Goal: Communication & Community: Participate in discussion

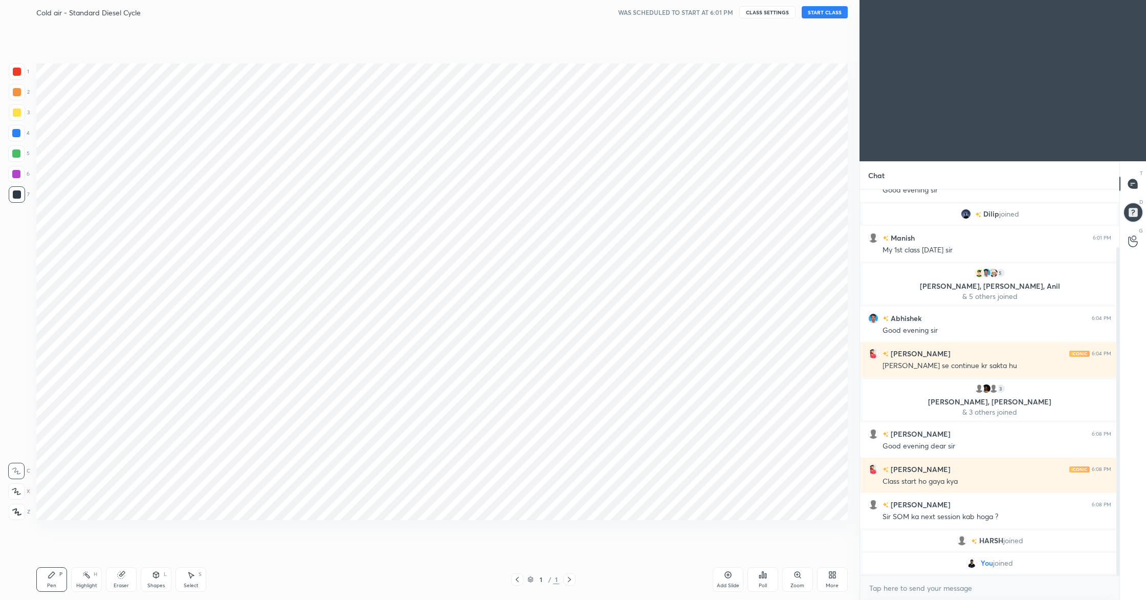
scroll to position [50645, 50361]
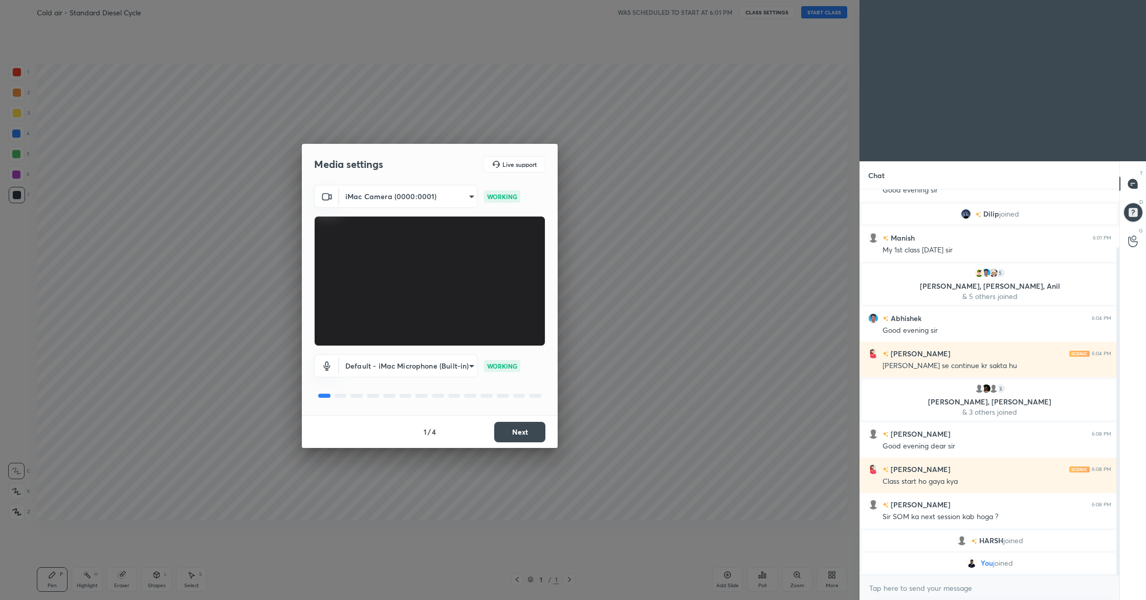
click at [522, 439] on button "Next" at bounding box center [519, 432] width 51 height 20
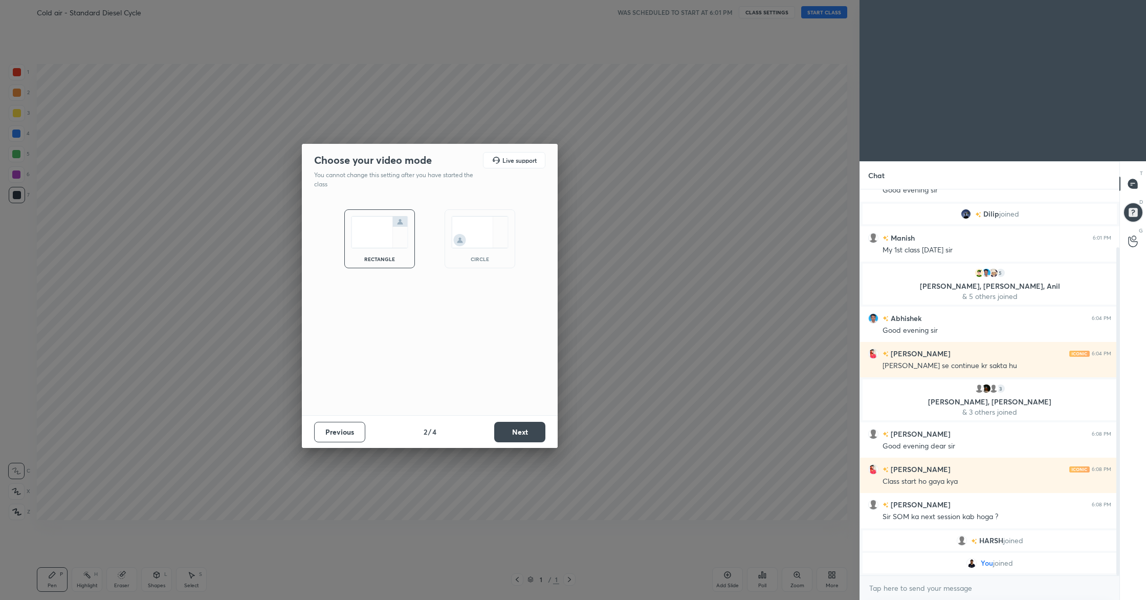
click at [522, 439] on button "Next" at bounding box center [519, 432] width 51 height 20
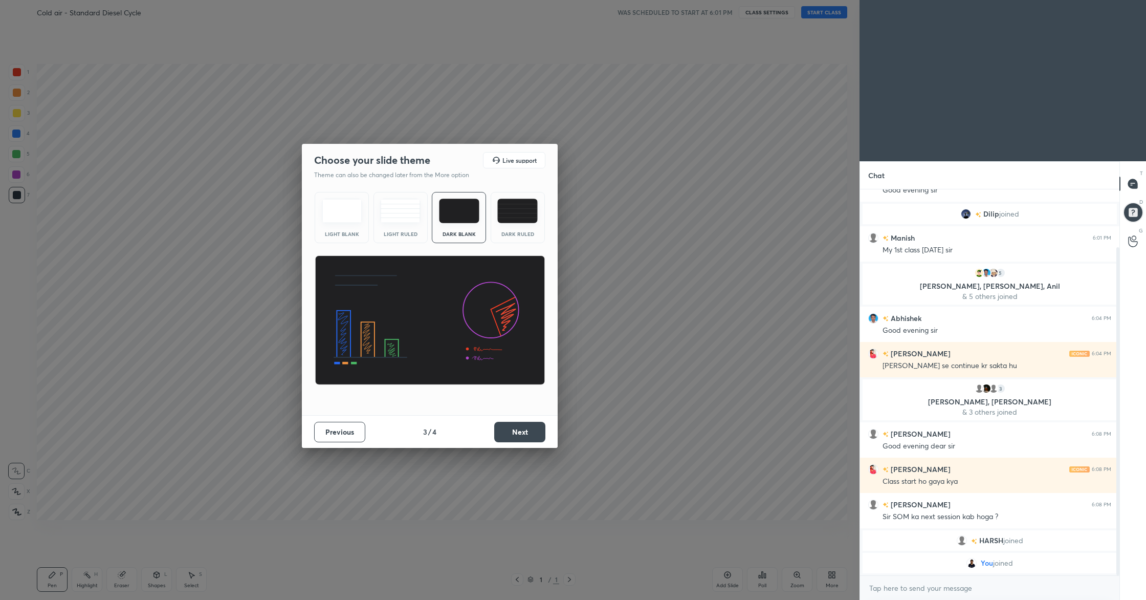
click at [523, 439] on button "Next" at bounding box center [519, 432] width 51 height 20
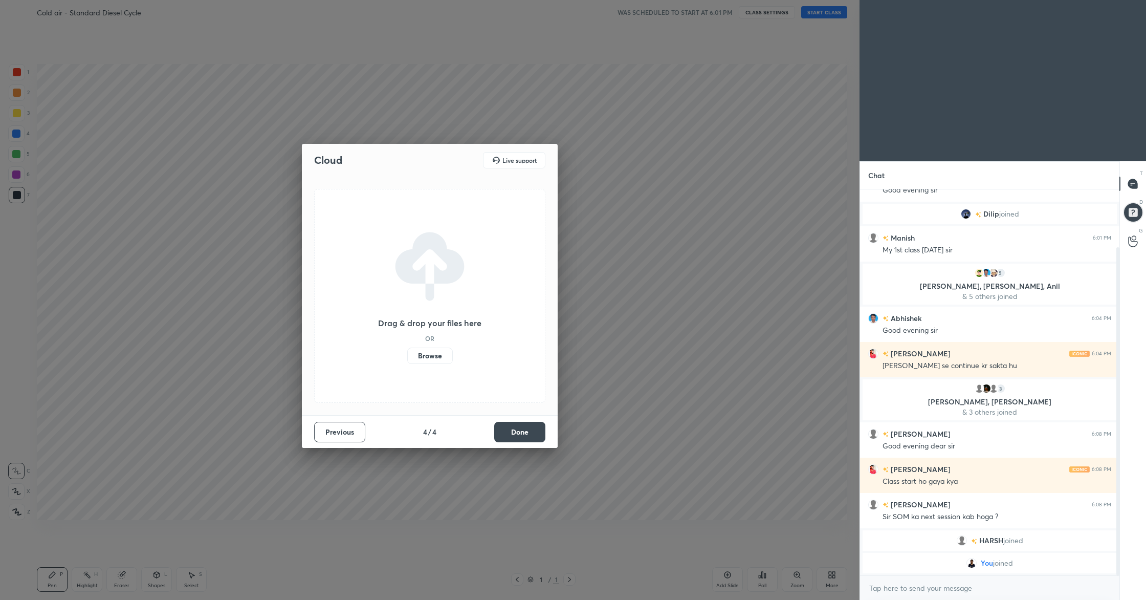
click at [523, 439] on button "Done" at bounding box center [519, 432] width 51 height 20
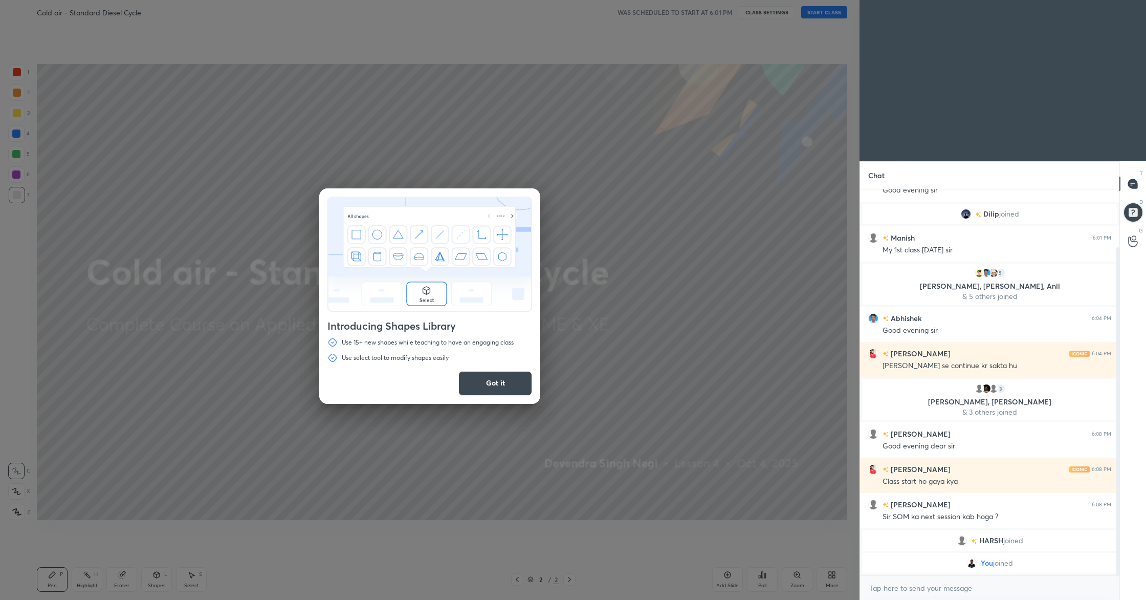
drag, startPoint x: 496, startPoint y: 382, endPoint x: 621, endPoint y: 234, distance: 193.9
click at [498, 379] on button "Got it" at bounding box center [496, 383] width 74 height 25
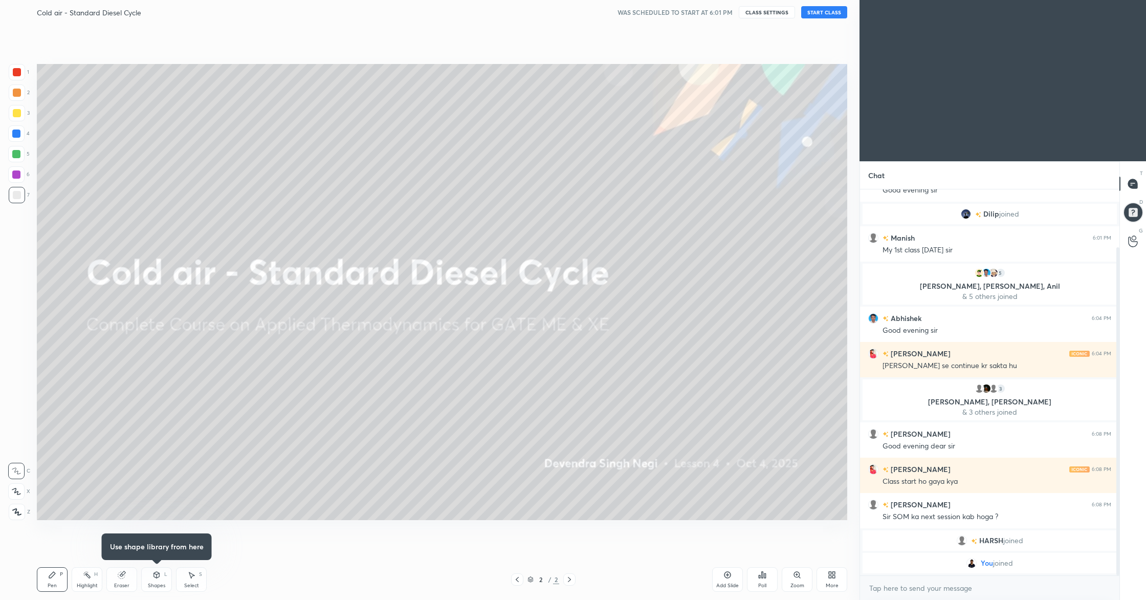
click at [822, 13] on button "START CLASS" at bounding box center [824, 12] width 46 height 12
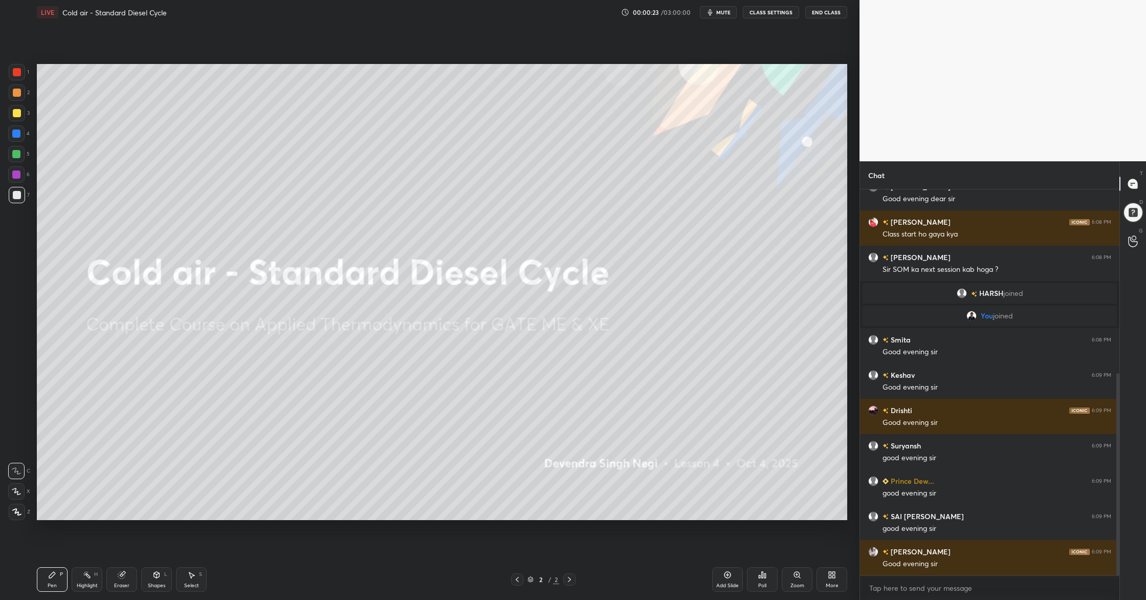
scroll to position [351, 0]
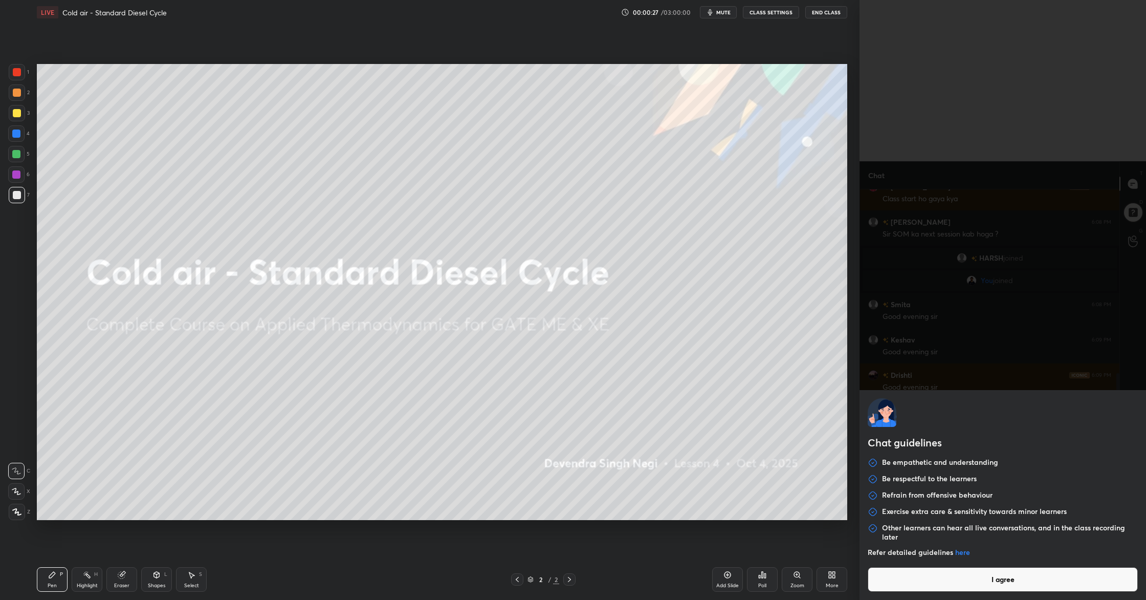
click at [977, 595] on body "1 2 3 4 5 6 7 C X Z C X Z E E Erase all H H LIVE Cold air - Standard Diesel Cyc…" at bounding box center [573, 300] width 1146 height 600
click at [975, 589] on button "I agree" at bounding box center [1003, 579] width 270 height 25
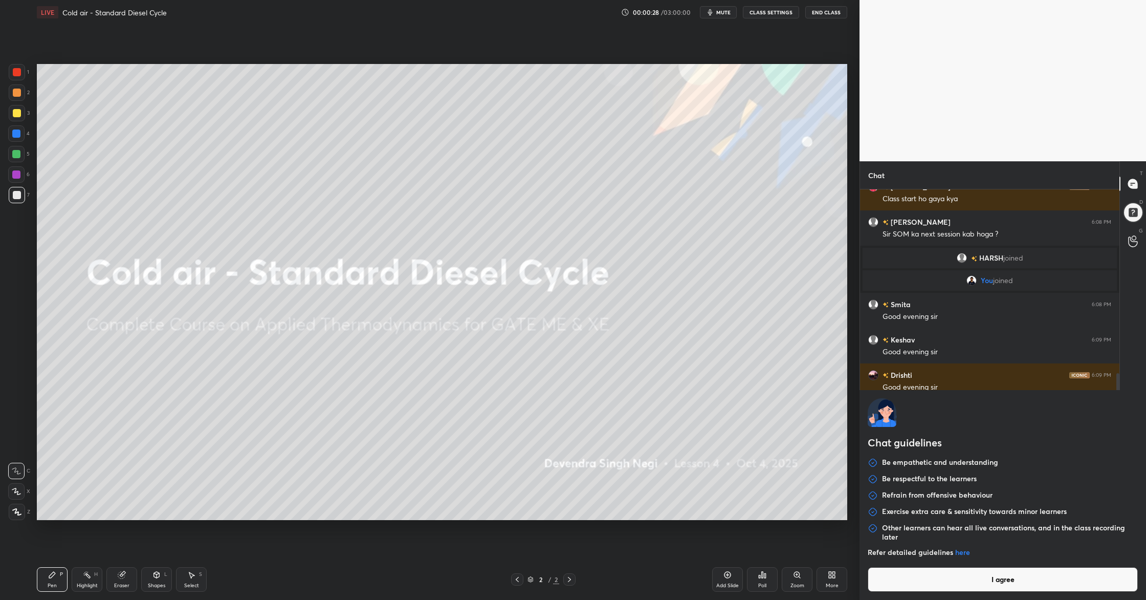
type textarea "x"
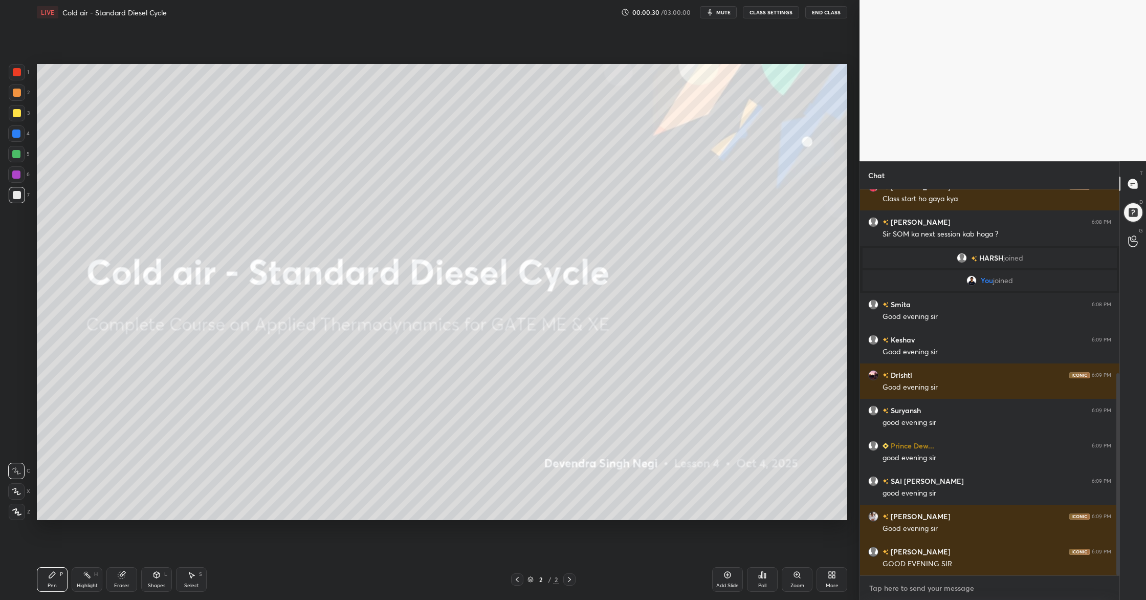
type textarea "w"
type textarea "x"
type textarea "wi"
type textarea "x"
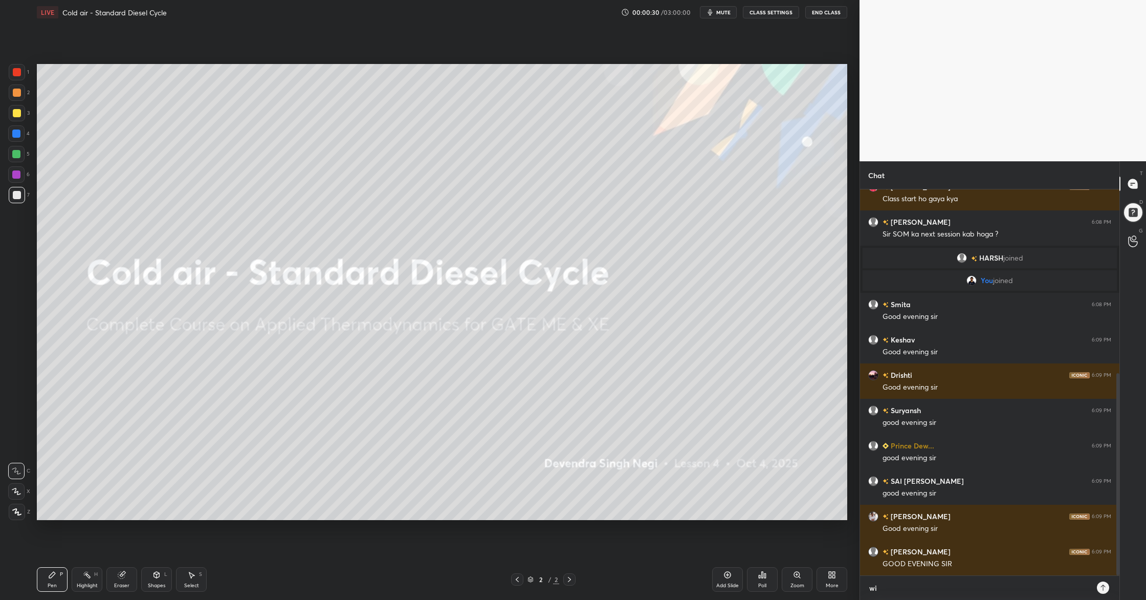
type textarea "wil"
type textarea "x"
type textarea "will"
type textarea "x"
type textarea "wills"
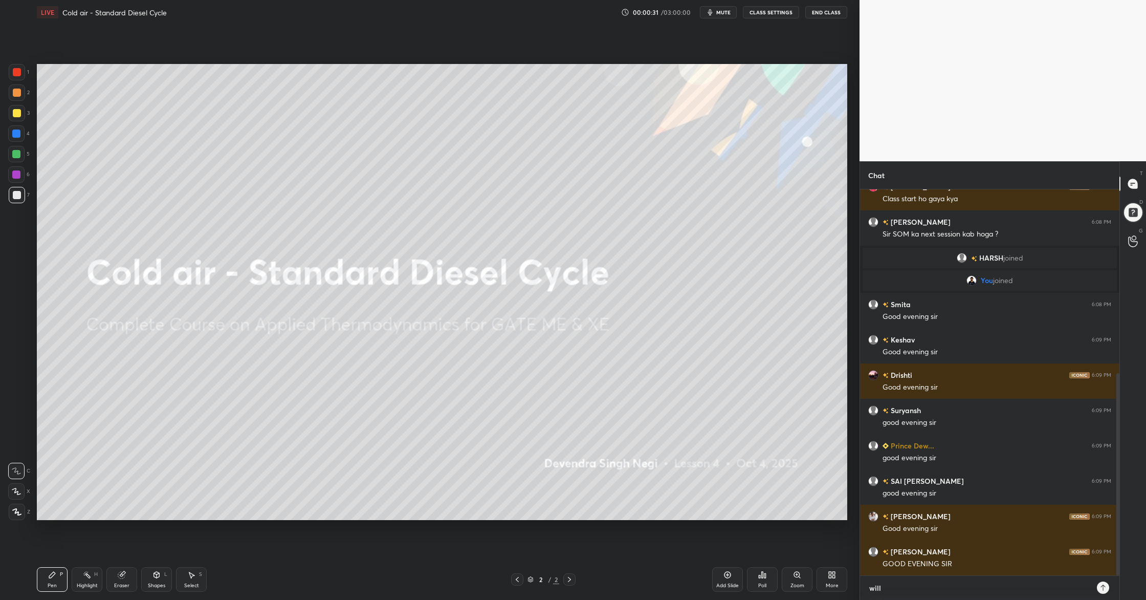
type textarea "x"
type textarea "willst"
type textarea "x"
type textarea "willsta"
type textarea "x"
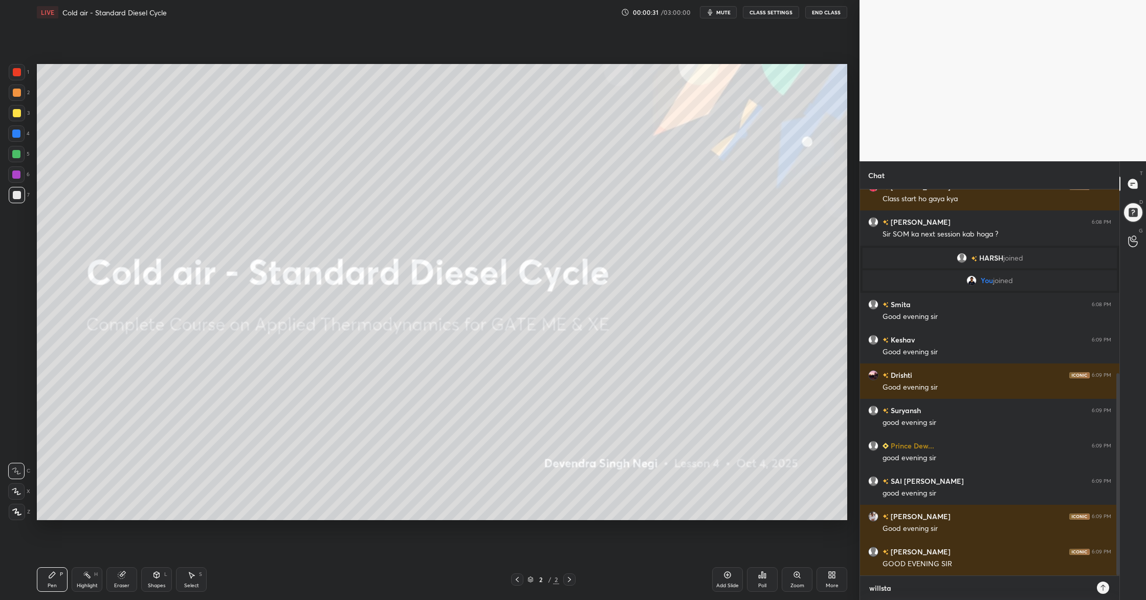
type textarea "willstar"
type textarea "x"
type textarea "willstart"
type textarea "x"
type textarea "willstart"
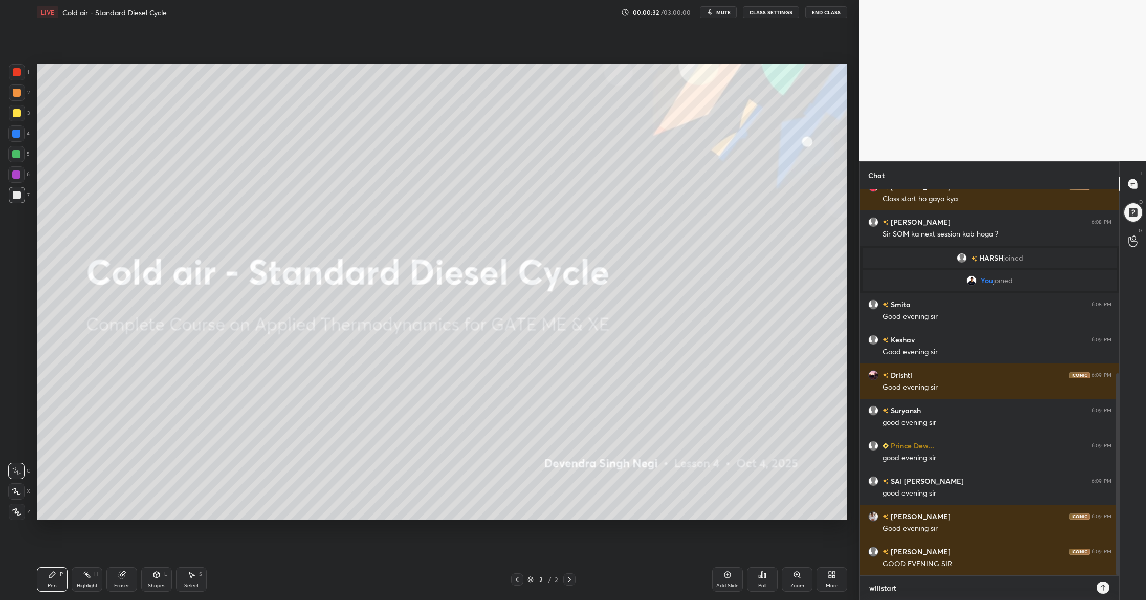
type textarea "x"
type textarea "willstart i"
type textarea "x"
type textarea "willstart in"
type textarea "x"
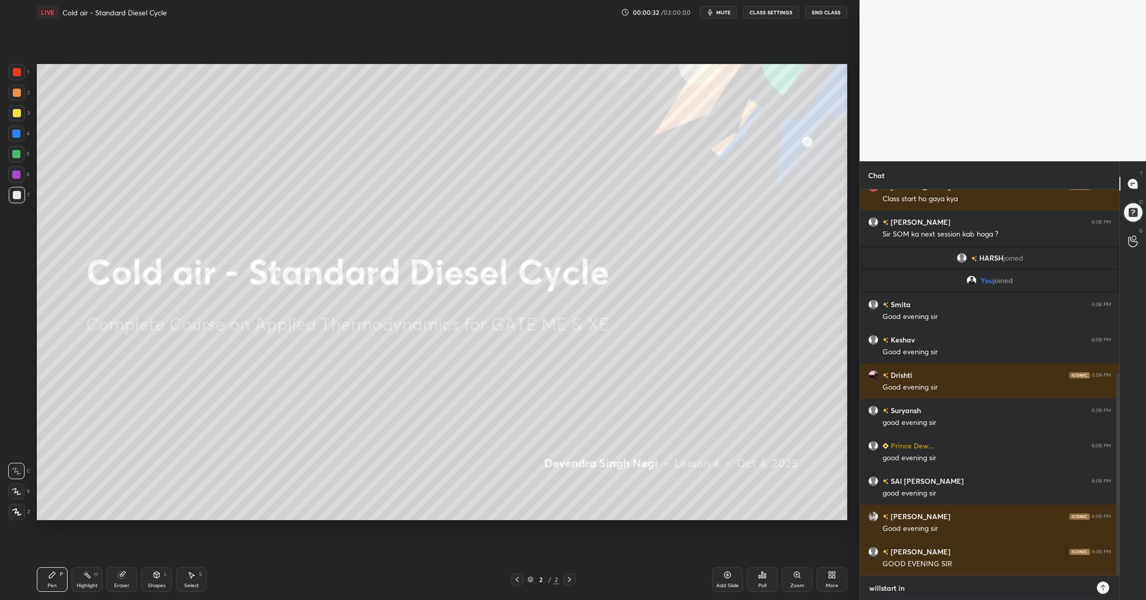
type textarea "willstart in"
type textarea "x"
type textarea "willstart in 3"
type textarea "x"
type textarea "willstart in 3"
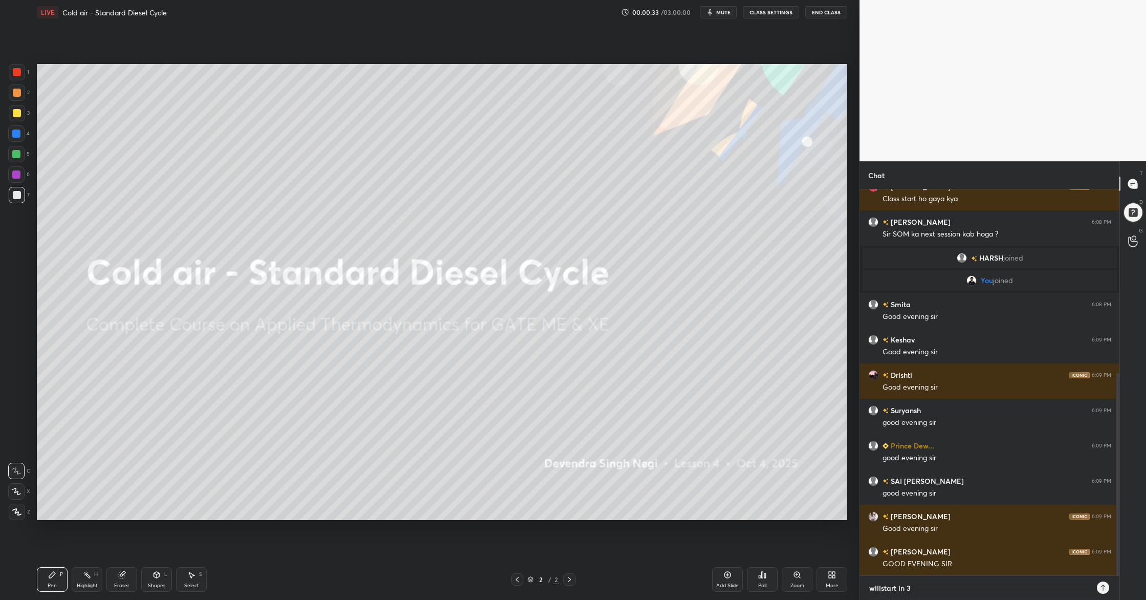
type textarea "x"
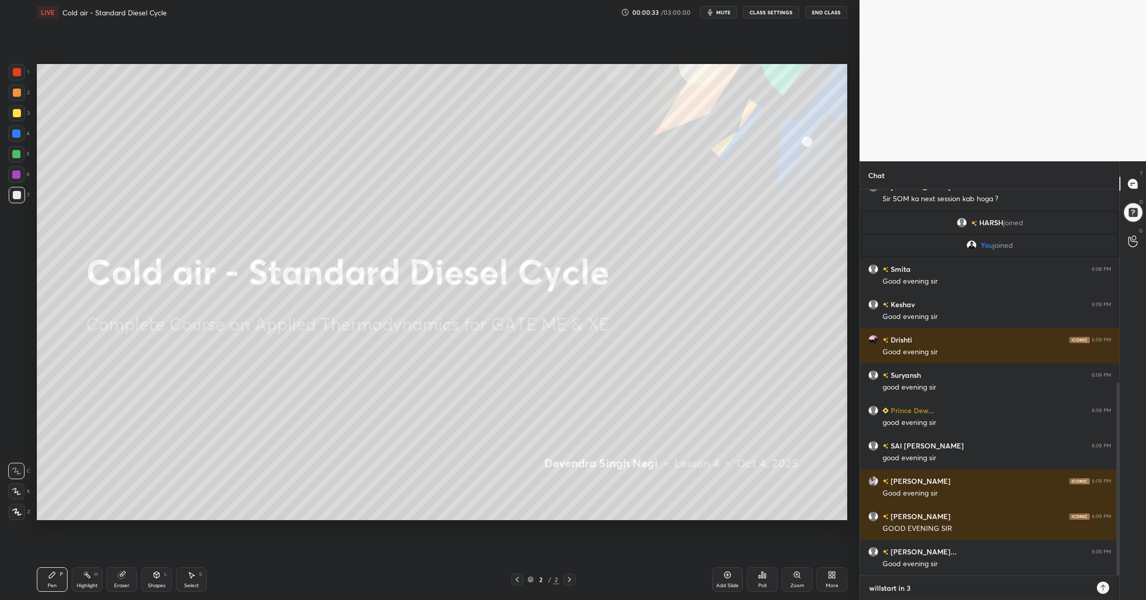
type textarea "willstart in 3 m"
type textarea "x"
type textarea "willstart in 3 mi"
type textarea "x"
type textarea "willstart in 3 min"
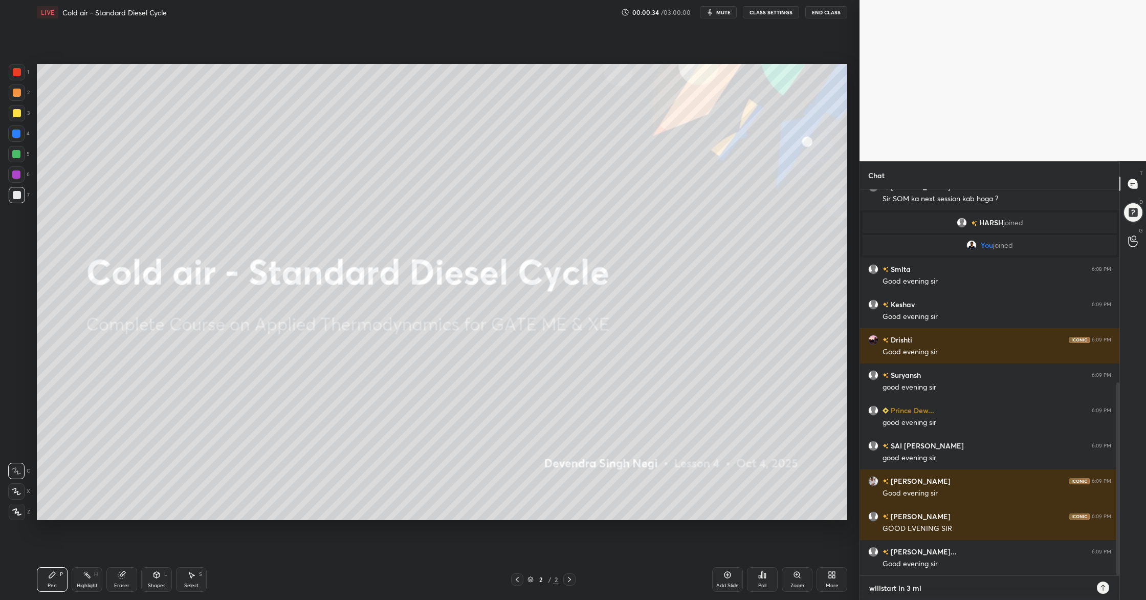
type textarea "x"
type textarea "willstart in 3 minu"
type textarea "x"
type textarea "willstart in 3 minut"
type textarea "x"
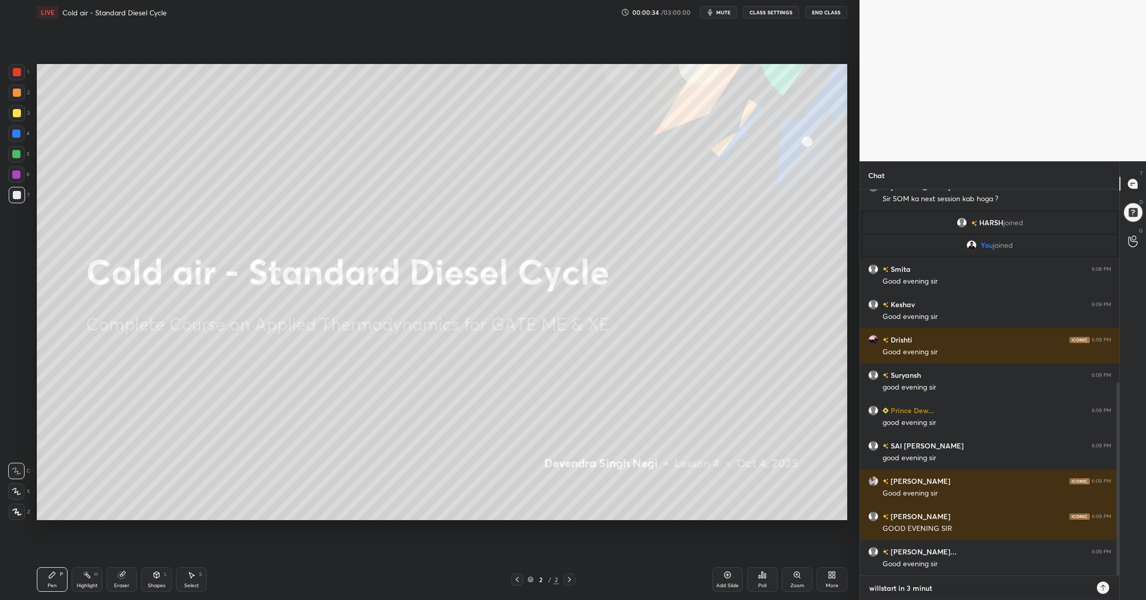
type textarea "willstart in 3 minute"
type textarea "x"
type textarea "willstart in 3 minutes"
type textarea "x"
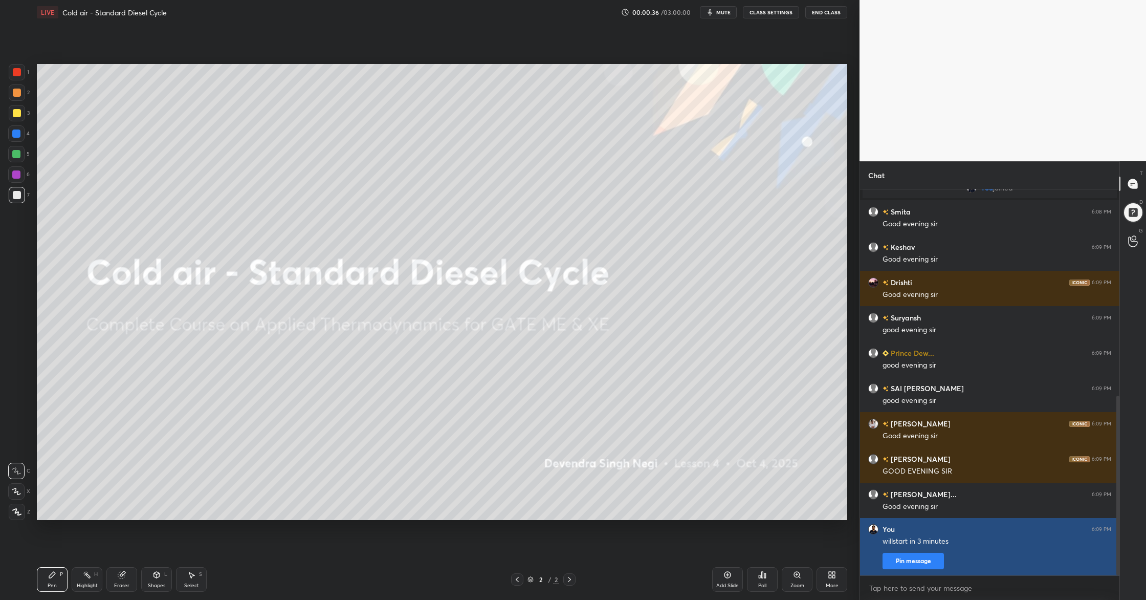
type textarea "x"
click at [926, 569] on div "You 6:09 PM willstart in 3 minutes Pin message" at bounding box center [989, 546] width 259 height 57
click at [920, 563] on button "Pin message" at bounding box center [913, 561] width 61 height 16
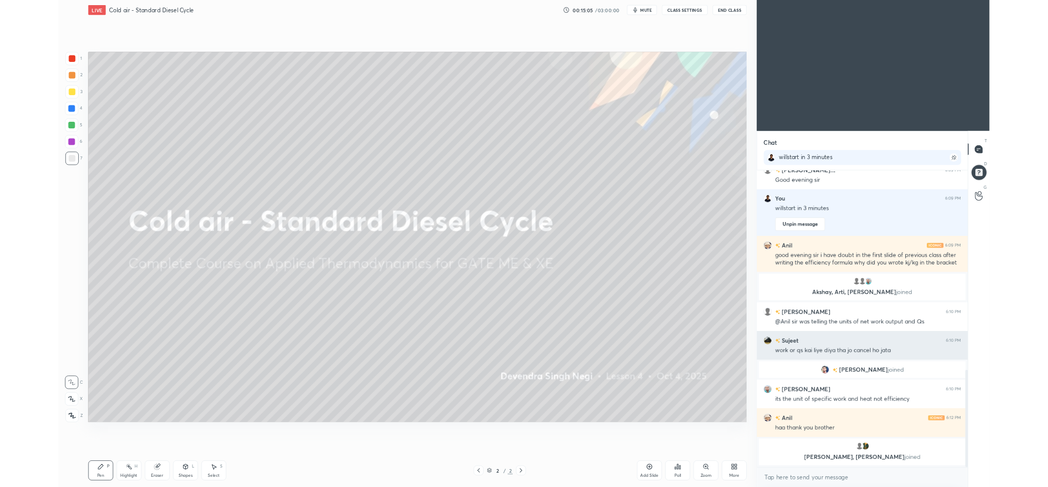
scroll to position [748, 0]
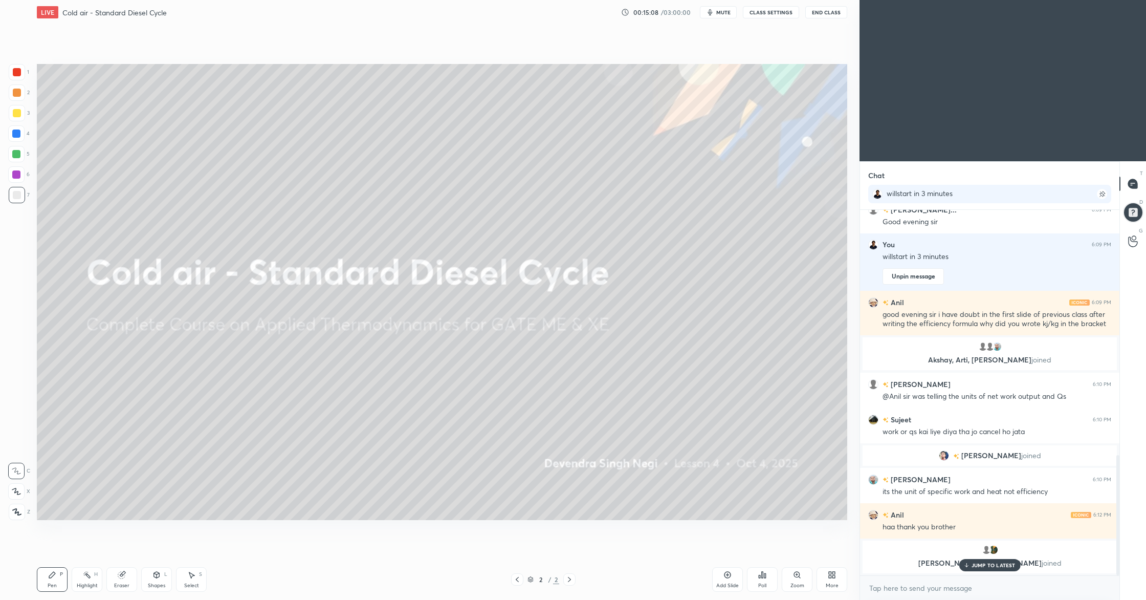
click at [831, 574] on icon at bounding box center [832, 575] width 8 height 8
click at [771, 476] on div "Upload File" at bounding box center [774, 478] width 27 height 5
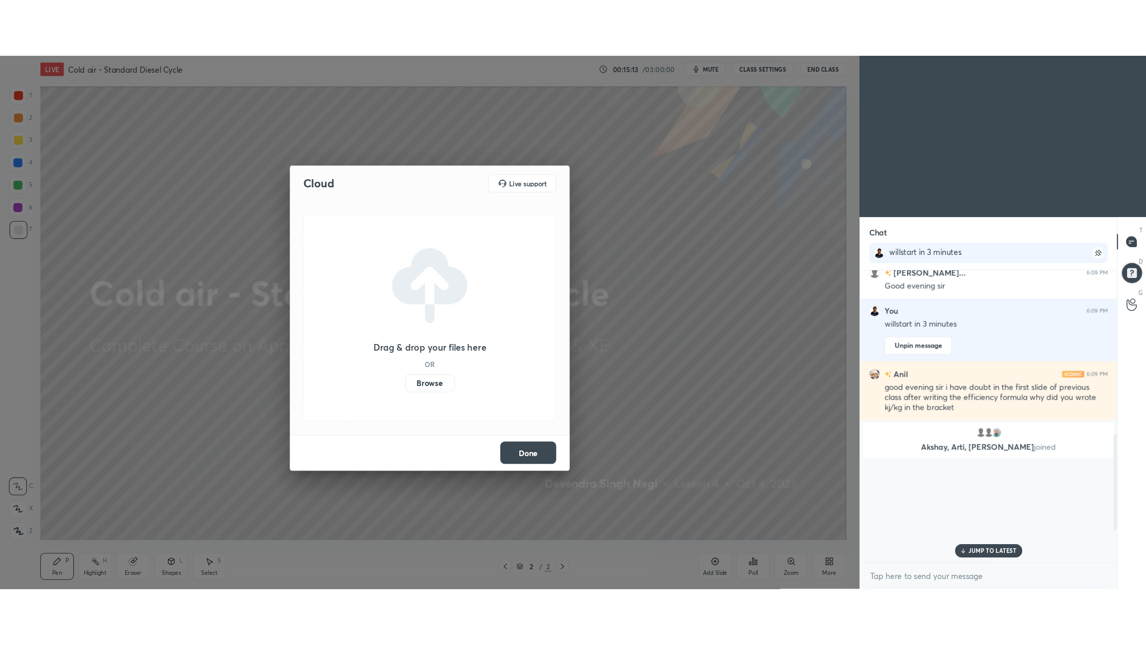
scroll to position [0, 0]
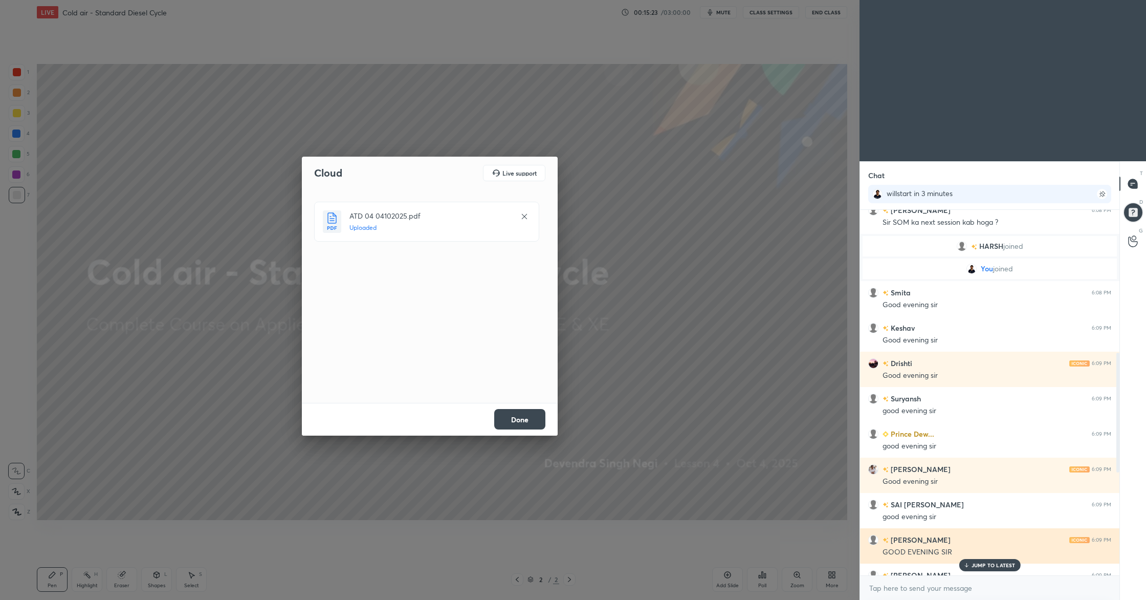
drag, startPoint x: 973, startPoint y: 562, endPoint x: 978, endPoint y: 536, distance: 25.9
click at [973, 558] on div "2 Manish, [PERSON_NAME], [PERSON_NAME] & 2 others joined Manish 6:01 PM Good ev…" at bounding box center [989, 392] width 259 height 365
click at [993, 568] on p "JUMP TO LATEST" at bounding box center [994, 565] width 44 height 6
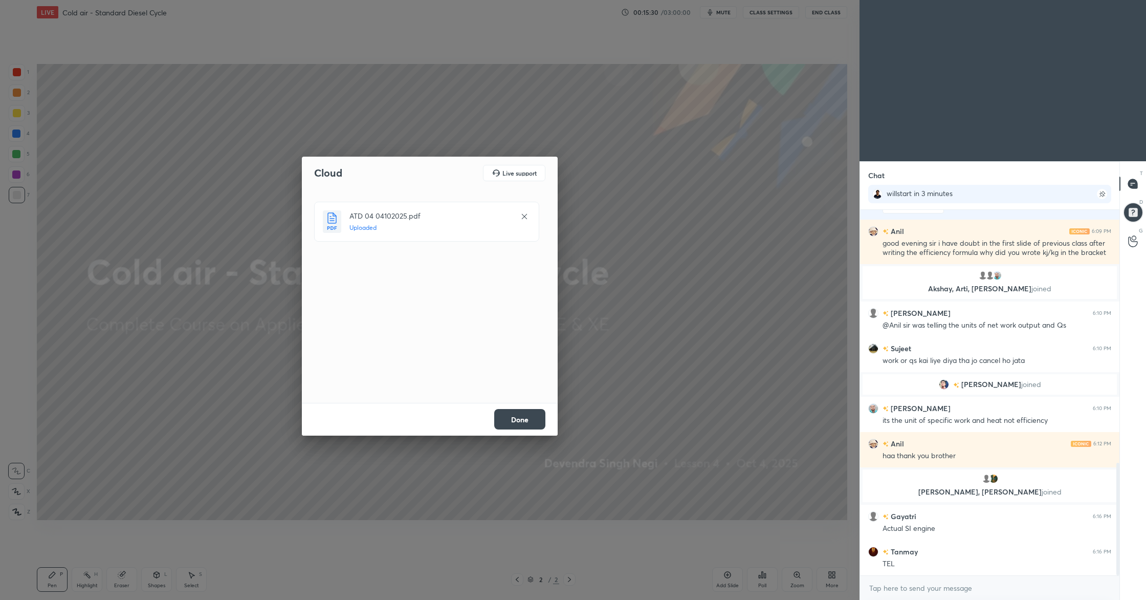
click at [532, 417] on button "Done" at bounding box center [519, 419] width 51 height 20
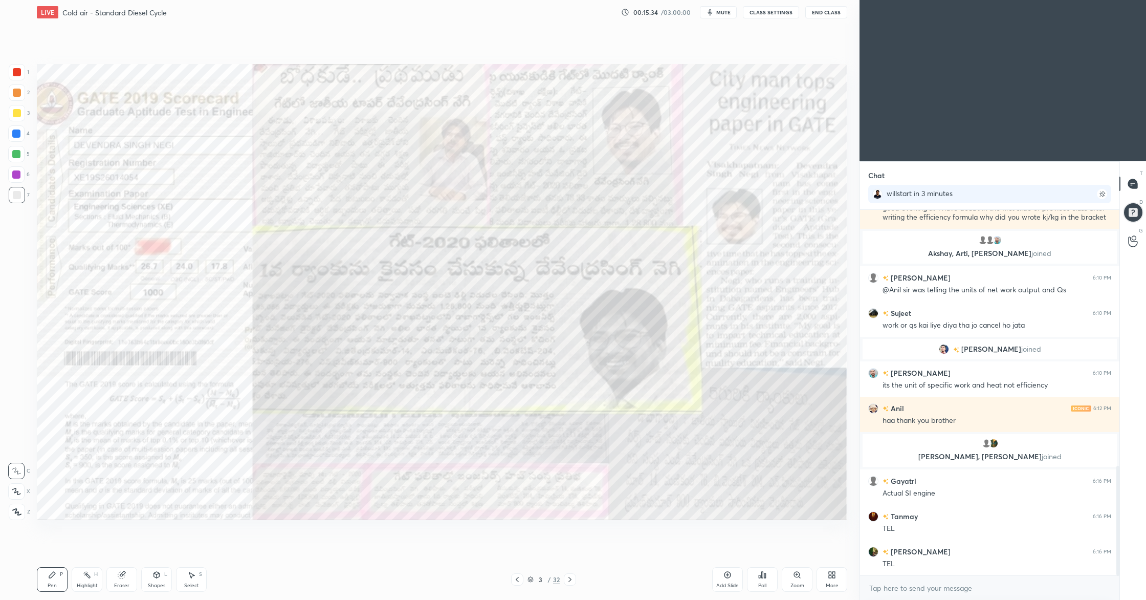
click at [15, 516] on div at bounding box center [17, 512] width 16 height 16
click at [828, 577] on icon at bounding box center [832, 575] width 8 height 8
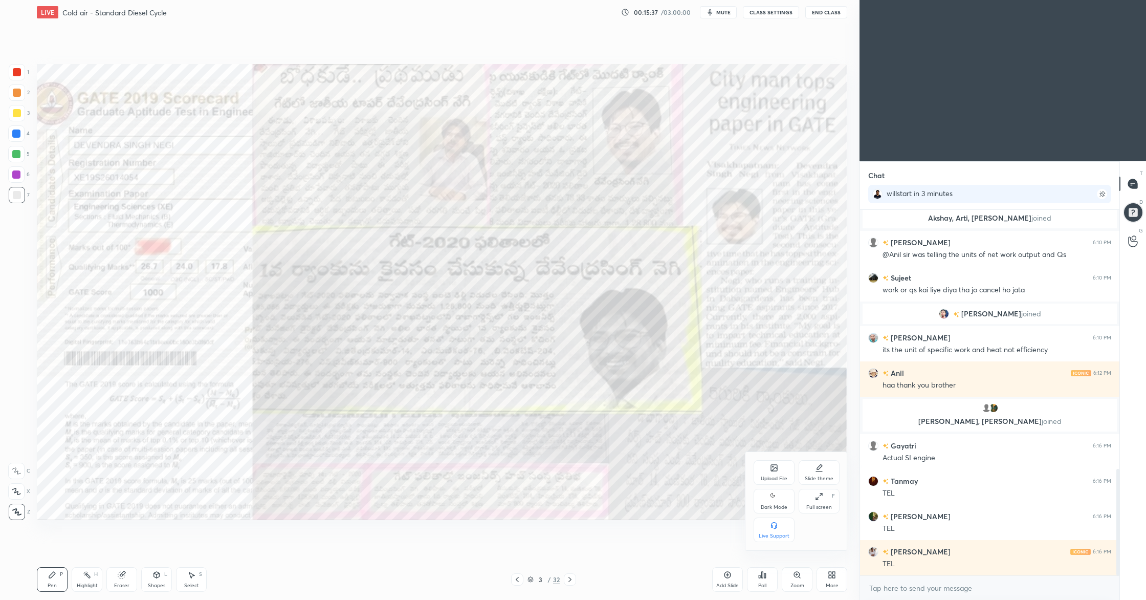
click at [772, 501] on icon at bounding box center [774, 496] width 8 height 12
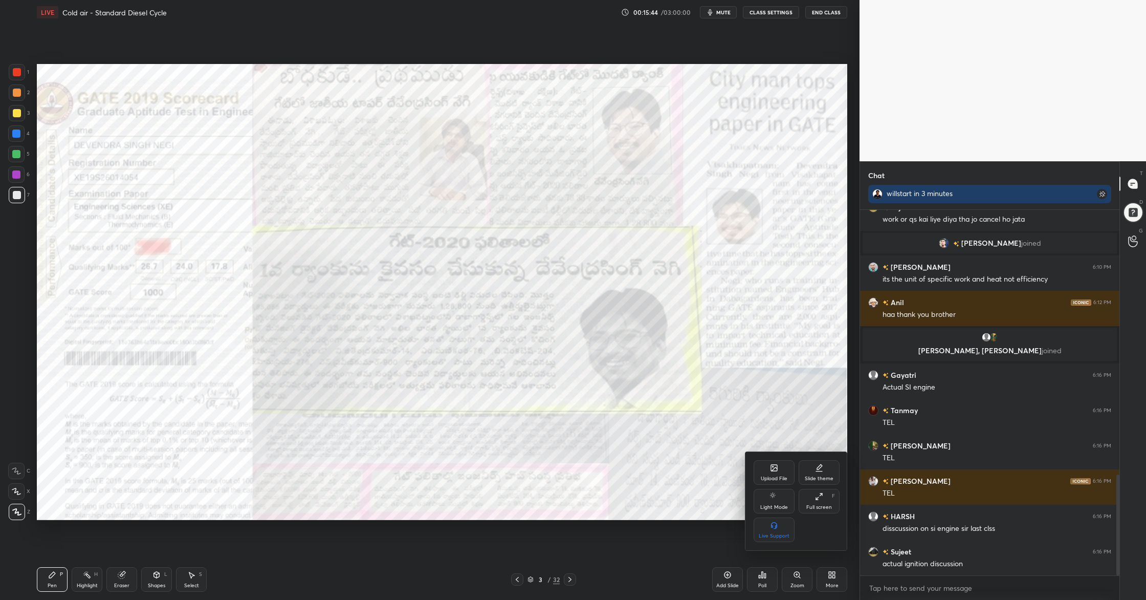
click at [530, 578] on div at bounding box center [573, 300] width 1146 height 600
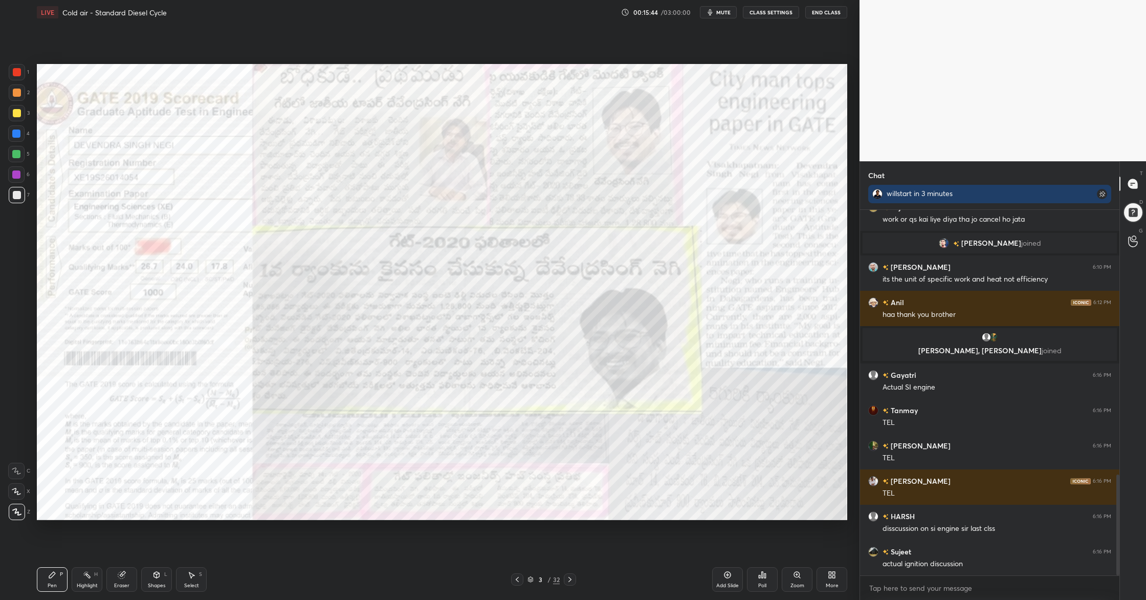
drag, startPoint x: 531, startPoint y: 579, endPoint x: 530, endPoint y: 573, distance: 6.7
click at [531, 579] on icon at bounding box center [531, 579] width 6 height 6
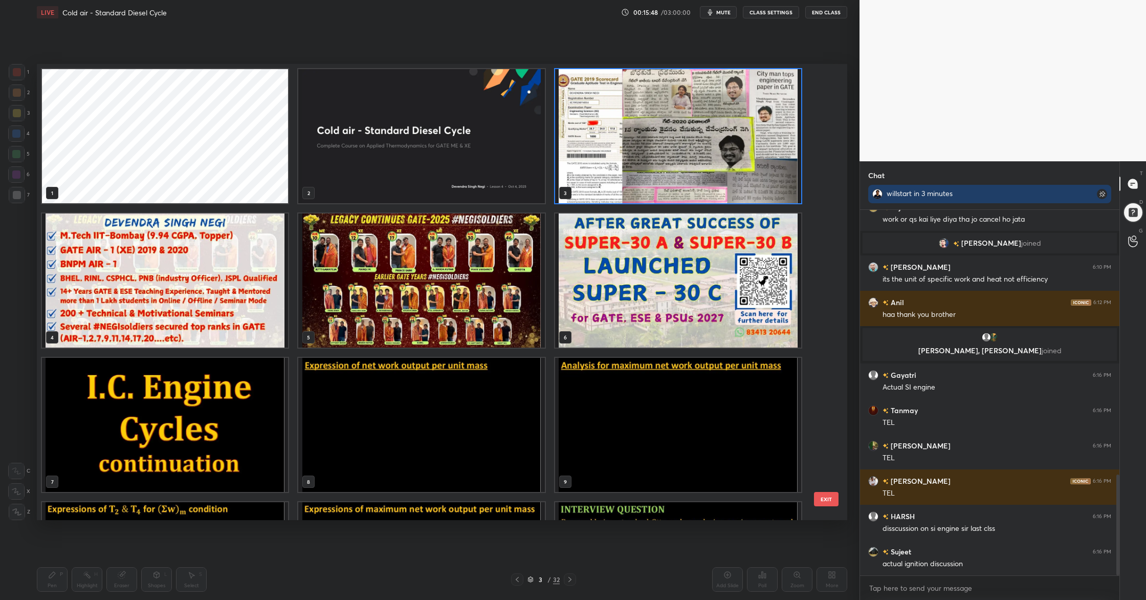
click at [269, 416] on img "grid" at bounding box center [165, 425] width 246 height 134
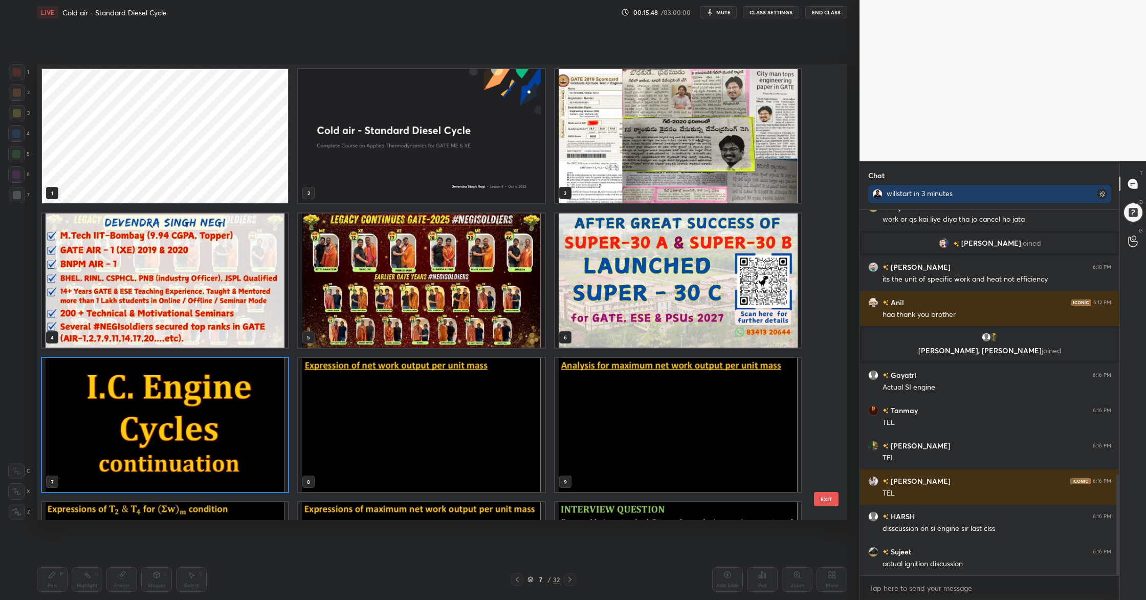
click at [269, 416] on img "grid" at bounding box center [165, 425] width 246 height 134
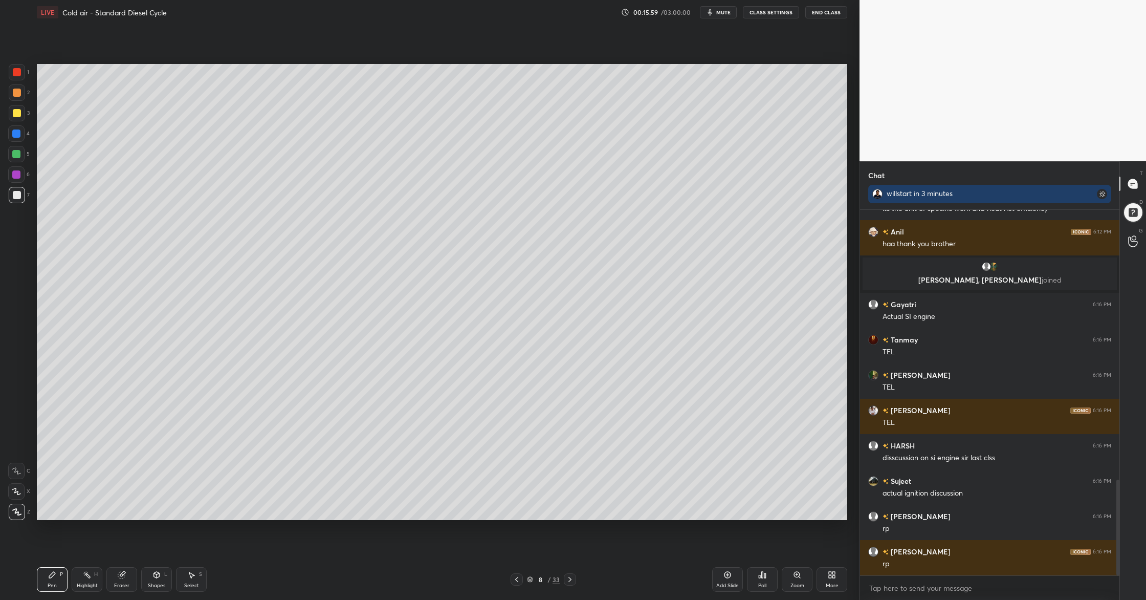
click at [16, 93] on div at bounding box center [17, 93] width 8 height 8
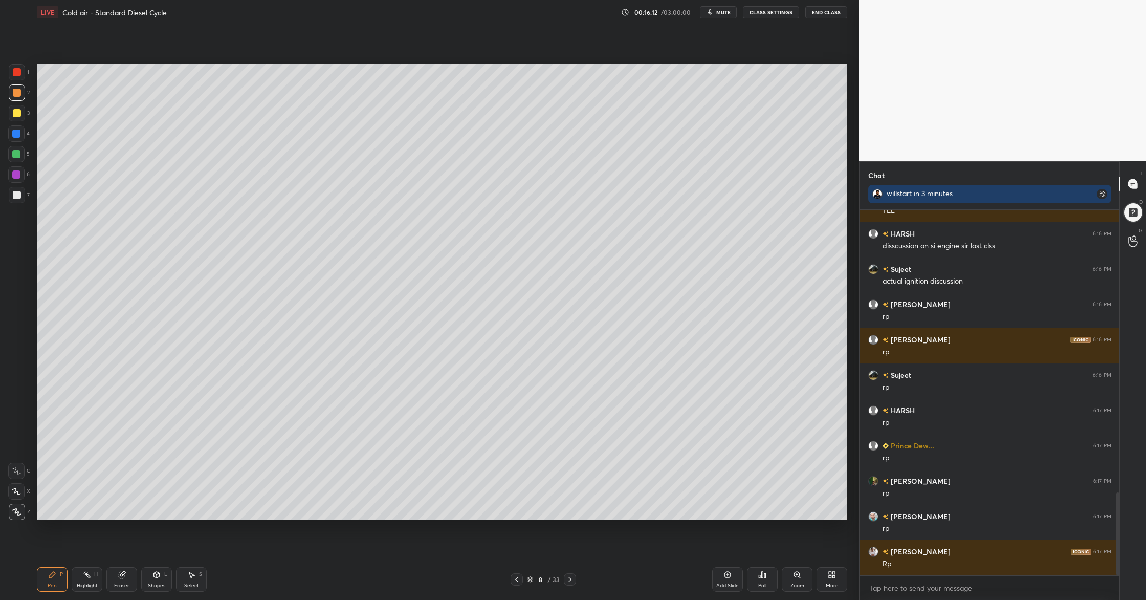
scroll to position [1278, 0]
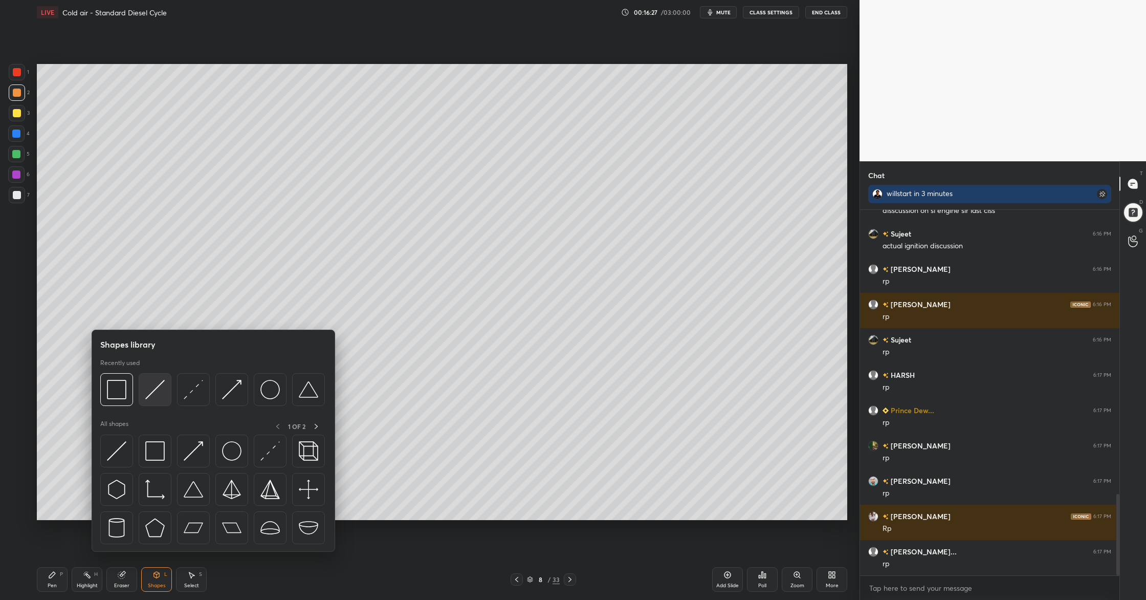
click at [150, 399] on div at bounding box center [155, 389] width 33 height 33
click at [223, 403] on div at bounding box center [231, 389] width 33 height 33
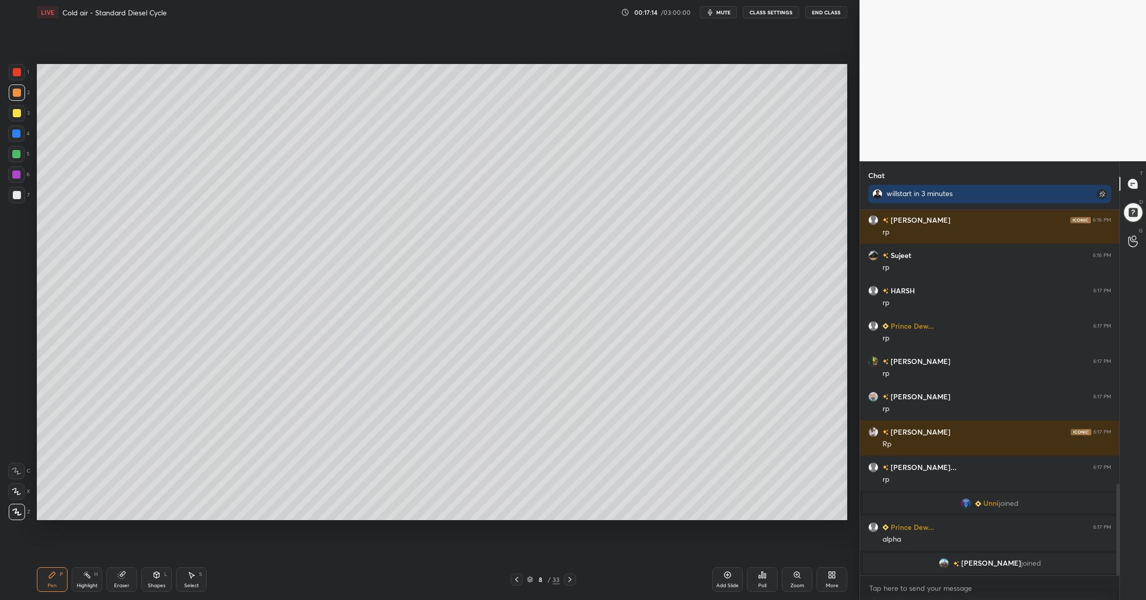
scroll to position [1117, 0]
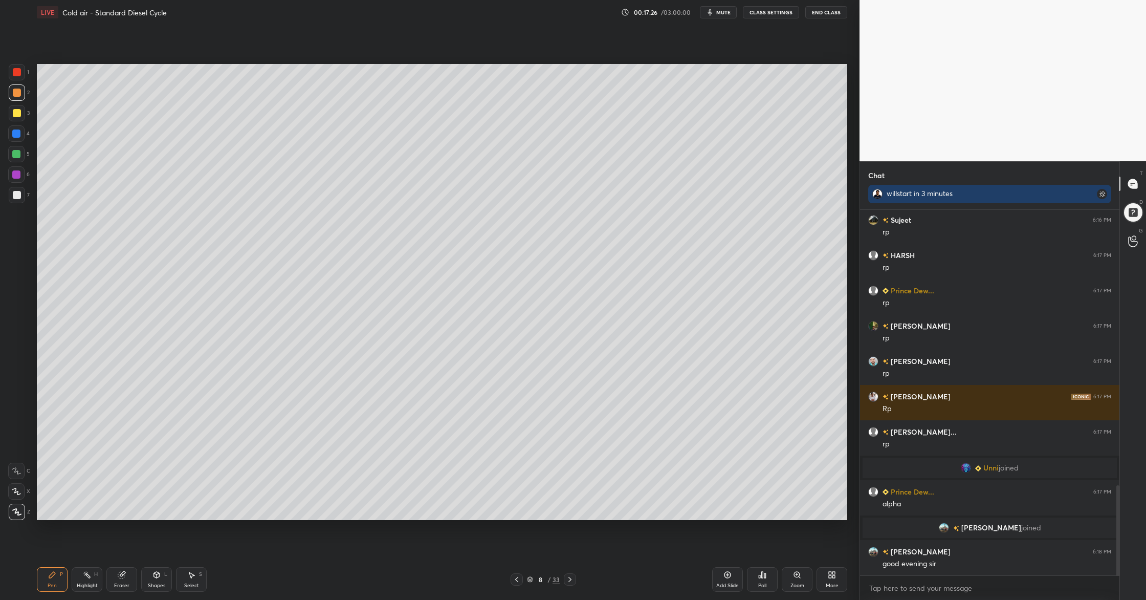
drag, startPoint x: 532, startPoint y: 578, endPoint x: 506, endPoint y: 543, distance: 43.6
click at [531, 578] on icon at bounding box center [530, 578] width 5 height 3
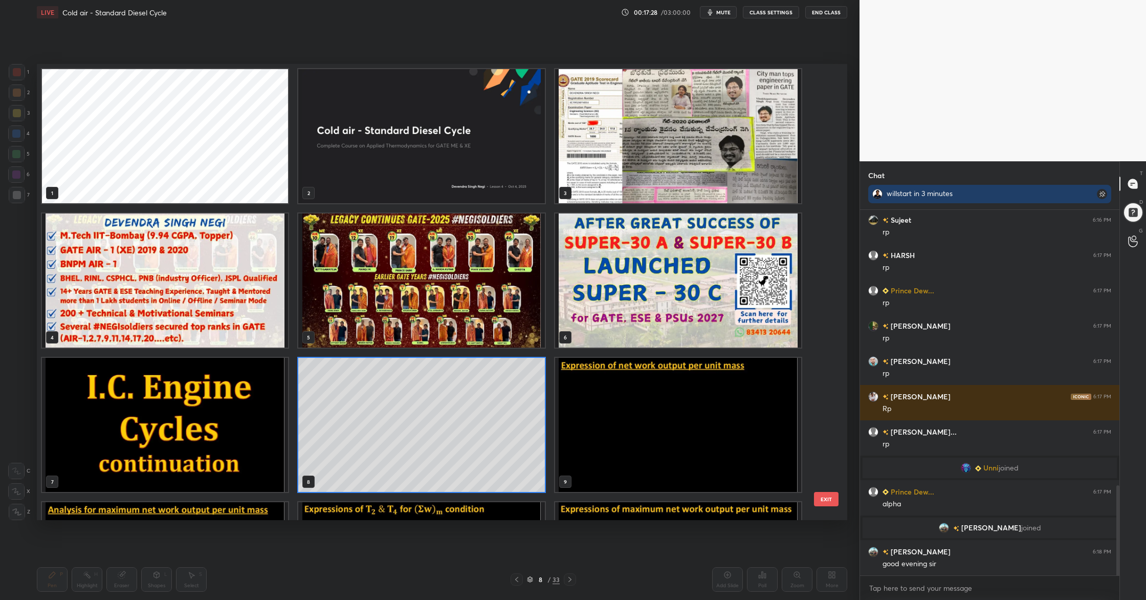
scroll to position [3, 0]
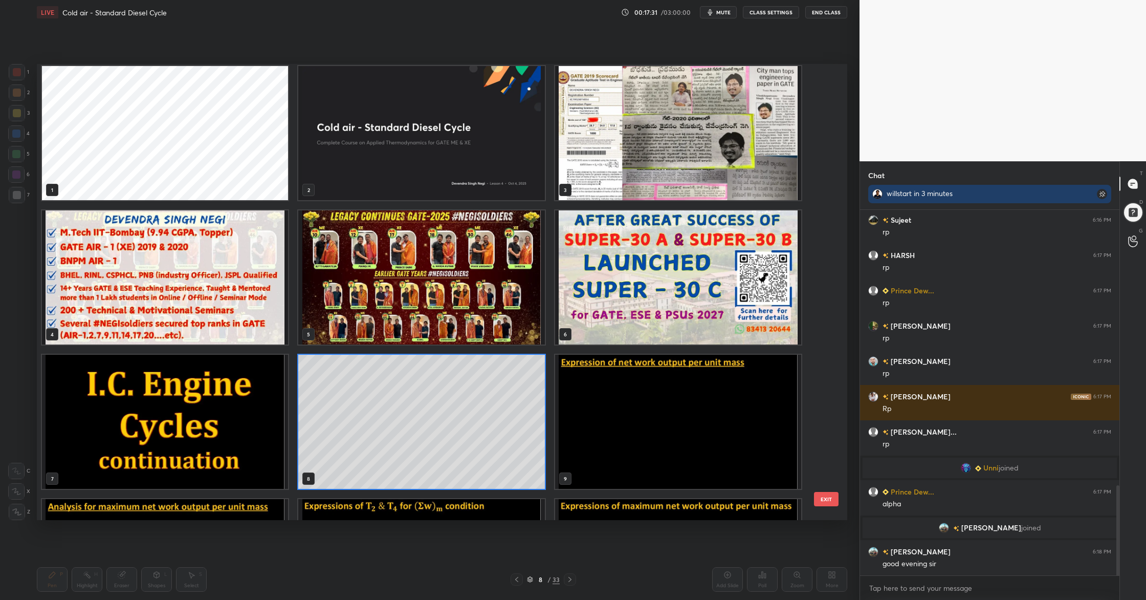
click at [700, 441] on img "grid" at bounding box center [678, 422] width 246 height 134
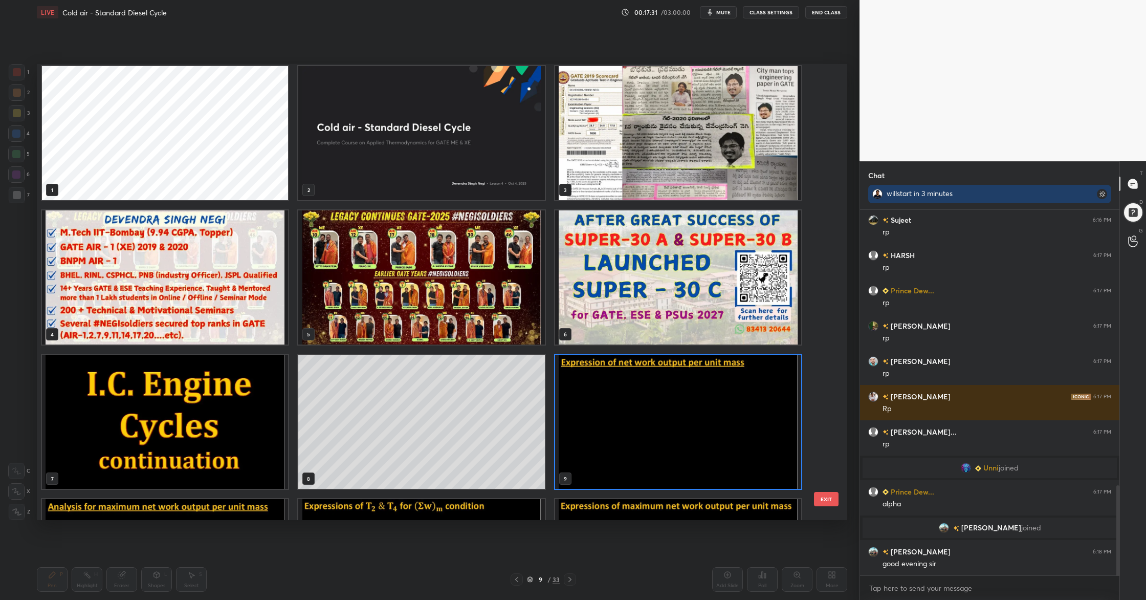
click at [700, 441] on img "grid" at bounding box center [678, 422] width 246 height 134
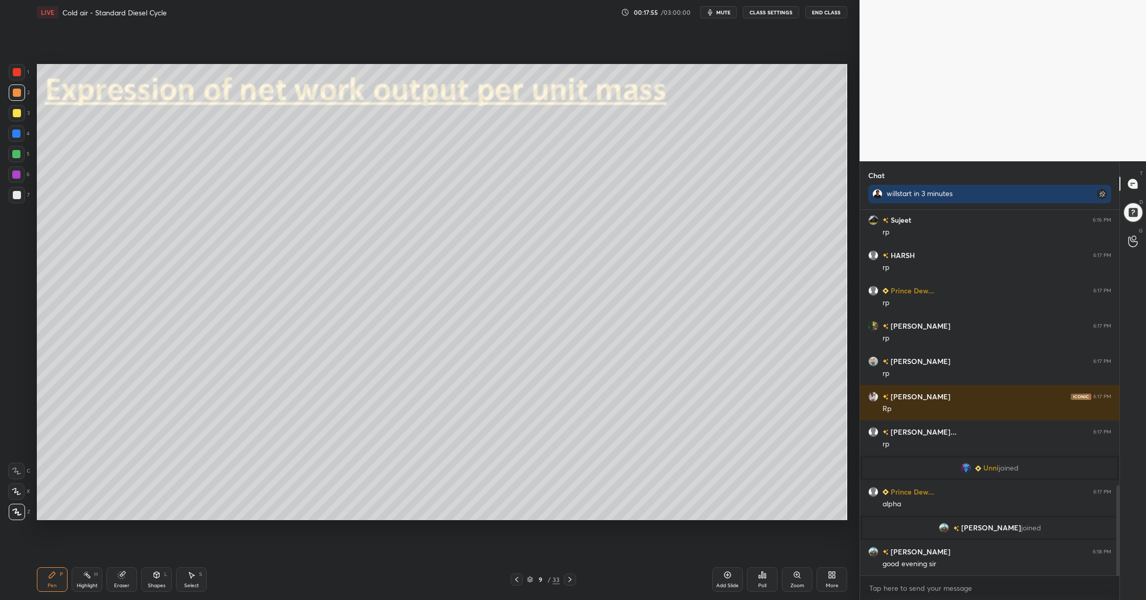
click at [17, 116] on div at bounding box center [17, 113] width 8 height 8
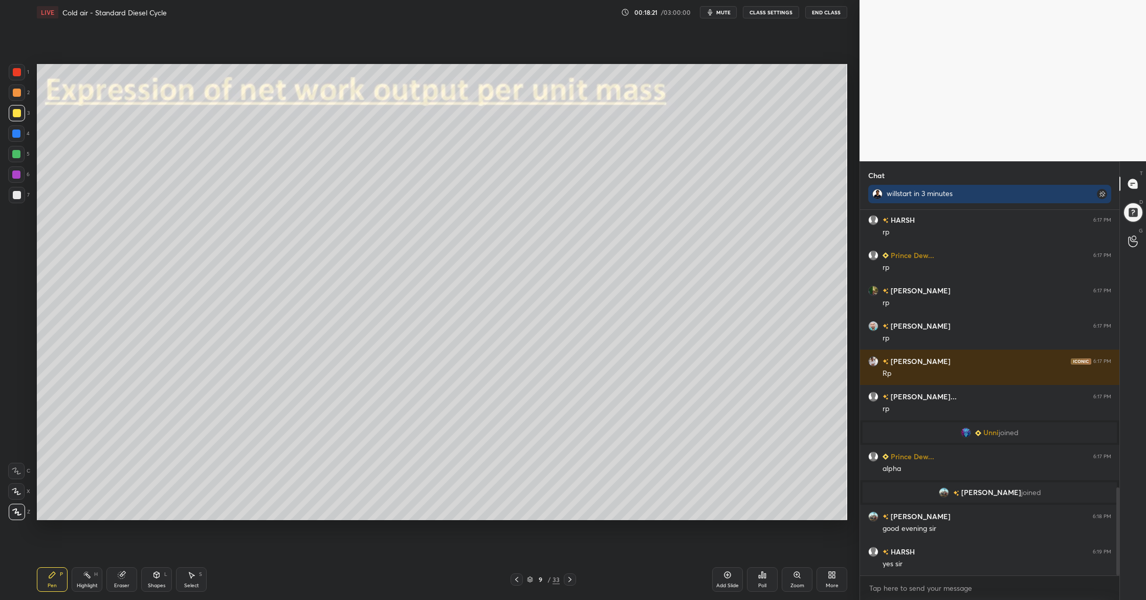
click at [15, 202] on div "7" at bounding box center [19, 197] width 21 height 20
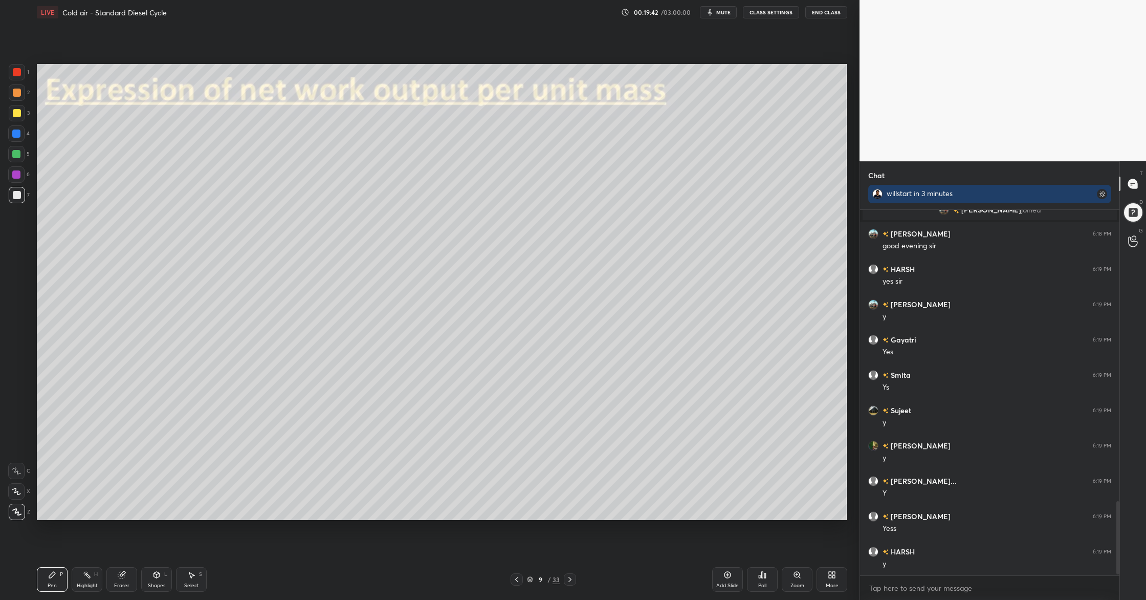
scroll to position [1470, 0]
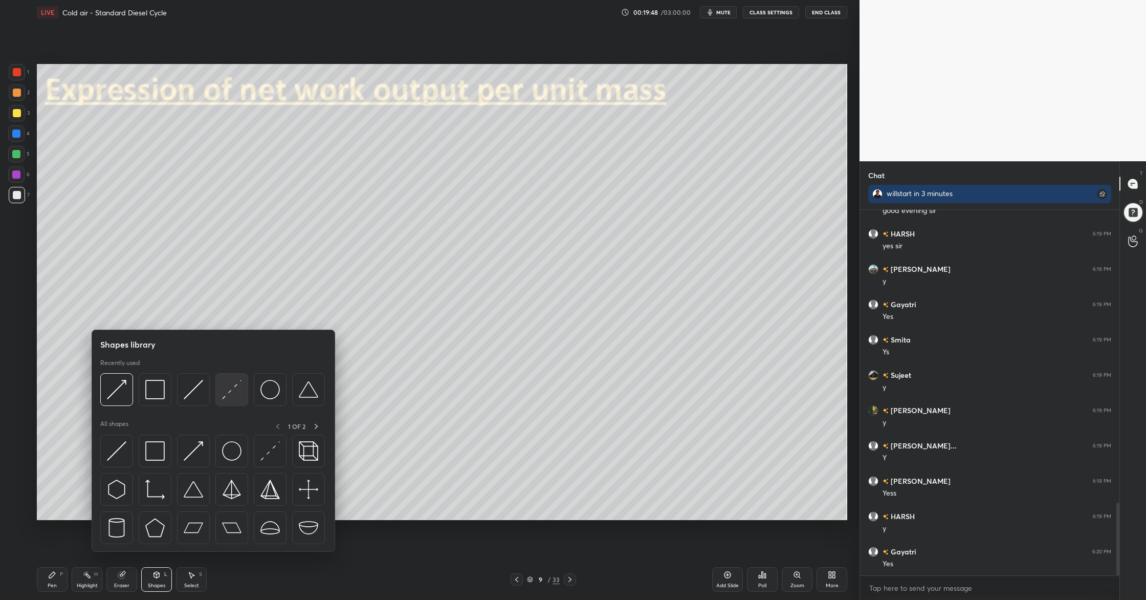
click at [235, 405] on div at bounding box center [231, 389] width 33 height 33
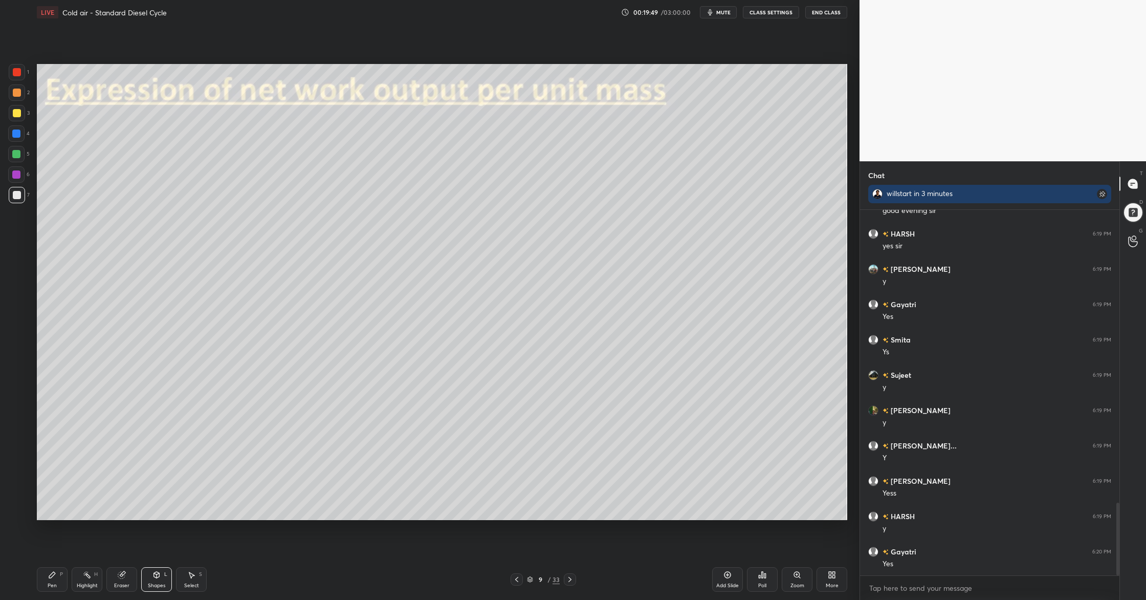
click at [7, 95] on div "1 2 3 4 5 6 7 C X Z C X Z E E Erase all H H" at bounding box center [16, 292] width 33 height 456
drag, startPoint x: 14, startPoint y: 92, endPoint x: 14, endPoint y: 103, distance: 11.8
click at [14, 97] on div at bounding box center [17, 92] width 16 height 16
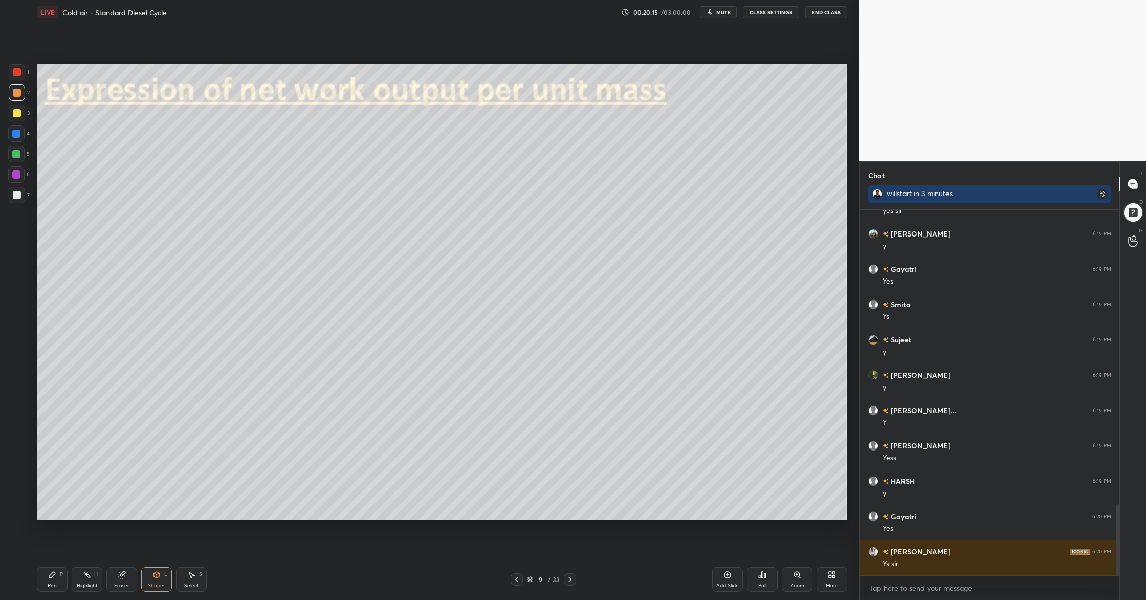
click at [14, 192] on div at bounding box center [17, 195] width 8 height 8
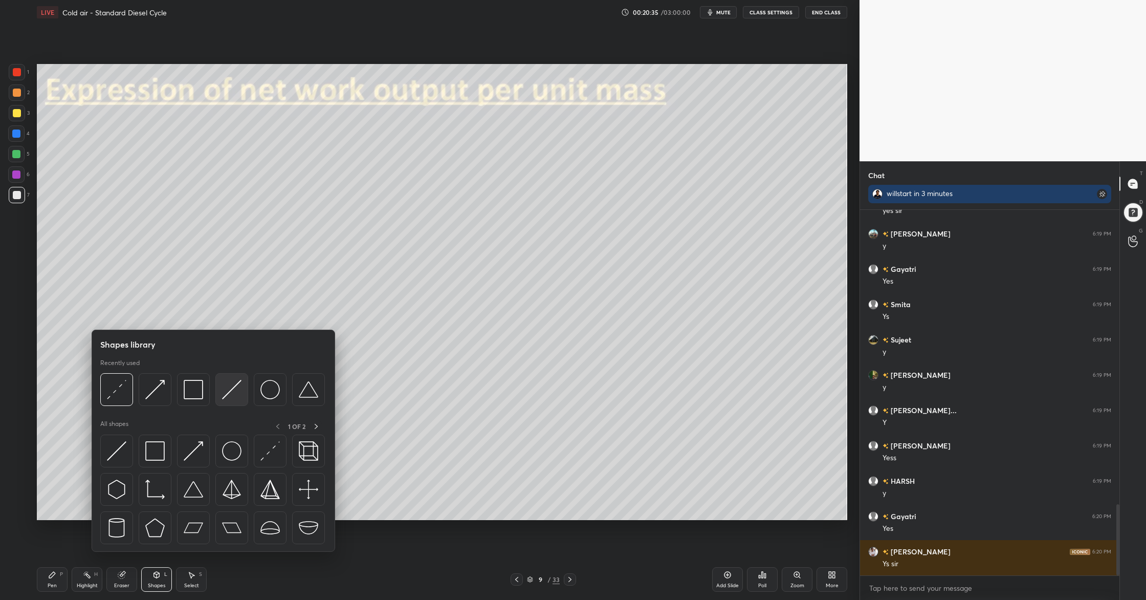
click at [234, 398] on img at bounding box center [231, 389] width 19 height 19
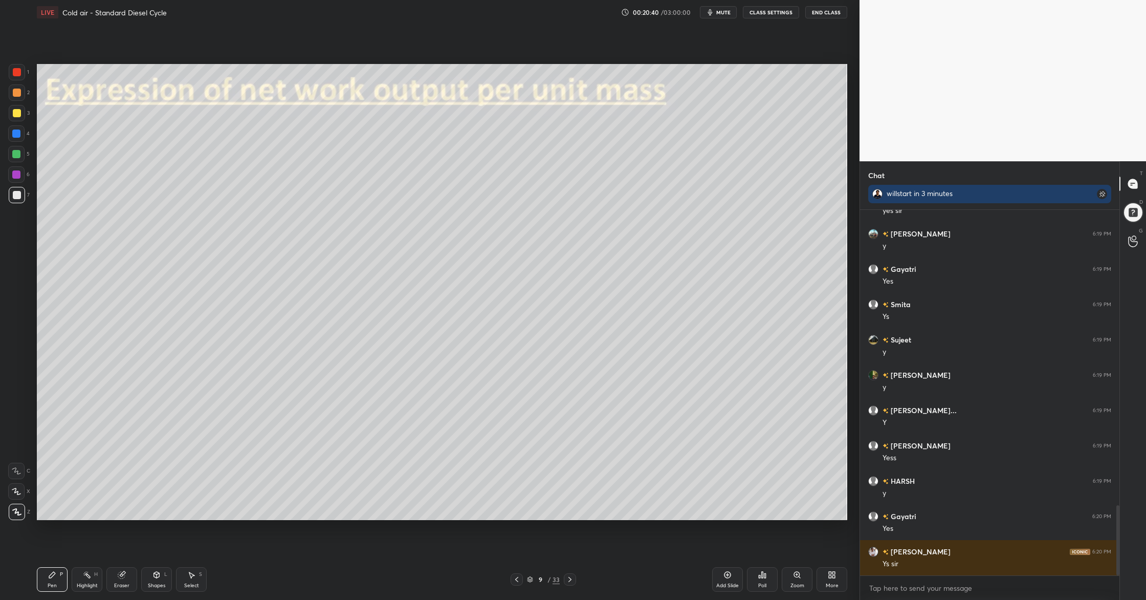
scroll to position [1541, 0]
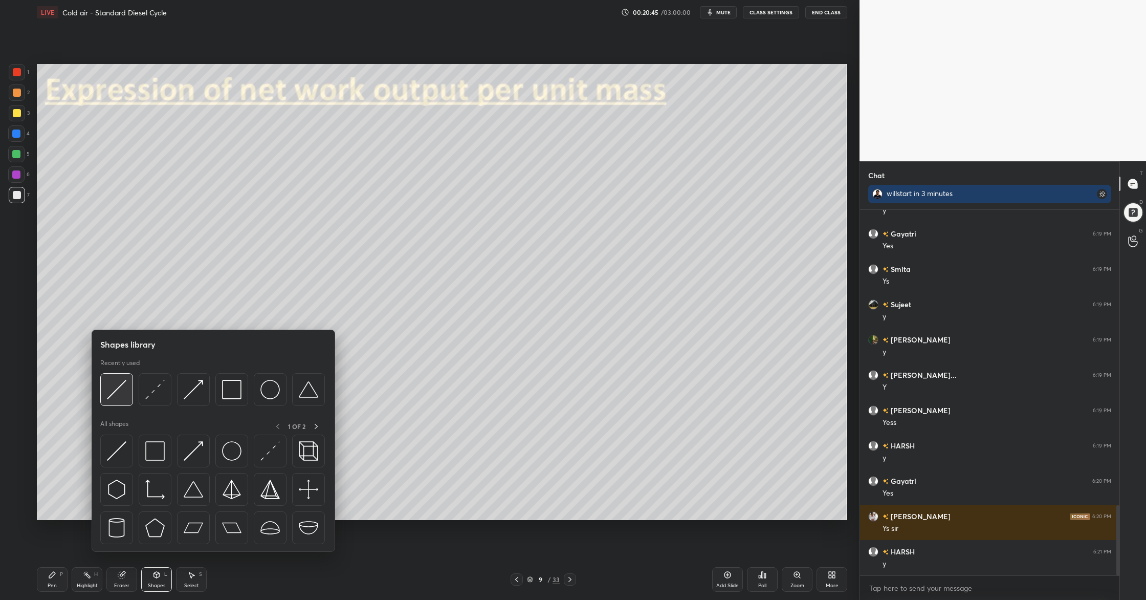
click at [114, 402] on div at bounding box center [116, 389] width 33 height 33
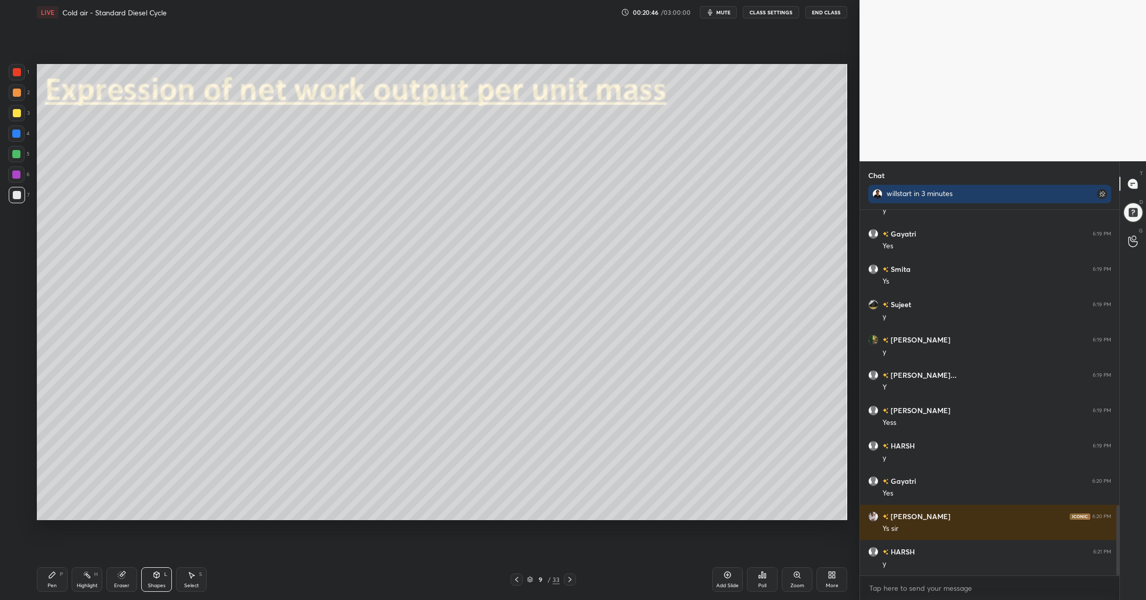
scroll to position [1566, 0]
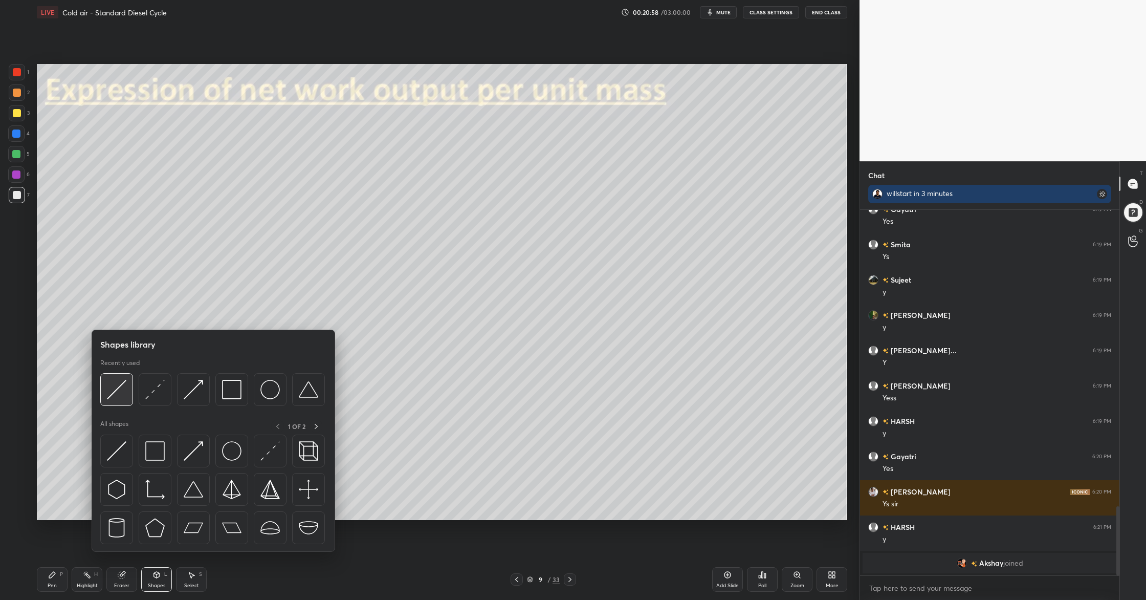
click at [114, 404] on div at bounding box center [116, 389] width 33 height 33
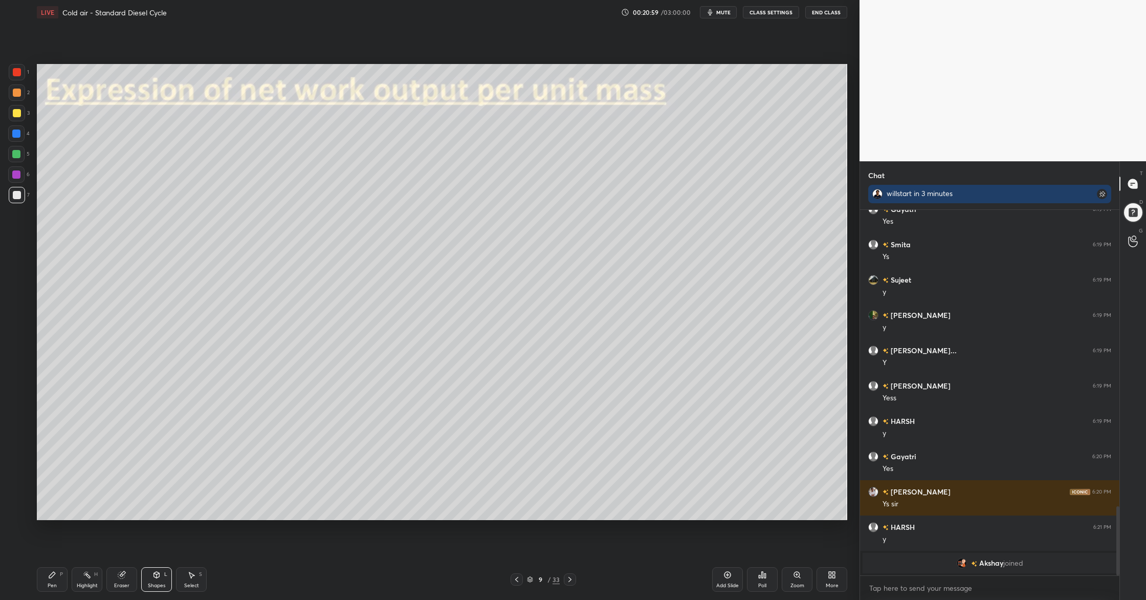
drag, startPoint x: 19, startPoint y: 94, endPoint x: 25, endPoint y: 95, distance: 5.8
click at [20, 94] on div at bounding box center [17, 92] width 16 height 16
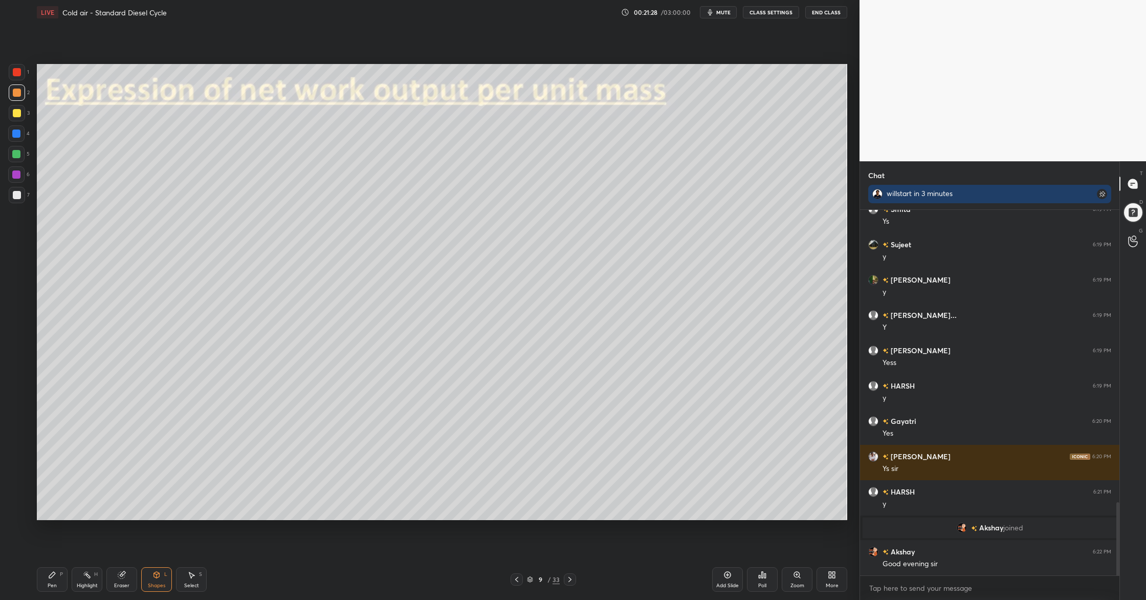
scroll to position [1464, 0]
click at [25, 175] on div "6" at bounding box center [18, 174] width 21 height 16
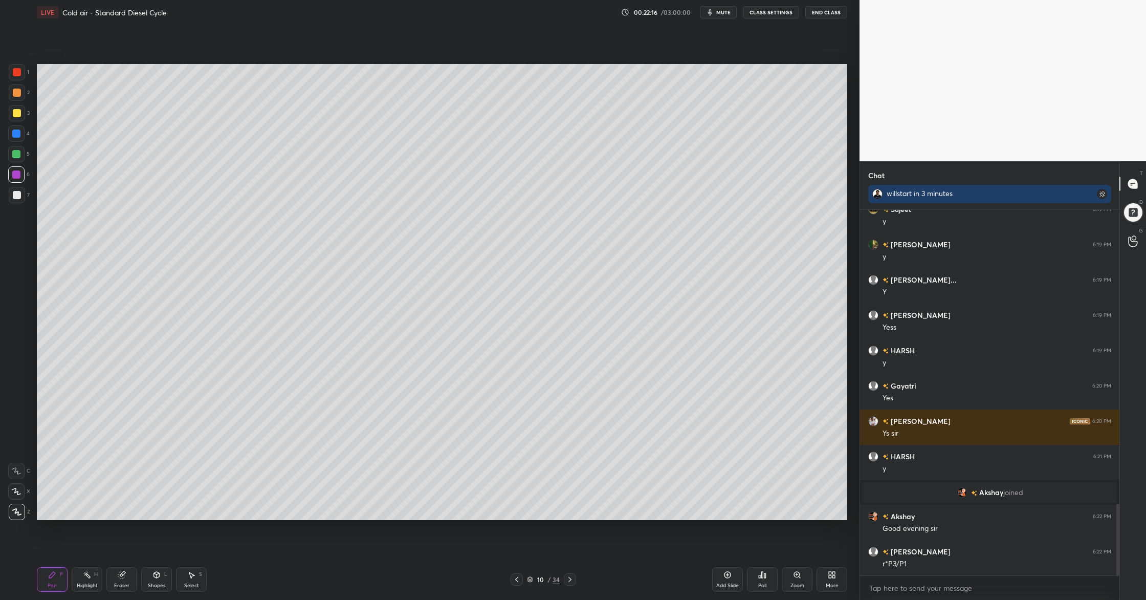
click at [21, 191] on div at bounding box center [17, 195] width 16 height 16
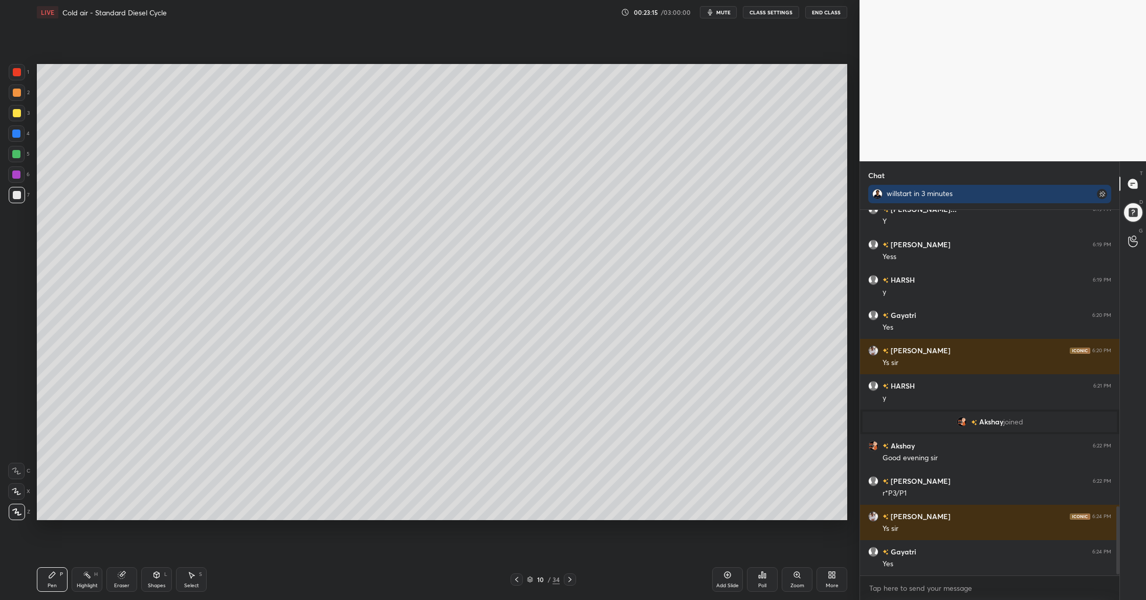
scroll to position [1605, 0]
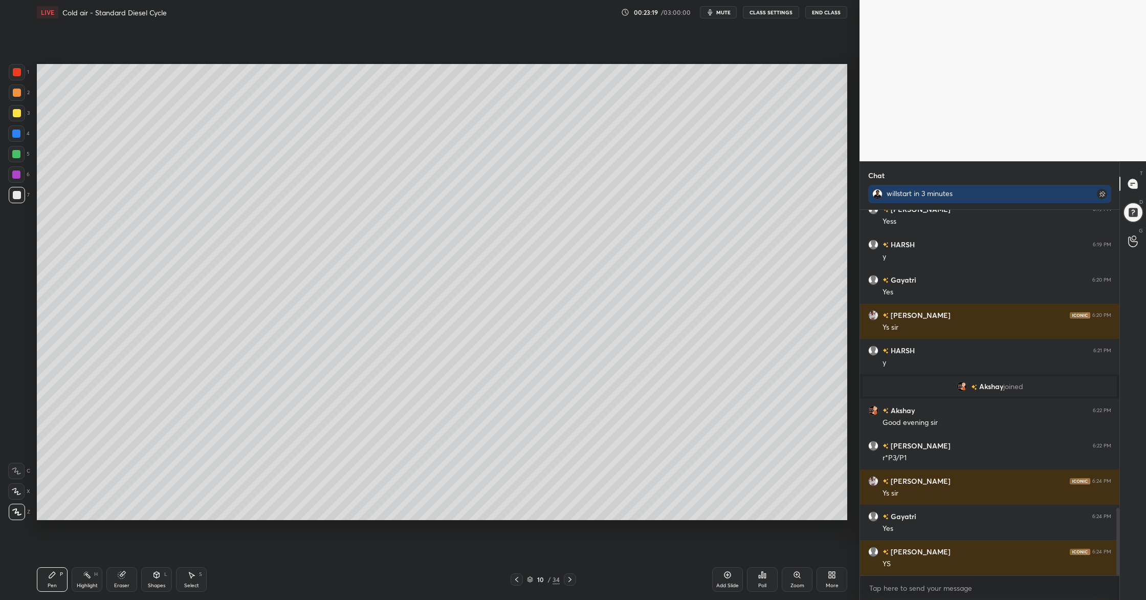
click at [15, 199] on div at bounding box center [17, 195] width 16 height 16
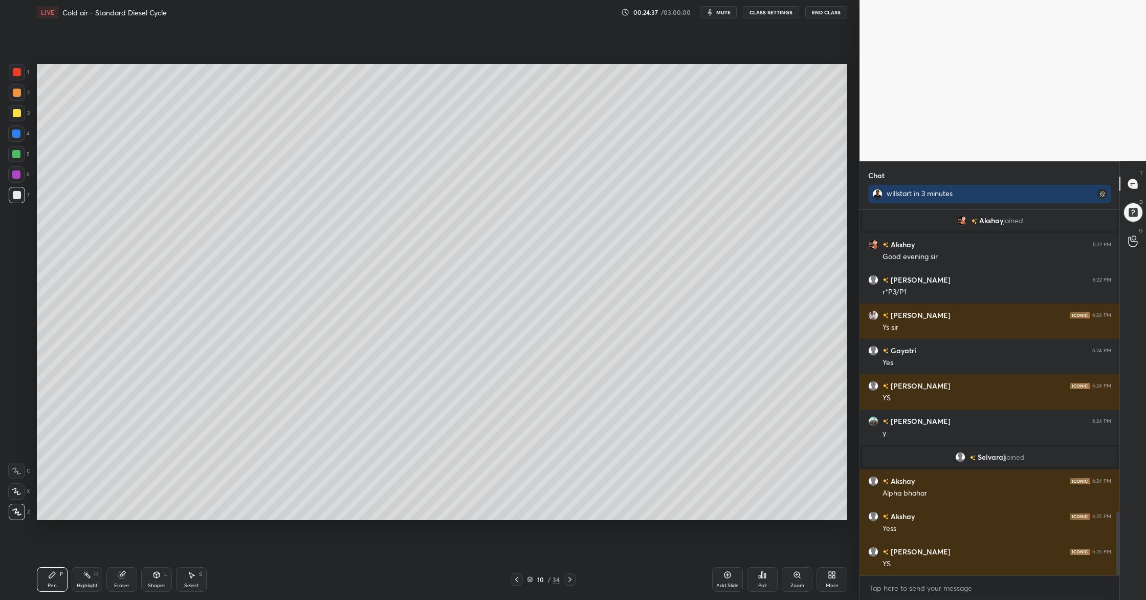
scroll to position [1759, 0]
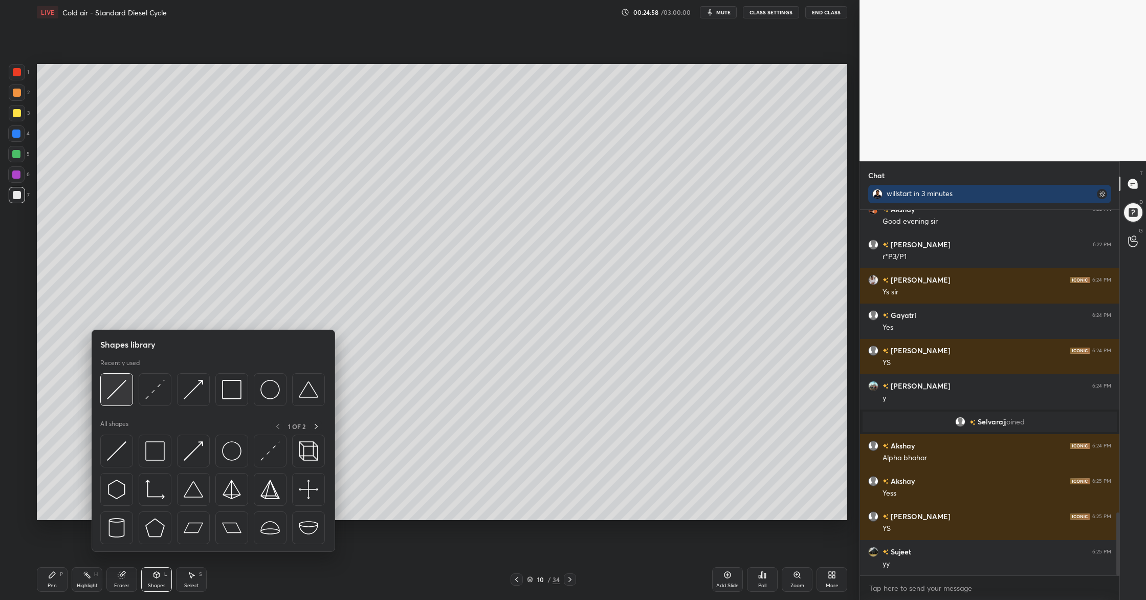
click at [115, 397] on img at bounding box center [116, 389] width 19 height 19
click at [229, 405] on div at bounding box center [231, 389] width 33 height 33
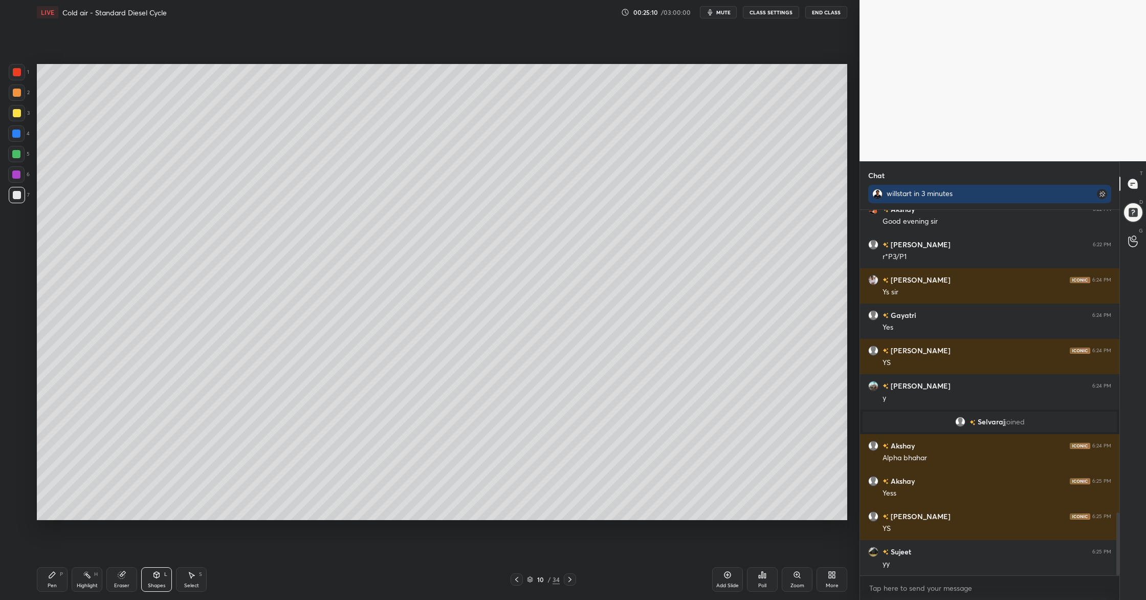
drag, startPoint x: 11, startPoint y: 97, endPoint x: 20, endPoint y: 121, distance: 25.8
click at [12, 101] on div "2" at bounding box center [19, 94] width 21 height 20
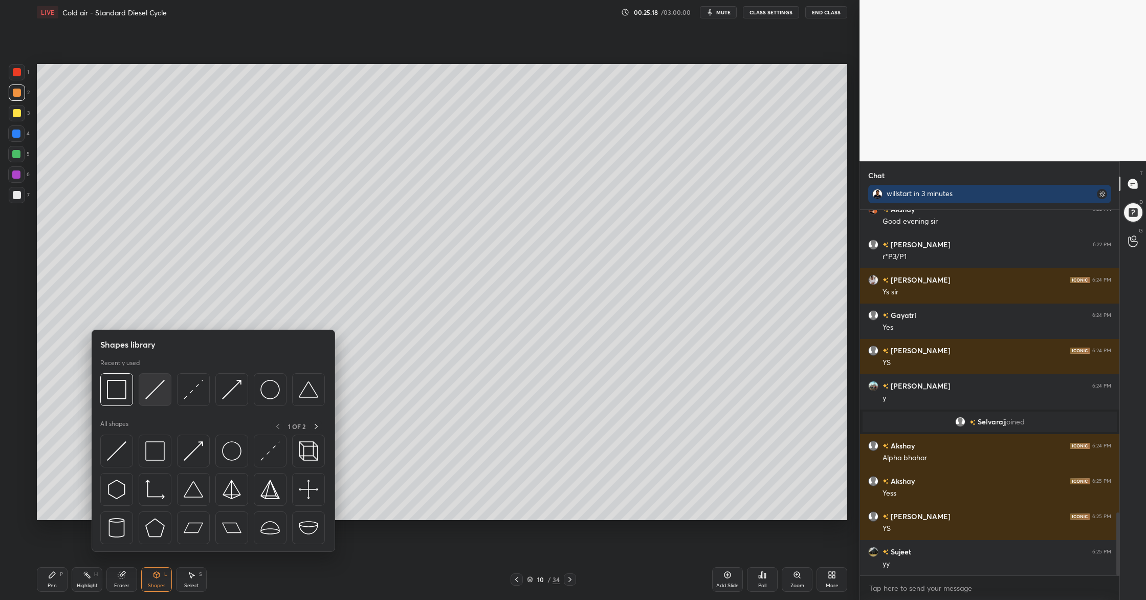
click at [162, 401] on div at bounding box center [155, 389] width 33 height 33
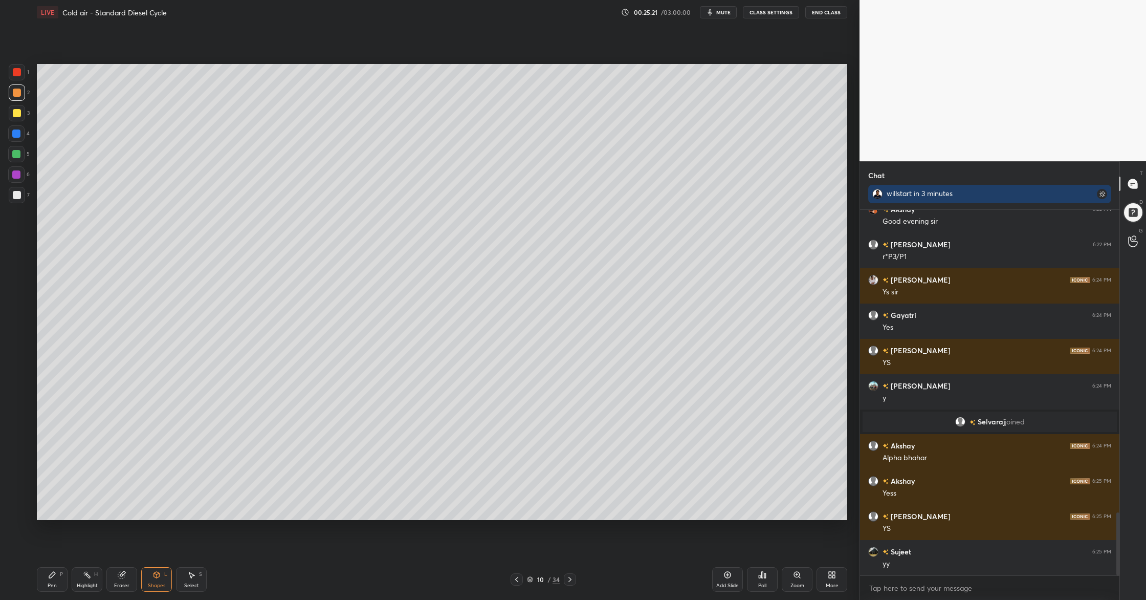
click at [15, 197] on div at bounding box center [17, 195] width 8 height 8
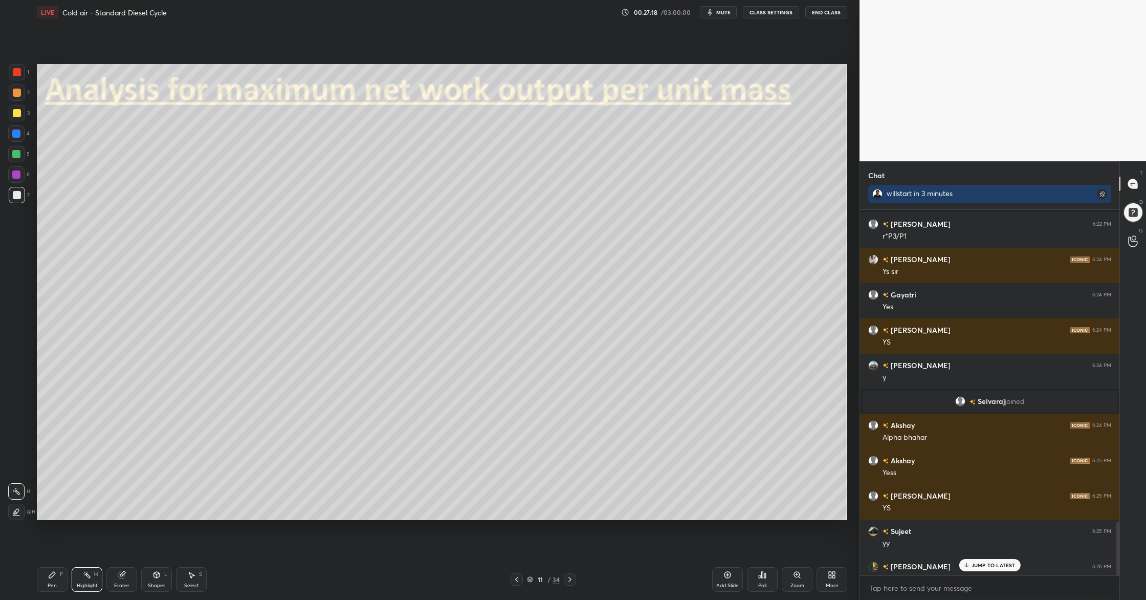
scroll to position [2174, 0]
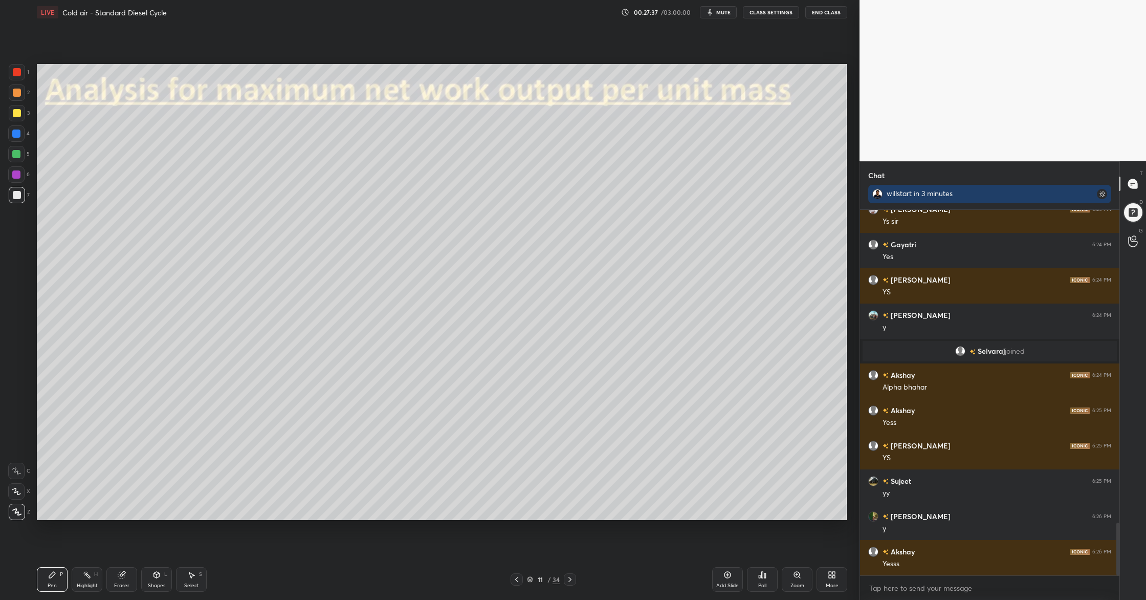
click at [18, 154] on div at bounding box center [16, 154] width 8 height 8
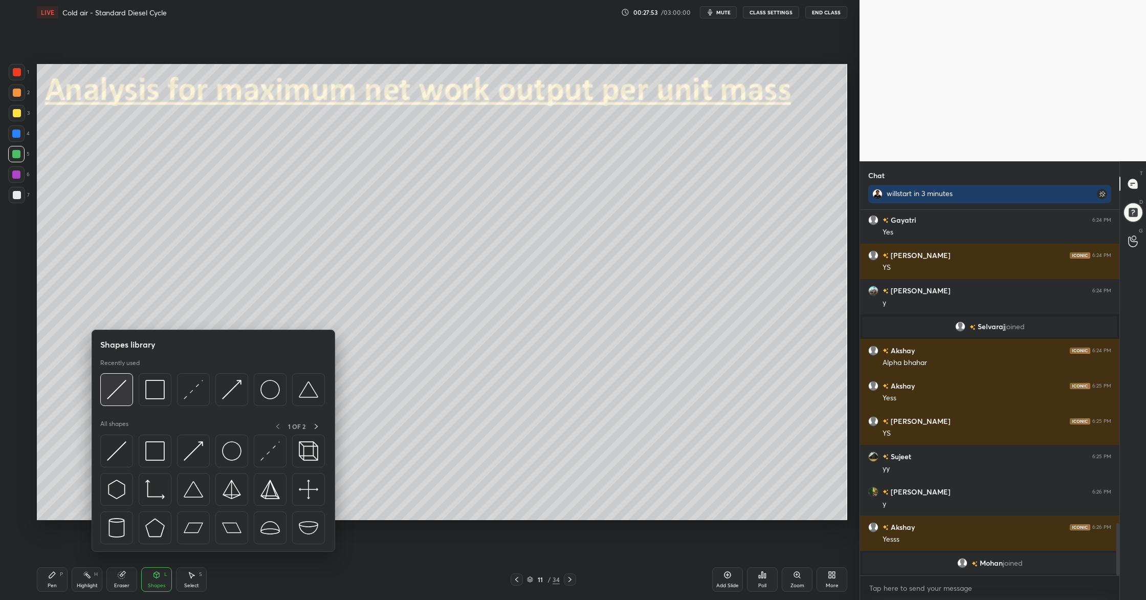
click at [126, 396] on div at bounding box center [116, 389] width 33 height 33
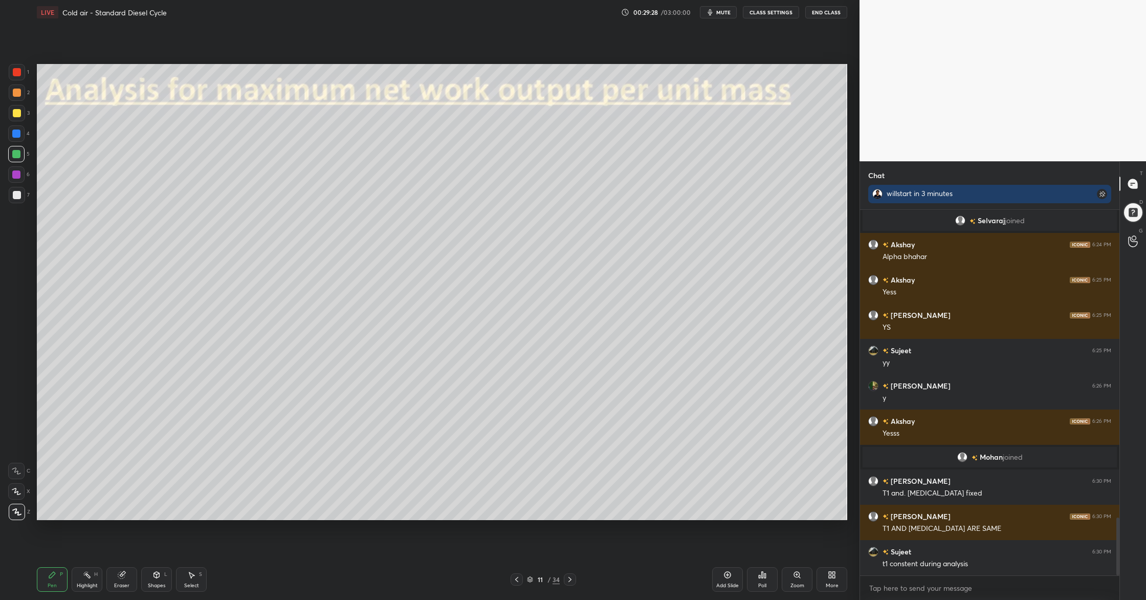
scroll to position [1938, 0]
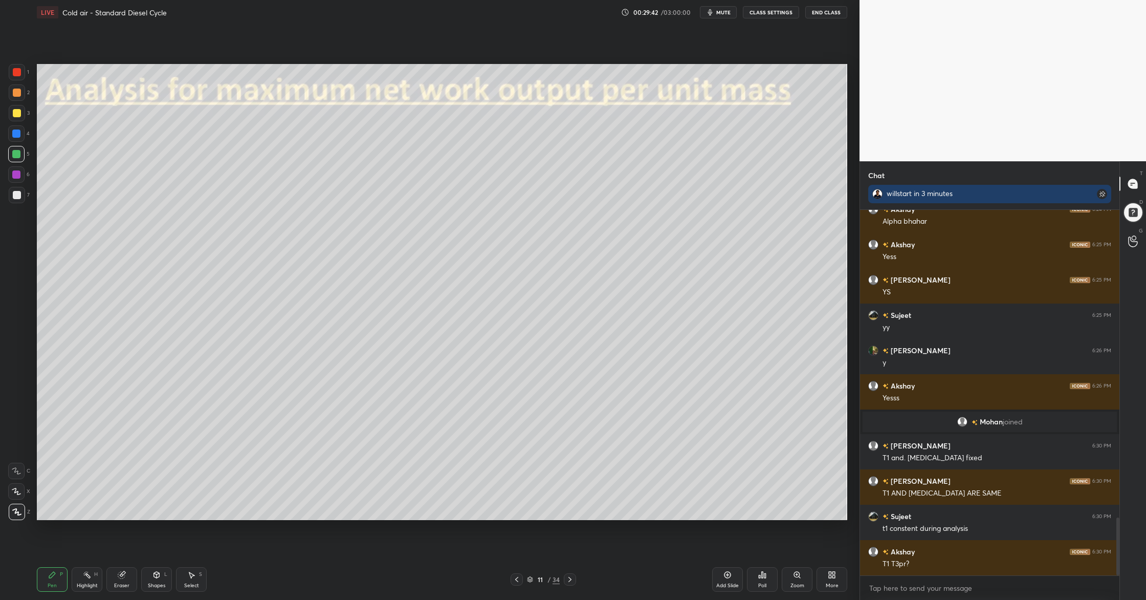
click at [13, 118] on div at bounding box center [17, 113] width 16 height 16
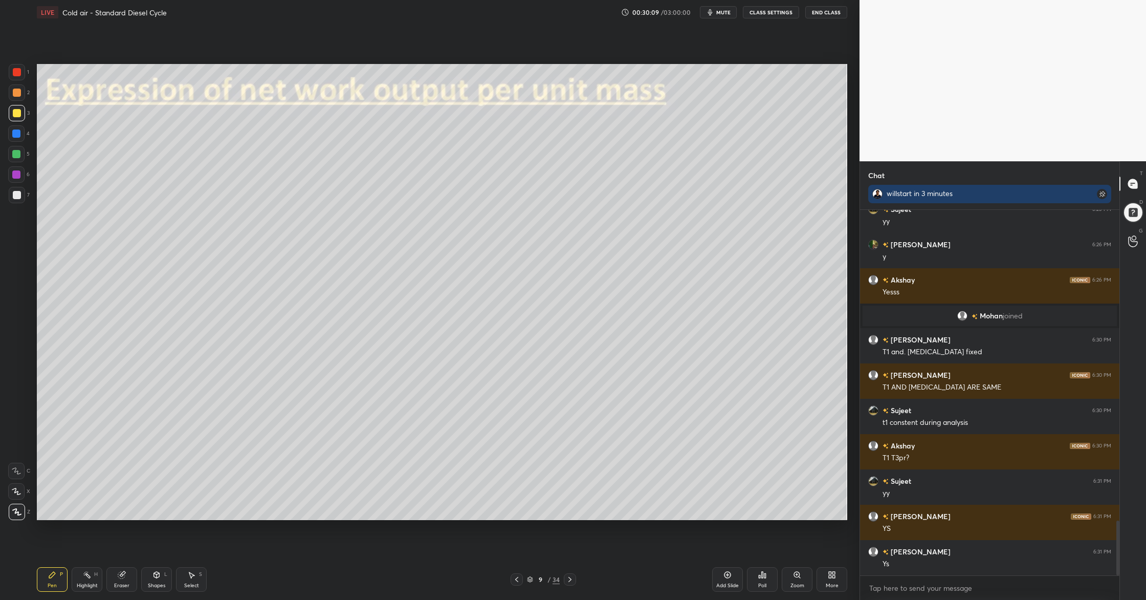
scroll to position [2079, 0]
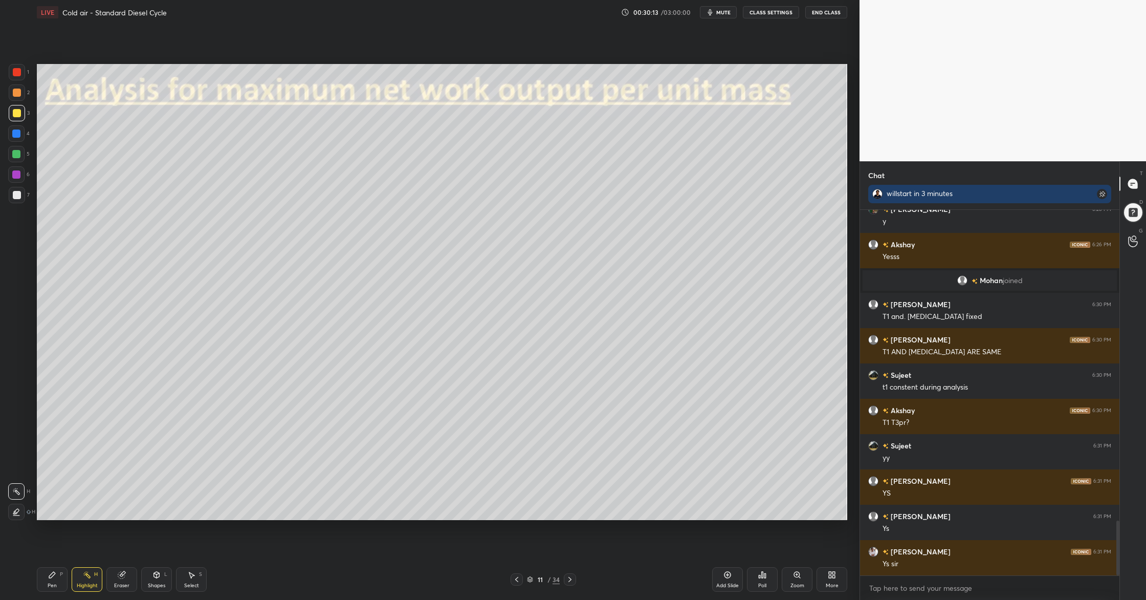
click at [15, 195] on div at bounding box center [17, 195] width 8 height 8
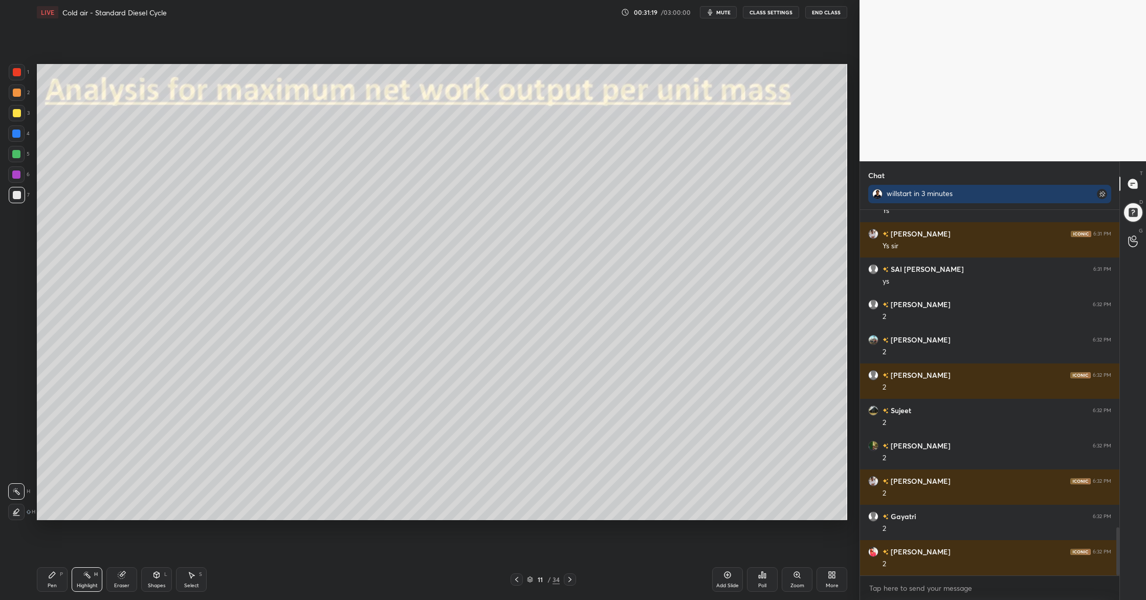
scroll to position [2432, 0]
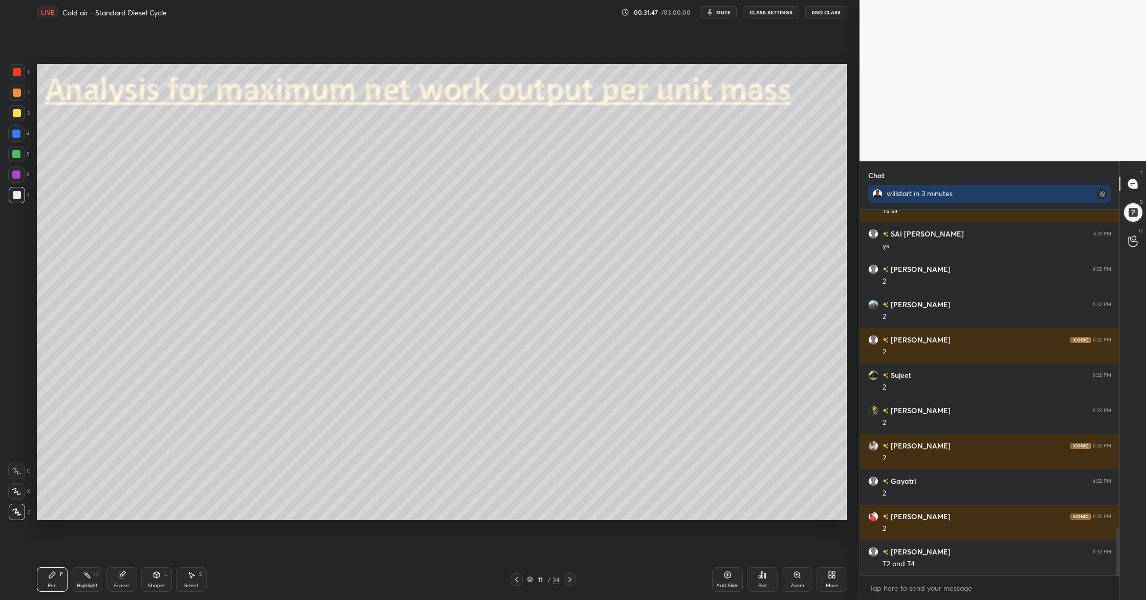
click at [17, 194] on div at bounding box center [17, 195] width 8 height 8
click at [25, 180] on div "6" at bounding box center [18, 174] width 21 height 16
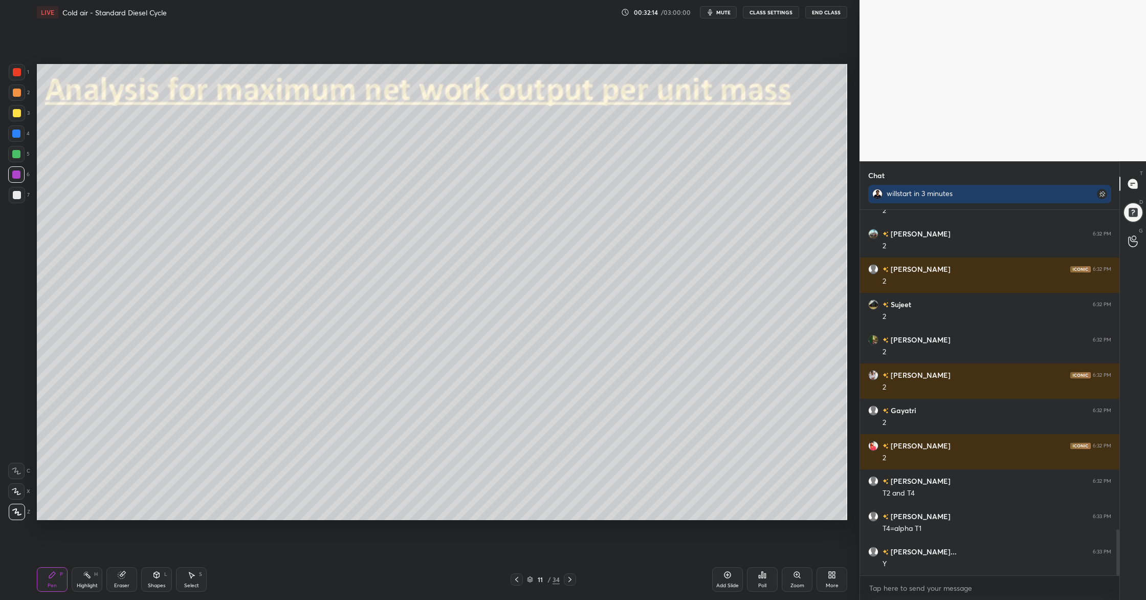
scroll to position [2538, 0]
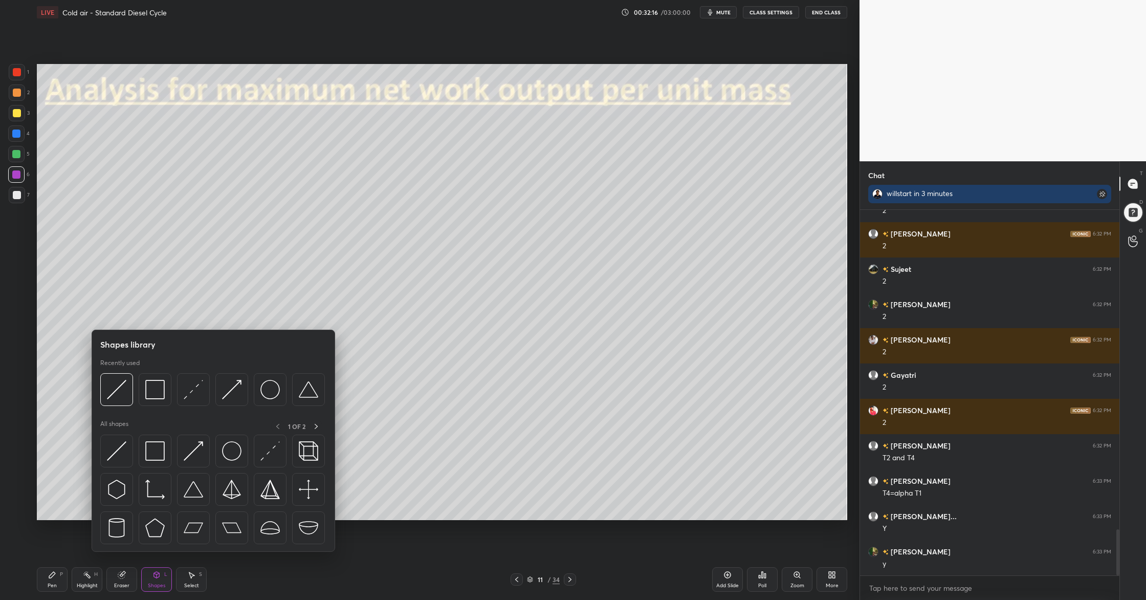
click at [126, 406] on div at bounding box center [212, 392] width 225 height 38
click at [118, 399] on div at bounding box center [116, 389] width 33 height 33
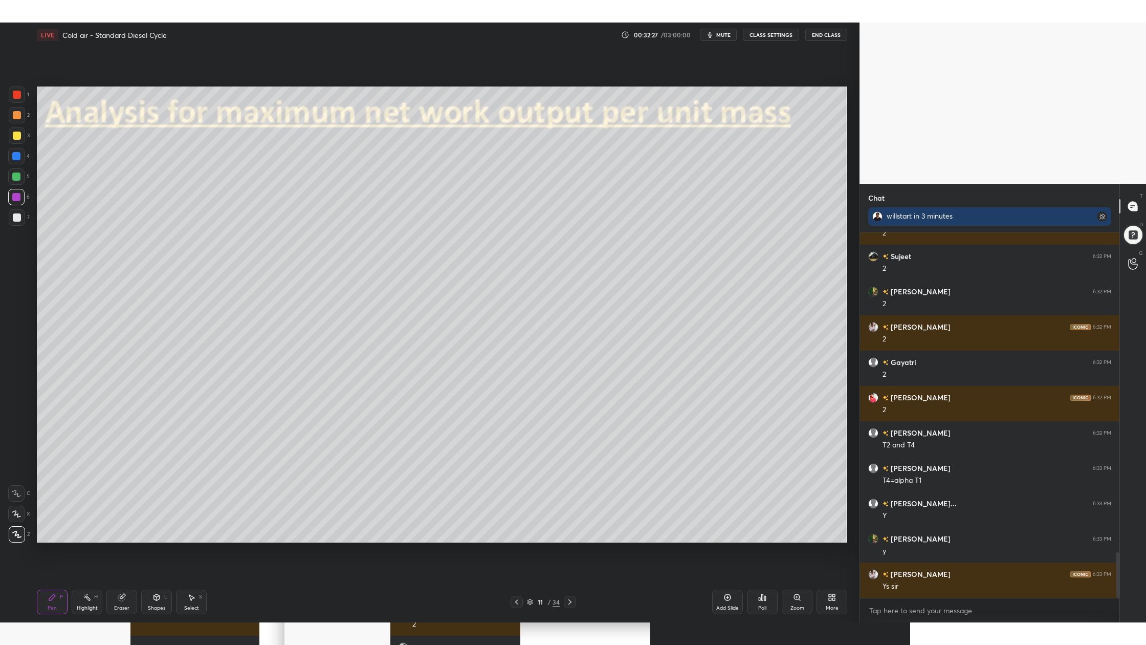
scroll to position [2609, 0]
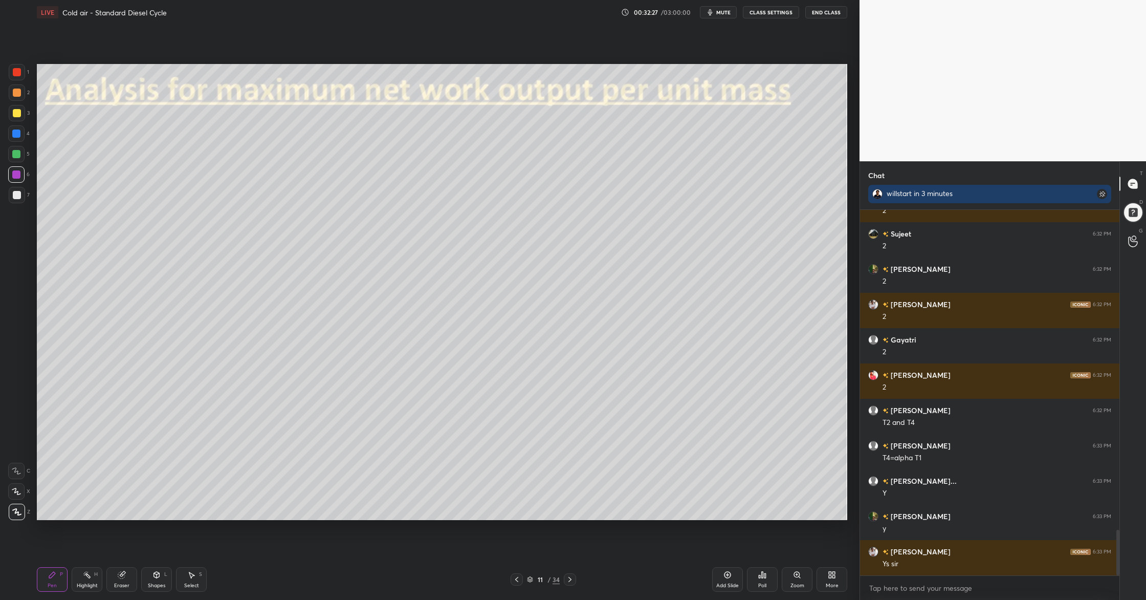
click at [836, 581] on div "More" at bounding box center [832, 579] width 31 height 25
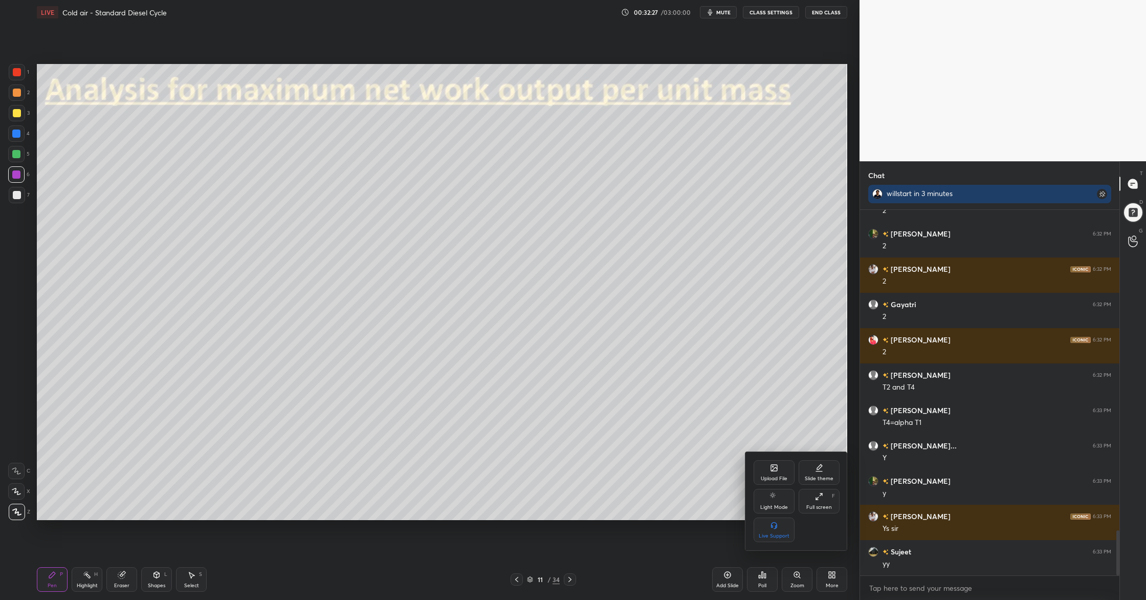
click at [825, 500] on div "Full screen F" at bounding box center [819, 501] width 41 height 25
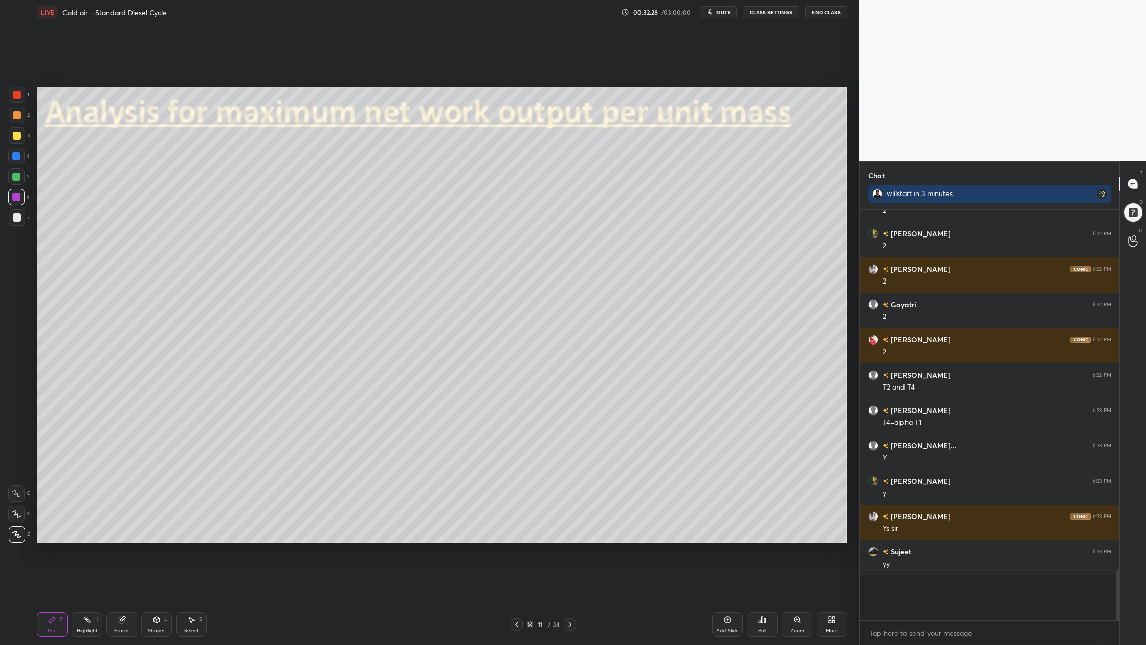
scroll to position [2564, 0]
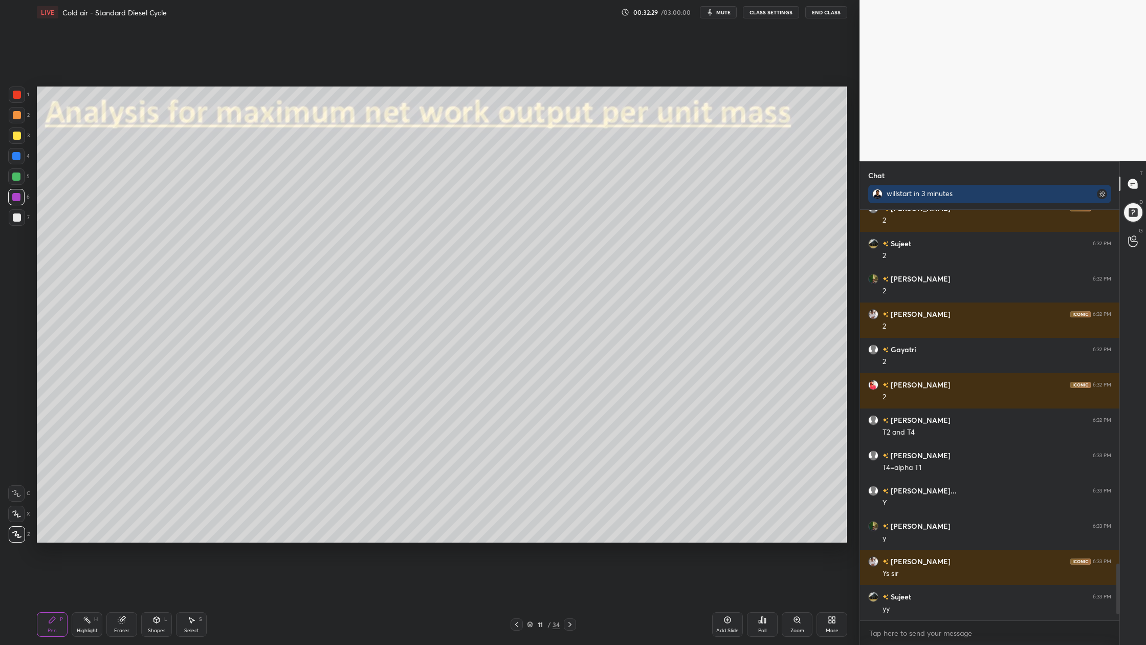
click at [13, 220] on div at bounding box center [17, 217] width 8 height 8
drag, startPoint x: 194, startPoint y: 635, endPoint x: 196, endPoint y: 630, distance: 5.3
click at [194, 599] on div "Select S" at bounding box center [191, 624] width 31 height 25
drag, startPoint x: 528, startPoint y: 234, endPoint x: 634, endPoint y: 308, distance: 128.3
click at [636, 309] on div "0 ° Undo Copy Duplicate Duplicate to new slide Delete" at bounding box center [442, 314] width 811 height 456
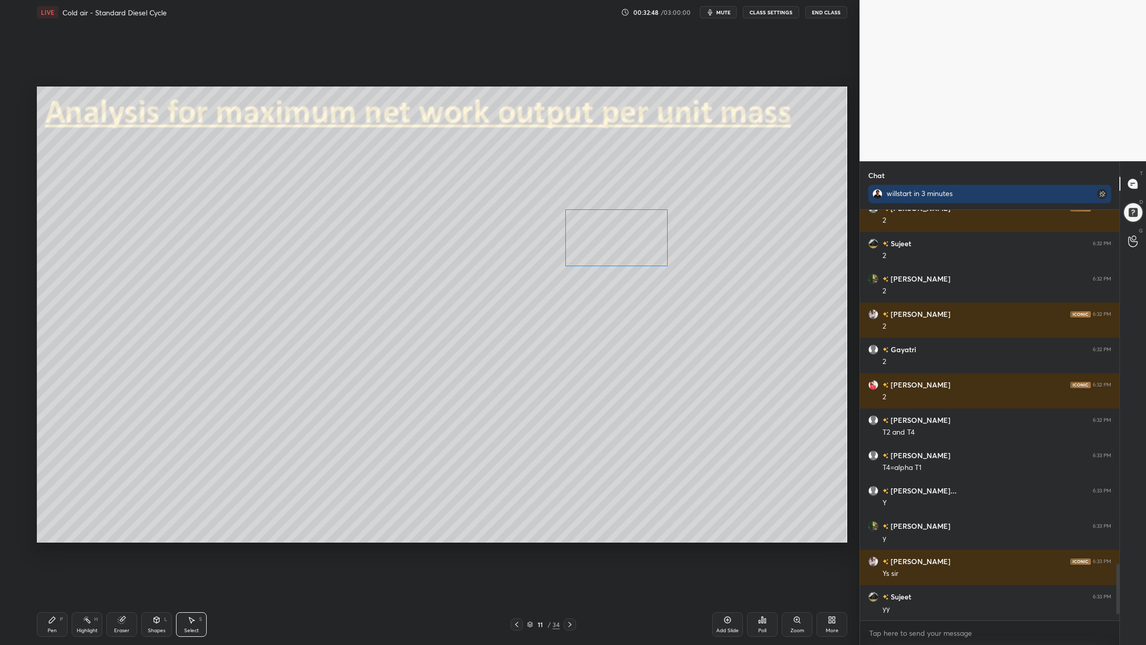
drag, startPoint x: 525, startPoint y: 250, endPoint x: 598, endPoint y: 239, distance: 74.0
click at [599, 241] on div "0 ° Undo Copy Duplicate Duplicate to new slide Delete" at bounding box center [442, 314] width 811 height 456
drag, startPoint x: 16, startPoint y: 199, endPoint x: 35, endPoint y: 203, distance: 19.4
click at [19, 201] on div at bounding box center [16, 197] width 16 height 16
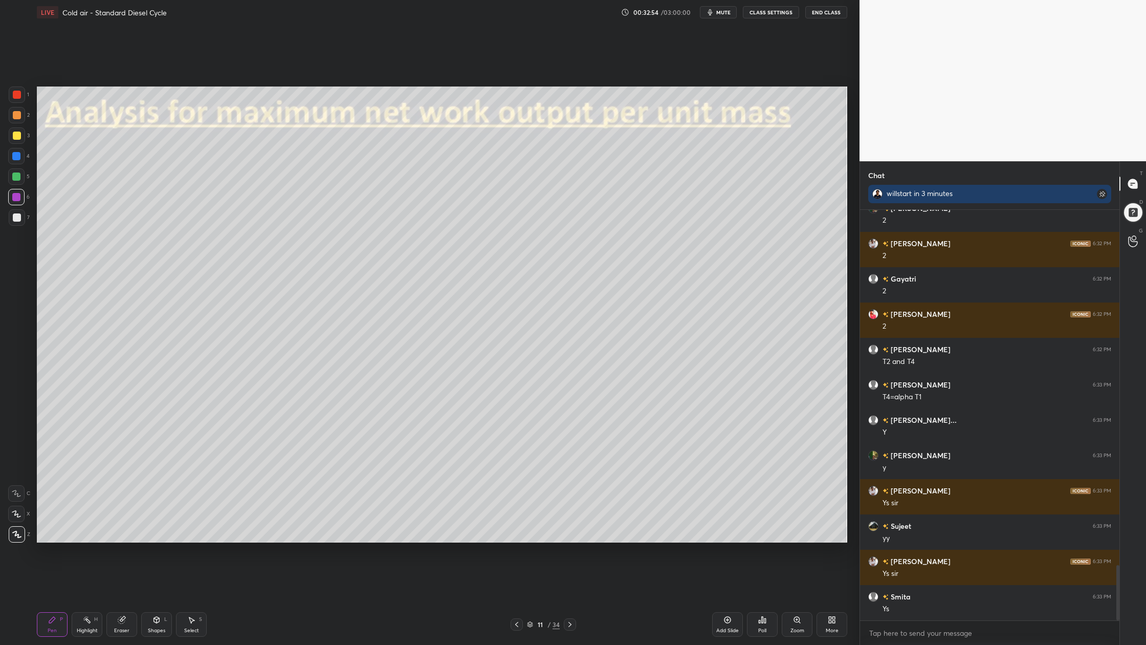
scroll to position [2670, 0]
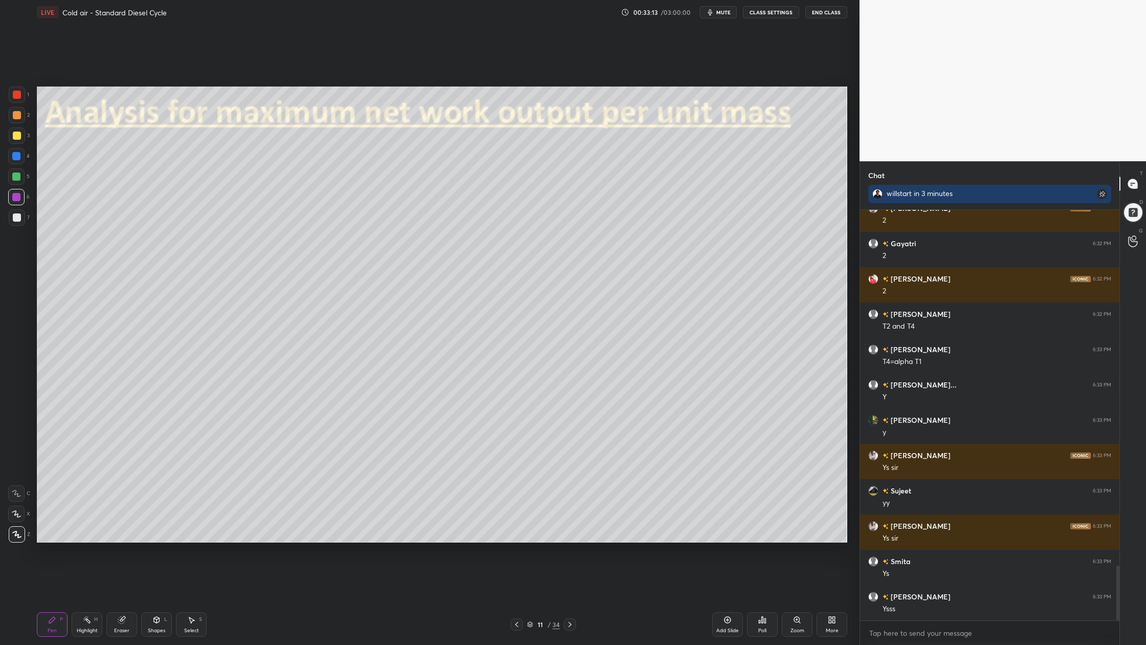
click at [17, 93] on div at bounding box center [17, 95] width 8 height 8
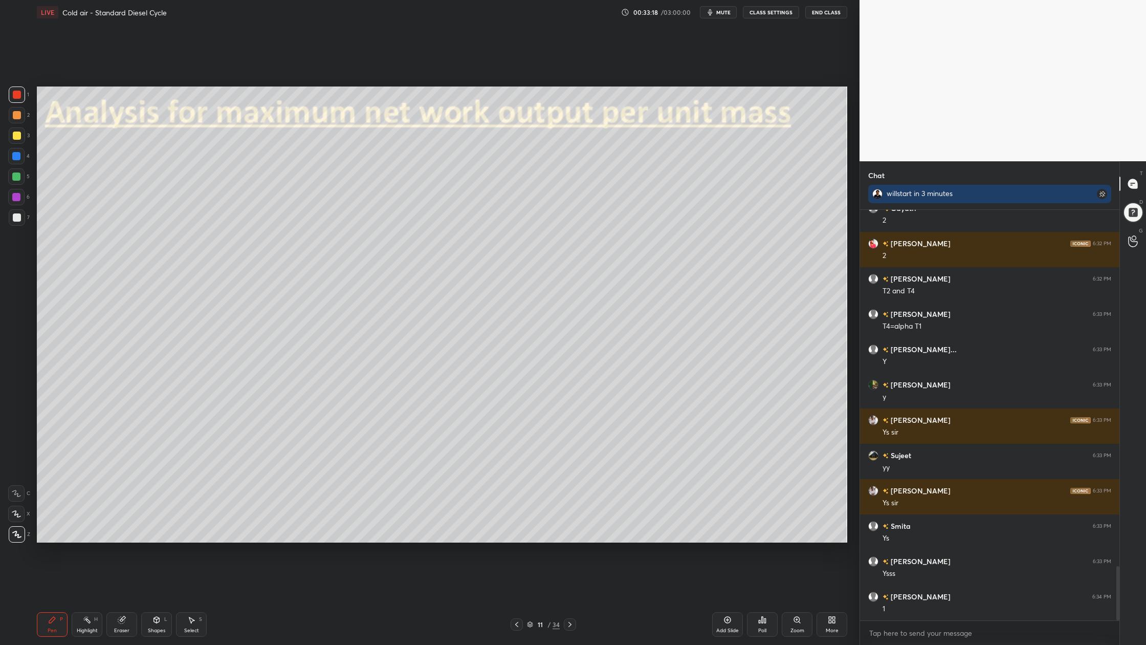
scroll to position [2740, 0]
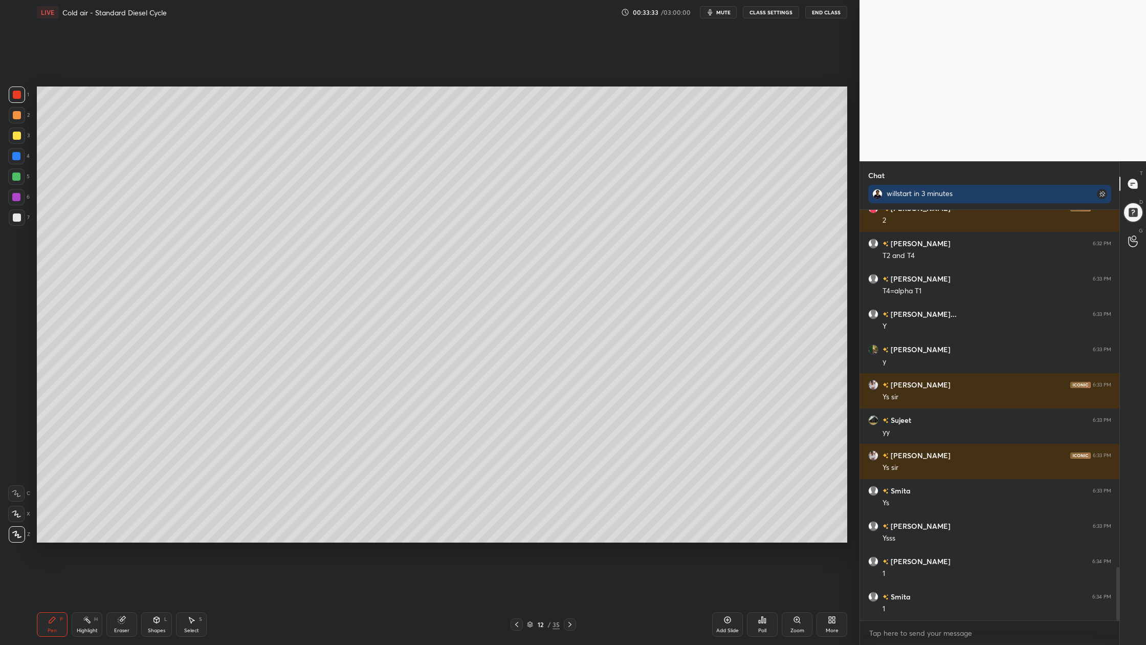
drag, startPoint x: 12, startPoint y: 176, endPoint x: 28, endPoint y: 176, distance: 15.9
click at [13, 176] on div at bounding box center [16, 176] width 8 height 8
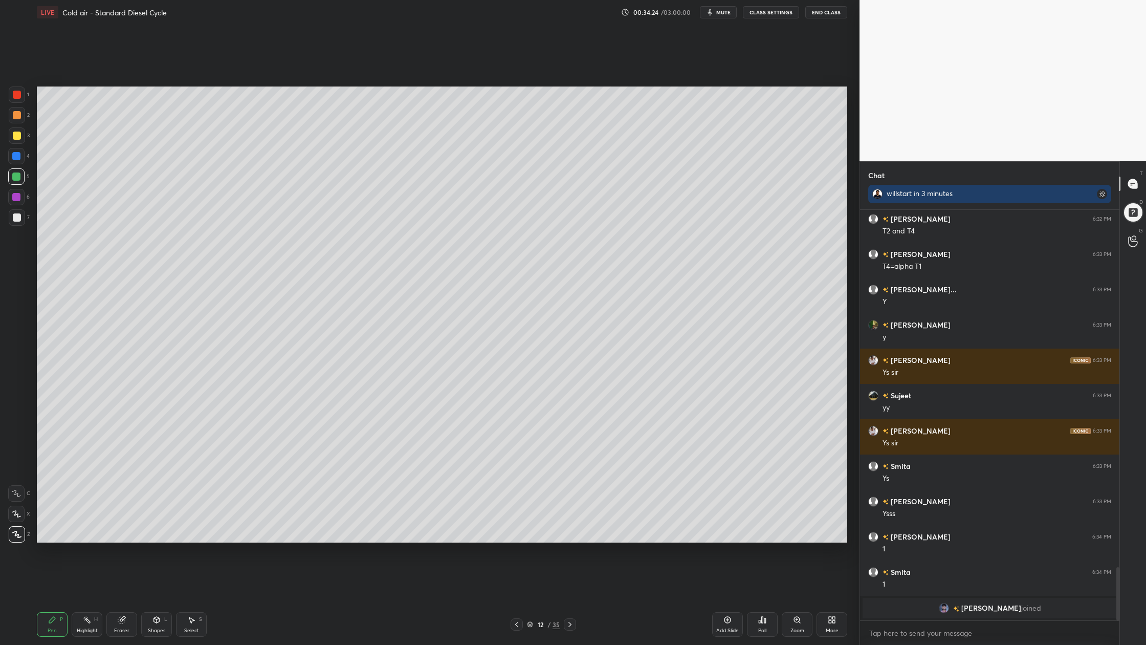
click at [17, 214] on div at bounding box center [17, 217] width 8 height 8
click at [19, 94] on div at bounding box center [17, 95] width 8 height 8
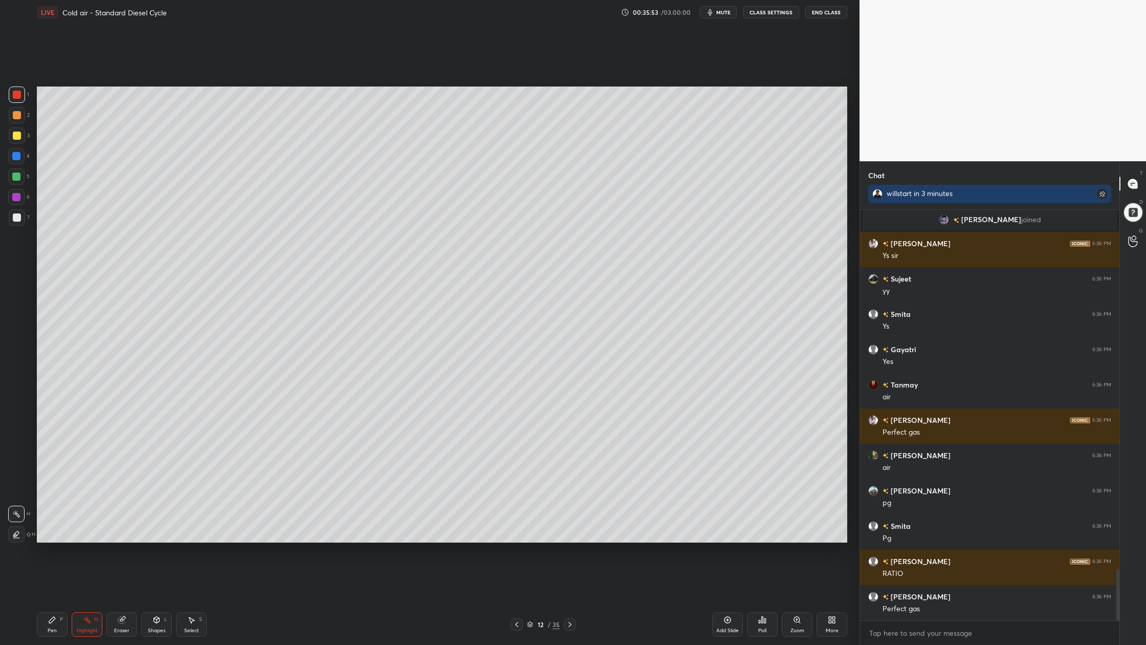
scroll to position [2948, 0]
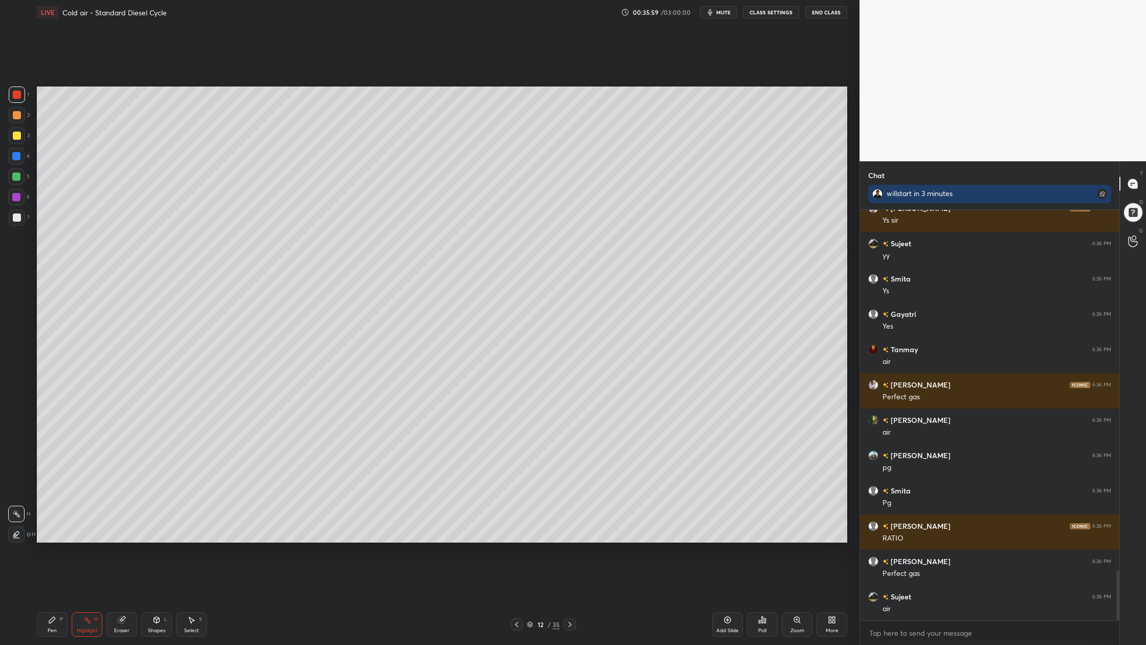
click at [13, 219] on div at bounding box center [17, 217] width 8 height 8
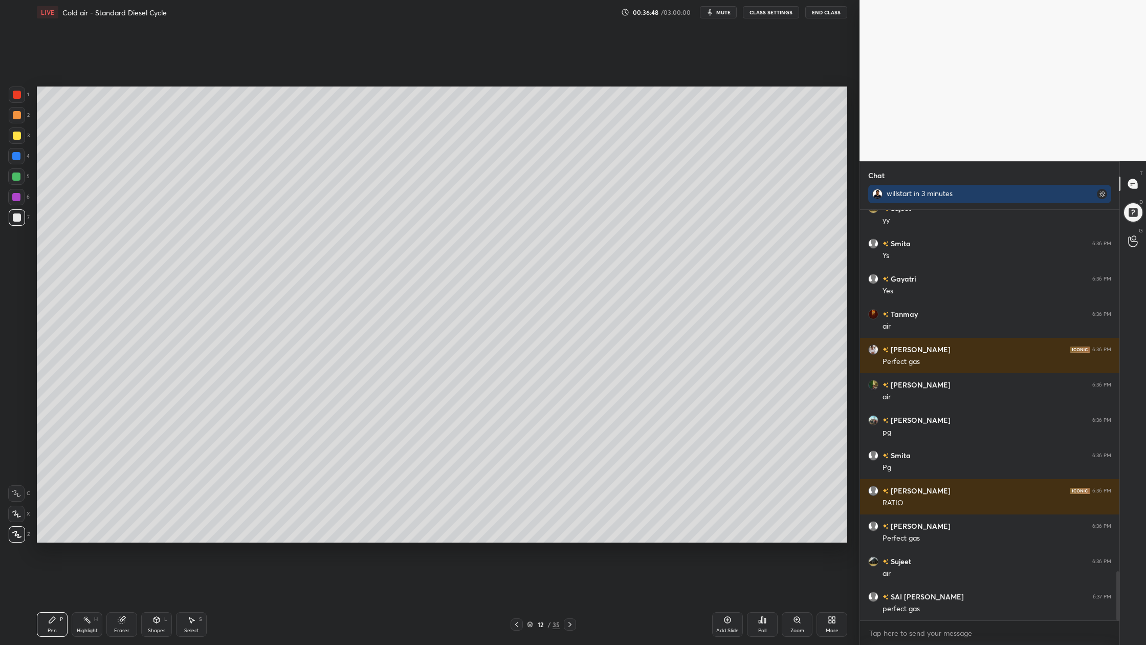
scroll to position [3008, 0]
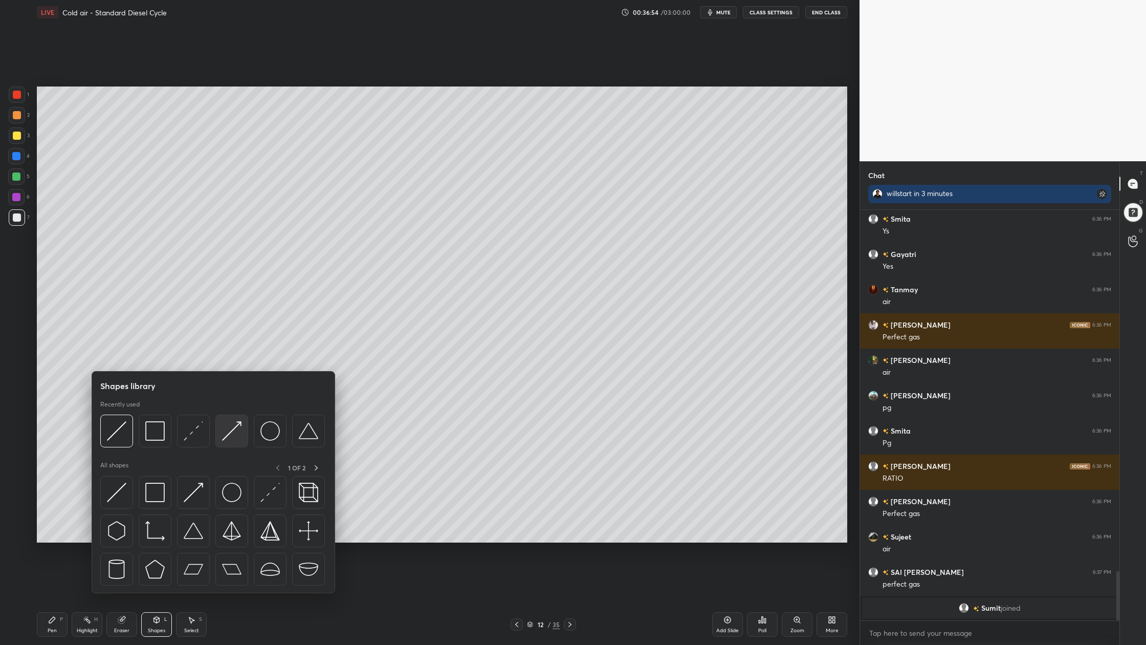
click at [229, 443] on div at bounding box center [231, 431] width 33 height 33
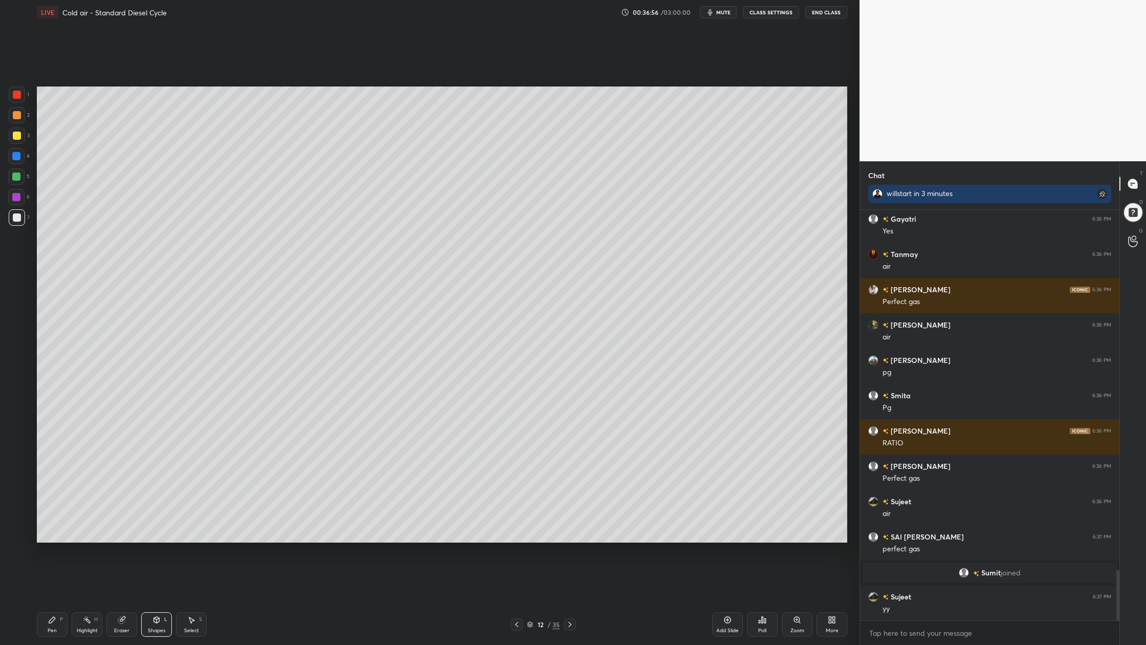
click at [18, 99] on div at bounding box center [17, 94] width 16 height 16
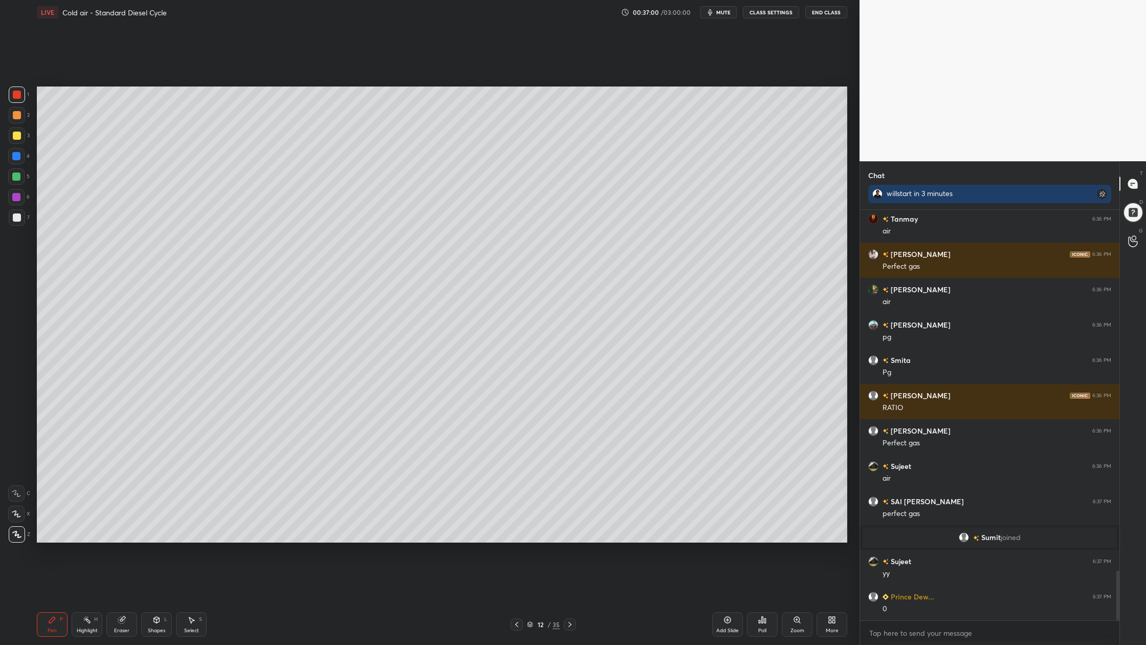
scroll to position [2978, 0]
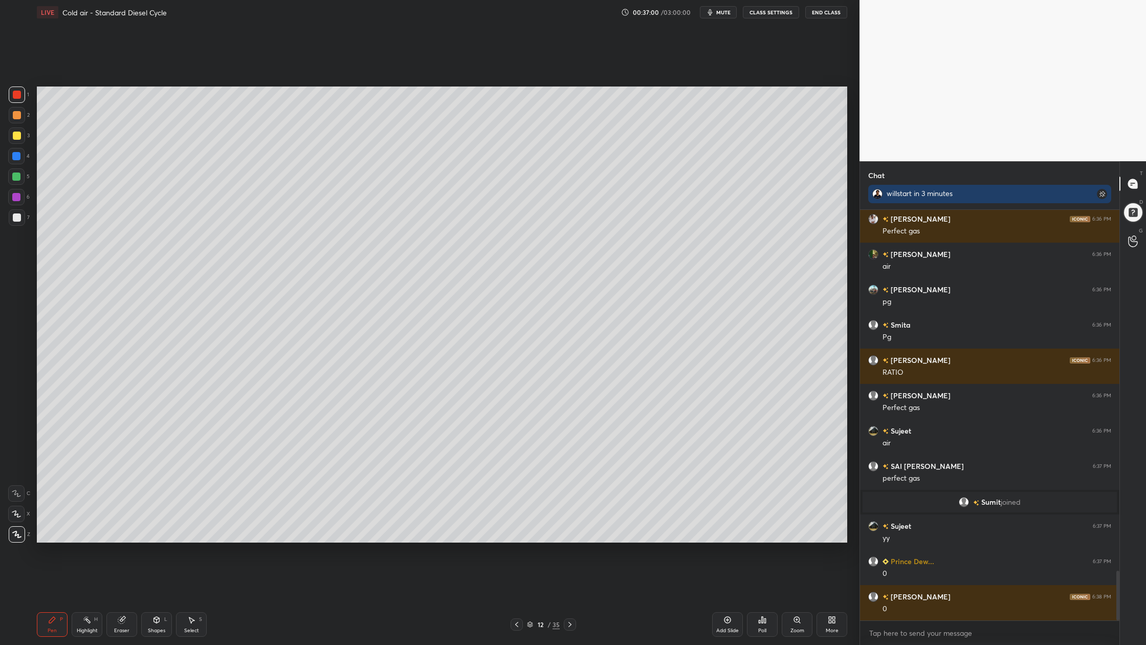
click at [20, 216] on div at bounding box center [17, 217] width 8 height 8
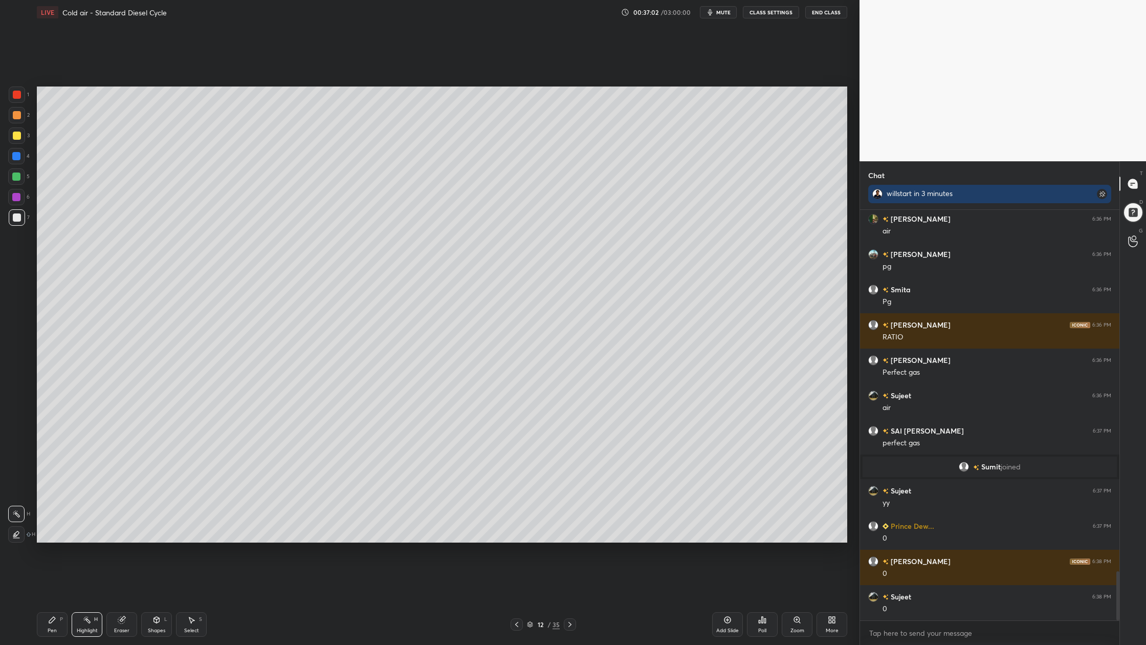
scroll to position [3049, 0]
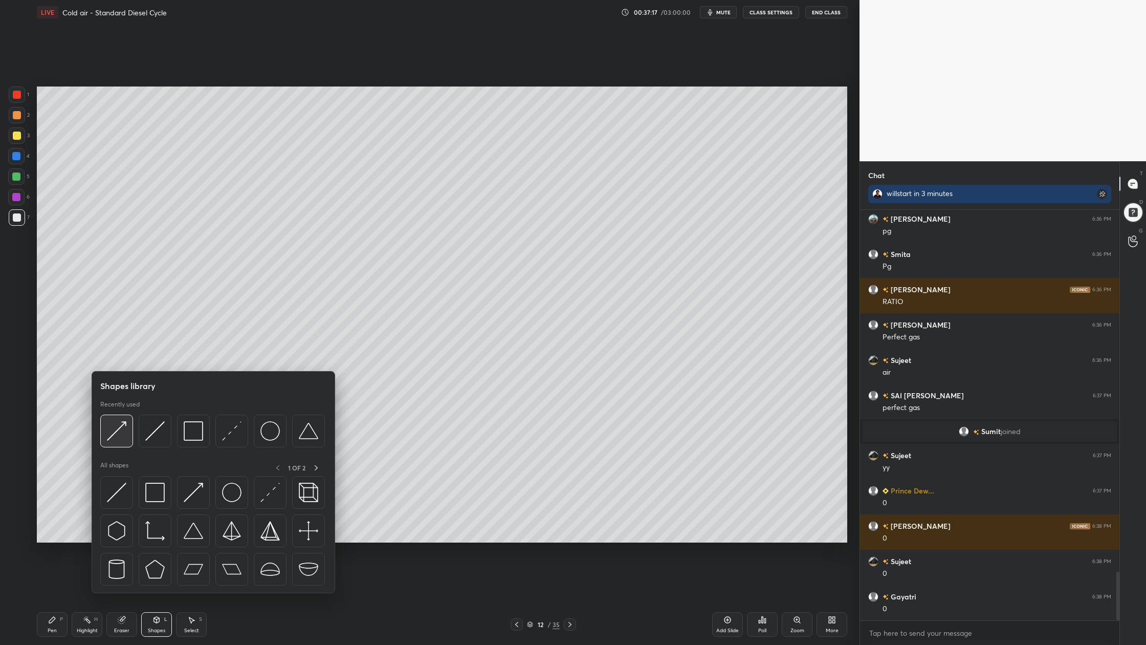
click at [114, 440] on div at bounding box center [116, 431] width 33 height 33
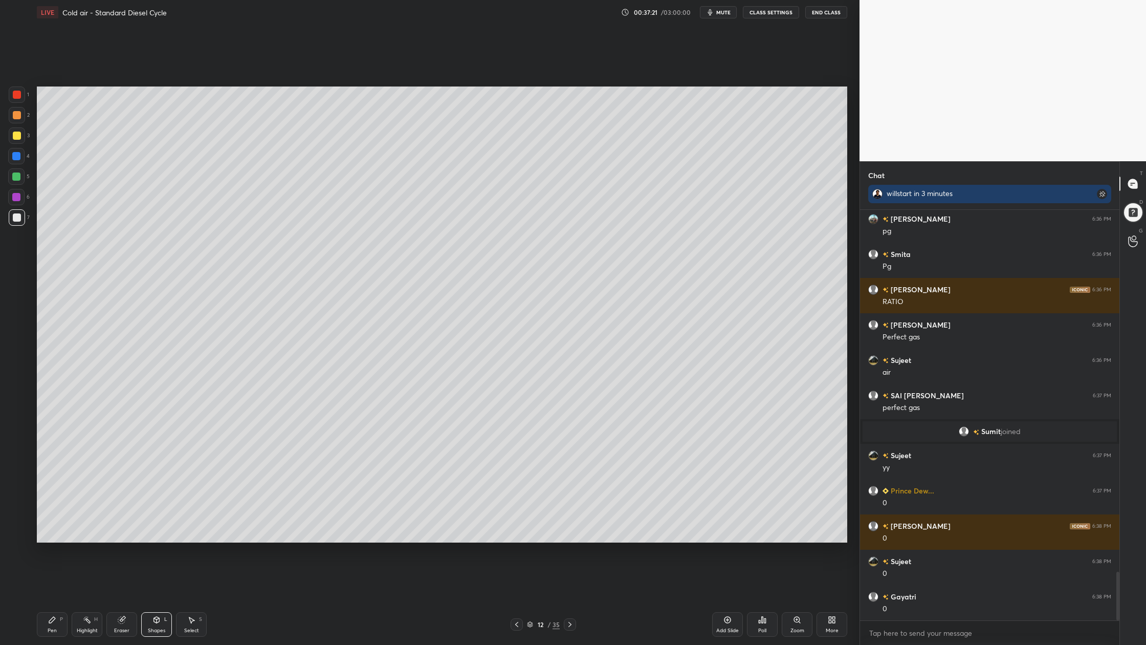
click at [20, 100] on div at bounding box center [17, 94] width 16 height 16
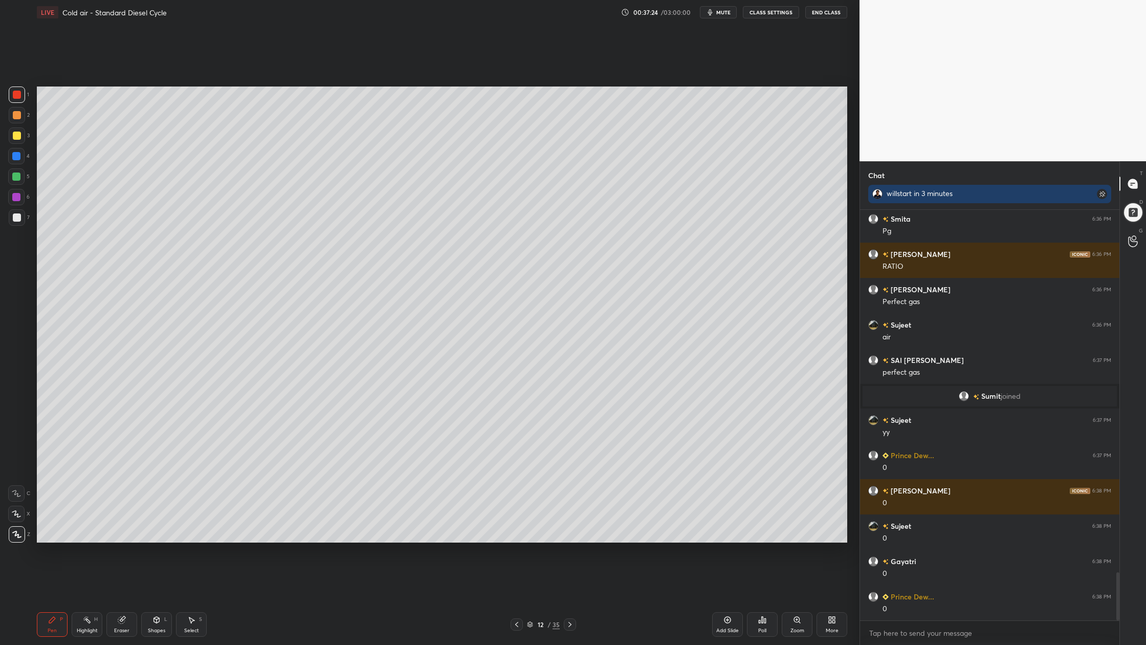
scroll to position [3119, 0]
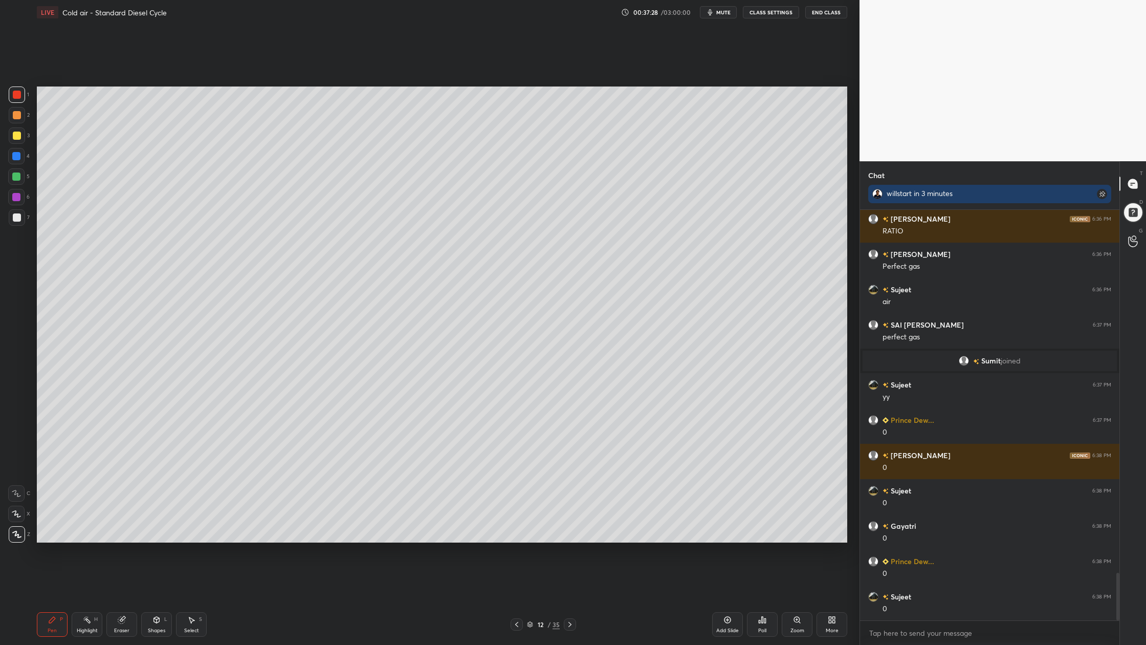
click at [18, 219] on div at bounding box center [17, 217] width 8 height 8
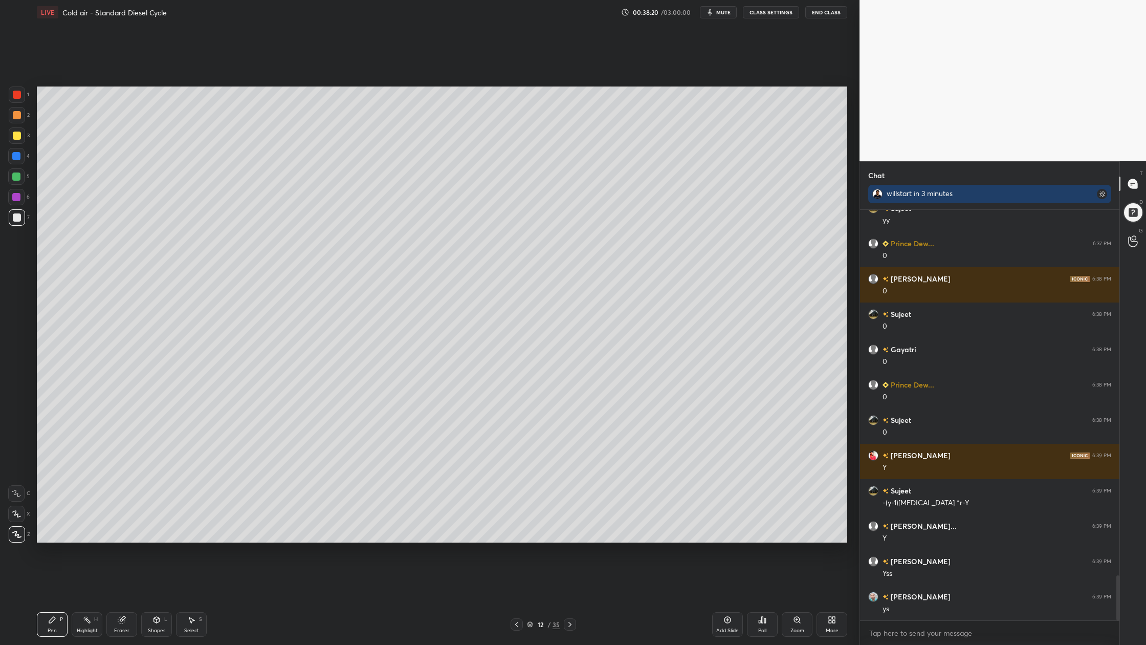
scroll to position [3331, 0]
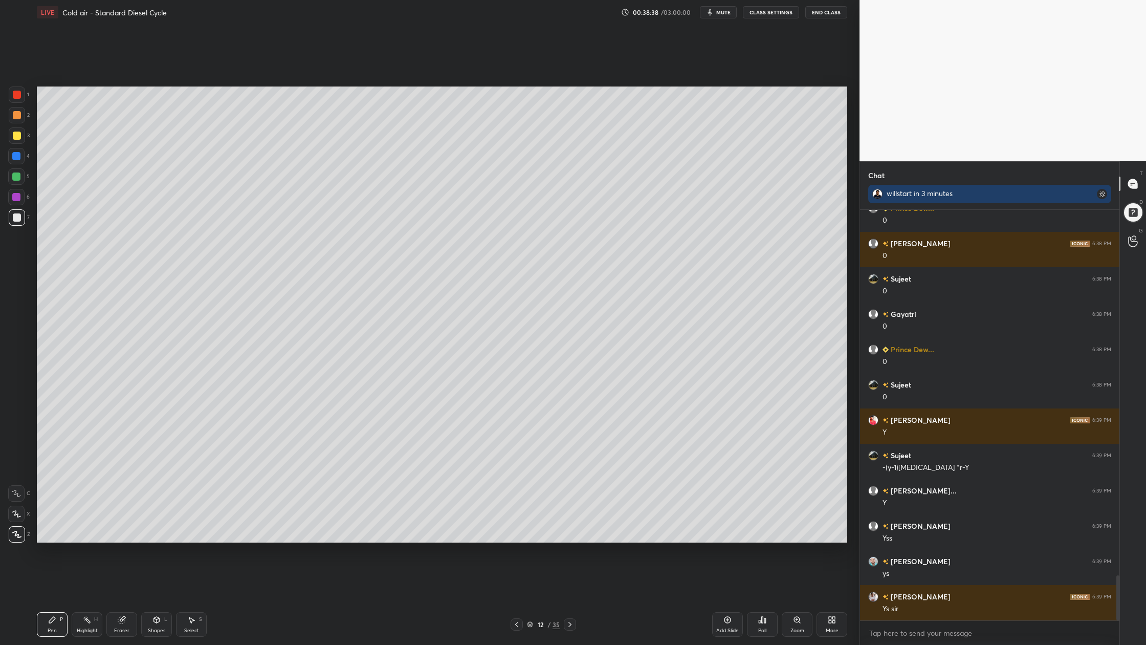
click at [17, 100] on div at bounding box center [17, 94] width 16 height 16
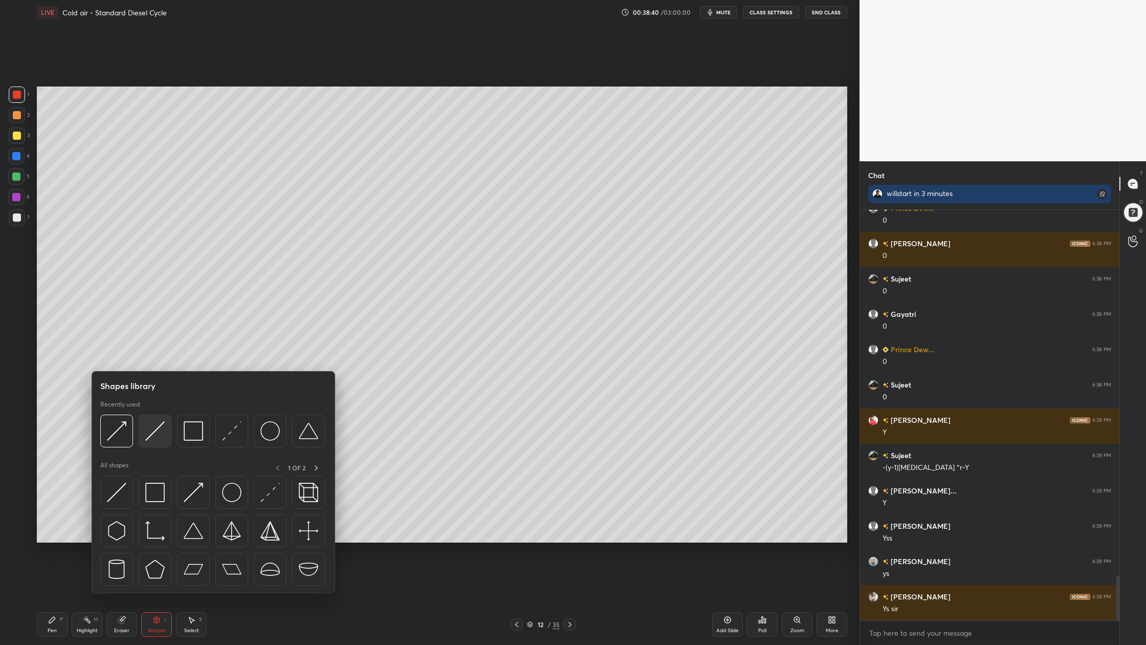
click at [162, 438] on img at bounding box center [154, 430] width 19 height 19
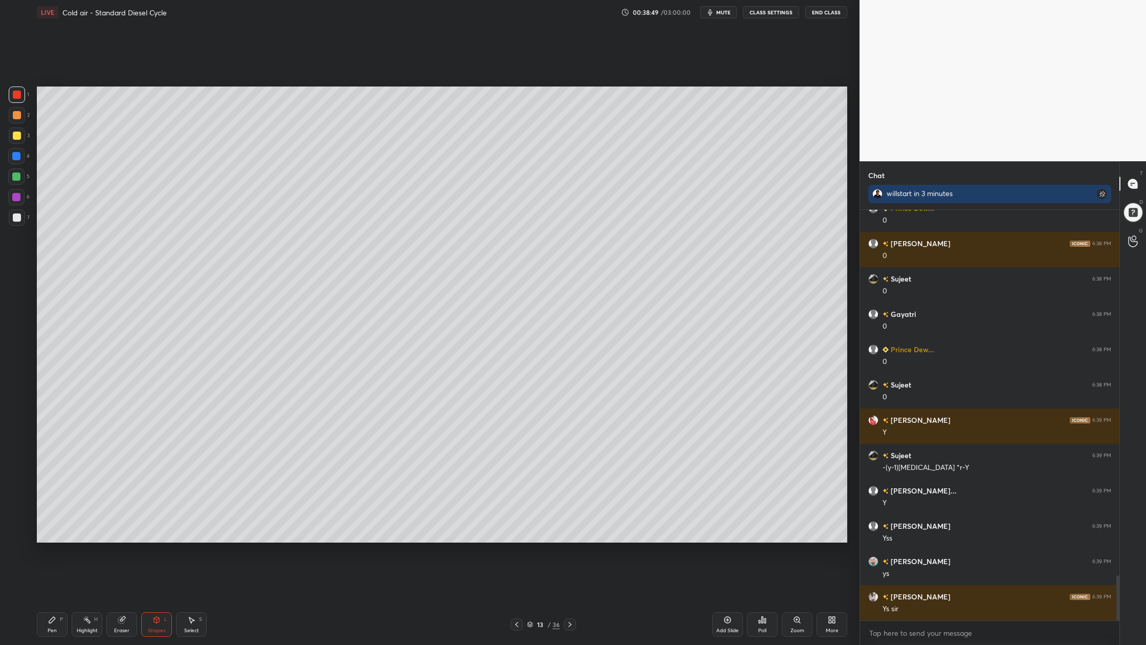
click at [10, 219] on div at bounding box center [17, 217] width 16 height 16
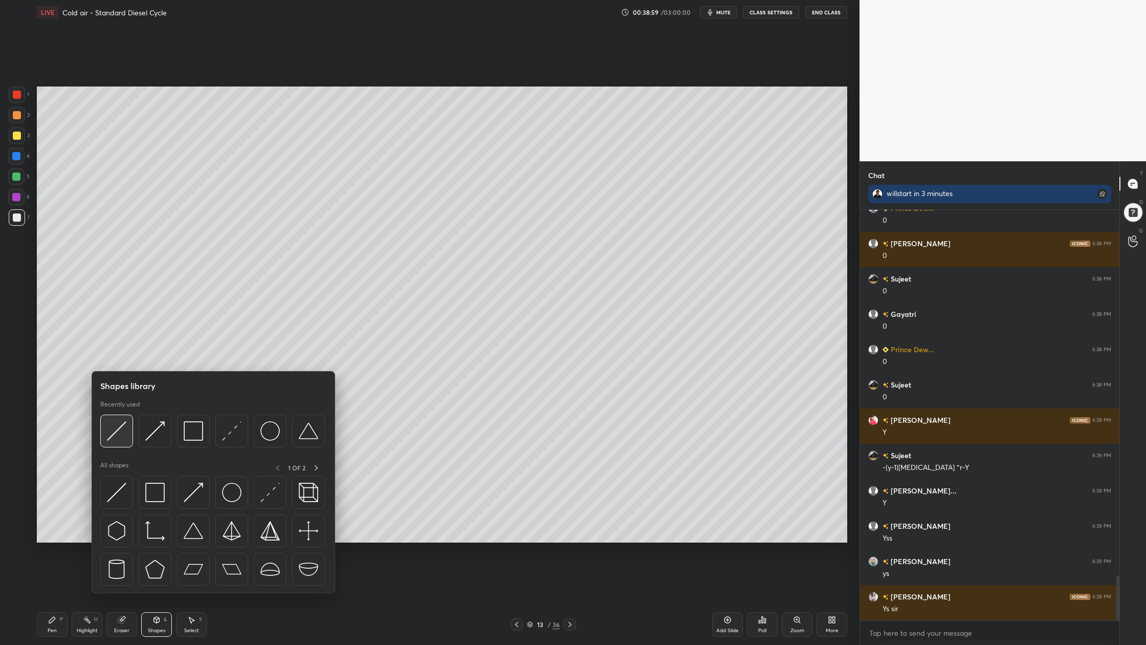
click at [118, 439] on img at bounding box center [116, 430] width 19 height 19
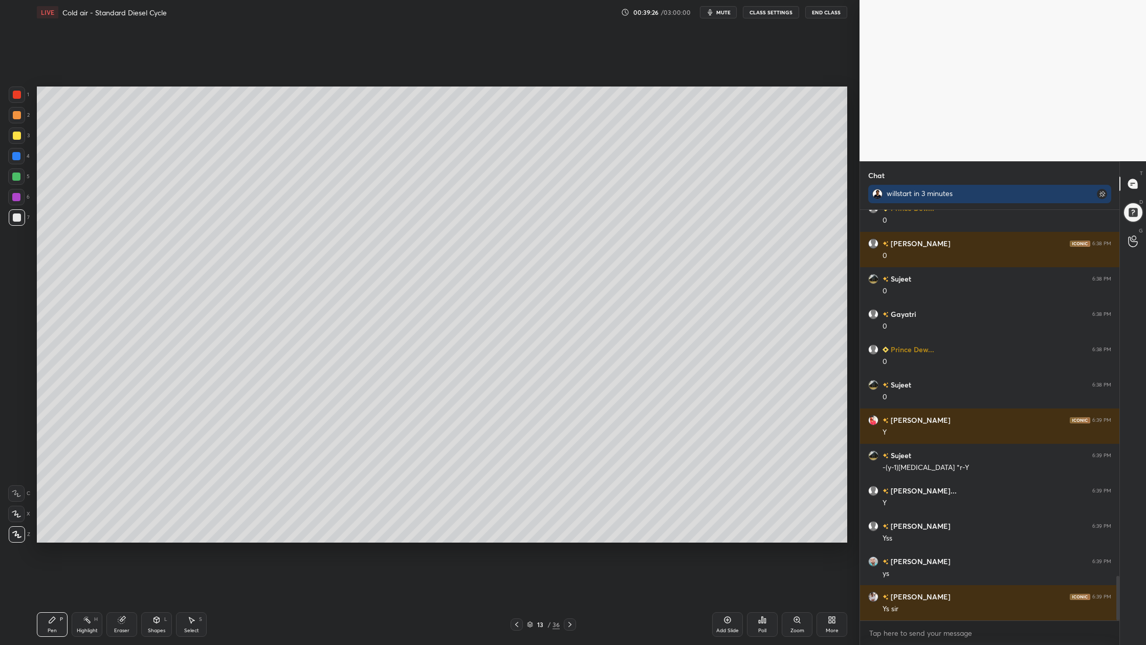
scroll to position [3367, 0]
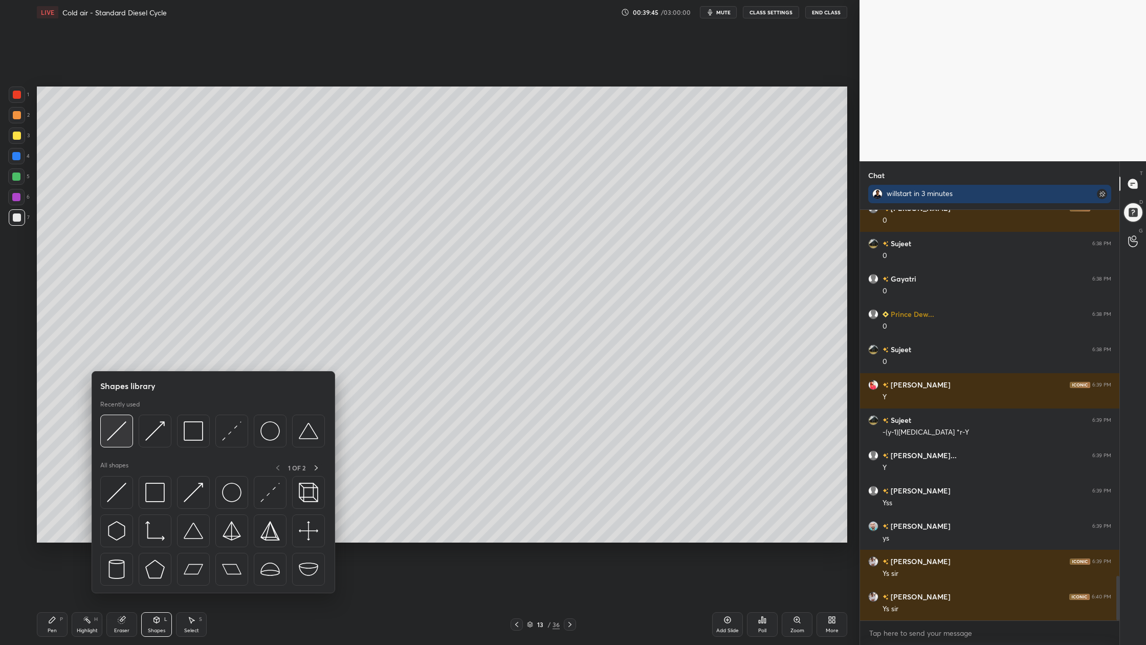
click at [115, 432] on img at bounding box center [116, 430] width 19 height 19
click at [119, 439] on img at bounding box center [116, 430] width 19 height 19
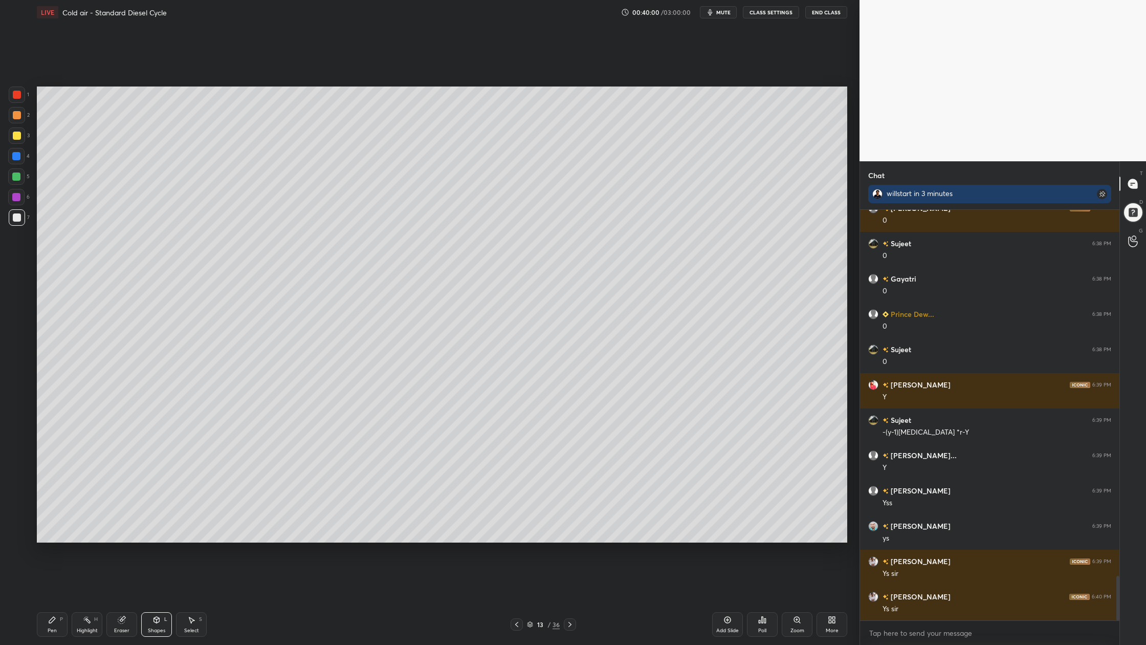
drag, startPoint x: 17, startPoint y: 115, endPoint x: 33, endPoint y: 119, distance: 16.8
click at [18, 118] on div at bounding box center [17, 115] width 8 height 8
click at [20, 221] on div at bounding box center [17, 217] width 16 height 16
drag, startPoint x: 14, startPoint y: 217, endPoint x: 20, endPoint y: 215, distance: 6.3
click at [14, 216] on div at bounding box center [17, 217] width 8 height 8
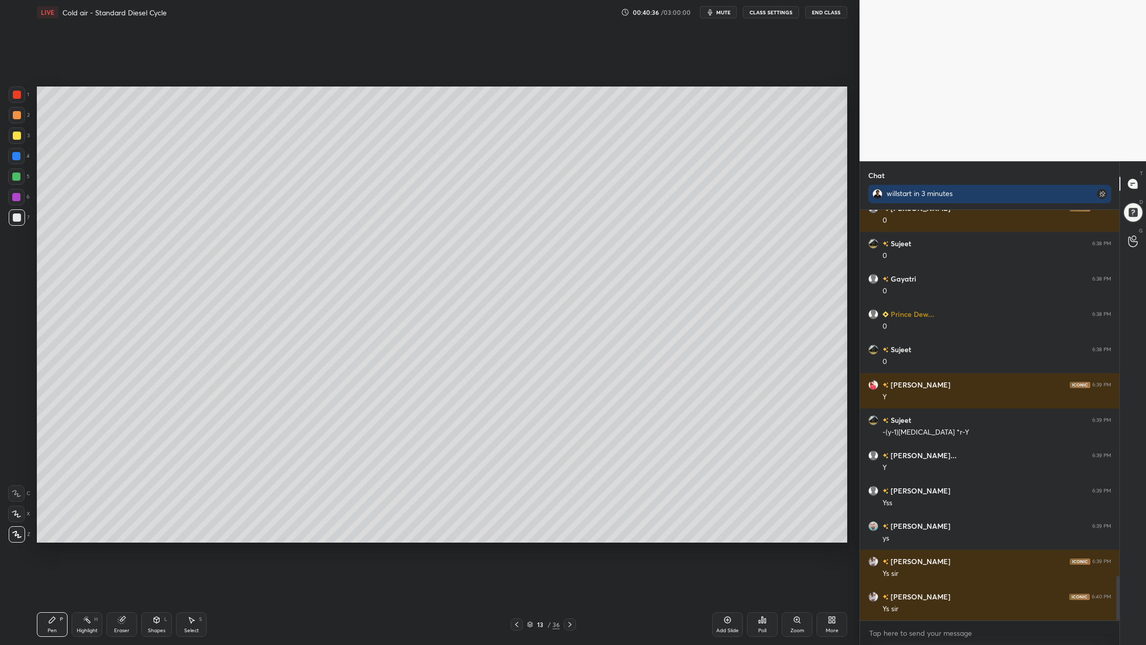
click at [191, 599] on icon at bounding box center [191, 620] width 8 height 8
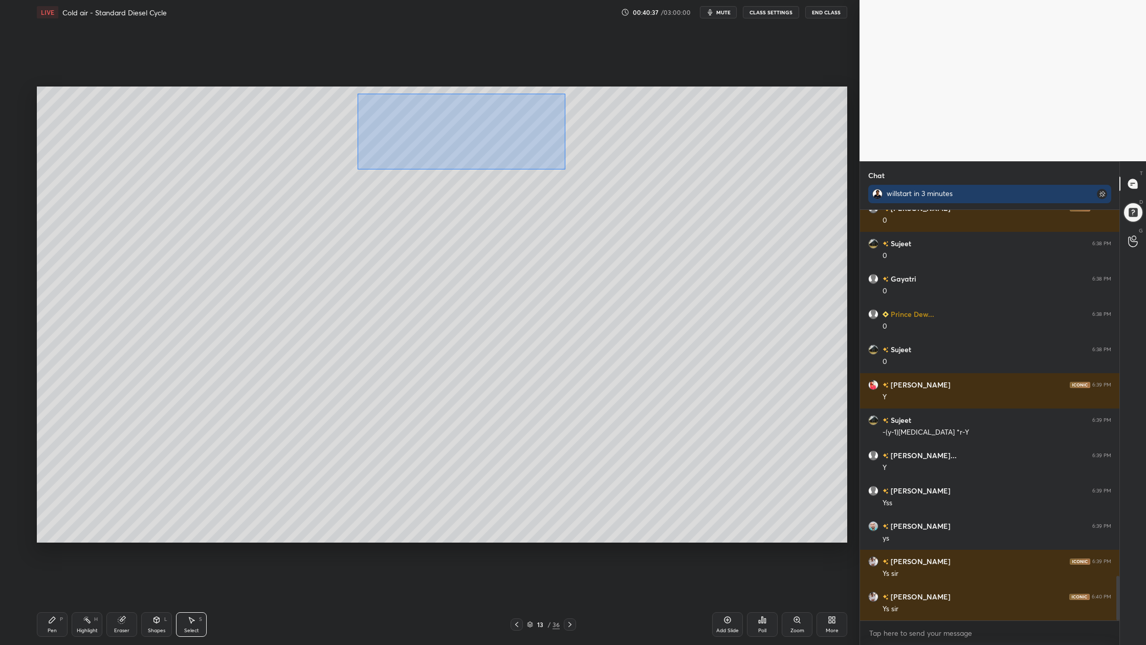
drag, startPoint x: 358, startPoint y: 93, endPoint x: 557, endPoint y: 162, distance: 210.7
click at [581, 182] on div "0 ° Undo Copy Duplicate Duplicate to new slide Delete" at bounding box center [442, 314] width 811 height 456
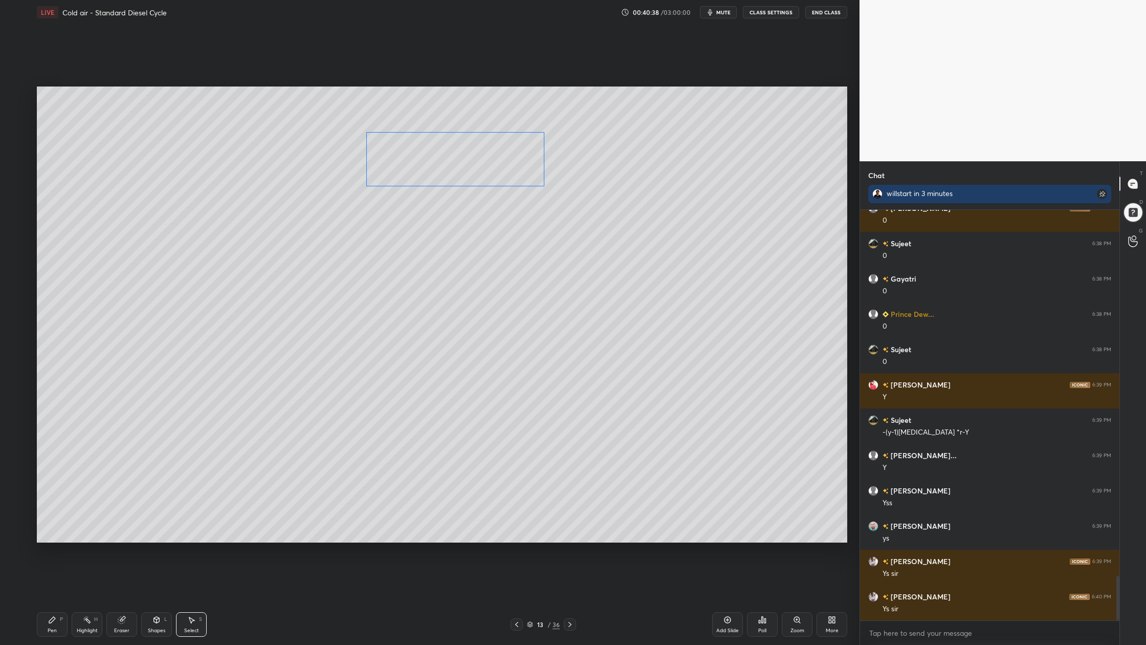
drag, startPoint x: 432, startPoint y: 136, endPoint x: 434, endPoint y: 160, distance: 24.1
click at [433, 161] on div "0 ° Undo Copy Duplicate Duplicate to new slide Delete" at bounding box center [442, 314] width 811 height 456
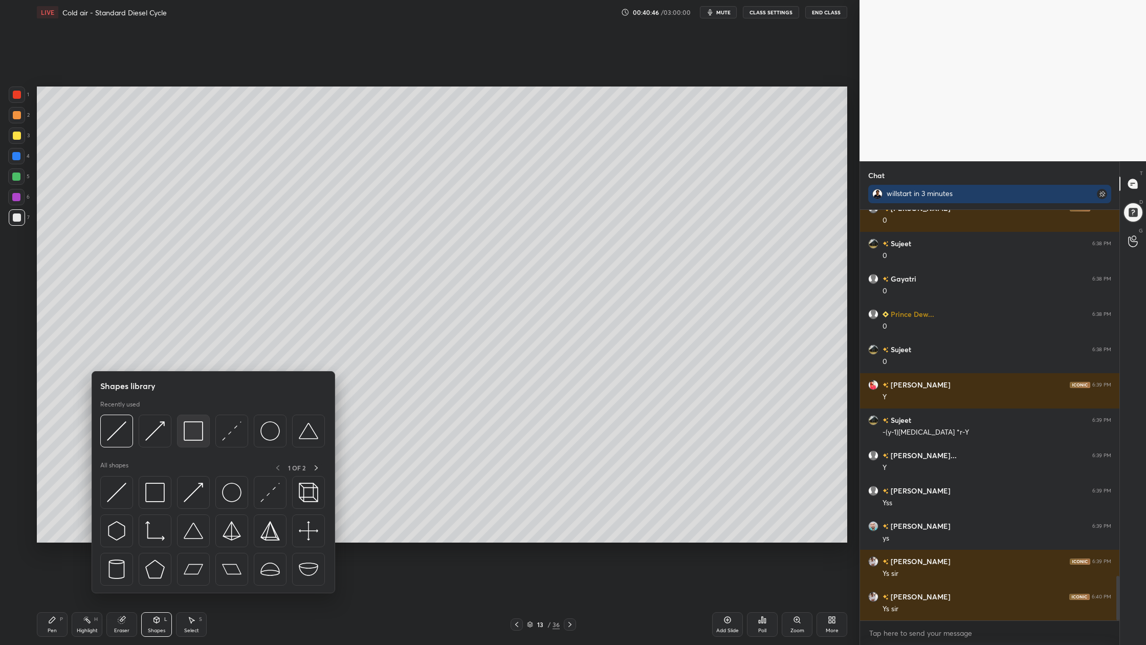
click at [194, 439] on img at bounding box center [193, 430] width 19 height 19
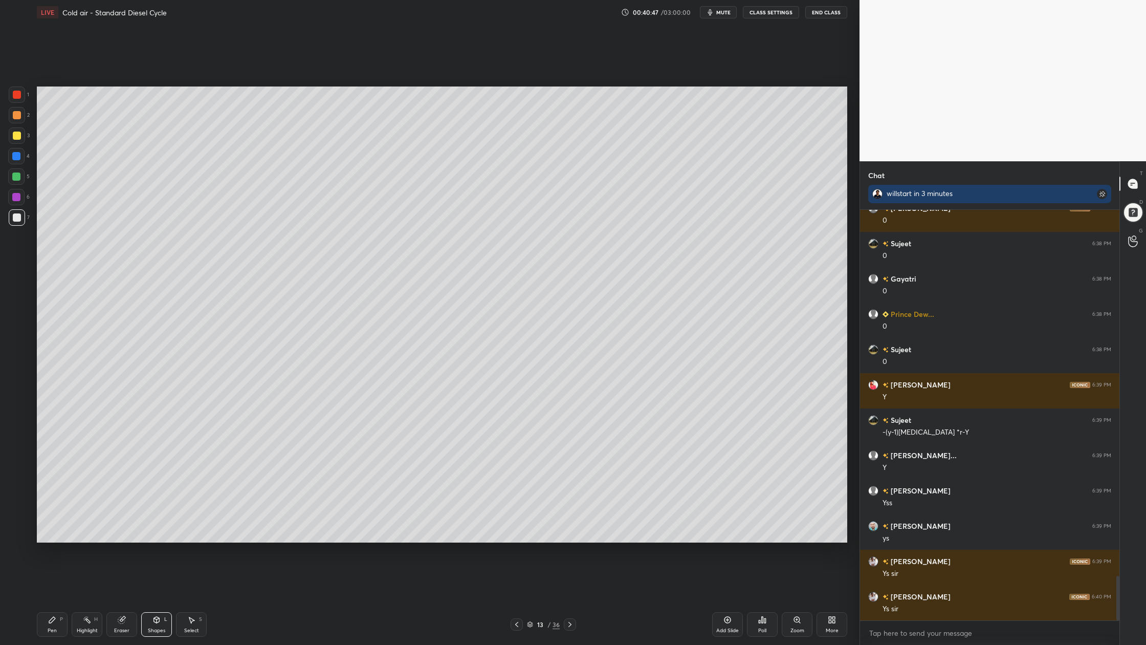
drag, startPoint x: 14, startPoint y: 113, endPoint x: 29, endPoint y: 118, distance: 15.1
click at [15, 117] on div at bounding box center [17, 115] width 8 height 8
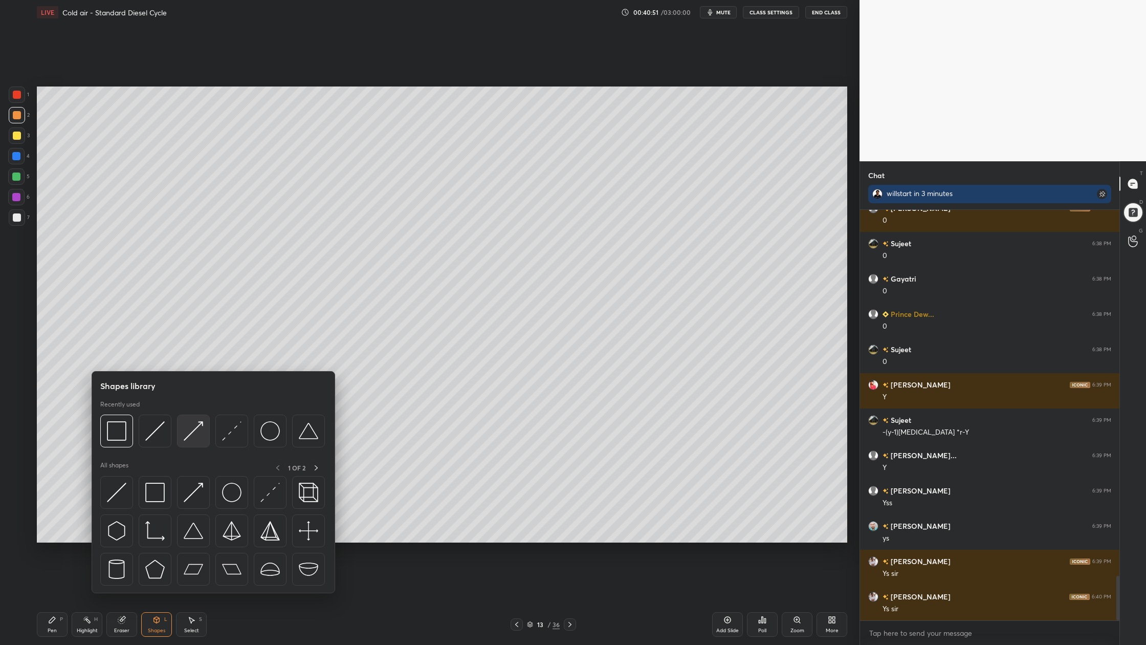
click at [192, 443] on div at bounding box center [193, 431] width 33 height 33
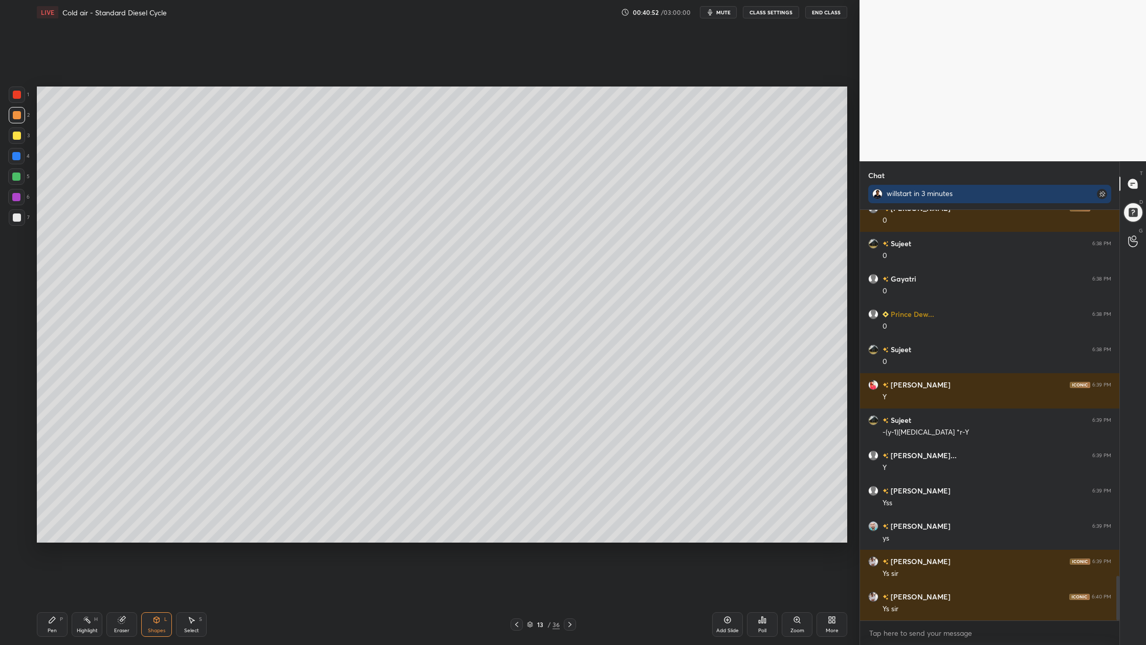
drag, startPoint x: 9, startPoint y: 182, endPoint x: 18, endPoint y: 182, distance: 9.7
click at [12, 182] on div at bounding box center [16, 176] width 16 height 16
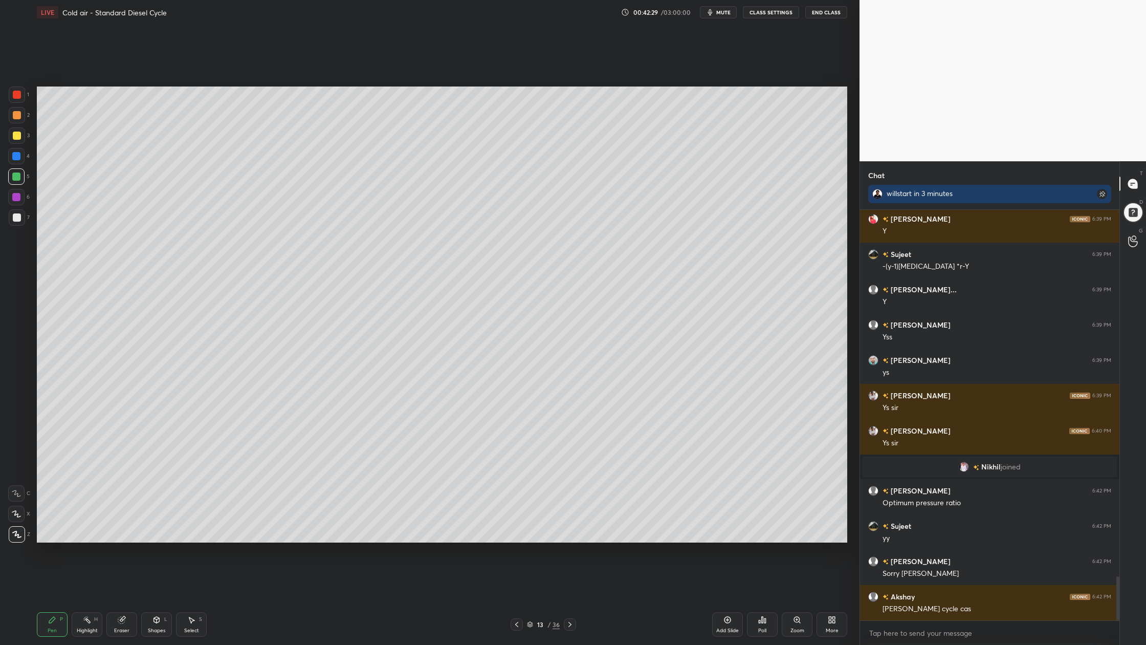
scroll to position [3433, 0]
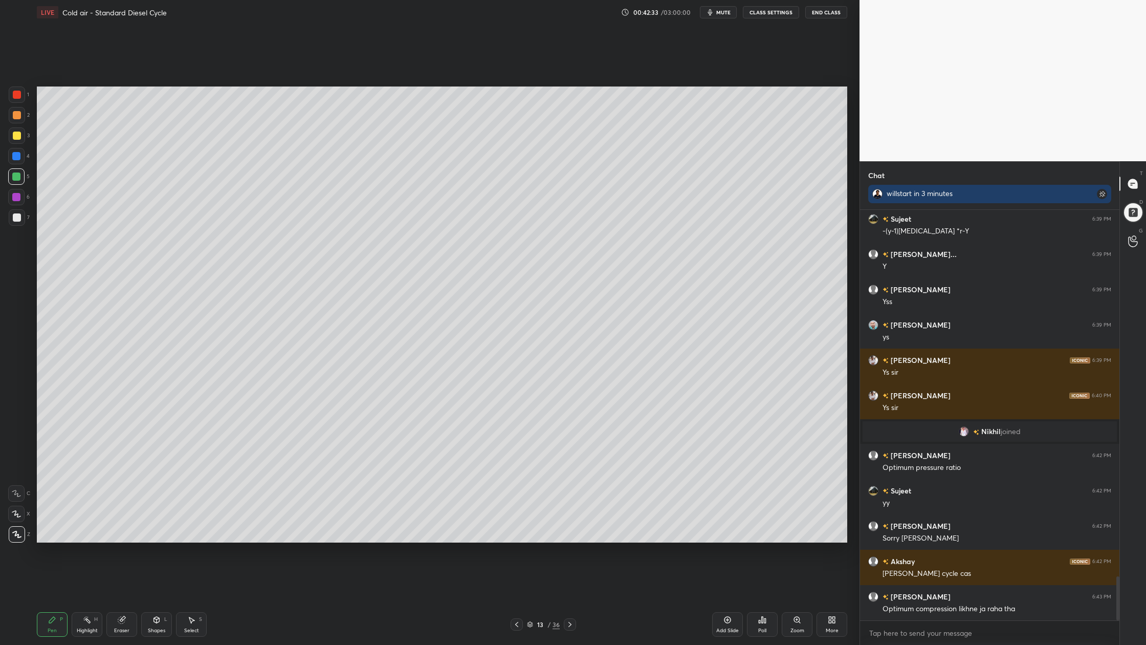
click at [532, 599] on icon at bounding box center [530, 623] width 5 height 3
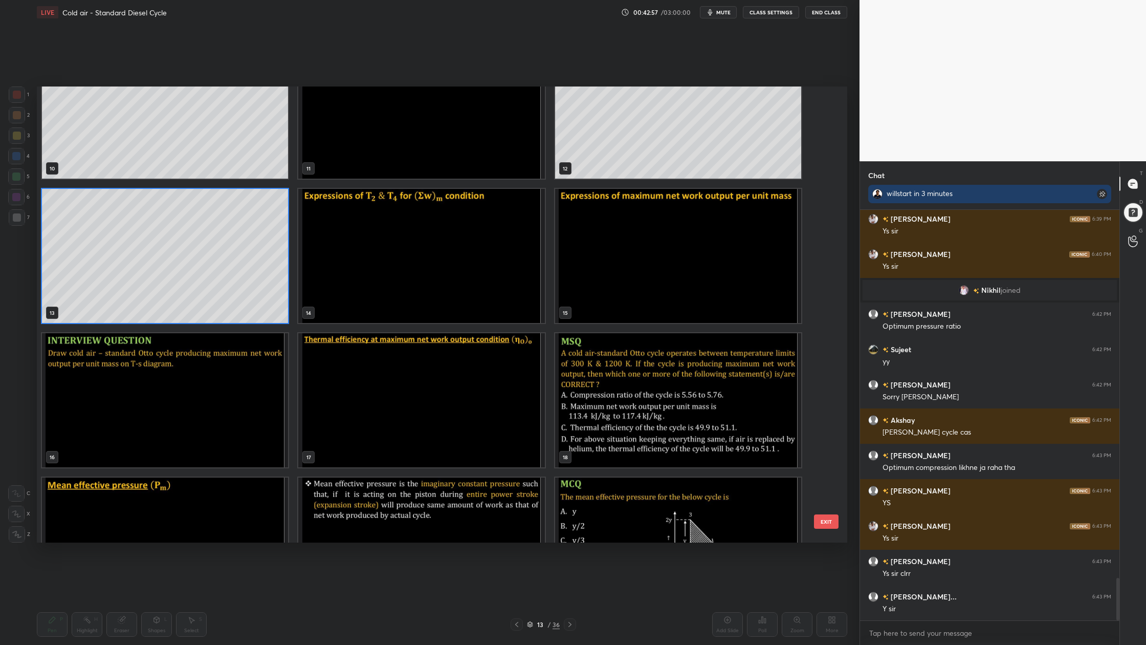
scroll to position [463, 0]
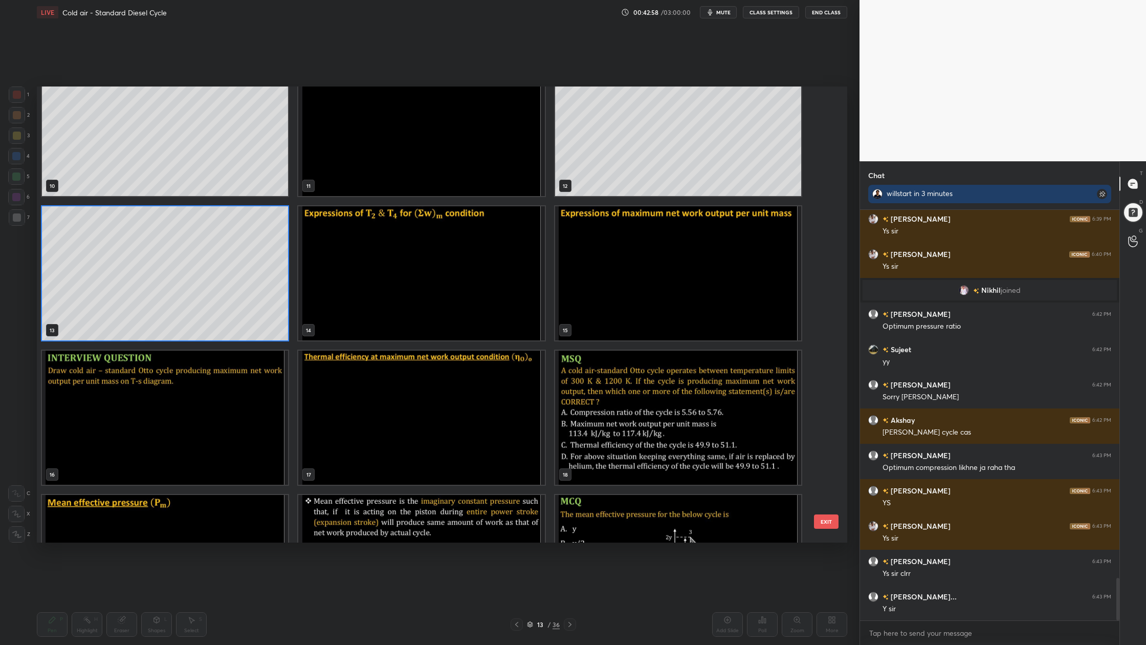
click at [480, 304] on img "grid" at bounding box center [421, 273] width 246 height 134
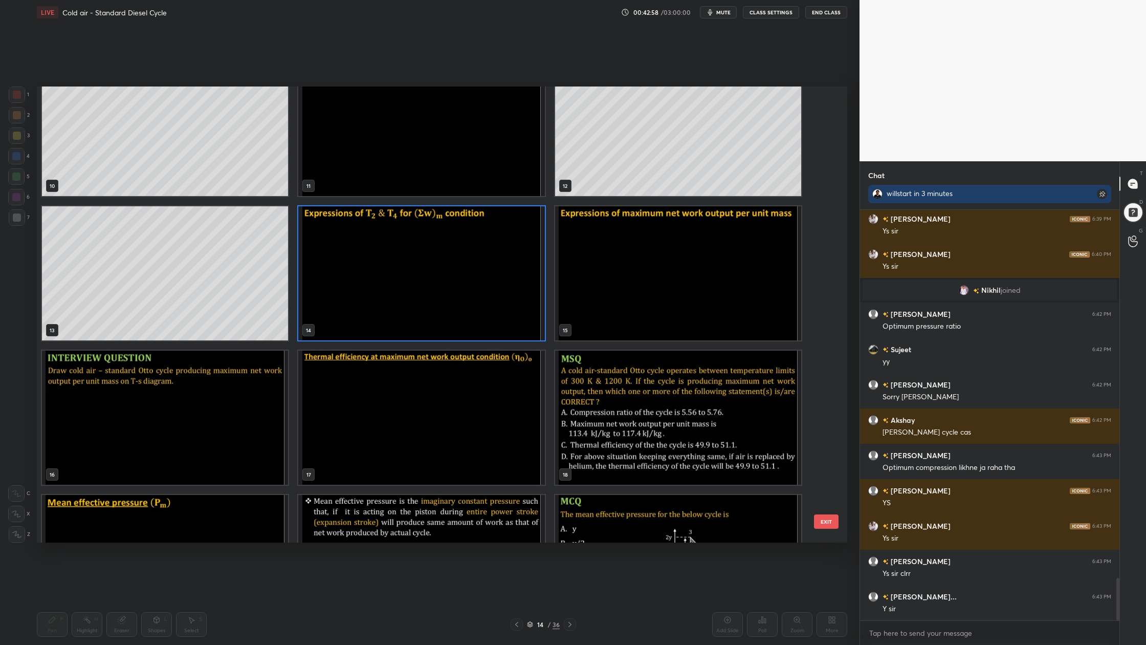
click at [480, 304] on img "grid" at bounding box center [421, 273] width 246 height 134
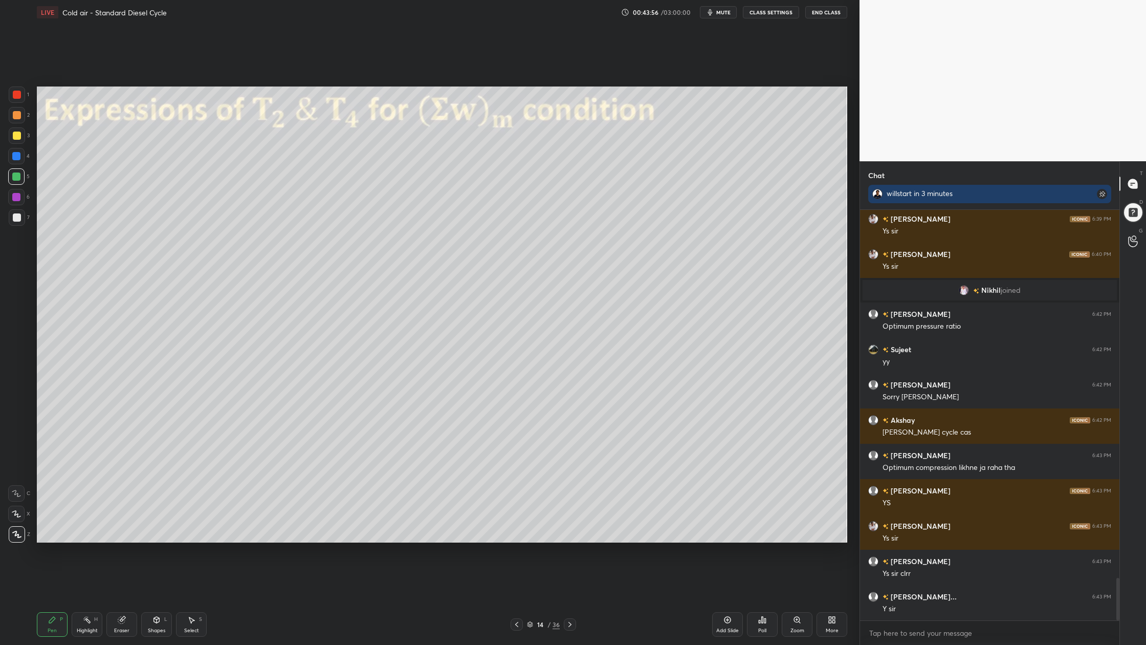
click at [17, 175] on div at bounding box center [16, 176] width 8 height 8
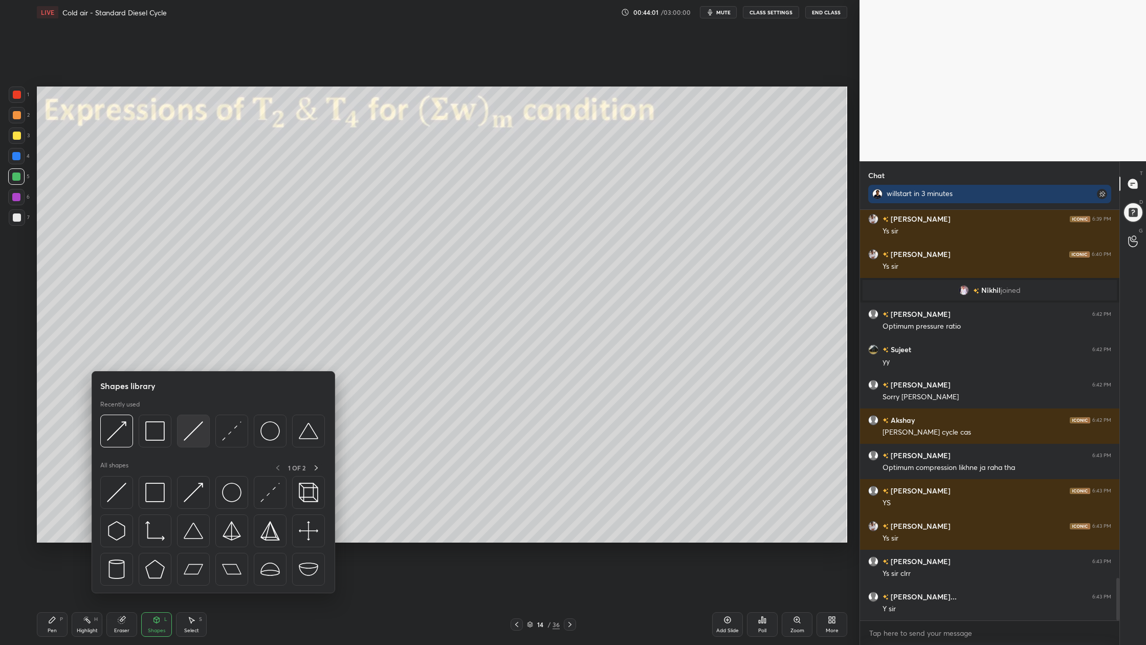
click at [194, 441] on div at bounding box center [193, 431] width 33 height 33
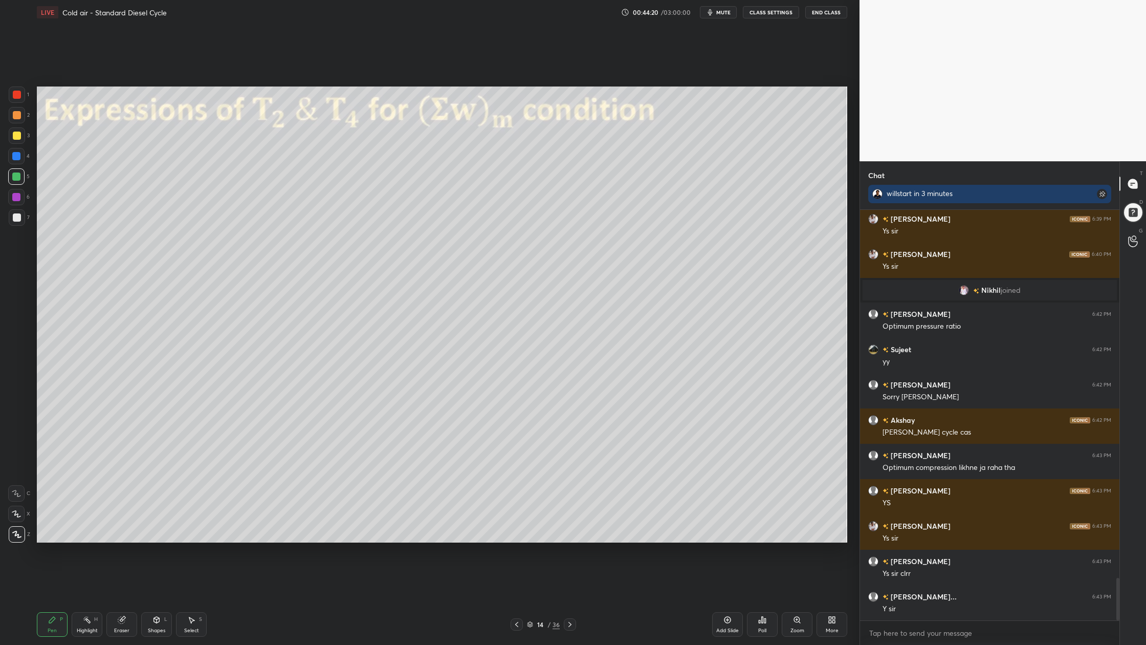
drag, startPoint x: 14, startPoint y: 194, endPoint x: 18, endPoint y: 200, distance: 6.2
click at [14, 194] on div at bounding box center [16, 197] width 8 height 8
click at [16, 196] on div at bounding box center [16, 197] width 8 height 8
click at [11, 218] on div at bounding box center [17, 217] width 16 height 16
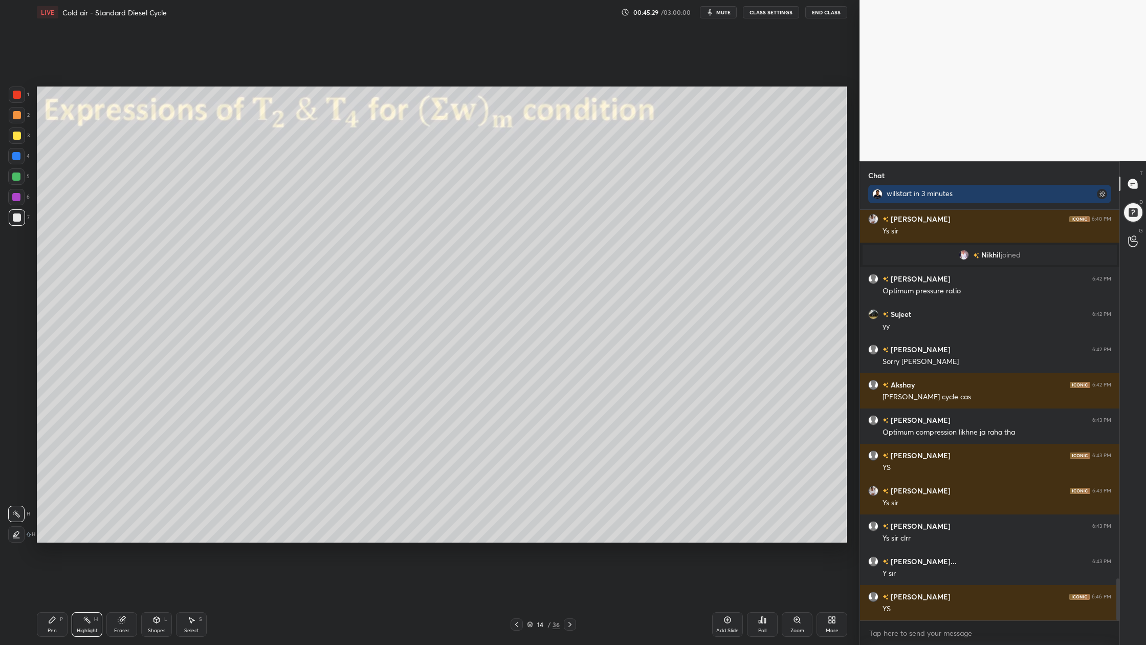
click at [17, 98] on div at bounding box center [17, 94] width 16 height 16
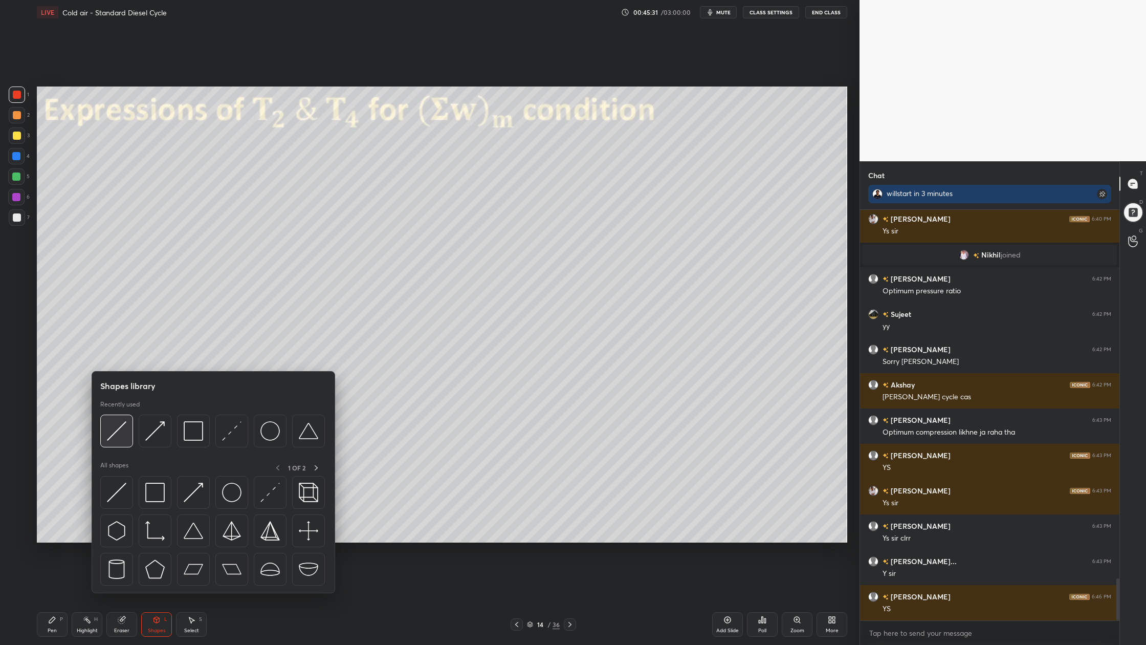
click at [115, 441] on div at bounding box center [116, 431] width 33 height 33
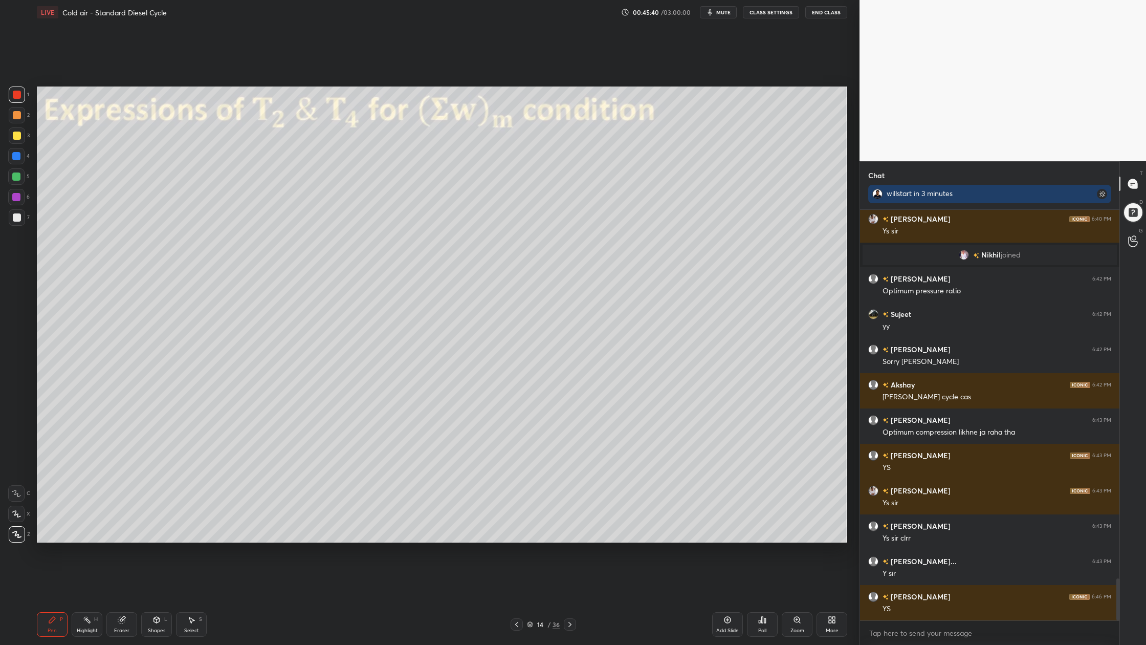
click at [13, 213] on div at bounding box center [17, 217] width 8 height 8
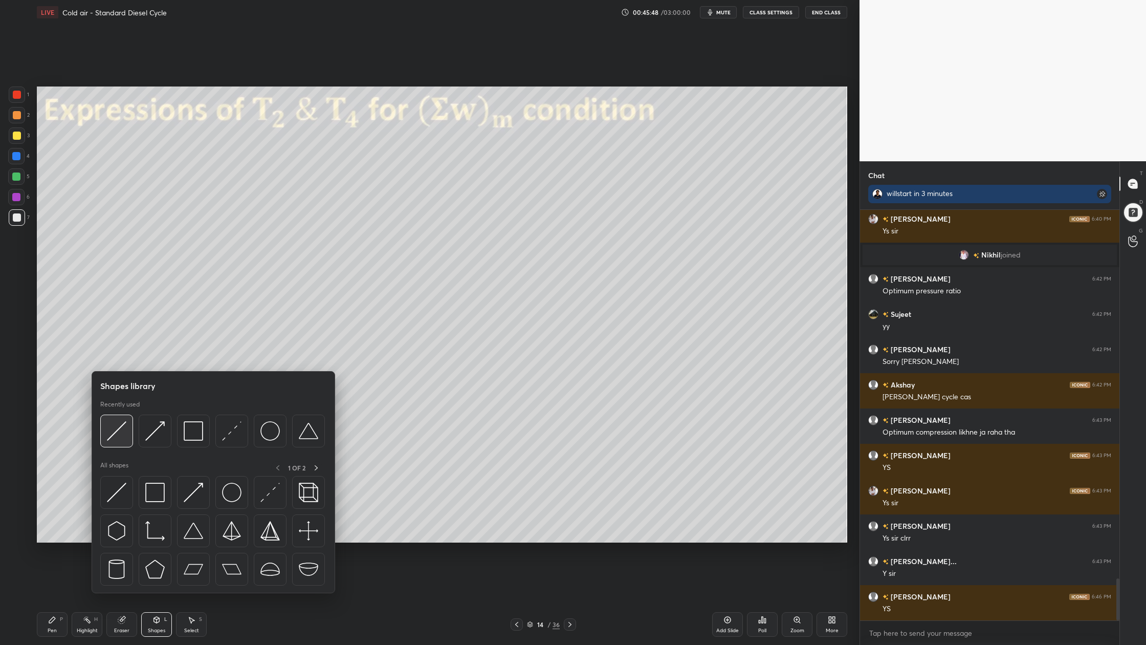
click at [113, 441] on div at bounding box center [116, 431] width 33 height 33
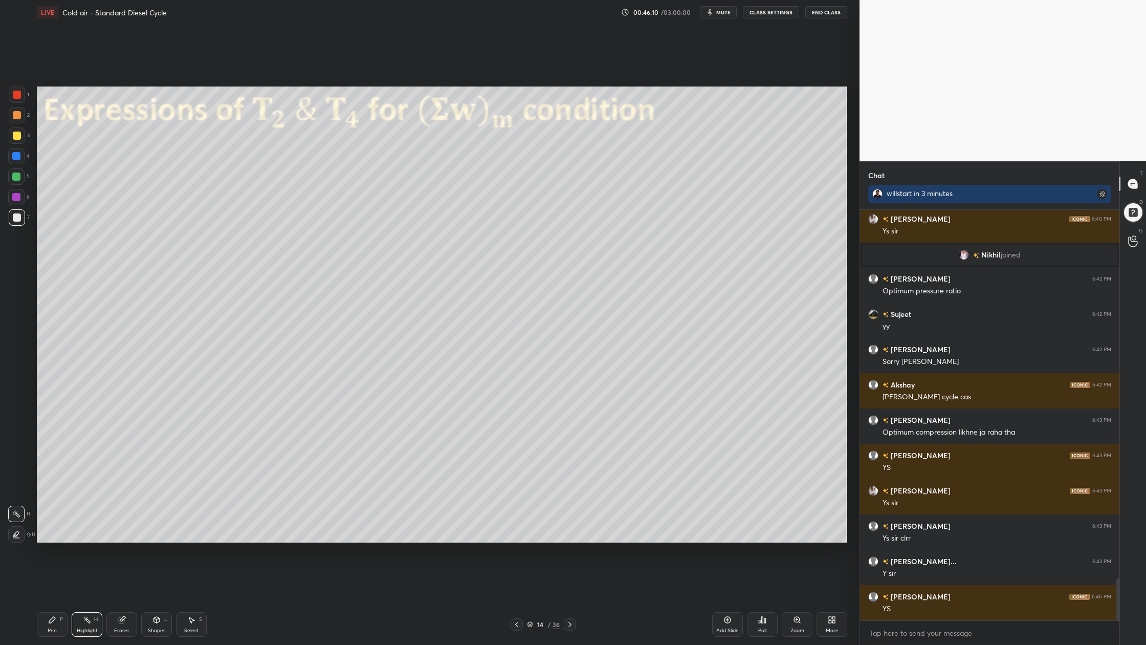
click at [19, 218] on div at bounding box center [17, 217] width 16 height 16
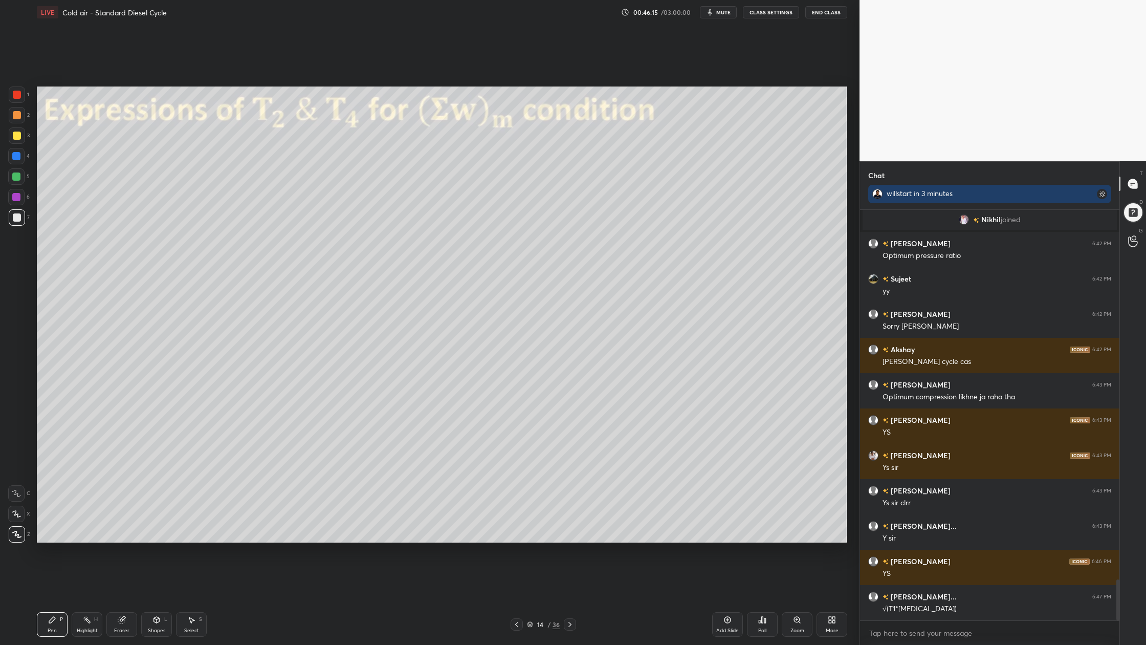
scroll to position [3680, 0]
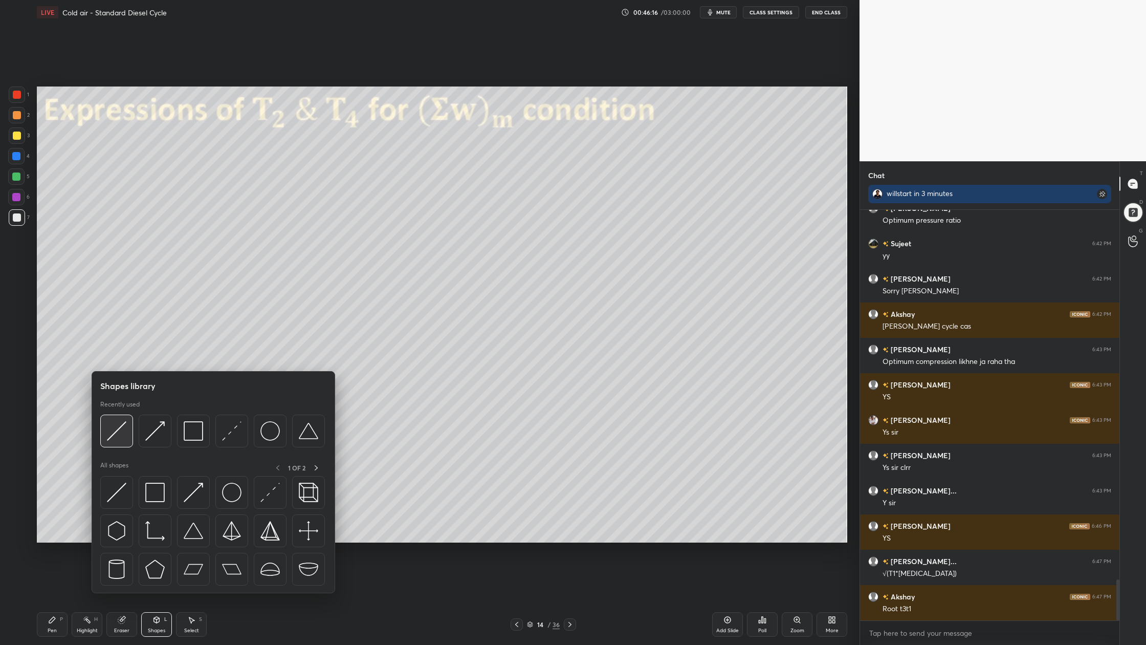
click at [121, 443] on div at bounding box center [116, 431] width 33 height 33
click at [121, 442] on div at bounding box center [116, 431] width 33 height 33
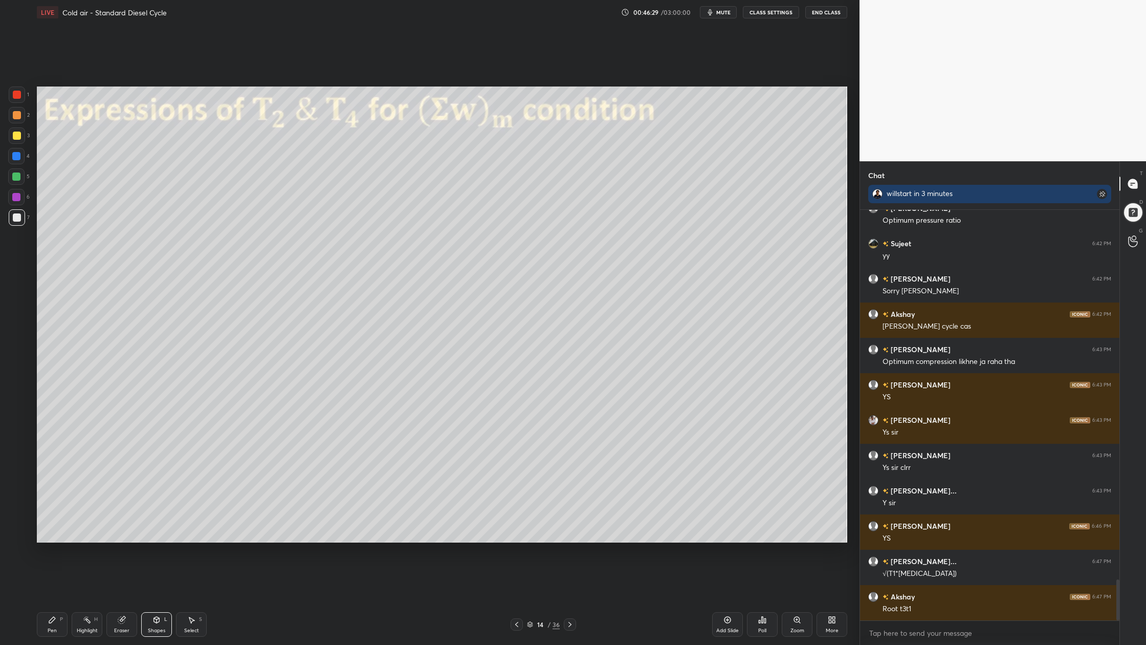
drag, startPoint x: 16, startPoint y: 113, endPoint x: 36, endPoint y: 117, distance: 20.0
click at [19, 113] on div at bounding box center [17, 115] width 8 height 8
click at [15, 219] on div at bounding box center [17, 217] width 8 height 8
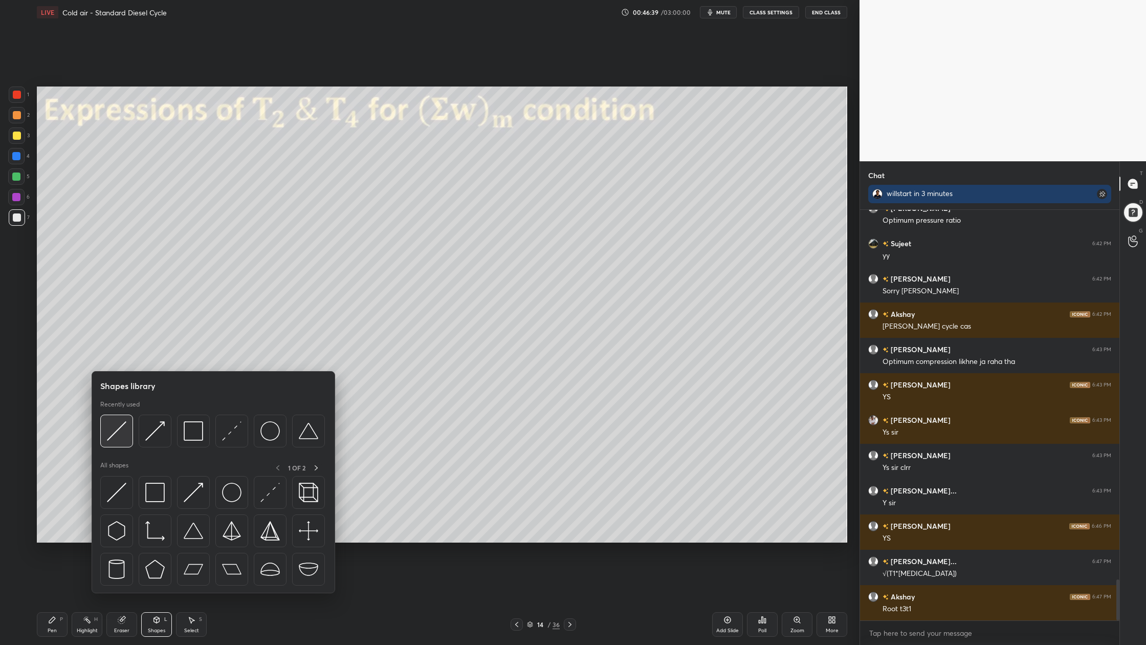
click at [123, 441] on div at bounding box center [116, 431] width 33 height 33
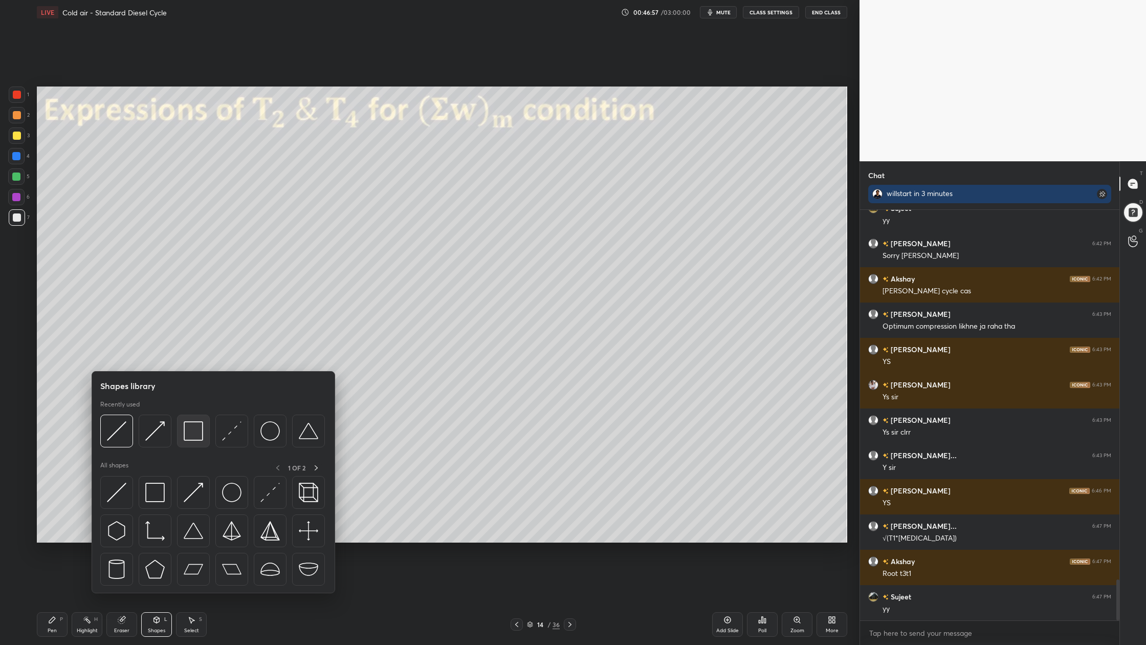
click at [191, 439] on img at bounding box center [193, 430] width 19 height 19
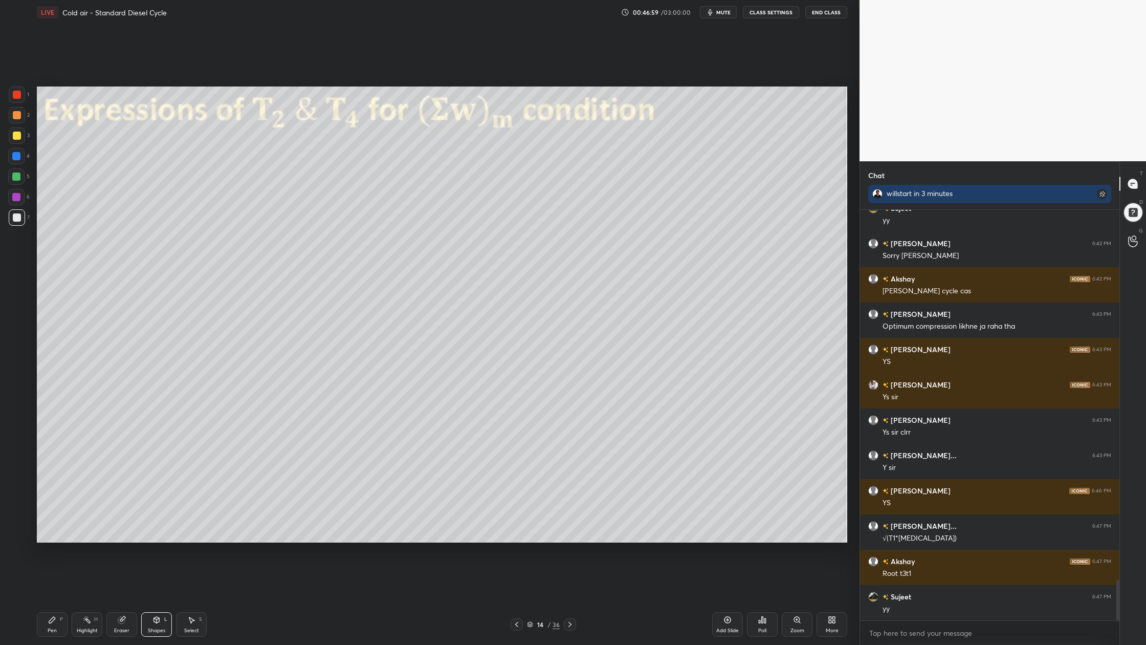
drag, startPoint x: 17, startPoint y: 114, endPoint x: 21, endPoint y: 117, distance: 5.5
click at [18, 115] on div at bounding box center [17, 115] width 8 height 8
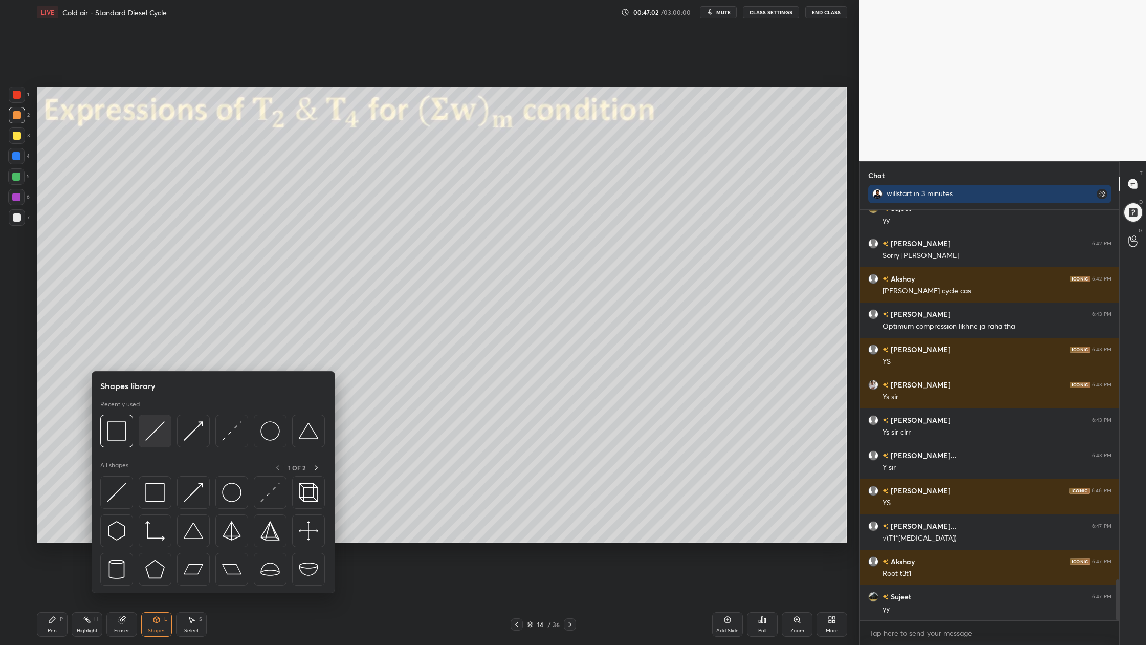
click at [149, 441] on div at bounding box center [155, 431] width 33 height 33
click at [192, 442] on div at bounding box center [193, 431] width 33 height 33
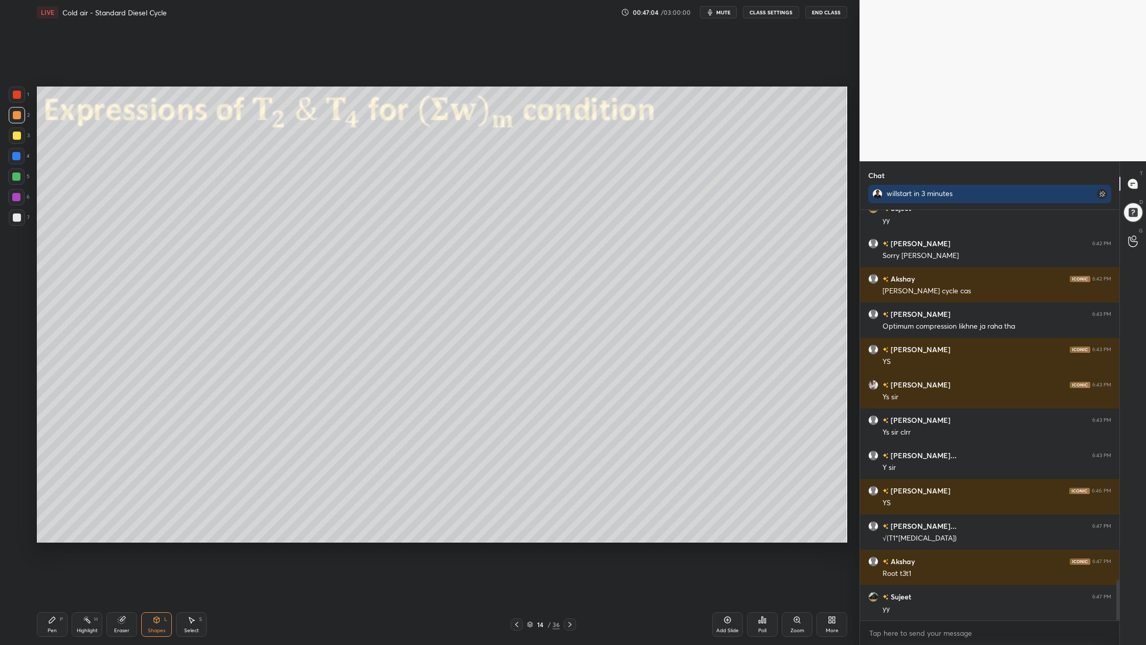
drag, startPoint x: 16, startPoint y: 171, endPoint x: 30, endPoint y: 178, distance: 14.9
click at [20, 175] on div at bounding box center [16, 176] width 16 height 16
click at [23, 173] on div at bounding box center [16, 176] width 16 height 16
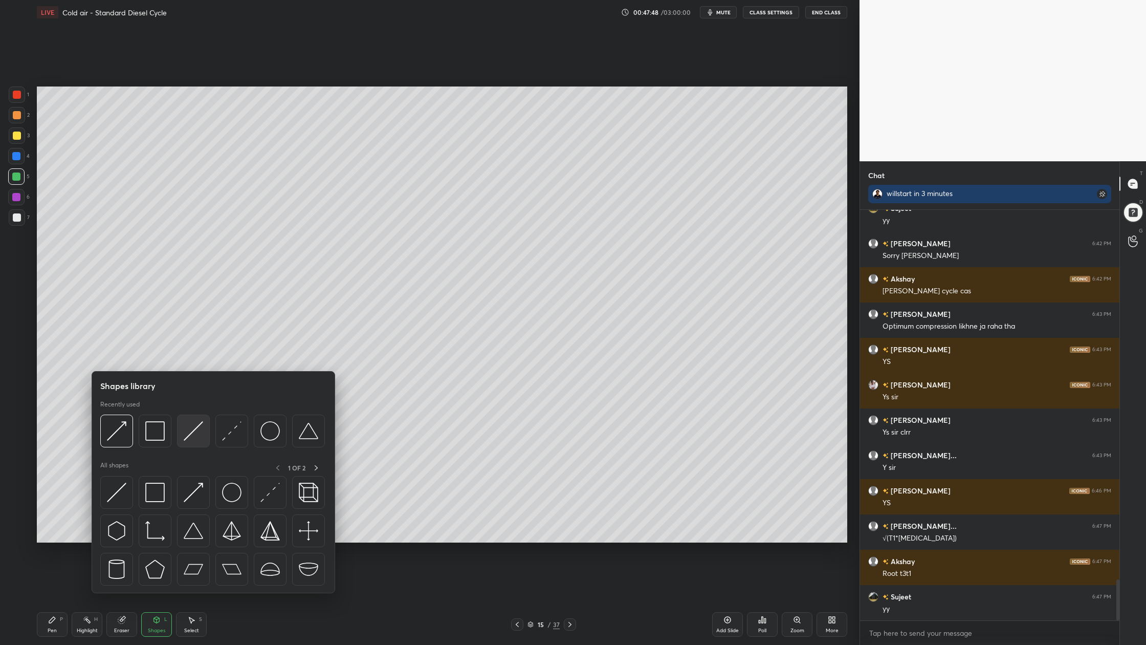
click at [188, 445] on div at bounding box center [193, 431] width 33 height 33
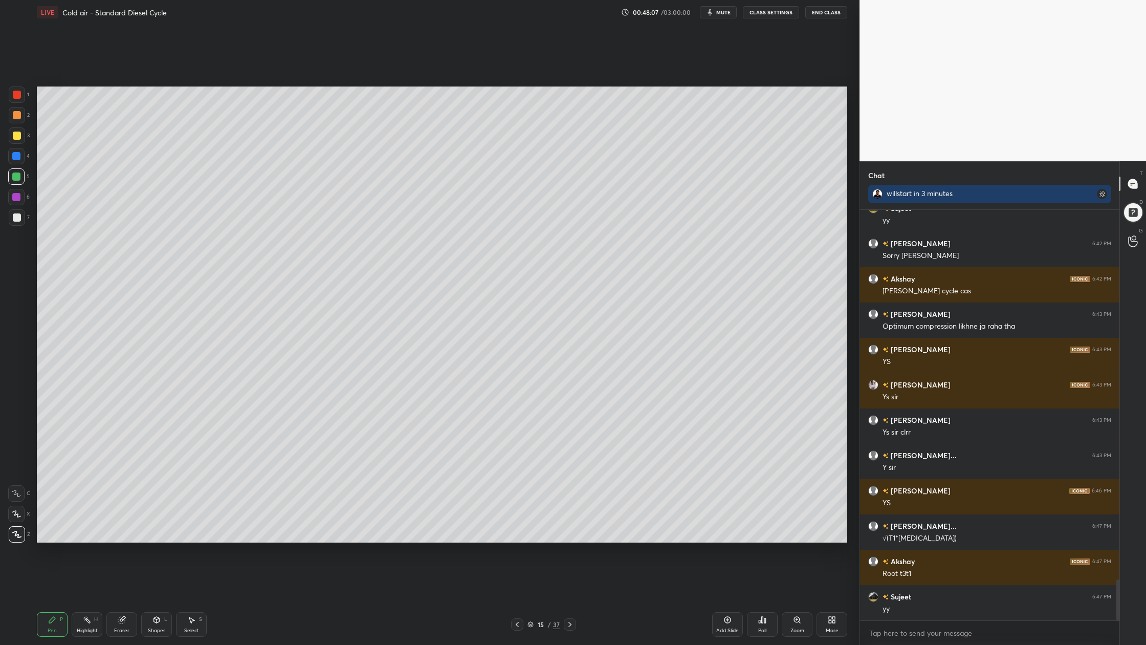
click at [20, 196] on div at bounding box center [16, 197] width 16 height 16
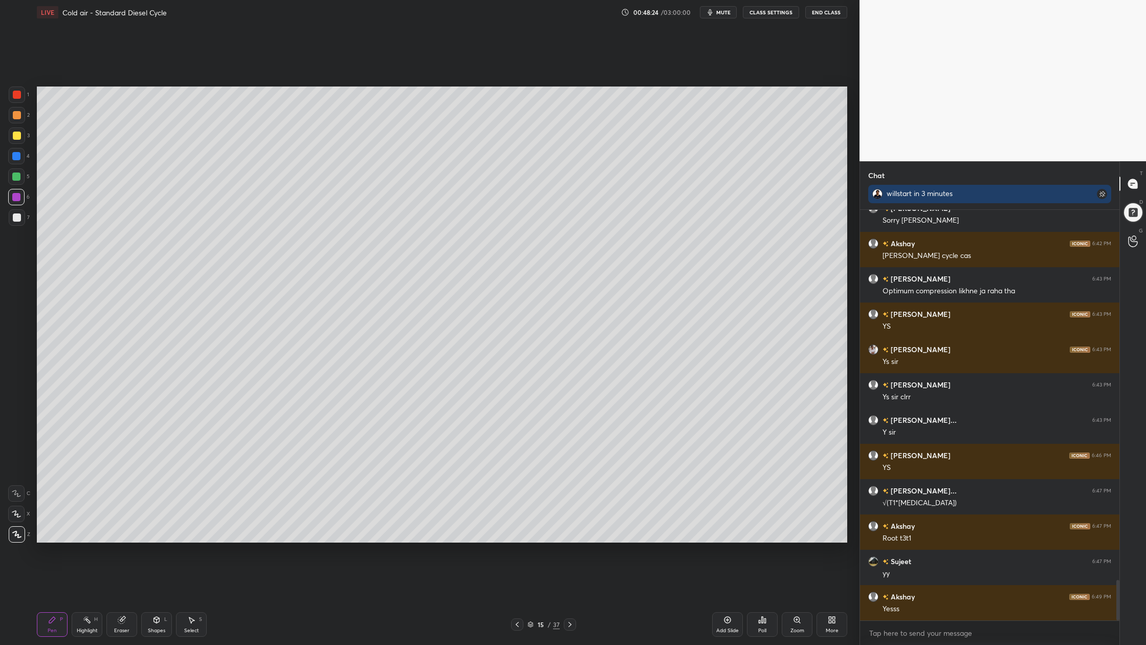
click at [21, 222] on div at bounding box center [17, 217] width 16 height 16
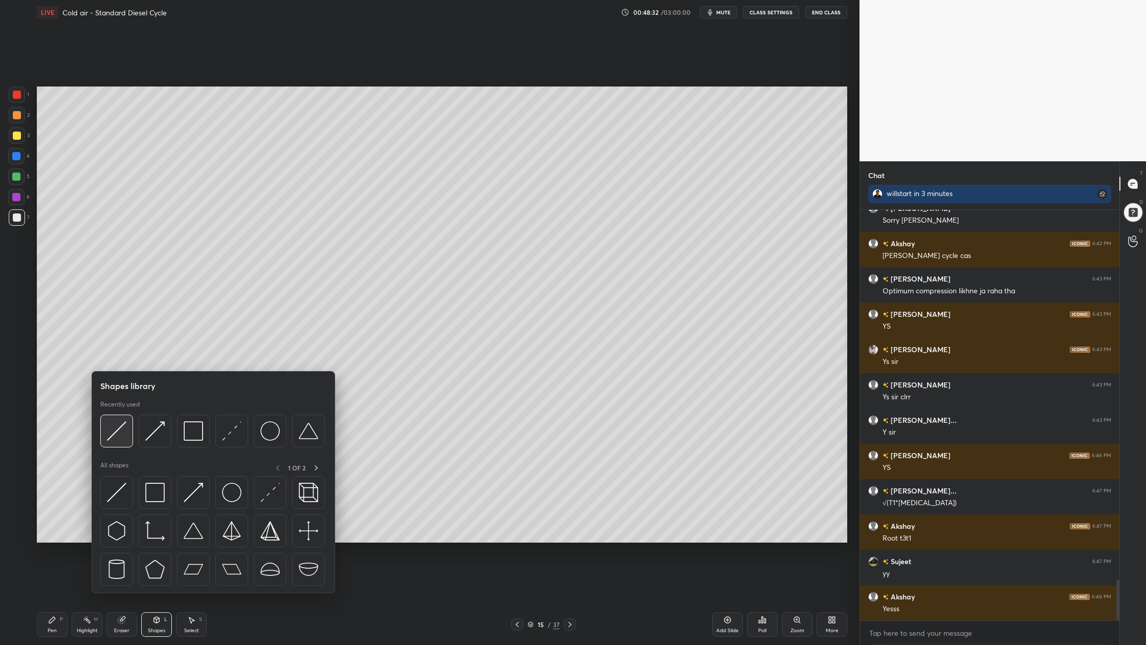
click at [114, 444] on div at bounding box center [116, 431] width 33 height 33
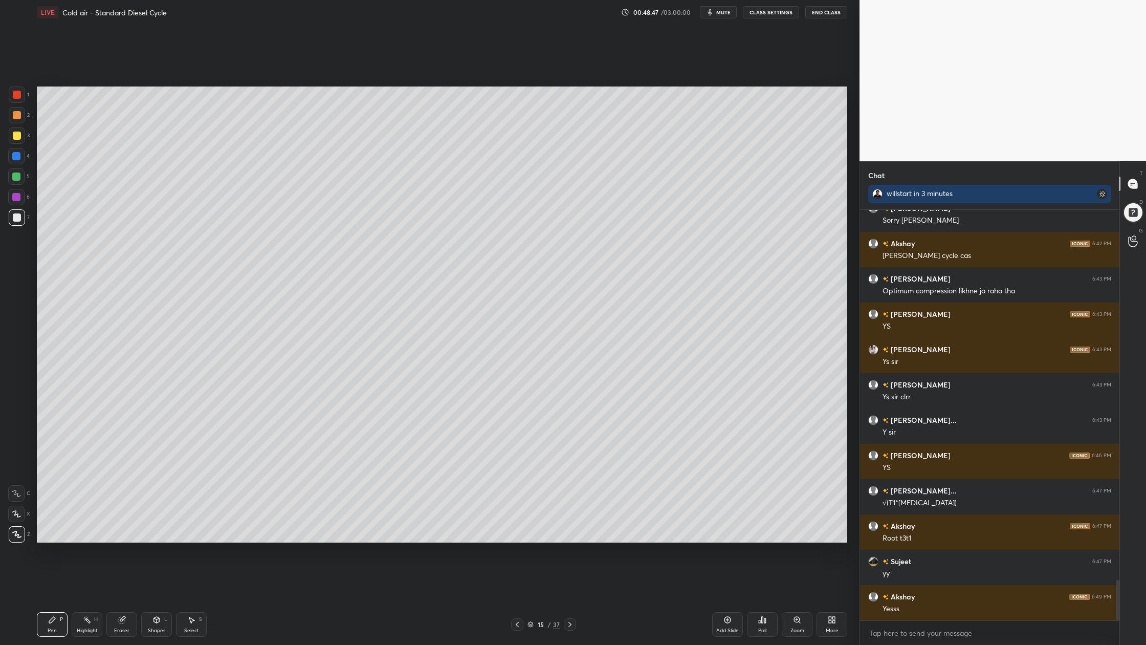
click at [192, 599] on icon at bounding box center [192, 620] width 6 height 6
drag, startPoint x: 145, startPoint y: 299, endPoint x: 216, endPoint y: 357, distance: 92.0
click at [222, 362] on div "0 ° Undo Copy Duplicate Duplicate to new slide Delete" at bounding box center [442, 314] width 811 height 456
drag, startPoint x: 164, startPoint y: 329, endPoint x: 162, endPoint y: 347, distance: 18.1
click at [162, 349] on div "0 ° Undo Copy Duplicate Duplicate to new slide Delete" at bounding box center [442, 314] width 811 height 456
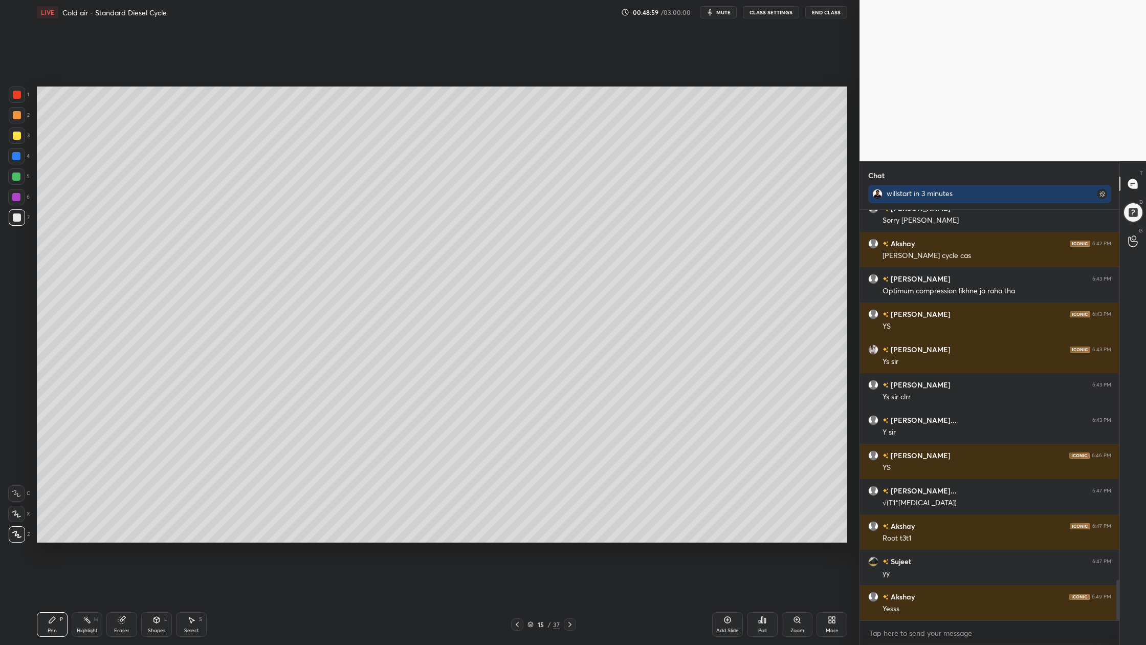
click at [15, 97] on div at bounding box center [17, 95] width 8 height 8
click at [18, 220] on div at bounding box center [17, 217] width 8 height 8
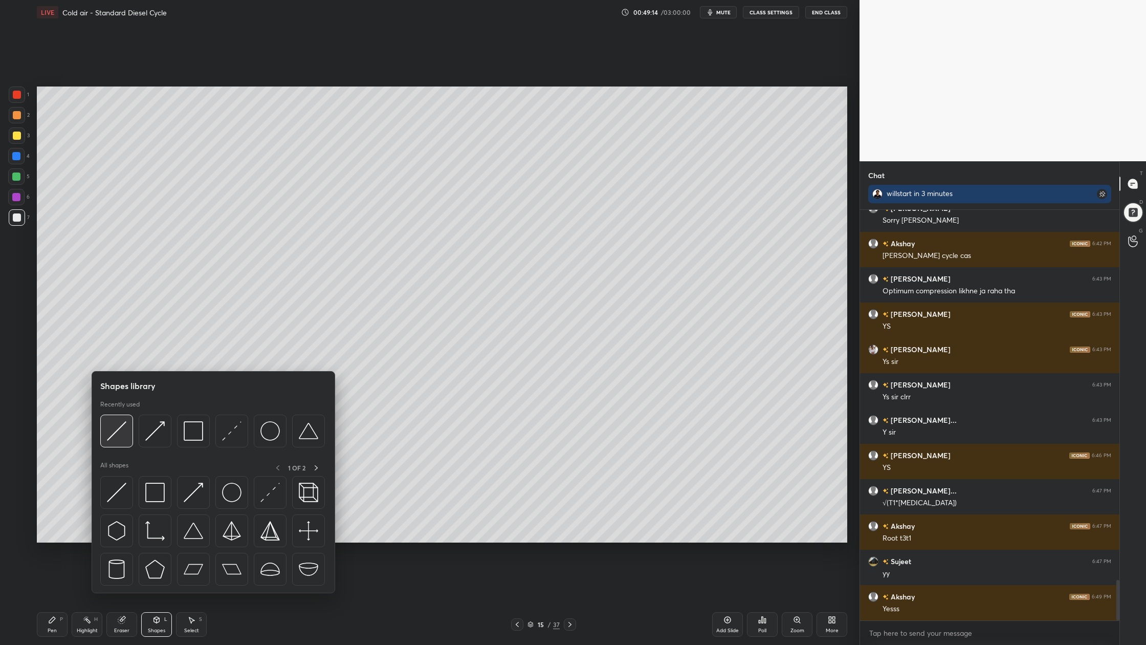
click at [114, 440] on img at bounding box center [116, 430] width 19 height 19
click at [115, 442] on div at bounding box center [116, 431] width 33 height 33
click at [115, 438] on img at bounding box center [116, 430] width 19 height 19
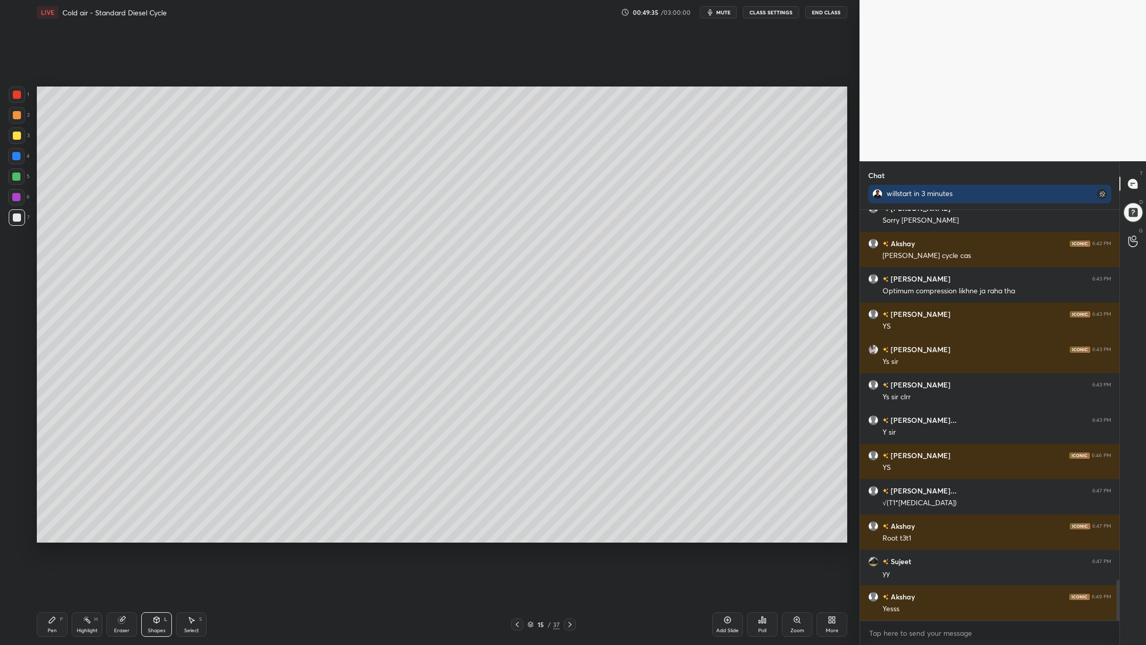
click at [14, 118] on div at bounding box center [17, 115] width 8 height 8
drag, startPoint x: 10, startPoint y: 215, endPoint x: 28, endPoint y: 220, distance: 18.9
click at [13, 219] on div at bounding box center [17, 217] width 16 height 16
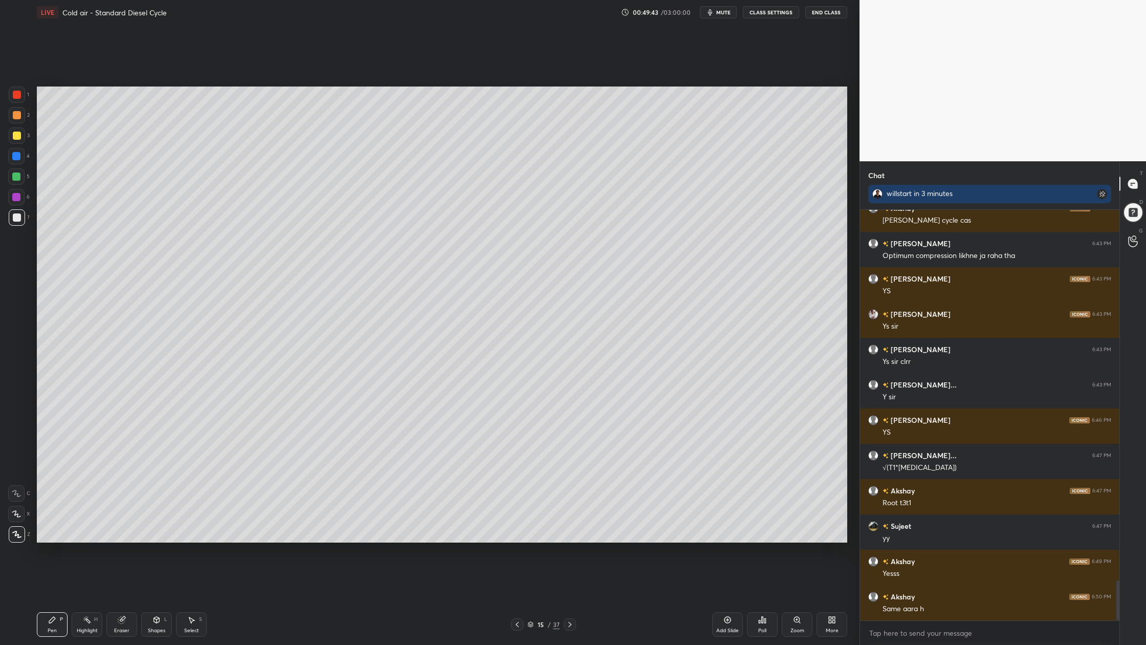
scroll to position [3821, 0]
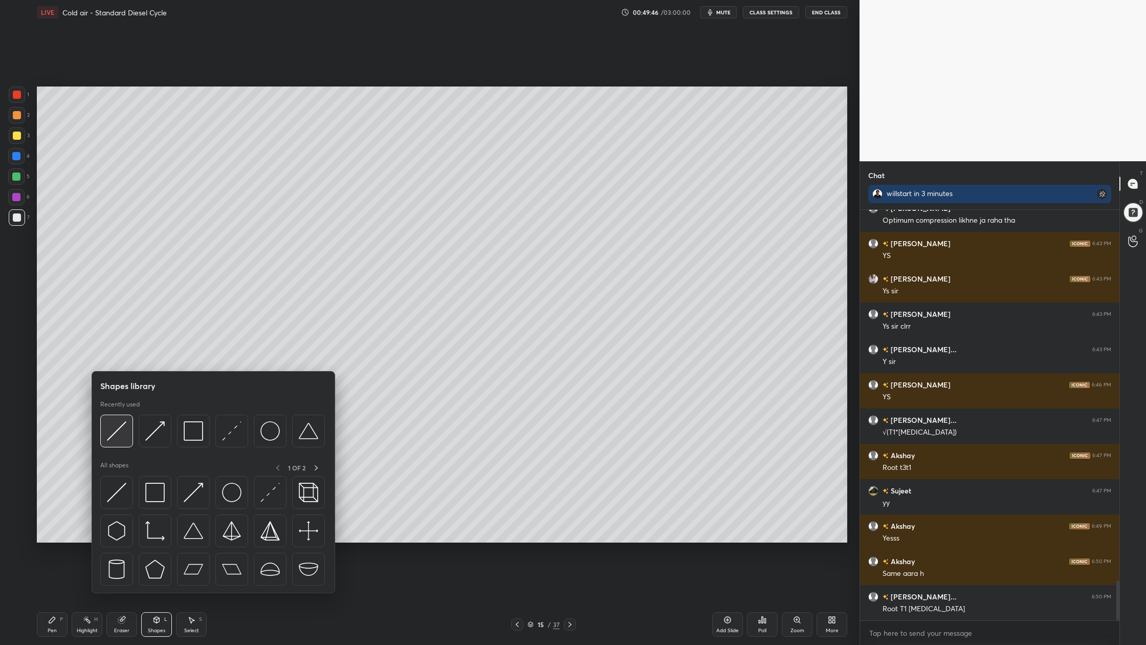
click at [124, 444] on div at bounding box center [116, 431] width 33 height 33
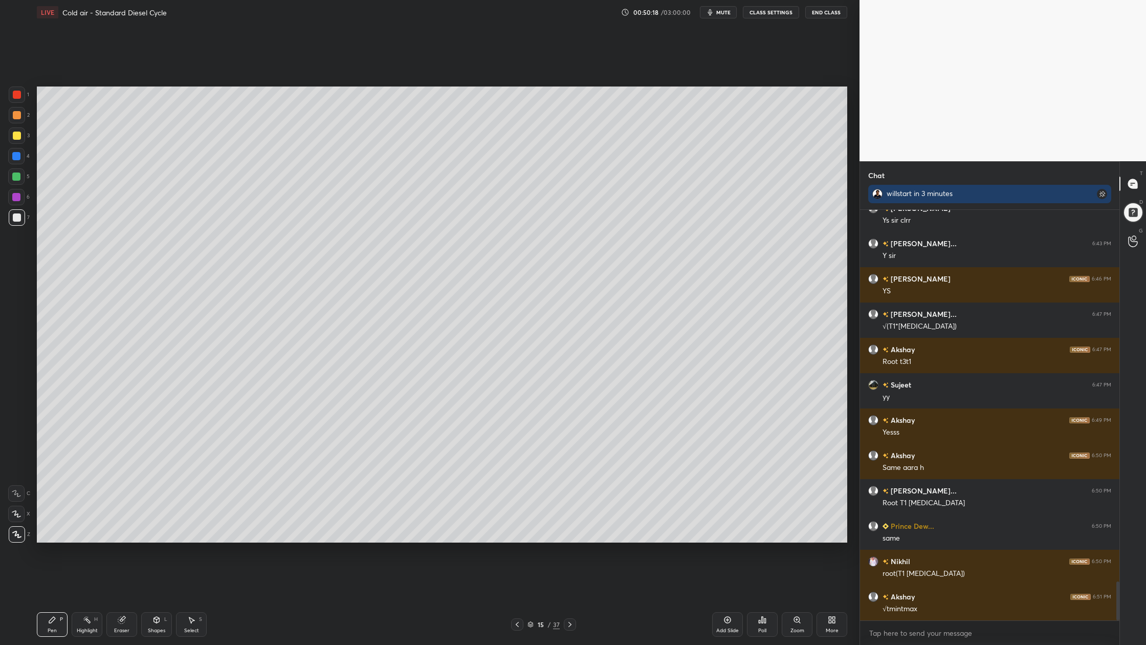
scroll to position [3962, 0]
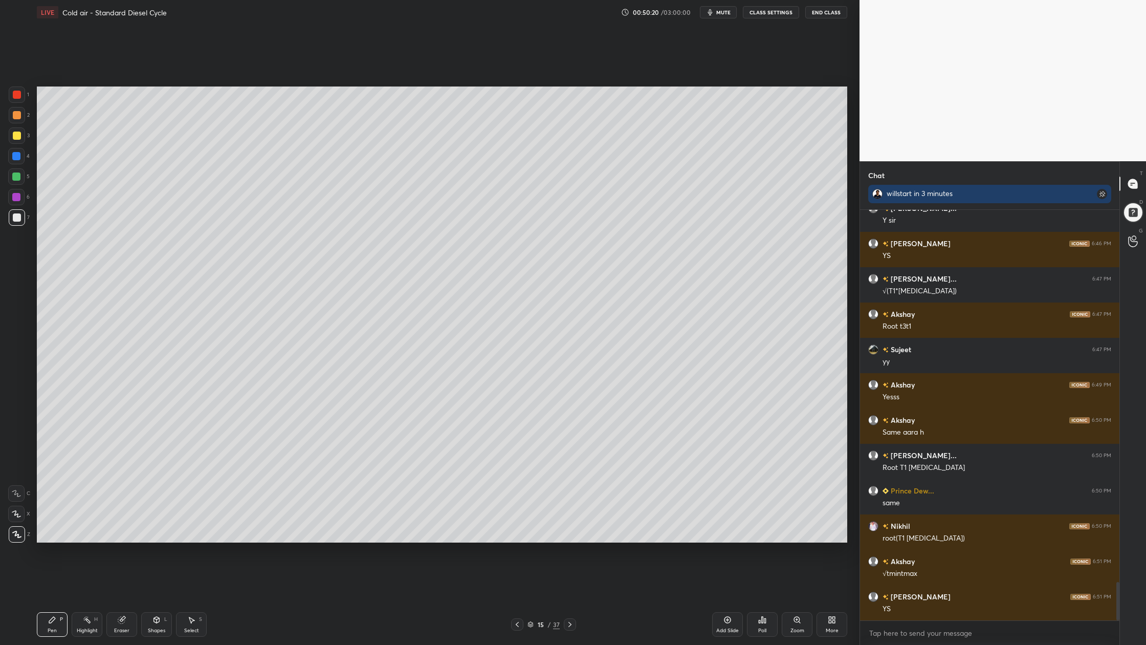
drag, startPoint x: 18, startPoint y: 113, endPoint x: 21, endPoint y: 120, distance: 8.3
click at [20, 119] on div at bounding box center [17, 115] width 16 height 16
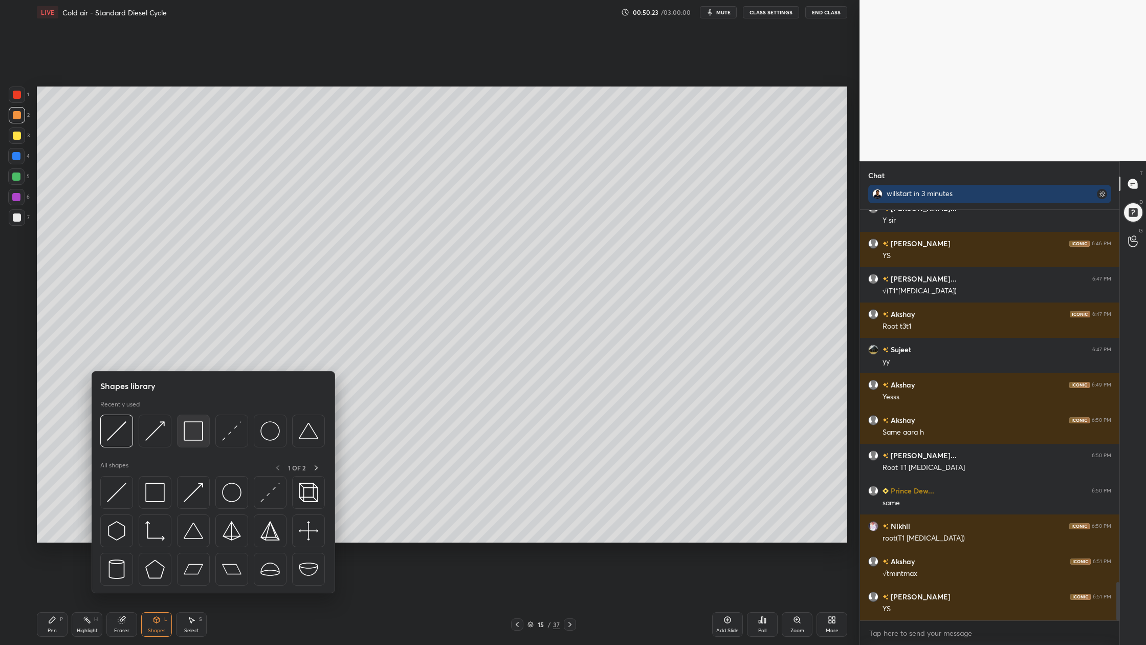
click at [194, 437] on img at bounding box center [193, 430] width 19 height 19
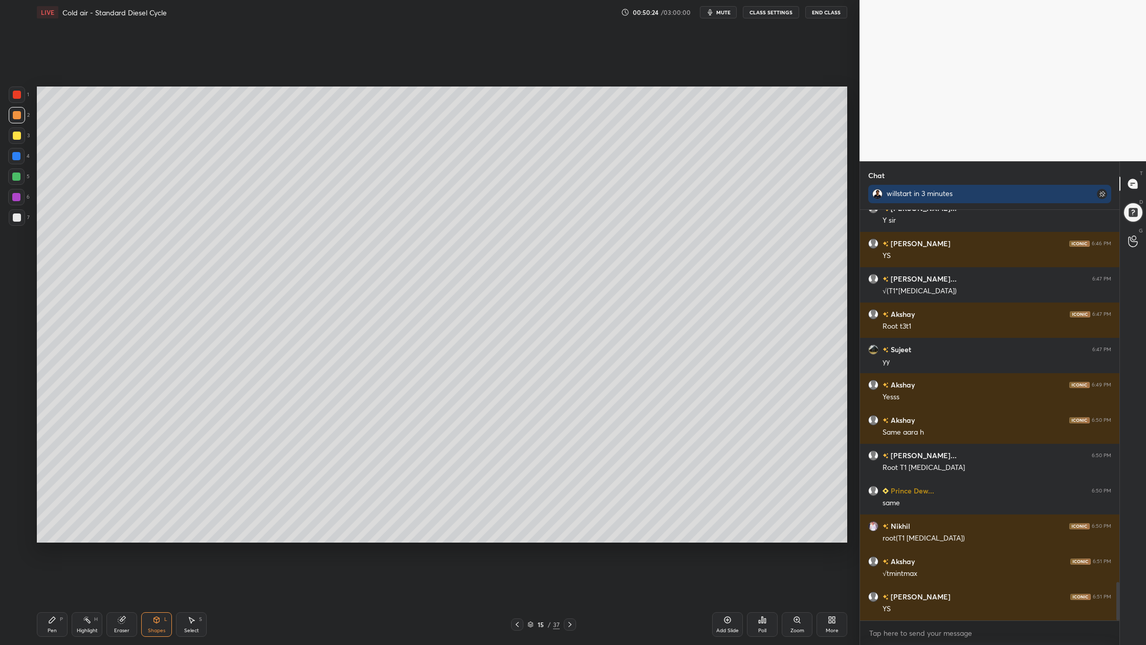
scroll to position [3998, 0]
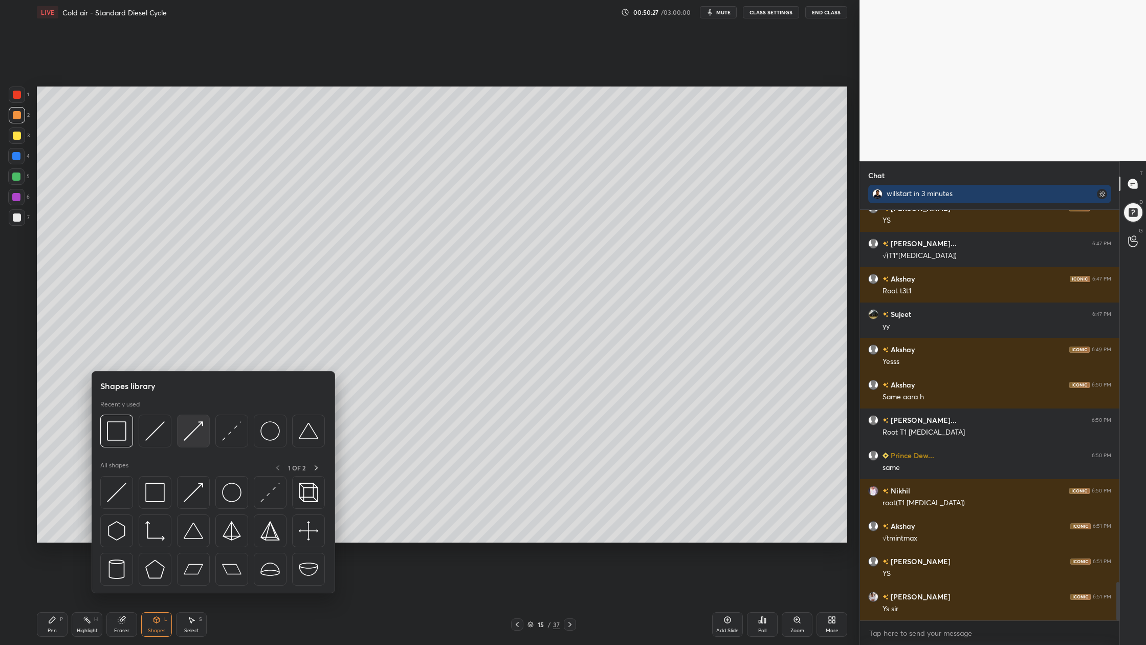
click at [193, 444] on div at bounding box center [193, 431] width 33 height 33
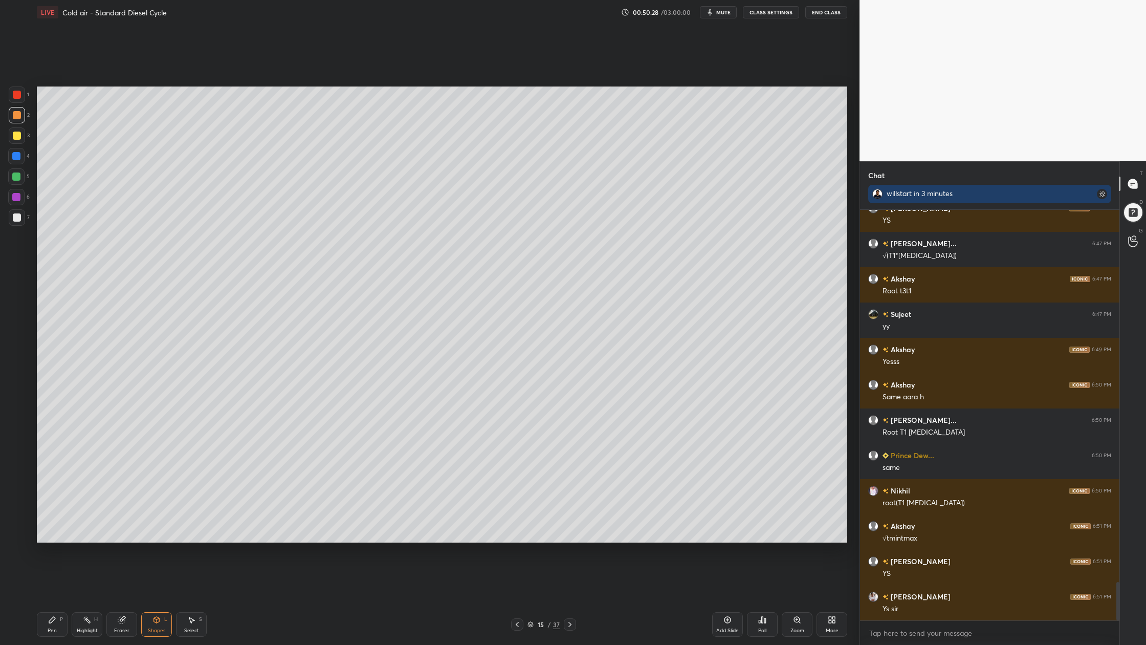
drag, startPoint x: 14, startPoint y: 176, endPoint x: 21, endPoint y: 181, distance: 8.5
click at [17, 179] on div at bounding box center [16, 176] width 8 height 8
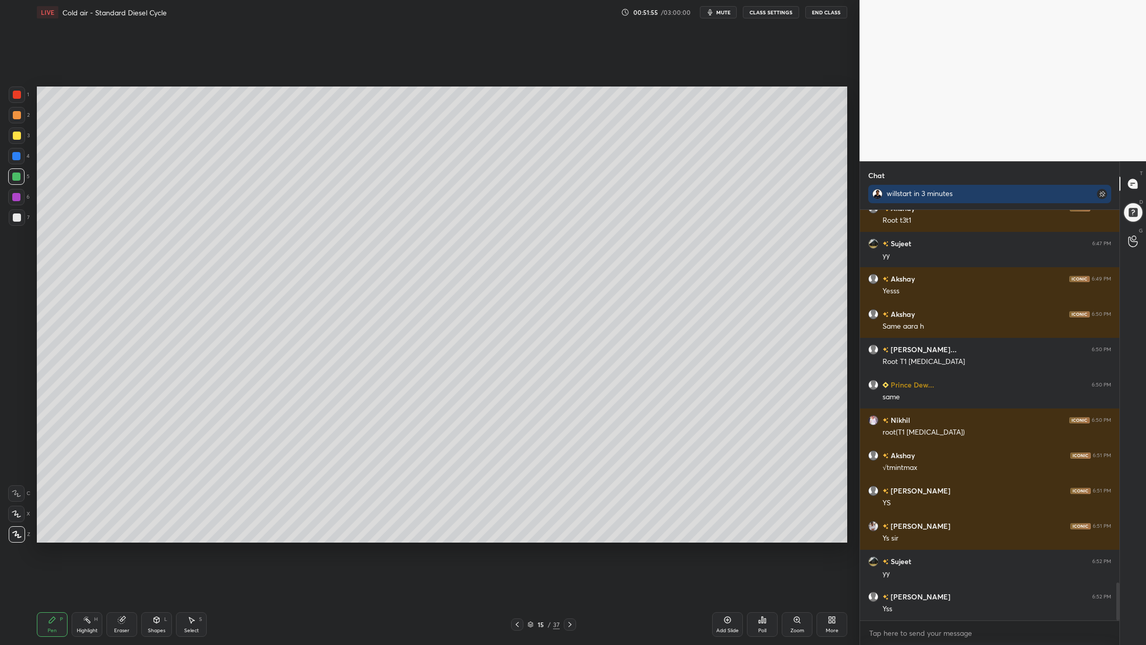
scroll to position [4104, 0]
drag, startPoint x: 531, startPoint y: 627, endPoint x: 531, endPoint y: 602, distance: 25.1
click at [531, 599] on div "Pen P Highlight H Eraser Shapes L Select S 15 / 37 Add Slide Poll Zoom More" at bounding box center [442, 624] width 811 height 41
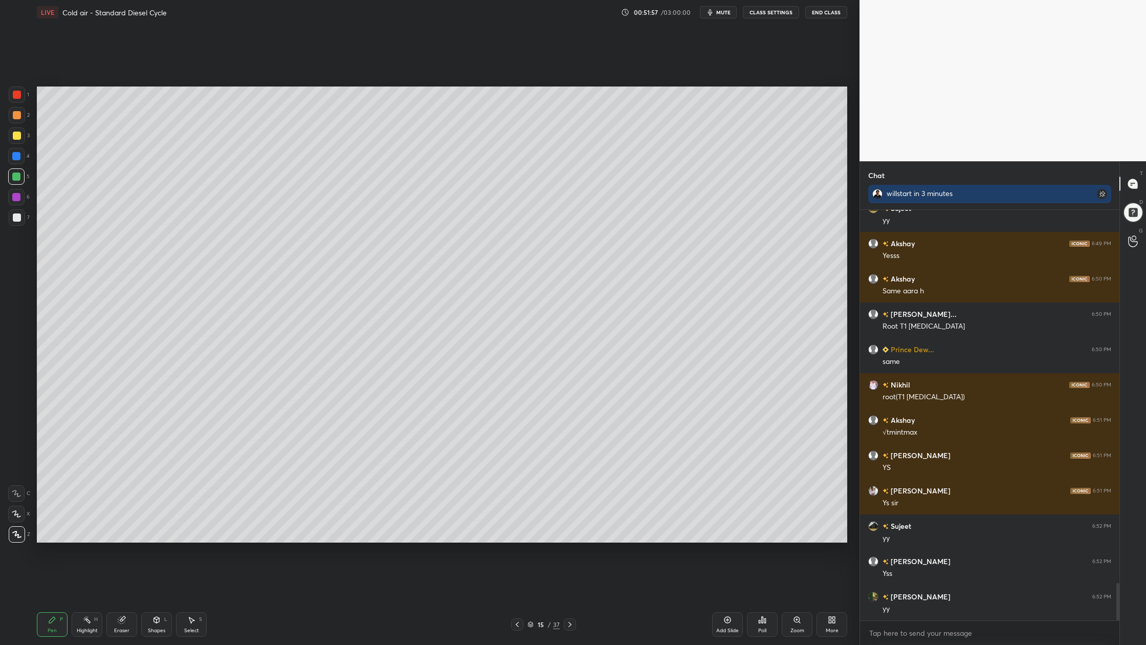
click at [529, 599] on icon at bounding box center [531, 624] width 6 height 6
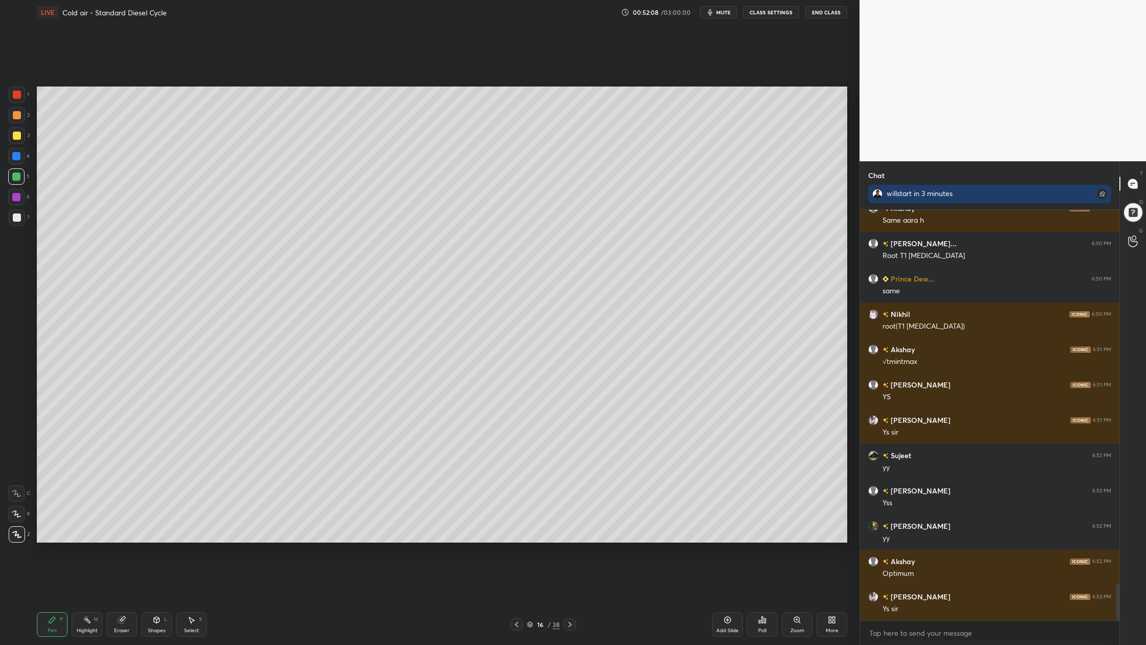
scroll to position [4210, 0]
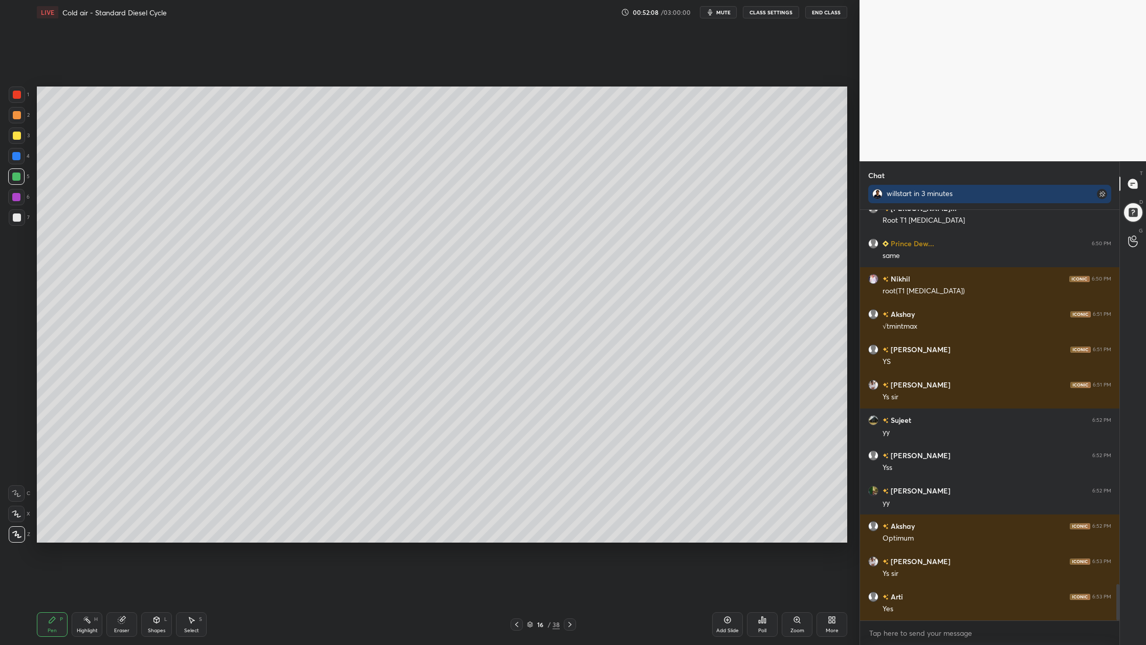
click at [14, 139] on div at bounding box center [17, 135] width 16 height 16
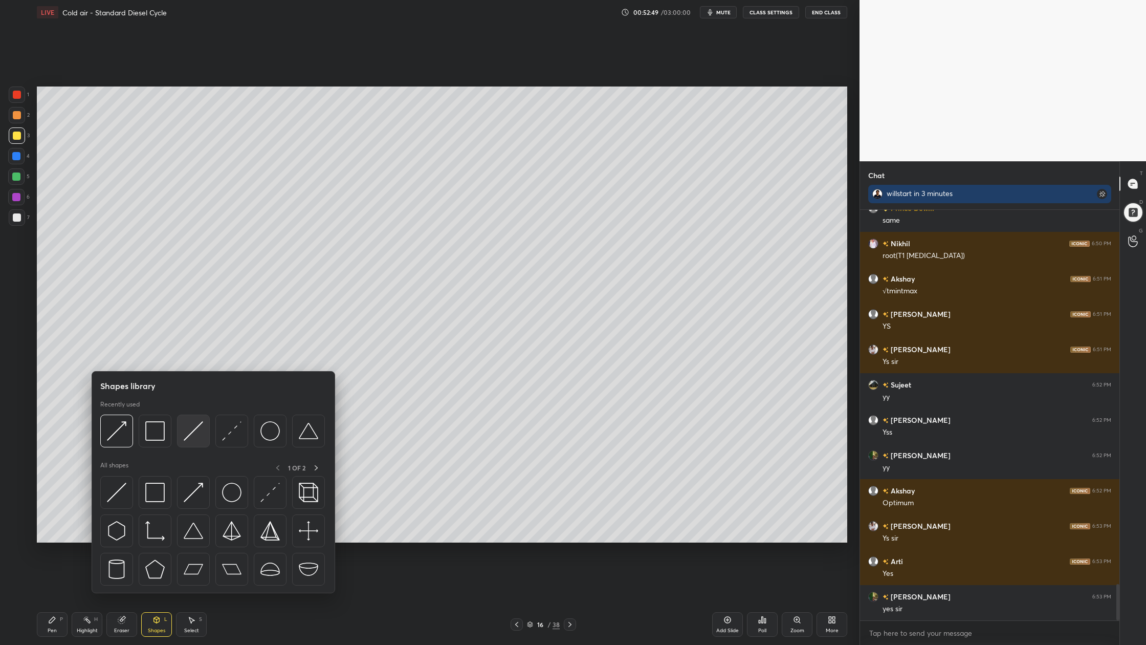
click at [194, 447] on div at bounding box center [193, 431] width 33 height 33
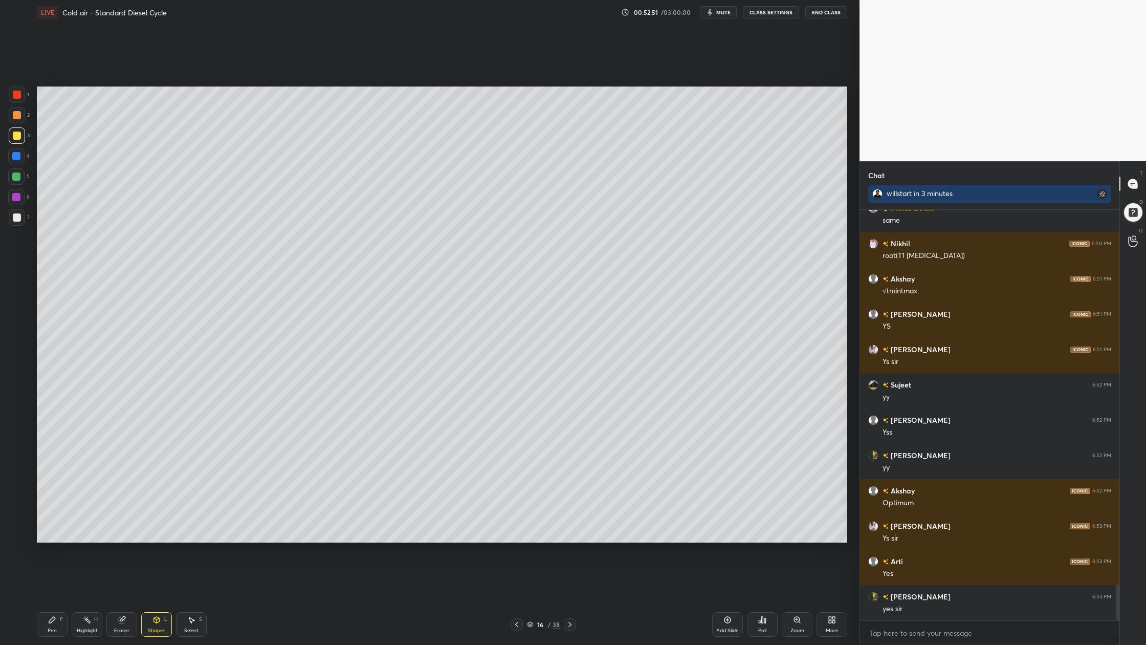
click at [16, 221] on div at bounding box center [17, 217] width 16 height 16
drag, startPoint x: 17, startPoint y: 140, endPoint x: 24, endPoint y: 143, distance: 7.6
click at [18, 141] on div at bounding box center [17, 135] width 16 height 16
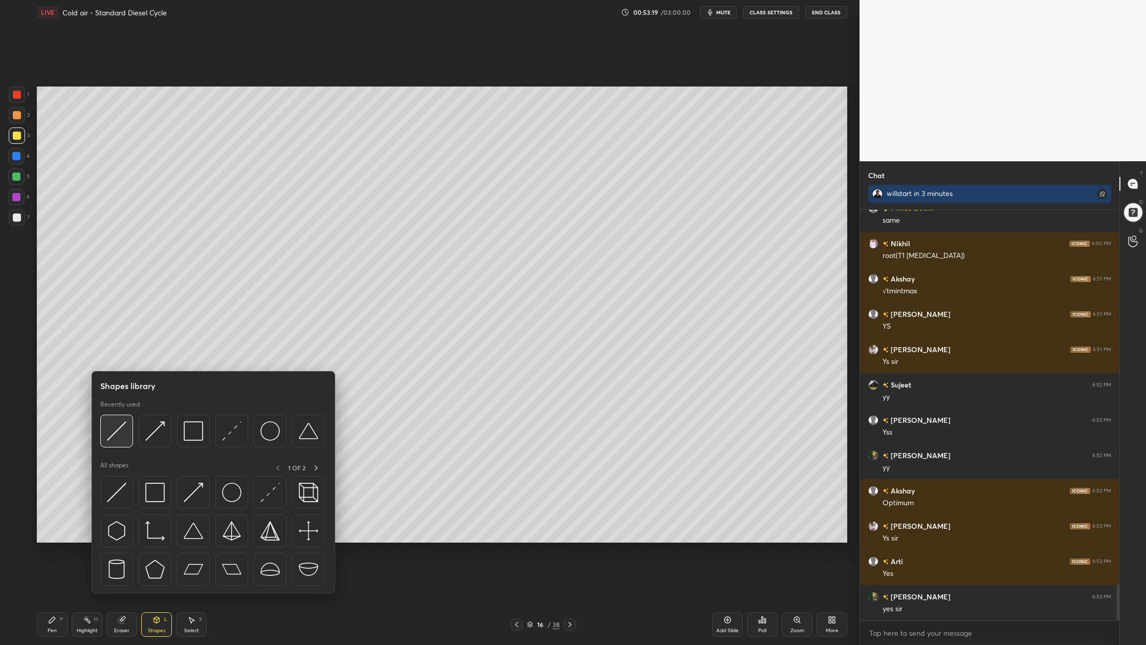
click at [121, 442] on div at bounding box center [116, 431] width 33 height 33
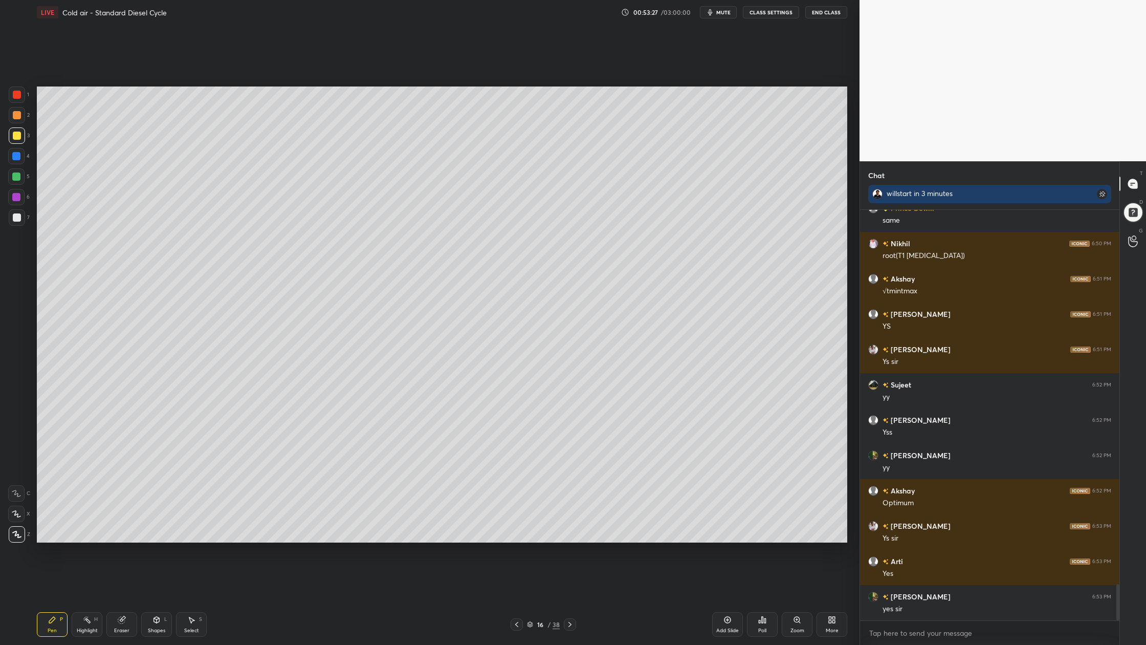
click at [85, 599] on div "Highlight" at bounding box center [87, 630] width 21 height 5
click at [55, 599] on div "Pen P" at bounding box center [52, 624] width 31 height 25
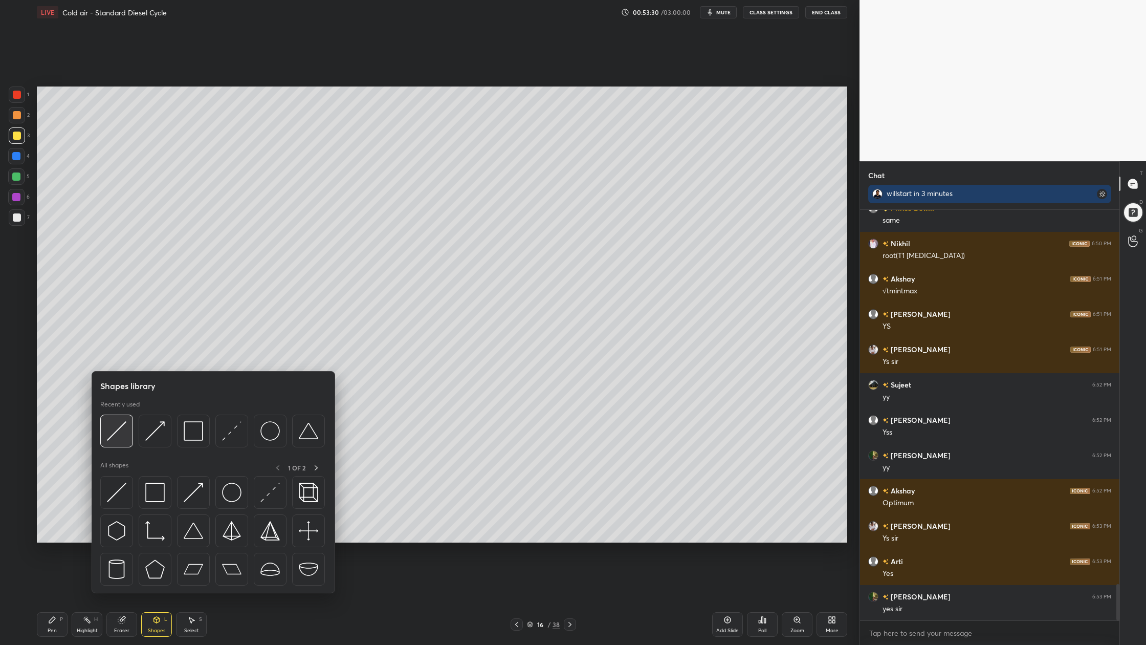
click at [123, 439] on div at bounding box center [116, 431] width 33 height 33
click at [126, 446] on div at bounding box center [116, 431] width 33 height 33
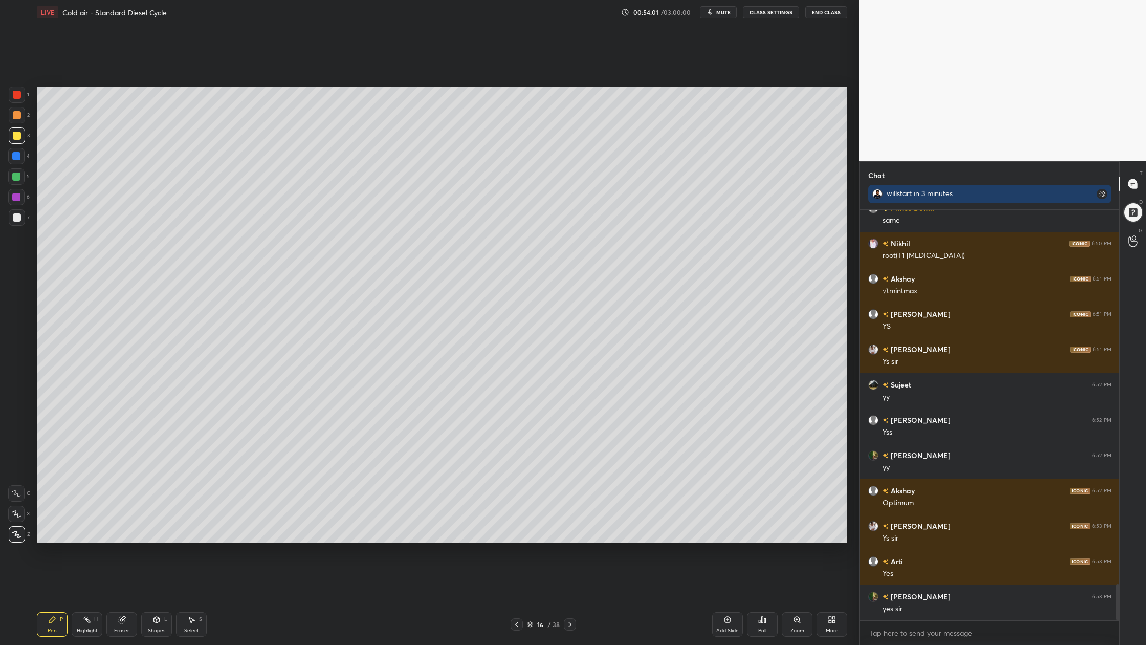
drag, startPoint x: 531, startPoint y: 623, endPoint x: 524, endPoint y: 567, distance: 57.3
click at [531, 599] on icon at bounding box center [530, 624] width 6 height 6
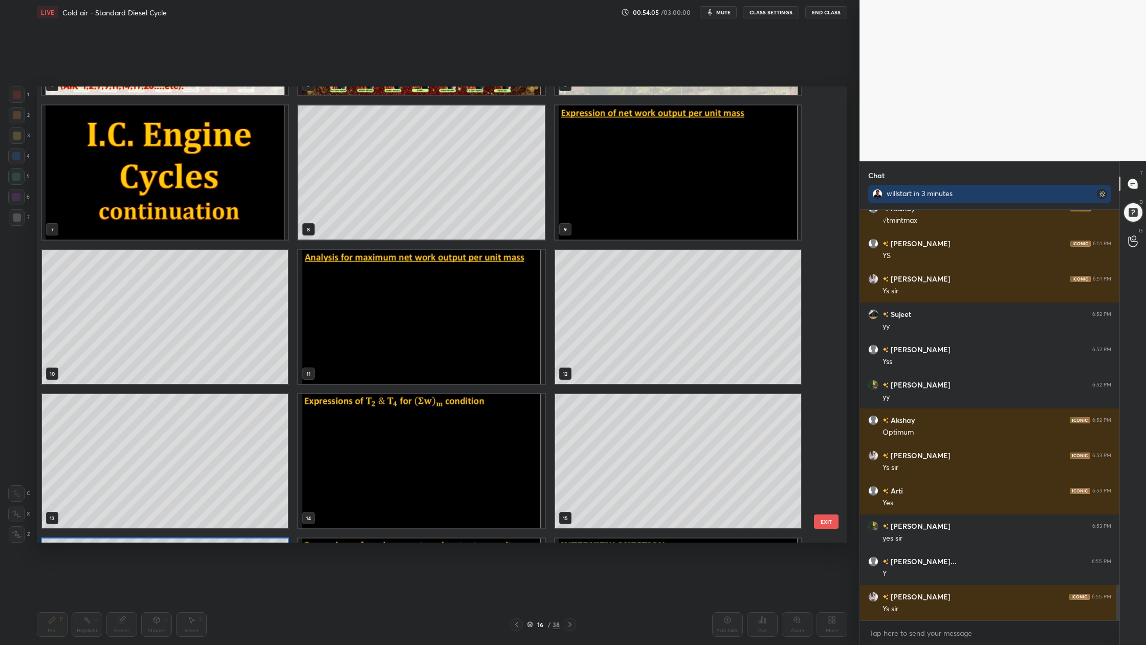
scroll to position [272, 0]
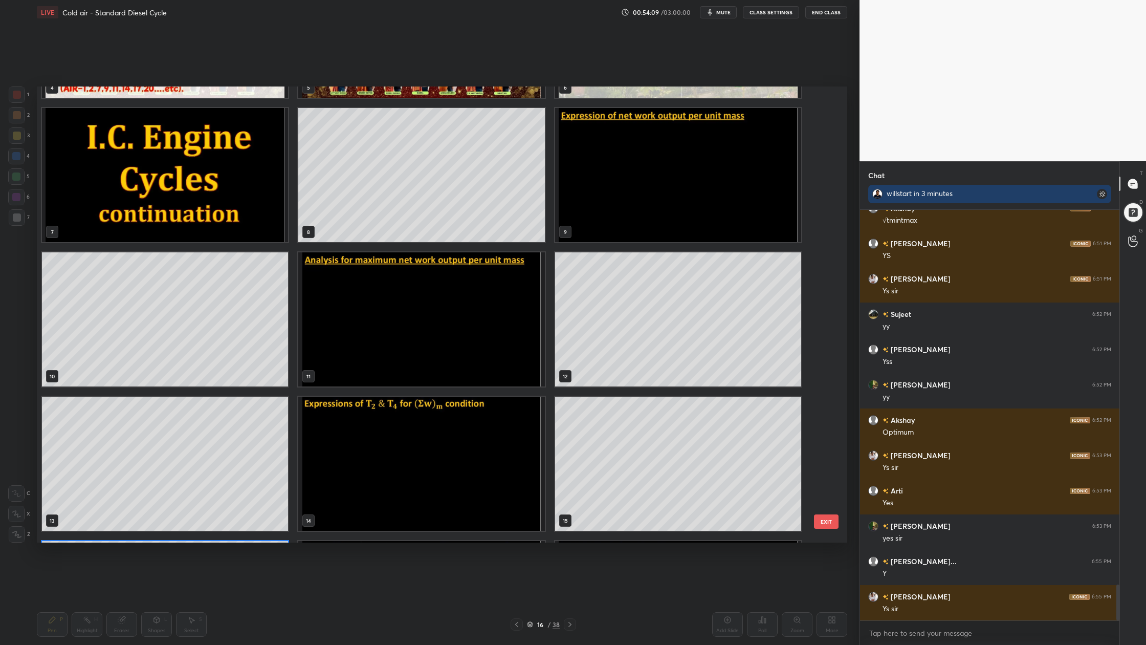
click at [605, 212] on img "grid" at bounding box center [678, 175] width 246 height 134
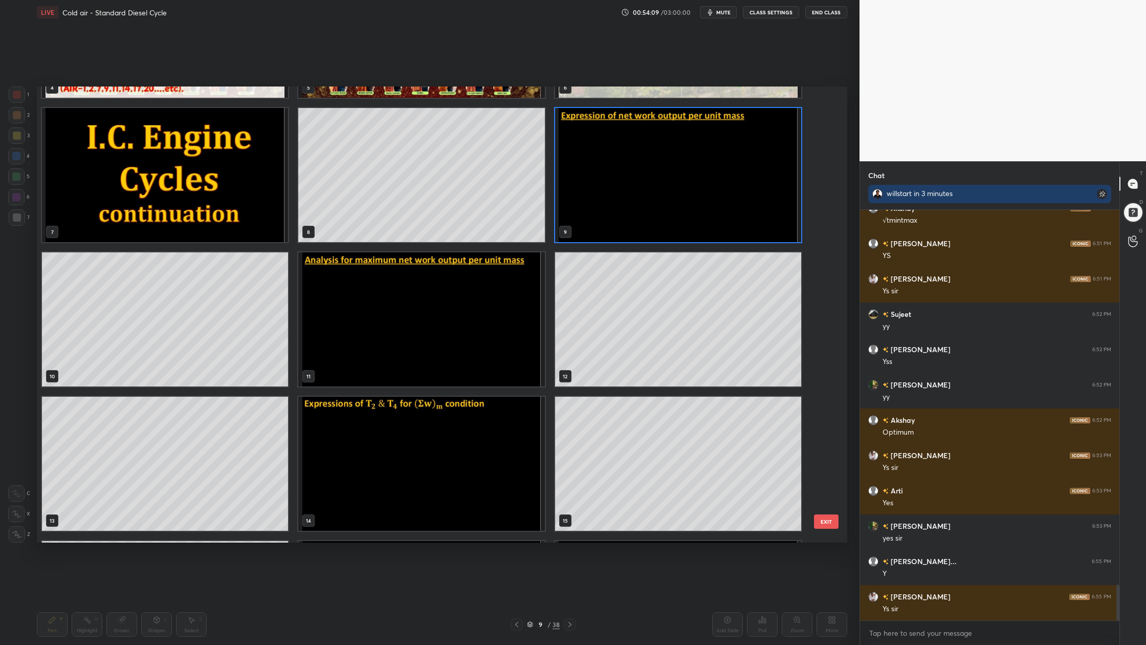
click at [605, 212] on img "grid" at bounding box center [678, 175] width 246 height 134
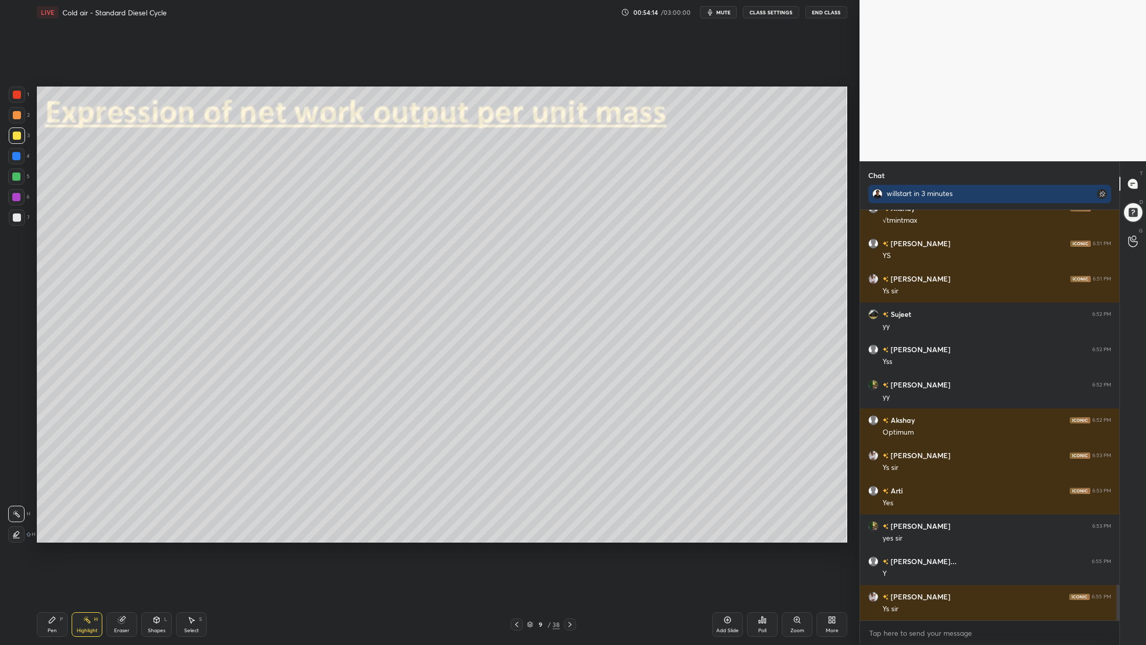
drag, startPoint x: 12, startPoint y: 96, endPoint x: 54, endPoint y: 81, distance: 44.5
click at [14, 94] on div at bounding box center [17, 94] width 16 height 16
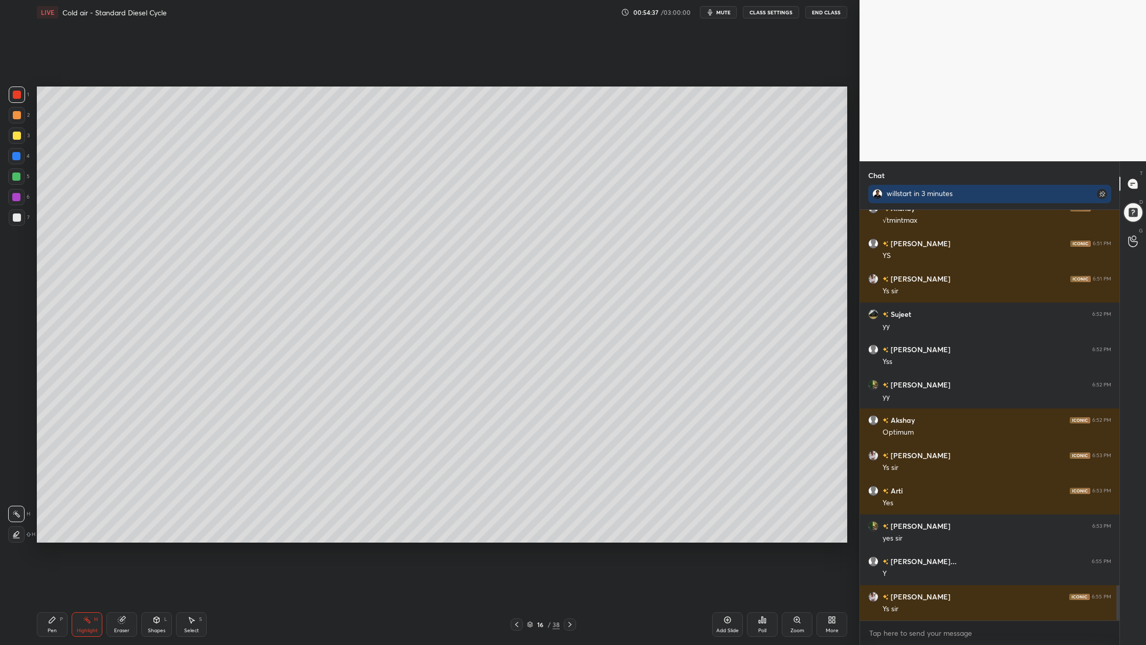
scroll to position [4351, 0]
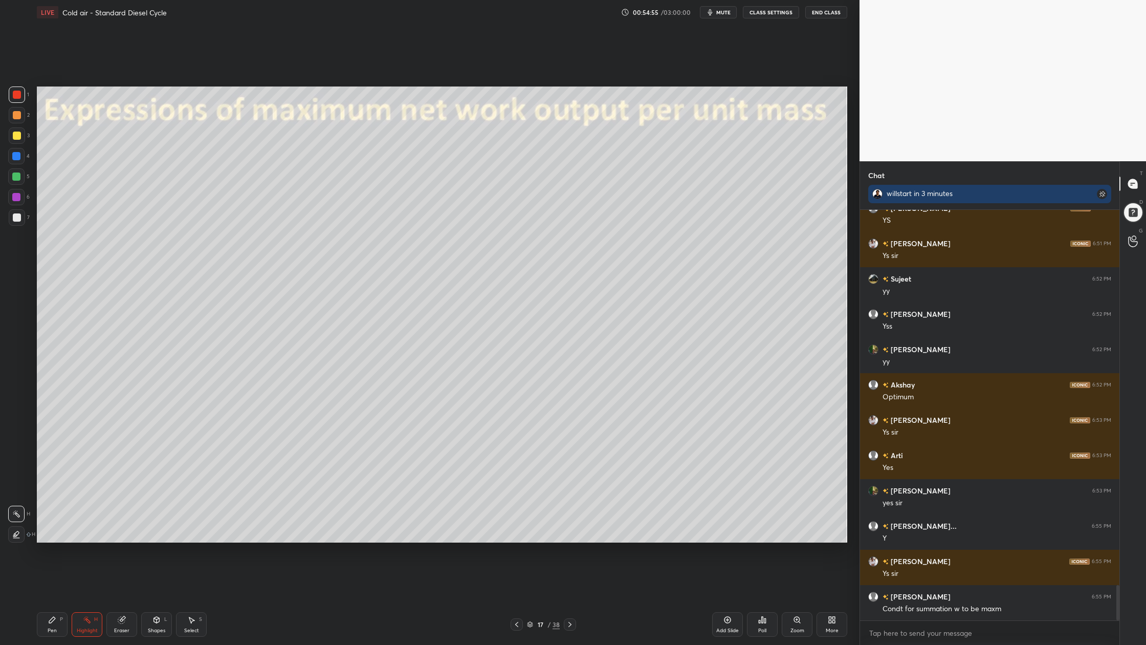
click at [17, 96] on div at bounding box center [17, 95] width 8 height 8
click at [14, 132] on div at bounding box center [17, 136] width 8 height 8
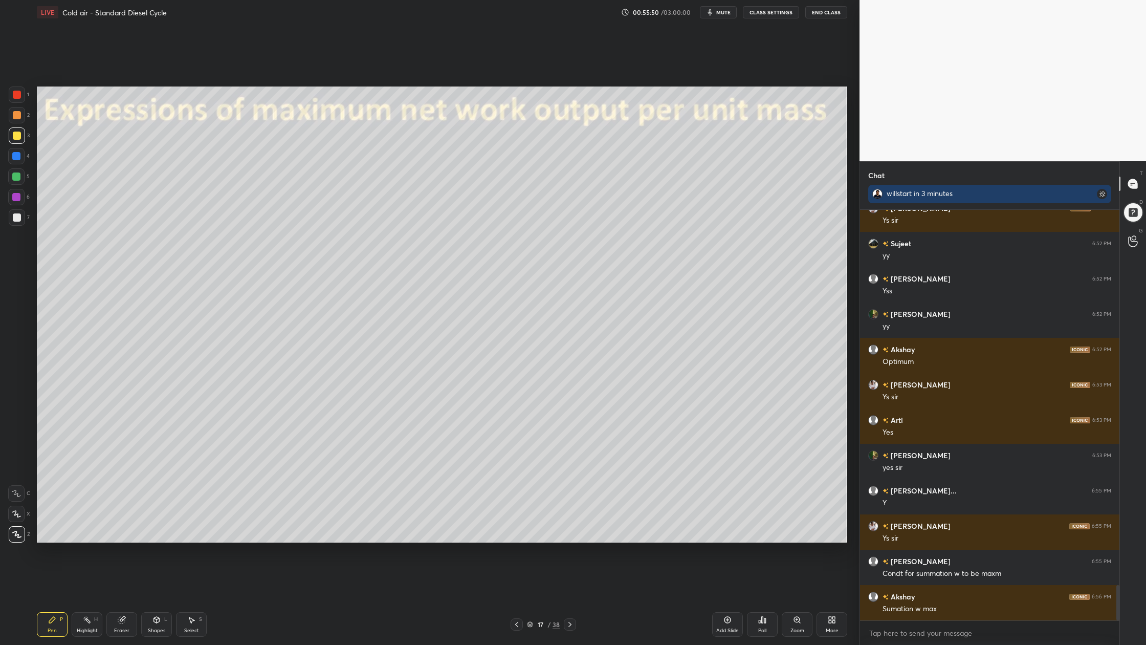
click at [16, 218] on div at bounding box center [17, 217] width 8 height 8
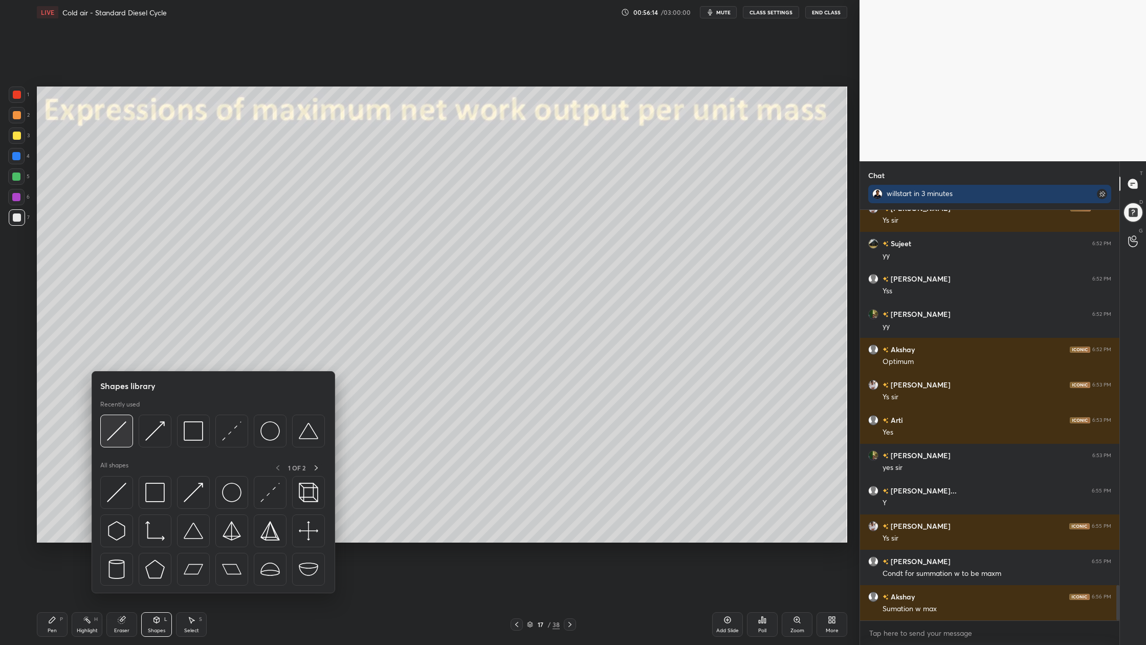
click at [114, 441] on div at bounding box center [116, 431] width 33 height 33
click at [110, 431] on img at bounding box center [116, 430] width 19 height 19
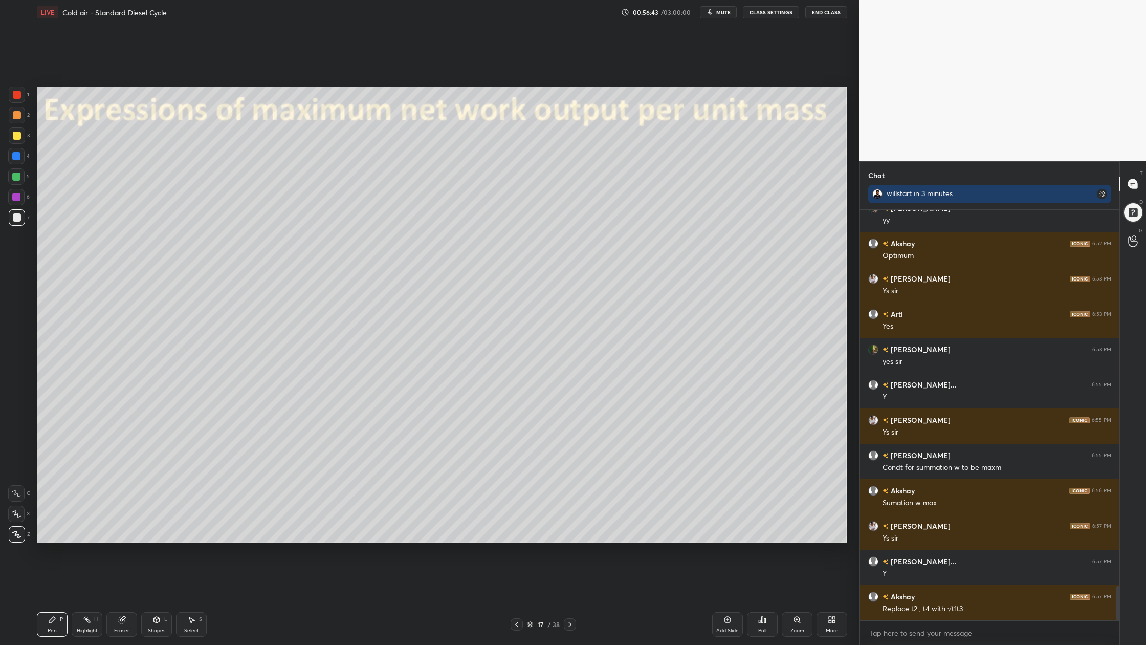
scroll to position [4527, 0]
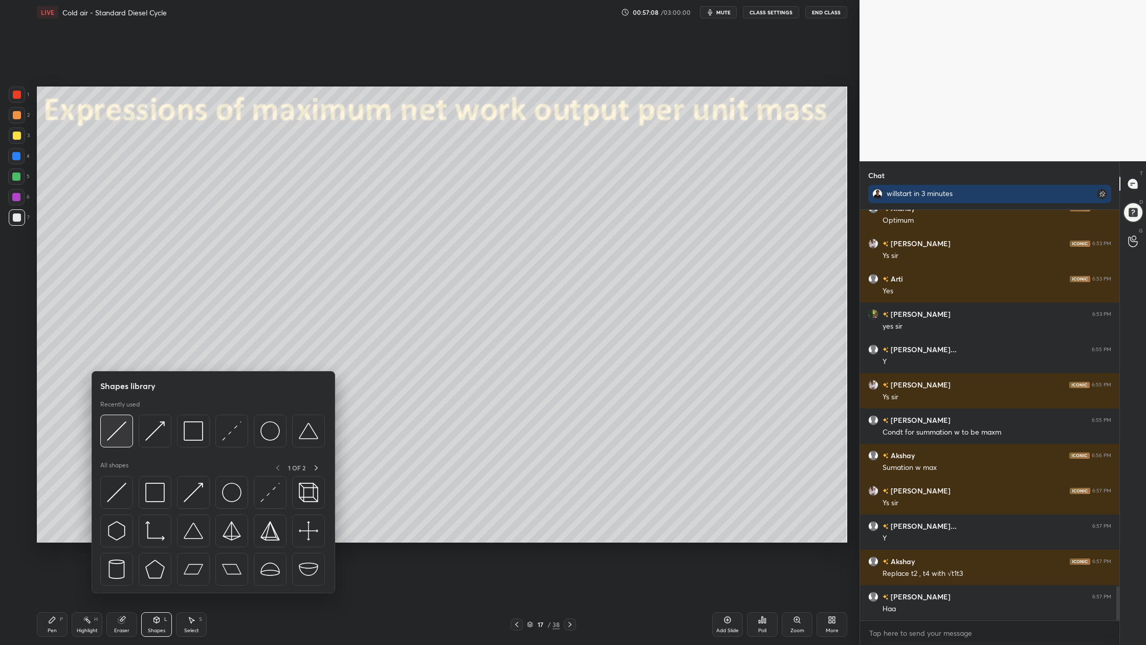
click at [114, 443] on div at bounding box center [116, 431] width 33 height 33
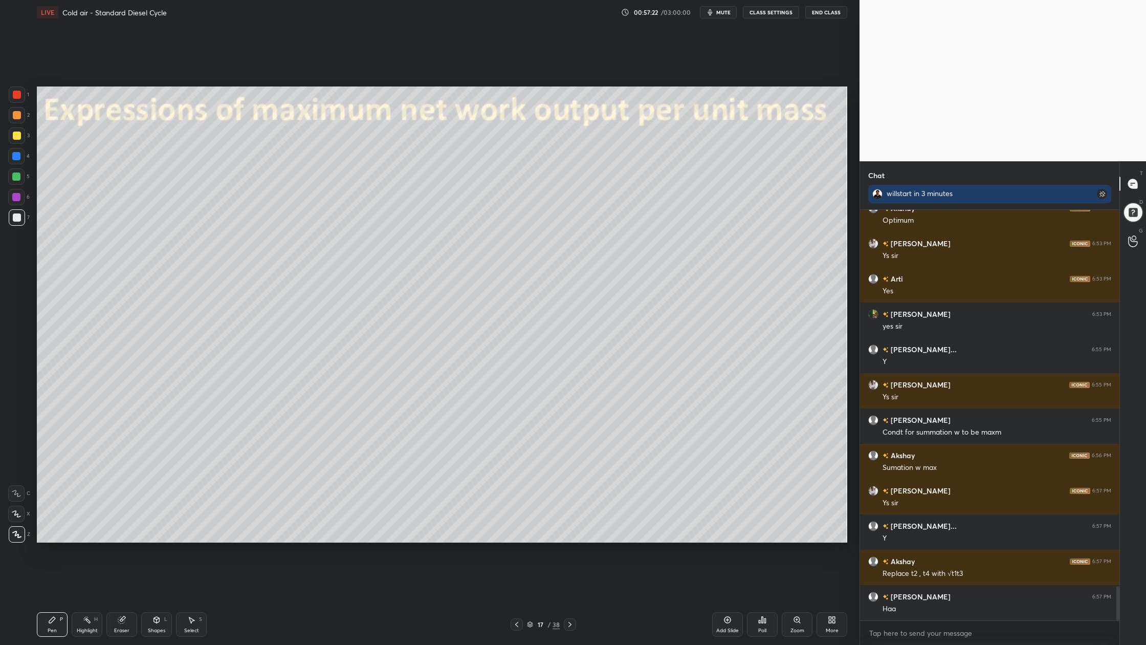
drag, startPoint x: 17, startPoint y: 199, endPoint x: 21, endPoint y: 205, distance: 7.8
click at [19, 200] on div at bounding box center [16, 197] width 8 height 8
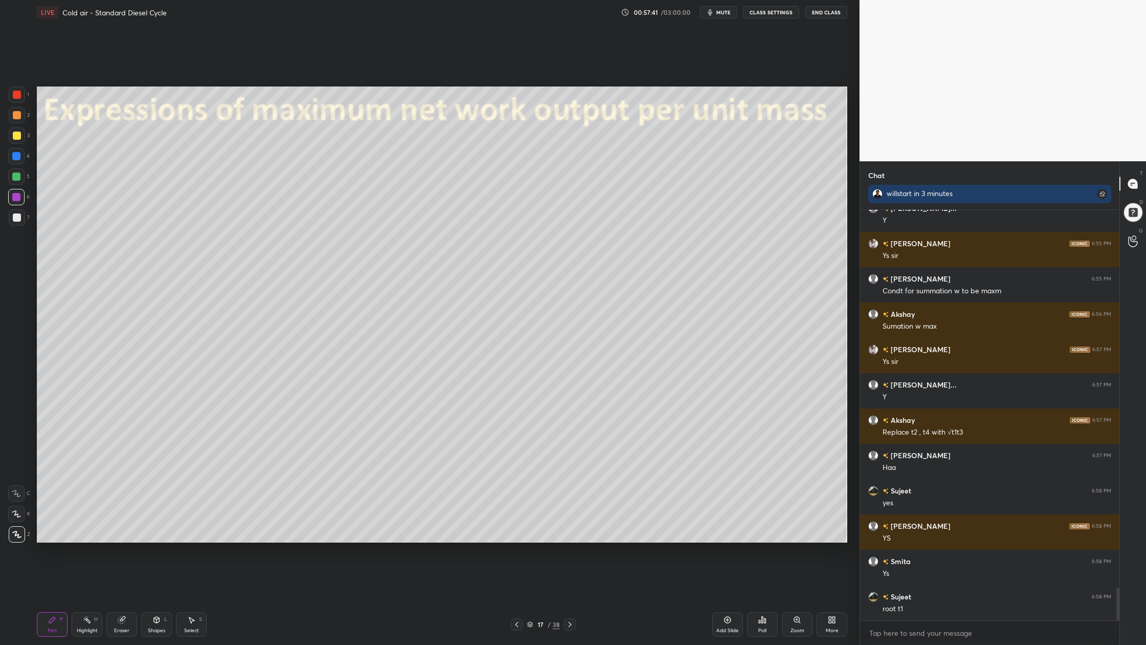
scroll to position [4704, 0]
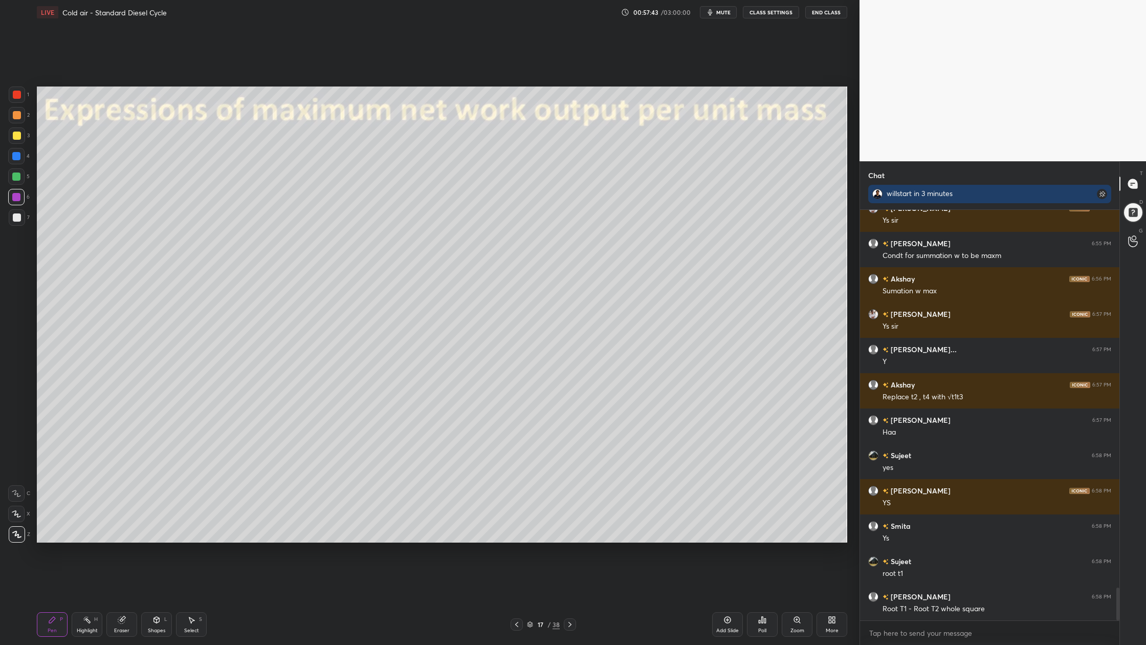
click at [13, 217] on div at bounding box center [17, 217] width 8 height 8
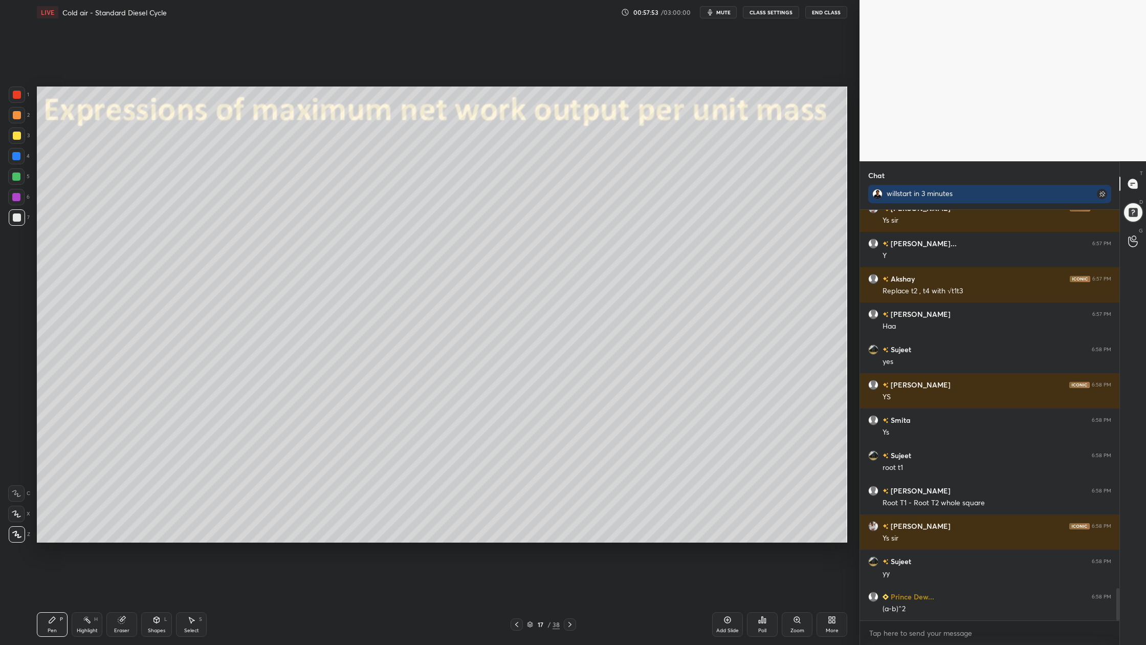
scroll to position [4845, 0]
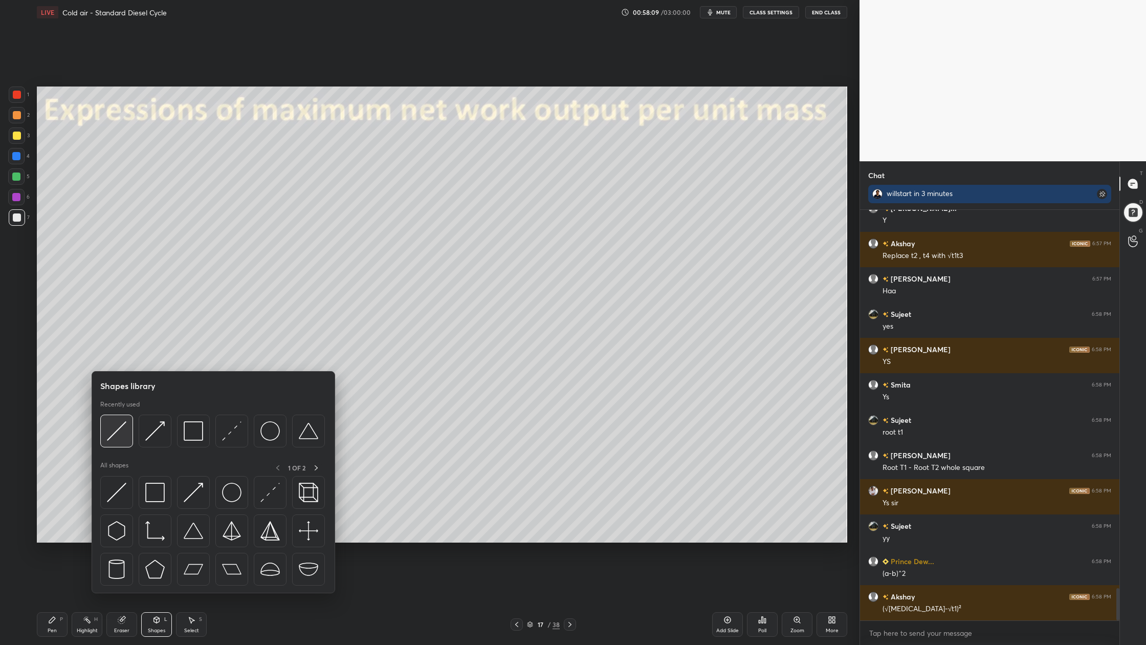
click at [113, 442] on div at bounding box center [116, 431] width 33 height 33
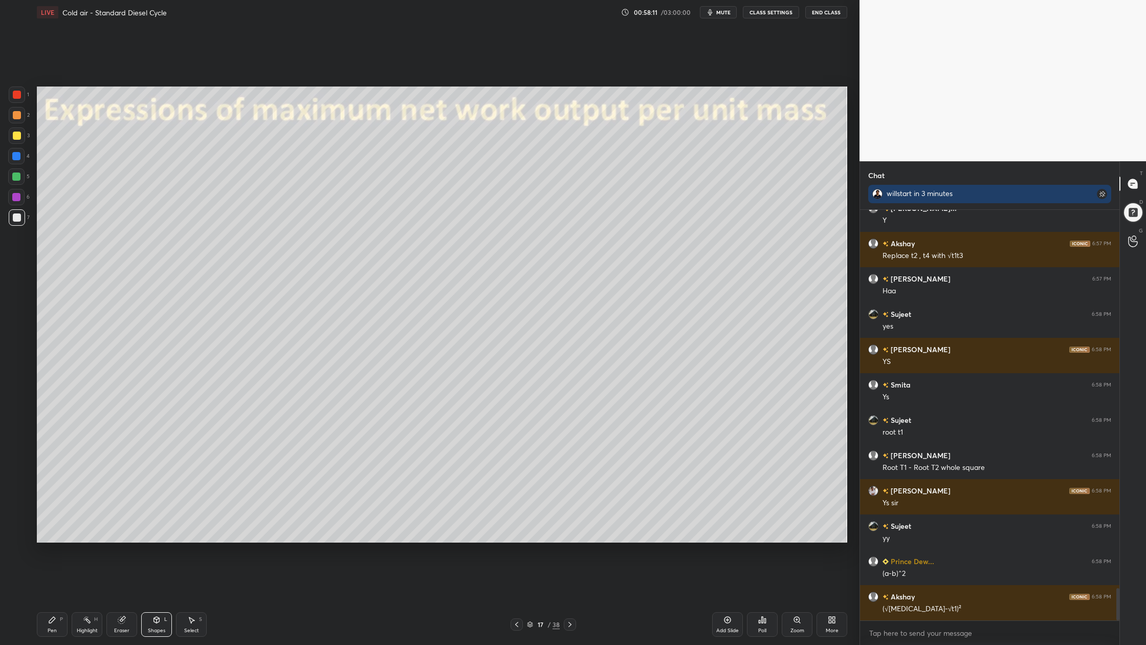
drag, startPoint x: 17, startPoint y: 114, endPoint x: 34, endPoint y: 117, distance: 17.3
click at [17, 114] on div at bounding box center [17, 115] width 8 height 8
click at [23, 222] on div at bounding box center [17, 217] width 16 height 16
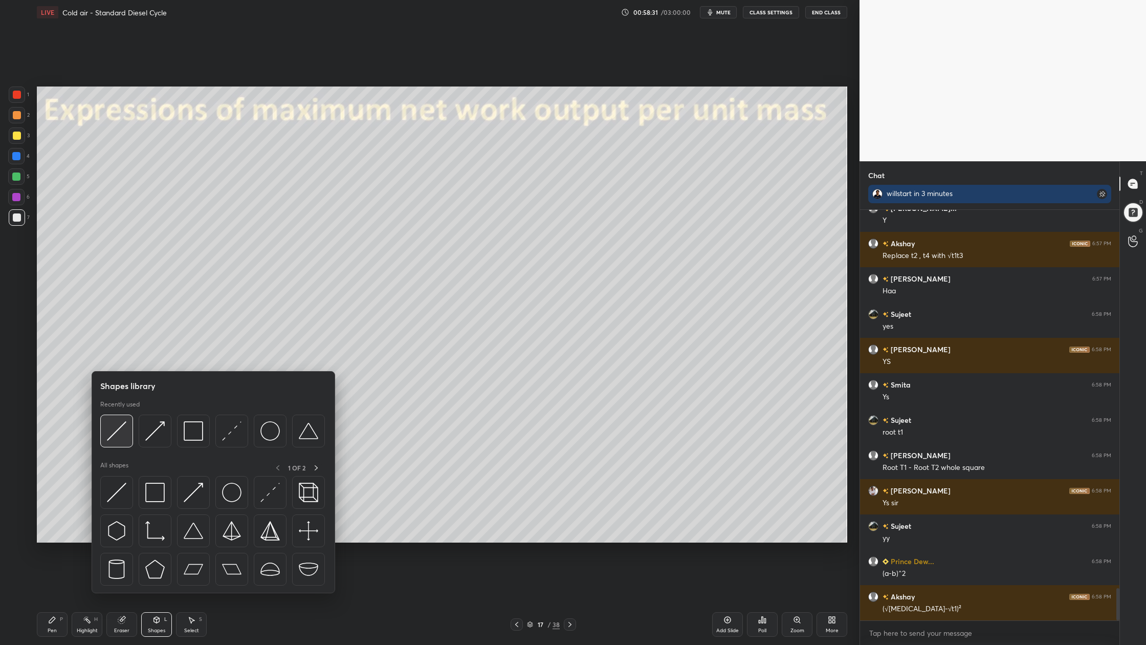
click at [121, 442] on div at bounding box center [116, 431] width 33 height 33
click at [114, 440] on img at bounding box center [116, 430] width 19 height 19
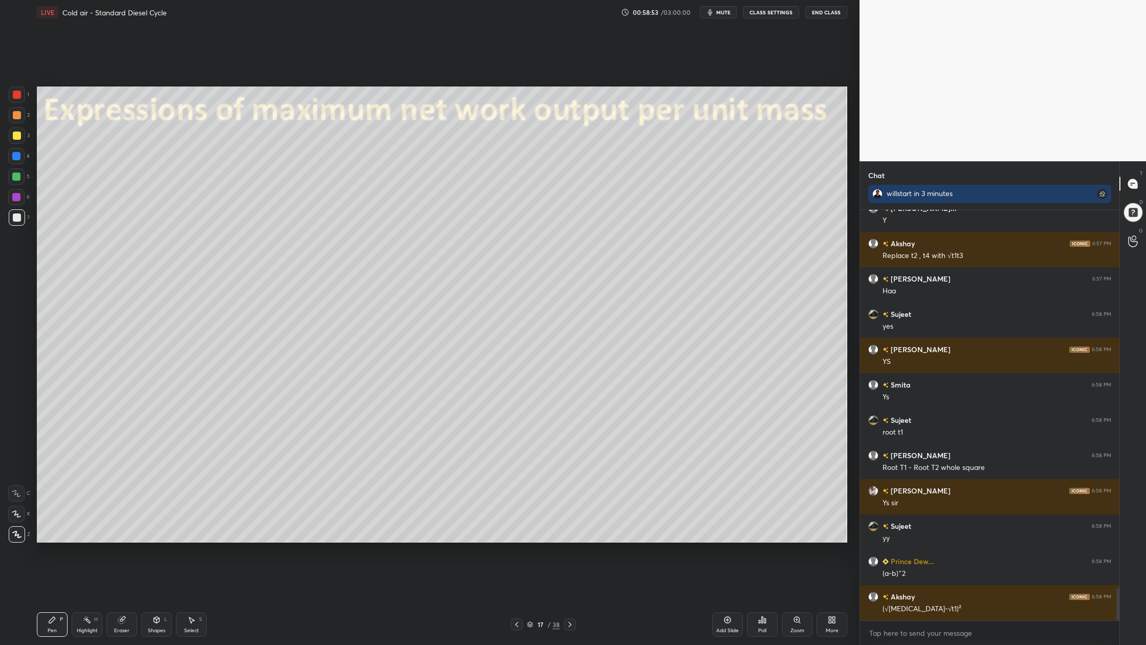
drag, startPoint x: 188, startPoint y: 634, endPoint x: 247, endPoint y: 585, distance: 75.9
click at [189, 599] on div "Select S" at bounding box center [191, 624] width 31 height 25
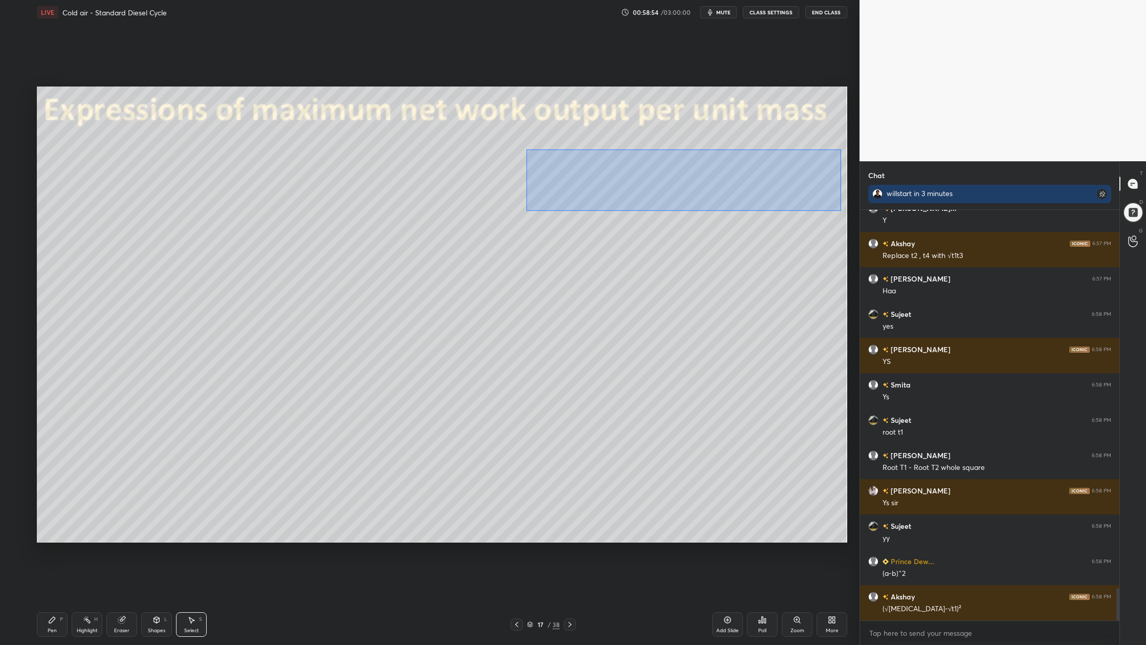
drag, startPoint x: 531, startPoint y: 148, endPoint x: 741, endPoint y: 203, distance: 216.9
click at [841, 212] on div "0 ° Undo Copy Duplicate Duplicate to new slide Delete" at bounding box center [442, 314] width 811 height 456
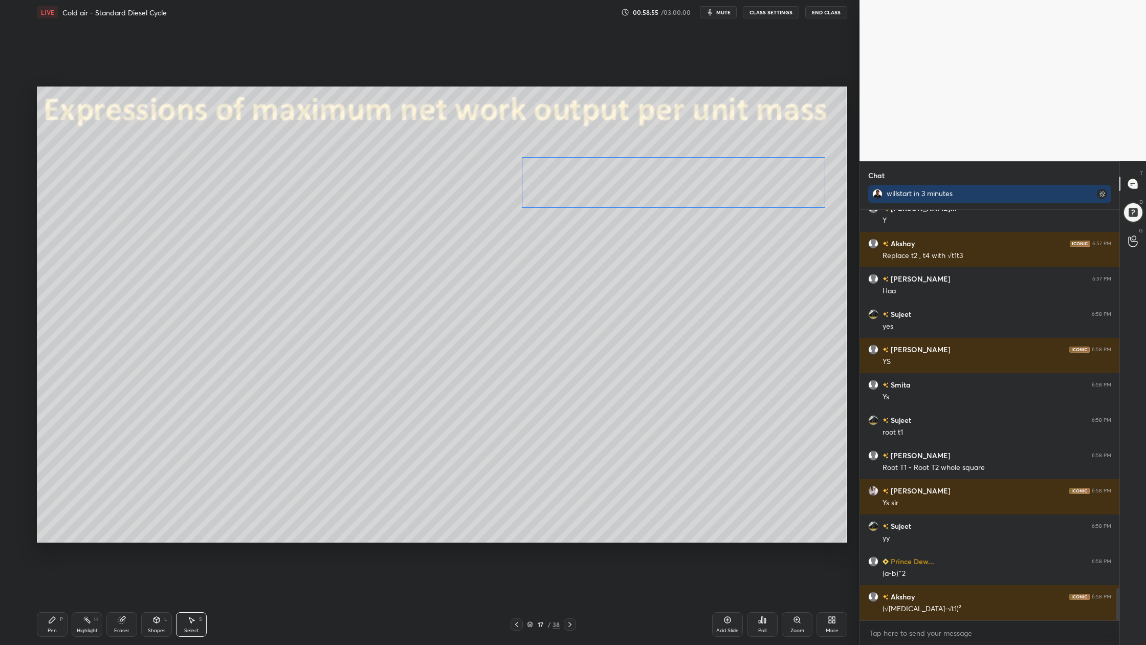
drag, startPoint x: 676, startPoint y: 187, endPoint x: 670, endPoint y: 188, distance: 6.2
click at [669, 188] on div "0 ° Undo Copy Duplicate Duplicate to new slide Delete" at bounding box center [442, 314] width 811 height 456
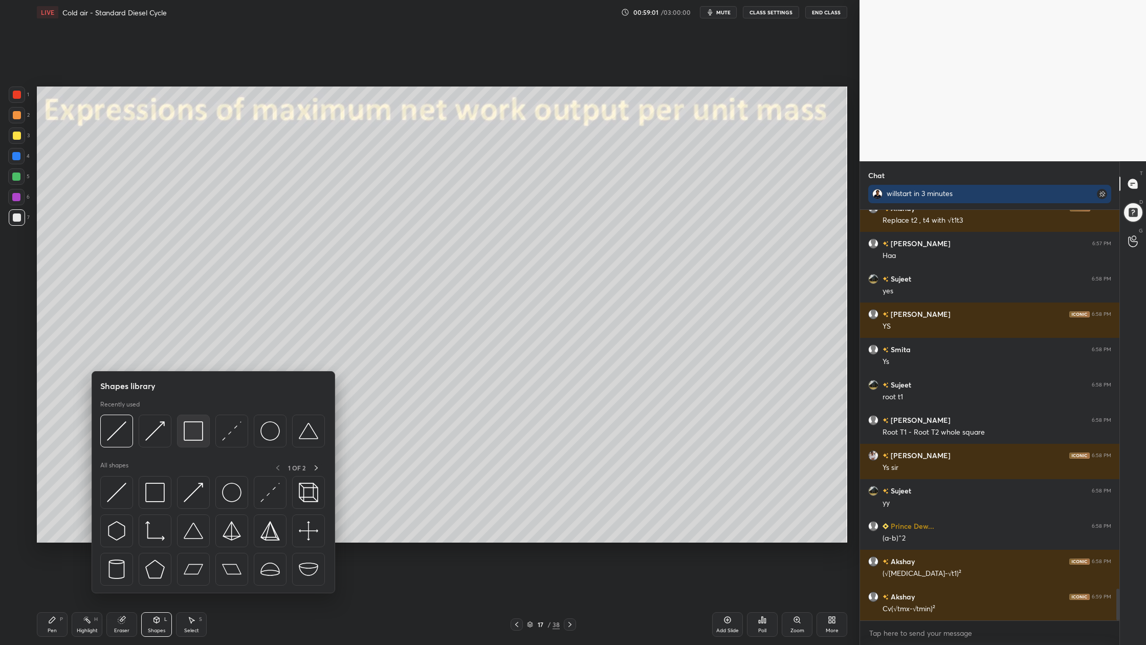
click at [199, 442] on div at bounding box center [193, 431] width 33 height 33
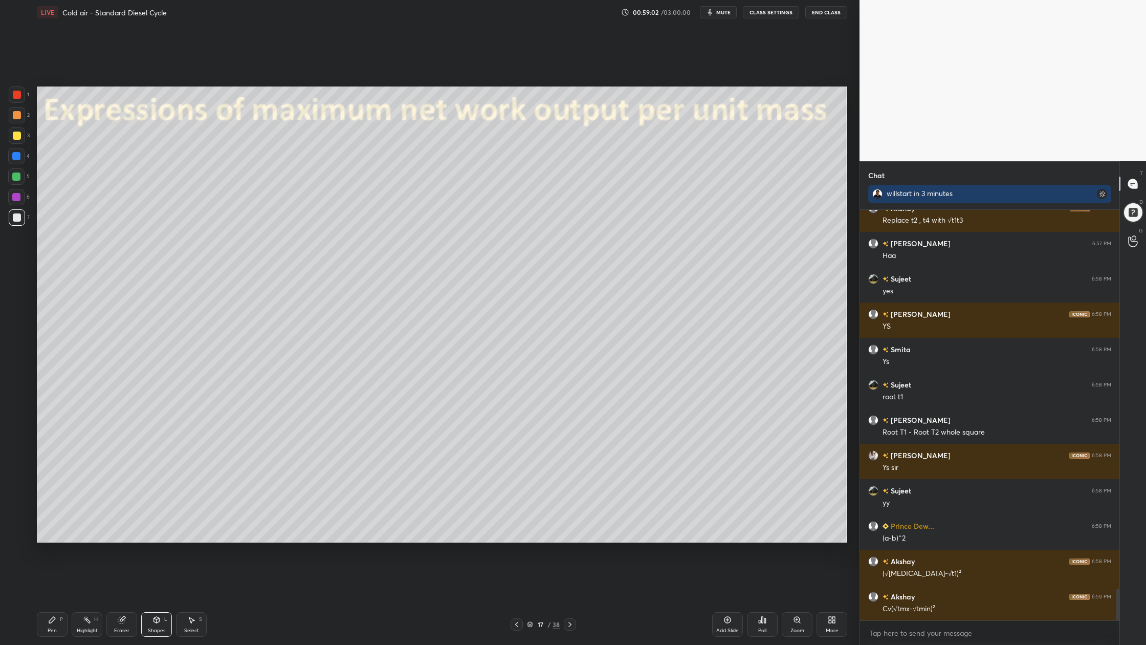
click at [20, 120] on div at bounding box center [17, 115] width 16 height 16
click at [197, 599] on div "Select S" at bounding box center [191, 624] width 31 height 25
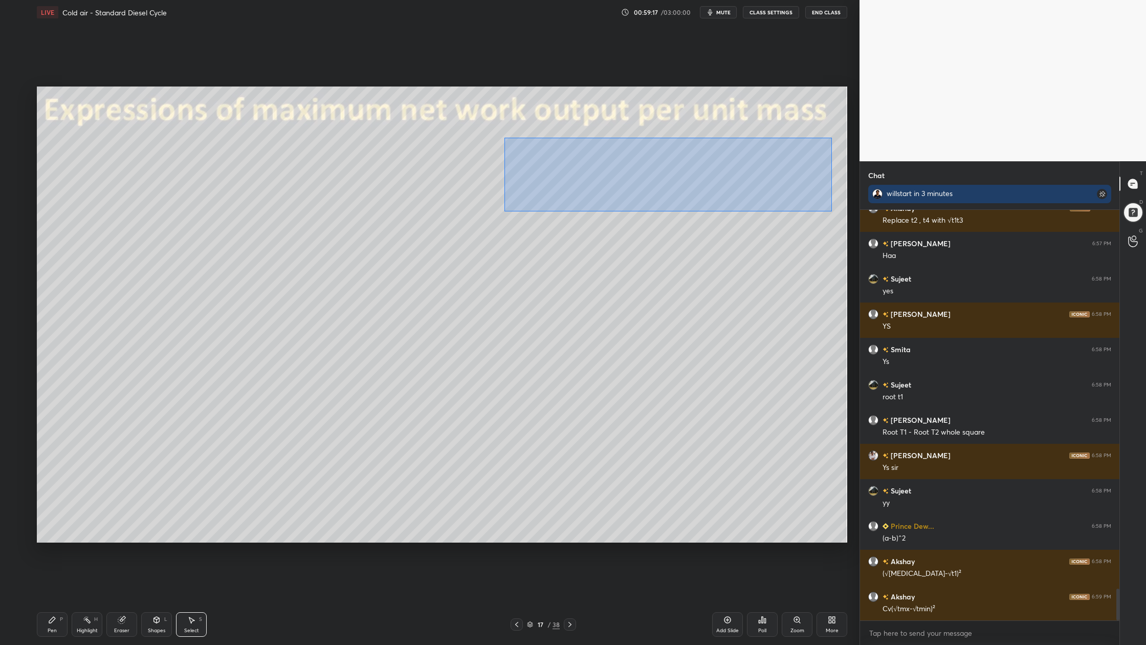
drag, startPoint x: 504, startPoint y: 137, endPoint x: 834, endPoint y: 215, distance: 339.3
click at [835, 215] on div "0 ° Undo Copy Duplicate Duplicate to new slide Delete" at bounding box center [442, 314] width 811 height 456
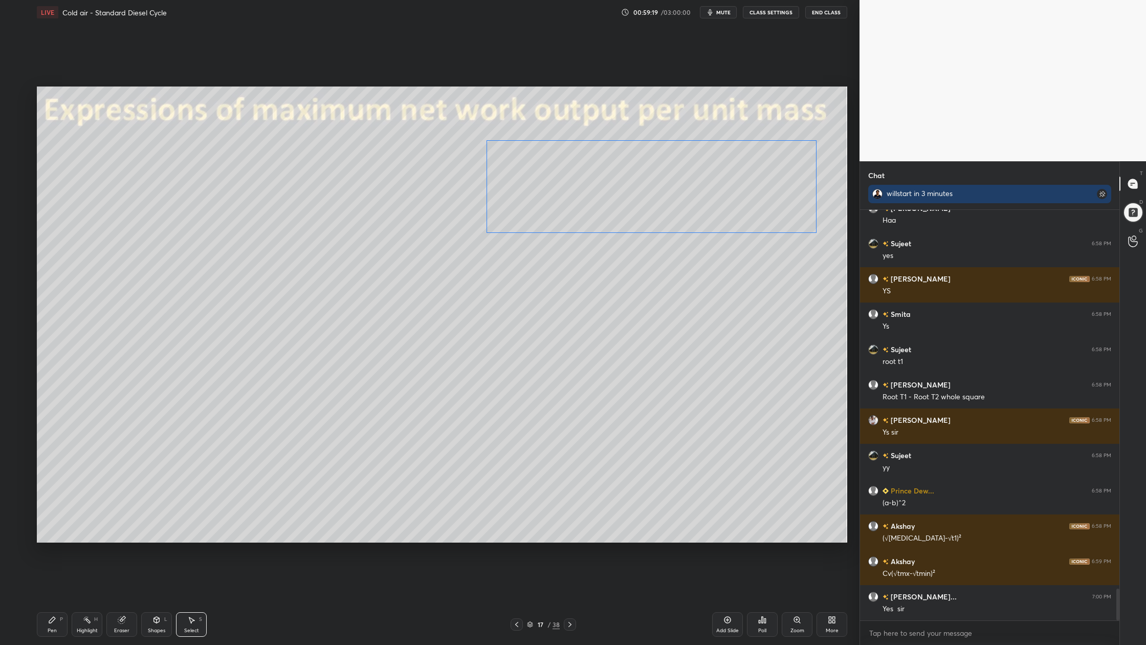
drag, startPoint x: 706, startPoint y: 183, endPoint x: 683, endPoint y: 184, distance: 23.5
click at [682, 184] on div "0 ° Undo Copy Duplicate Duplicate to new slide Delete" at bounding box center [442, 314] width 811 height 456
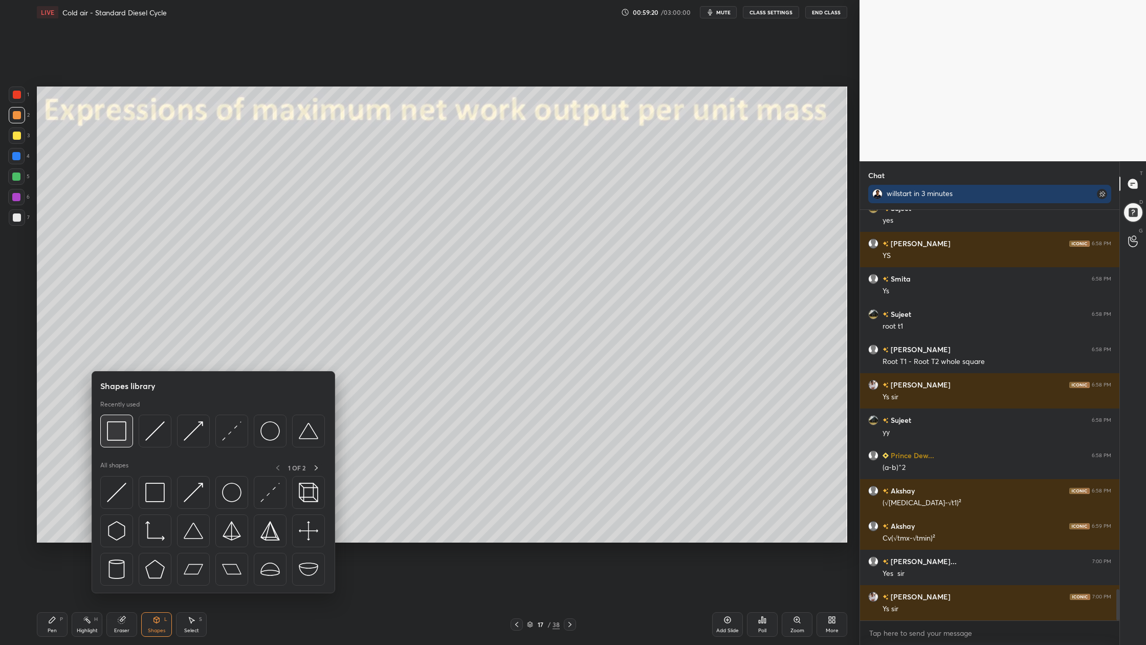
click at [119, 443] on div at bounding box center [116, 431] width 33 height 33
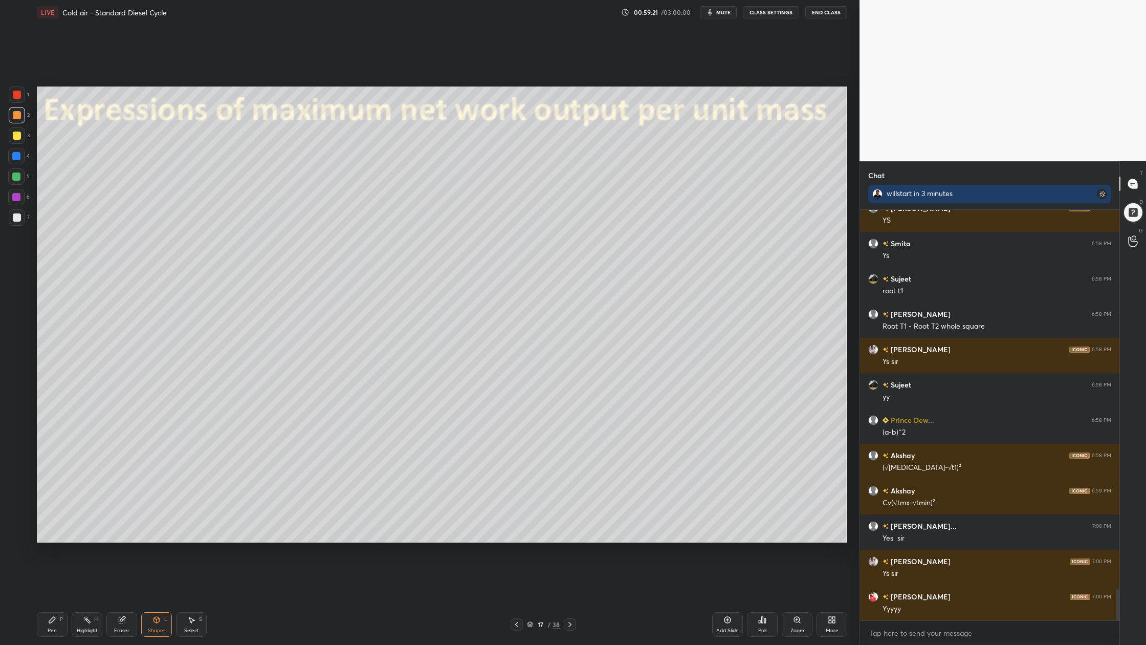
scroll to position [5022, 0]
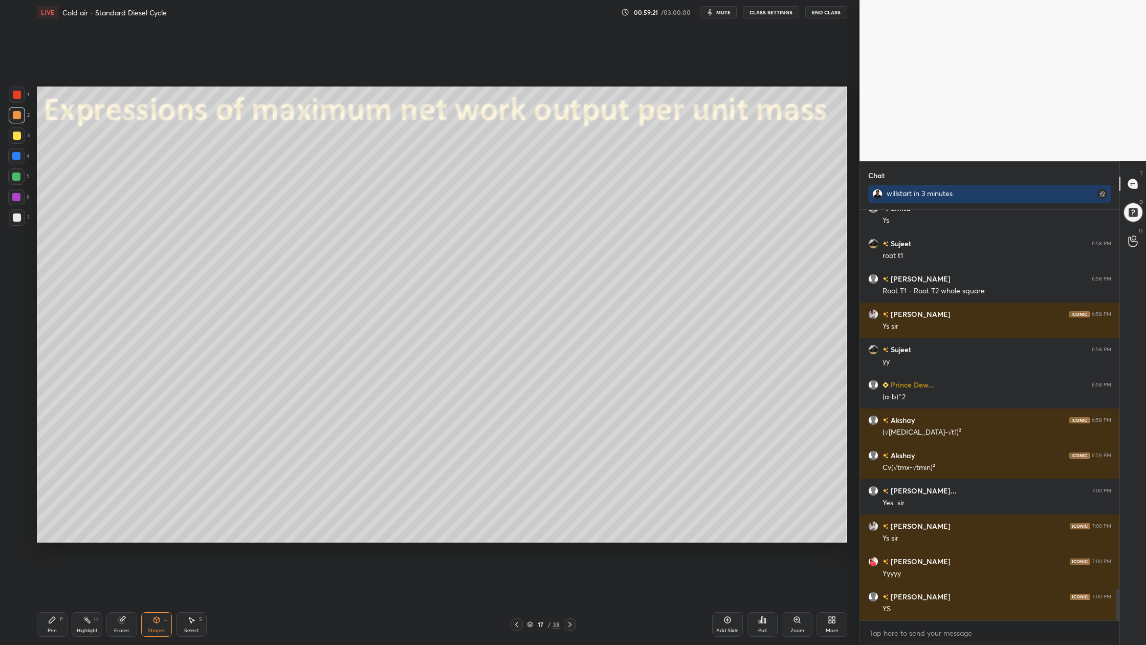
click at [18, 121] on div at bounding box center [17, 115] width 16 height 16
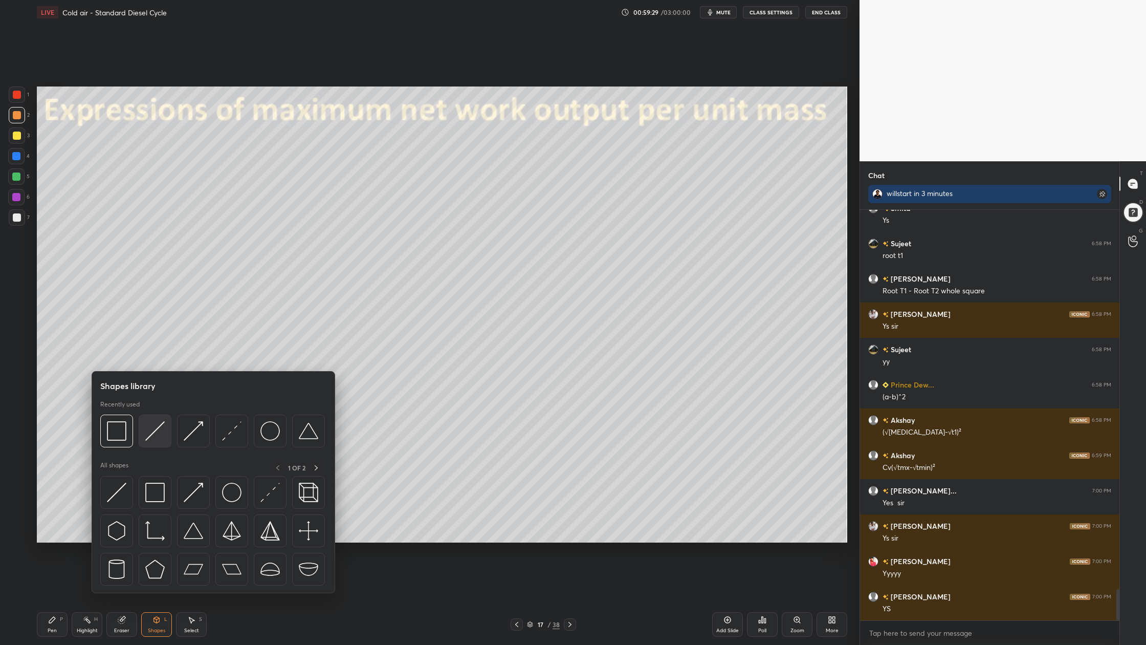
click at [159, 442] on div at bounding box center [155, 431] width 33 height 33
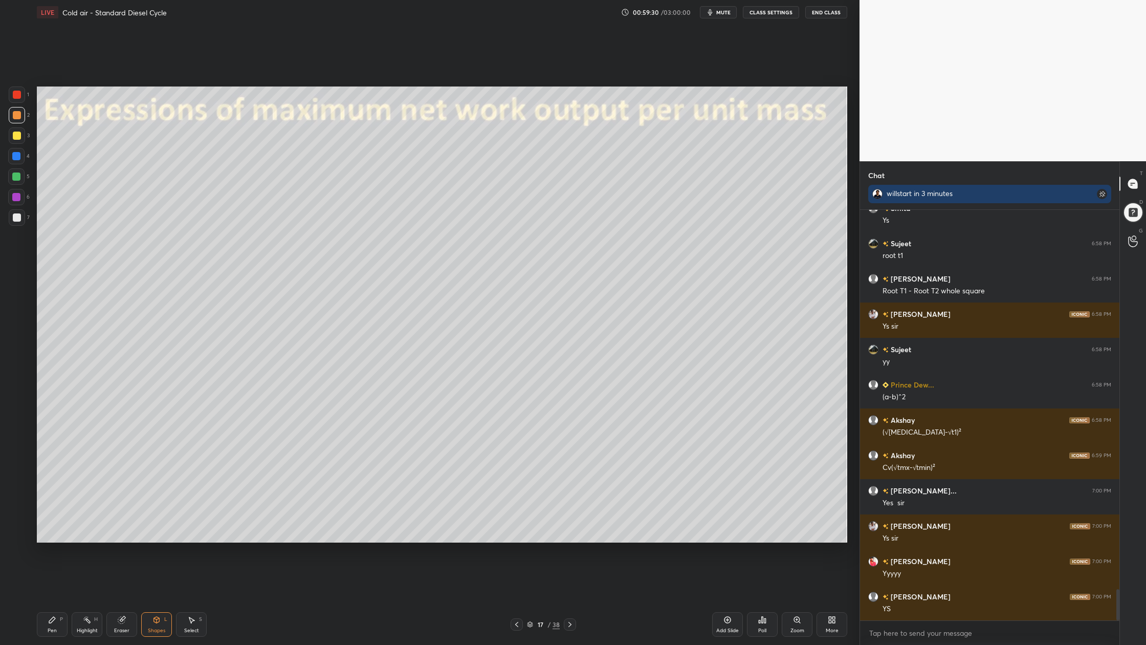
drag, startPoint x: 12, startPoint y: 112, endPoint x: 15, endPoint y: 117, distance: 5.3
click at [13, 115] on div at bounding box center [17, 115] width 8 height 8
drag, startPoint x: 531, startPoint y: 622, endPoint x: 528, endPoint y: 612, distance: 11.2
click at [531, 599] on icon at bounding box center [530, 624] width 6 height 6
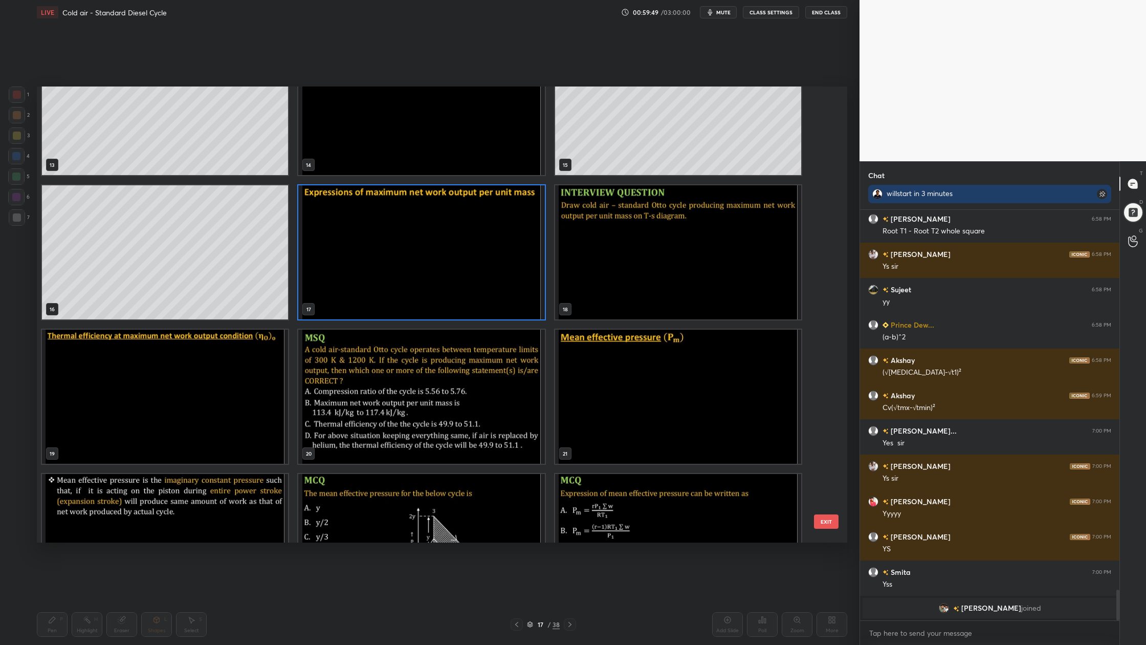
scroll to position [4633, 0]
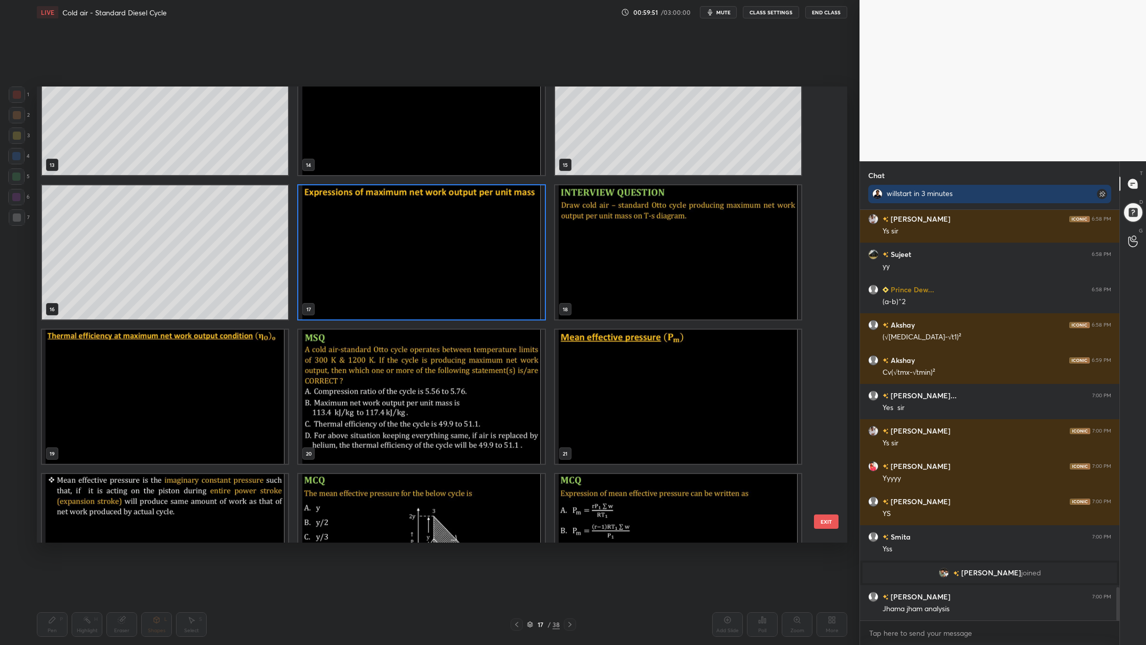
click at [616, 290] on img "grid" at bounding box center [678, 252] width 246 height 134
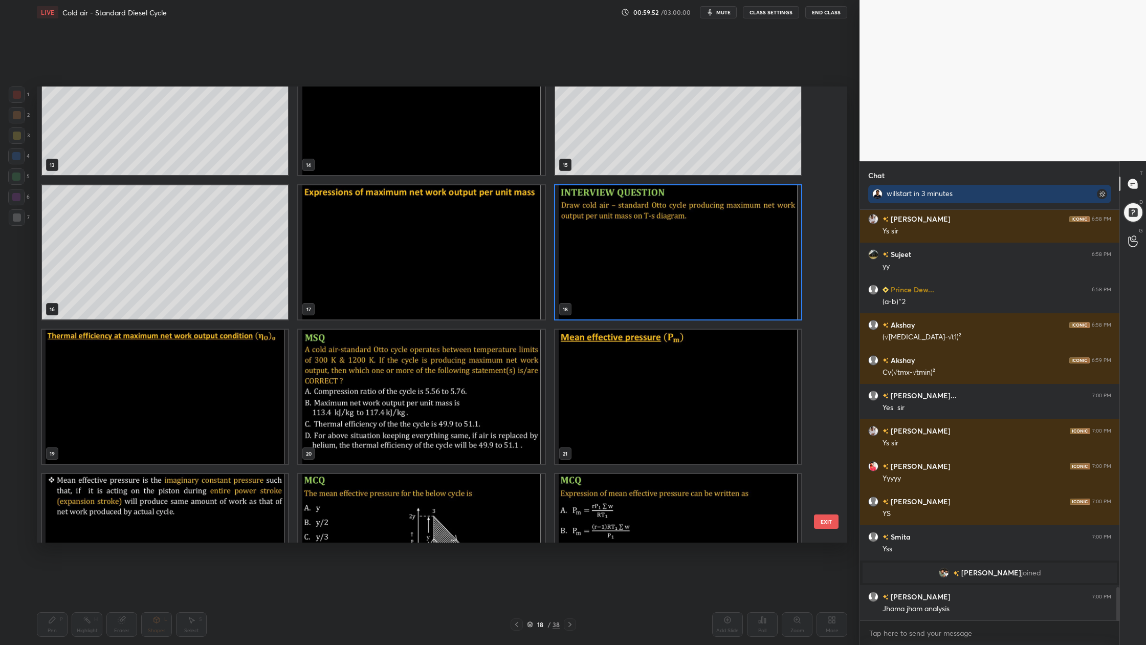
click at [616, 290] on img "grid" at bounding box center [678, 252] width 246 height 134
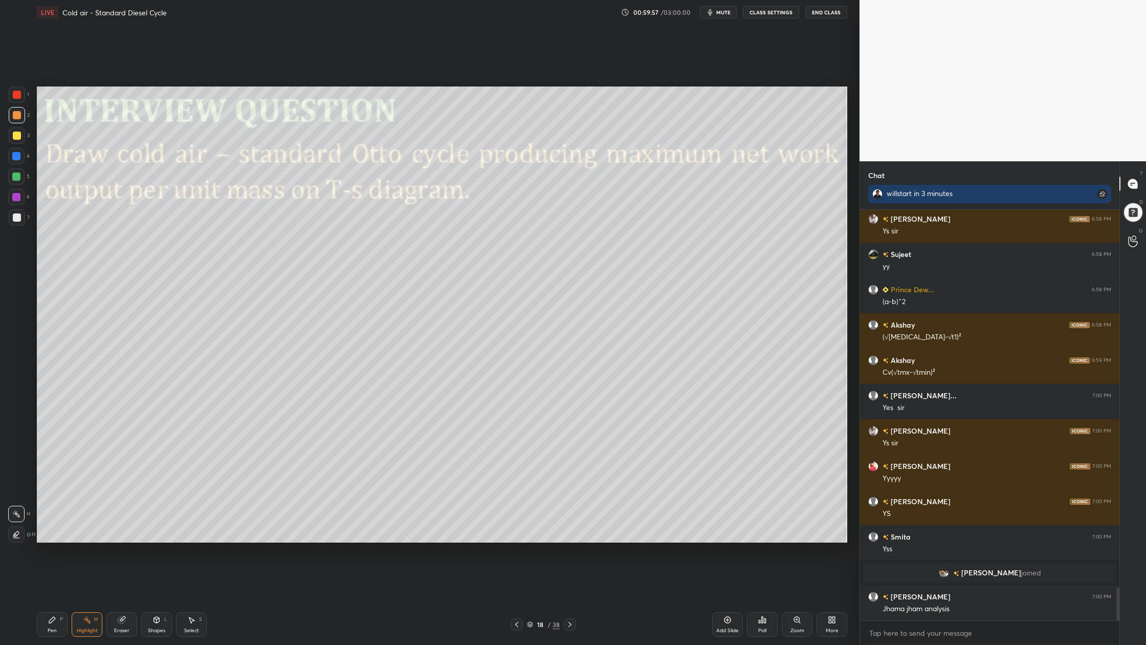
scroll to position [4668, 0]
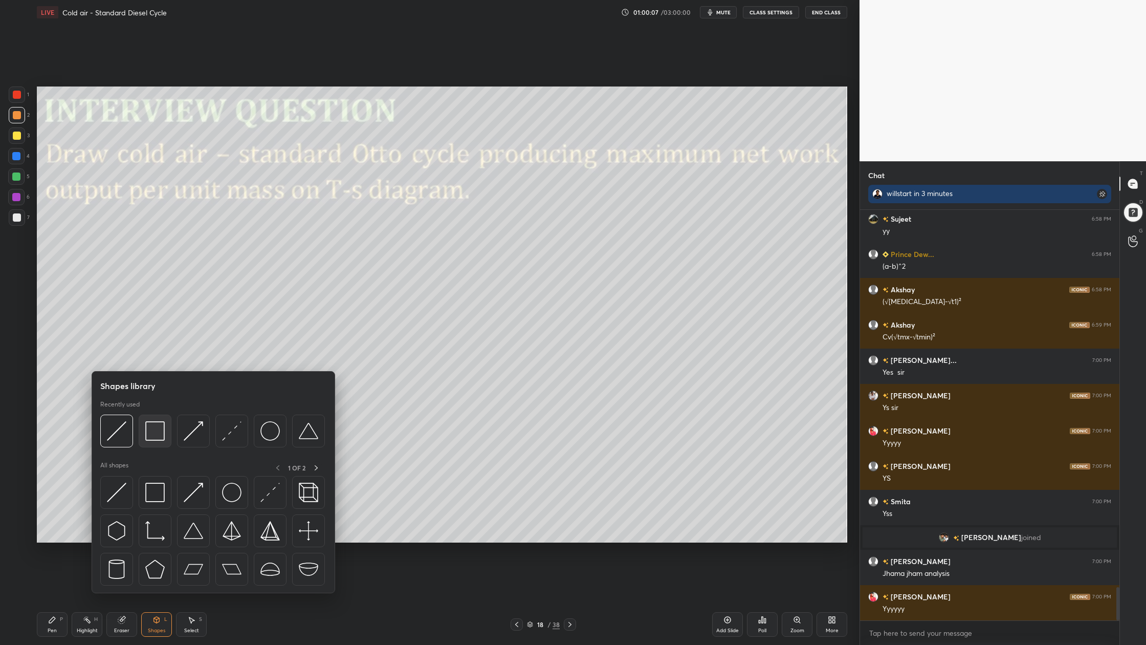
click at [153, 437] on img at bounding box center [154, 430] width 19 height 19
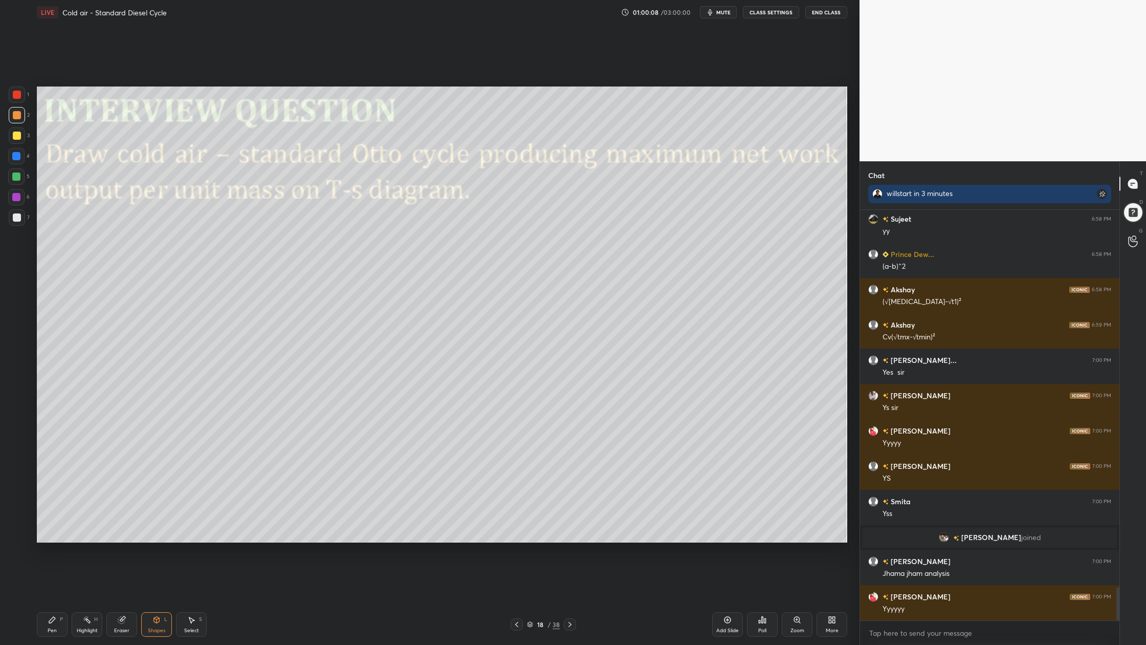
click at [16, 97] on div at bounding box center [17, 95] width 8 height 8
click at [15, 117] on div at bounding box center [17, 115] width 8 height 8
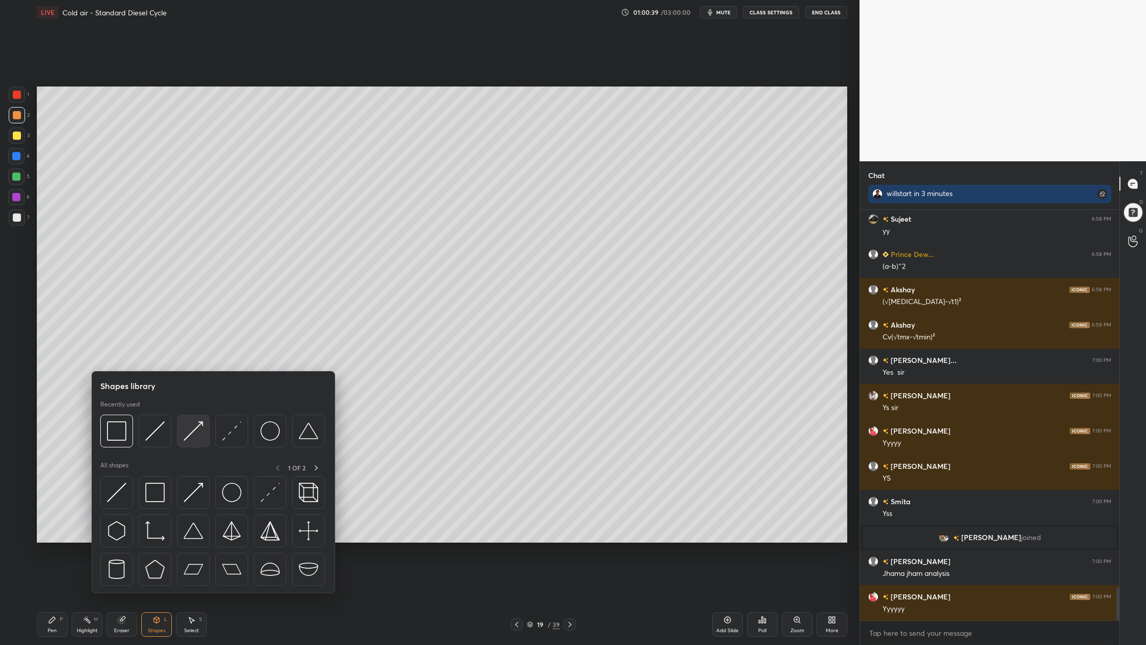
click at [194, 440] on img at bounding box center [193, 430] width 19 height 19
click at [236, 440] on img at bounding box center [231, 430] width 19 height 19
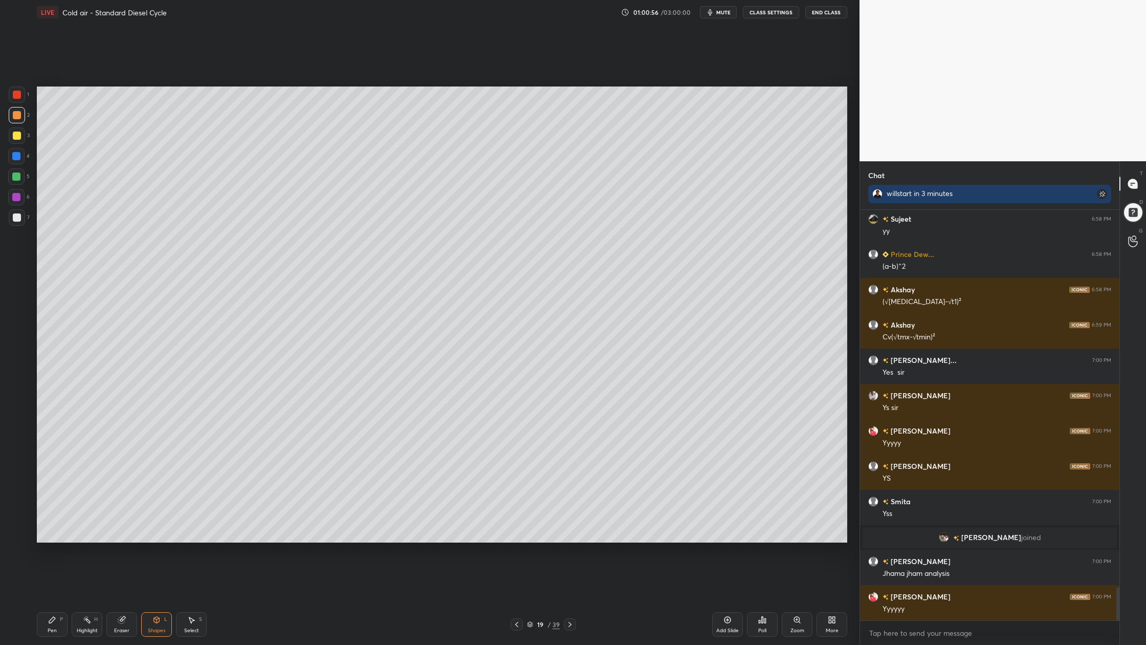
drag, startPoint x: 14, startPoint y: 134, endPoint x: 18, endPoint y: 143, distance: 10.1
click at [14, 140] on div at bounding box center [17, 135] width 16 height 16
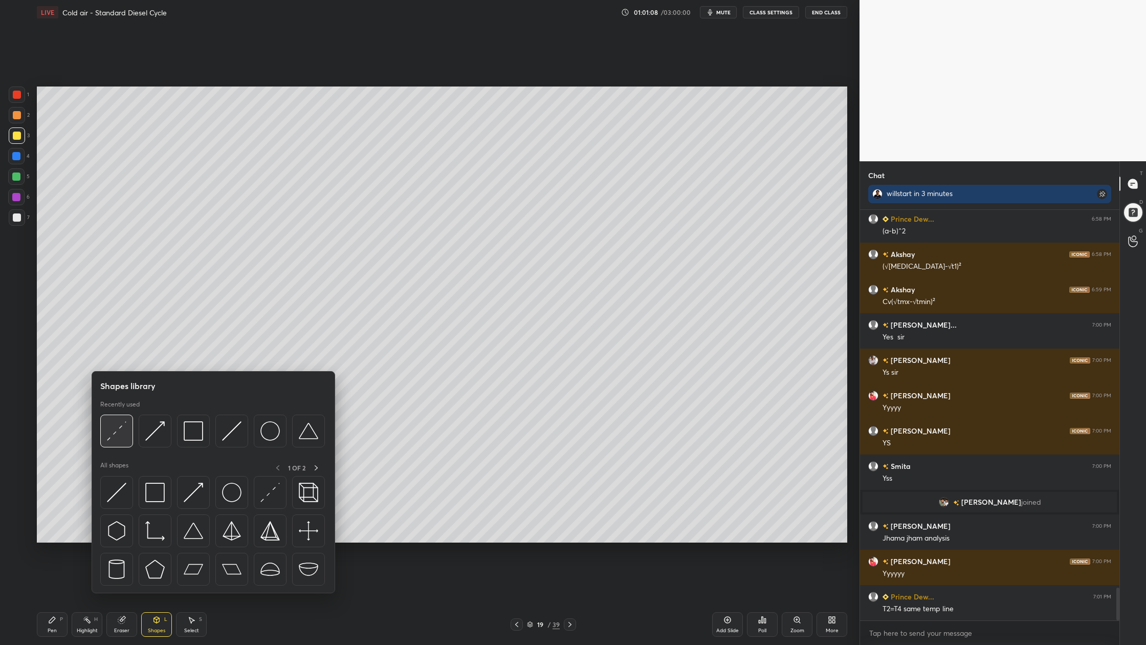
click at [115, 440] on img at bounding box center [116, 430] width 19 height 19
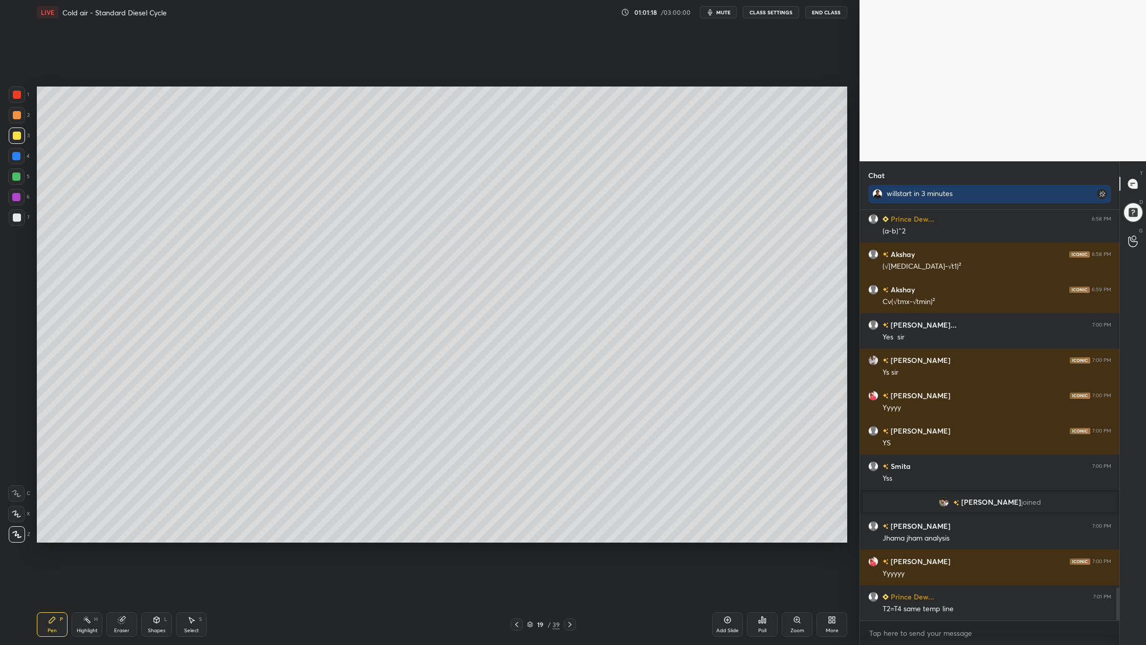
drag, startPoint x: 19, startPoint y: 221, endPoint x: 26, endPoint y: 231, distance: 12.2
click at [21, 225] on div at bounding box center [17, 217] width 16 height 16
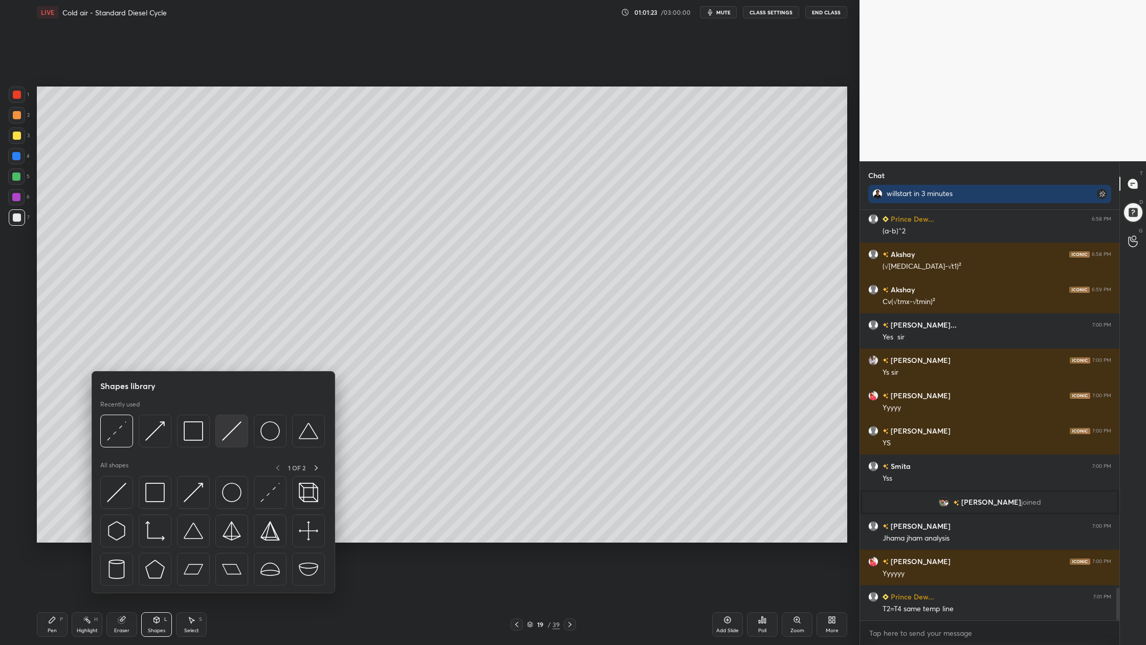
click at [240, 436] on img at bounding box center [231, 430] width 19 height 19
click at [202, 440] on img at bounding box center [193, 430] width 19 height 19
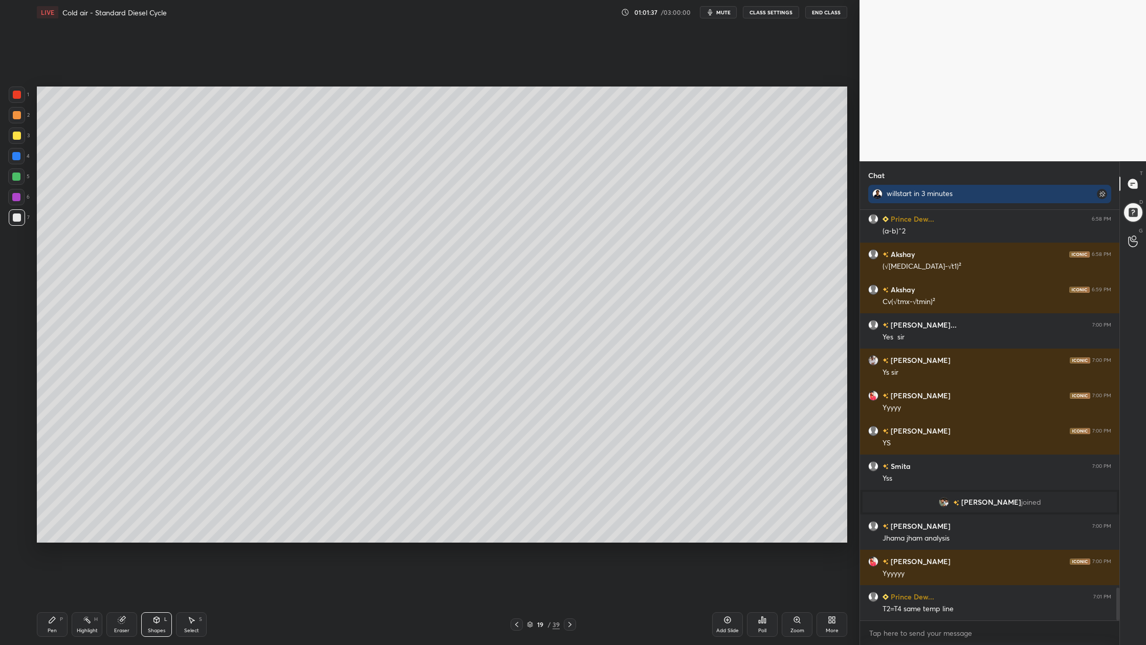
drag, startPoint x: 15, startPoint y: 177, endPoint x: 24, endPoint y: 178, distance: 8.2
click at [15, 177] on div at bounding box center [16, 176] width 8 height 8
drag, startPoint x: 17, startPoint y: 212, endPoint x: 19, endPoint y: 220, distance: 7.8
click at [16, 216] on div at bounding box center [17, 217] width 16 height 16
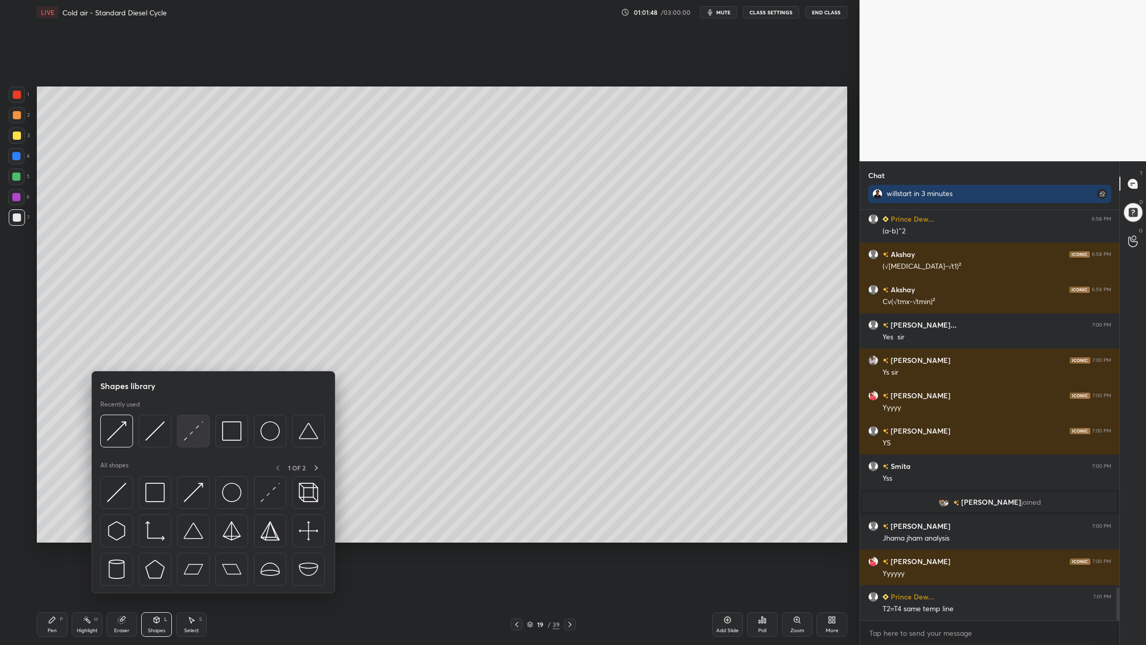
click at [191, 441] on div at bounding box center [193, 431] width 33 height 33
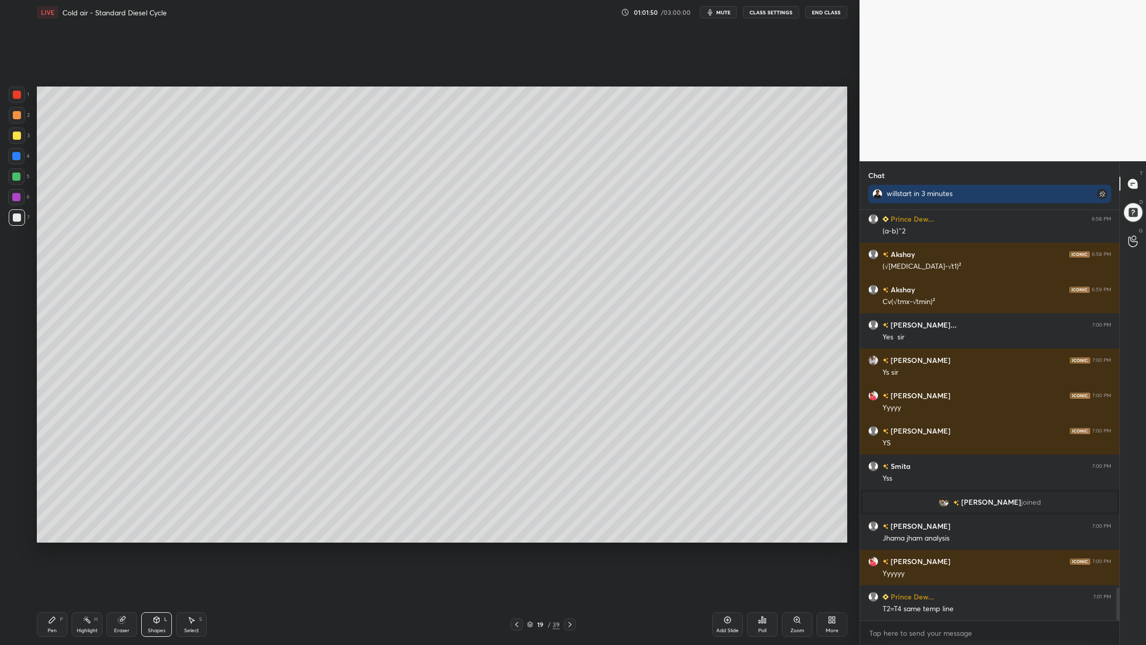
drag, startPoint x: 16, startPoint y: 136, endPoint x: 23, endPoint y: 150, distance: 15.8
click at [17, 139] on div at bounding box center [17, 135] width 16 height 16
drag, startPoint x: 18, startPoint y: 216, endPoint x: 19, endPoint y: 225, distance: 8.8
click at [18, 220] on div at bounding box center [17, 217] width 8 height 8
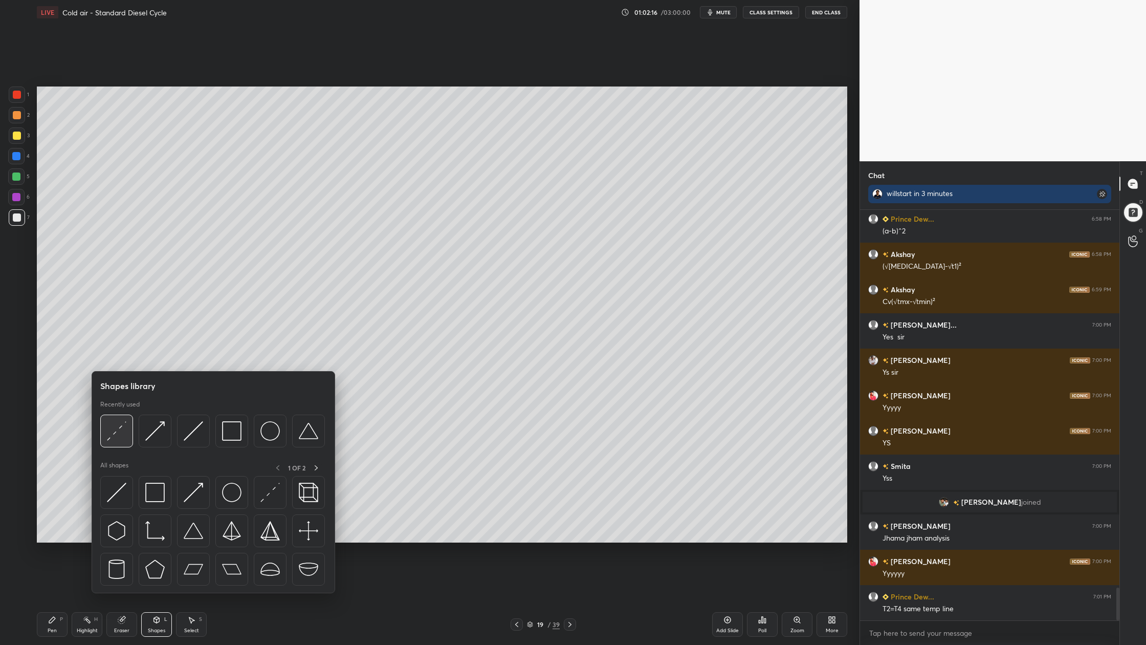
click at [117, 441] on div at bounding box center [116, 431] width 33 height 33
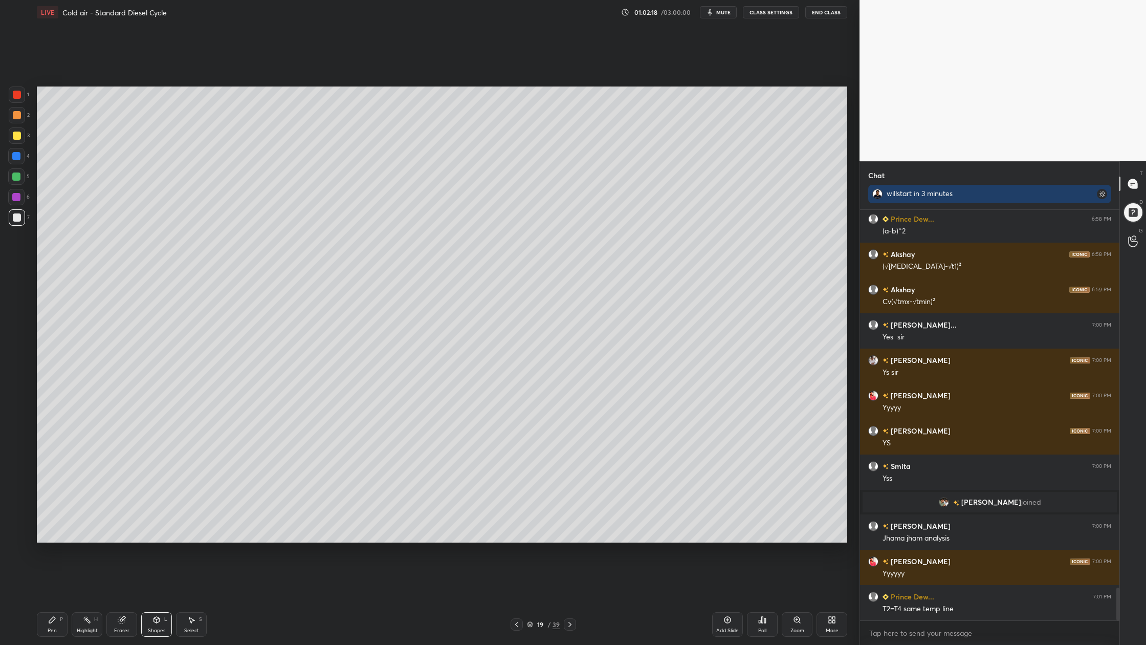
click at [16, 177] on div at bounding box center [16, 176] width 8 height 8
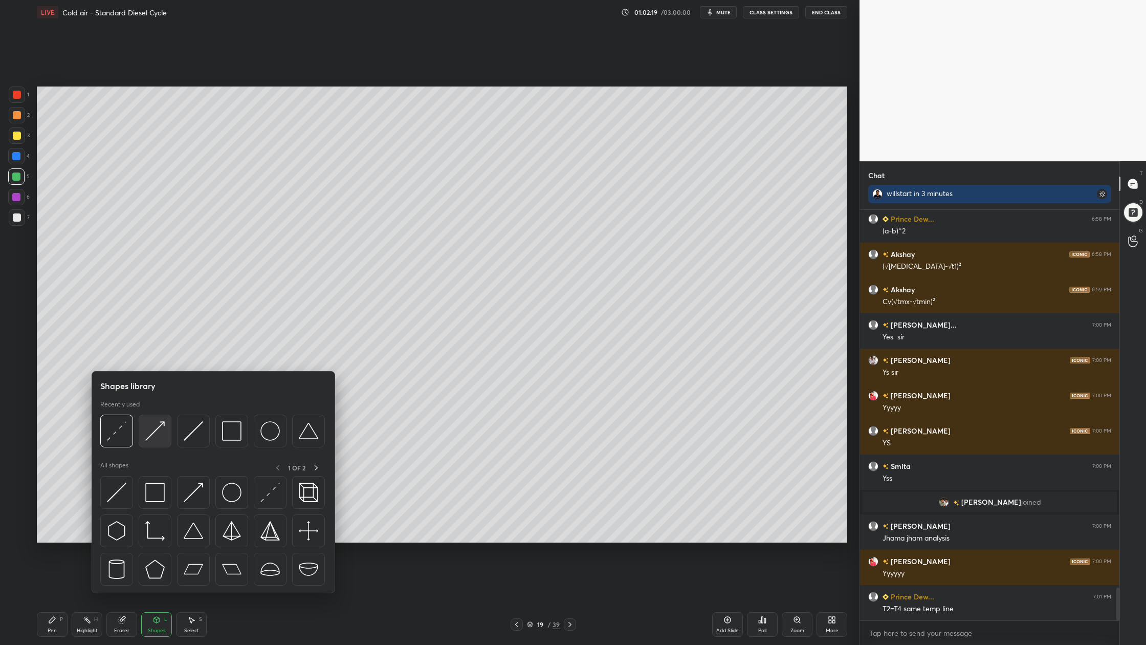
click at [150, 439] on img at bounding box center [154, 430] width 19 height 19
click at [157, 440] on img at bounding box center [154, 430] width 19 height 19
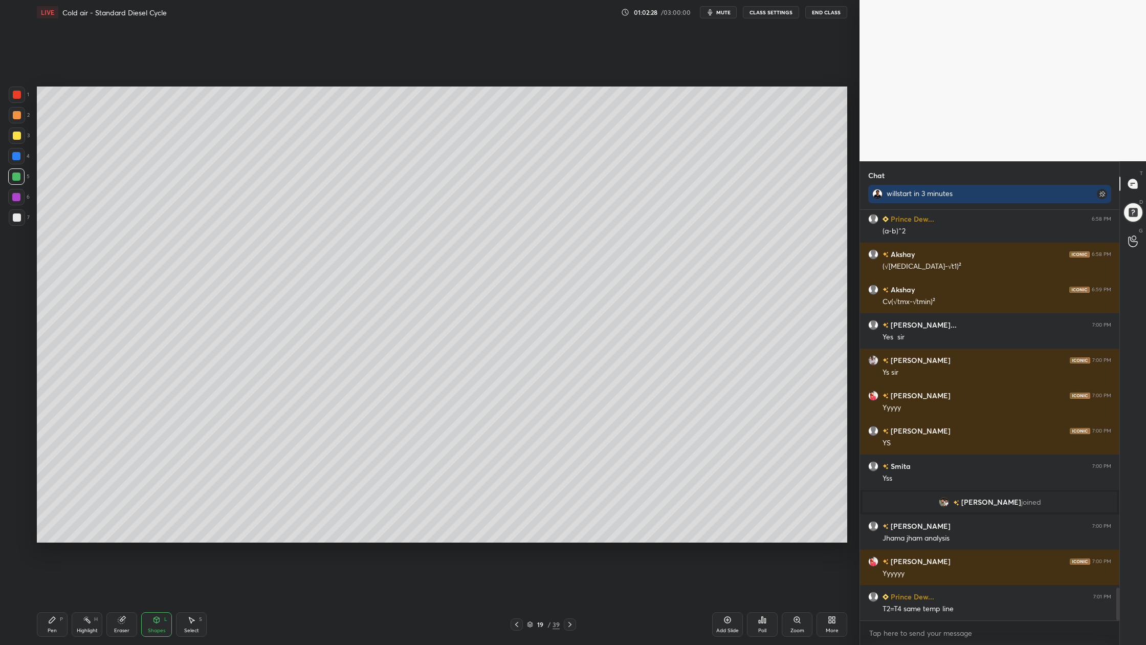
drag, startPoint x: 14, startPoint y: 135, endPoint x: 26, endPoint y: 142, distance: 13.5
click at [17, 141] on div at bounding box center [17, 135] width 16 height 16
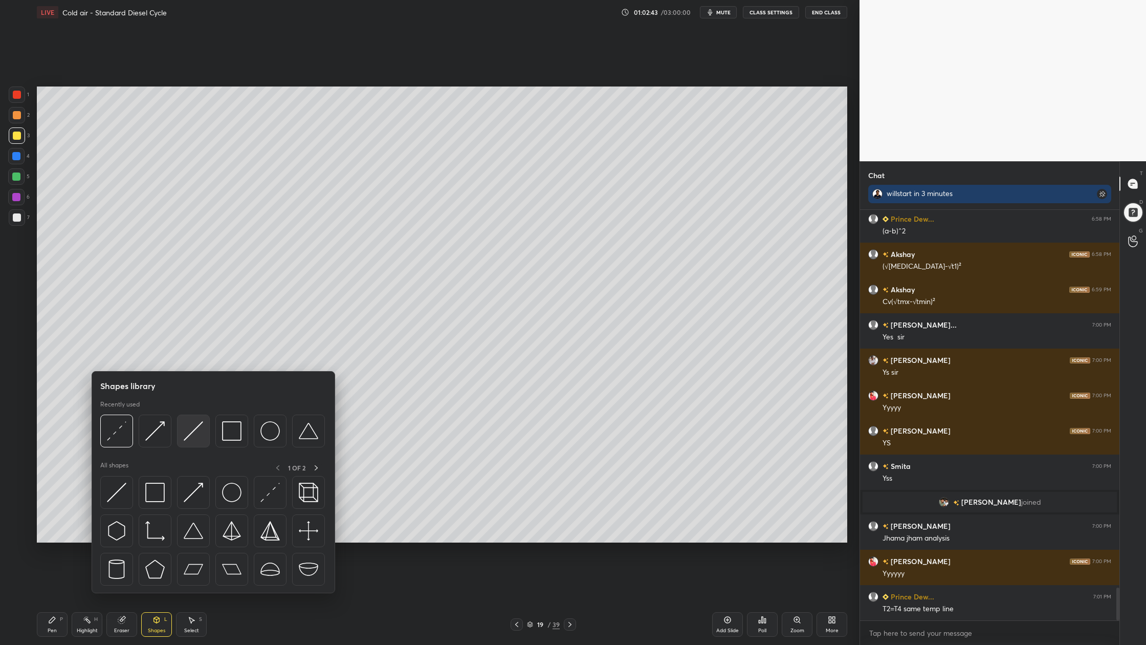
click at [194, 442] on div at bounding box center [193, 431] width 33 height 33
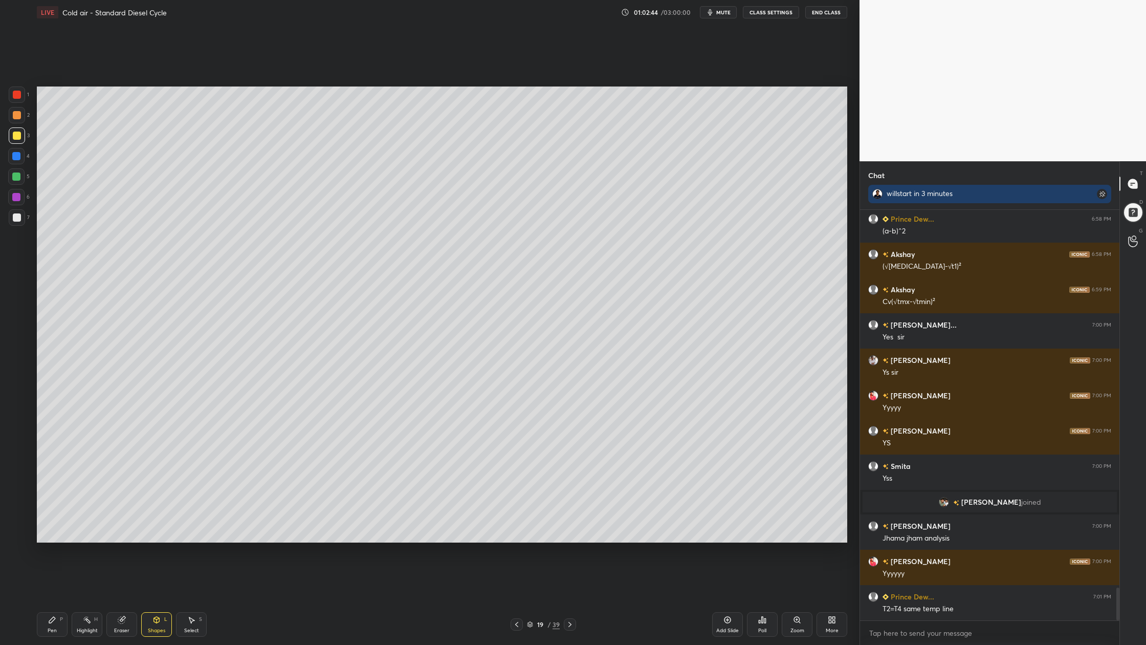
drag, startPoint x: 18, startPoint y: 223, endPoint x: 31, endPoint y: 225, distance: 12.9
click at [18, 223] on div at bounding box center [17, 217] width 16 height 16
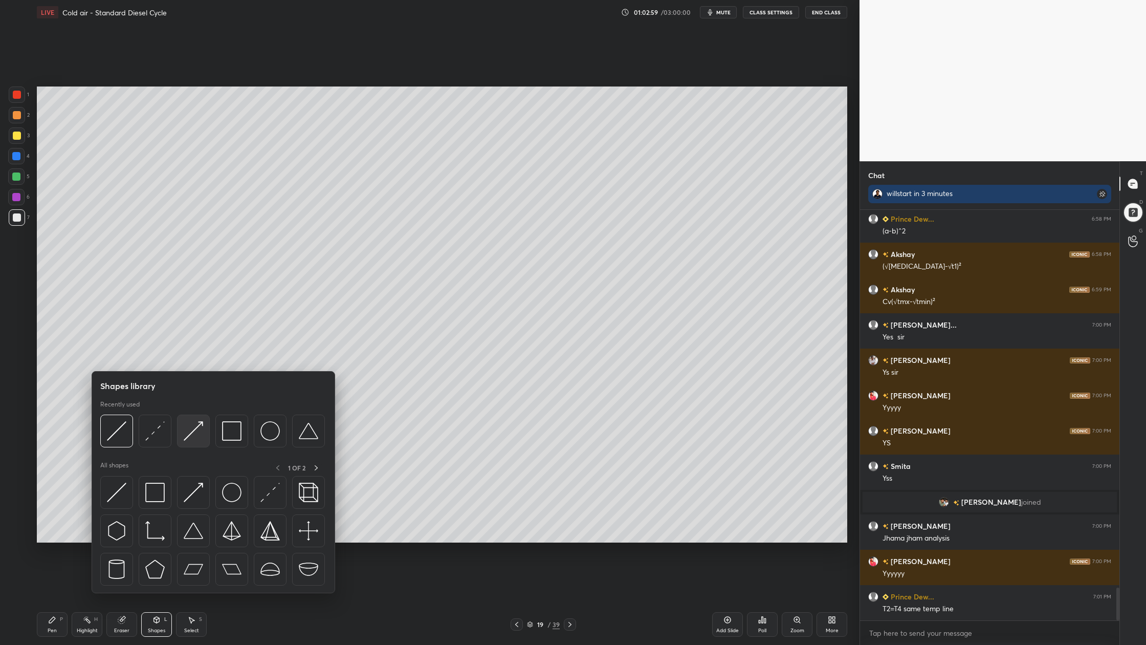
click at [201, 439] on img at bounding box center [193, 430] width 19 height 19
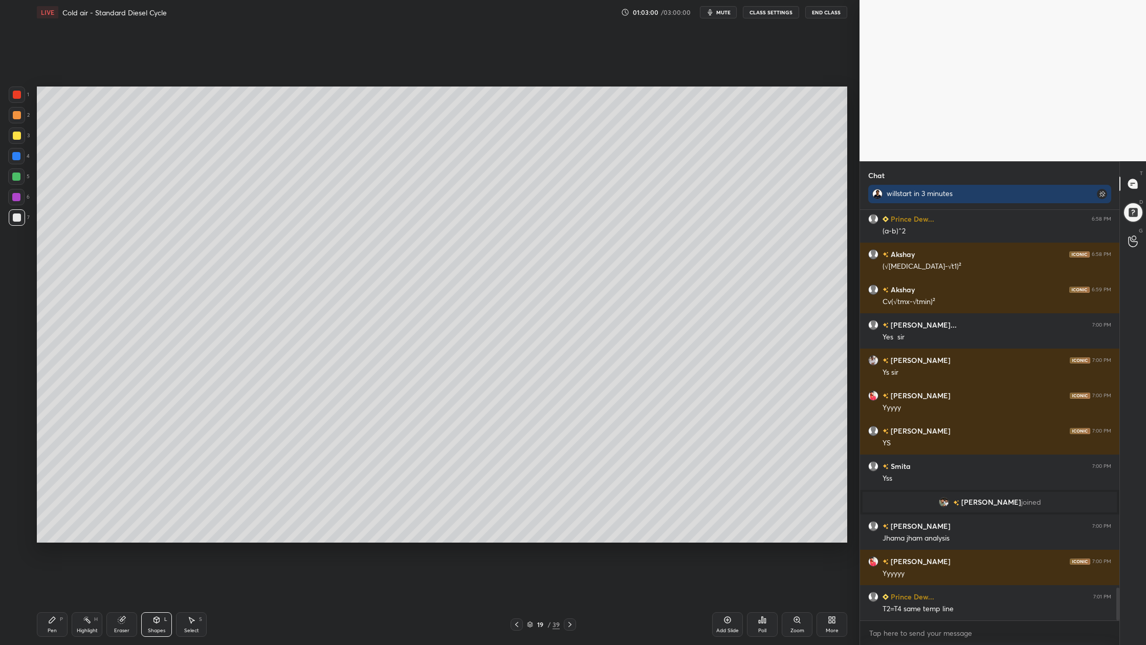
drag, startPoint x: 16, startPoint y: 178, endPoint x: 32, endPoint y: 178, distance: 15.9
click at [17, 179] on div at bounding box center [16, 176] width 8 height 8
click at [15, 142] on div at bounding box center [17, 135] width 16 height 16
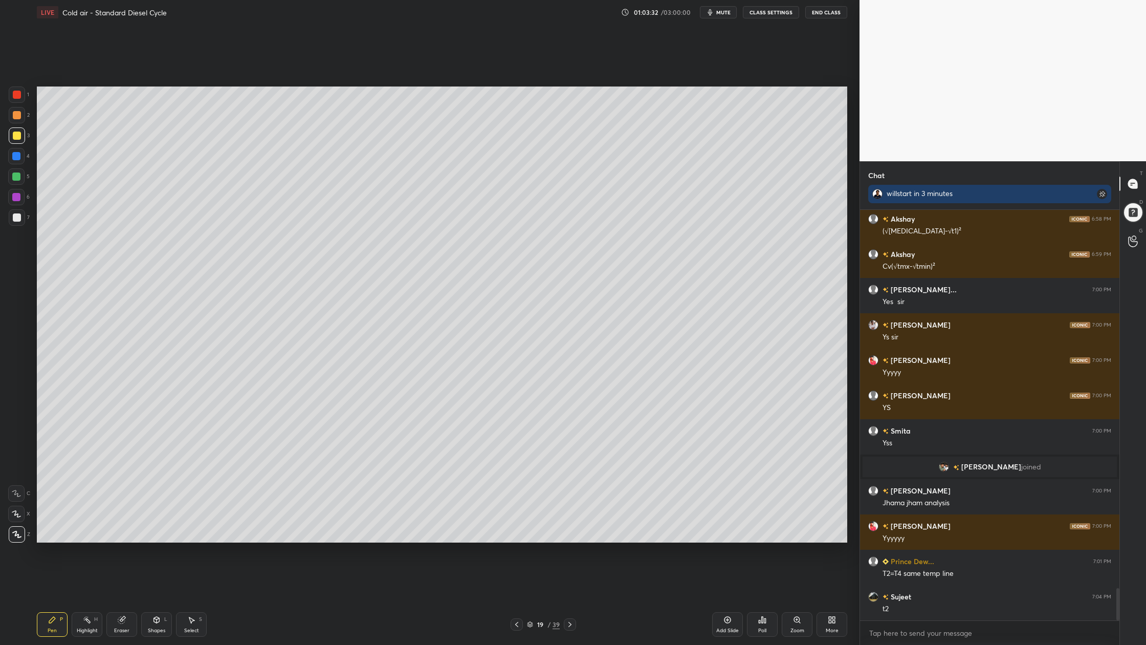
scroll to position [4774, 0]
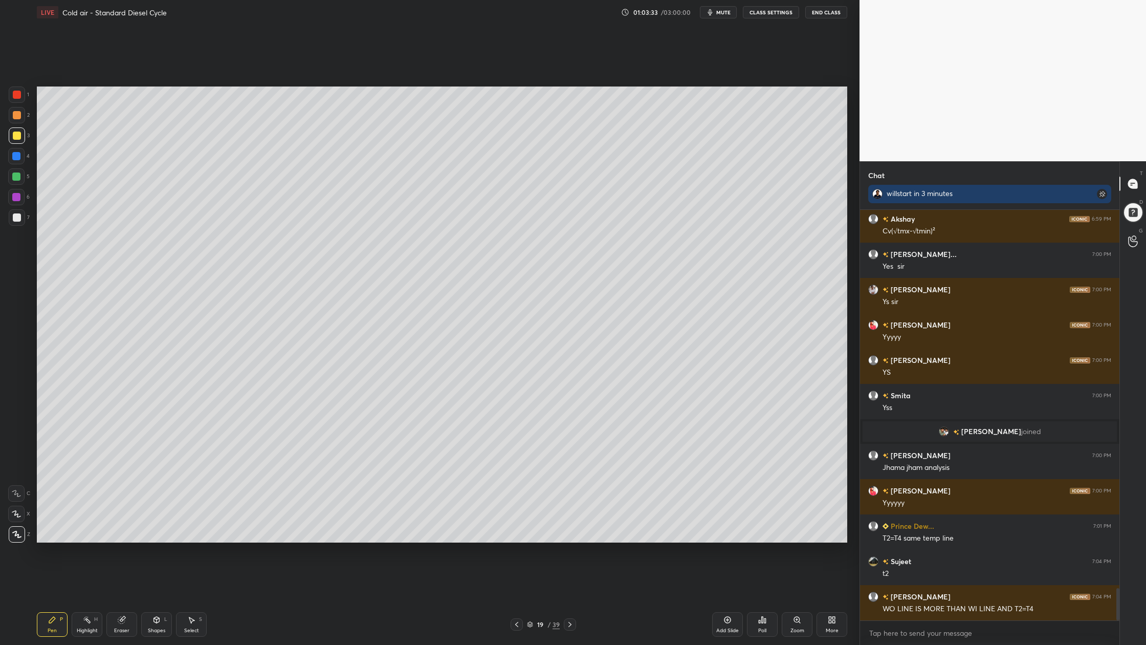
click at [9, 94] on div at bounding box center [17, 94] width 16 height 16
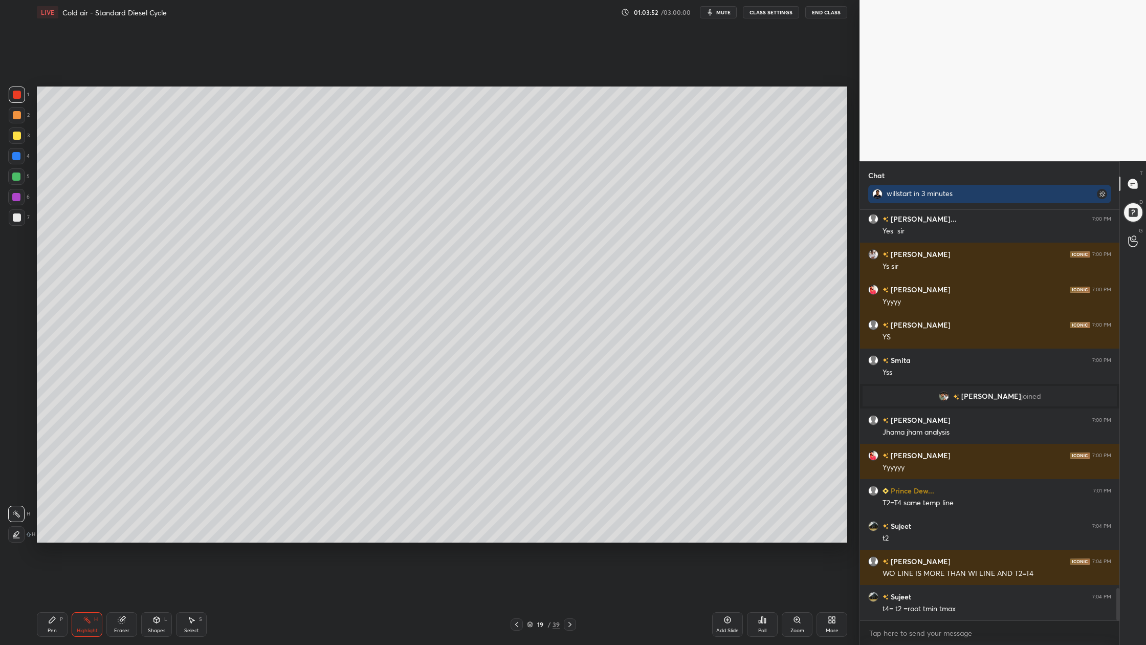
drag, startPoint x: 15, startPoint y: 139, endPoint x: 35, endPoint y: 154, distance: 24.6
click at [15, 142] on div at bounding box center [17, 135] width 16 height 16
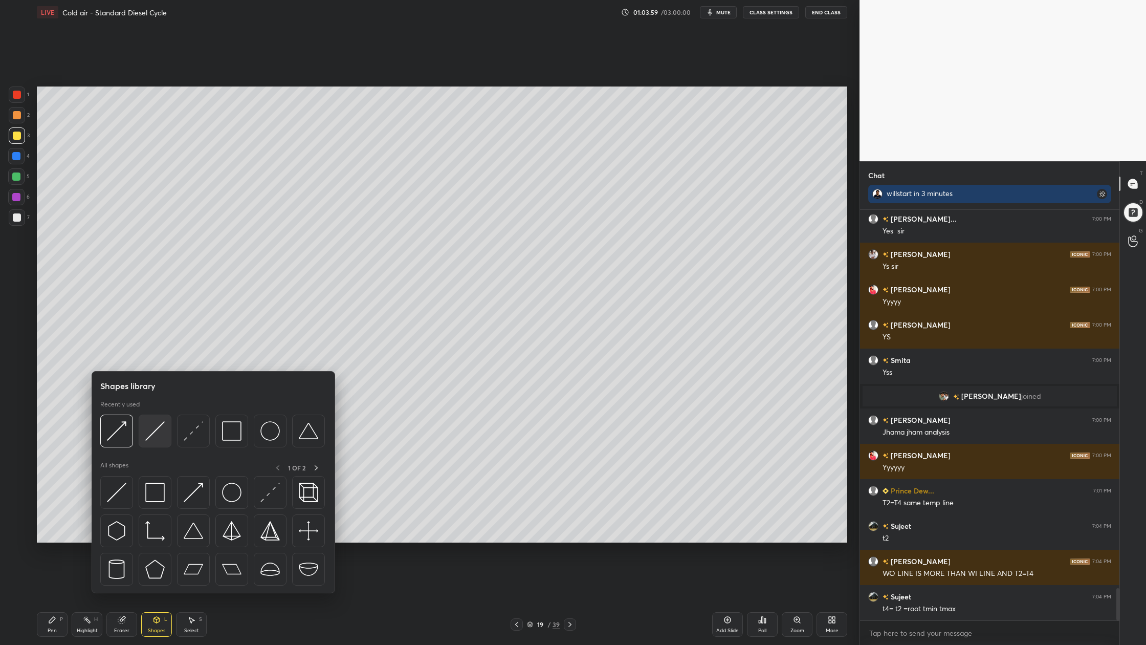
click at [156, 443] on div at bounding box center [155, 431] width 33 height 33
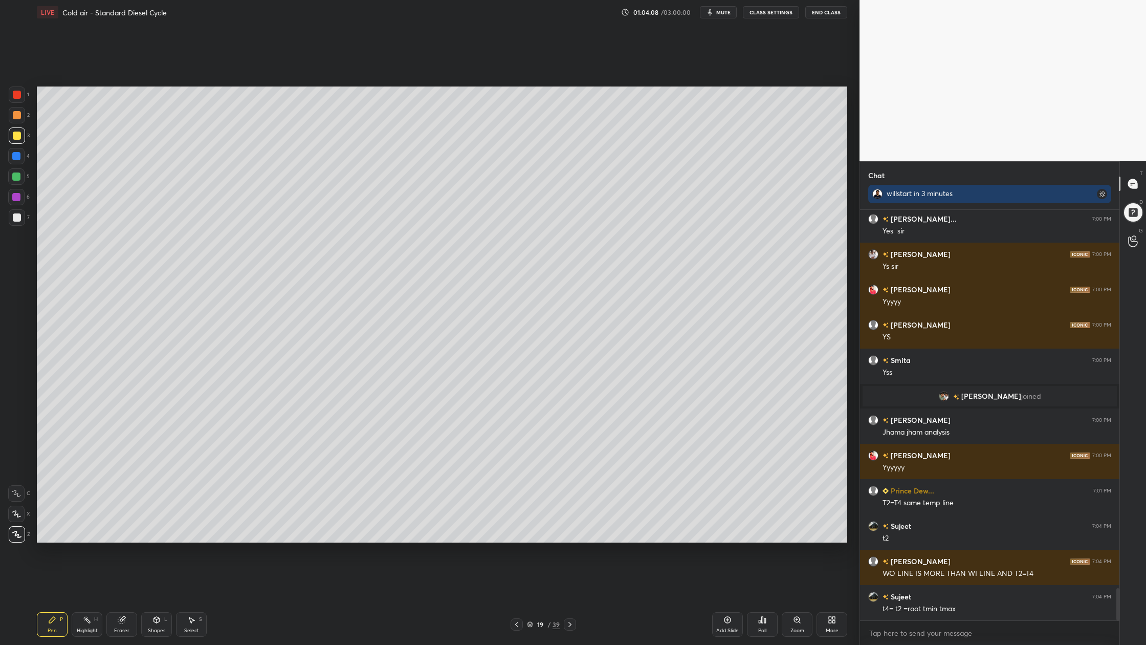
click at [15, 222] on div at bounding box center [17, 217] width 16 height 16
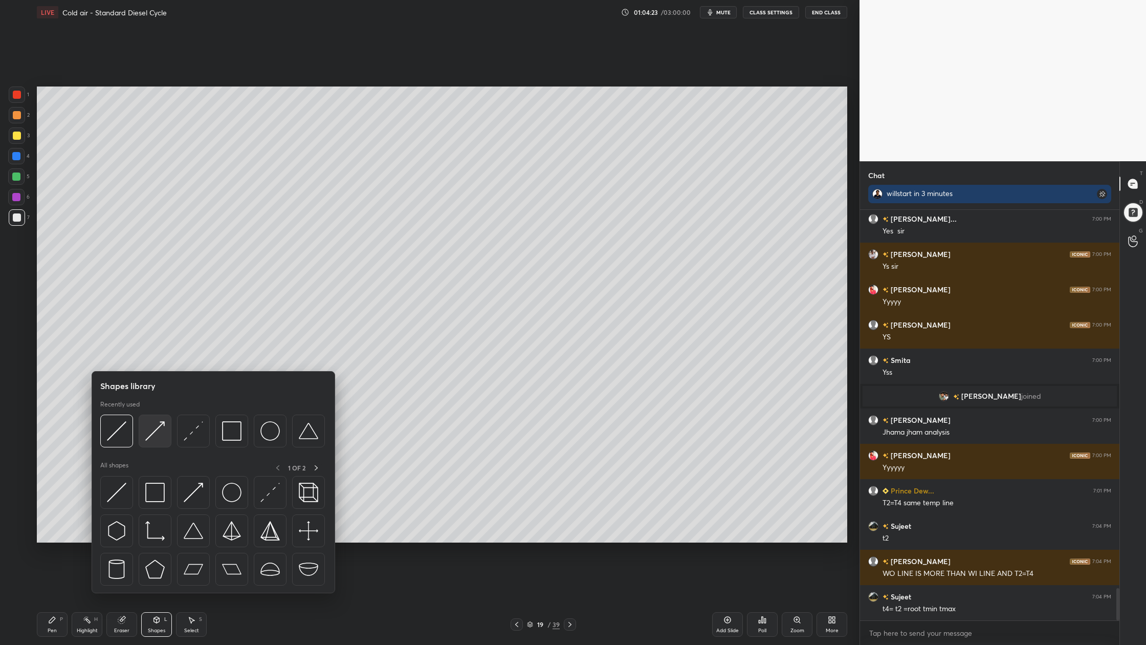
click at [150, 443] on div at bounding box center [155, 431] width 33 height 33
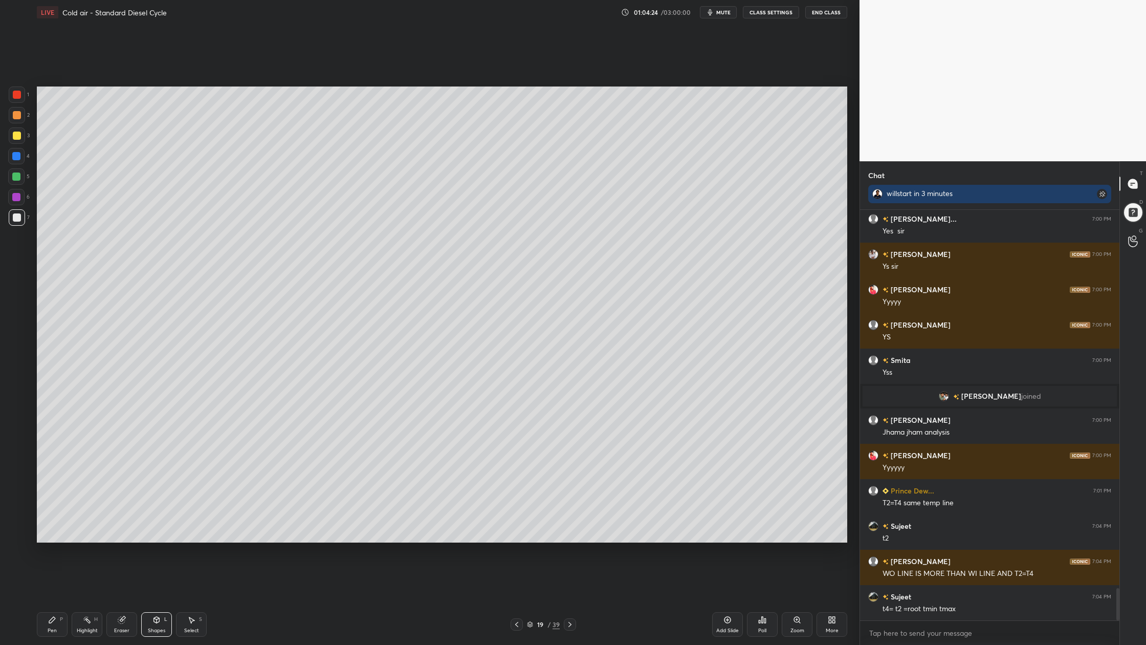
drag, startPoint x: 16, startPoint y: 175, endPoint x: 27, endPoint y: 181, distance: 12.4
click at [17, 177] on div at bounding box center [16, 176] width 8 height 8
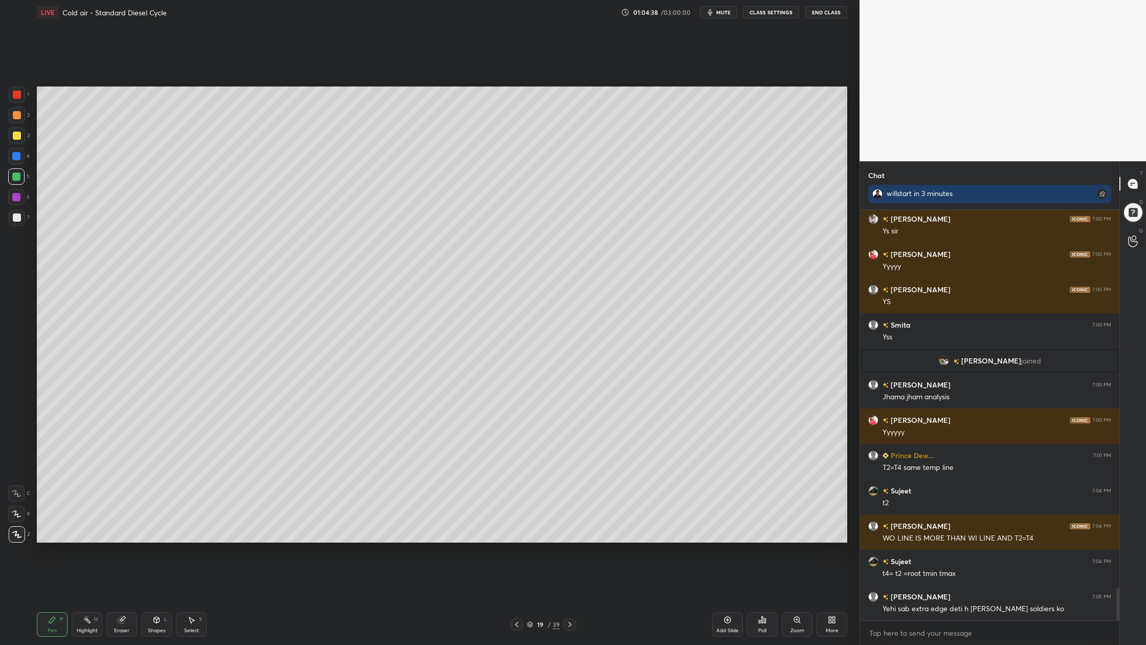
drag, startPoint x: 17, startPoint y: 96, endPoint x: 34, endPoint y: 102, distance: 18.3
click at [17, 99] on div at bounding box center [17, 94] width 16 height 16
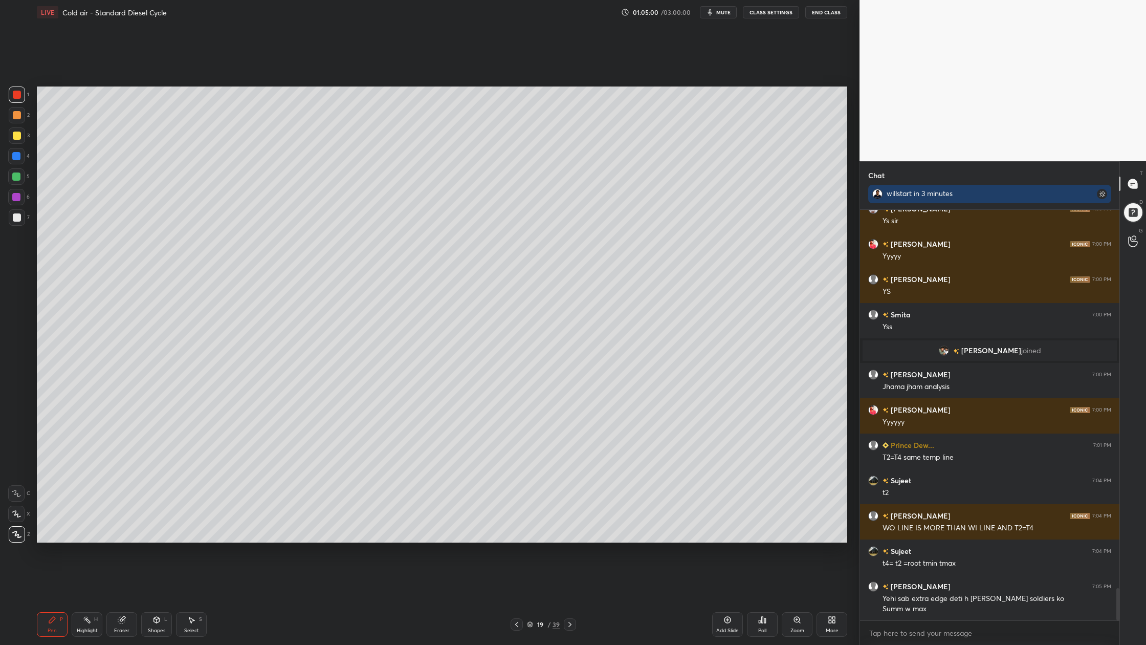
click at [17, 114] on div at bounding box center [17, 115] width 8 height 8
click at [20, 179] on div at bounding box center [16, 176] width 16 height 16
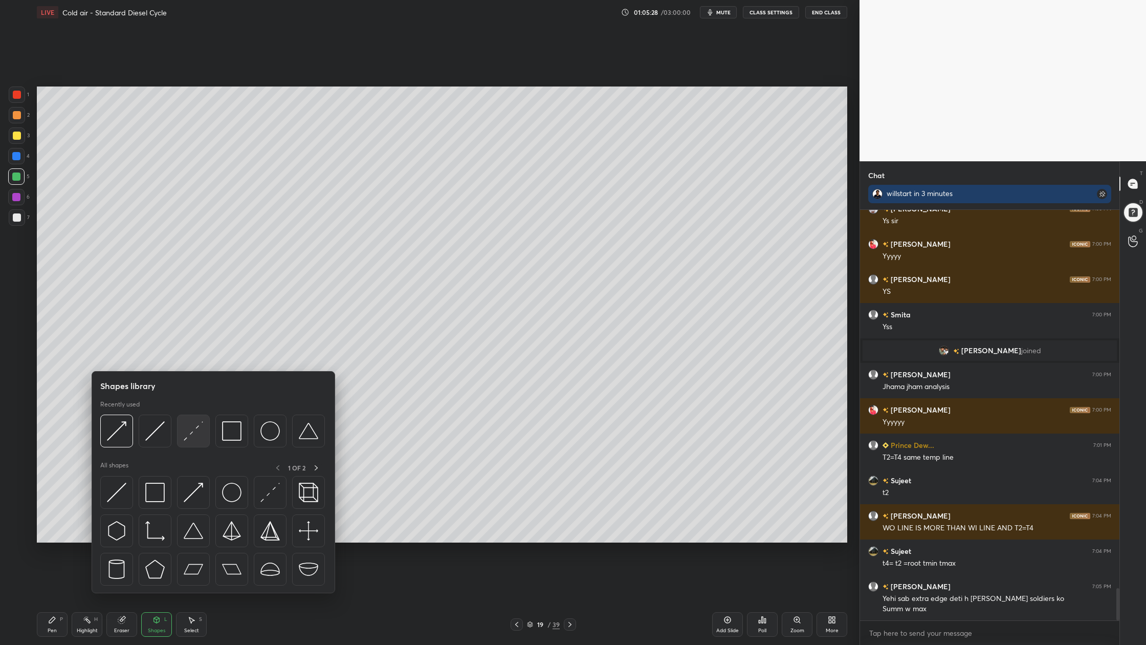
click at [200, 445] on div at bounding box center [193, 431] width 33 height 33
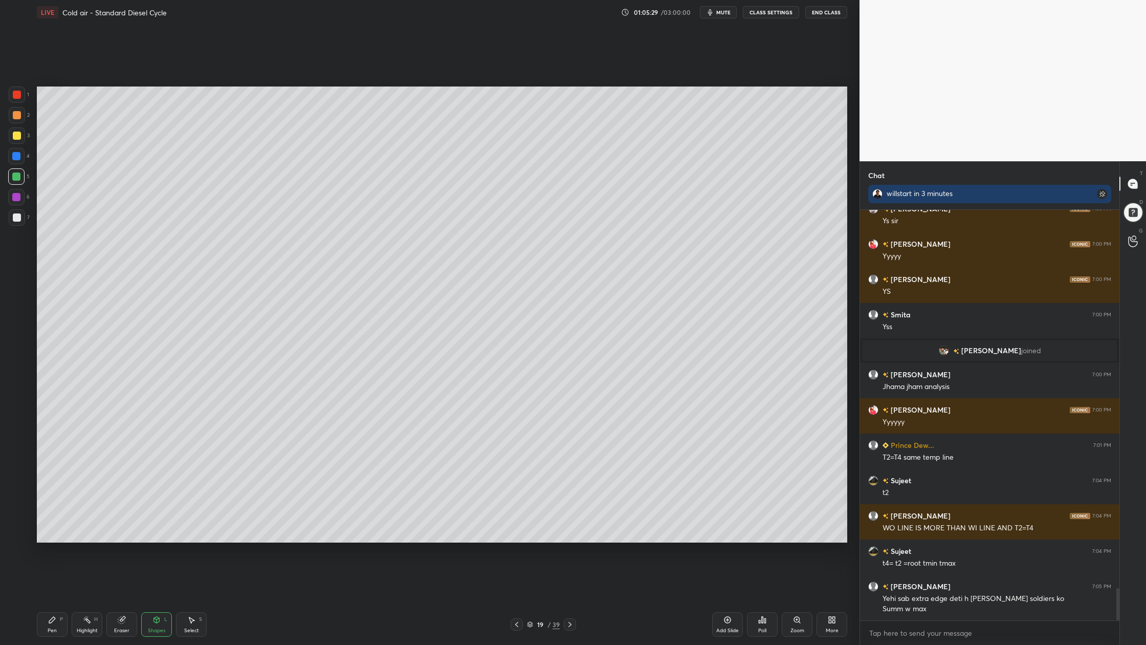
click at [20, 179] on div at bounding box center [16, 176] width 16 height 16
click at [531, 599] on icon at bounding box center [530, 624] width 6 height 6
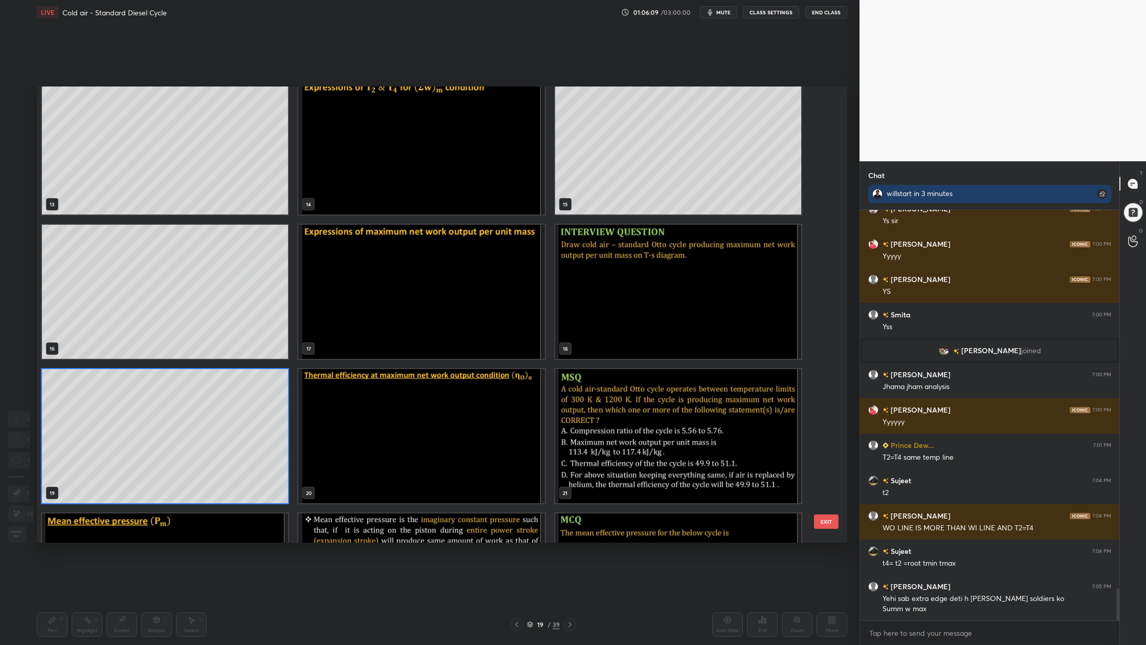
scroll to position [590, 0]
click at [512, 467] on img "grid" at bounding box center [421, 435] width 246 height 134
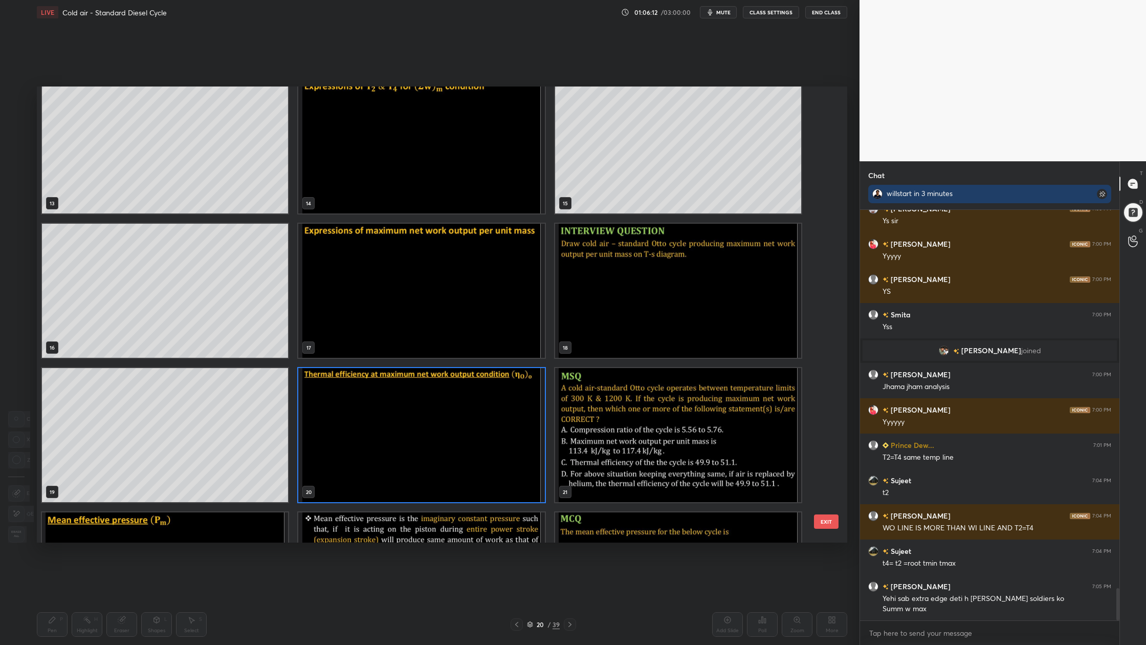
click at [512, 467] on img "grid" at bounding box center [421, 435] width 246 height 134
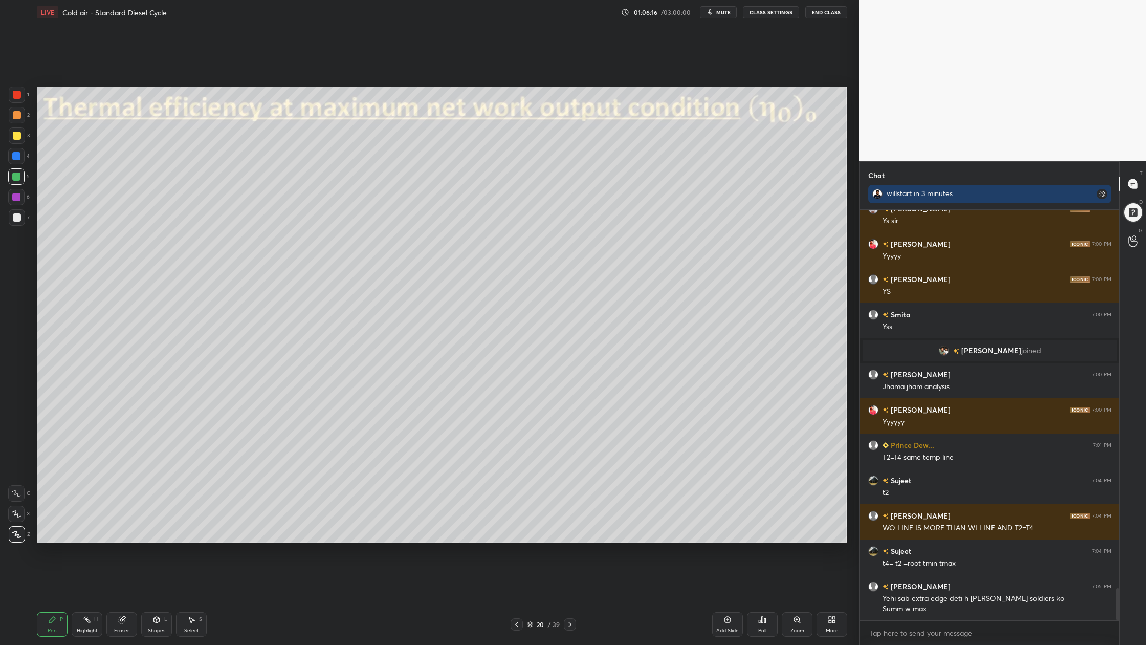
click at [11, 131] on div at bounding box center [17, 135] width 16 height 16
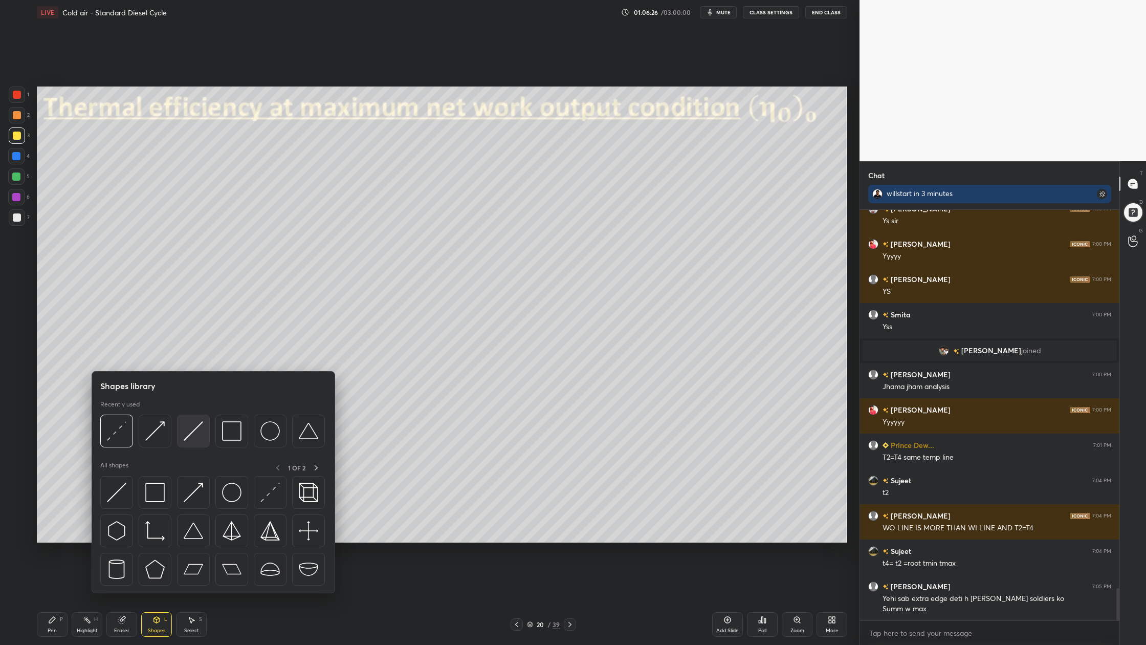
click at [198, 439] on img at bounding box center [193, 430] width 19 height 19
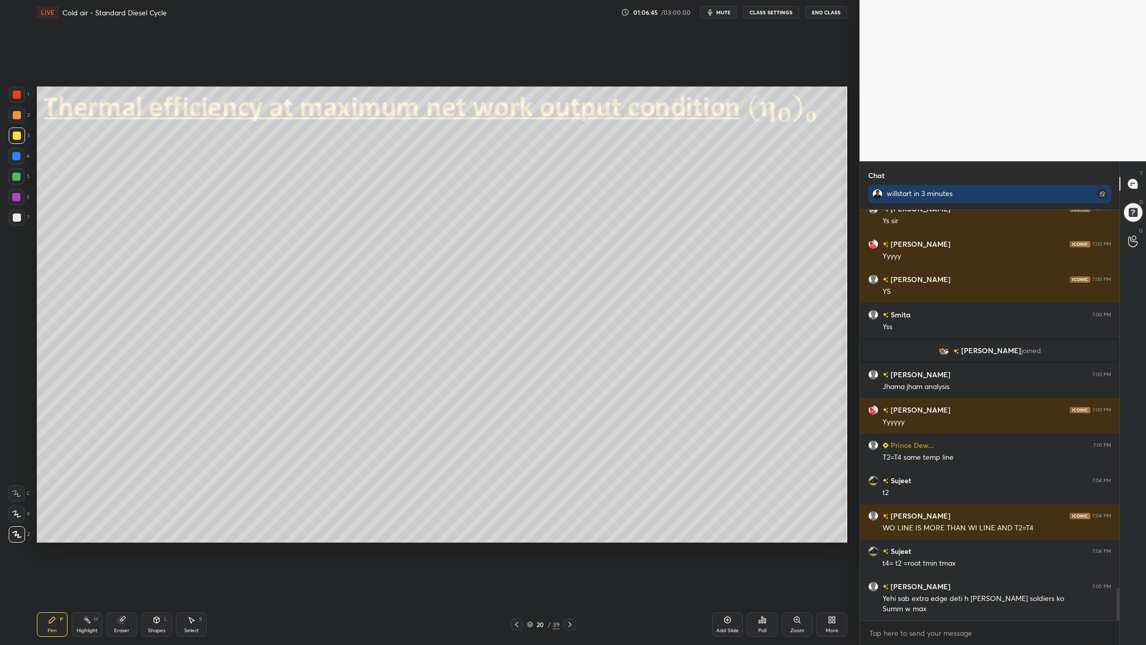
click at [14, 218] on div at bounding box center [17, 217] width 8 height 8
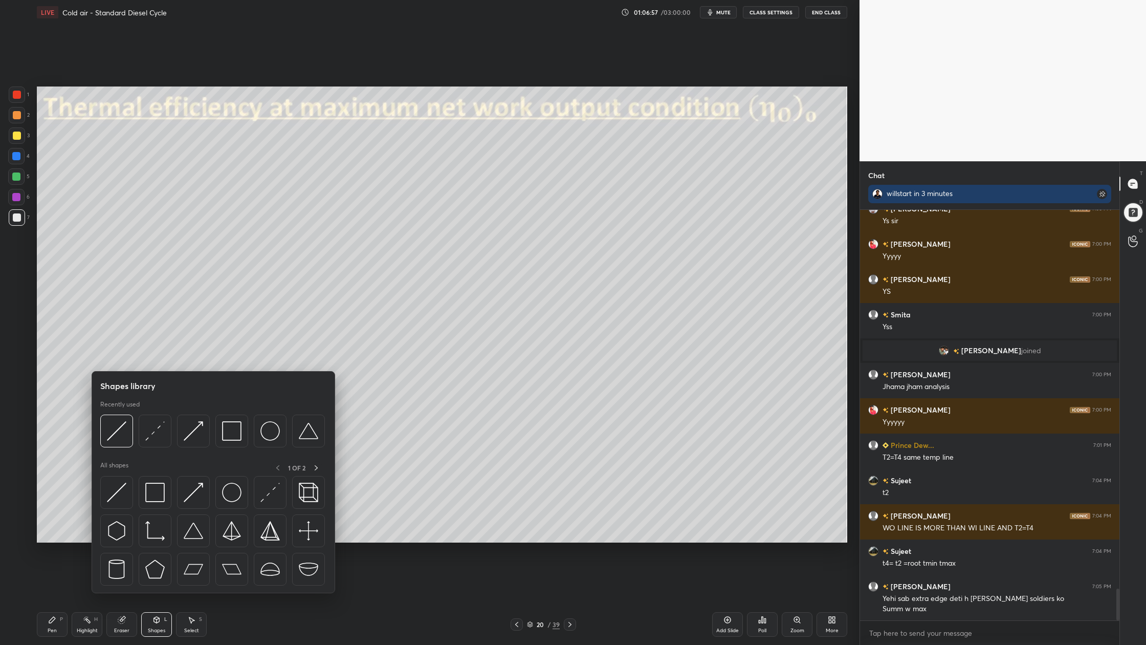
scroll to position [4890, 0]
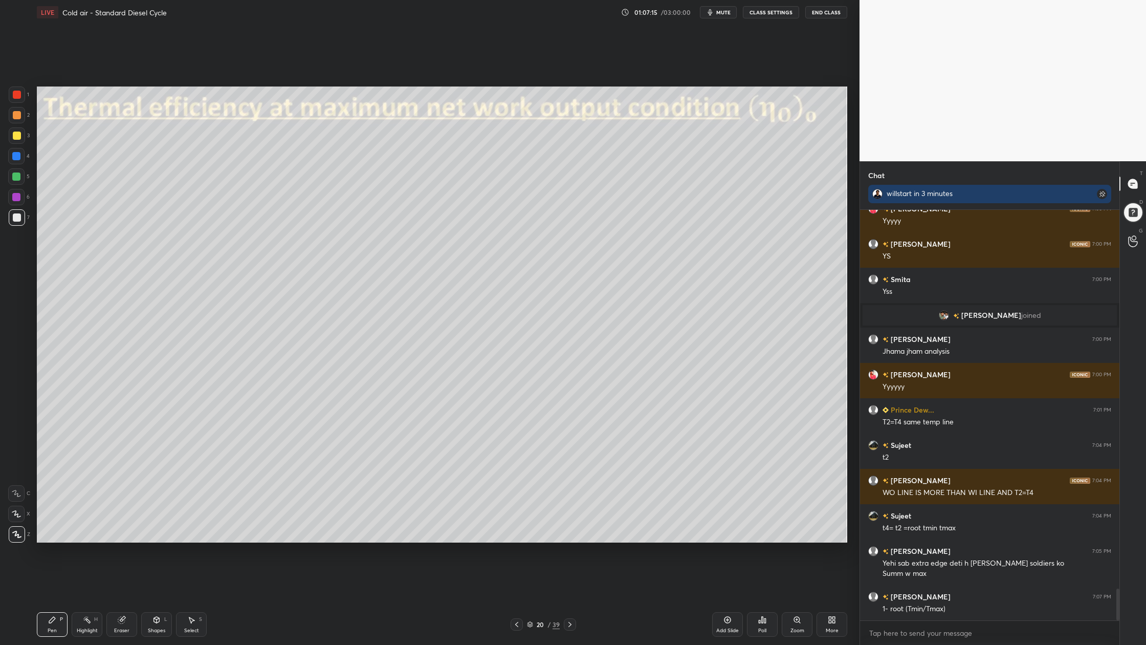
click at [22, 214] on div at bounding box center [17, 217] width 16 height 16
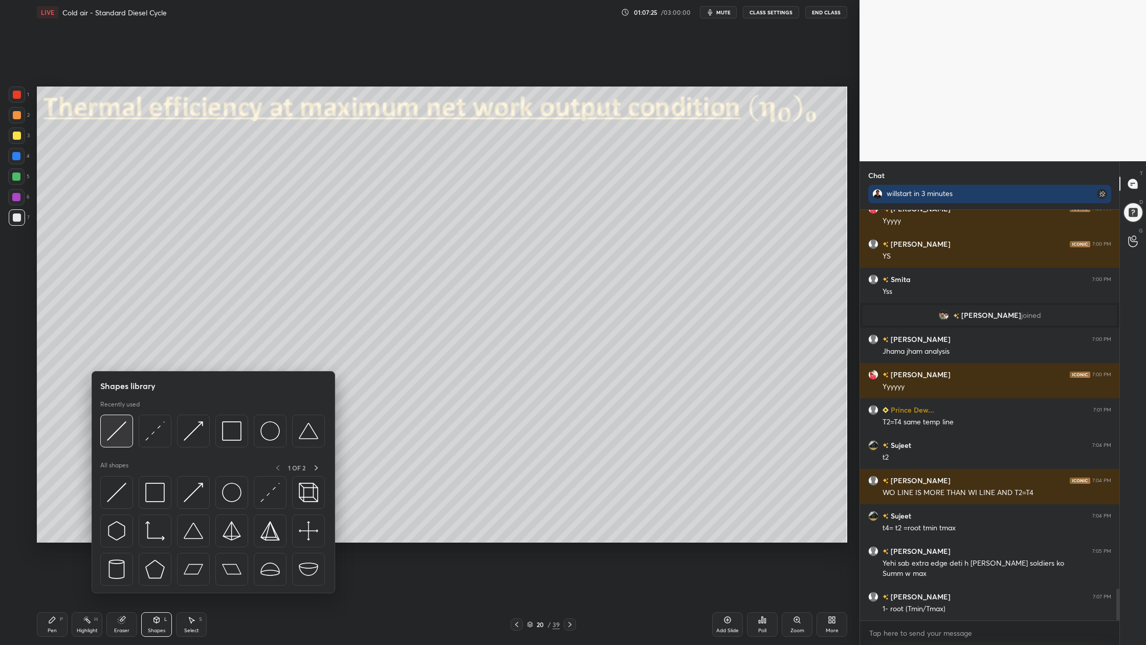
click at [121, 437] on img at bounding box center [116, 430] width 19 height 19
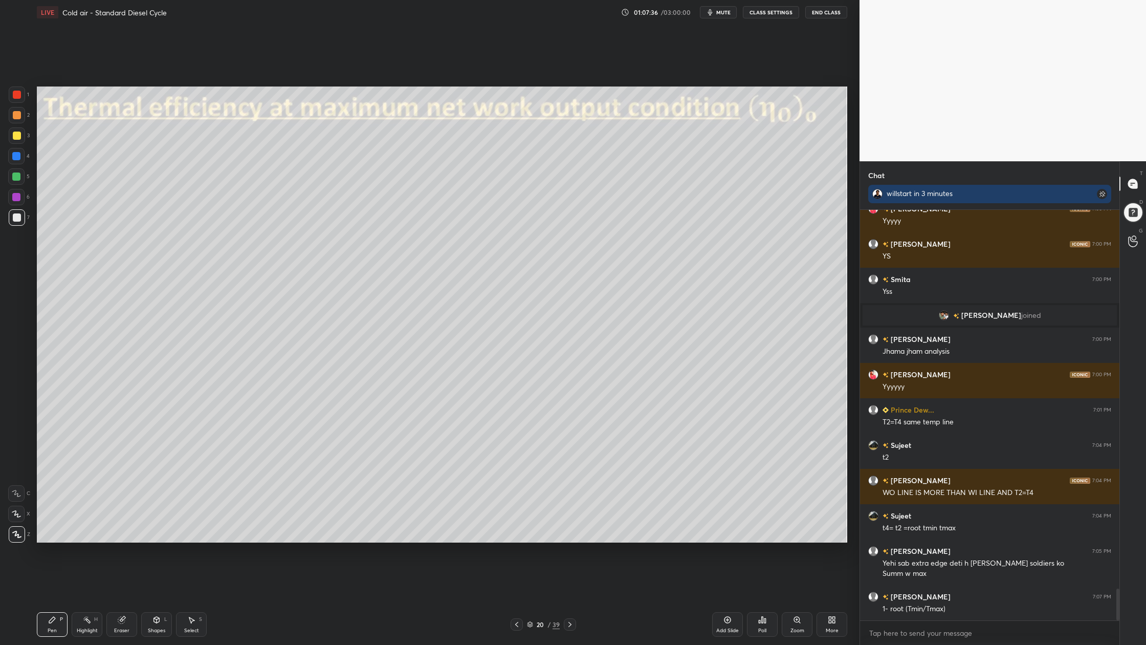
scroll to position [4926, 0]
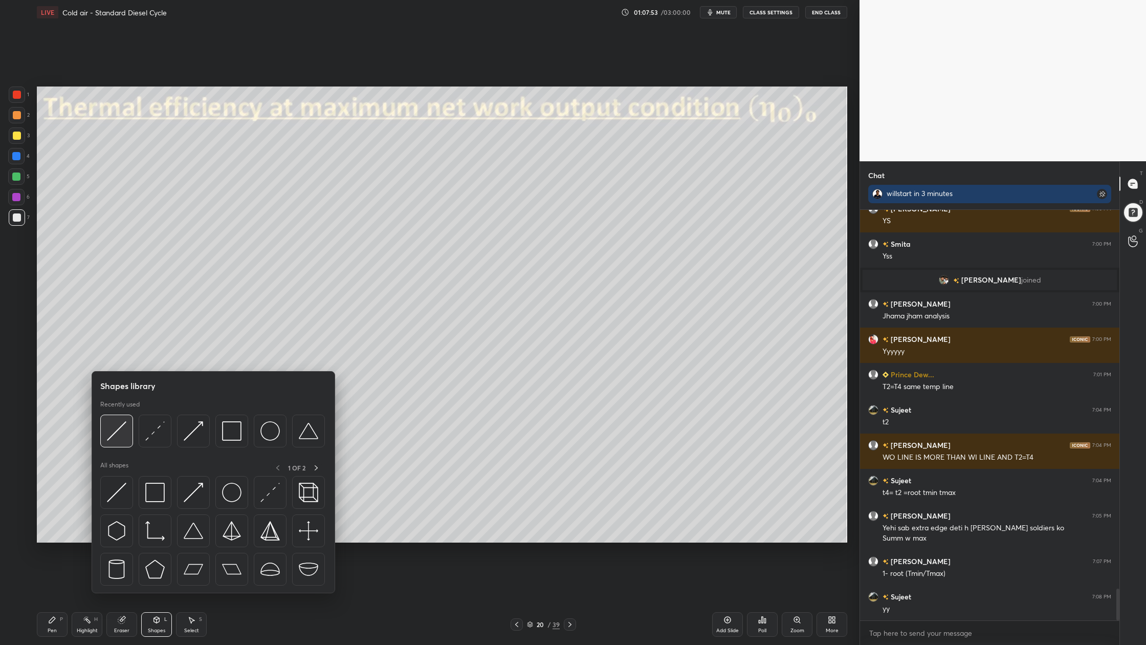
click at [113, 441] on div at bounding box center [116, 431] width 33 height 33
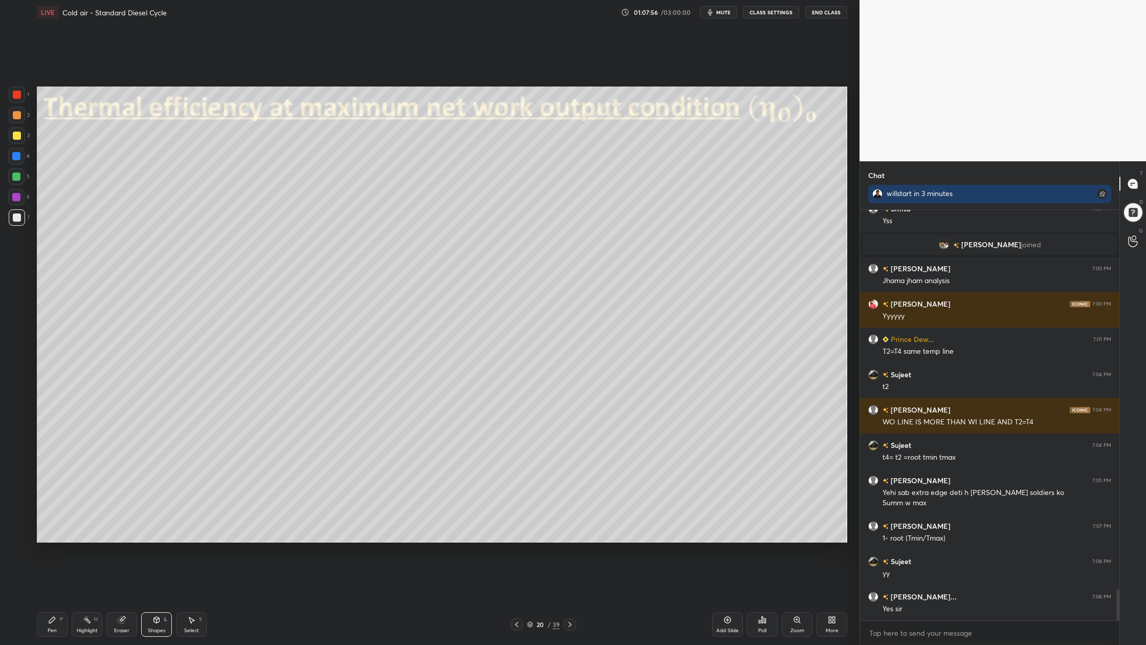
scroll to position [4996, 0]
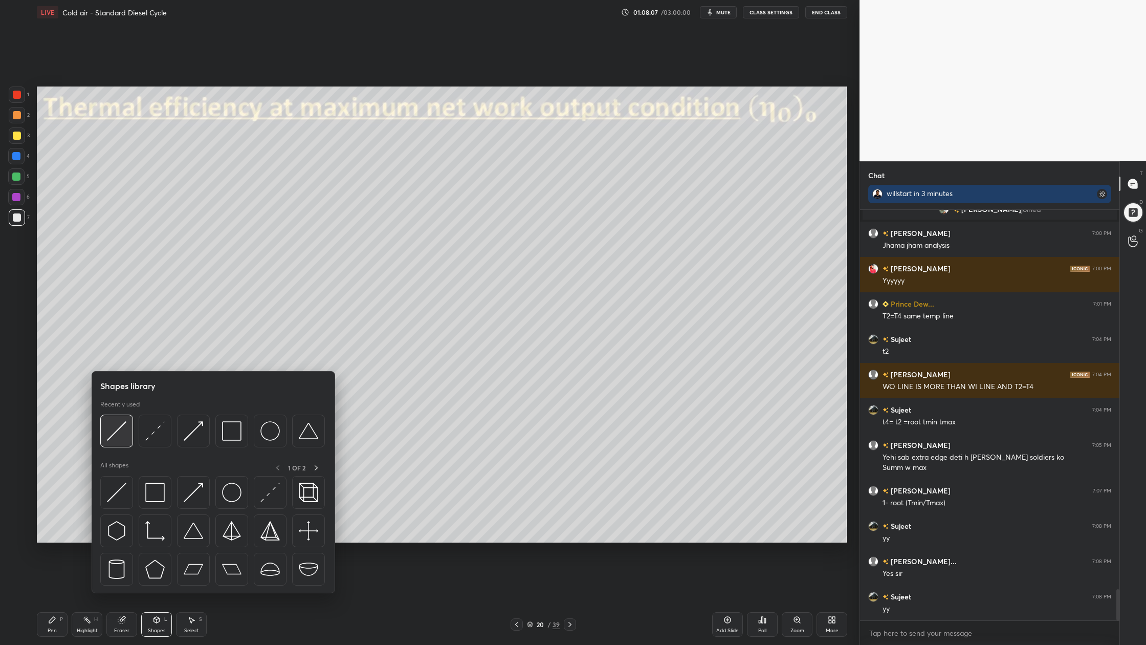
click at [114, 441] on div at bounding box center [116, 431] width 33 height 33
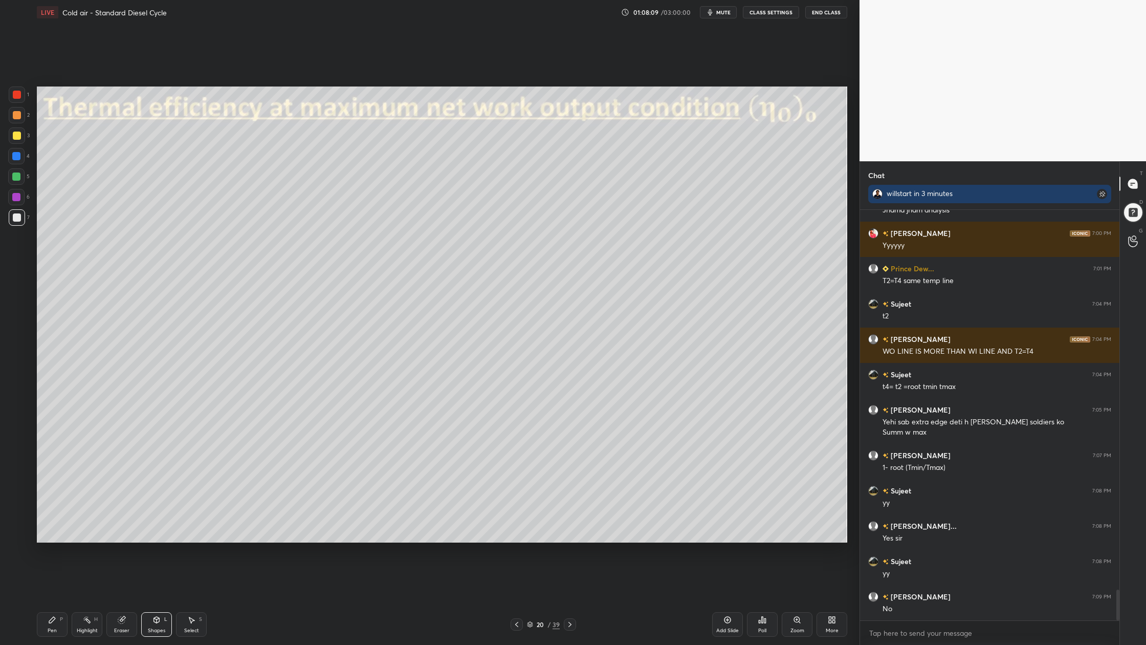
scroll to position [5067, 0]
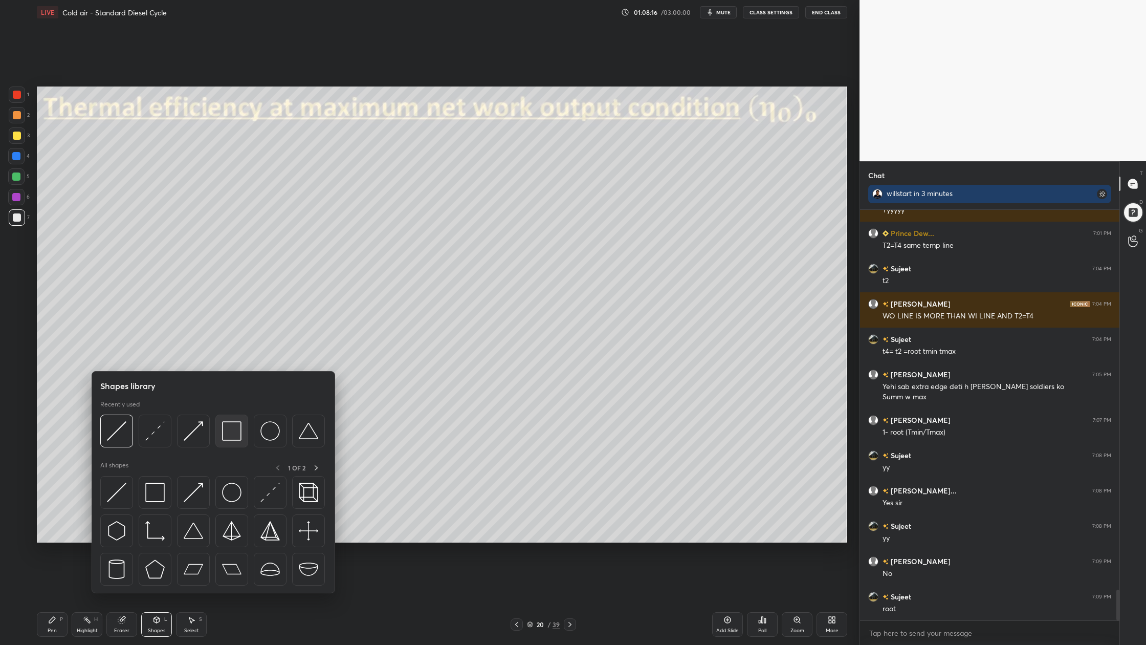
click at [236, 442] on div at bounding box center [231, 431] width 33 height 33
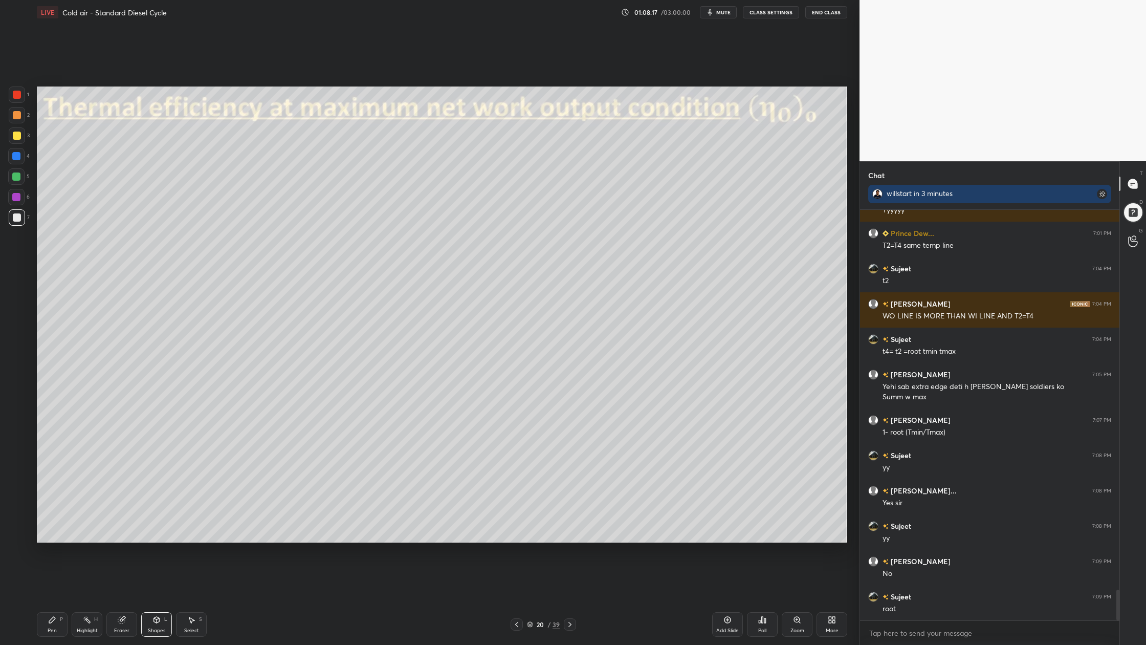
drag, startPoint x: 19, startPoint y: 114, endPoint x: 30, endPoint y: 125, distance: 15.6
click at [20, 118] on div at bounding box center [17, 115] width 16 height 16
drag, startPoint x: 16, startPoint y: 178, endPoint x: 16, endPoint y: 186, distance: 8.2
click at [15, 182] on div at bounding box center [16, 176] width 16 height 16
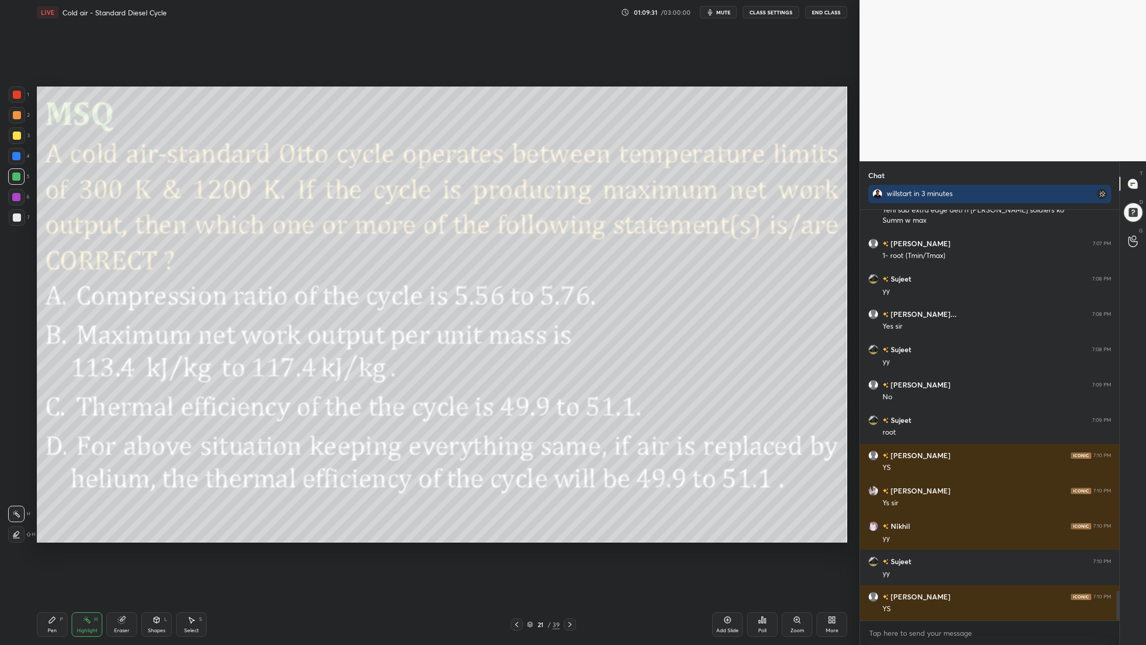
scroll to position [5279, 0]
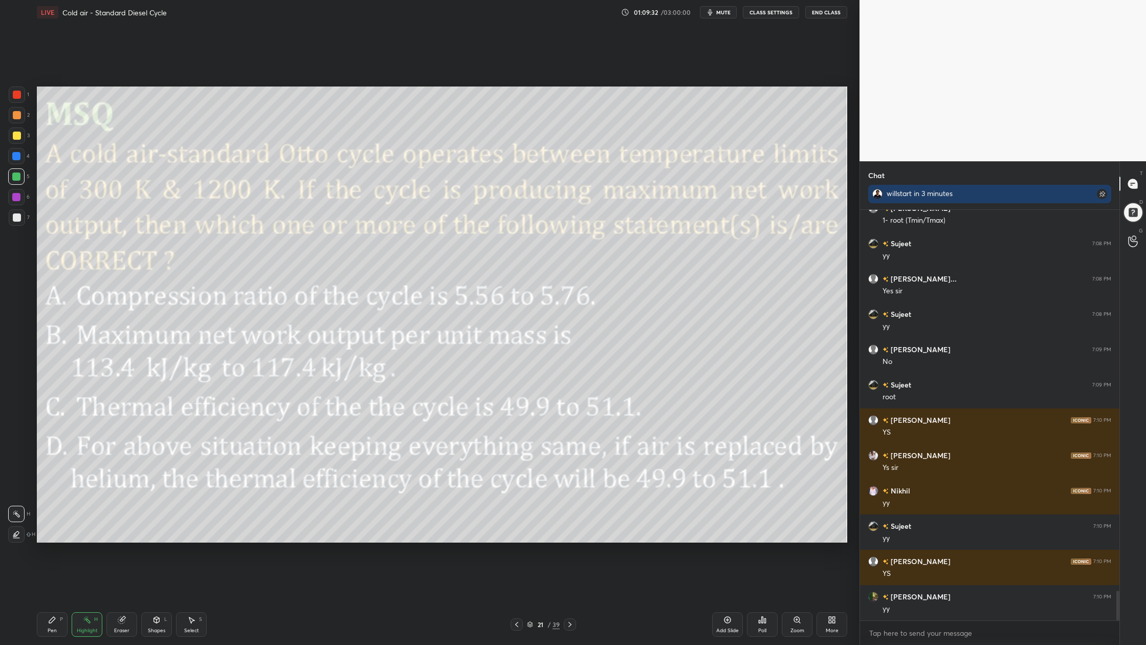
click at [13, 94] on div at bounding box center [17, 95] width 8 height 8
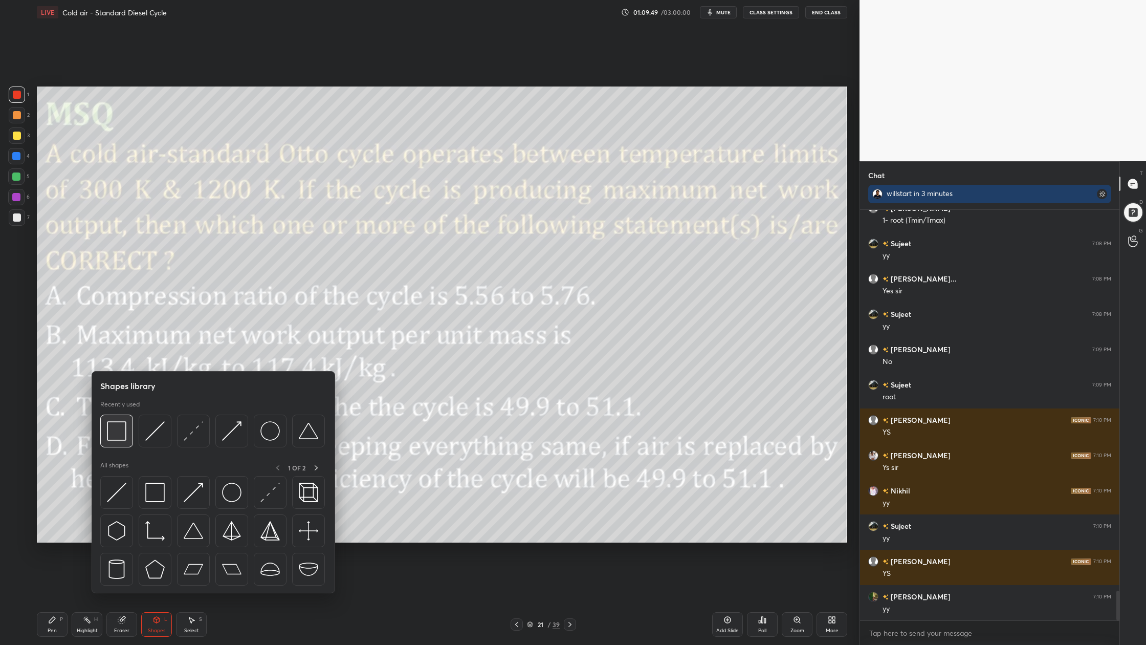
click at [116, 441] on div at bounding box center [116, 431] width 33 height 33
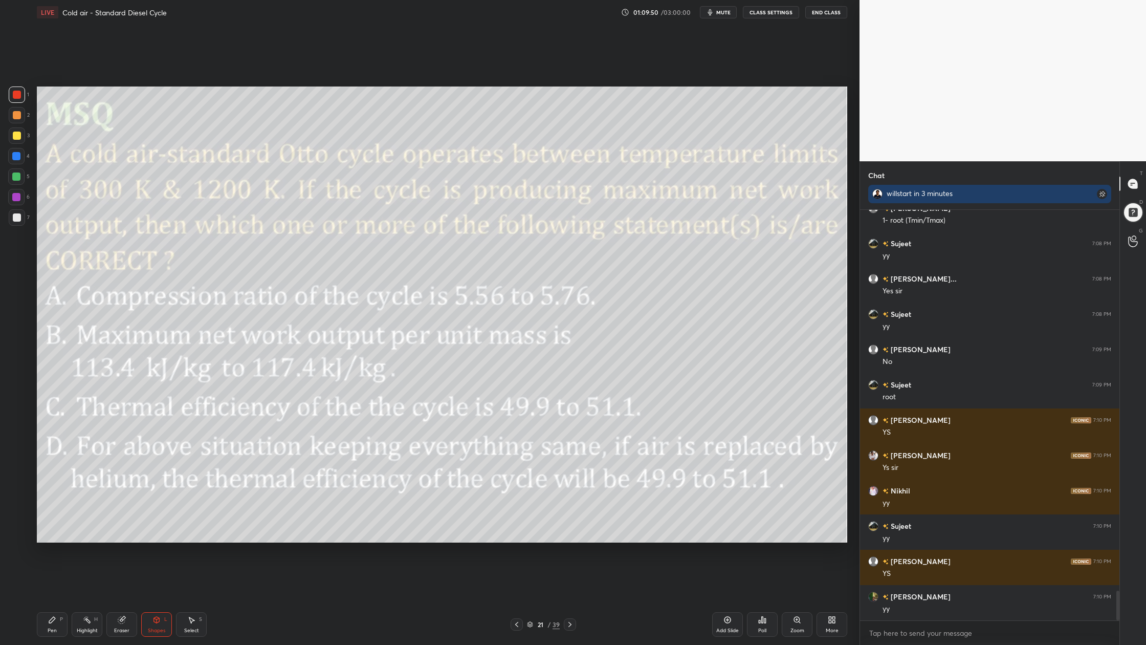
scroll to position [5314, 0]
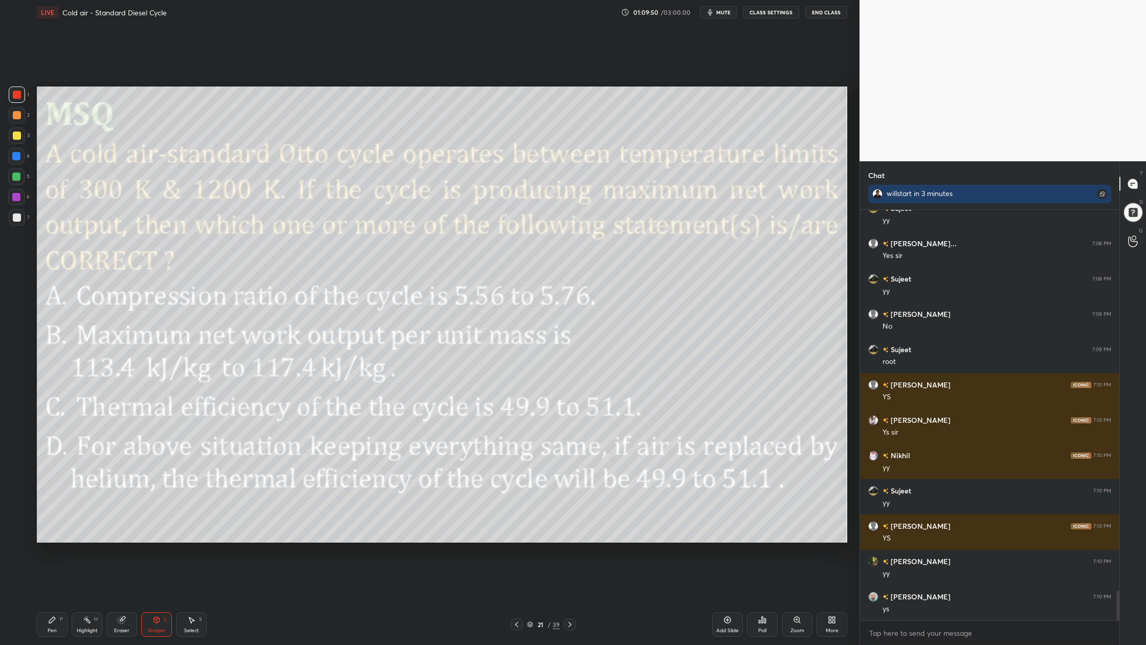
click at [13, 95] on div at bounding box center [17, 95] width 8 height 8
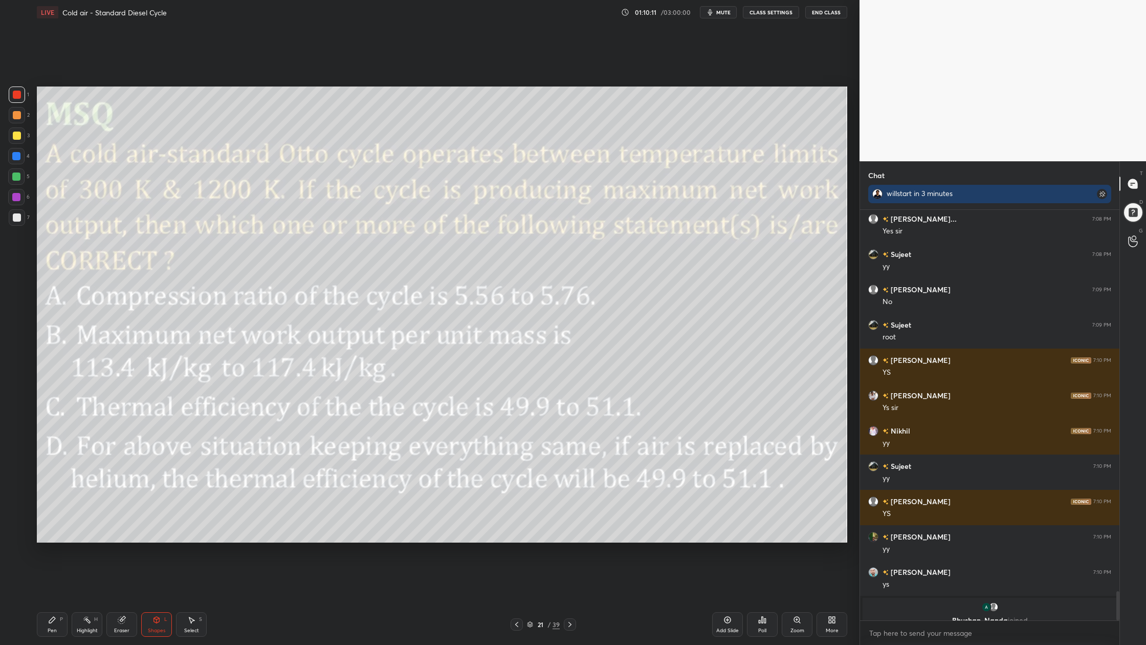
scroll to position [5351, 0]
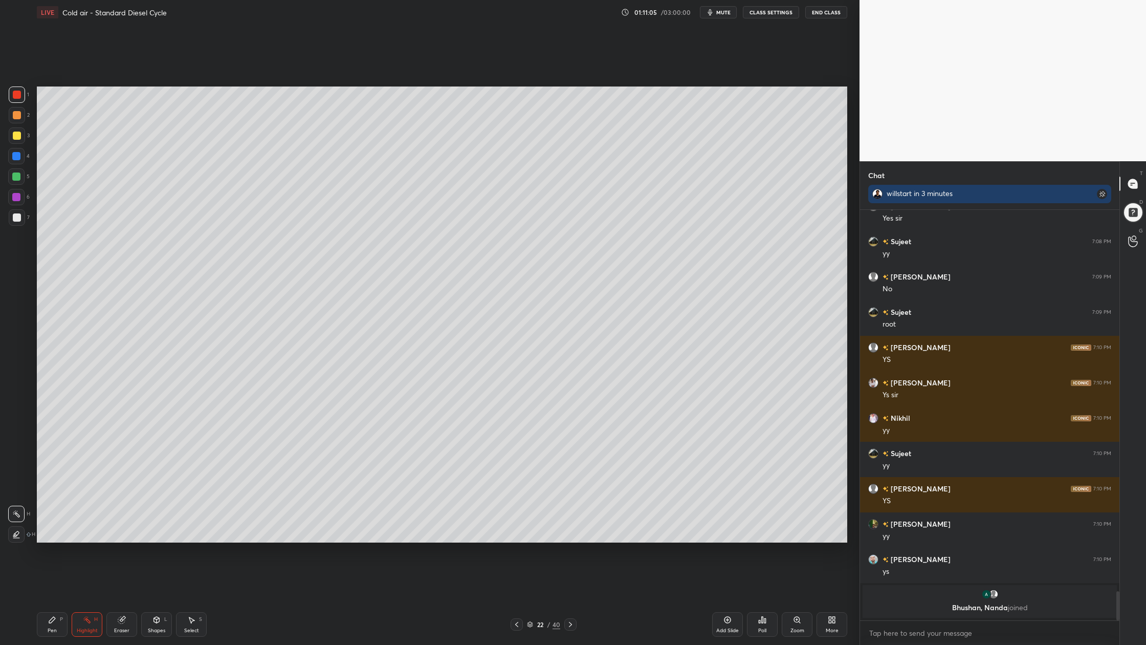
drag, startPoint x: 17, startPoint y: 136, endPoint x: 29, endPoint y: 134, distance: 12.0
click at [17, 136] on div at bounding box center [17, 136] width 8 height 8
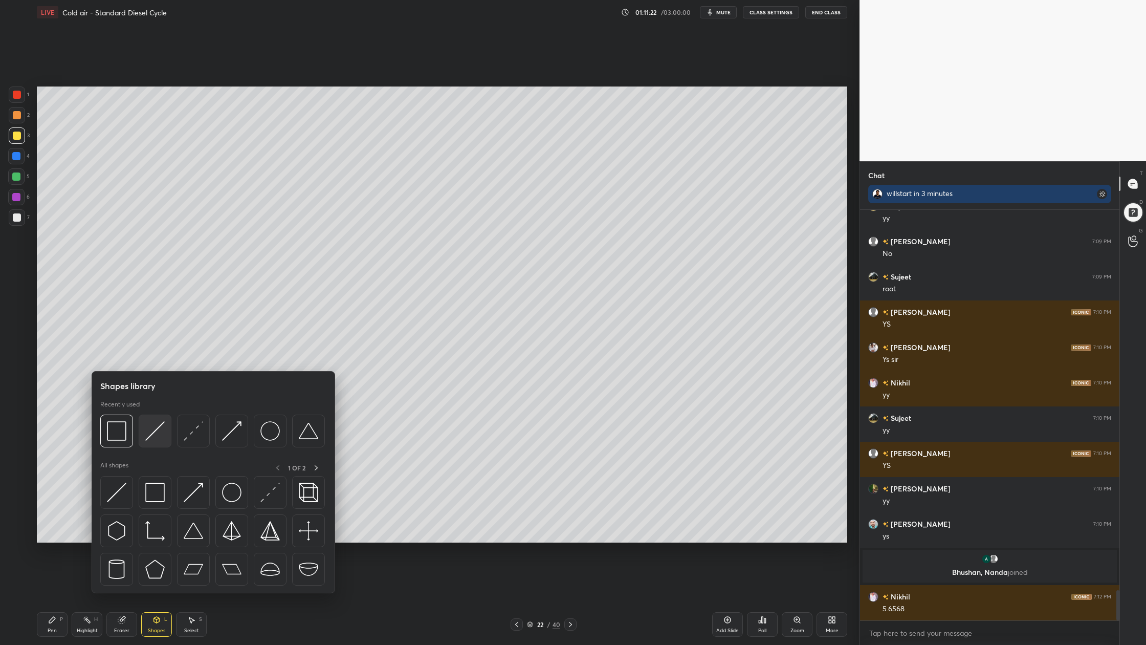
click at [159, 441] on div at bounding box center [155, 431] width 33 height 33
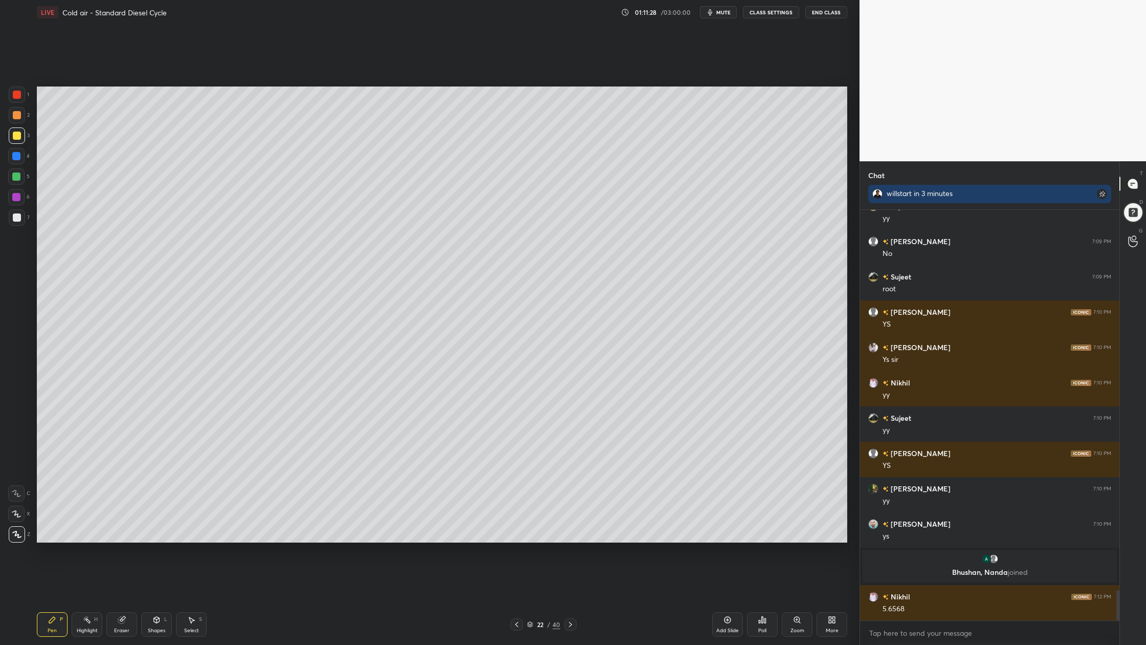
click at [194, 599] on div "Select S" at bounding box center [191, 624] width 31 height 25
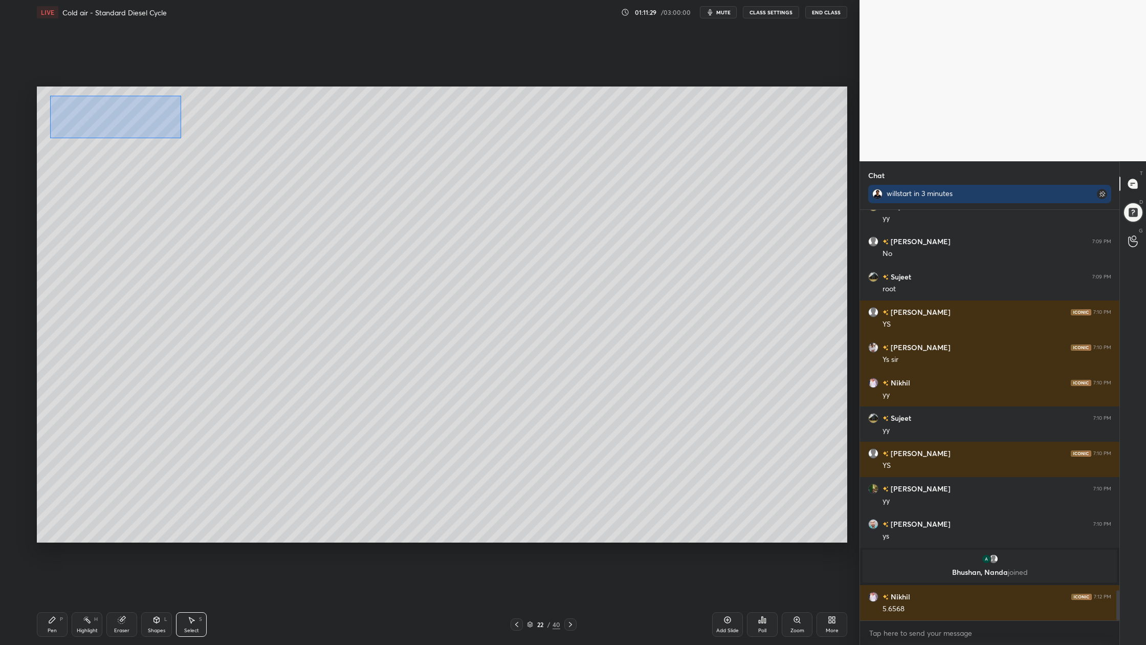
drag, startPoint x: 181, startPoint y: 138, endPoint x: 235, endPoint y: 166, distance: 61.1
click at [241, 169] on div "0 ° Undo Copy Duplicate Duplicate to new slide Delete" at bounding box center [442, 314] width 811 height 456
drag, startPoint x: 108, startPoint y: 132, endPoint x: 107, endPoint y: 151, distance: 20.0
click at [107, 153] on div "0 ° Undo Copy Duplicate Duplicate to new slide Delete" at bounding box center [442, 314] width 811 height 456
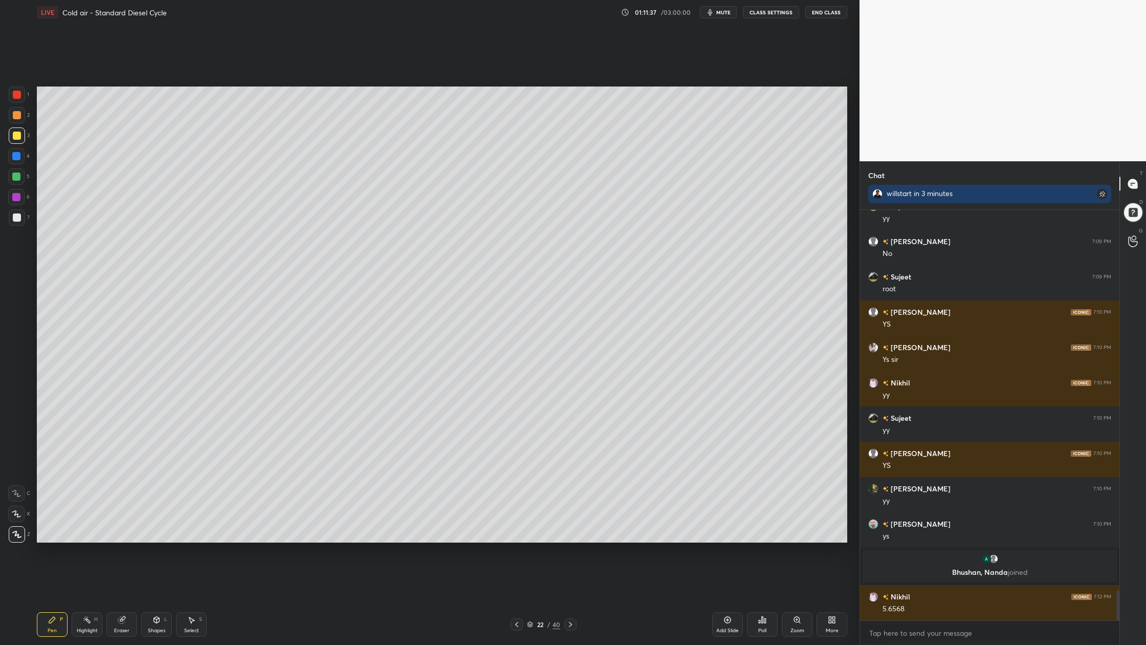
drag, startPoint x: 16, startPoint y: 220, endPoint x: 33, endPoint y: 244, distance: 29.5
click at [16, 221] on div at bounding box center [17, 217] width 8 height 8
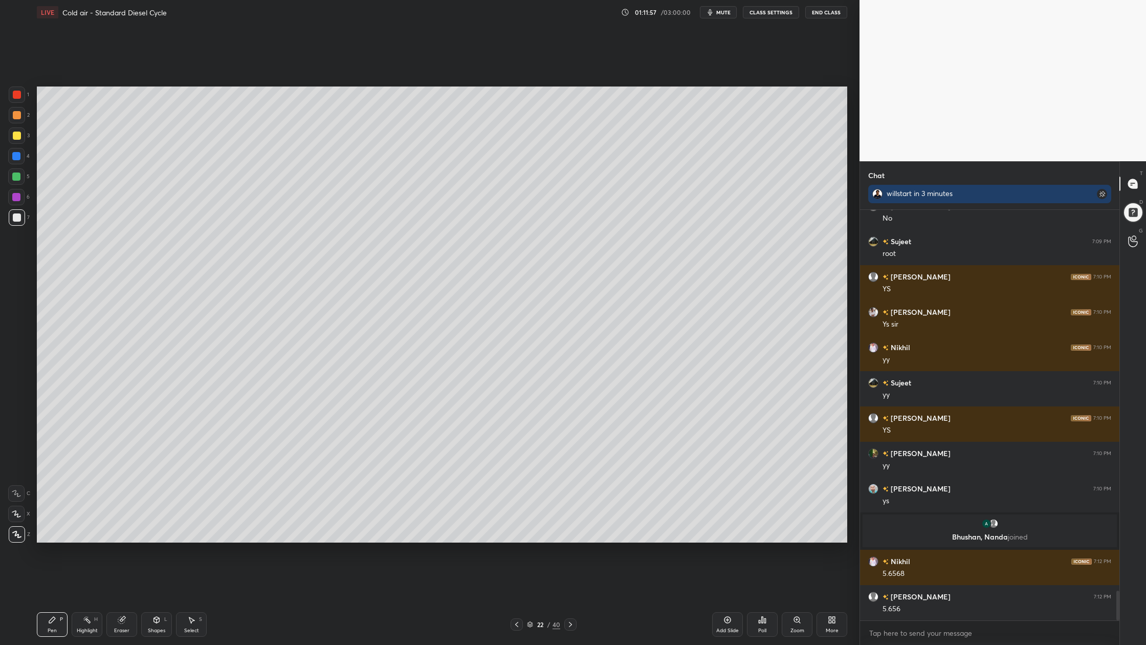
click at [12, 95] on div at bounding box center [17, 94] width 16 height 16
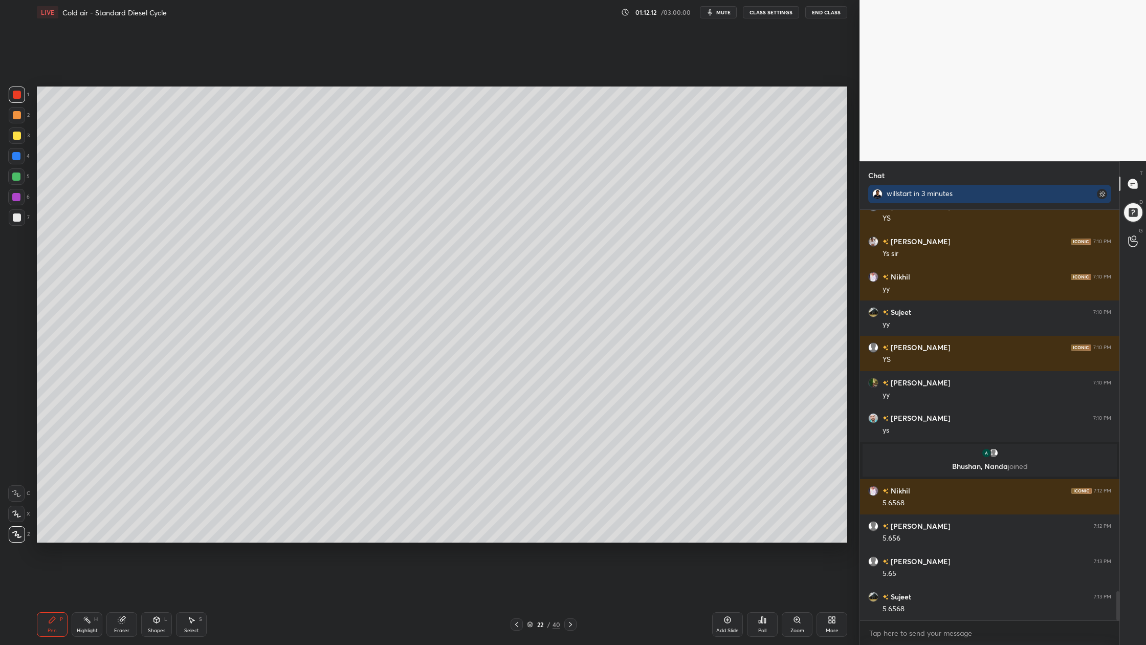
scroll to position [5324, 0]
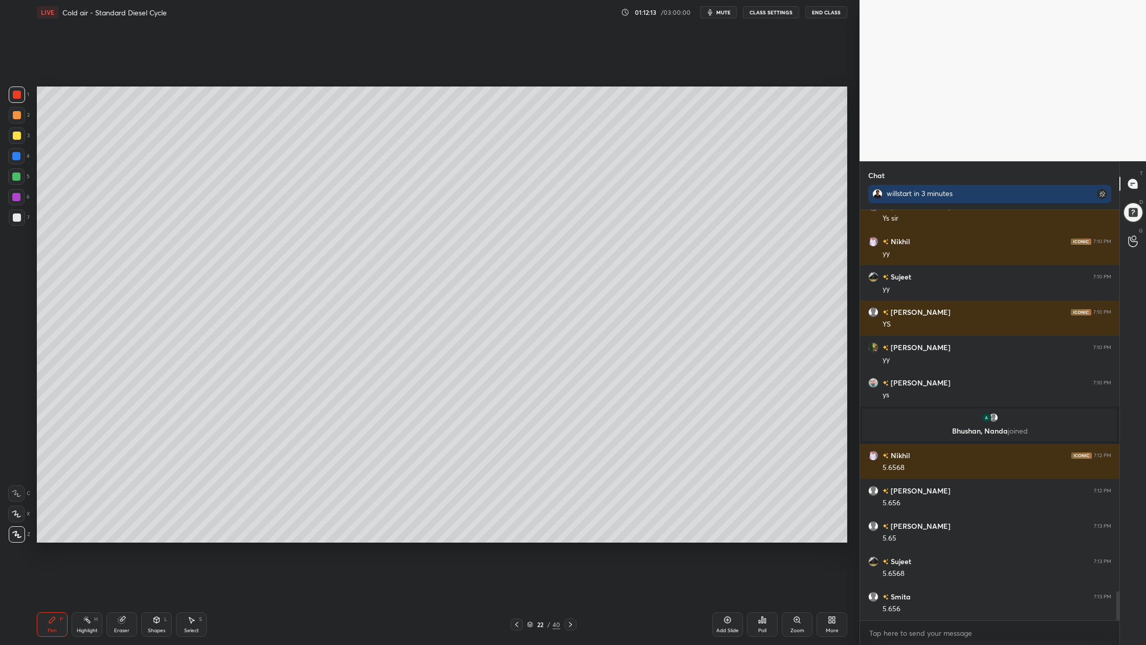
drag, startPoint x: 25, startPoint y: 218, endPoint x: 25, endPoint y: 223, distance: 5.6
click at [24, 220] on div "7" at bounding box center [19, 217] width 21 height 16
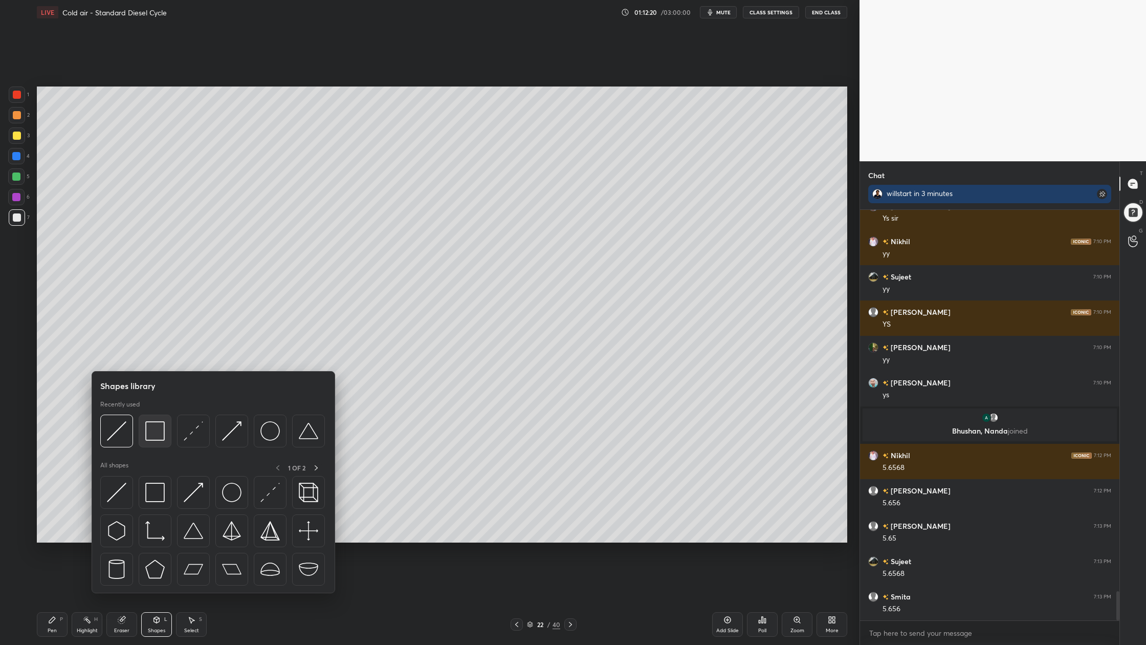
click at [149, 440] on img at bounding box center [154, 430] width 19 height 19
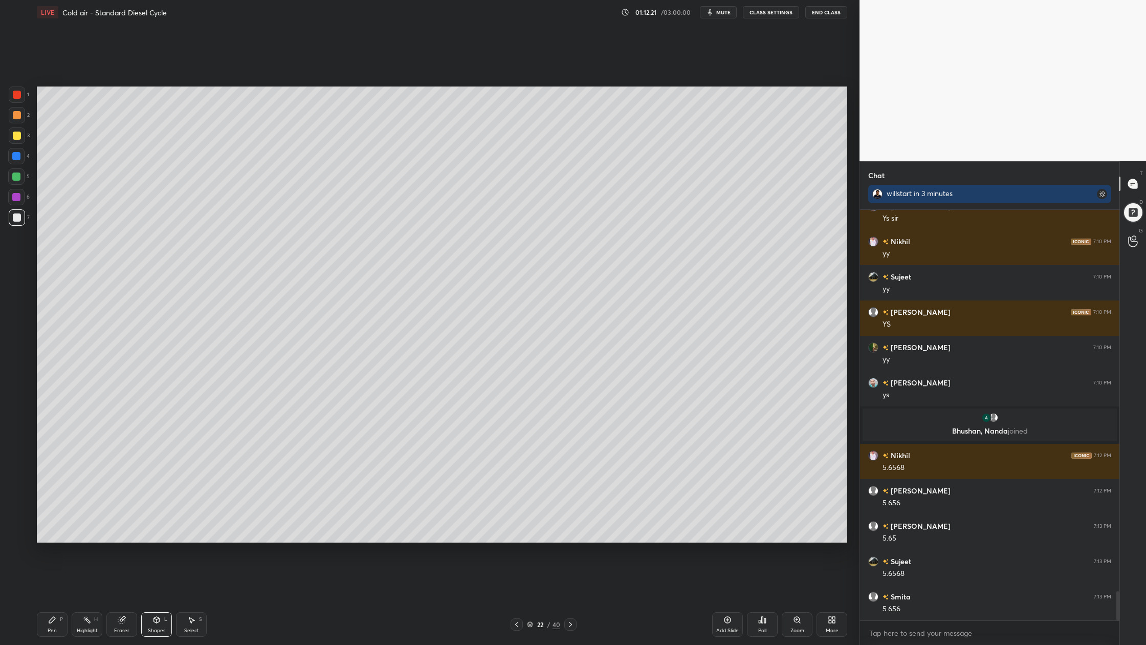
drag, startPoint x: 20, startPoint y: 181, endPoint x: 26, endPoint y: 226, distance: 45.4
click at [22, 183] on div at bounding box center [16, 176] width 16 height 16
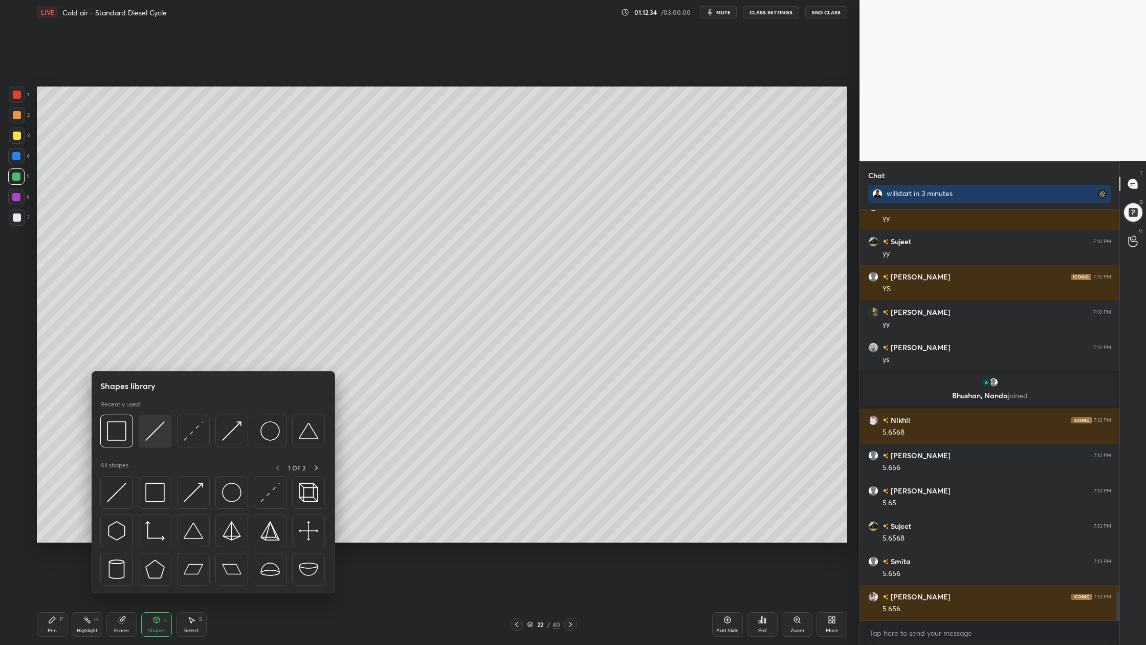
drag, startPoint x: 159, startPoint y: 433, endPoint x: 153, endPoint y: 439, distance: 8.3
click at [153, 438] on img at bounding box center [154, 430] width 19 height 19
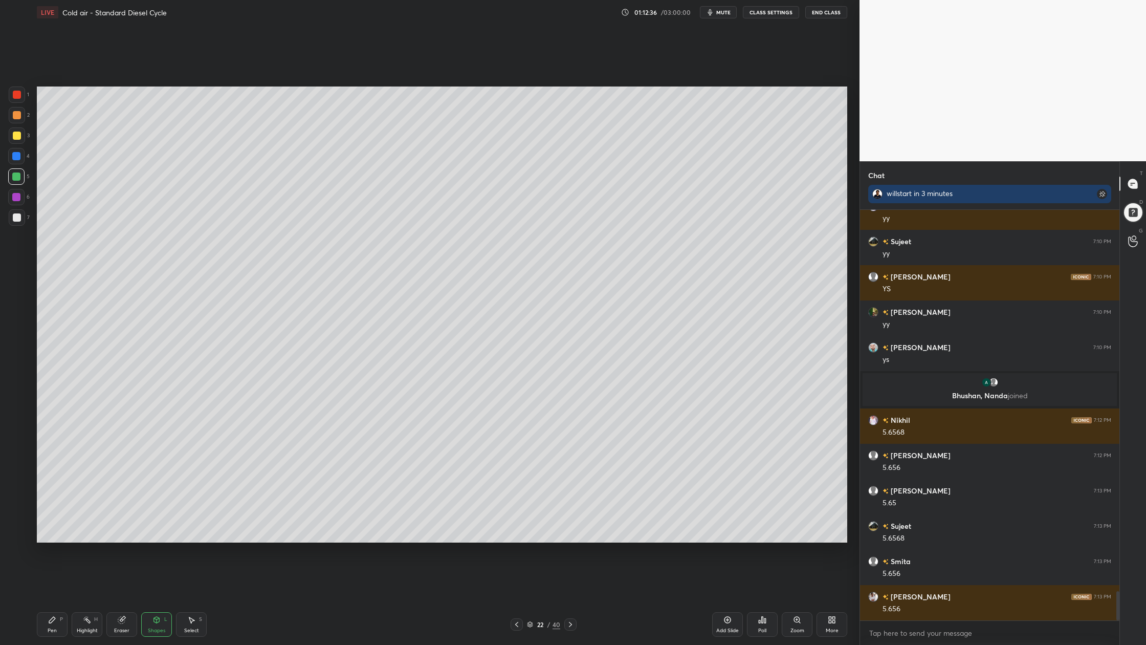
click at [19, 118] on div at bounding box center [17, 115] width 8 height 8
click at [13, 133] on div at bounding box center [17, 135] width 16 height 16
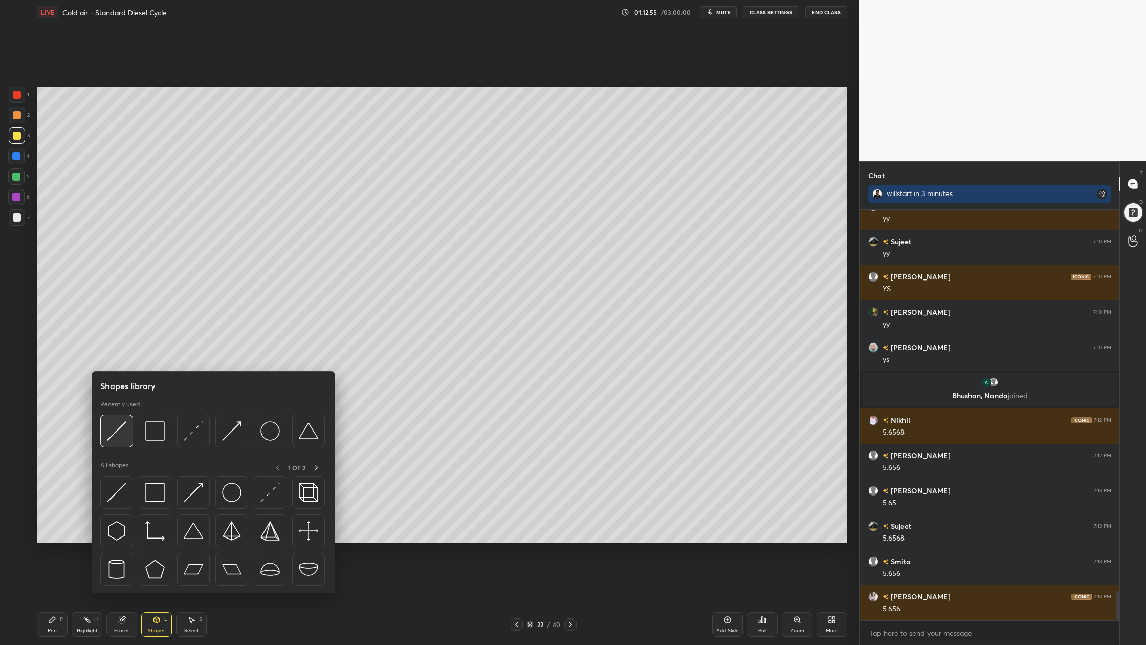
click at [120, 440] on img at bounding box center [116, 430] width 19 height 19
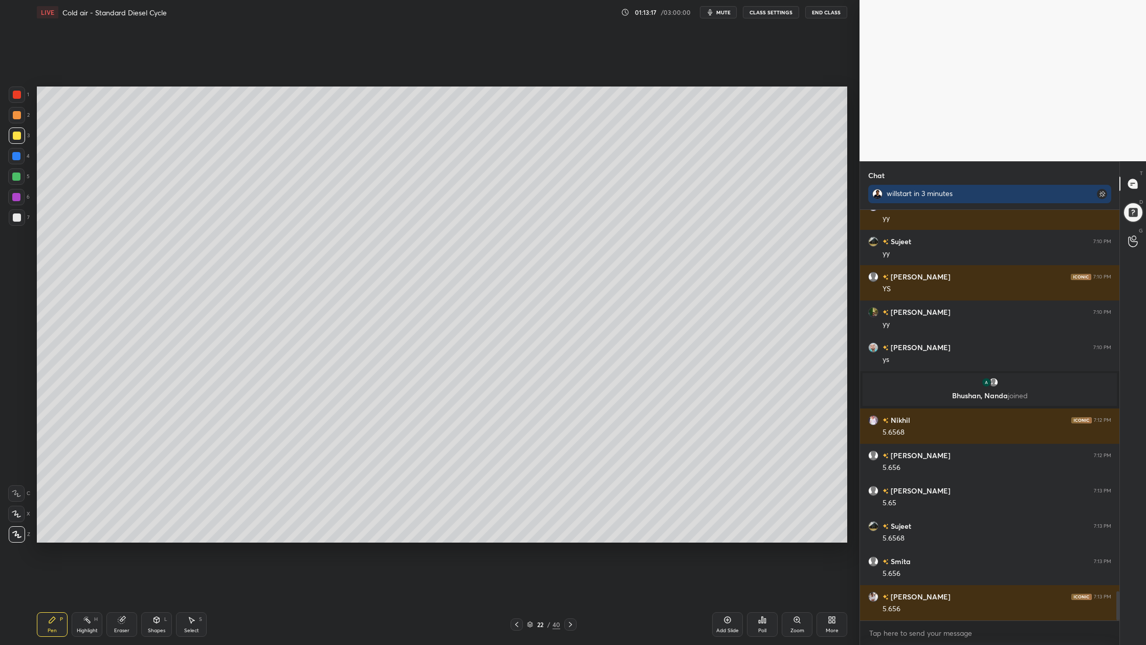
click at [16, 216] on div at bounding box center [17, 217] width 8 height 8
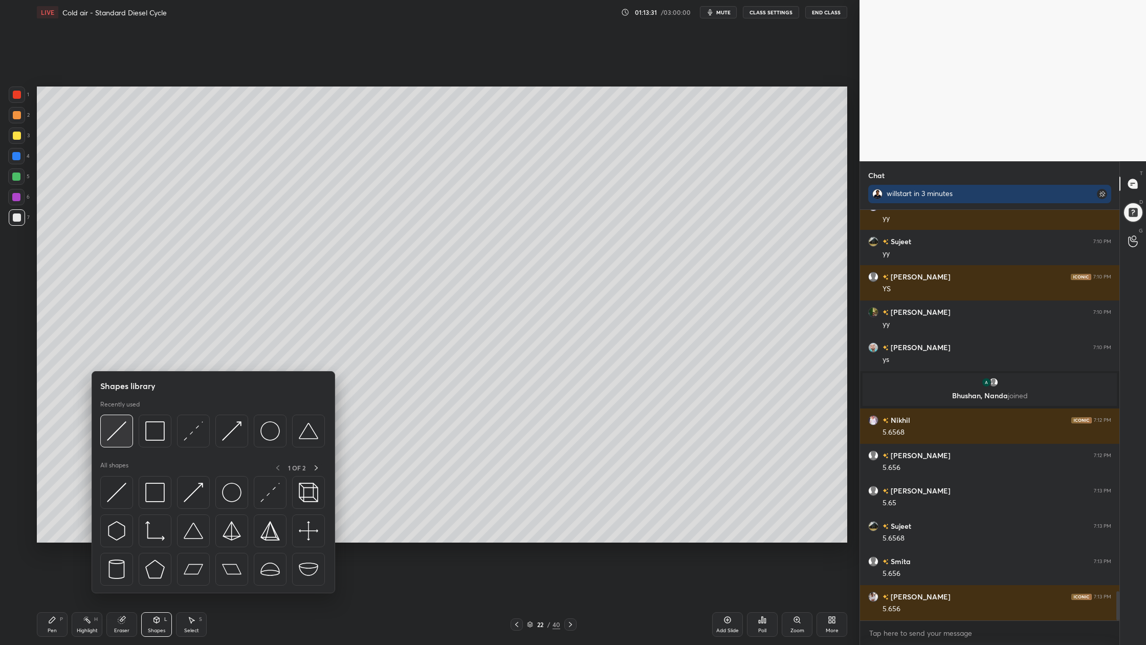
click at [117, 442] on div at bounding box center [116, 431] width 33 height 33
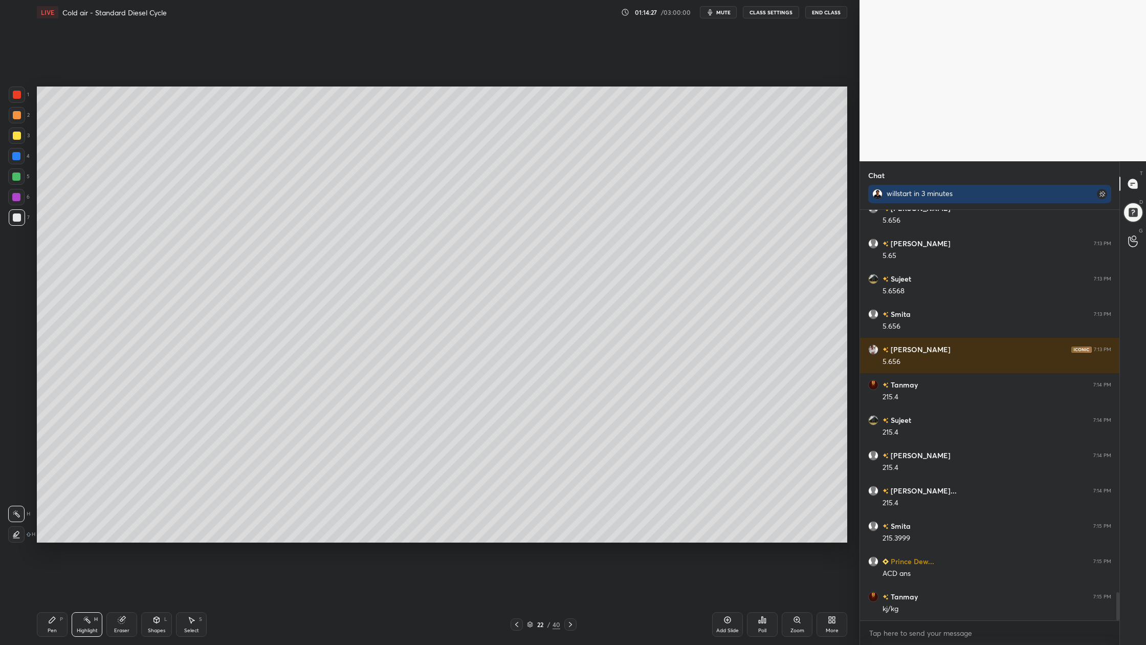
scroll to position [5642, 0]
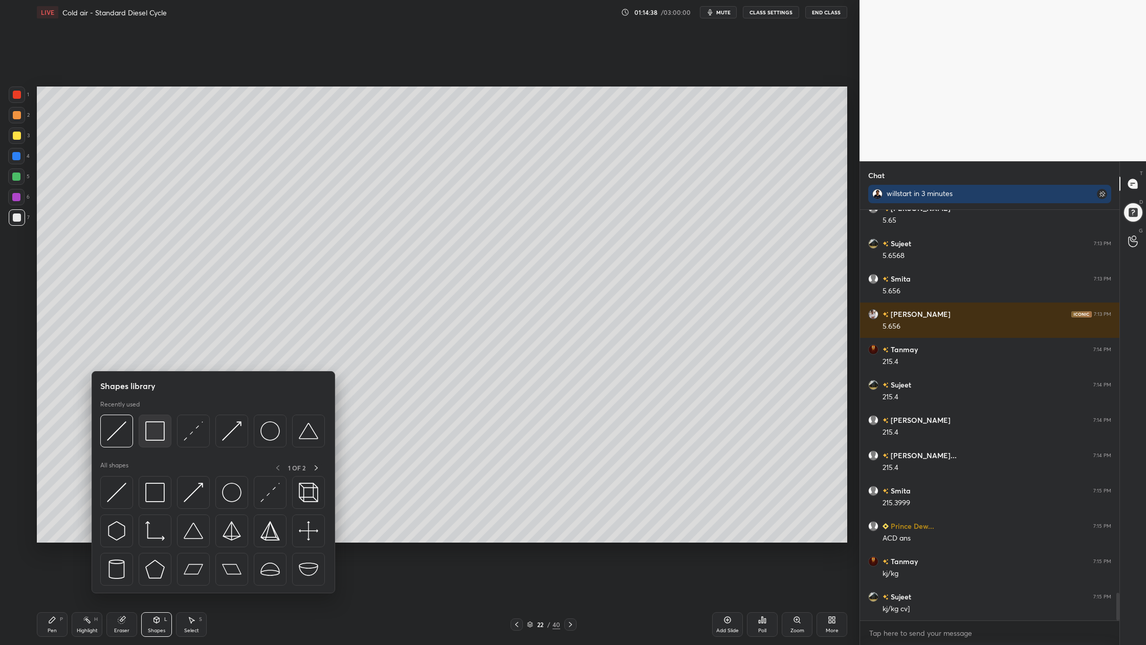
click at [157, 446] on div at bounding box center [155, 431] width 33 height 33
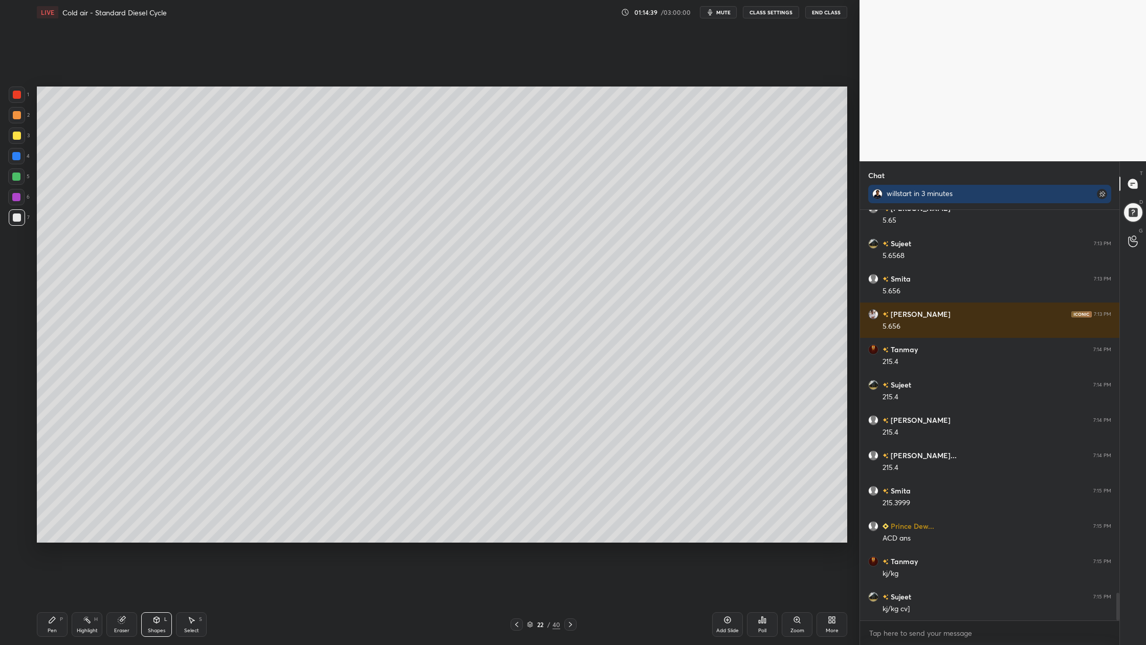
drag, startPoint x: 16, startPoint y: 181, endPoint x: 25, endPoint y: 188, distance: 11.3
click at [18, 184] on div at bounding box center [16, 176] width 16 height 16
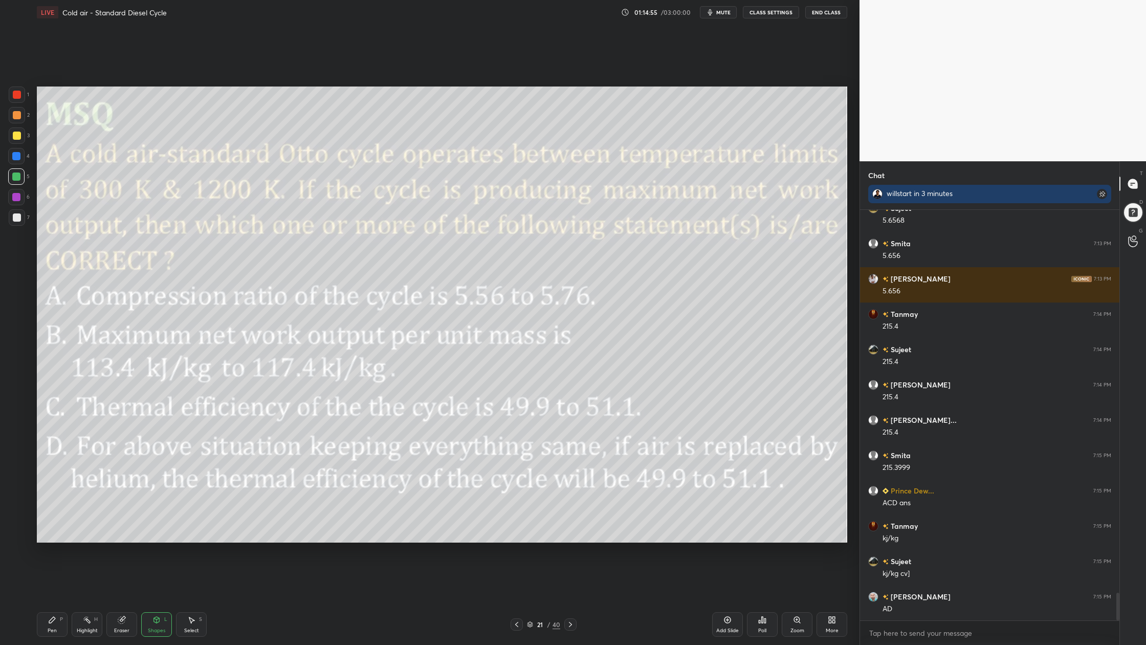
click at [0, 181] on div "1 2 3 4 5 6 7 C X Z C X Z E E Erase all H H" at bounding box center [16, 314] width 33 height 456
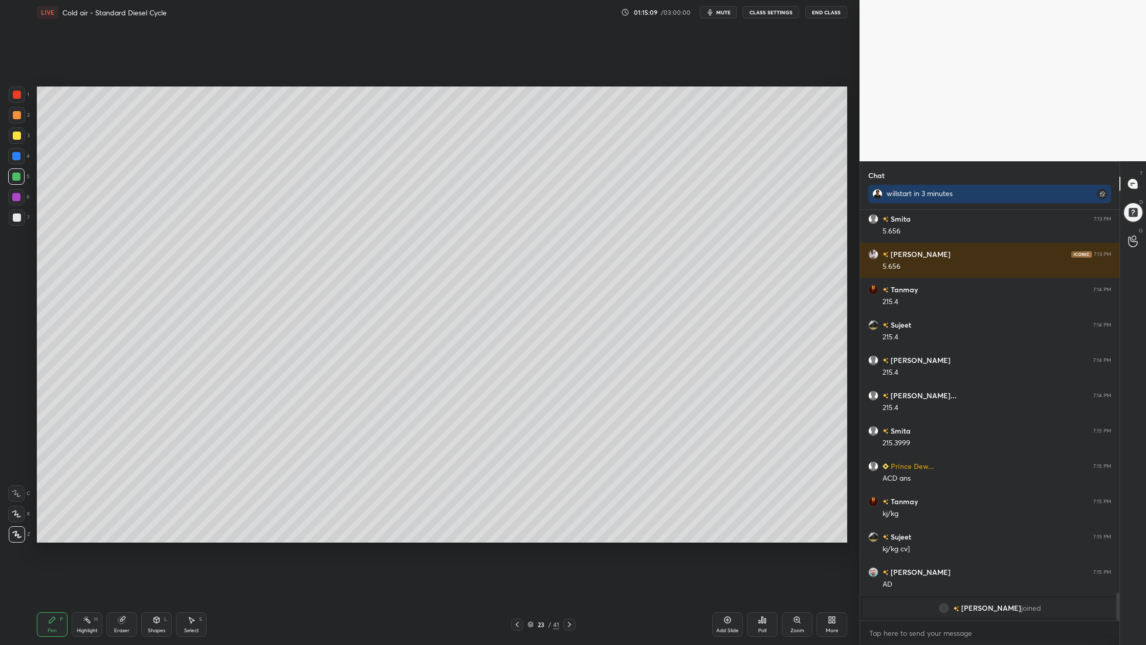
scroll to position [5582, 0]
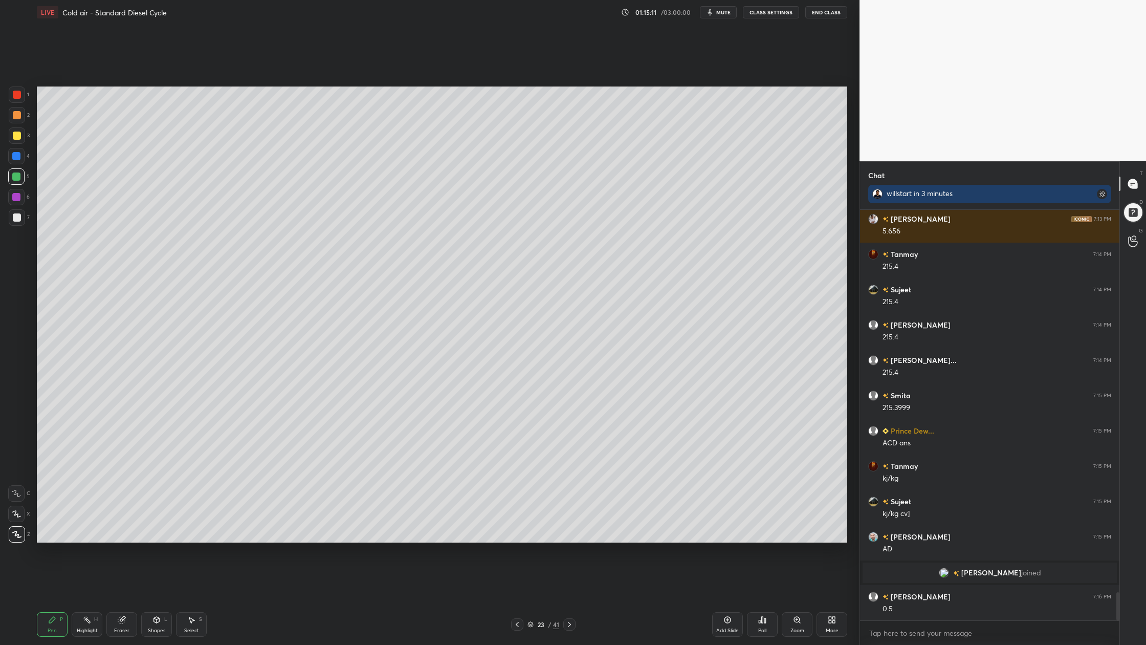
click at [9, 136] on div at bounding box center [17, 135] width 16 height 16
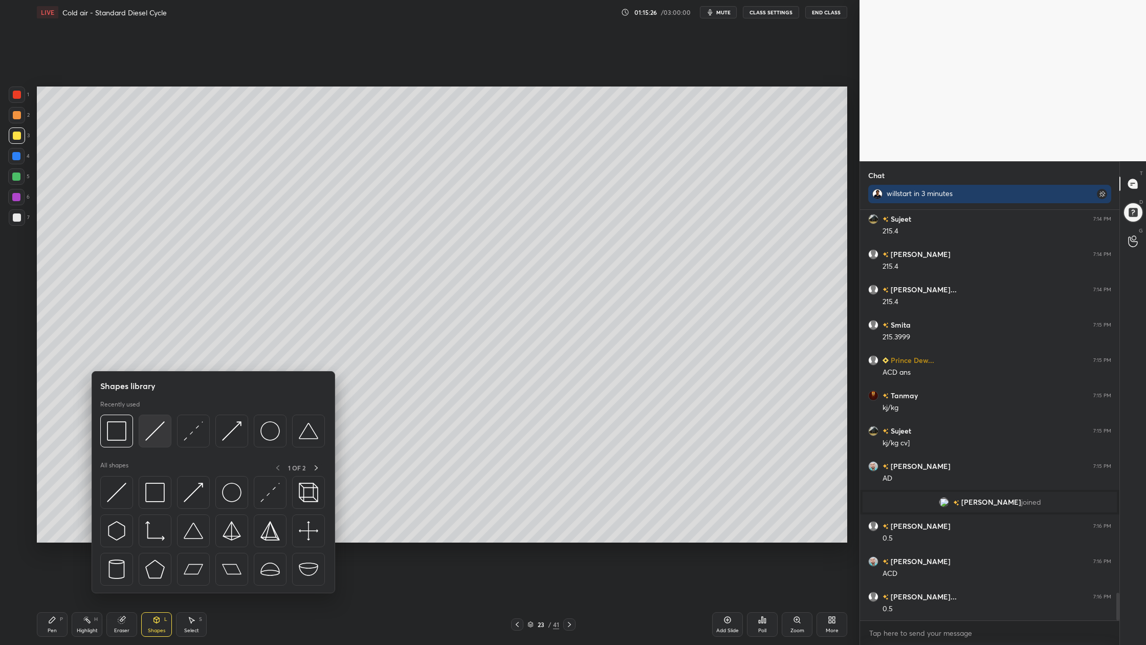
scroll to position [5688, 0]
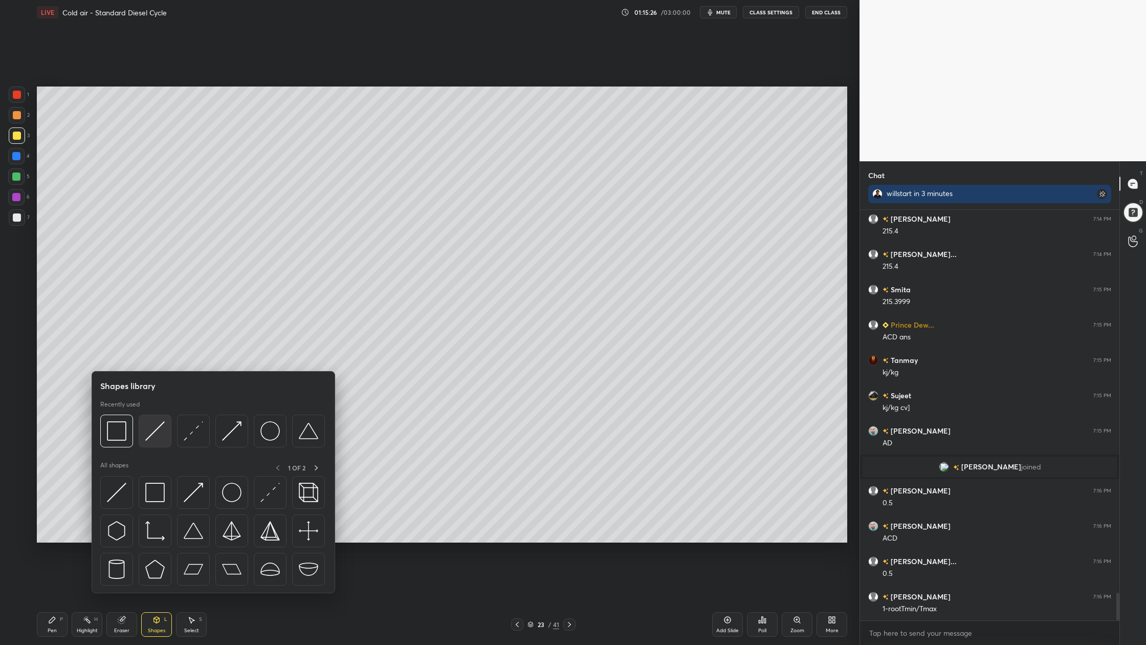
click at [151, 436] on img at bounding box center [154, 430] width 19 height 19
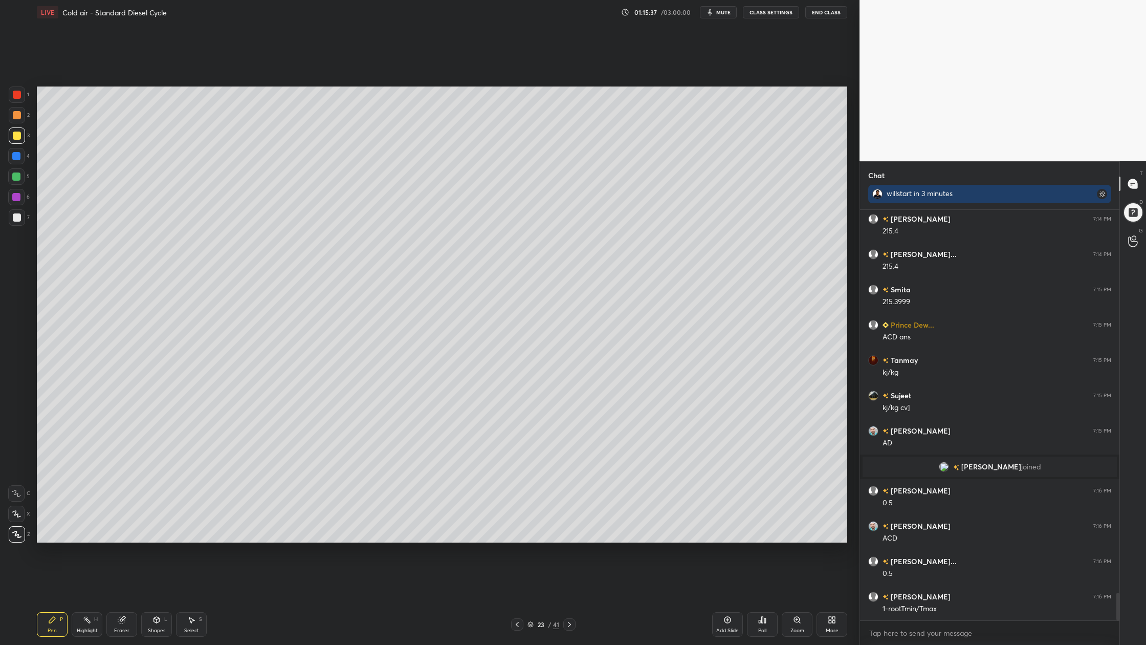
click at [15, 220] on div at bounding box center [17, 217] width 8 height 8
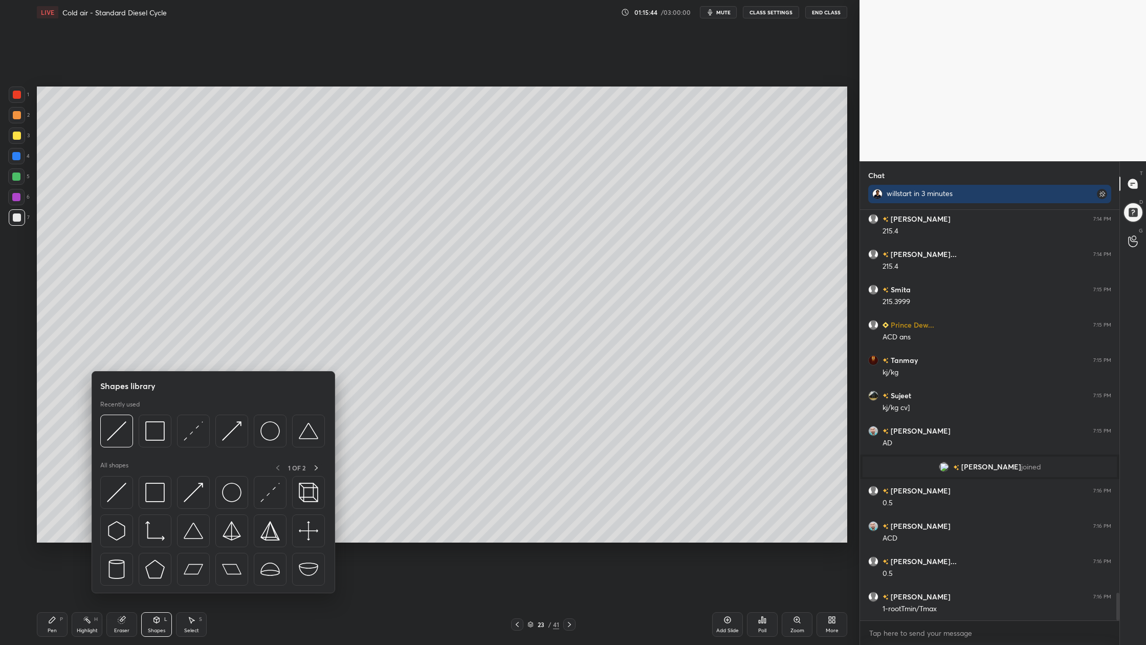
scroll to position [5723, 0]
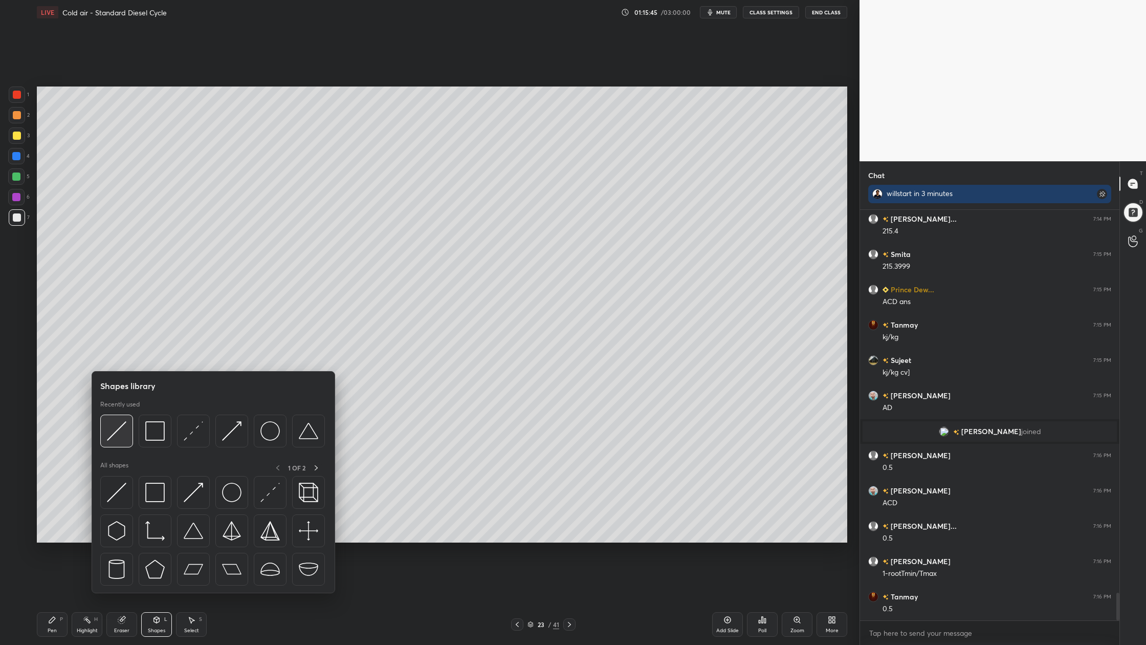
click at [119, 440] on div at bounding box center [116, 431] width 33 height 33
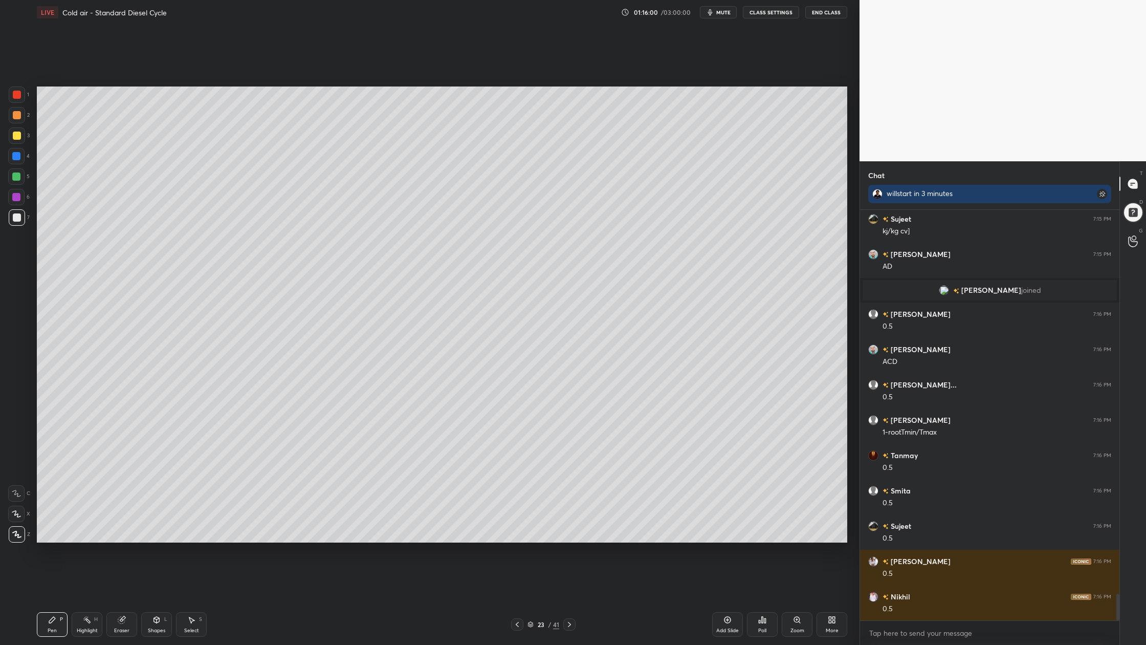
scroll to position [5899, 0]
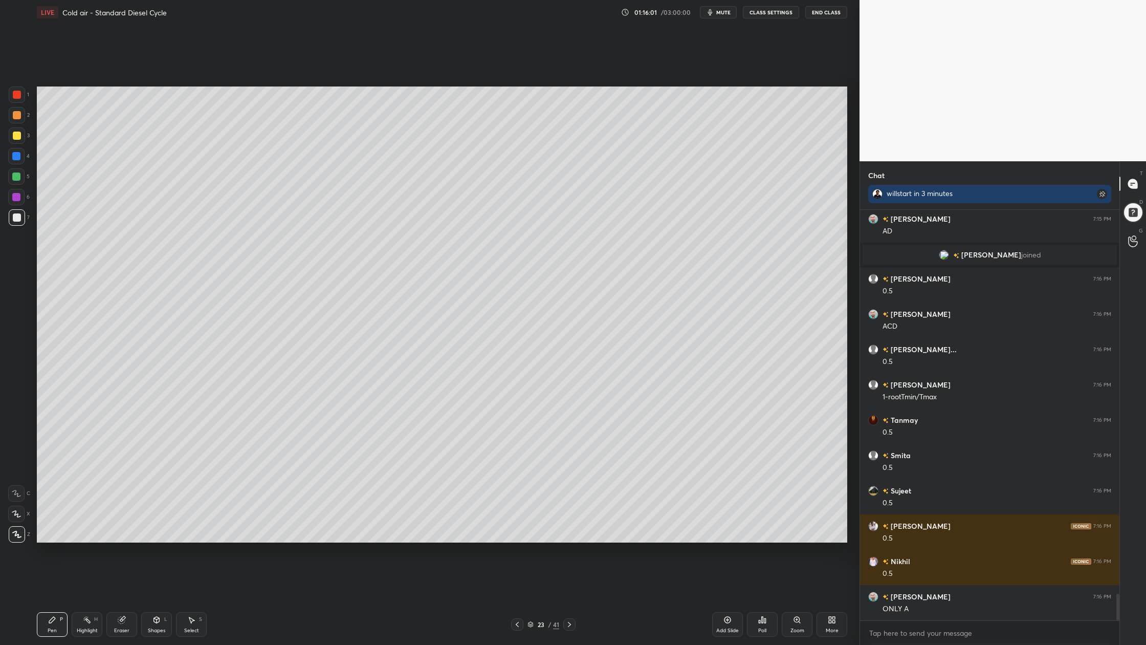
click at [14, 97] on div at bounding box center [17, 95] width 8 height 8
click at [18, 218] on div at bounding box center [17, 217] width 8 height 8
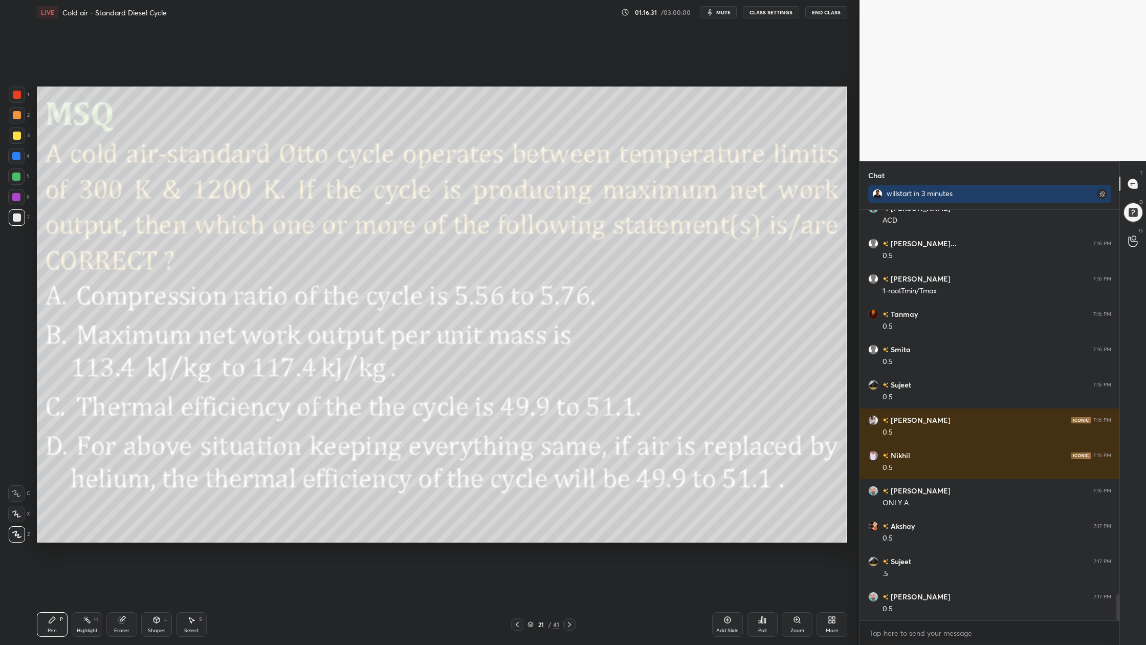
scroll to position [6041, 0]
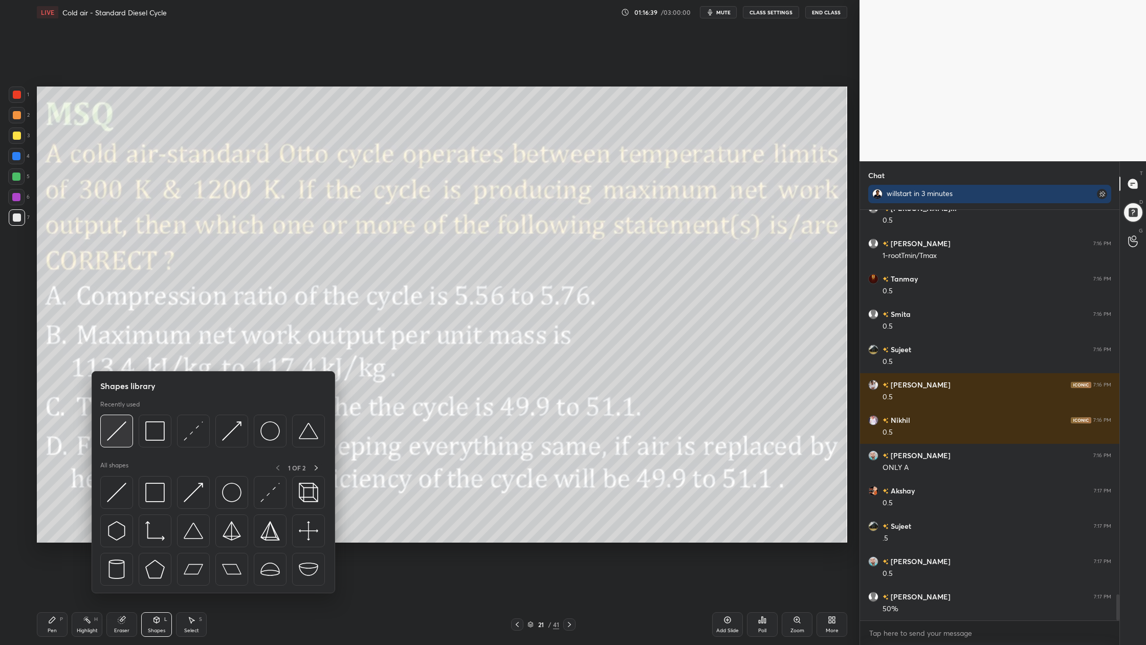
drag, startPoint x: 107, startPoint y: 436, endPoint x: 107, endPoint y: 430, distance: 5.7
click at [107, 432] on img at bounding box center [116, 430] width 19 height 19
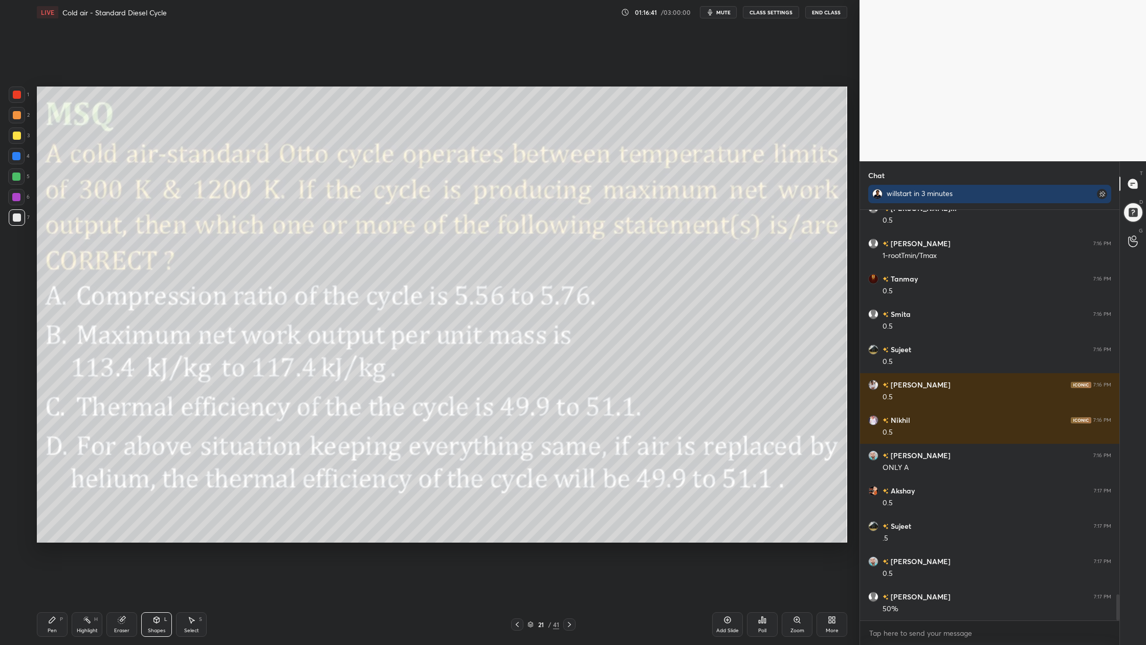
click at [15, 101] on div at bounding box center [17, 94] width 16 height 16
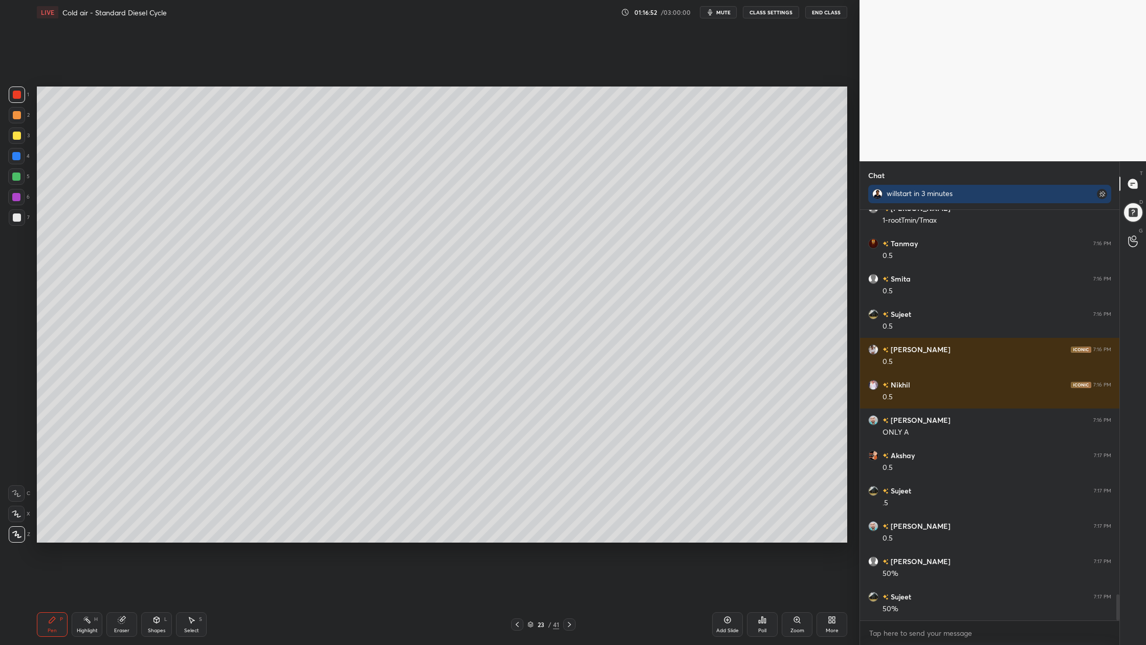
click at [13, 215] on div at bounding box center [17, 217] width 8 height 8
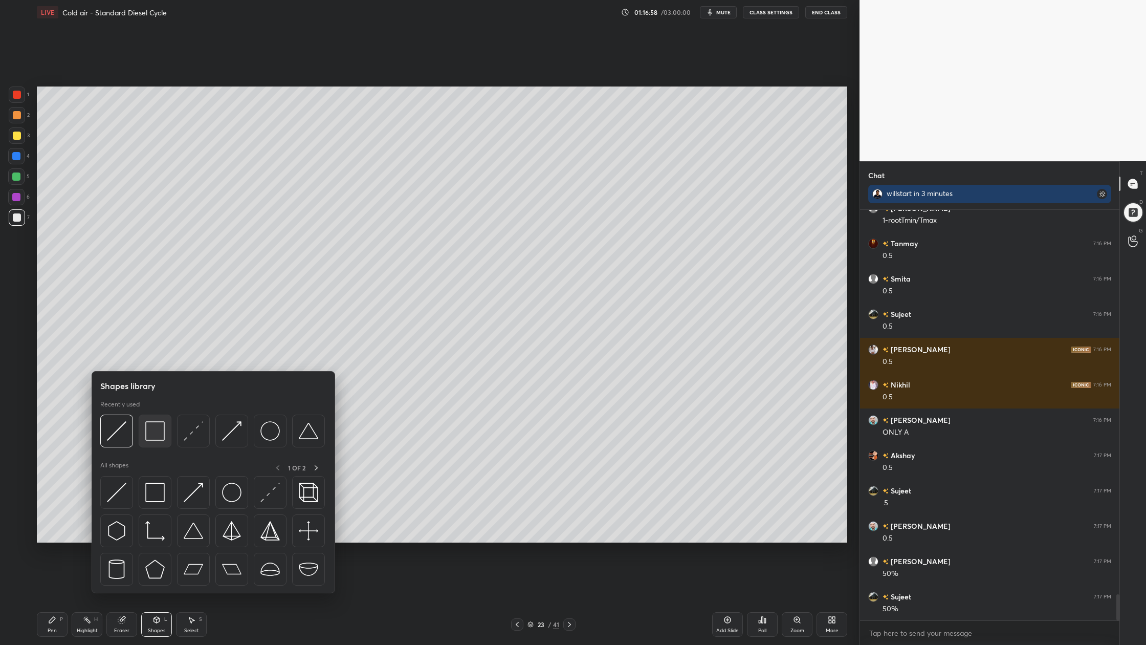
click at [157, 431] on img at bounding box center [154, 430] width 19 height 19
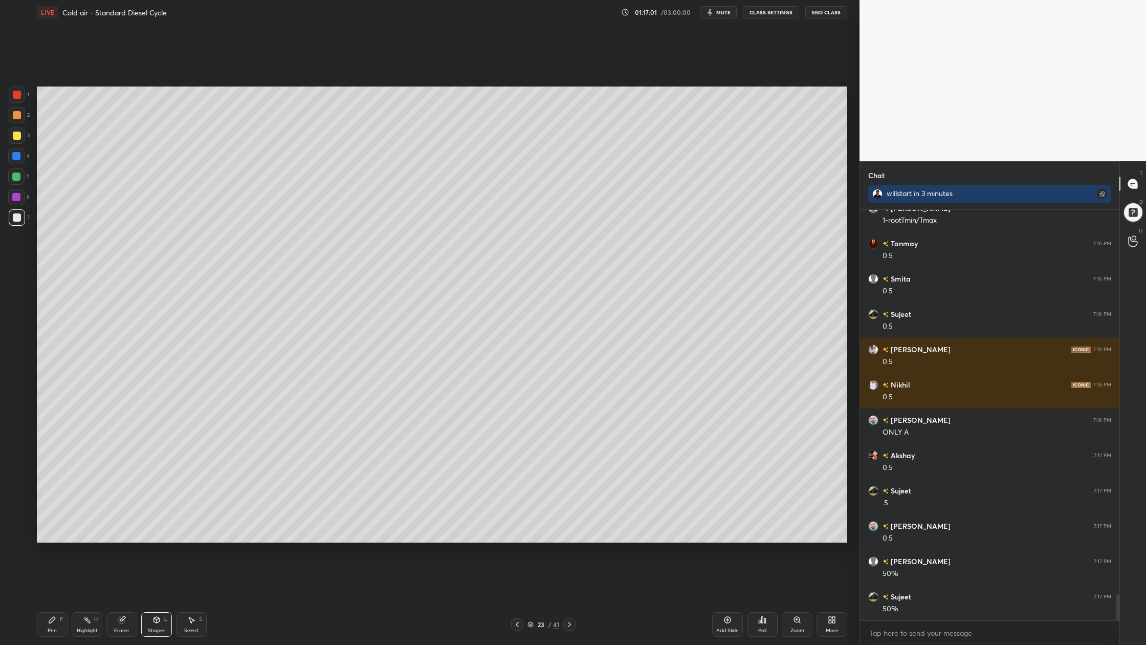
drag, startPoint x: 18, startPoint y: 179, endPoint x: 21, endPoint y: 207, distance: 28.8
click at [19, 182] on div at bounding box center [16, 176] width 16 height 16
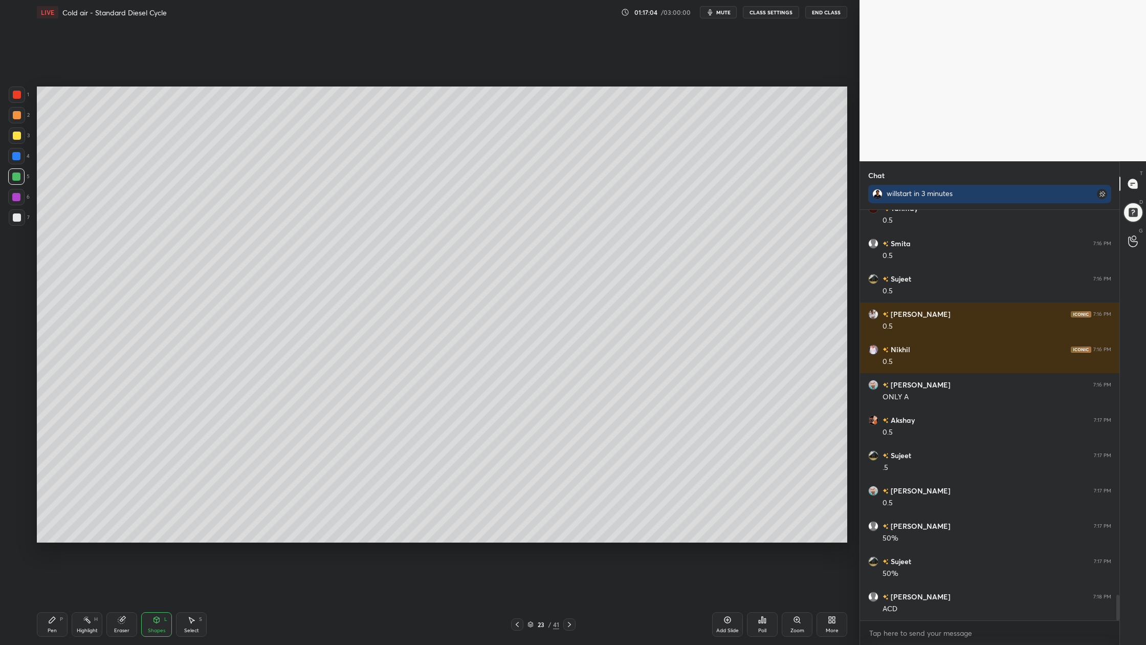
click at [15, 218] on div at bounding box center [17, 217] width 8 height 8
click at [25, 168] on div "5" at bounding box center [18, 176] width 21 height 16
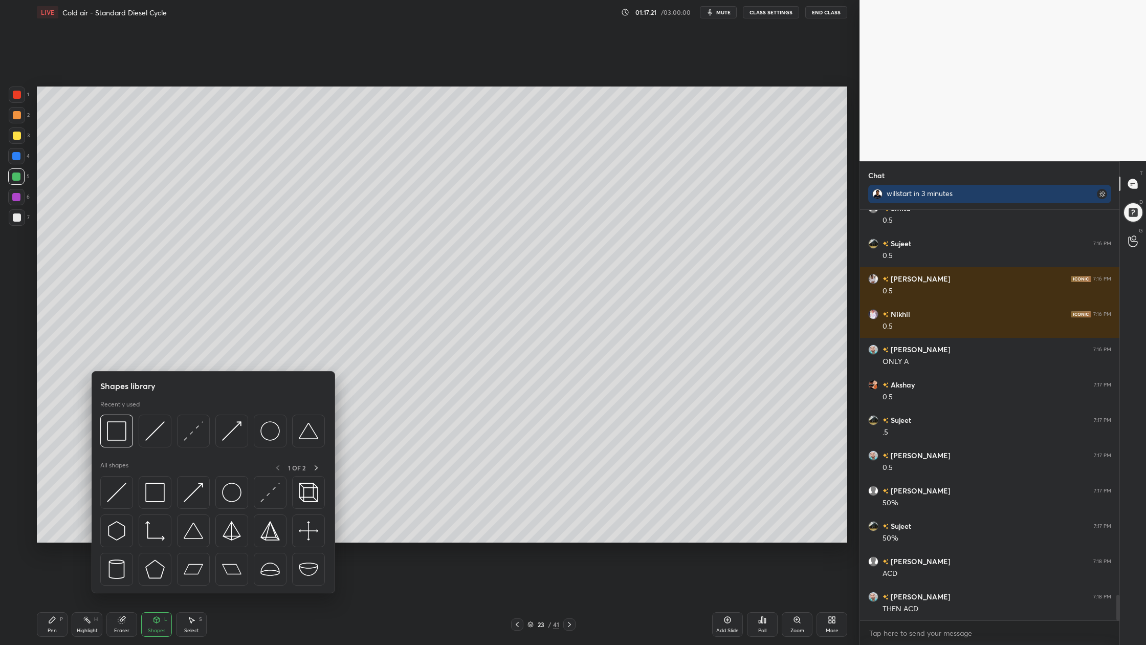
click at [157, 448] on div at bounding box center [212, 434] width 225 height 38
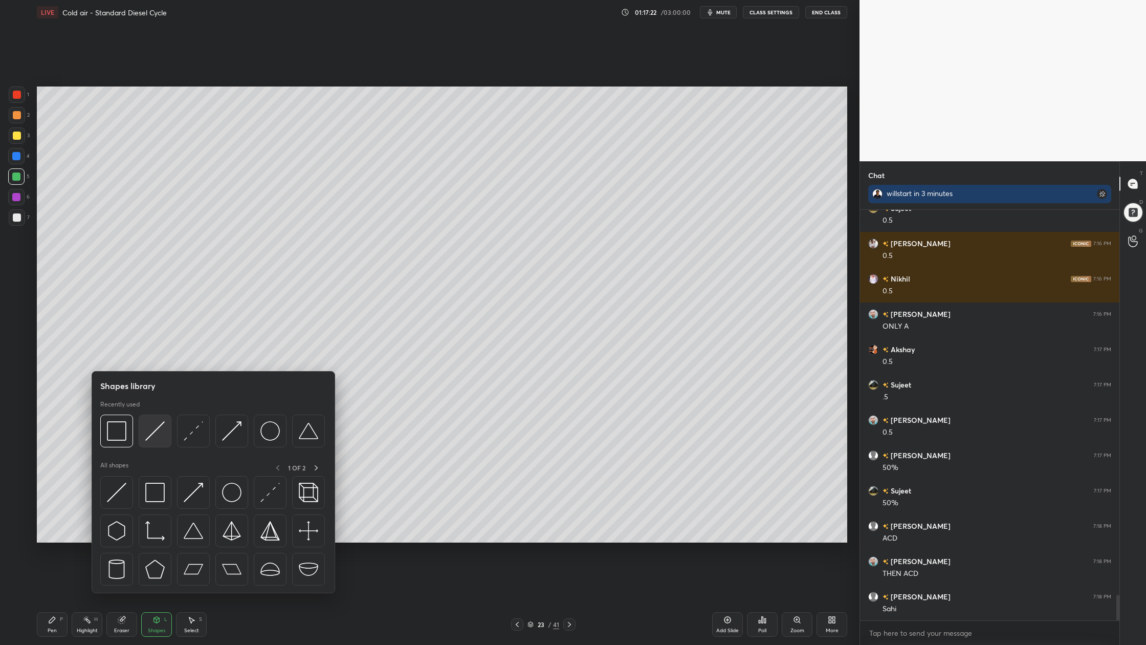
click at [156, 440] on img at bounding box center [154, 430] width 19 height 19
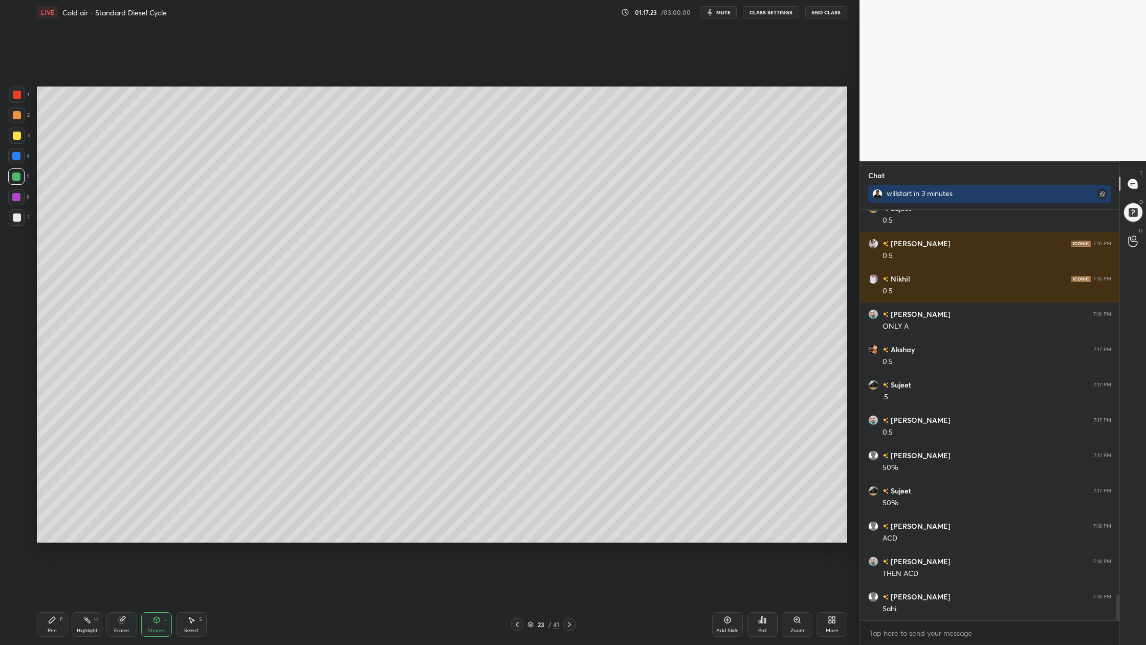
click at [16, 119] on div at bounding box center [17, 115] width 16 height 16
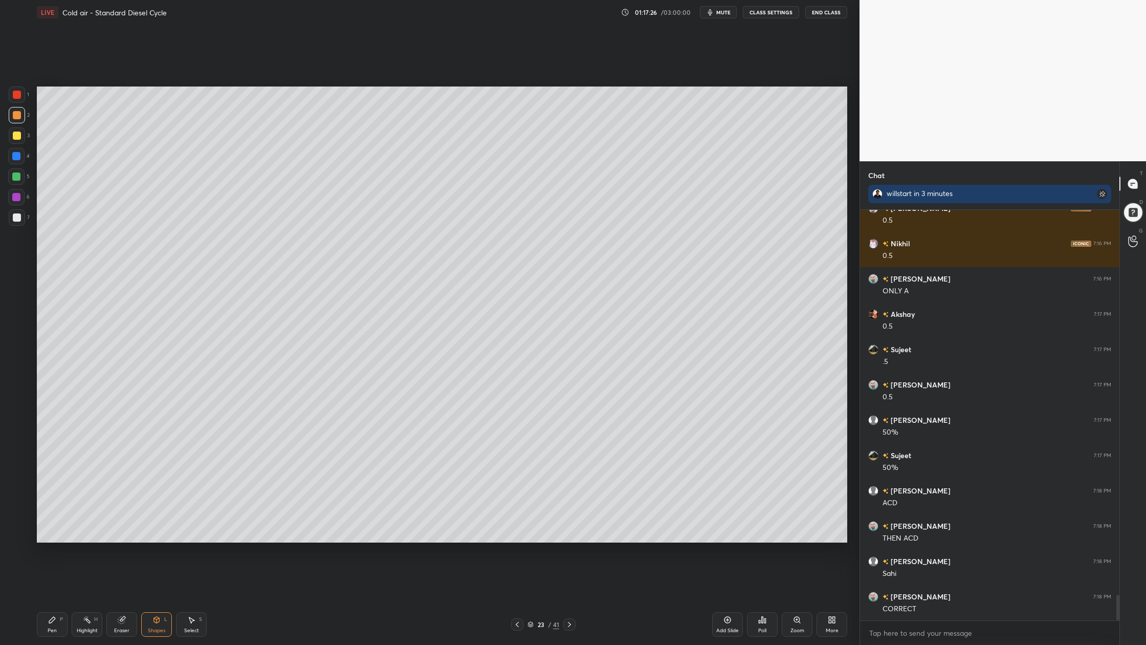
click at [20, 218] on div at bounding box center [17, 217] width 8 height 8
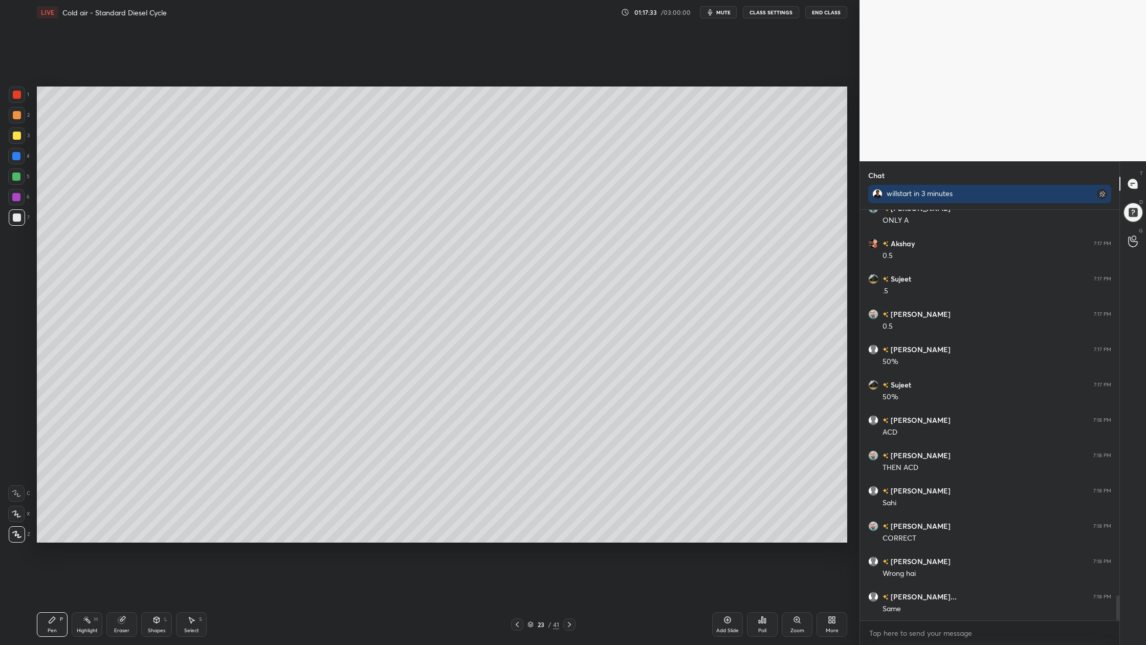
scroll to position [6323, 0]
drag, startPoint x: 12, startPoint y: 178, endPoint x: 24, endPoint y: 188, distance: 14.9
click at [11, 180] on div at bounding box center [16, 176] width 16 height 16
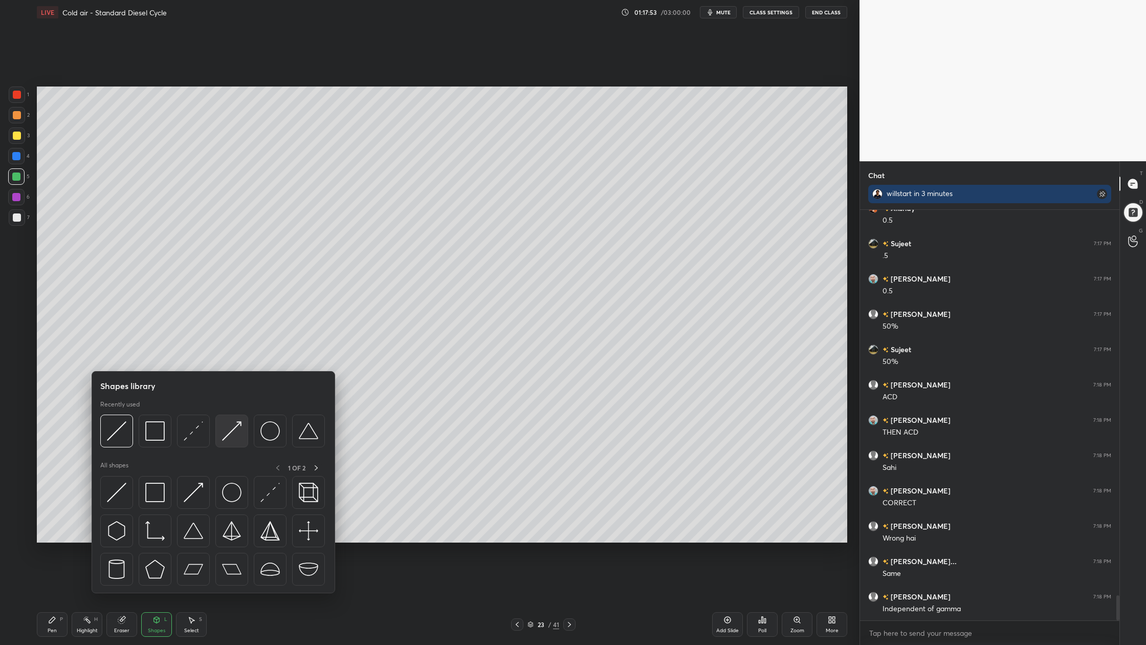
click at [241, 442] on div at bounding box center [231, 431] width 33 height 33
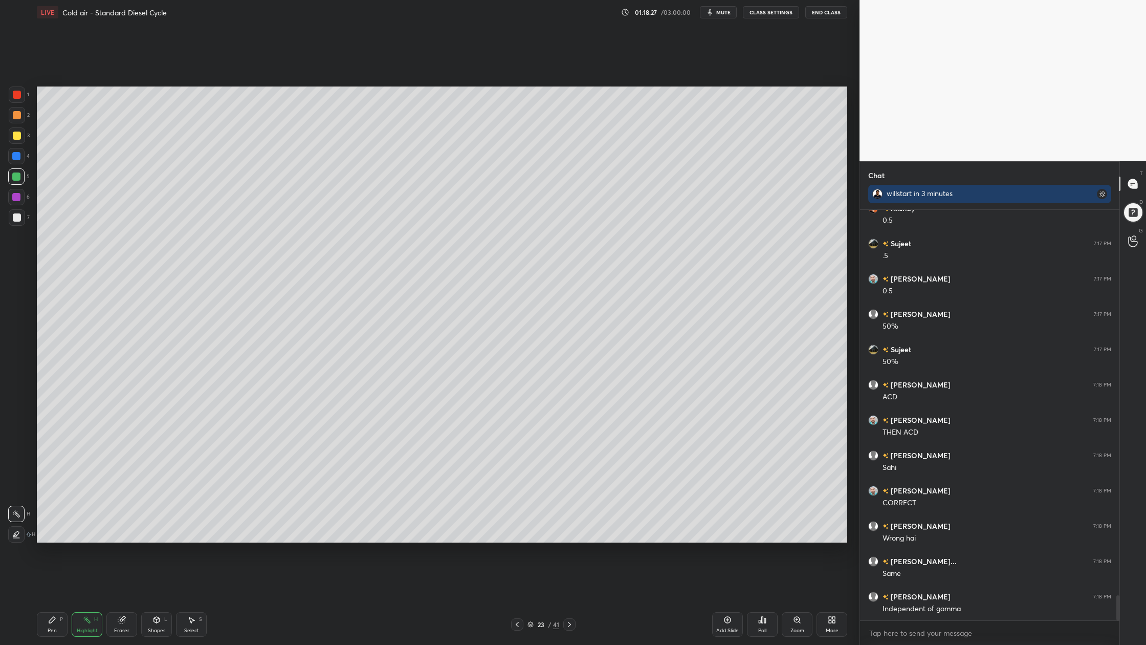
drag, startPoint x: 16, startPoint y: 218, endPoint x: 31, endPoint y: 224, distance: 15.9
click at [21, 223] on div at bounding box center [17, 217] width 16 height 16
drag, startPoint x: 11, startPoint y: 181, endPoint x: 24, endPoint y: 183, distance: 13.5
click at [13, 183] on div at bounding box center [16, 176] width 16 height 16
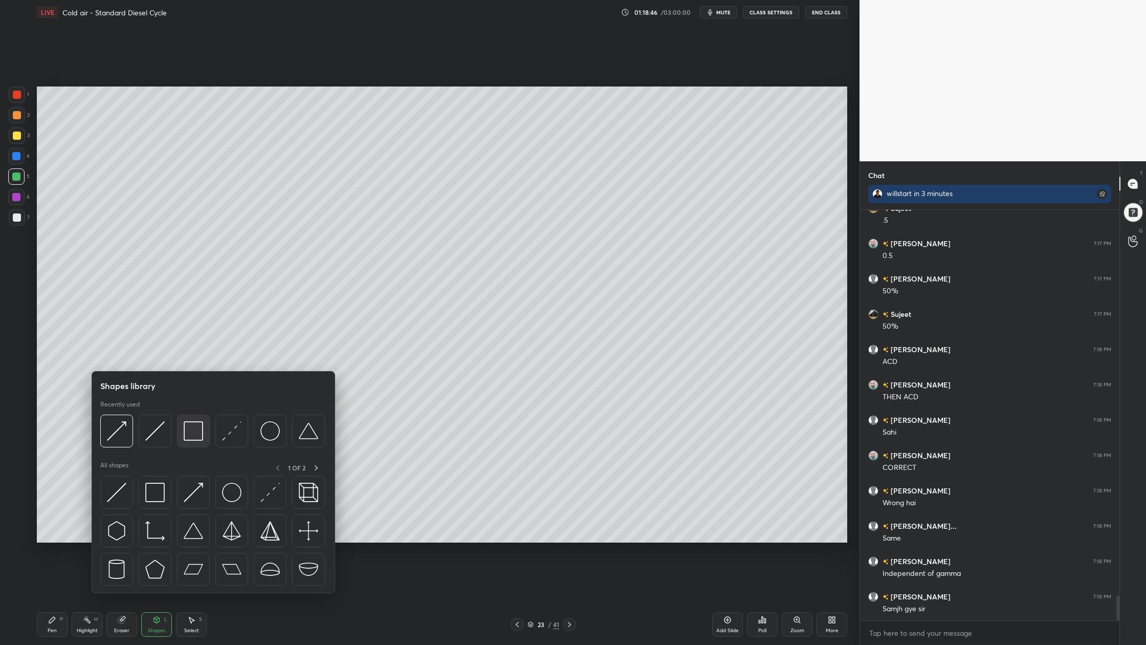
click at [193, 443] on div at bounding box center [193, 431] width 33 height 33
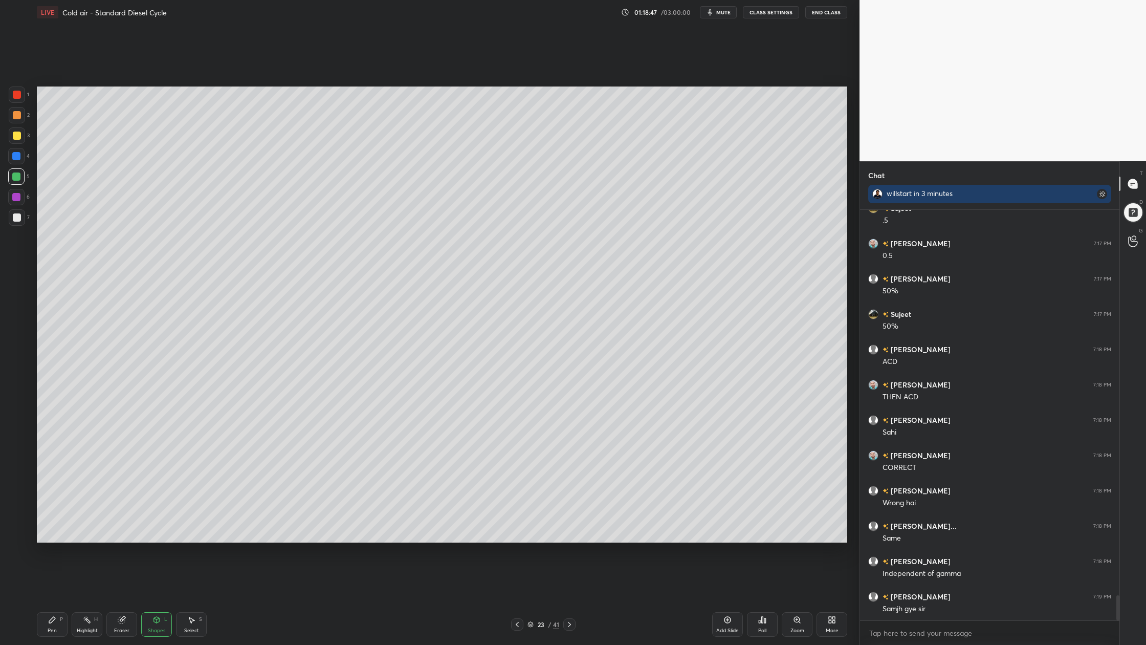
drag, startPoint x: 16, startPoint y: 178, endPoint x: 21, endPoint y: 183, distance: 6.9
click at [19, 182] on div at bounding box center [16, 176] width 16 height 16
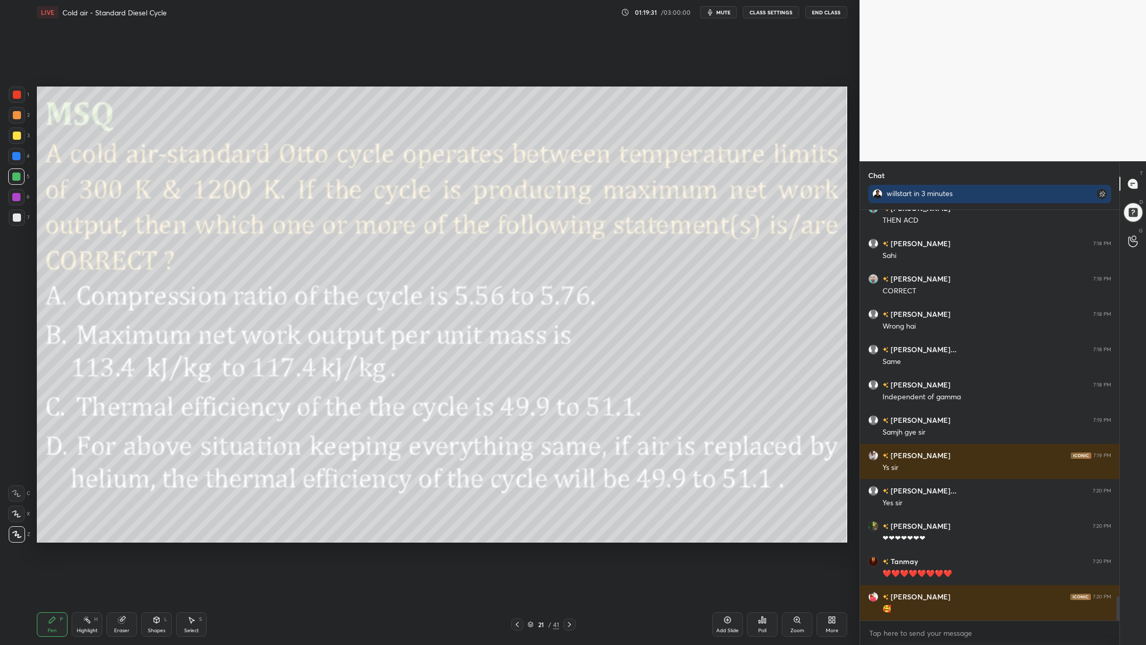
scroll to position [6570, 0]
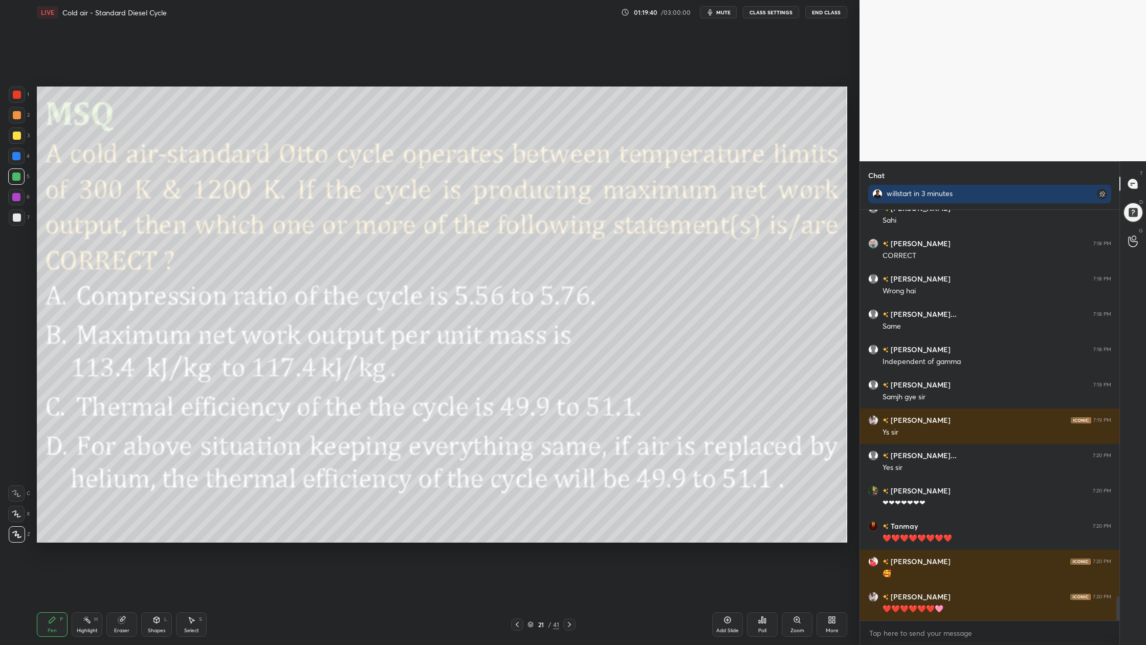
click at [530, 599] on icon at bounding box center [531, 624] width 6 height 6
drag, startPoint x: 533, startPoint y: 623, endPoint x: 537, endPoint y: 566, distance: 57.5
click at [533, 599] on icon at bounding box center [531, 624] width 6 height 6
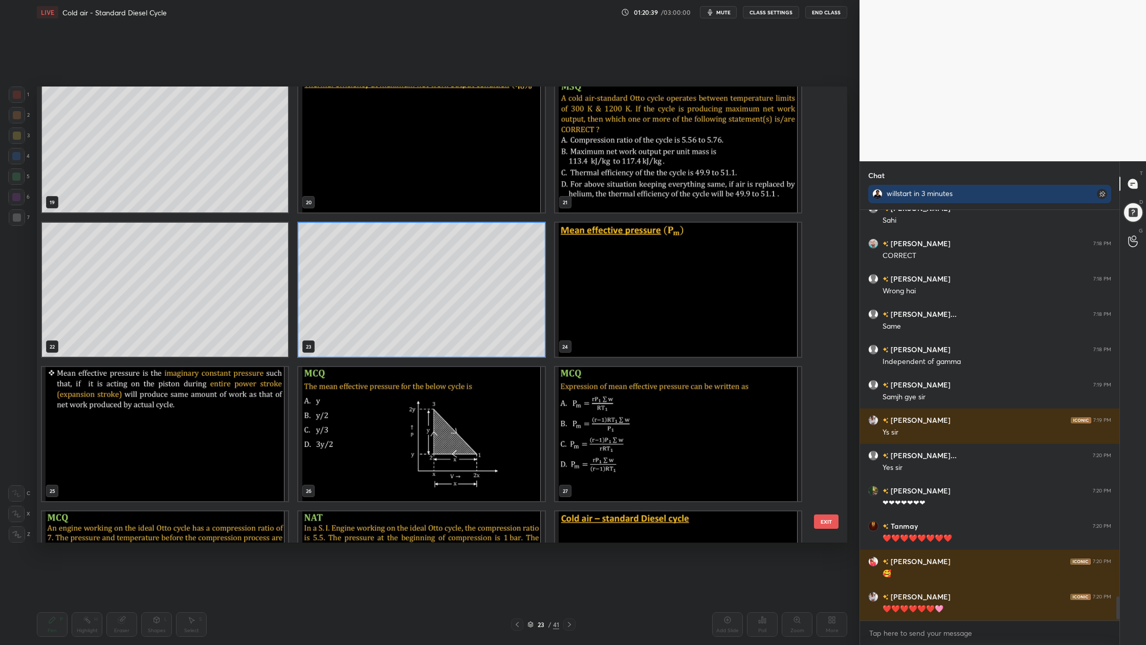
scroll to position [876, 0]
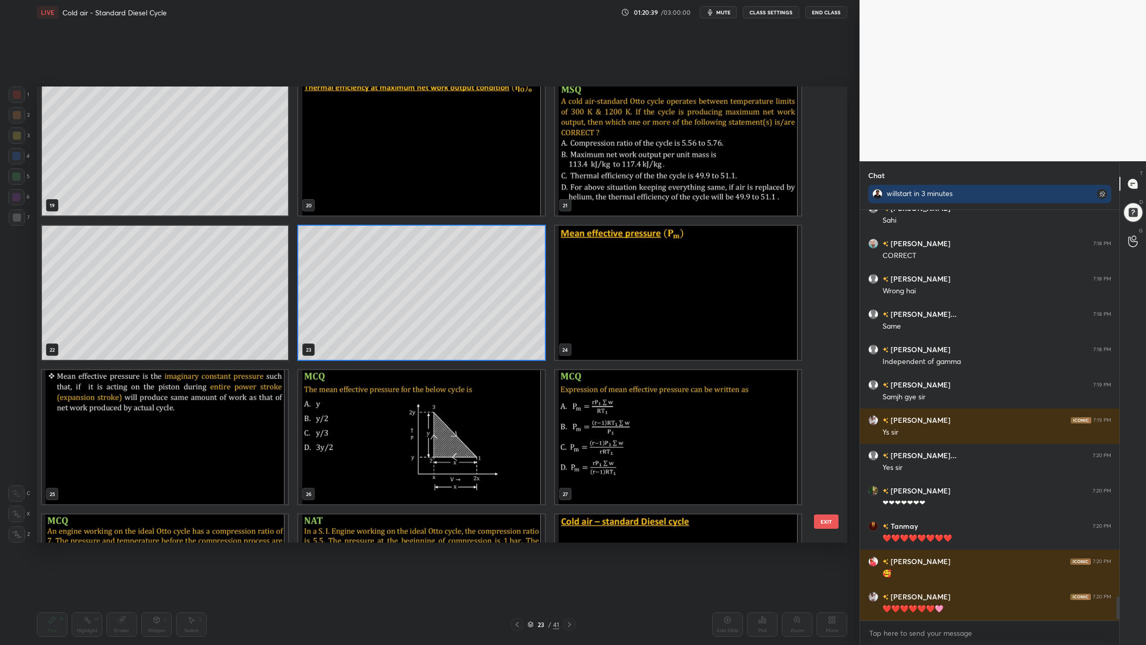
click at [650, 313] on img "grid" at bounding box center [678, 293] width 246 height 134
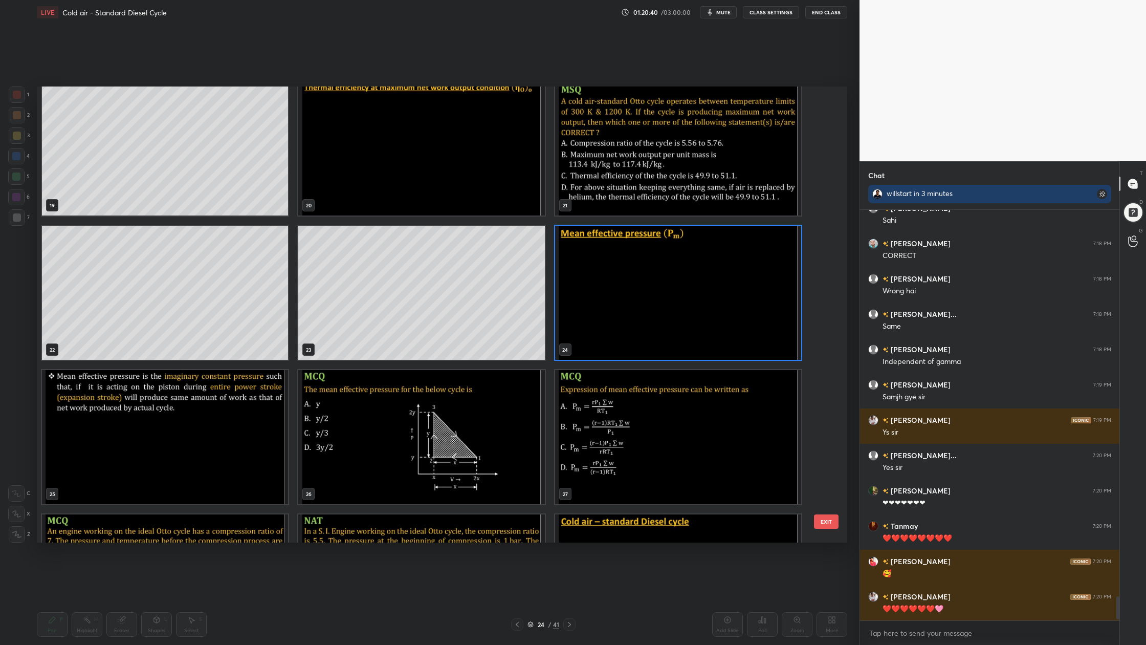
click at [650, 313] on img "grid" at bounding box center [678, 293] width 246 height 134
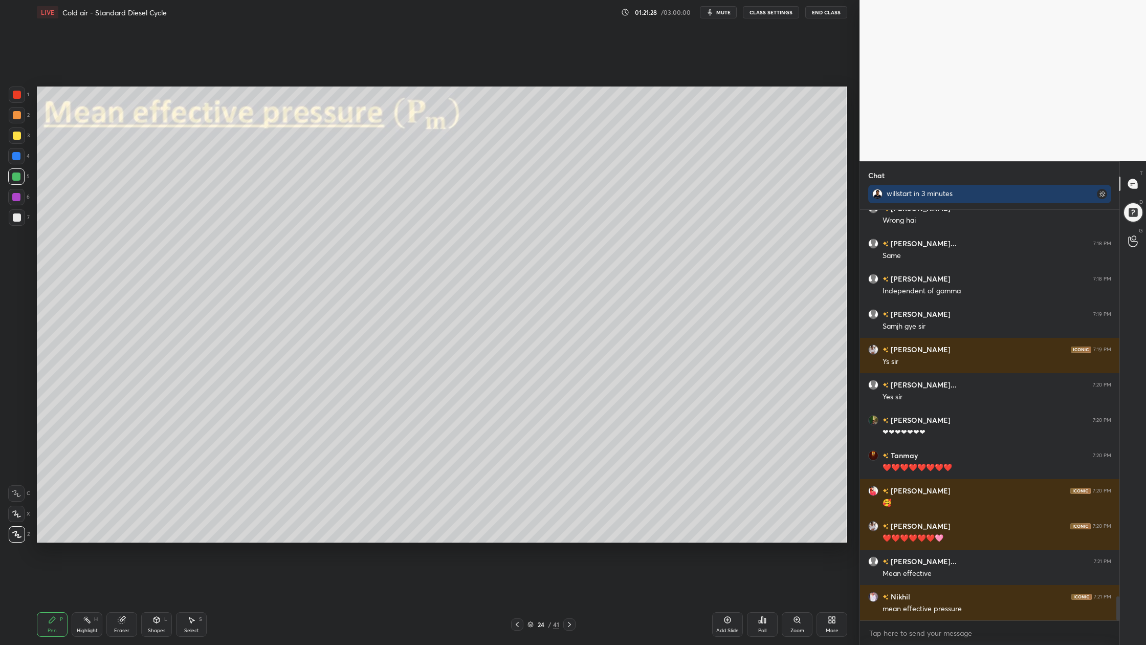
scroll to position [6686, 0]
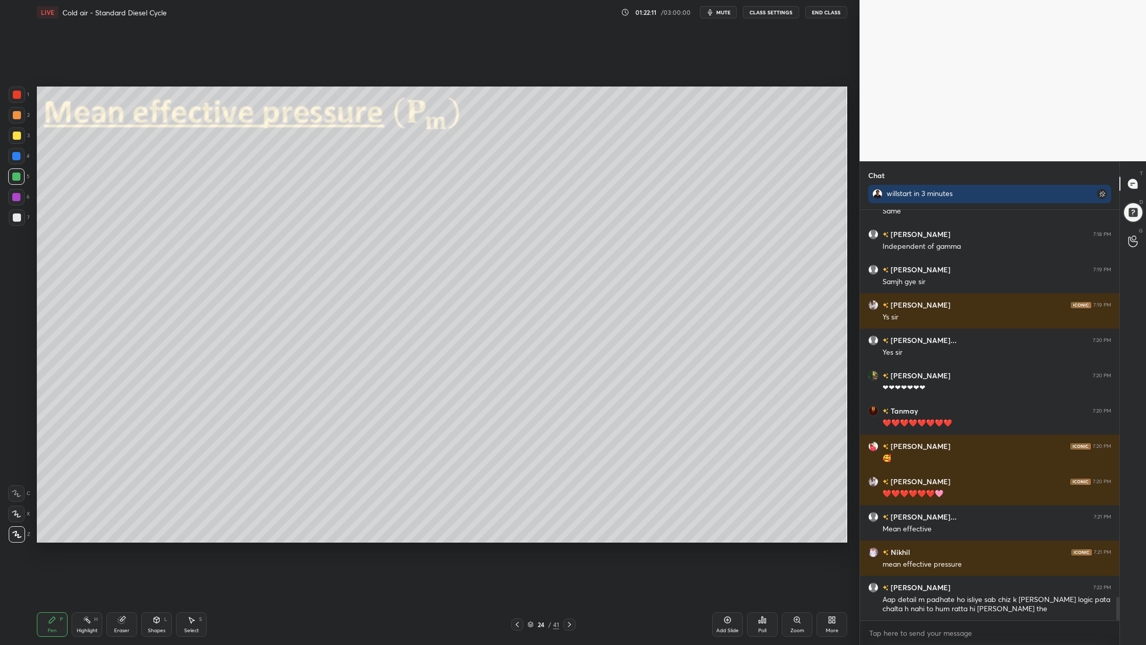
click at [22, 116] on div at bounding box center [17, 115] width 16 height 16
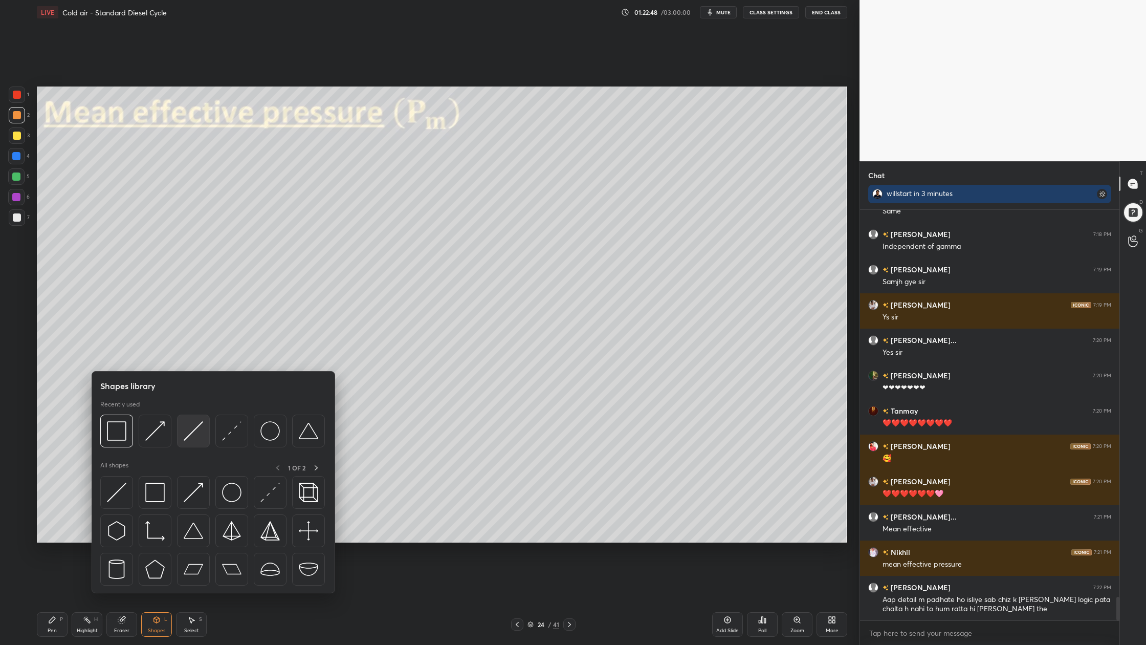
click at [199, 441] on div at bounding box center [193, 431] width 33 height 33
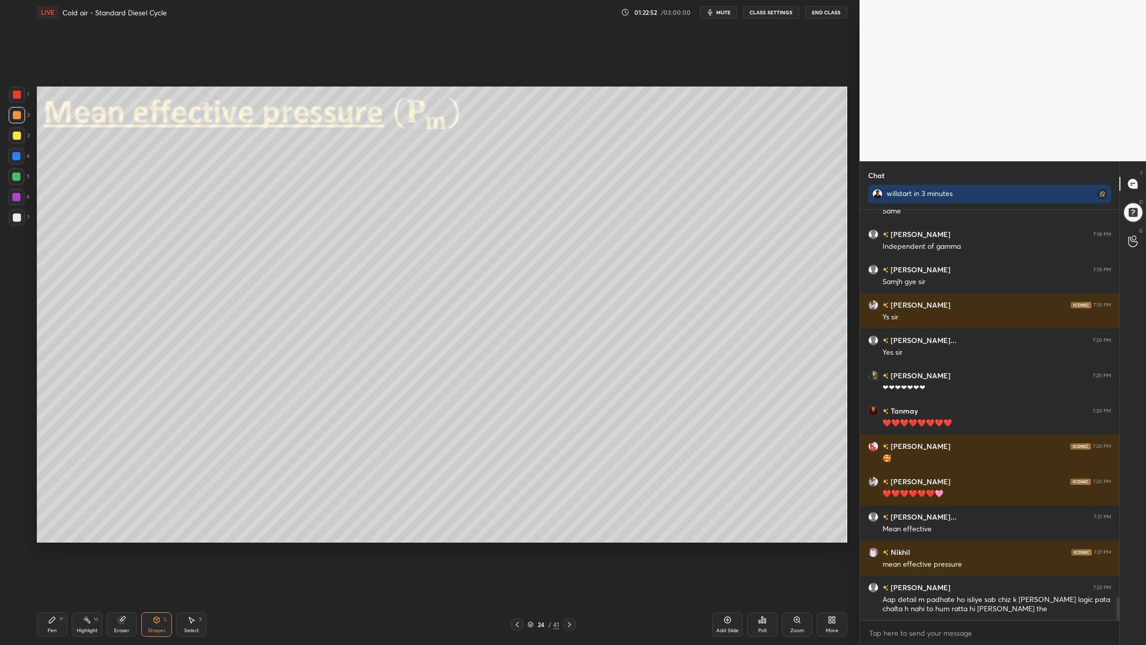
drag, startPoint x: 9, startPoint y: 216, endPoint x: 27, endPoint y: 218, distance: 17.9
click at [7, 217] on div "1 2 3 4 5 6 7 C X Z C X Z E E Erase all H H" at bounding box center [16, 314] width 33 height 456
click at [18, 221] on div at bounding box center [17, 217] width 16 height 16
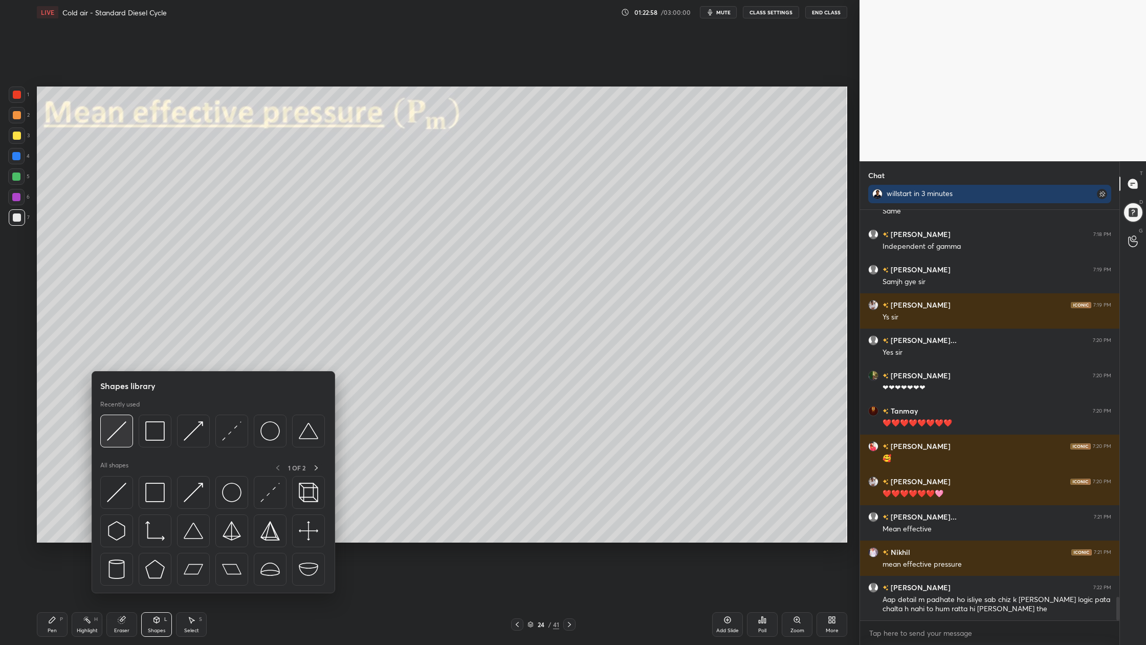
click at [115, 440] on img at bounding box center [116, 430] width 19 height 19
click at [117, 448] on div at bounding box center [212, 434] width 225 height 38
click at [122, 442] on div at bounding box center [116, 431] width 33 height 33
click at [122, 446] on div at bounding box center [116, 431] width 33 height 33
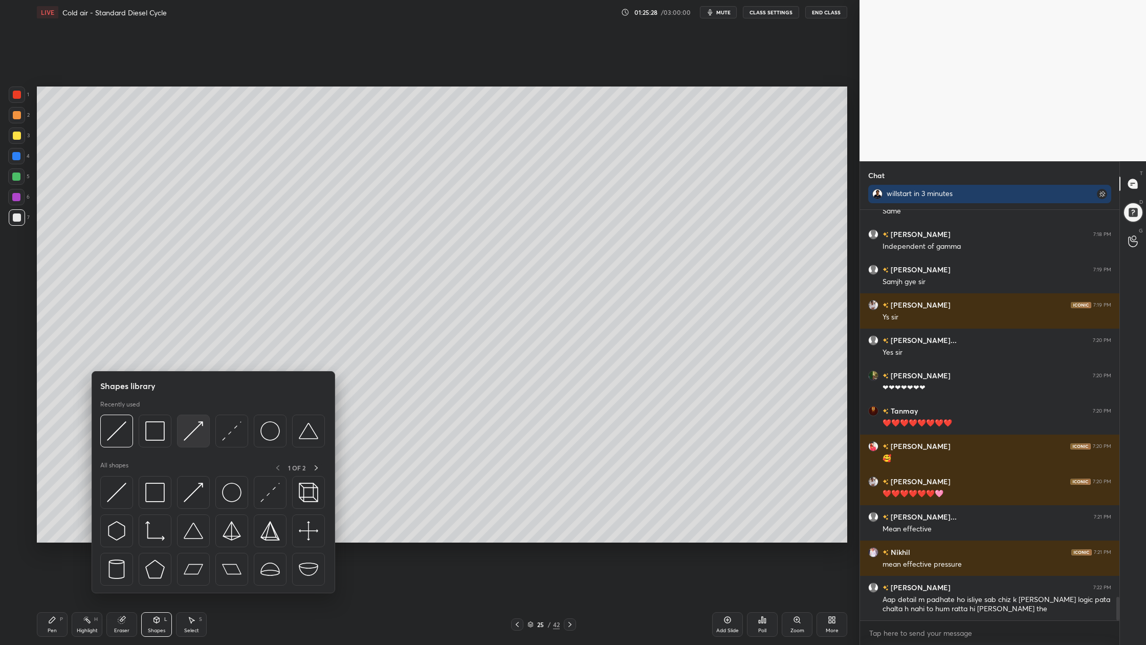
click at [191, 442] on div at bounding box center [193, 431] width 33 height 33
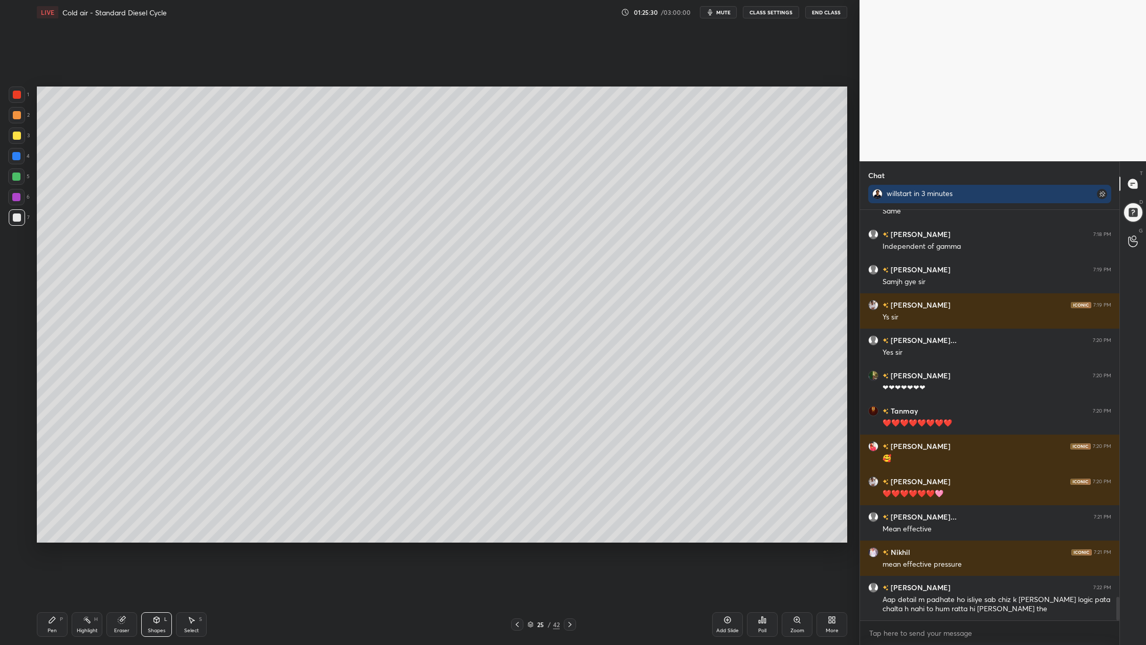
drag, startPoint x: 18, startPoint y: 119, endPoint x: 21, endPoint y: 125, distance: 7.1
click at [18, 120] on div at bounding box center [17, 115] width 16 height 16
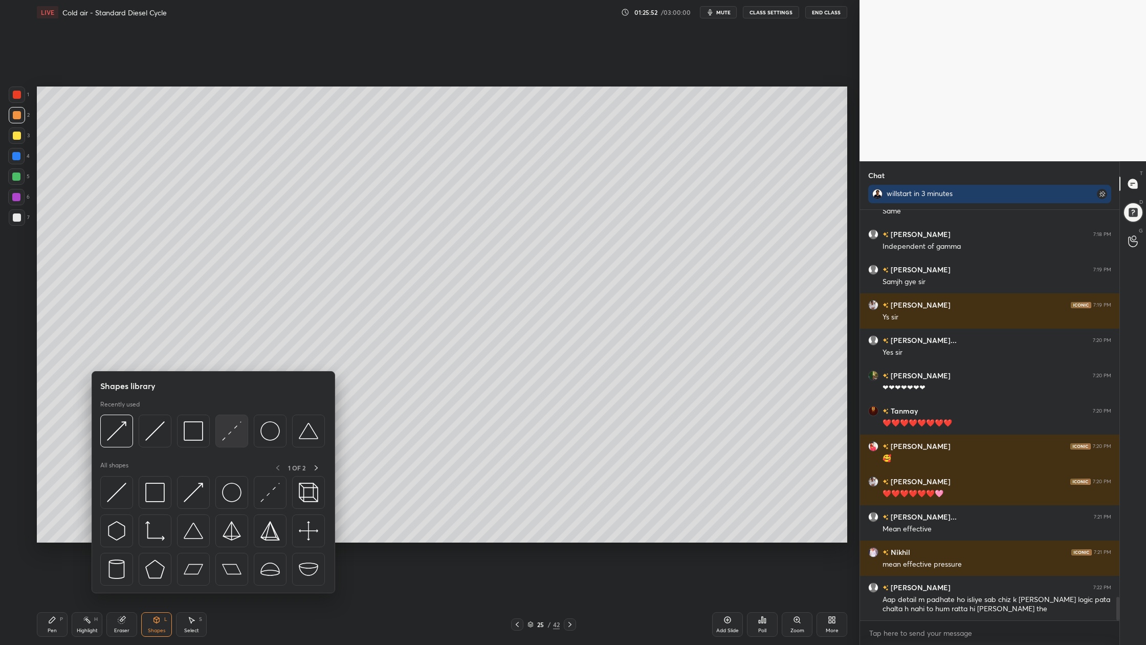
click at [232, 446] on div at bounding box center [231, 431] width 33 height 33
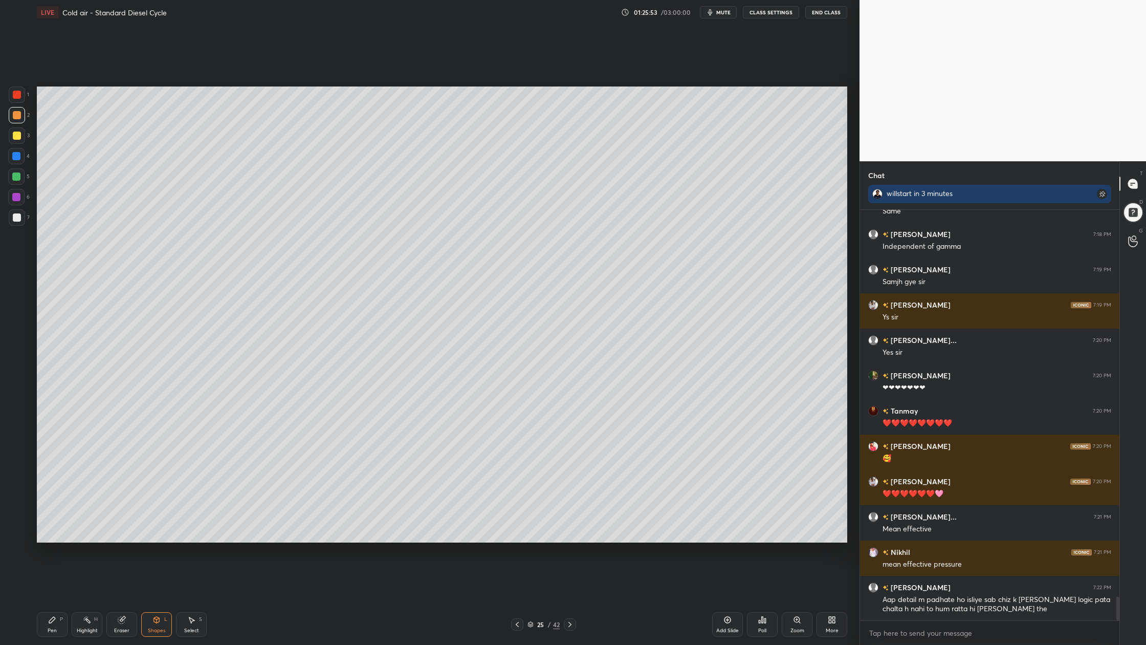
drag, startPoint x: 14, startPoint y: 127, endPoint x: 17, endPoint y: 137, distance: 9.9
click at [16, 132] on div at bounding box center [17, 135] width 16 height 16
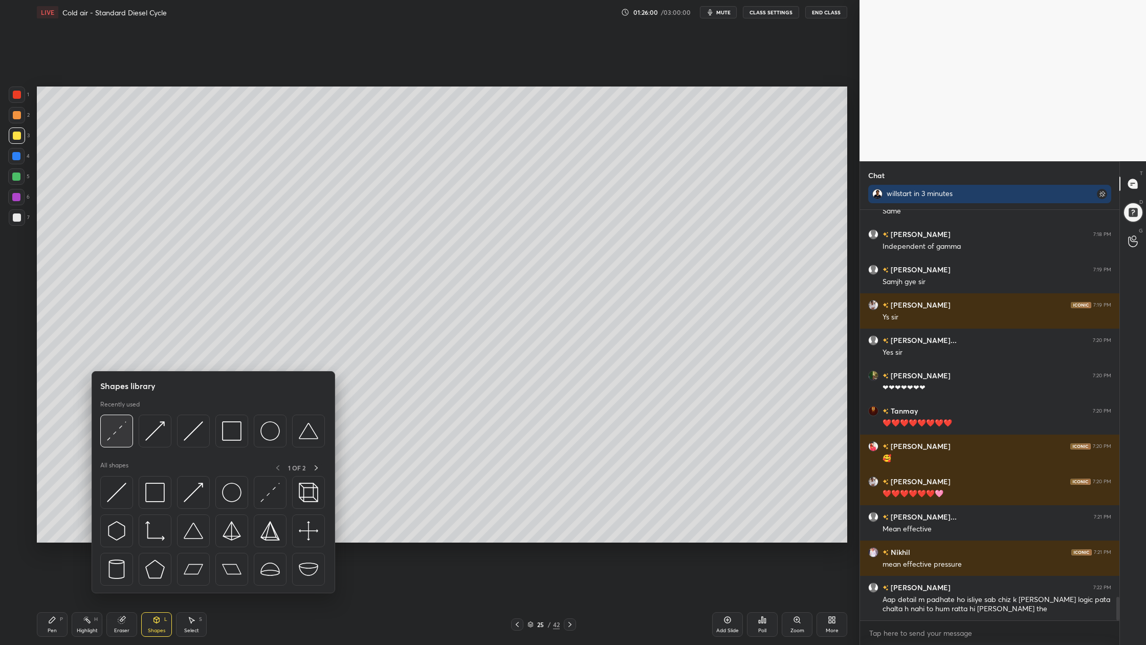
click at [119, 439] on img at bounding box center [116, 430] width 19 height 19
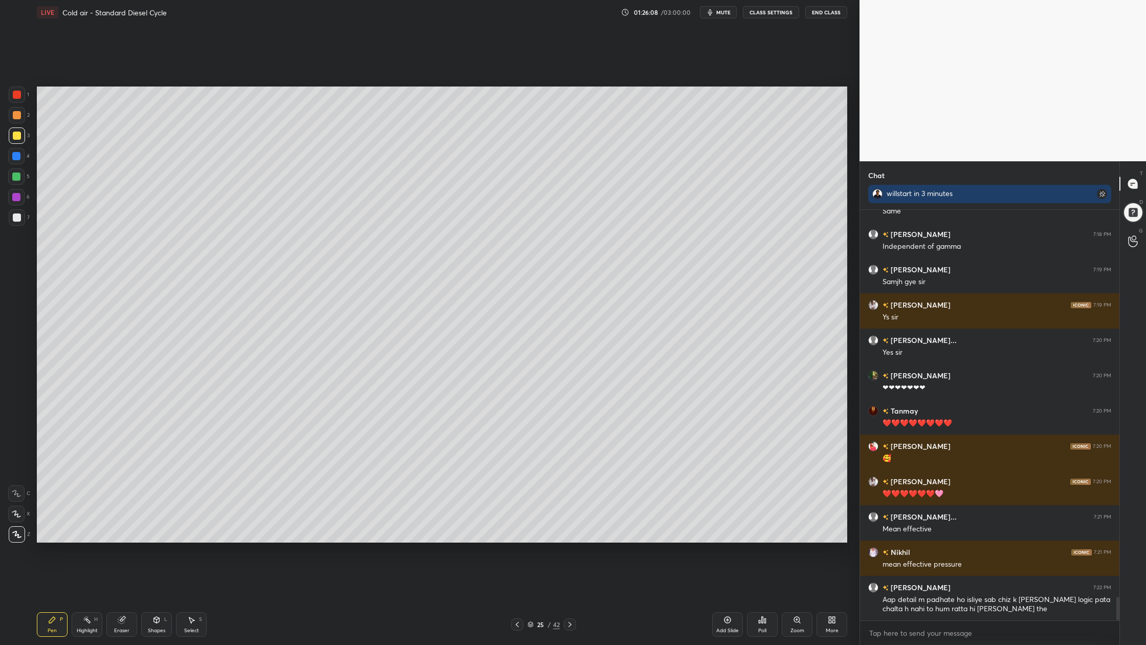
drag, startPoint x: 16, startPoint y: 217, endPoint x: 24, endPoint y: 219, distance: 7.5
click at [16, 218] on div at bounding box center [17, 217] width 8 height 8
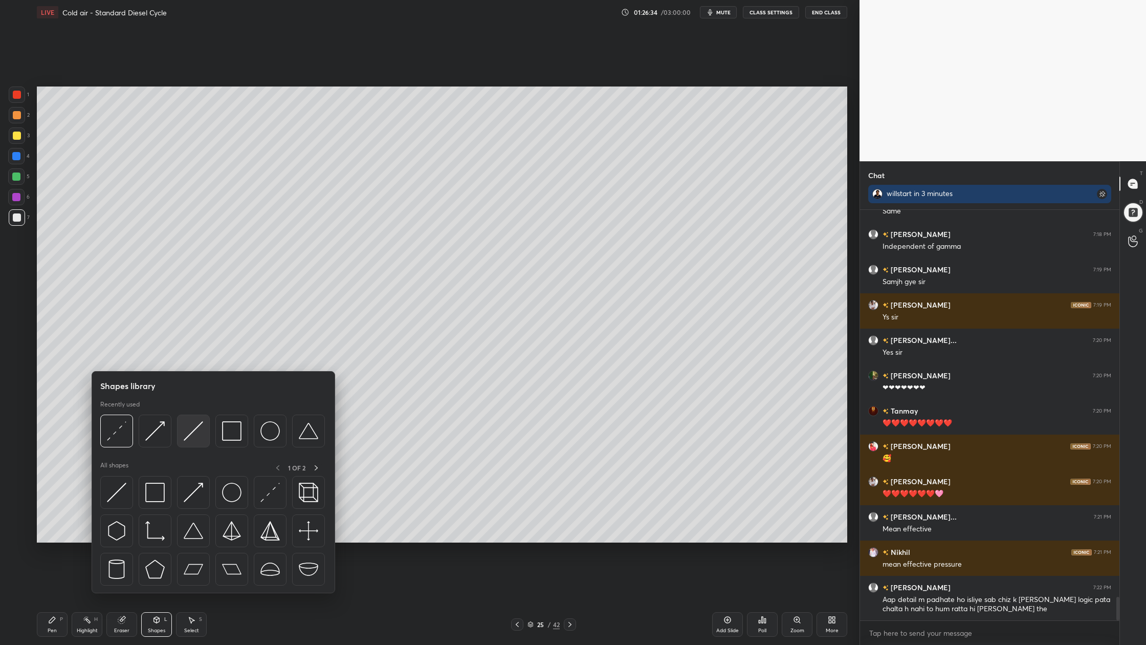
click at [205, 443] on div at bounding box center [193, 431] width 33 height 33
click at [119, 442] on div at bounding box center [116, 431] width 33 height 33
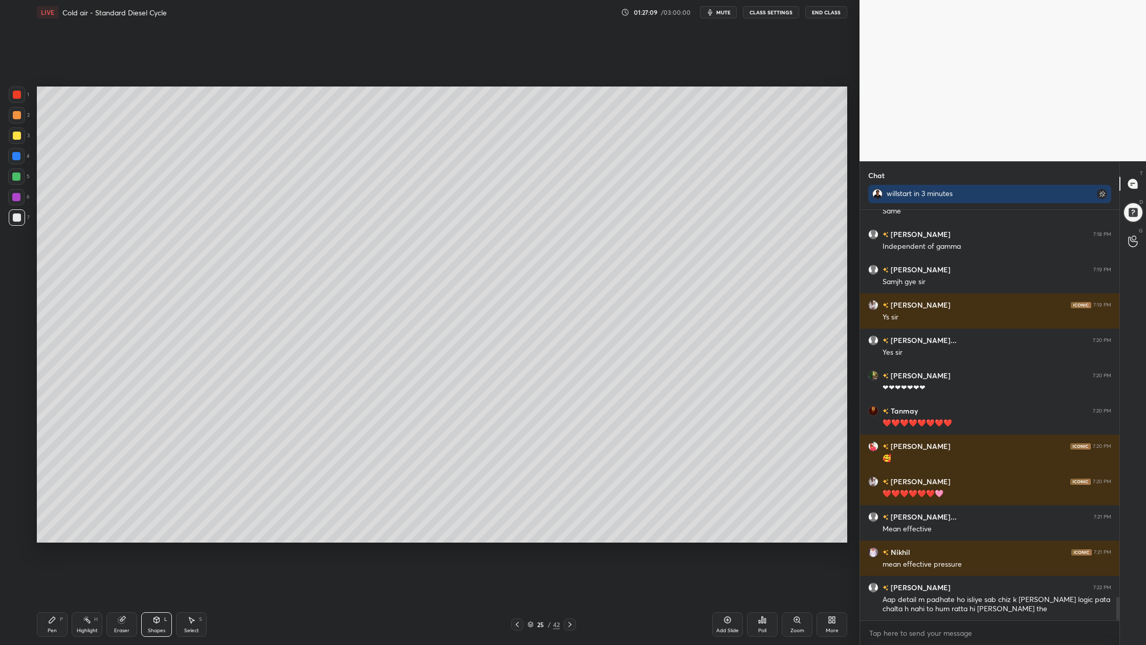
drag, startPoint x: 12, startPoint y: 224, endPoint x: 25, endPoint y: 223, distance: 12.8
click at [12, 224] on div at bounding box center [17, 217] width 16 height 16
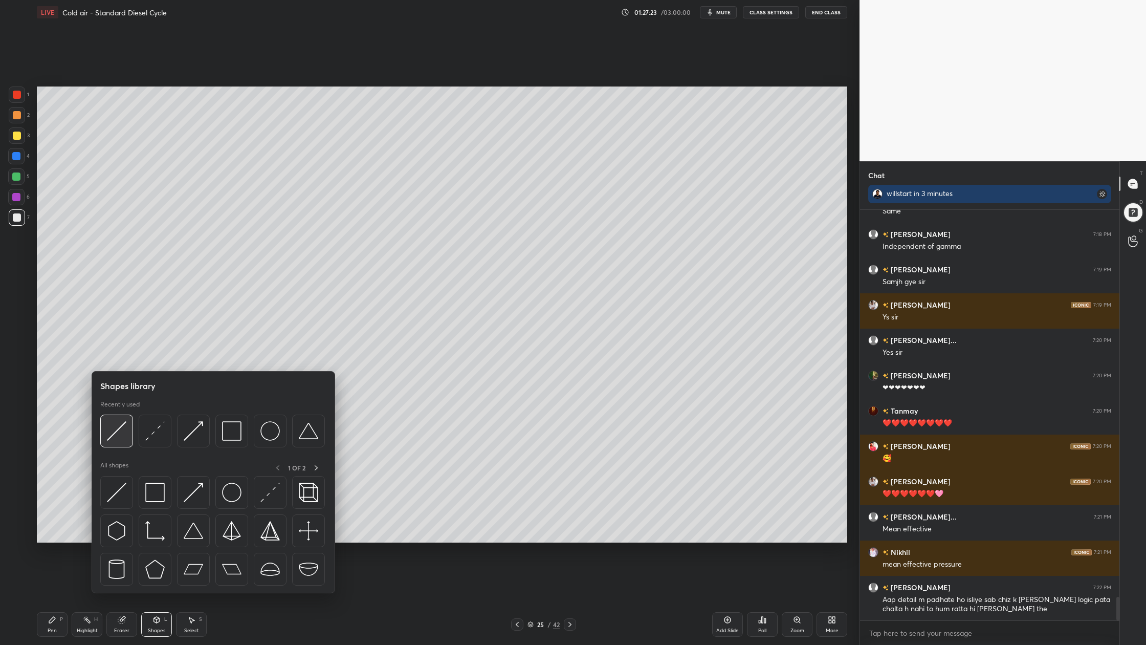
click at [115, 443] on div at bounding box center [116, 431] width 33 height 33
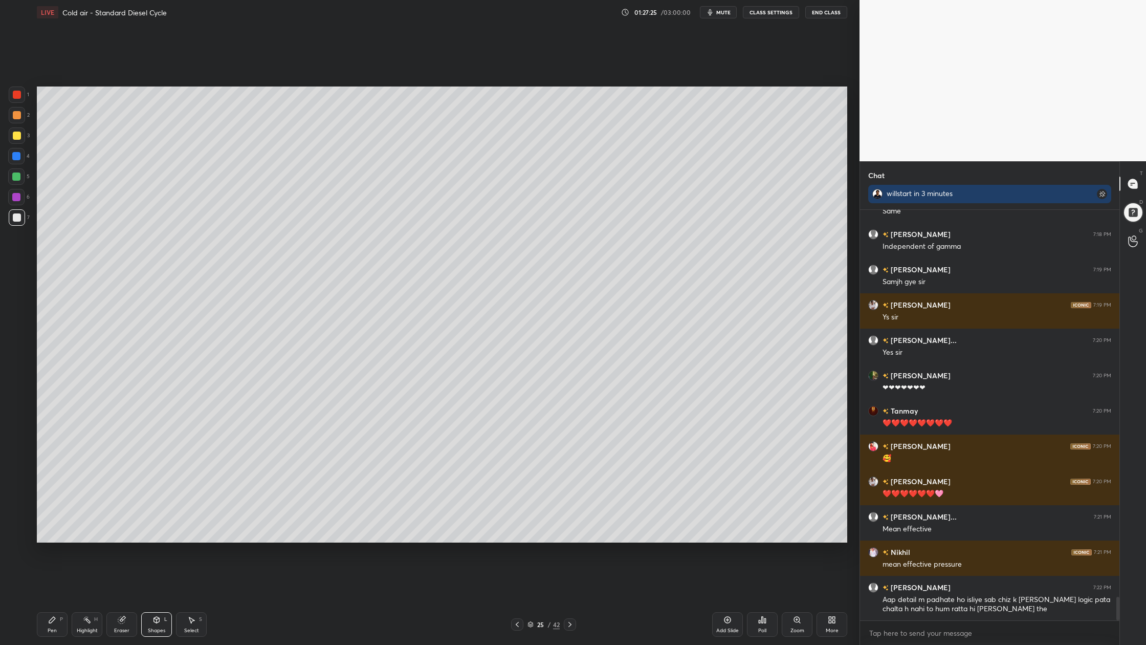
click at [12, 120] on div at bounding box center [17, 115] width 16 height 16
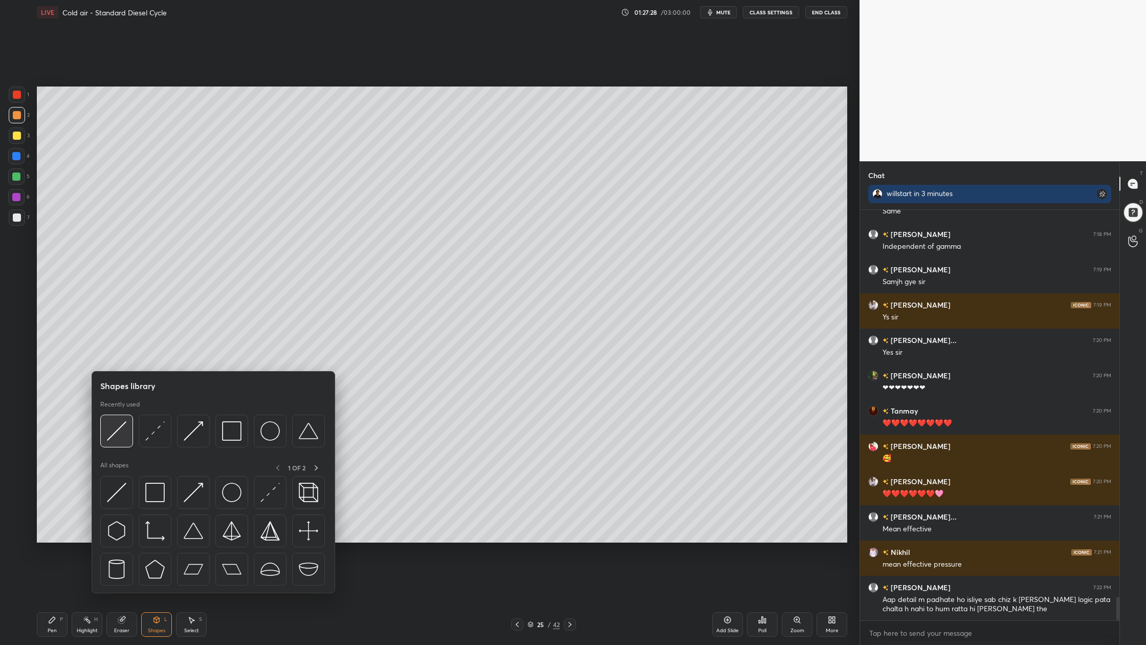
click at [119, 442] on div at bounding box center [116, 431] width 33 height 33
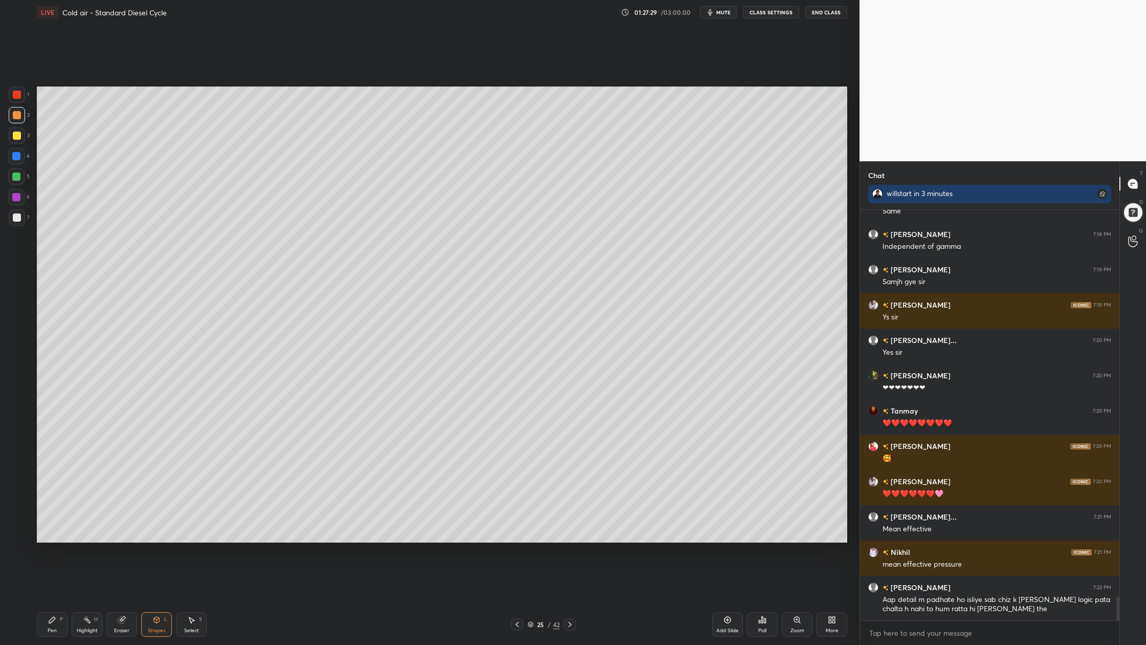
click at [11, 92] on div at bounding box center [17, 94] width 16 height 16
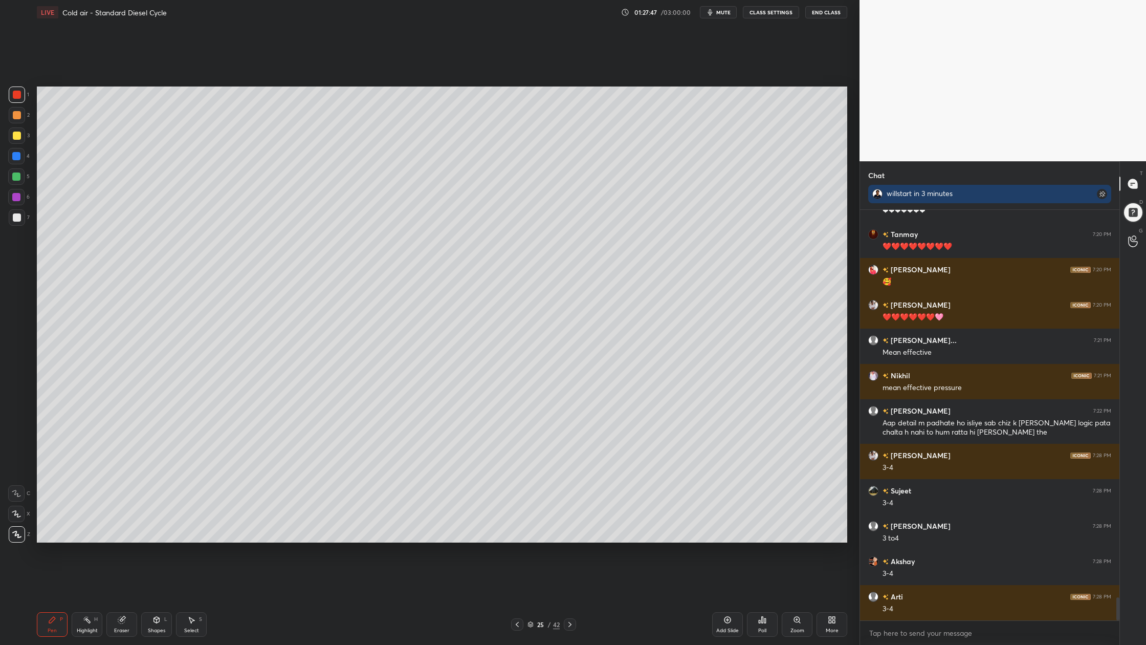
scroll to position [6898, 0]
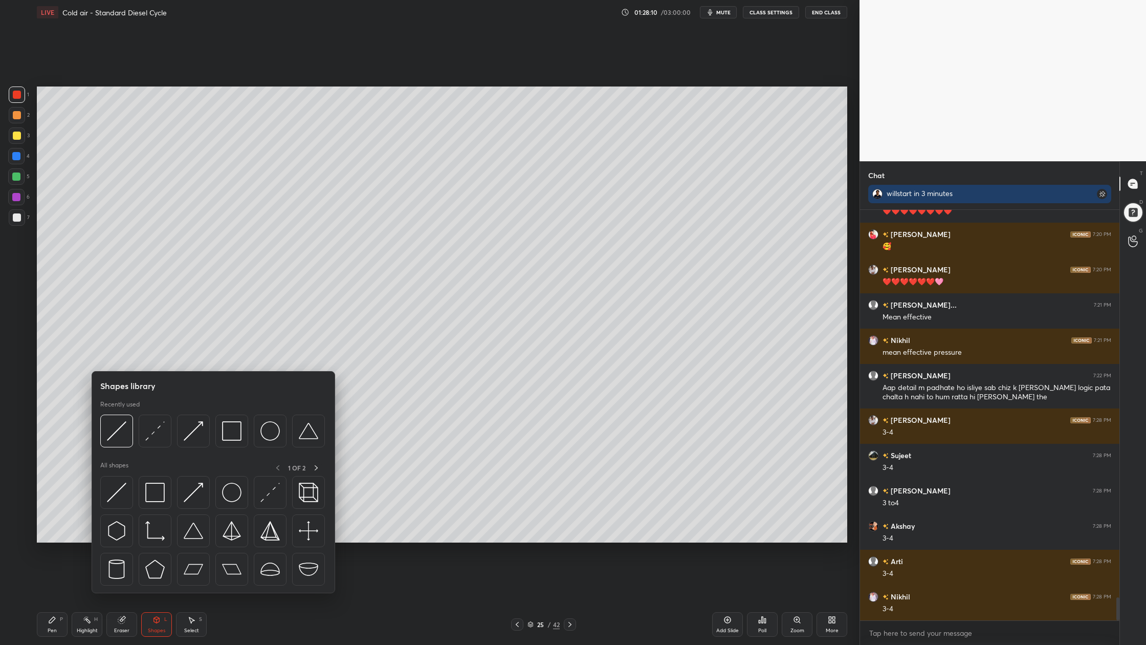
click at [122, 449] on div at bounding box center [212, 434] width 225 height 38
click at [117, 446] on div at bounding box center [116, 431] width 33 height 33
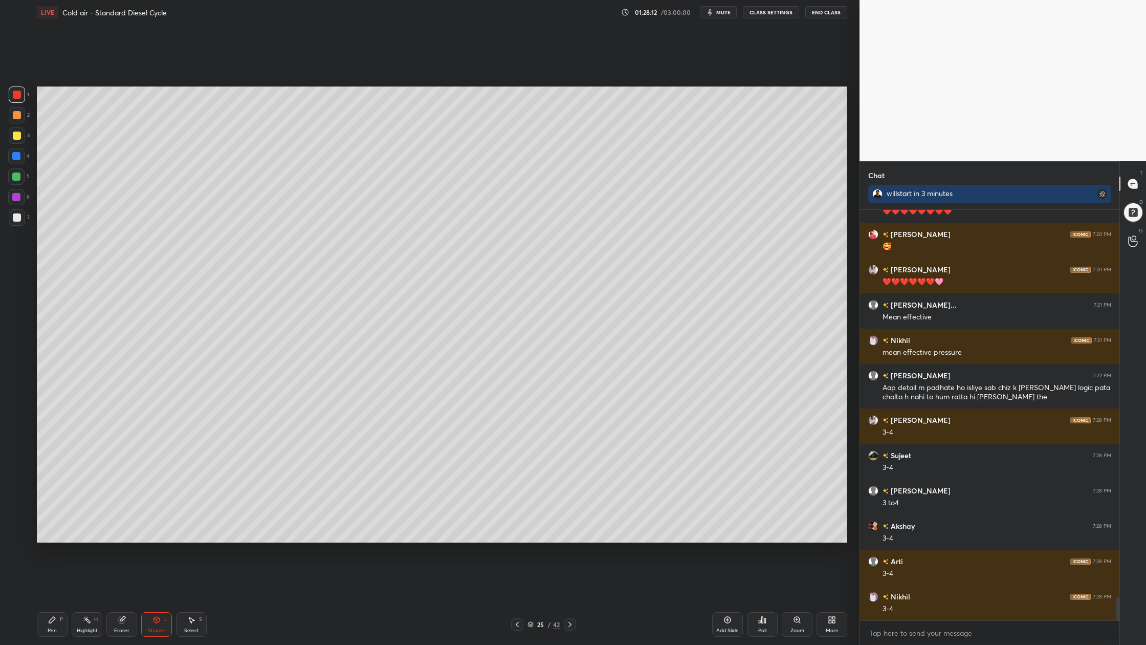
drag, startPoint x: 16, startPoint y: 115, endPoint x: 28, endPoint y: 118, distance: 12.3
click at [15, 115] on div at bounding box center [17, 115] width 8 height 8
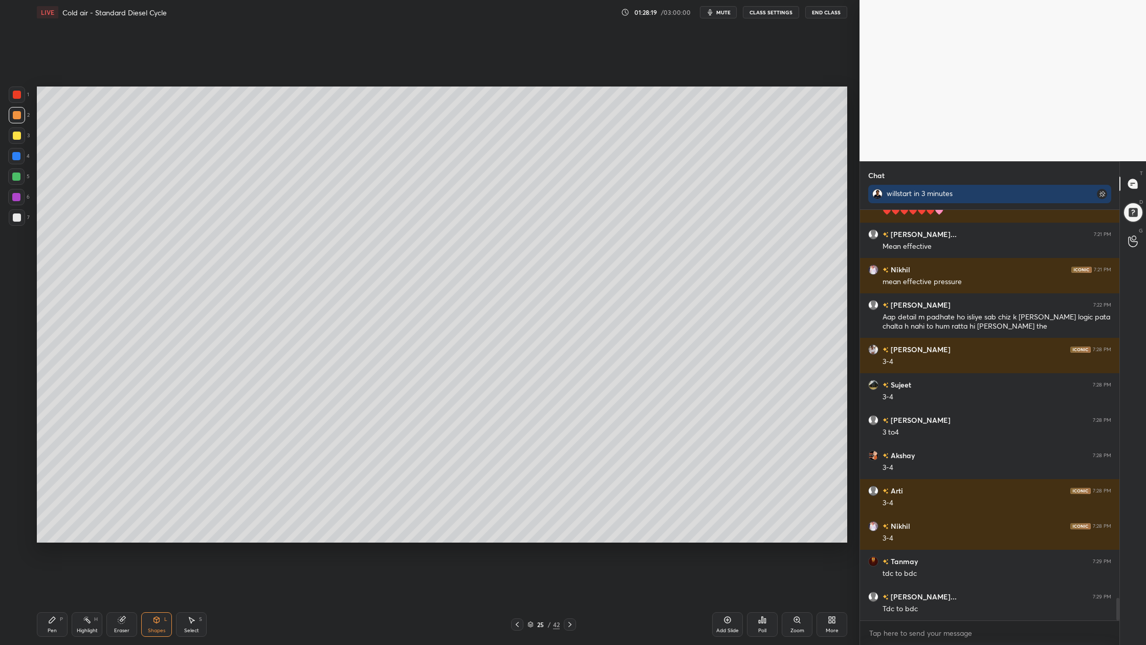
scroll to position [7003, 0]
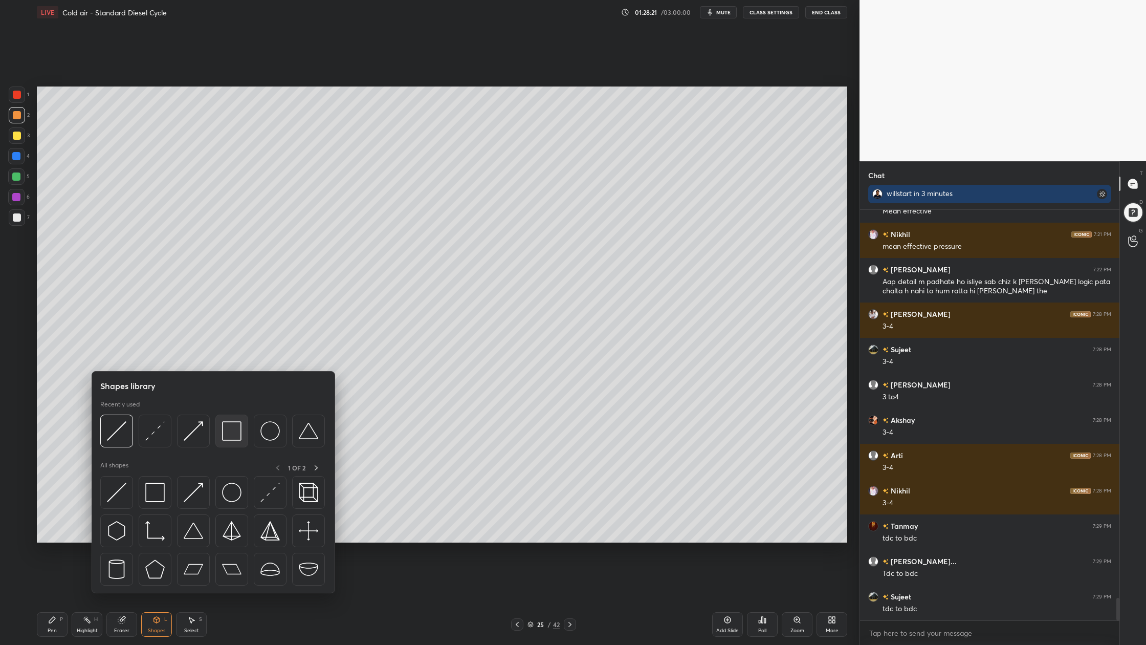
click at [230, 444] on div at bounding box center [231, 431] width 33 height 33
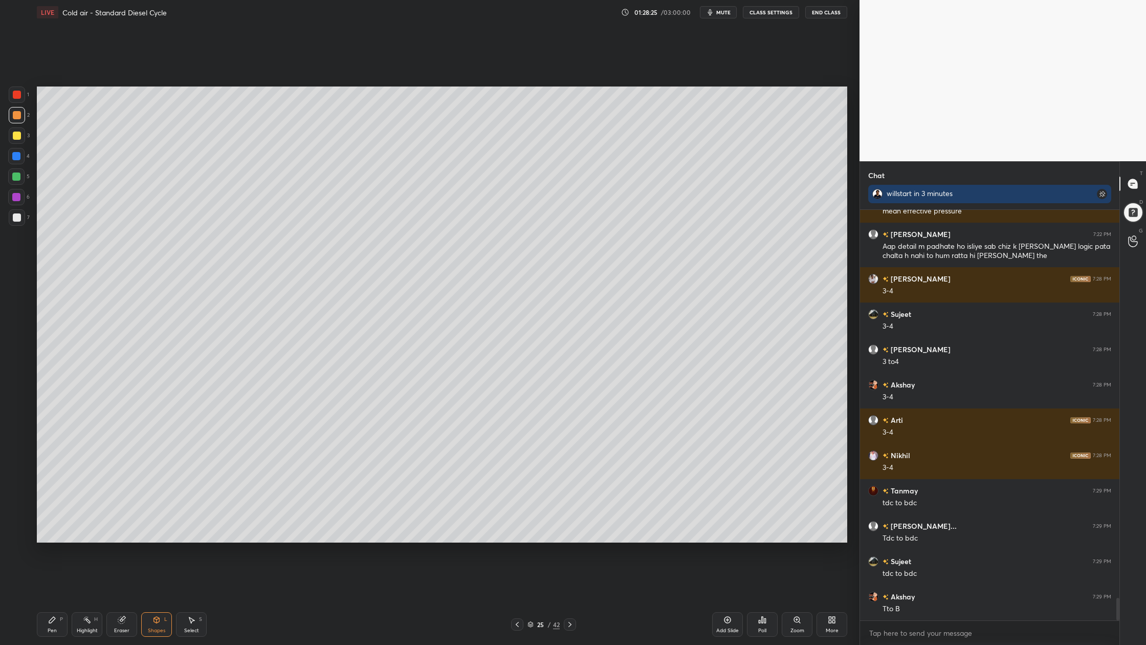
scroll to position [7074, 0]
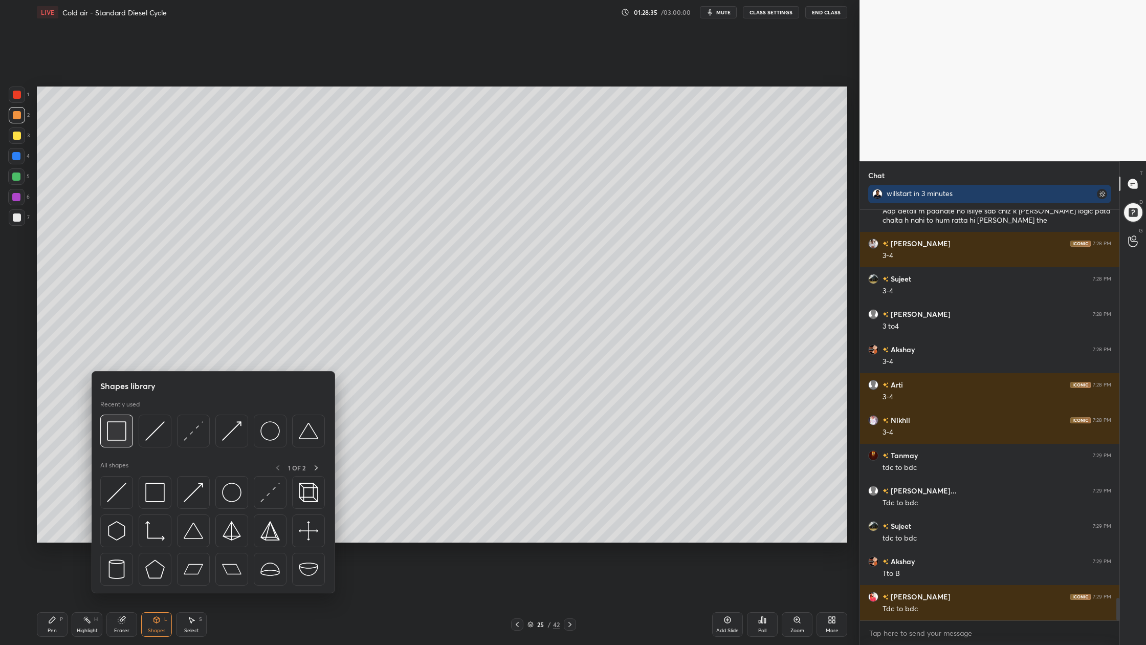
click at [121, 442] on div at bounding box center [116, 431] width 33 height 33
click at [191, 442] on div at bounding box center [193, 431] width 33 height 33
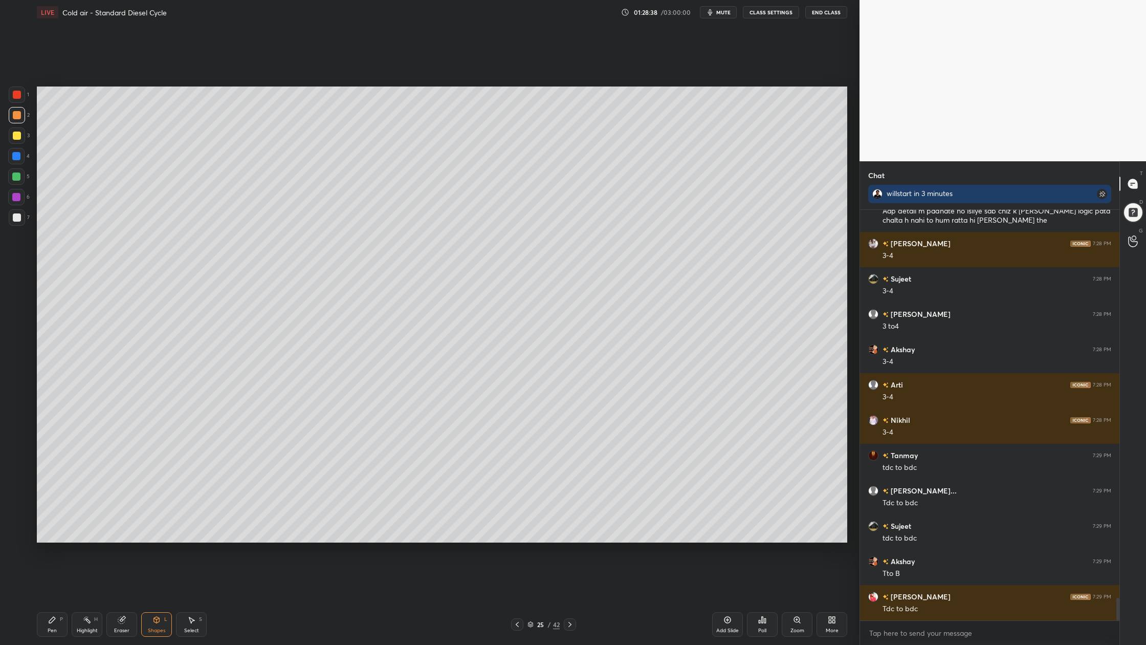
click at [15, 113] on div at bounding box center [17, 115] width 8 height 8
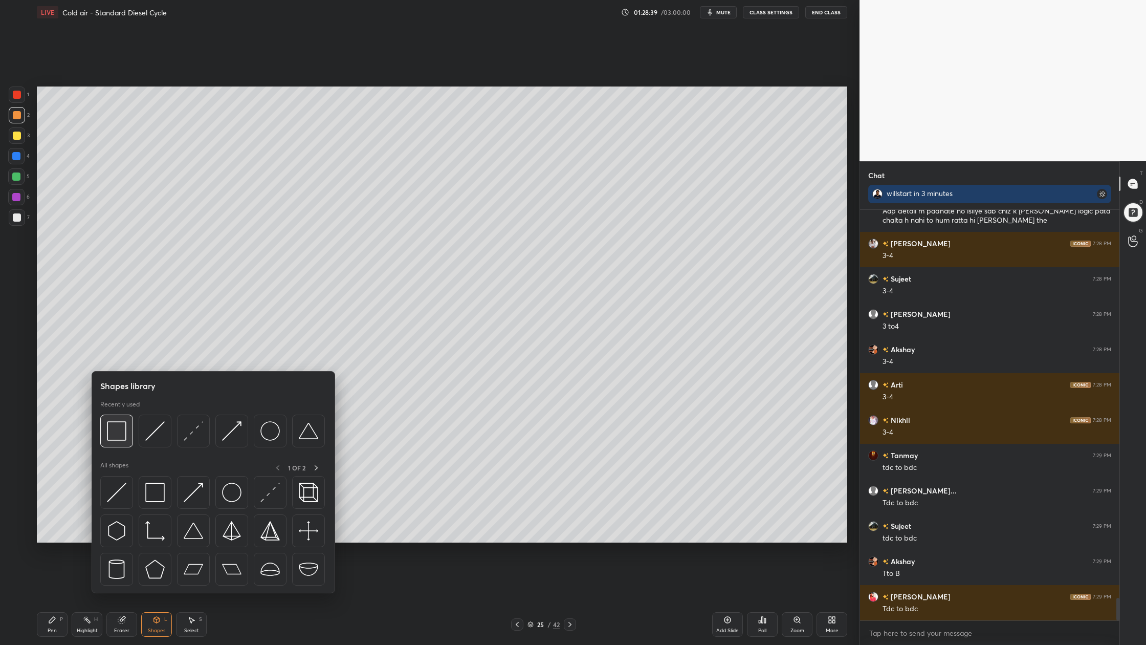
click at [125, 440] on img at bounding box center [116, 430] width 19 height 19
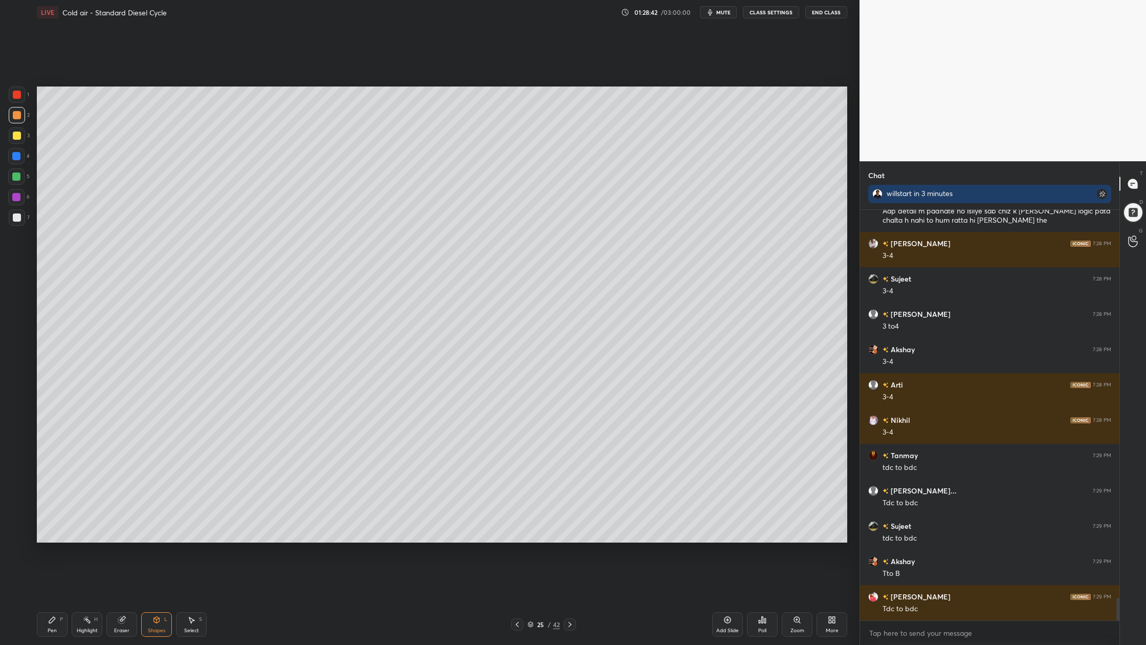
click at [16, 178] on div at bounding box center [16, 176] width 8 height 8
click at [14, 198] on div at bounding box center [16, 197] width 8 height 8
click at [17, 119] on div at bounding box center [17, 115] width 16 height 16
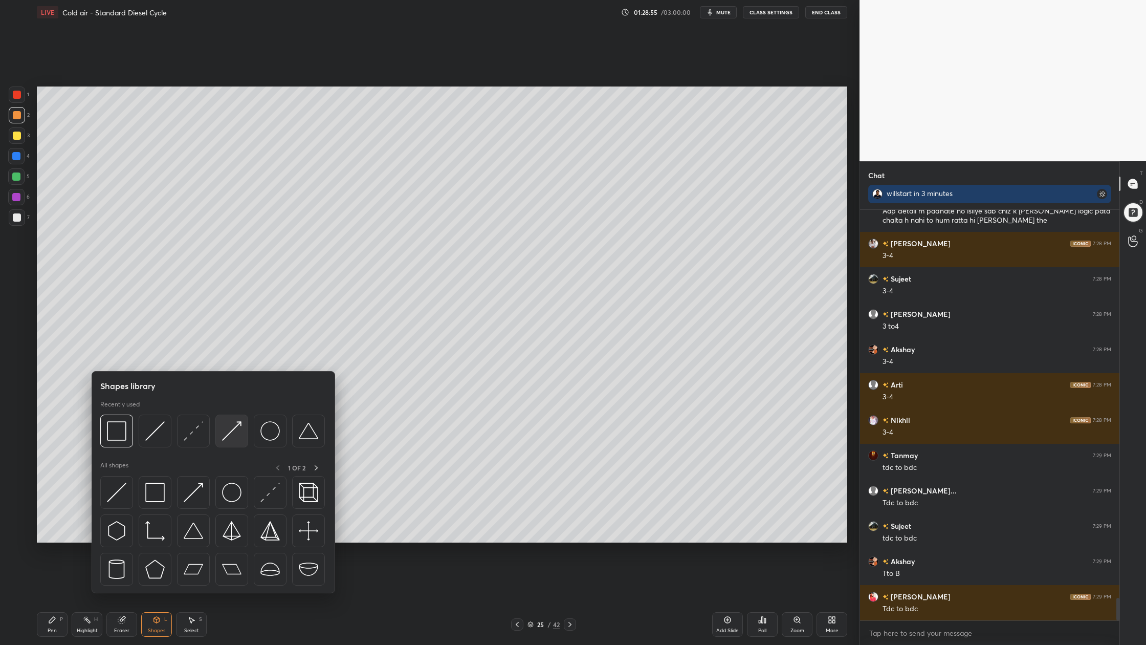
click at [236, 439] on div at bounding box center [231, 431] width 33 height 33
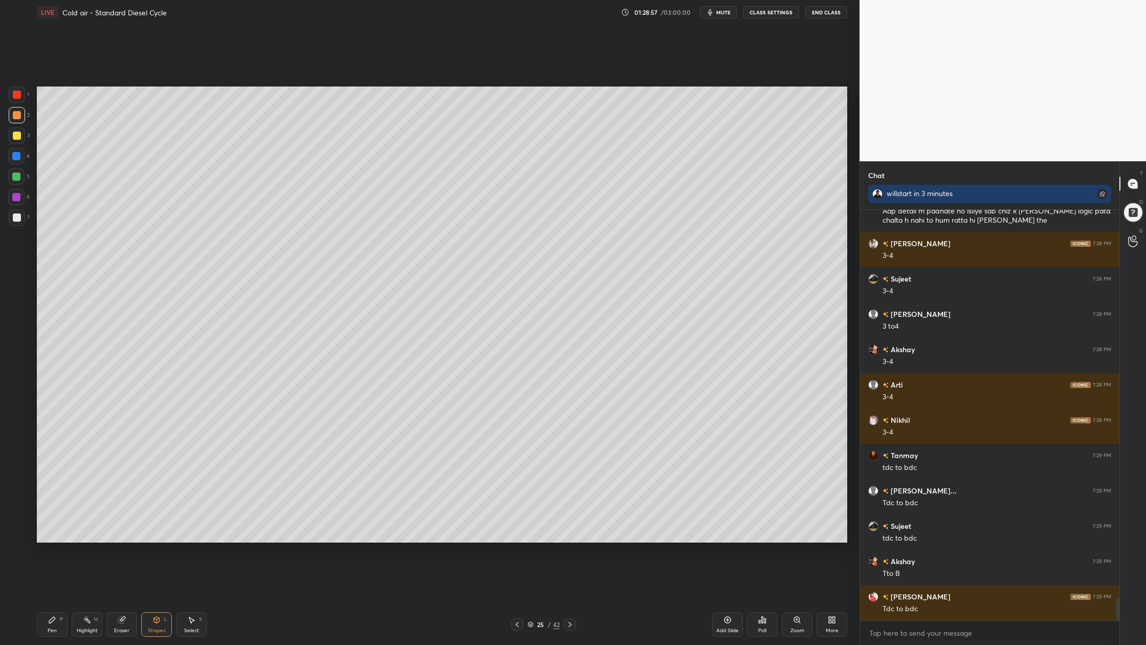
drag, startPoint x: 15, startPoint y: 178, endPoint x: 26, endPoint y: 189, distance: 15.6
click at [15, 181] on div at bounding box center [16, 176] width 16 height 16
click at [12, 206] on div "6" at bounding box center [18, 199] width 21 height 20
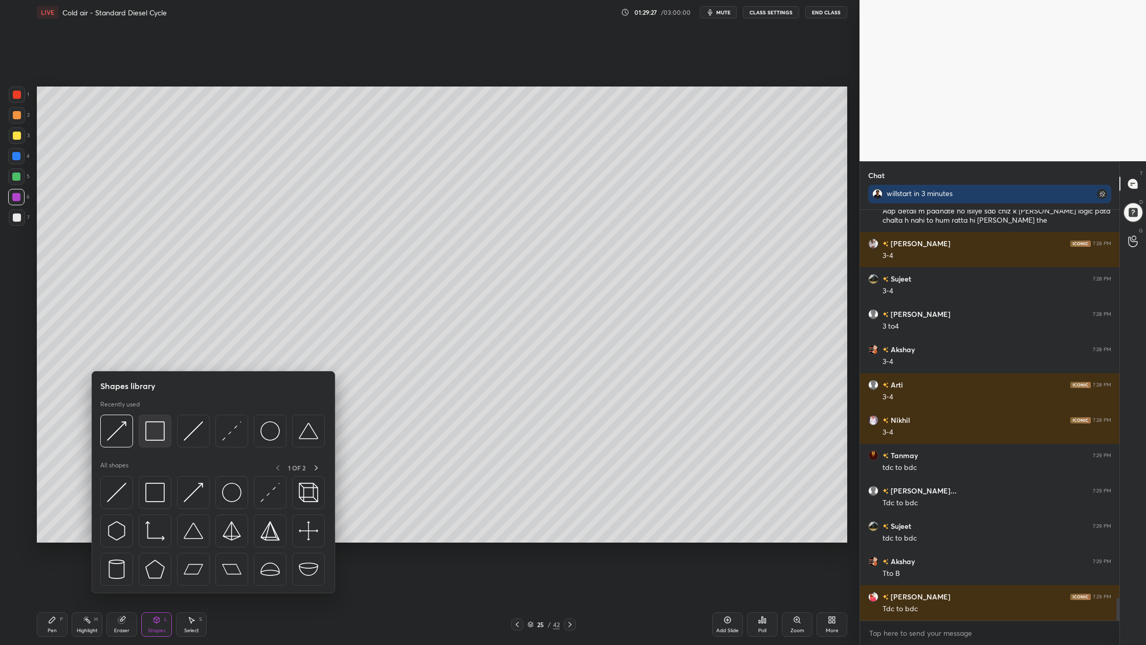
click at [160, 443] on div at bounding box center [155, 431] width 33 height 33
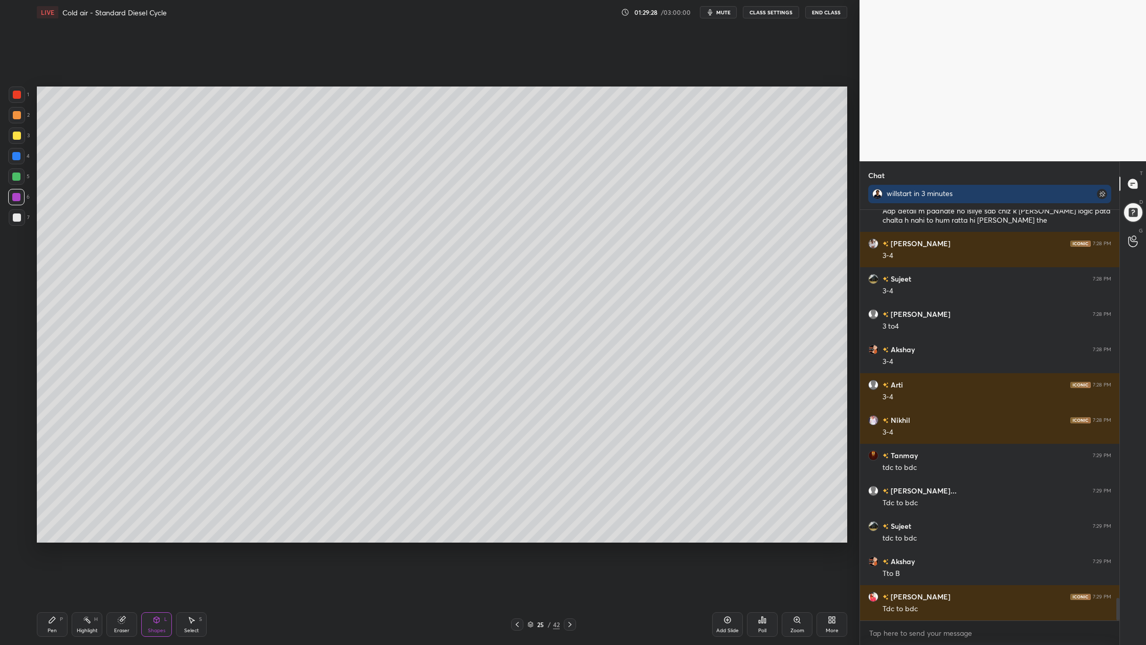
drag, startPoint x: 15, startPoint y: 116, endPoint x: 25, endPoint y: 121, distance: 11.4
click at [16, 119] on div at bounding box center [17, 115] width 16 height 16
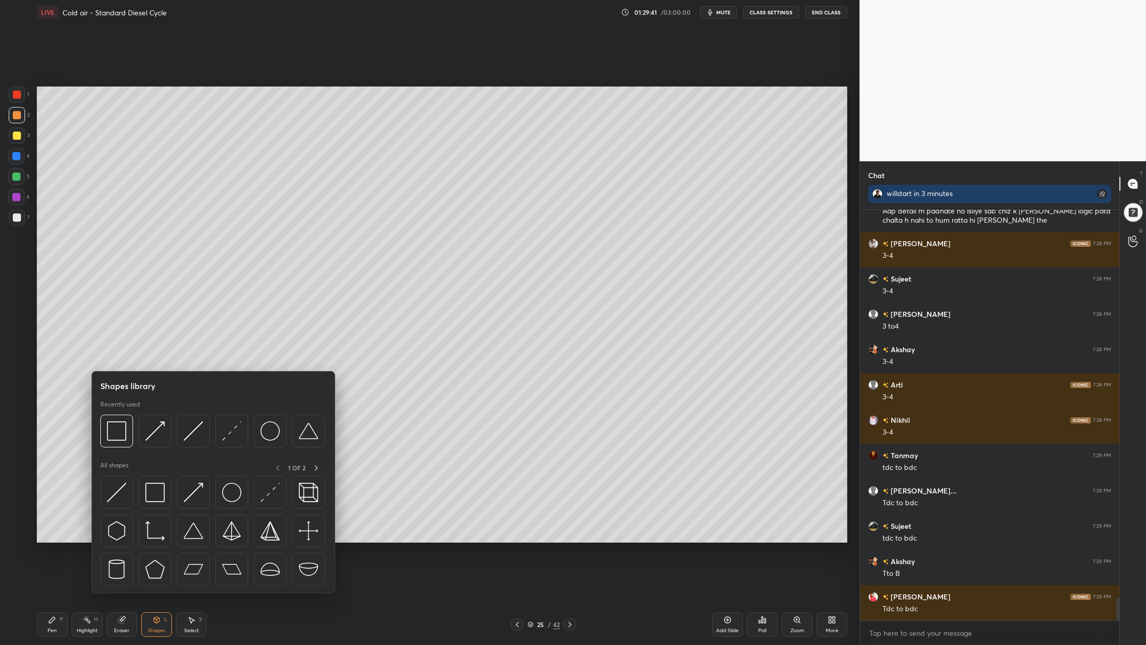
click at [191, 449] on div at bounding box center [212, 434] width 225 height 38
click at [196, 445] on div at bounding box center [193, 431] width 33 height 33
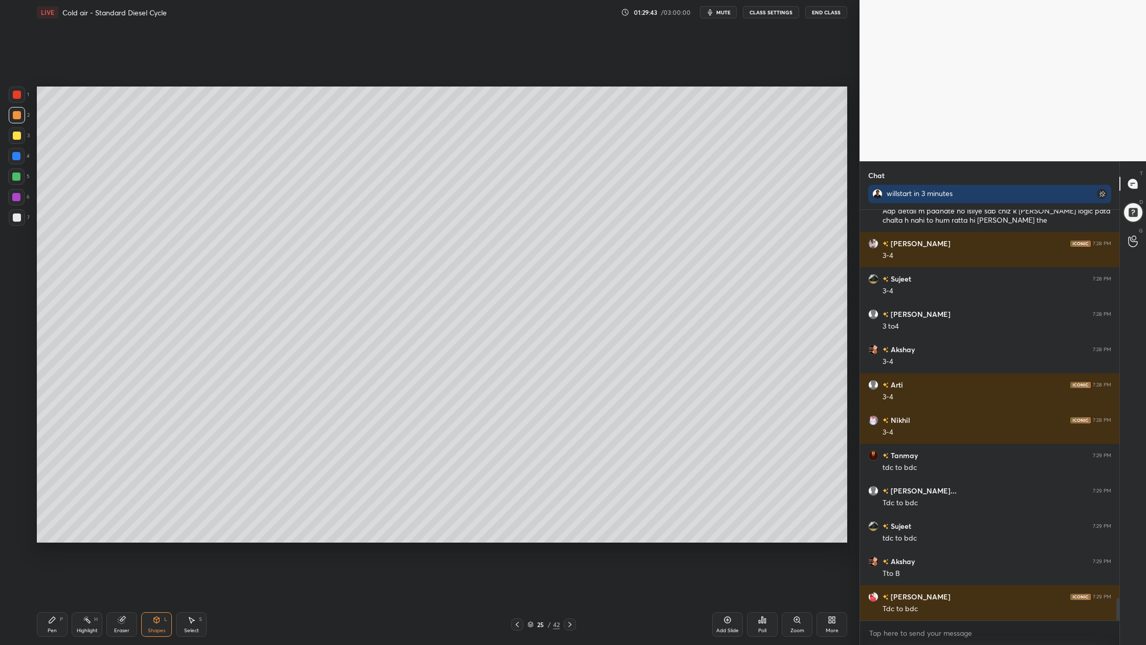
click at [13, 199] on div at bounding box center [16, 197] width 8 height 8
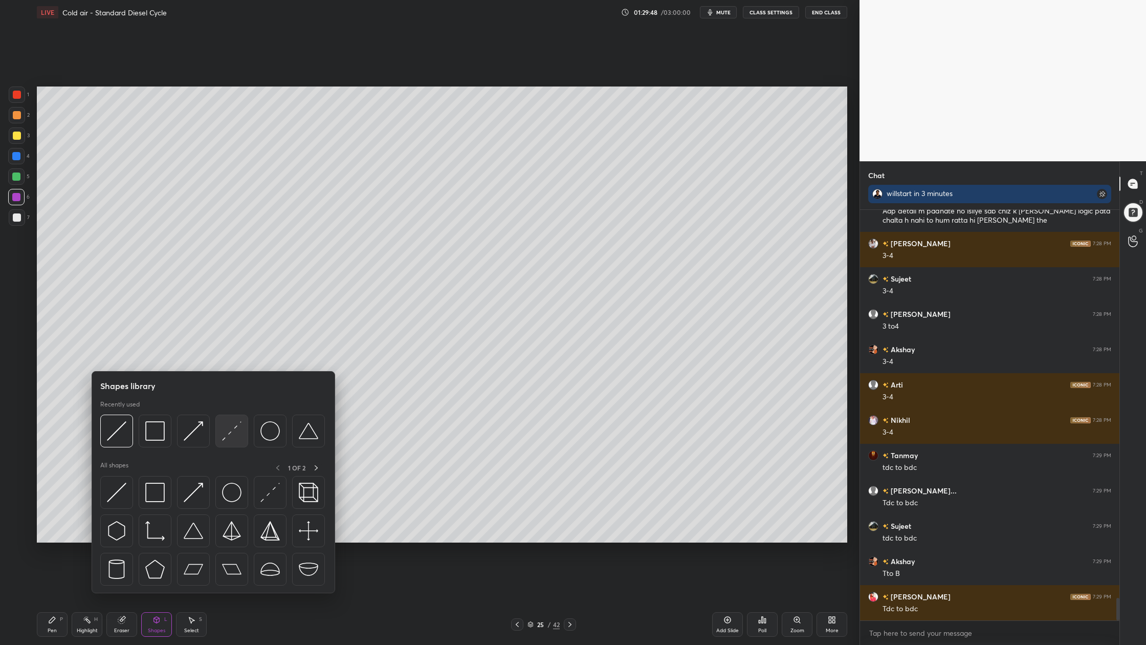
click at [235, 441] on div at bounding box center [231, 431] width 33 height 33
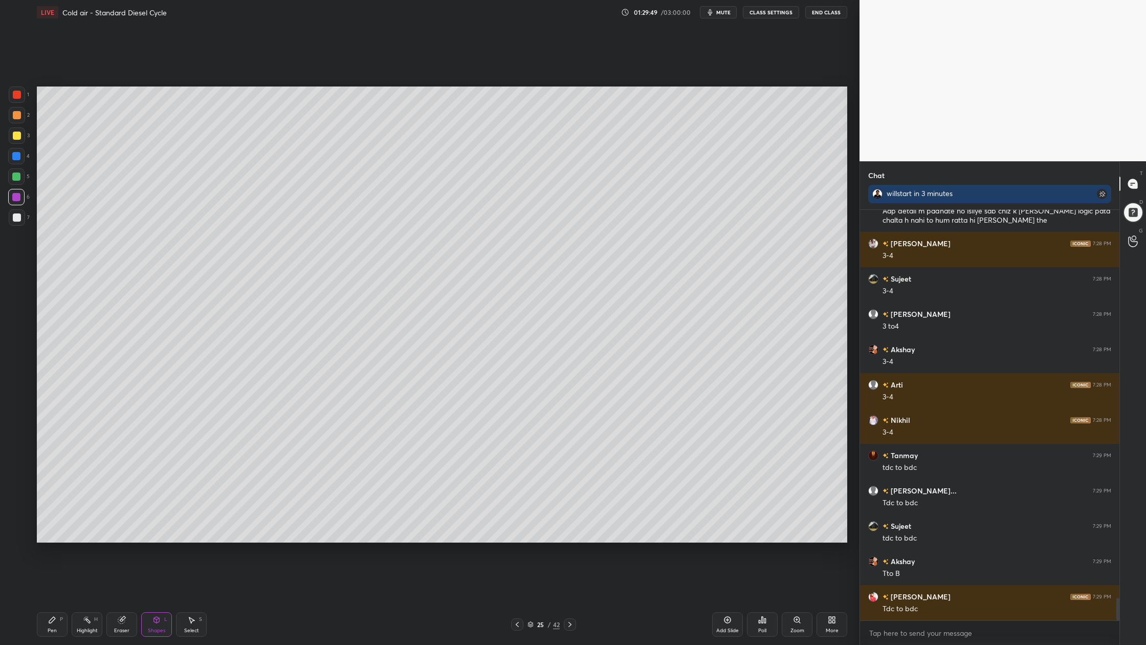
drag, startPoint x: 10, startPoint y: 196, endPoint x: 16, endPoint y: 198, distance: 6.7
click at [11, 197] on div at bounding box center [16, 197] width 16 height 16
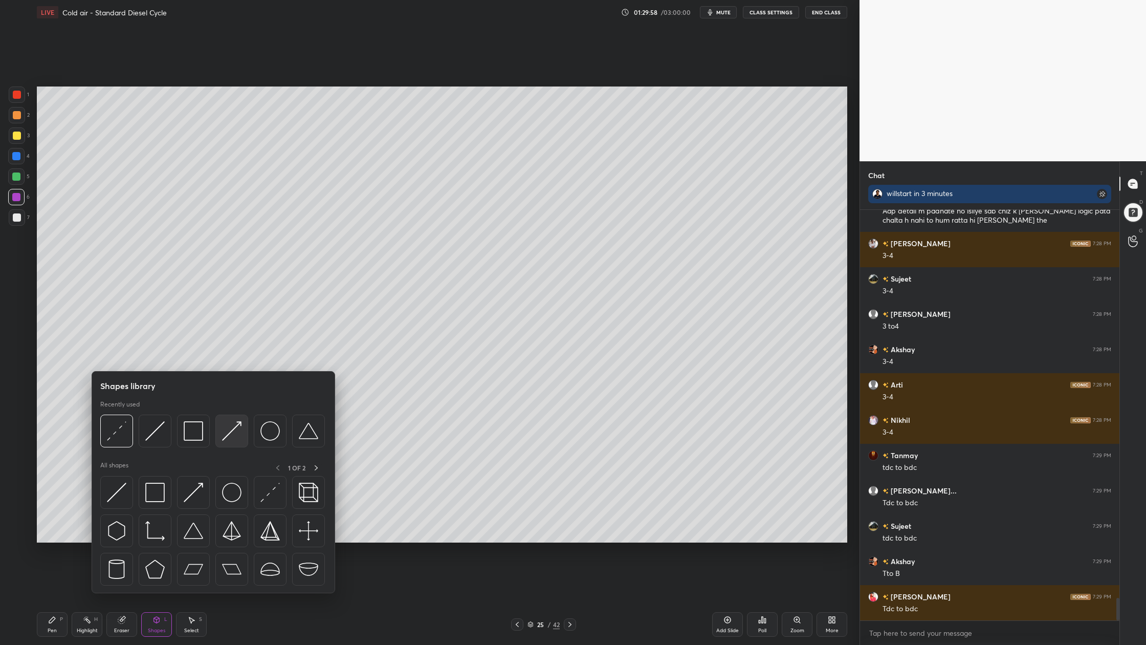
click at [232, 443] on div at bounding box center [231, 431] width 33 height 33
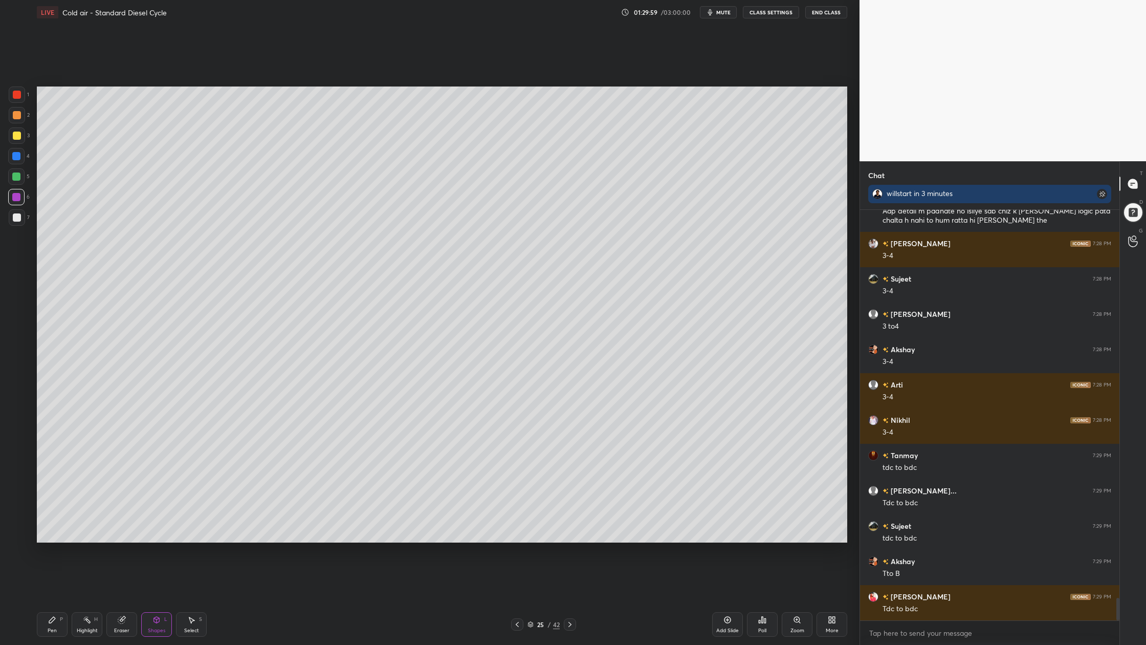
drag, startPoint x: 14, startPoint y: 202, endPoint x: 26, endPoint y: 203, distance: 11.3
click at [13, 202] on div at bounding box center [16, 197] width 16 height 16
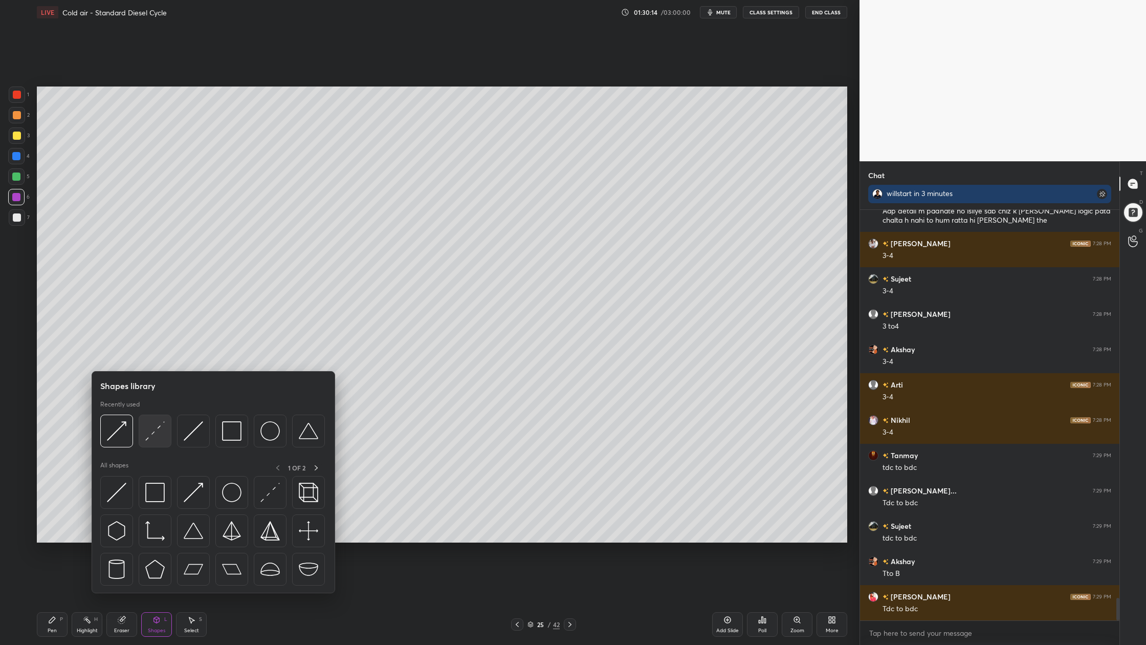
click at [158, 442] on div at bounding box center [155, 431] width 33 height 33
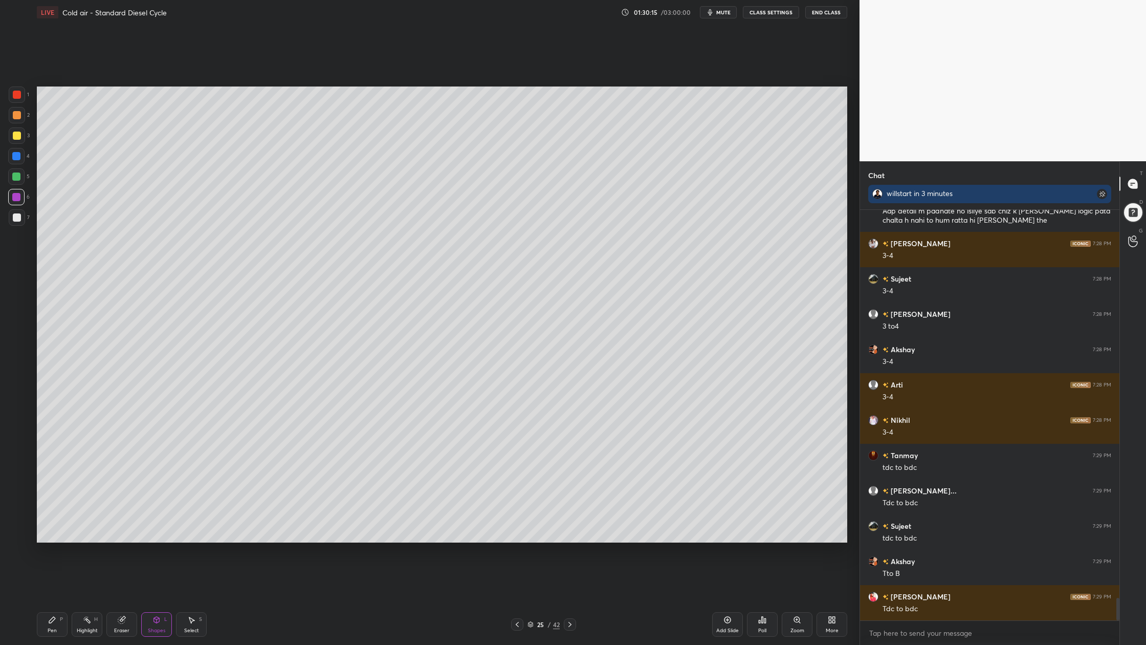
drag, startPoint x: 15, startPoint y: 99, endPoint x: 16, endPoint y: 106, distance: 7.7
click at [15, 103] on div "1" at bounding box center [19, 96] width 20 height 20
drag, startPoint x: 15, startPoint y: 119, endPoint x: 23, endPoint y: 128, distance: 12.0
click at [18, 124] on div "2" at bounding box center [19, 117] width 21 height 20
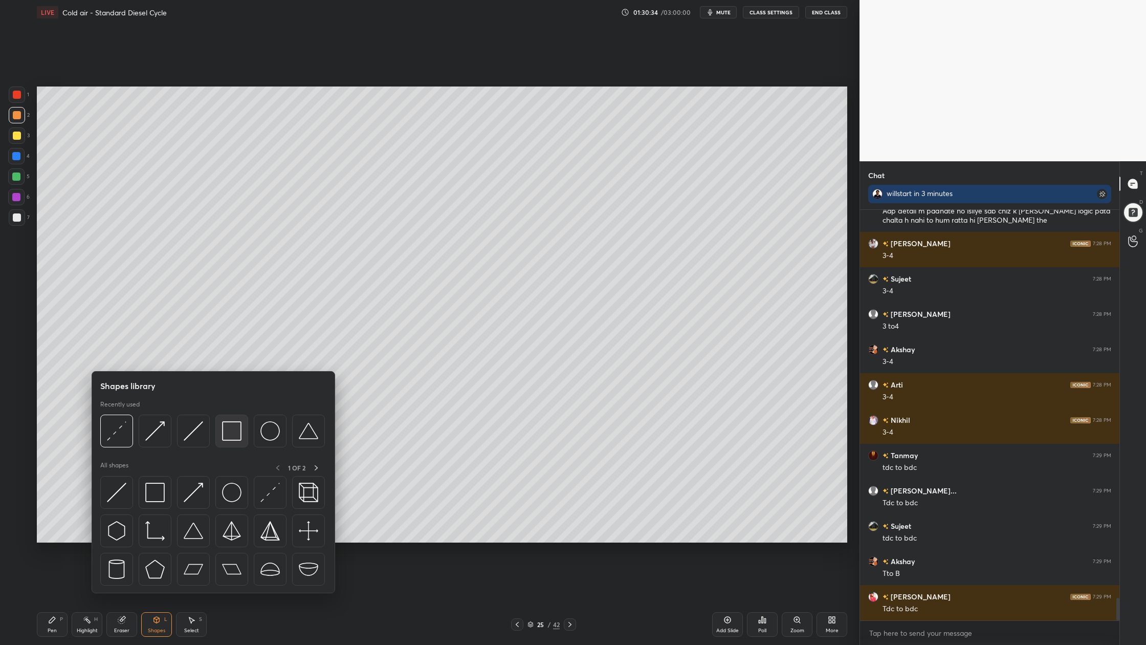
click at [231, 445] on div at bounding box center [231, 431] width 33 height 33
click at [155, 449] on div at bounding box center [212, 434] width 225 height 38
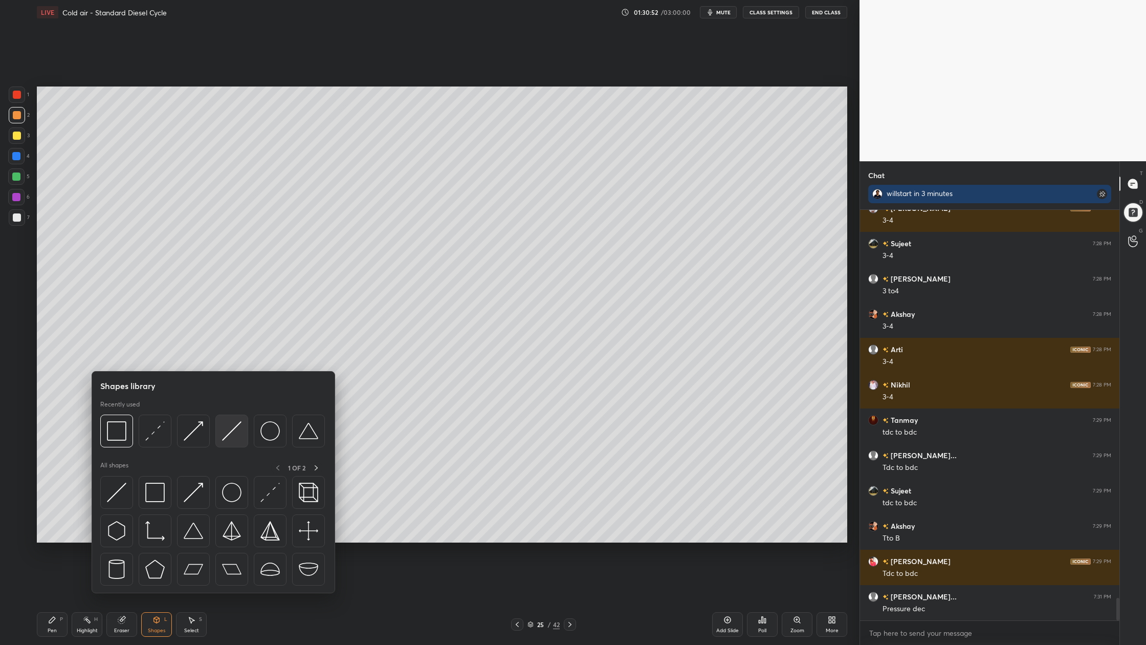
click at [233, 443] on div at bounding box center [231, 431] width 33 height 33
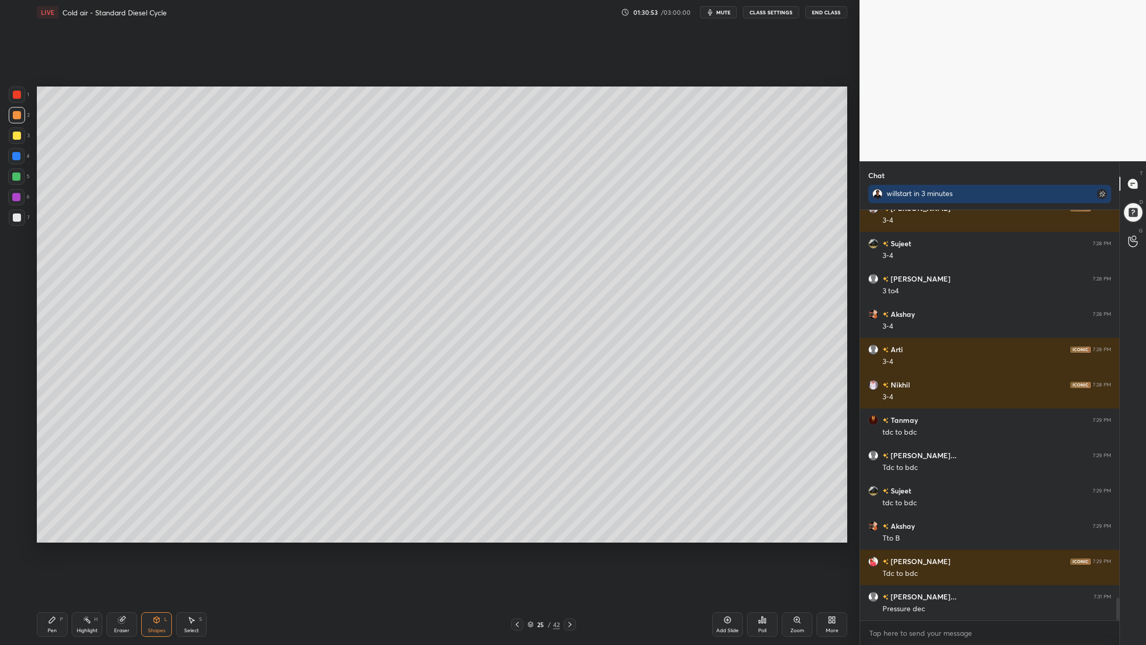
click at [20, 198] on div at bounding box center [16, 197] width 8 height 8
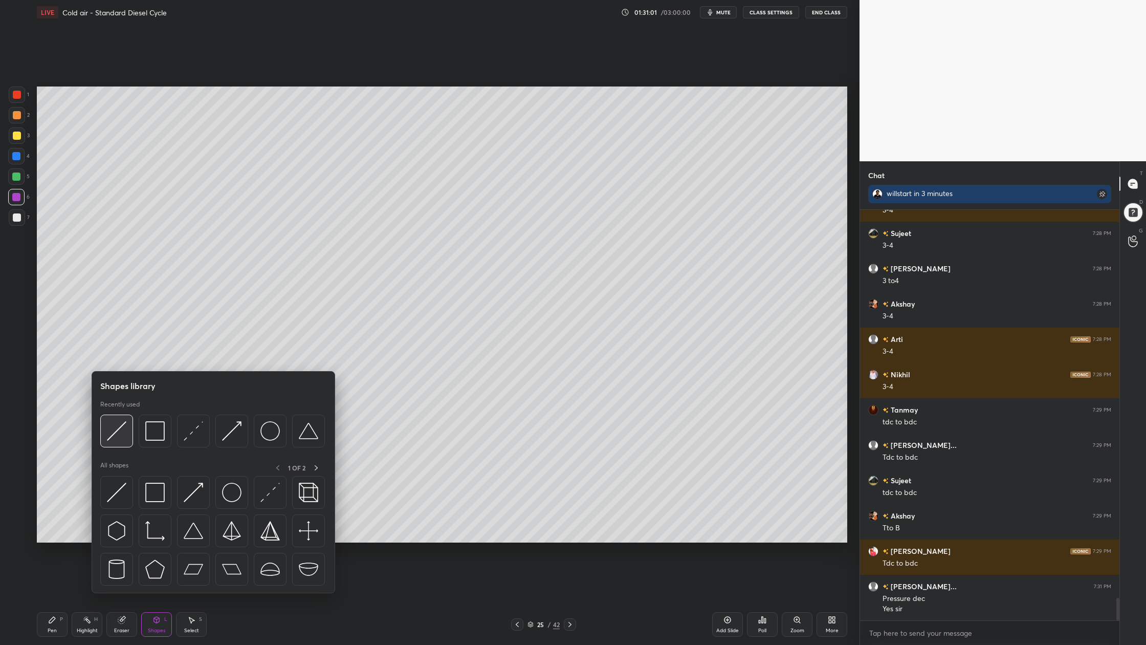
click at [115, 444] on div at bounding box center [116, 431] width 33 height 33
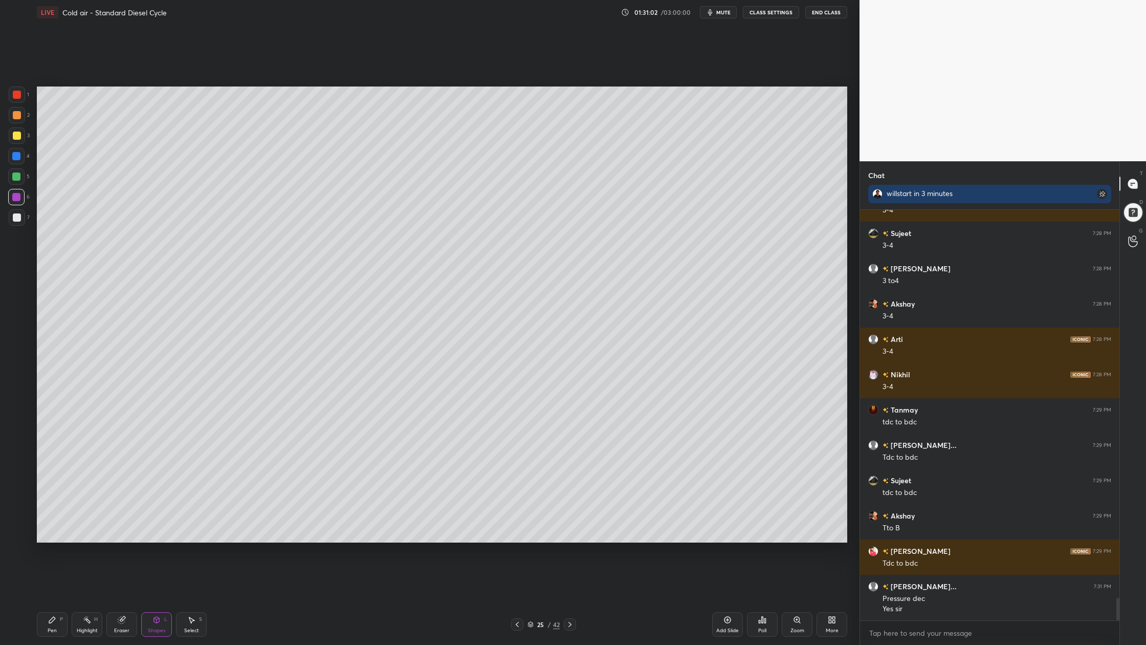
click at [11, 200] on div at bounding box center [16, 197] width 16 height 16
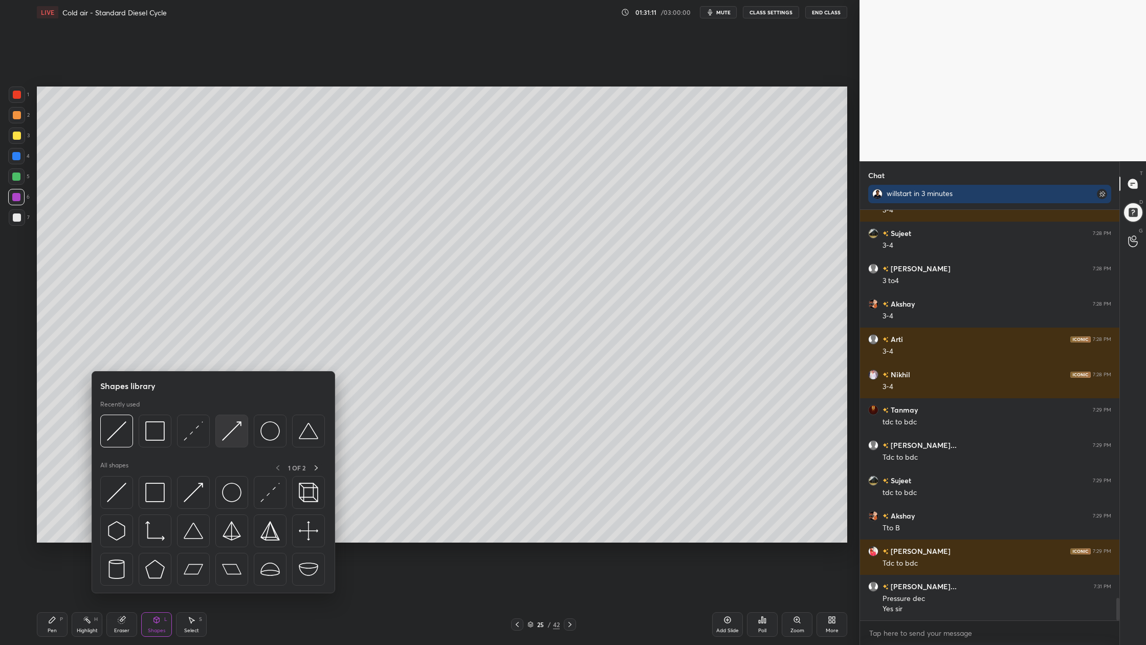
click at [229, 443] on div at bounding box center [231, 431] width 33 height 33
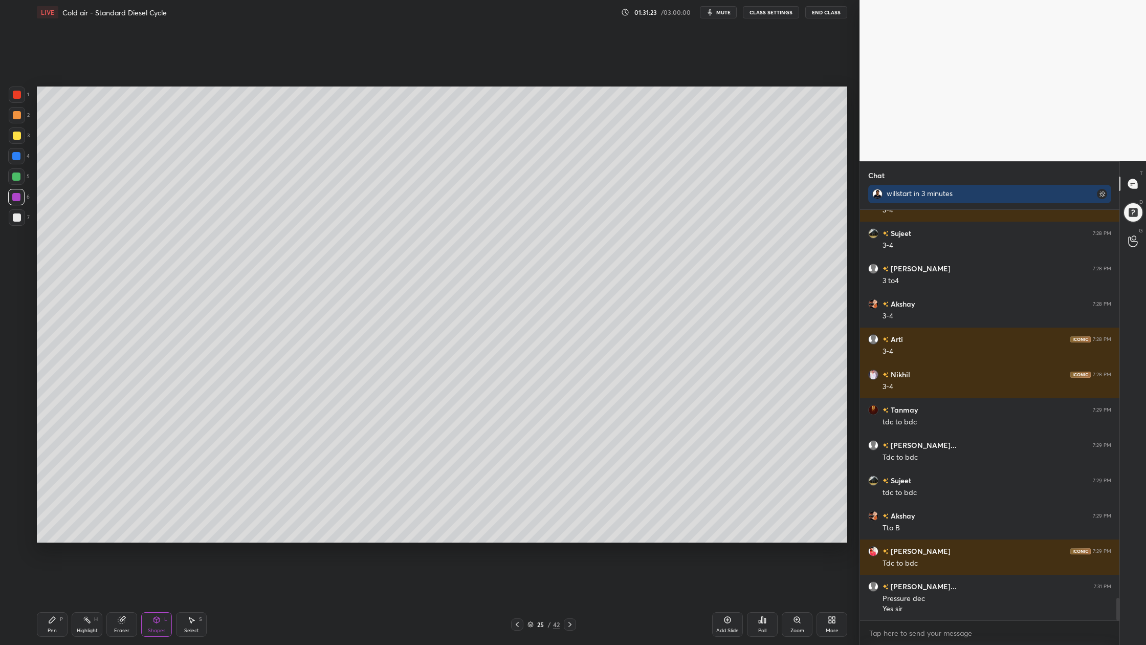
click at [19, 182] on div at bounding box center [16, 176] width 16 height 16
click at [16, 221] on div at bounding box center [17, 217] width 16 height 16
drag, startPoint x: 13, startPoint y: 114, endPoint x: 20, endPoint y: 125, distance: 12.9
click at [16, 123] on div "2" at bounding box center [19, 117] width 21 height 20
click at [11, 118] on div at bounding box center [17, 115] width 16 height 16
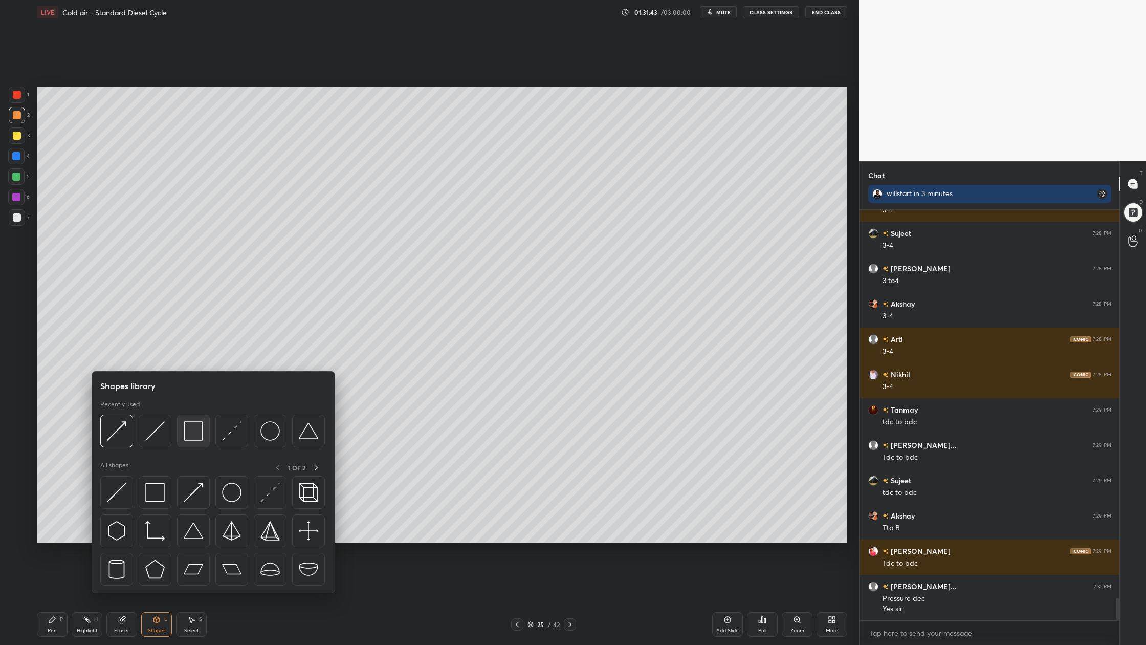
click at [191, 445] on div at bounding box center [193, 431] width 33 height 33
click at [194, 443] on div at bounding box center [193, 431] width 33 height 33
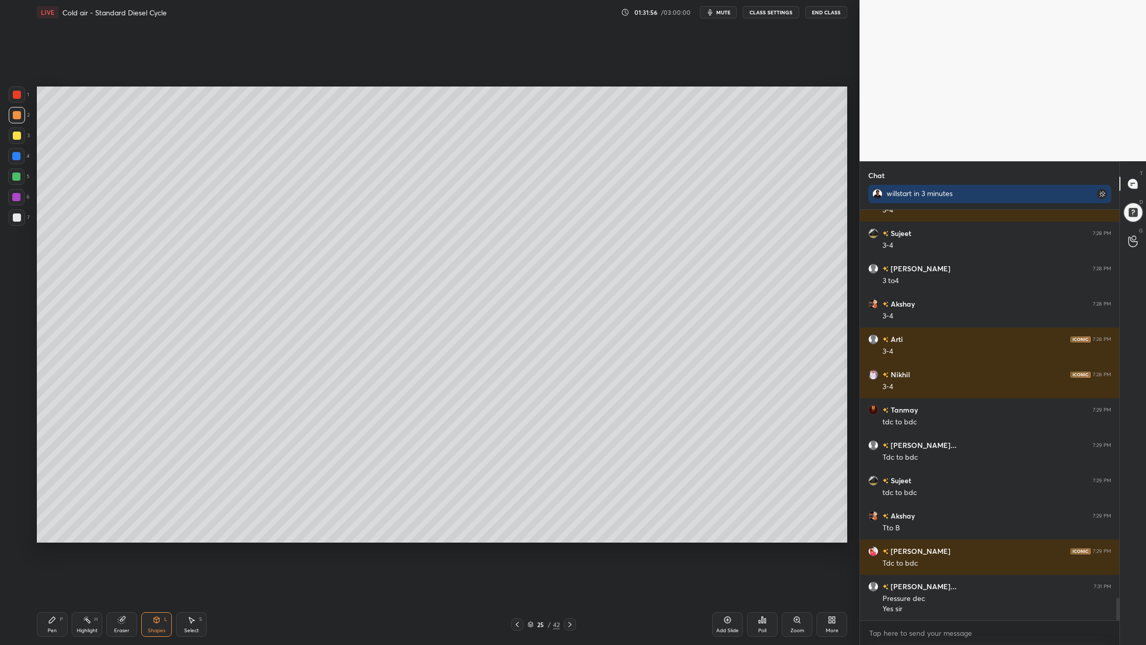
drag, startPoint x: 15, startPoint y: 192, endPoint x: 19, endPoint y: 197, distance: 6.9
click at [15, 194] on div at bounding box center [16, 197] width 16 height 16
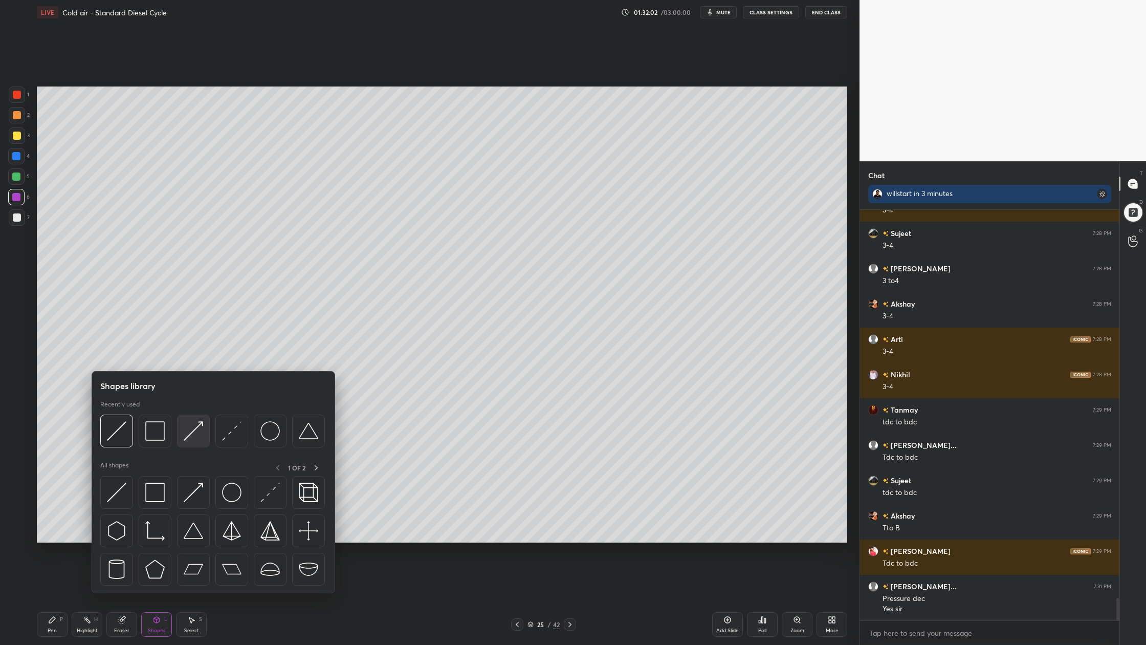
click at [199, 443] on div at bounding box center [193, 431] width 33 height 33
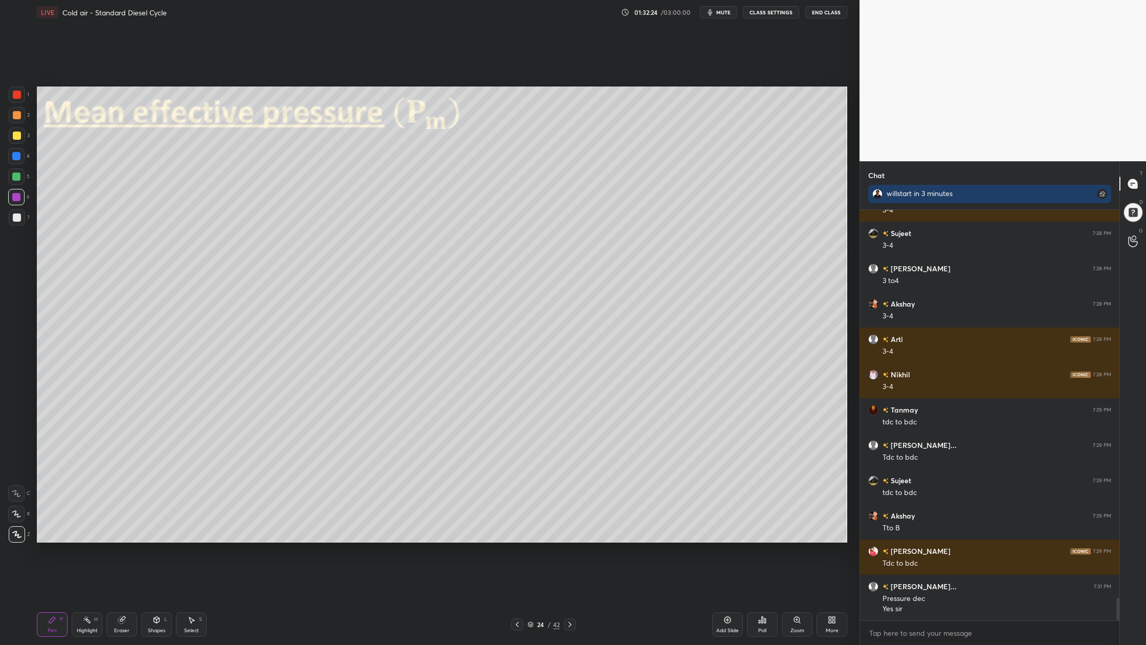
scroll to position [7155, 0]
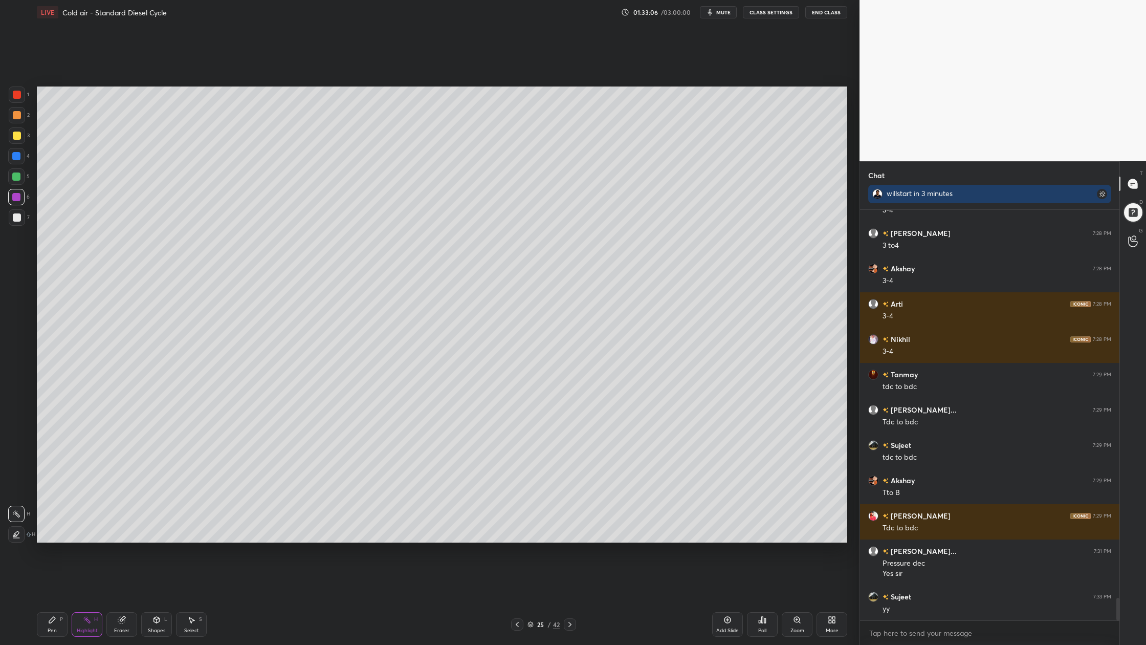
drag, startPoint x: 20, startPoint y: 112, endPoint x: 30, endPoint y: 117, distance: 11.4
click at [20, 115] on div at bounding box center [17, 115] width 8 height 8
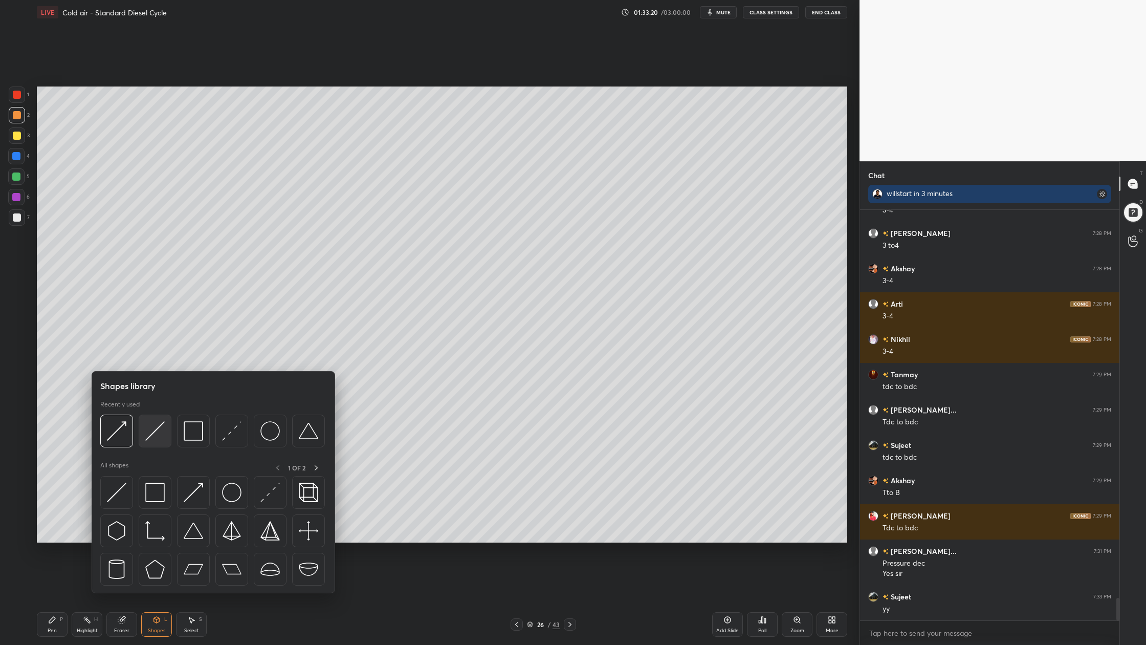
click at [158, 440] on div at bounding box center [155, 431] width 33 height 33
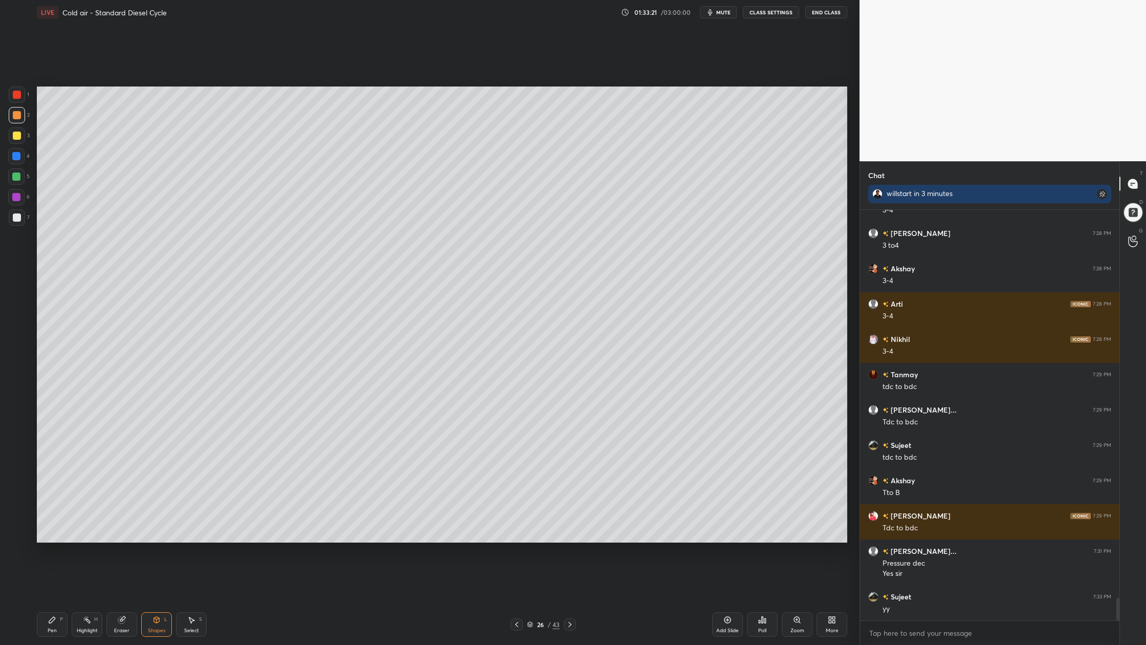
click at [17, 116] on div at bounding box center [17, 115] width 8 height 8
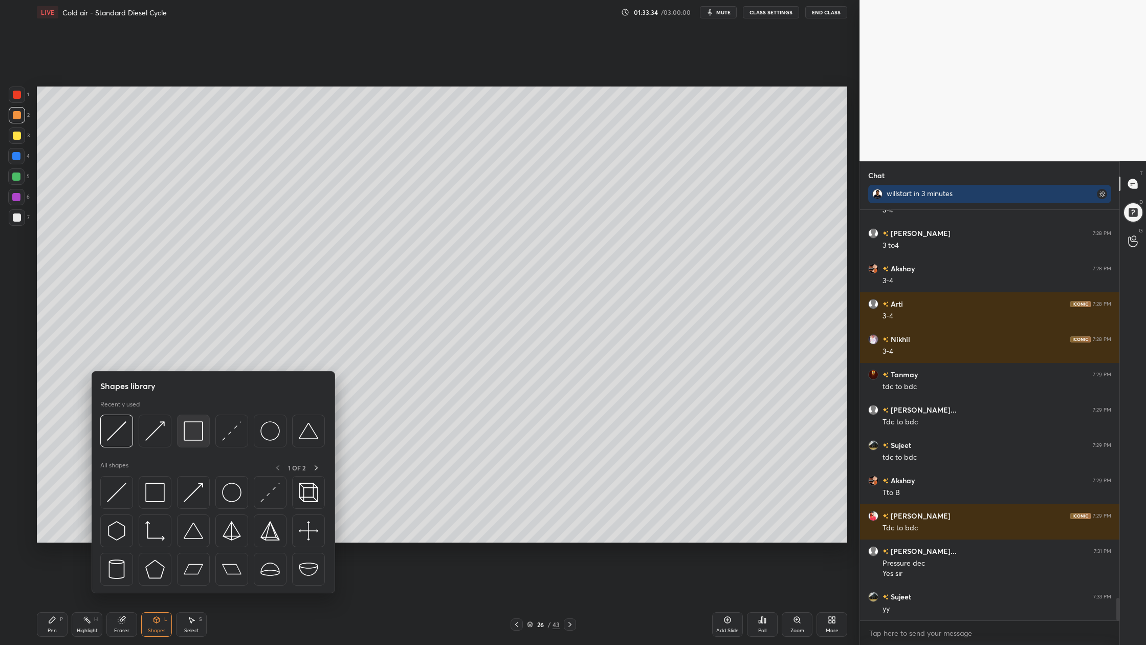
click at [198, 445] on div at bounding box center [193, 431] width 33 height 33
click at [194, 441] on div at bounding box center [193, 431] width 33 height 33
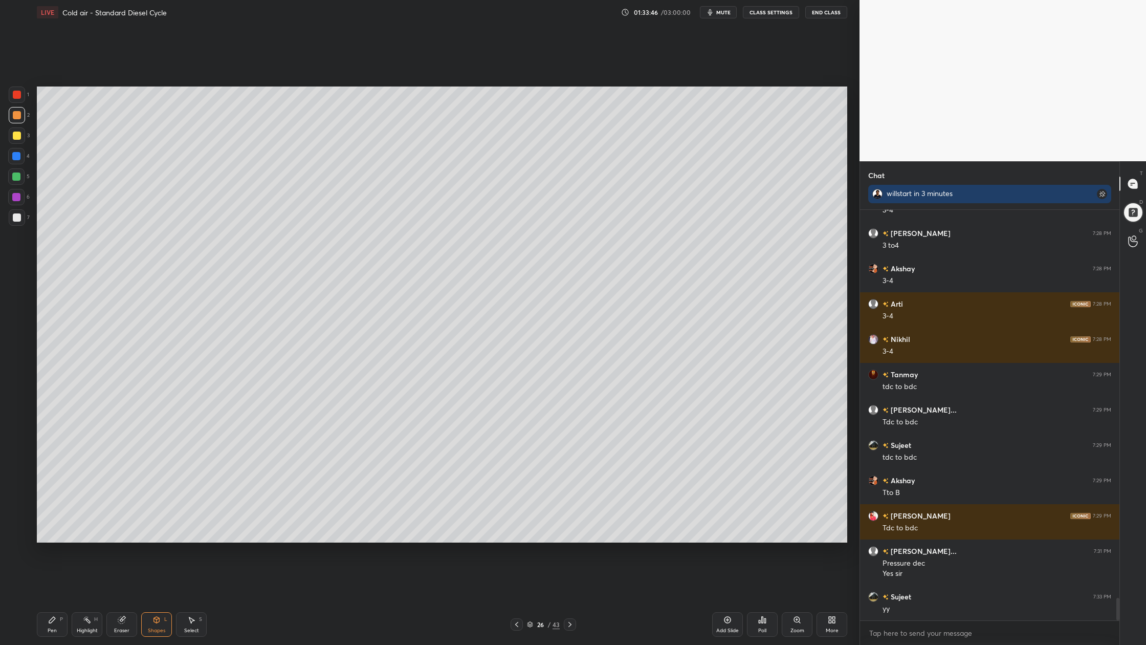
drag, startPoint x: 19, startPoint y: 175, endPoint x: 29, endPoint y: 176, distance: 9.8
click at [19, 175] on div at bounding box center [16, 176] width 8 height 8
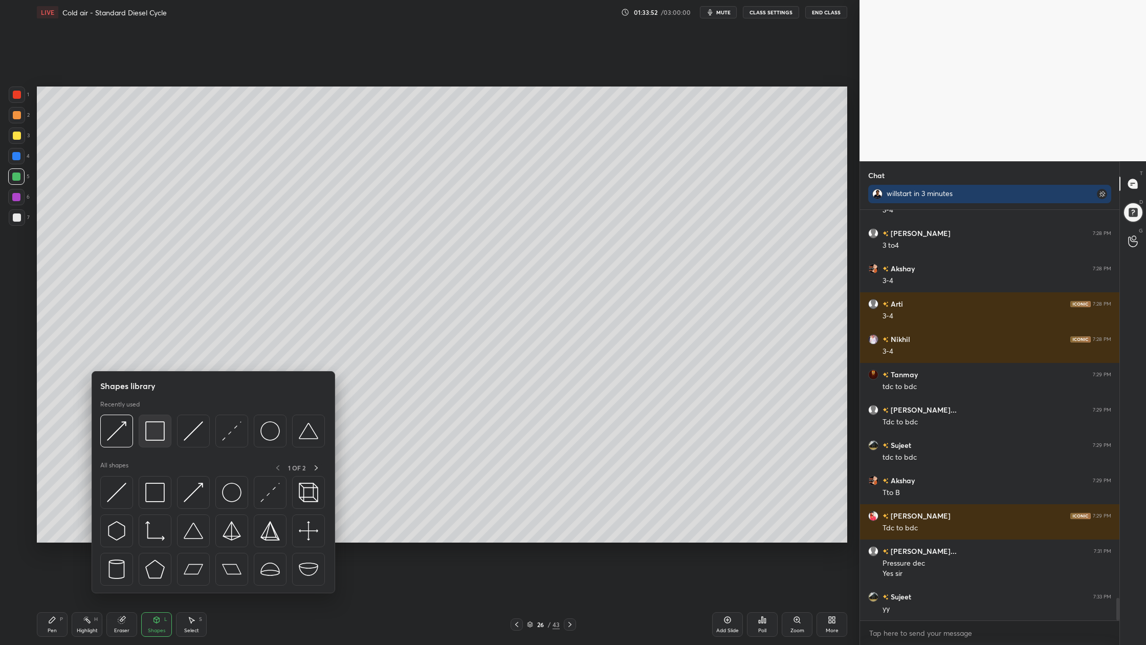
click at [155, 445] on div at bounding box center [155, 431] width 33 height 33
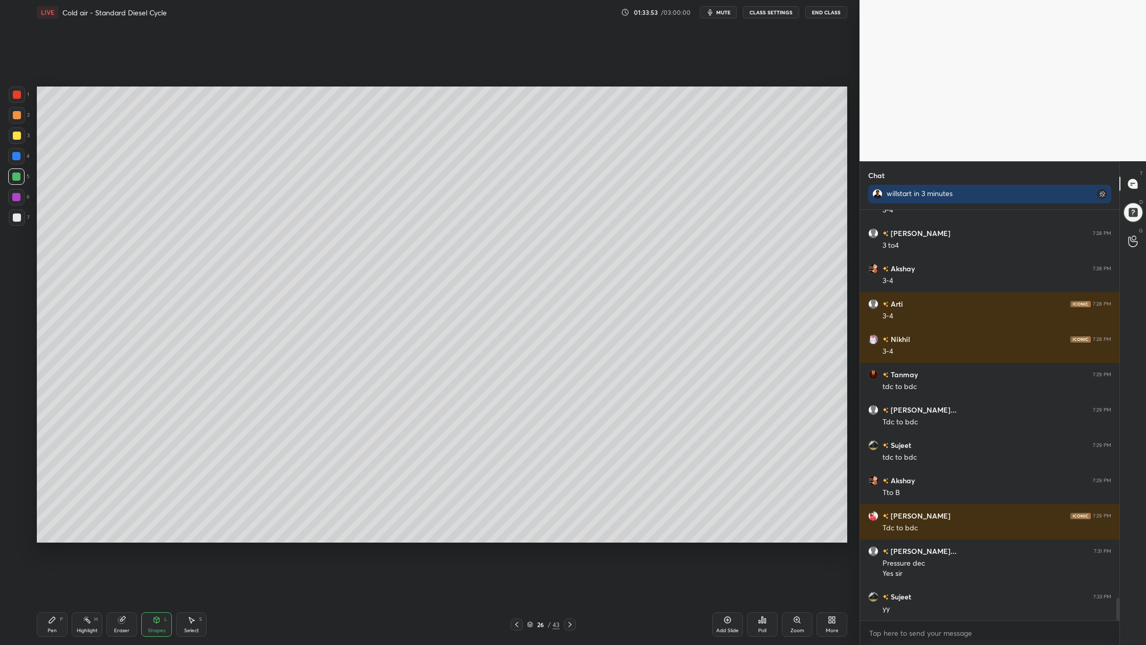
drag, startPoint x: 16, startPoint y: 115, endPoint x: 18, endPoint y: 128, distance: 14.0
click at [17, 119] on div at bounding box center [17, 115] width 8 height 8
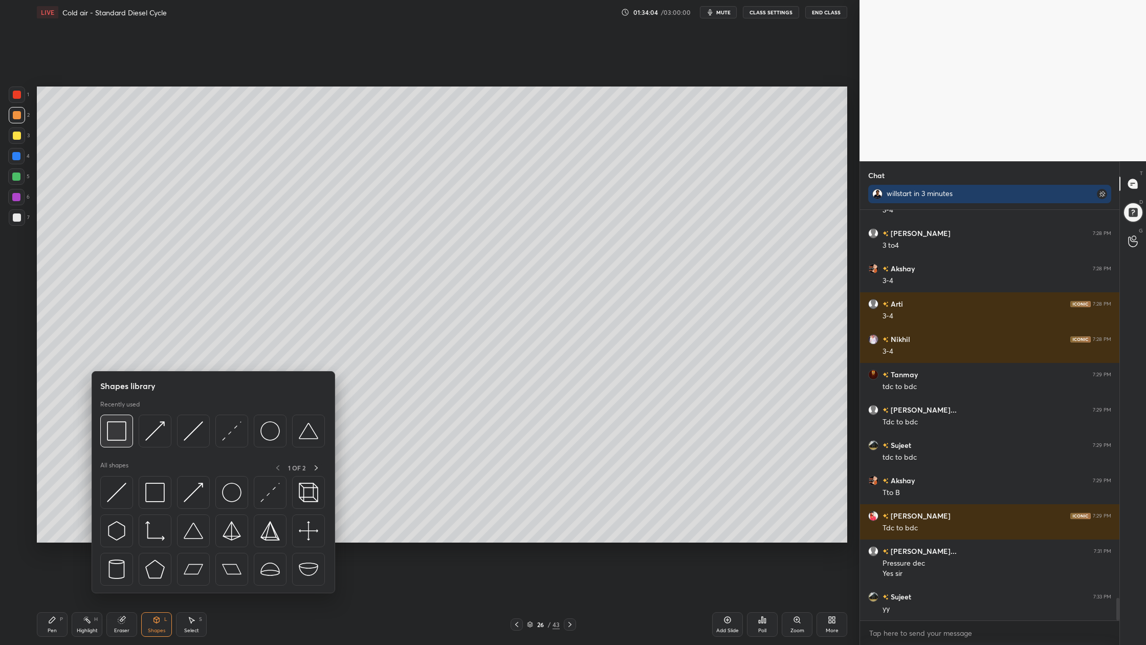
click at [122, 442] on div at bounding box center [116, 431] width 33 height 33
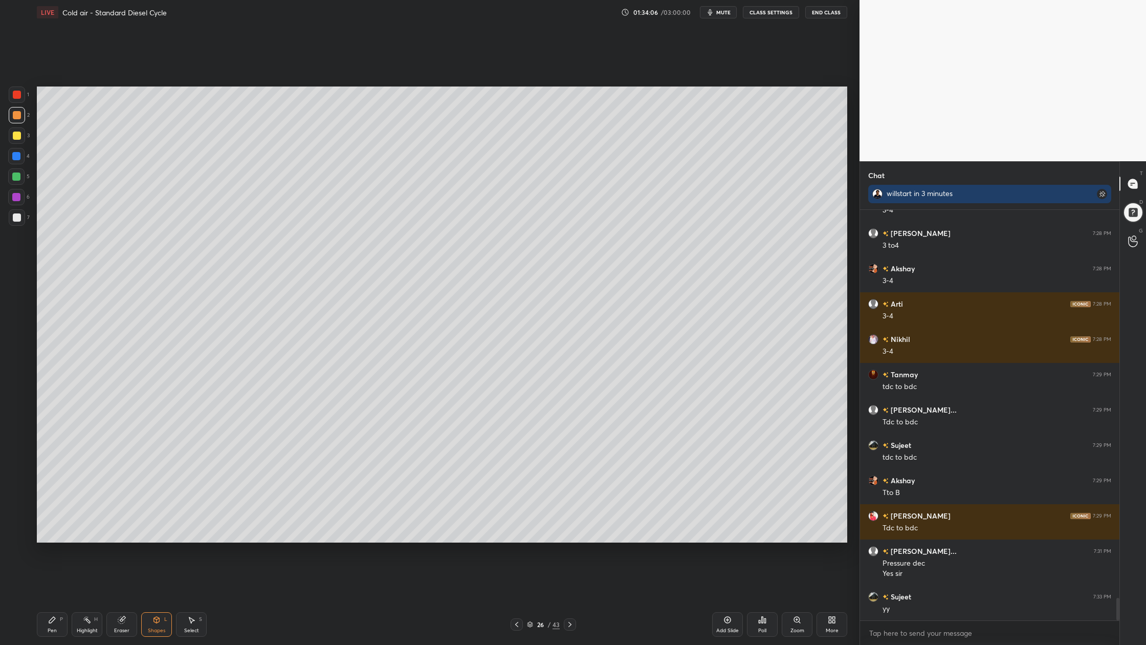
drag, startPoint x: 13, startPoint y: 111, endPoint x: 13, endPoint y: 116, distance: 5.1
click at [13, 115] on div at bounding box center [17, 115] width 8 height 8
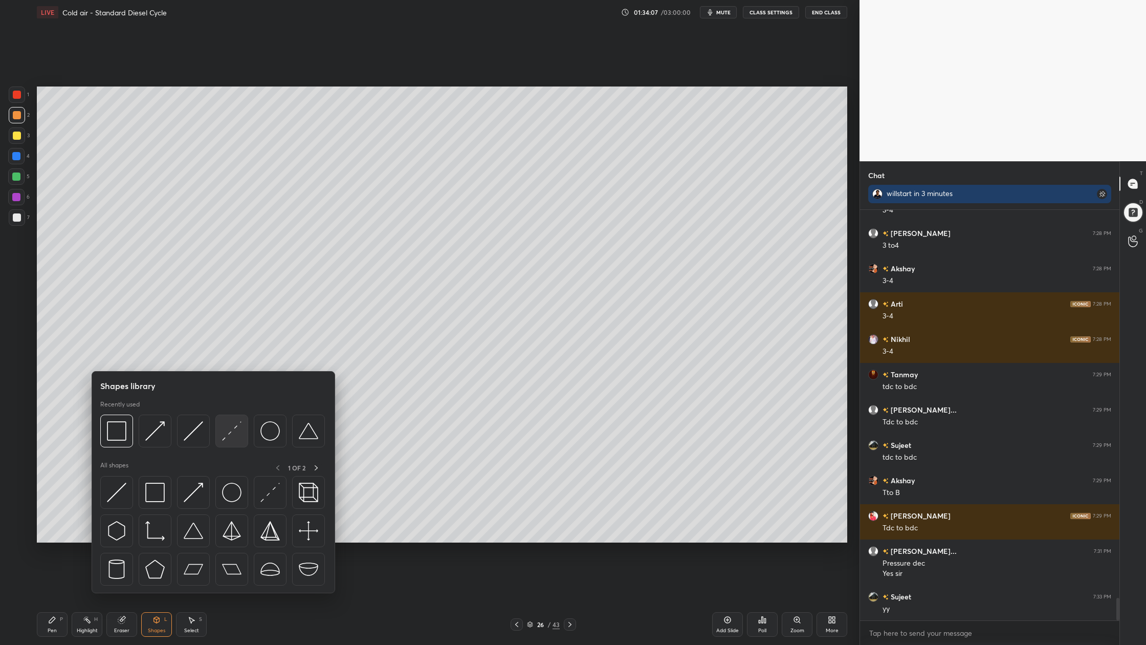
click at [231, 445] on div at bounding box center [231, 431] width 33 height 33
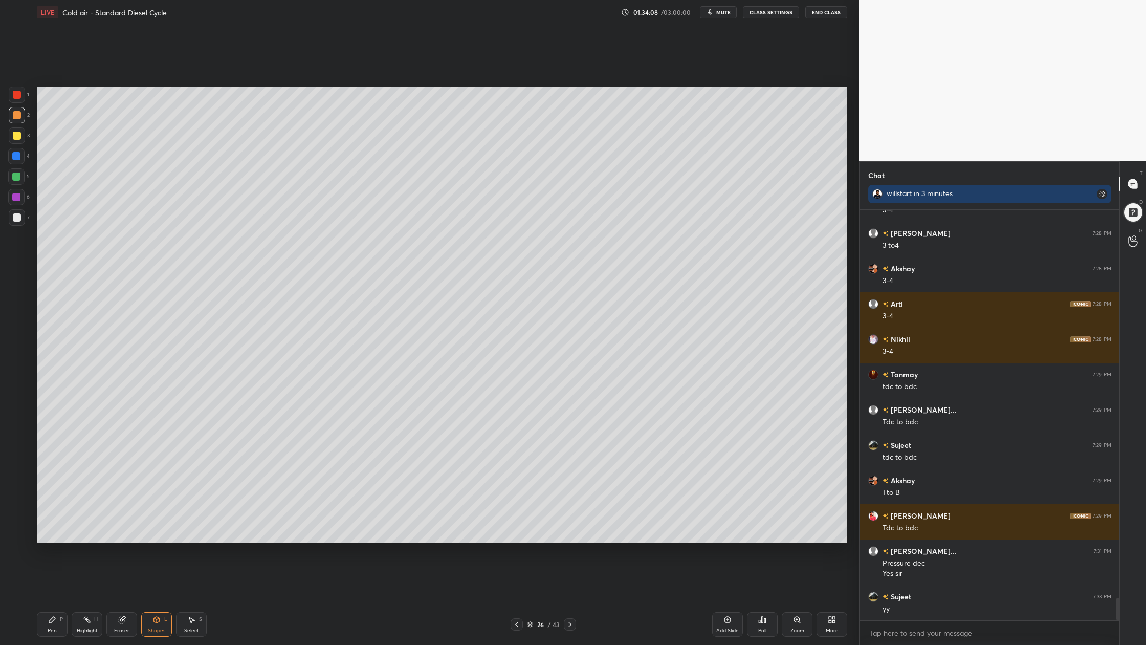
click at [11, 93] on div at bounding box center [17, 94] width 16 height 16
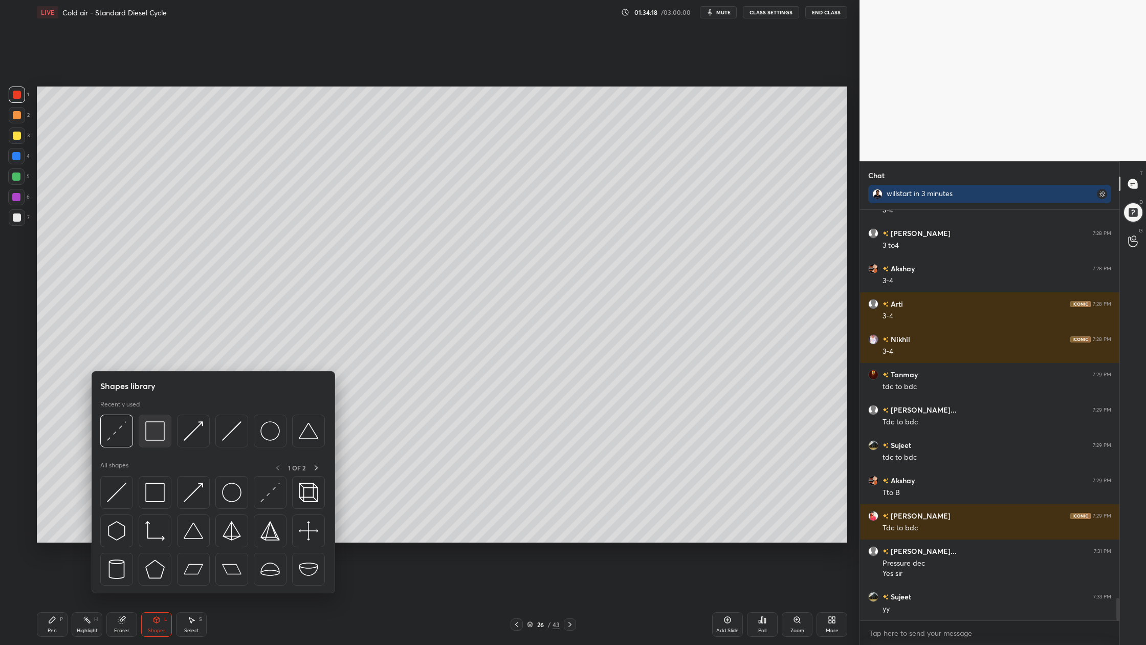
click at [156, 444] on div at bounding box center [155, 431] width 33 height 33
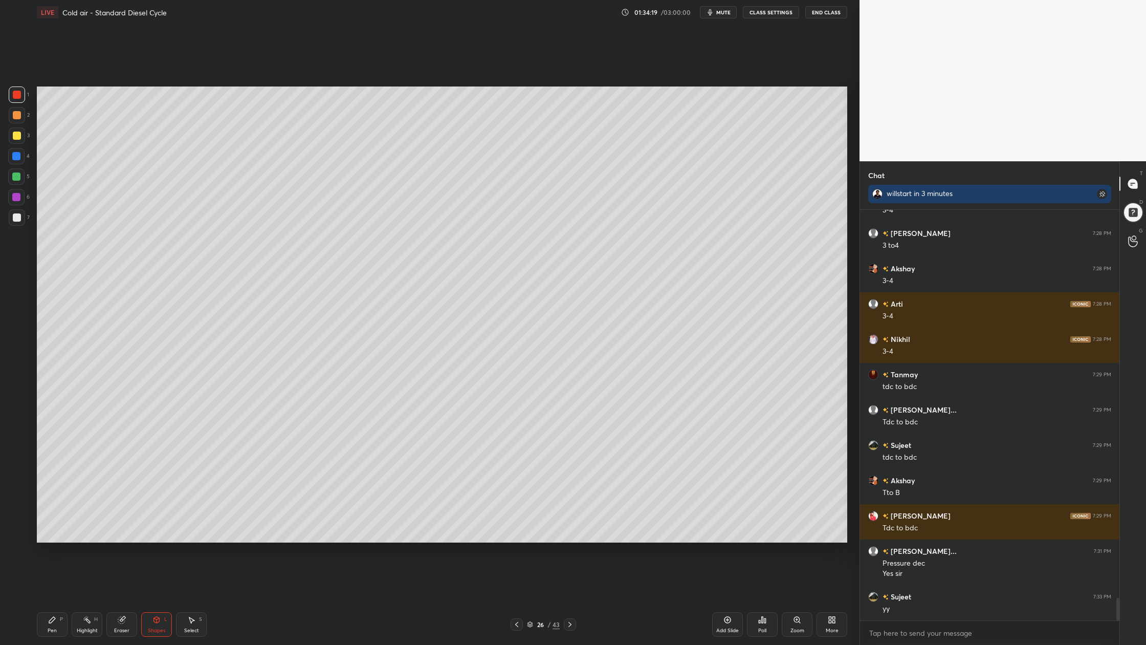
click at [21, 120] on div at bounding box center [17, 115] width 16 height 16
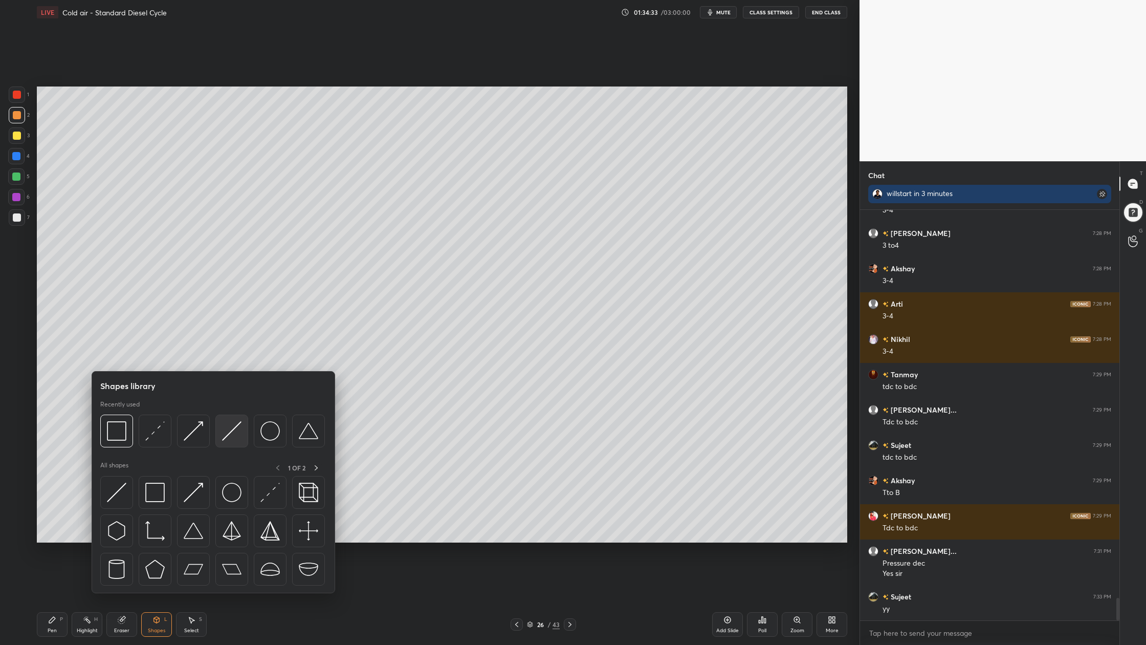
click at [234, 443] on div at bounding box center [231, 431] width 33 height 33
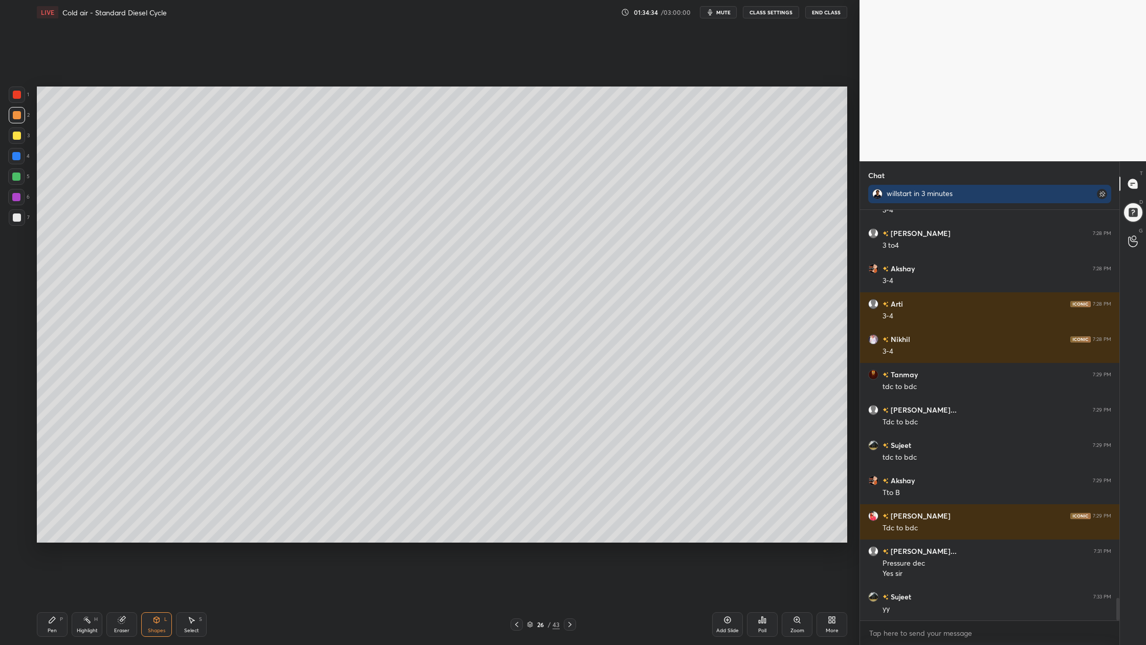
click at [13, 193] on div at bounding box center [16, 197] width 8 height 8
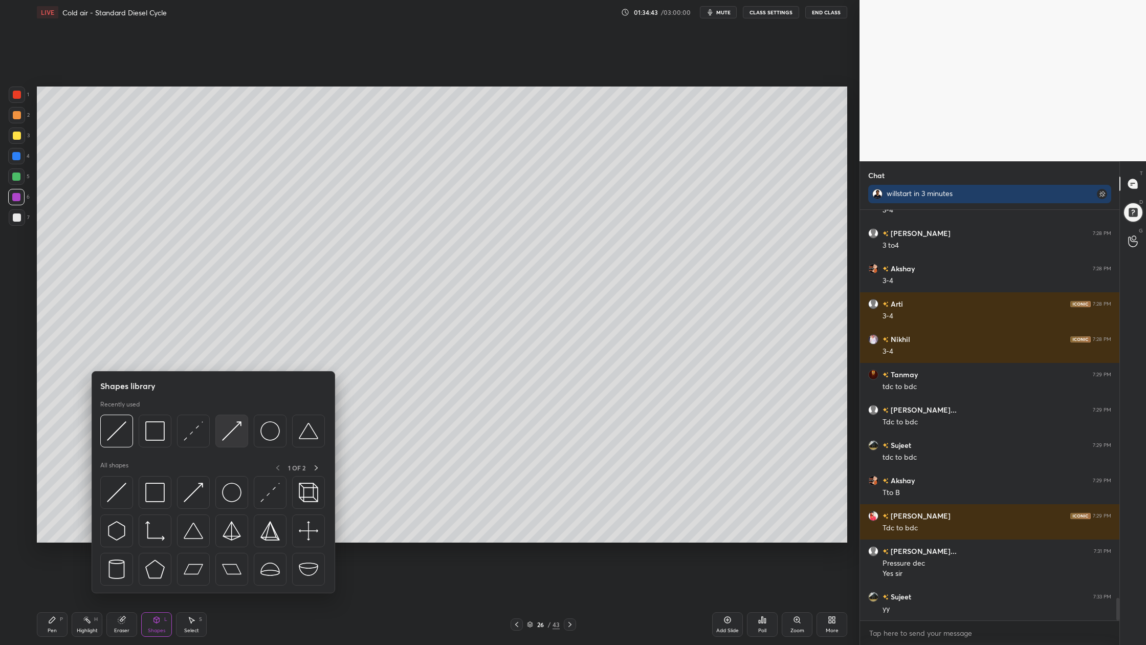
click at [232, 439] on img at bounding box center [231, 430] width 19 height 19
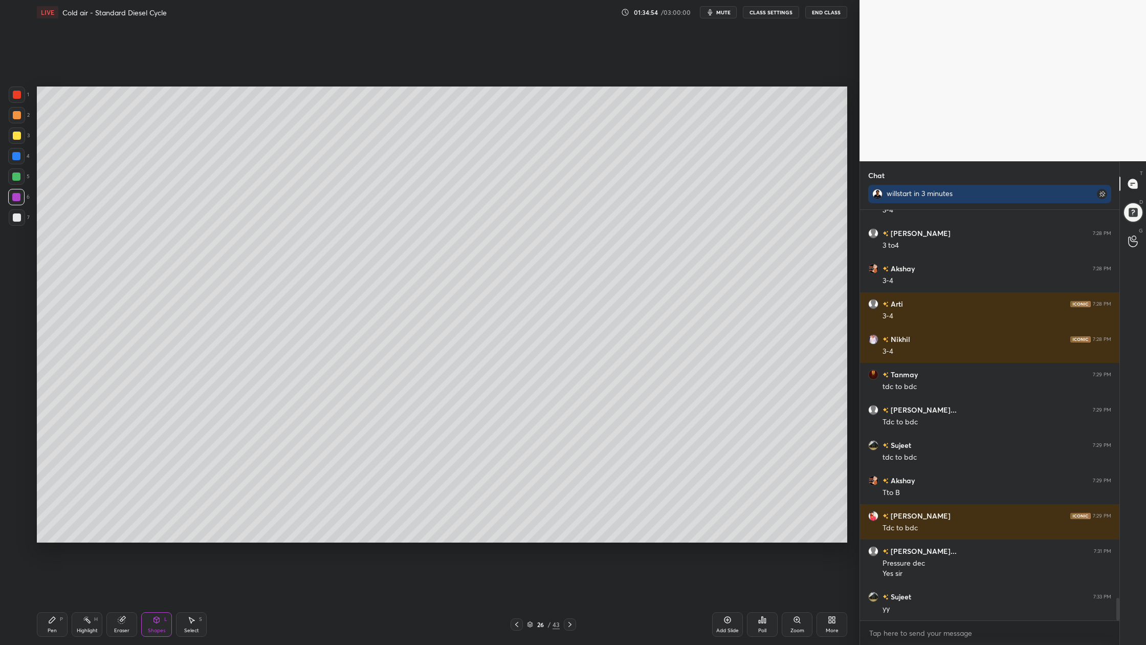
drag, startPoint x: 14, startPoint y: 117, endPoint x: 21, endPoint y: 137, distance: 21.7
click at [15, 121] on div at bounding box center [17, 115] width 16 height 16
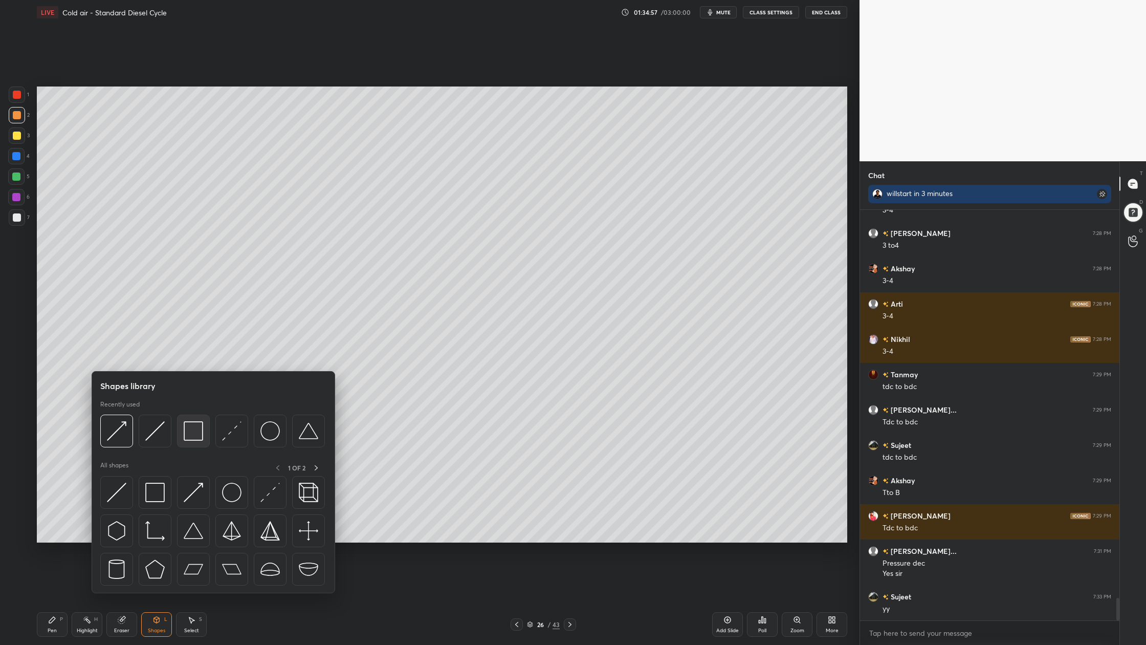
click at [193, 441] on div at bounding box center [193, 431] width 33 height 33
click at [192, 436] on img at bounding box center [193, 430] width 19 height 19
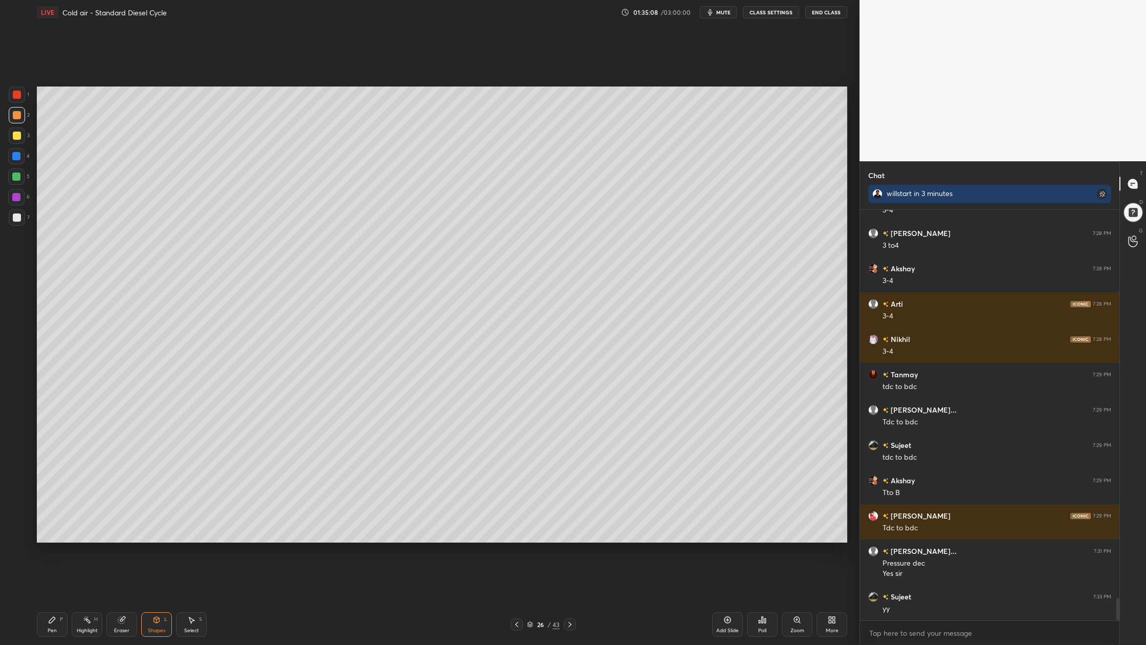
drag, startPoint x: 18, startPoint y: 199, endPoint x: 25, endPoint y: 200, distance: 6.7
click at [18, 201] on div at bounding box center [16, 197] width 16 height 16
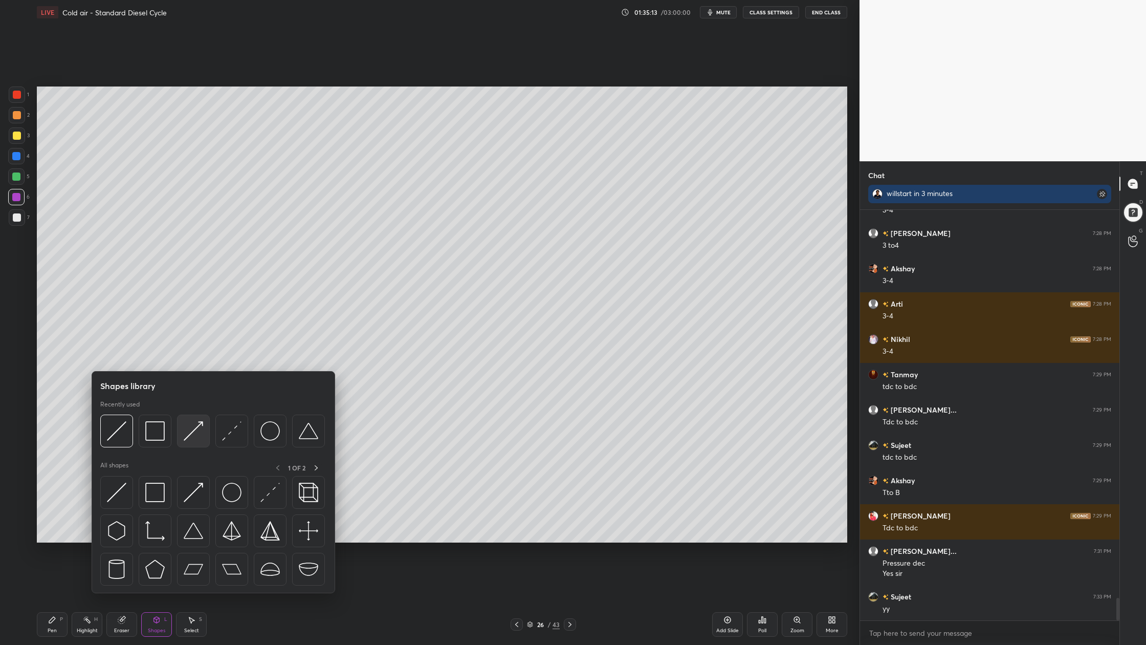
click at [193, 438] on img at bounding box center [193, 430] width 19 height 19
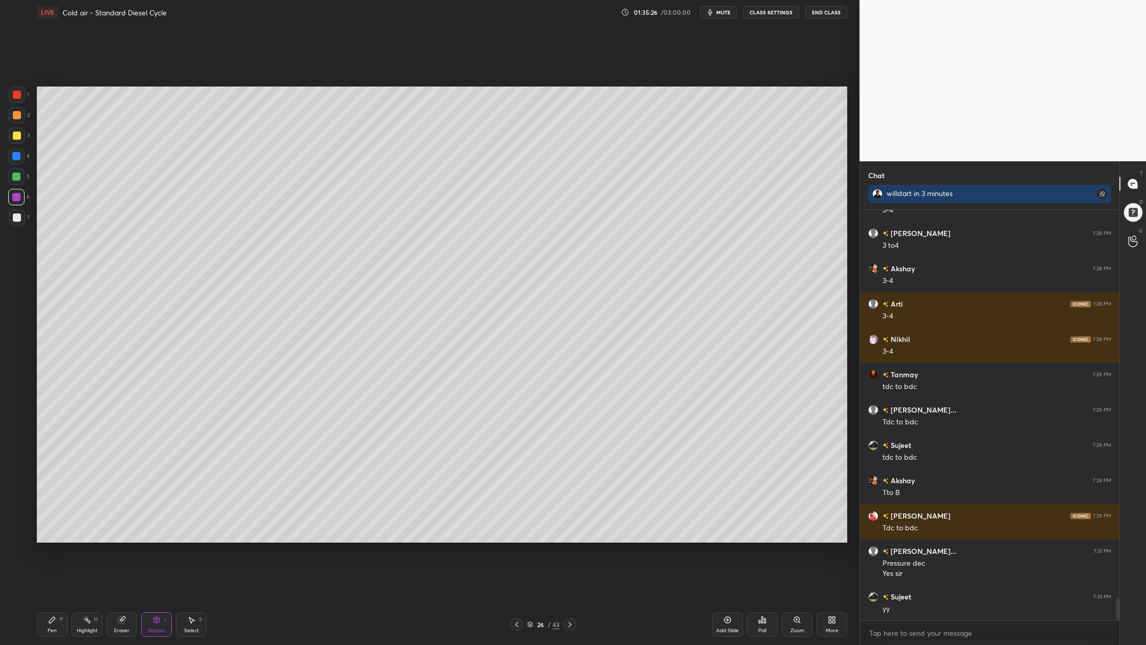
drag, startPoint x: 17, startPoint y: 109, endPoint x: 19, endPoint y: 137, distance: 27.7
click at [16, 115] on div at bounding box center [17, 115] width 16 height 16
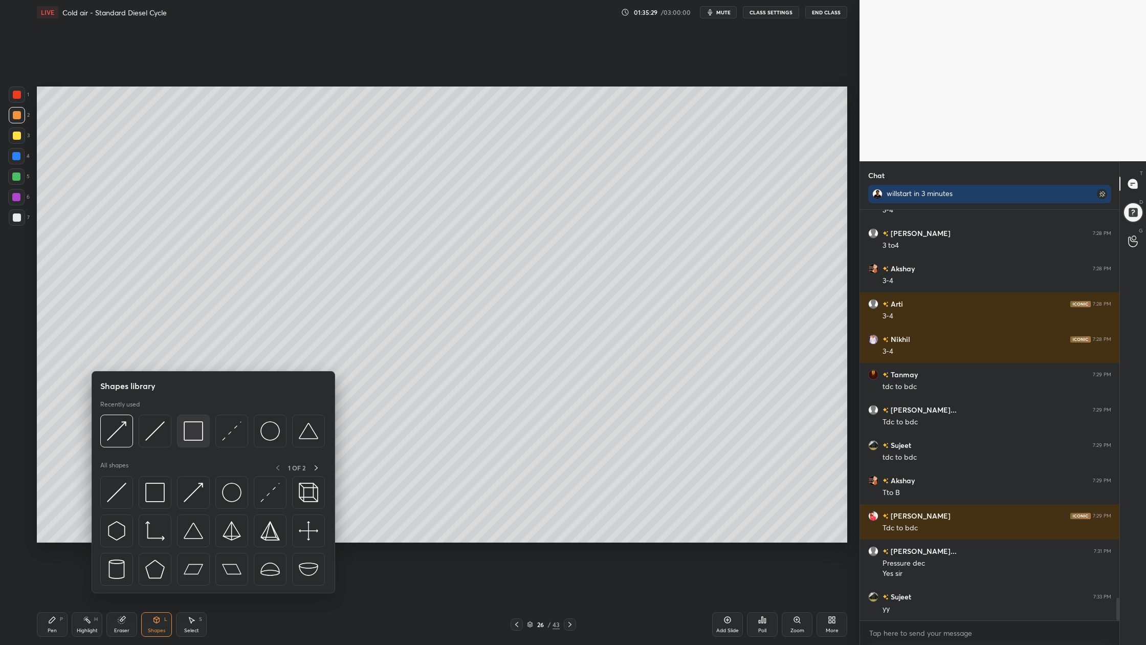
click at [194, 440] on img at bounding box center [193, 430] width 19 height 19
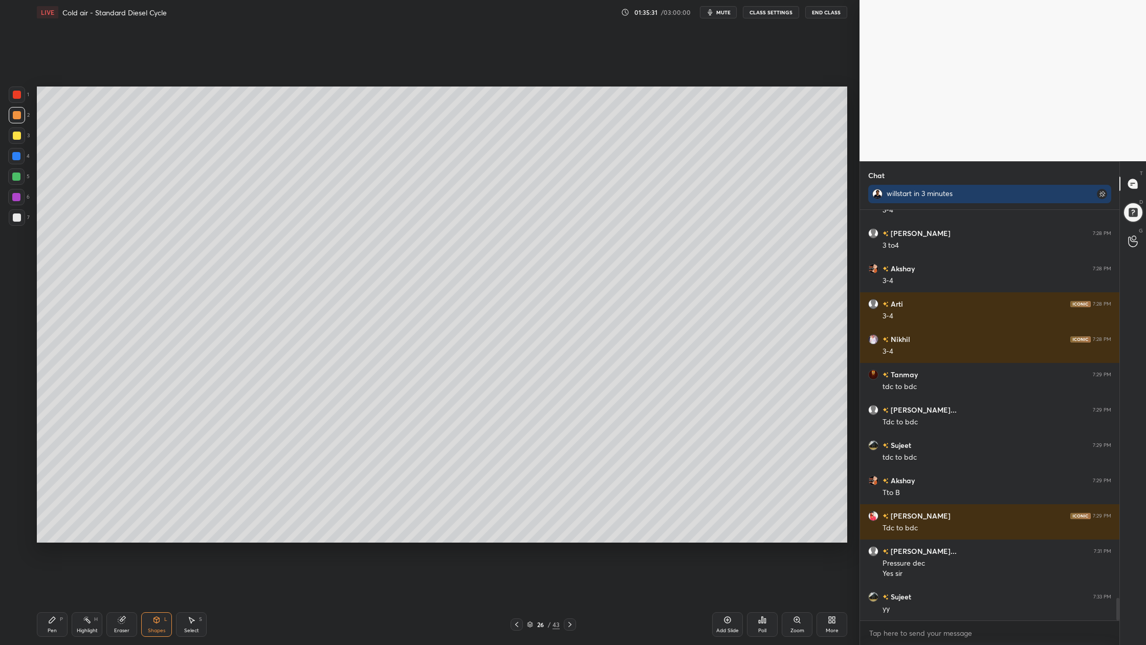
drag, startPoint x: 13, startPoint y: 118, endPoint x: 20, endPoint y: 126, distance: 10.9
click at [14, 123] on div at bounding box center [17, 115] width 16 height 16
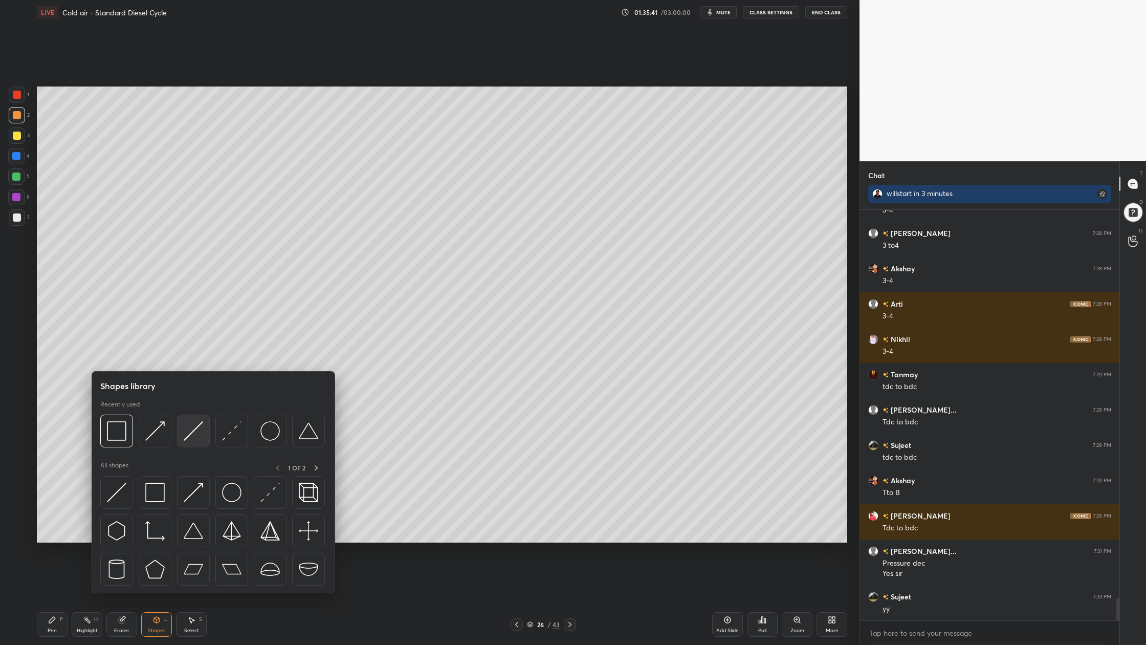
click at [202, 443] on div at bounding box center [193, 431] width 33 height 33
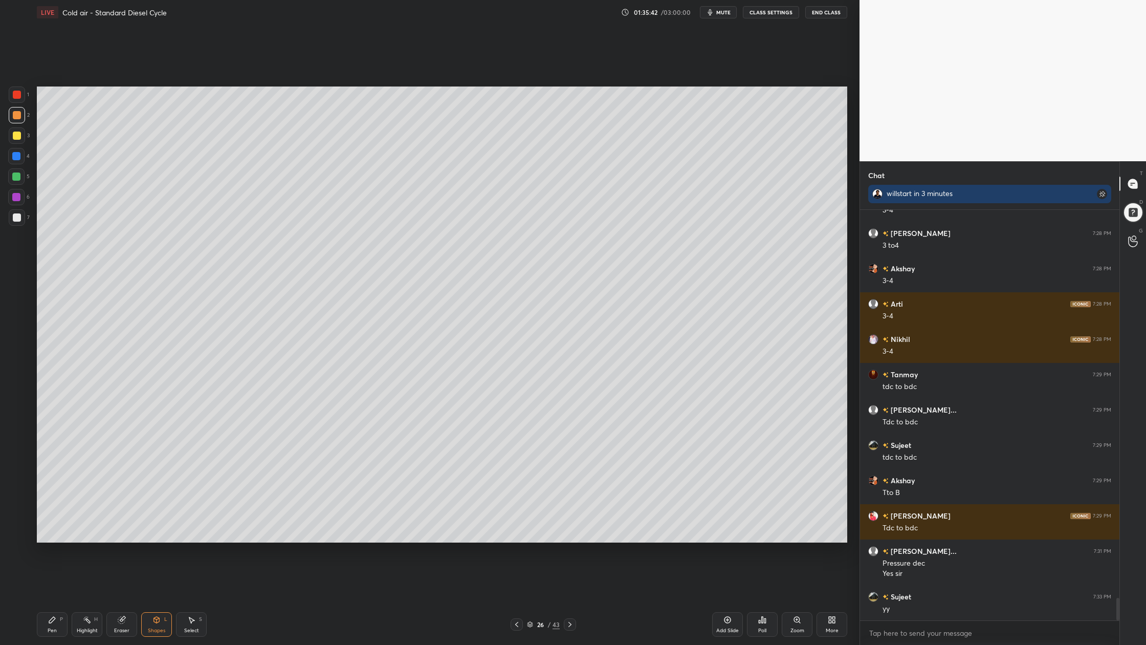
drag, startPoint x: 23, startPoint y: 201, endPoint x: 29, endPoint y: 194, distance: 9.4
click at [23, 200] on div at bounding box center [16, 197] width 16 height 16
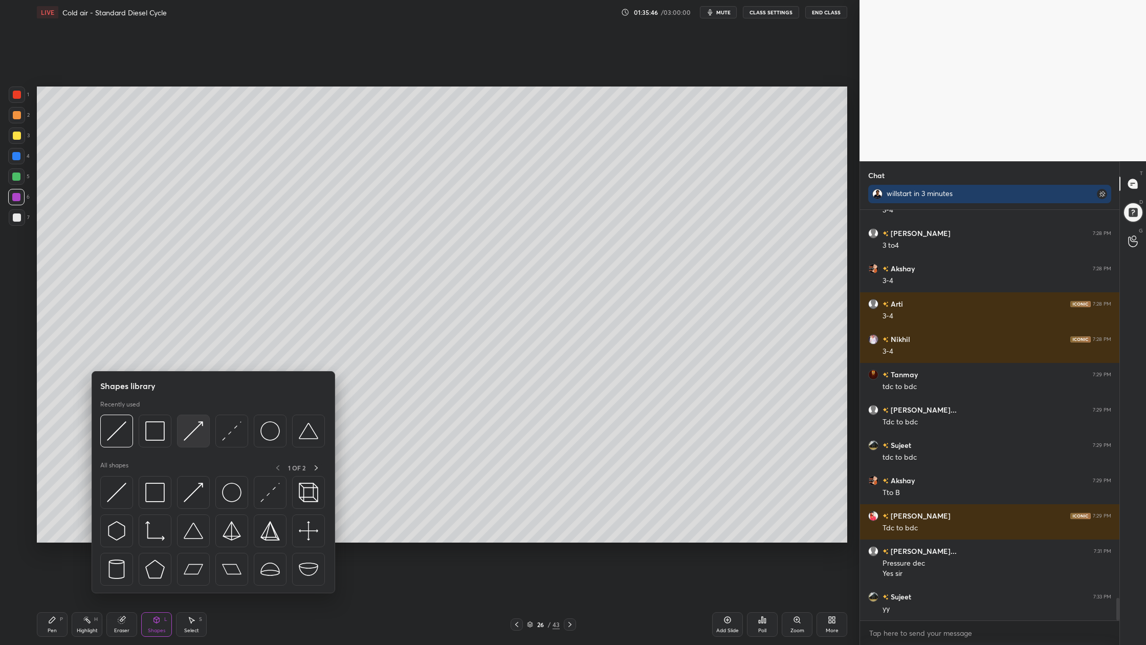
click at [204, 440] on div at bounding box center [193, 431] width 33 height 33
click at [125, 439] on img at bounding box center [116, 430] width 19 height 19
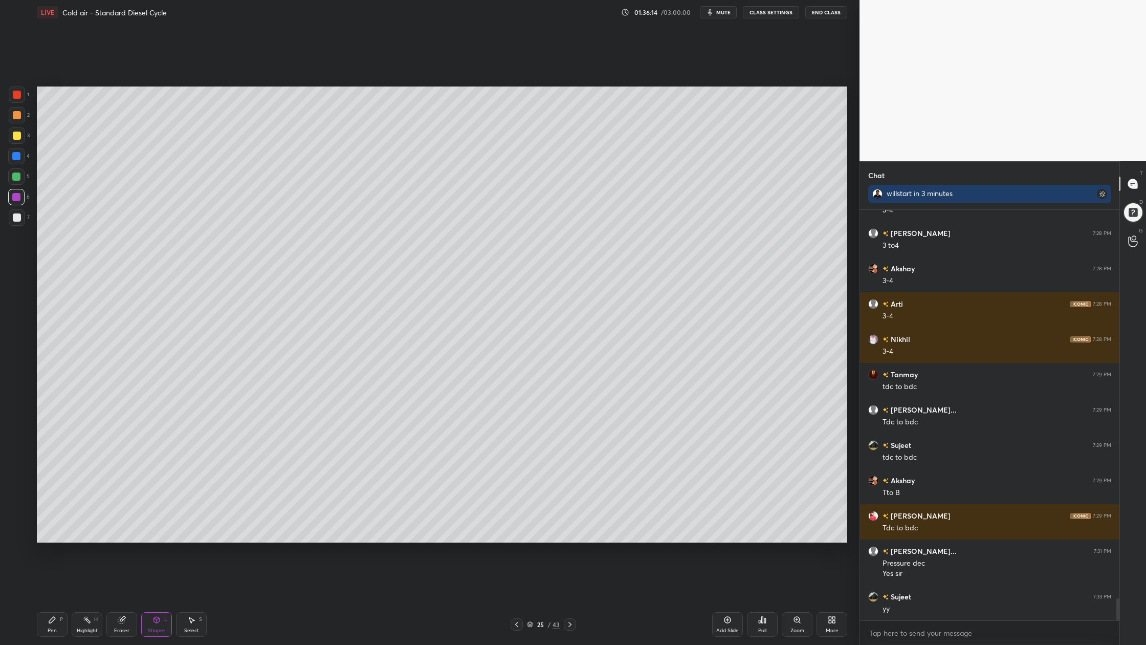
scroll to position [7190, 0]
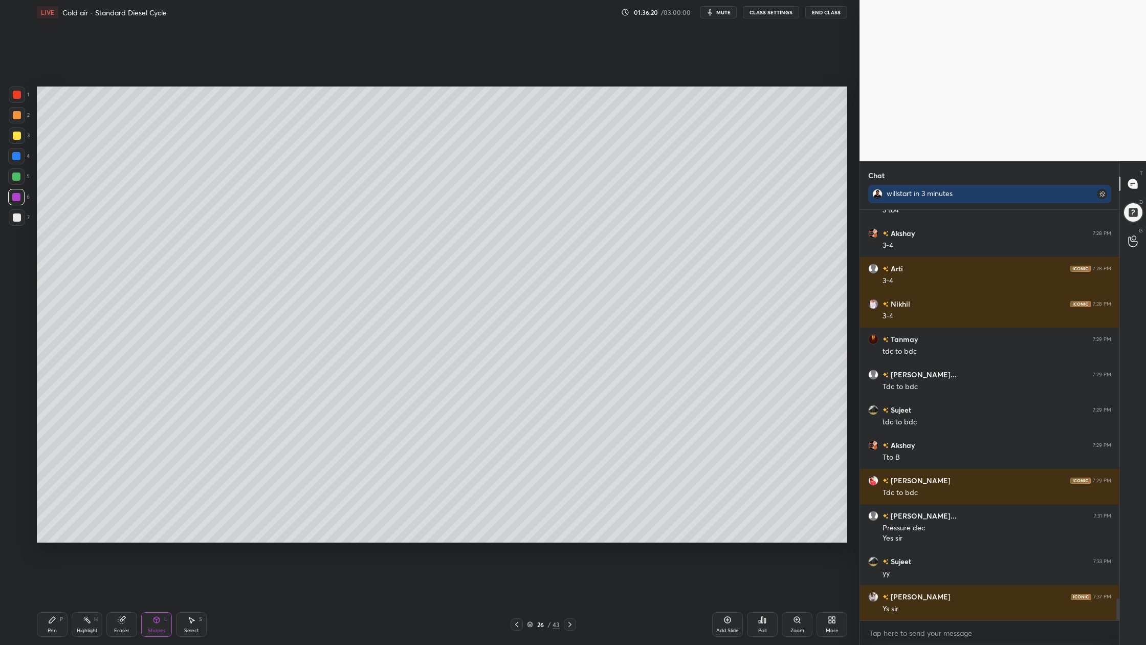
click at [12, 201] on div at bounding box center [16, 197] width 16 height 16
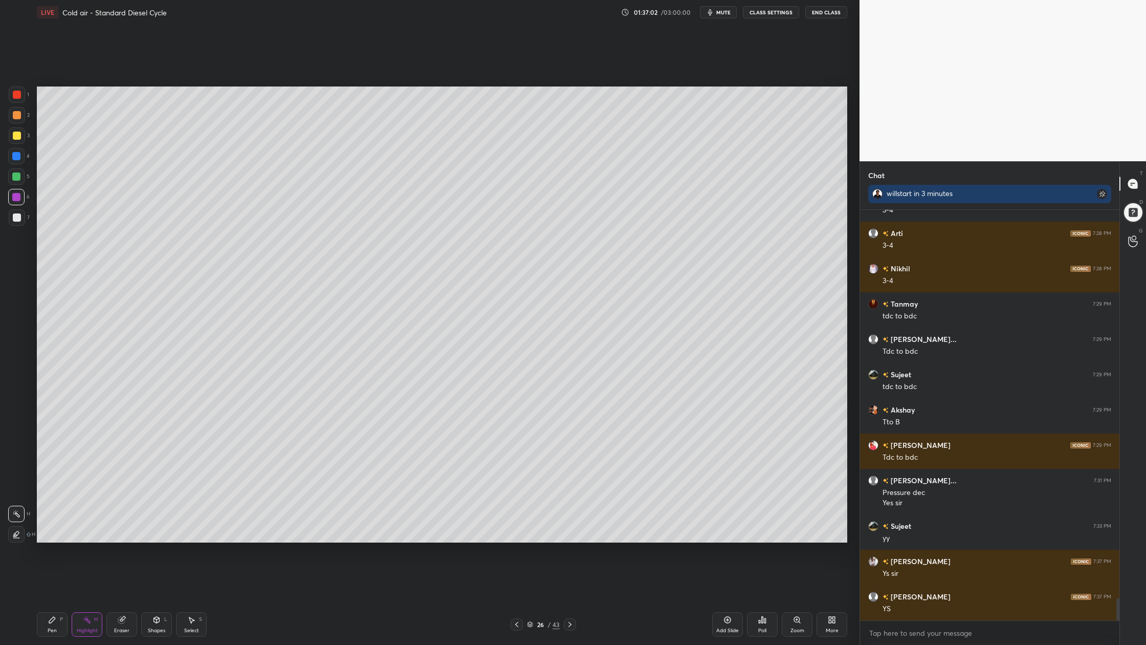
drag, startPoint x: 18, startPoint y: 111, endPoint x: 33, endPoint y: 121, distance: 17.6
click at [26, 119] on div "2" at bounding box center [19, 115] width 21 height 16
drag, startPoint x: 196, startPoint y: 629, endPoint x: 197, endPoint y: 622, distance: 7.2
click at [196, 599] on div "Select" at bounding box center [191, 630] width 15 height 5
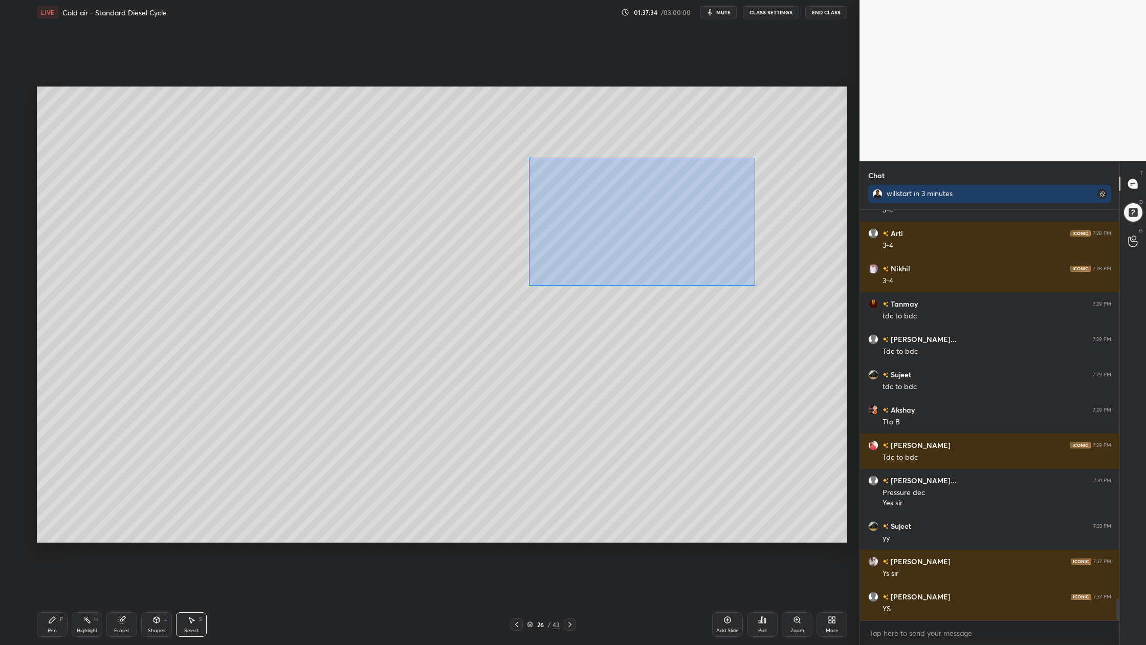
drag, startPoint x: 563, startPoint y: 180, endPoint x: 699, endPoint y: 234, distance: 146.5
click at [787, 290] on div "0 ° Undo Copy Duplicate Duplicate to new slide Delete" at bounding box center [442, 314] width 811 height 456
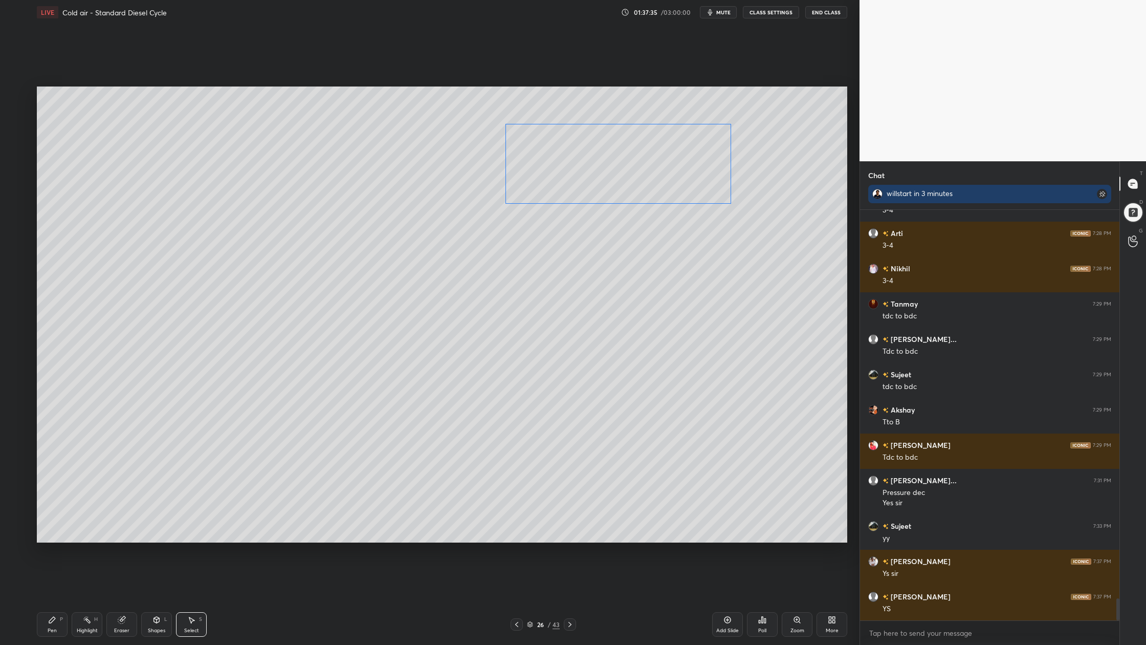
drag, startPoint x: 642, startPoint y: 216, endPoint x: 606, endPoint y: 161, distance: 65.9
click at [604, 163] on div "0 ° Undo Copy Duplicate Duplicate to new slide Delete" at bounding box center [442, 314] width 811 height 456
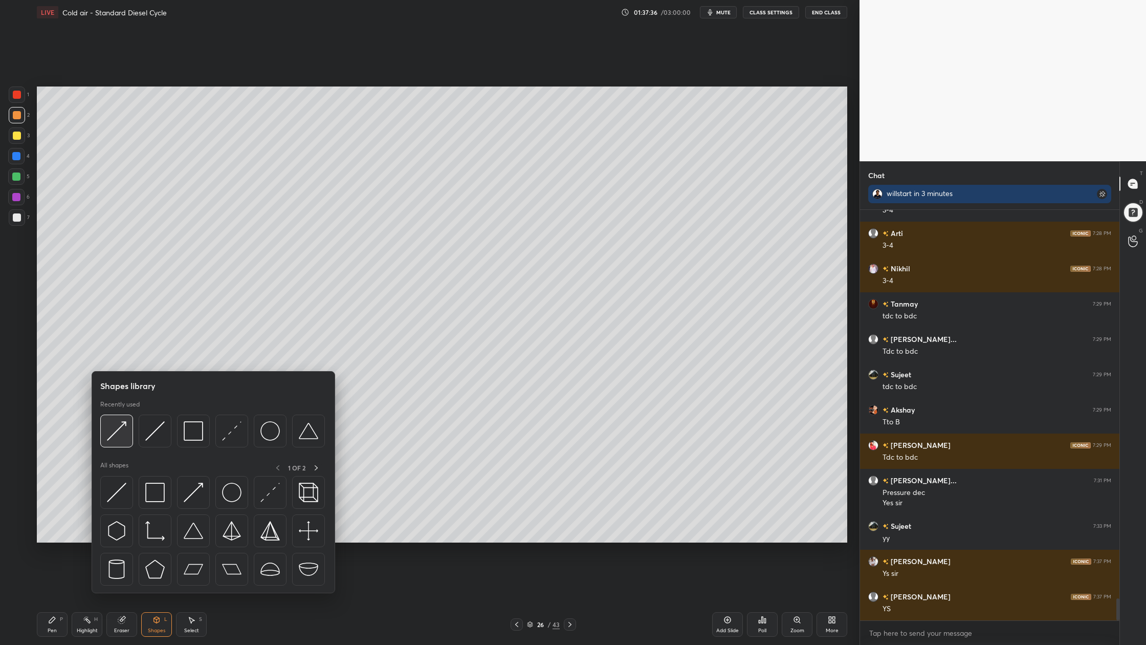
click at [119, 442] on div at bounding box center [116, 431] width 33 height 33
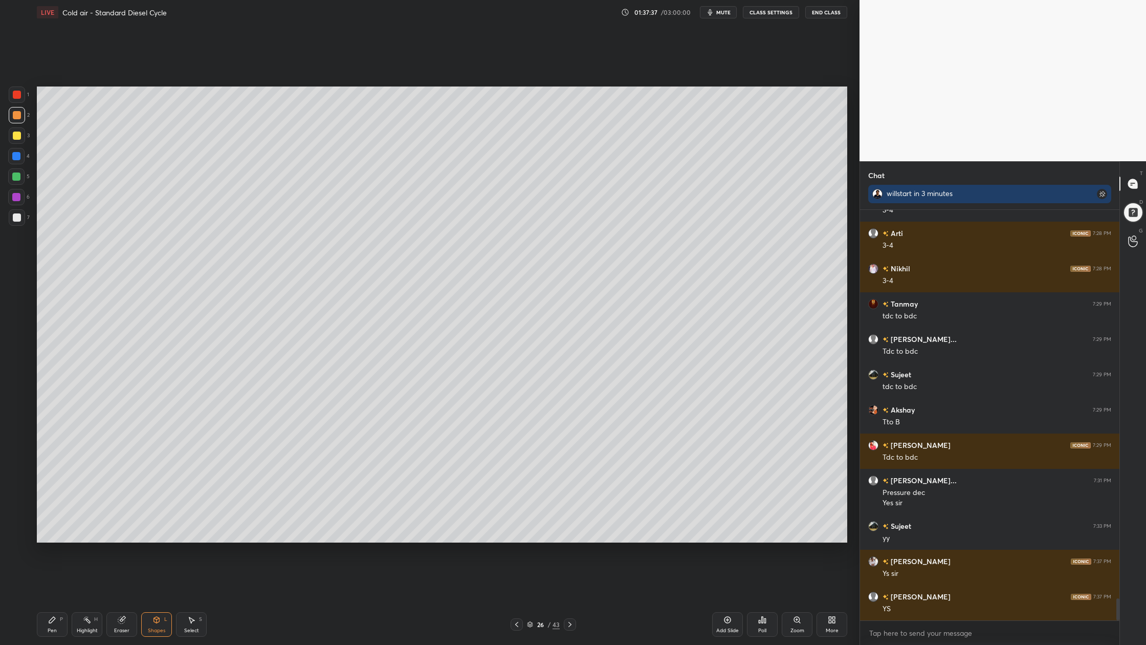
click at [11, 111] on div at bounding box center [17, 115] width 16 height 16
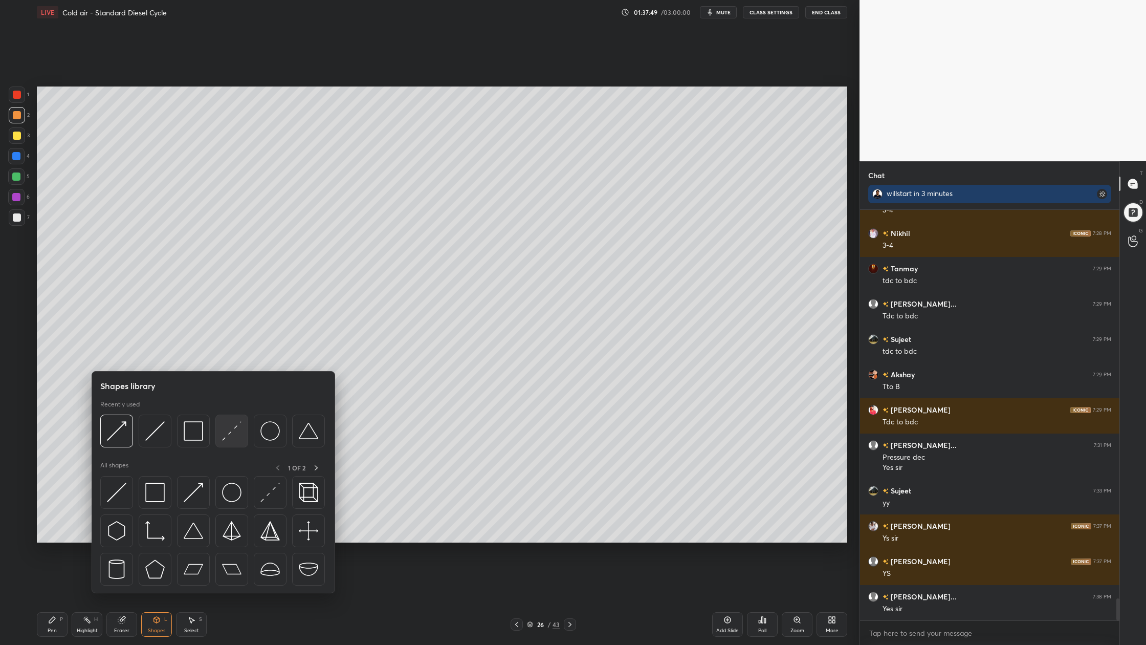
click at [231, 445] on div at bounding box center [231, 431] width 33 height 33
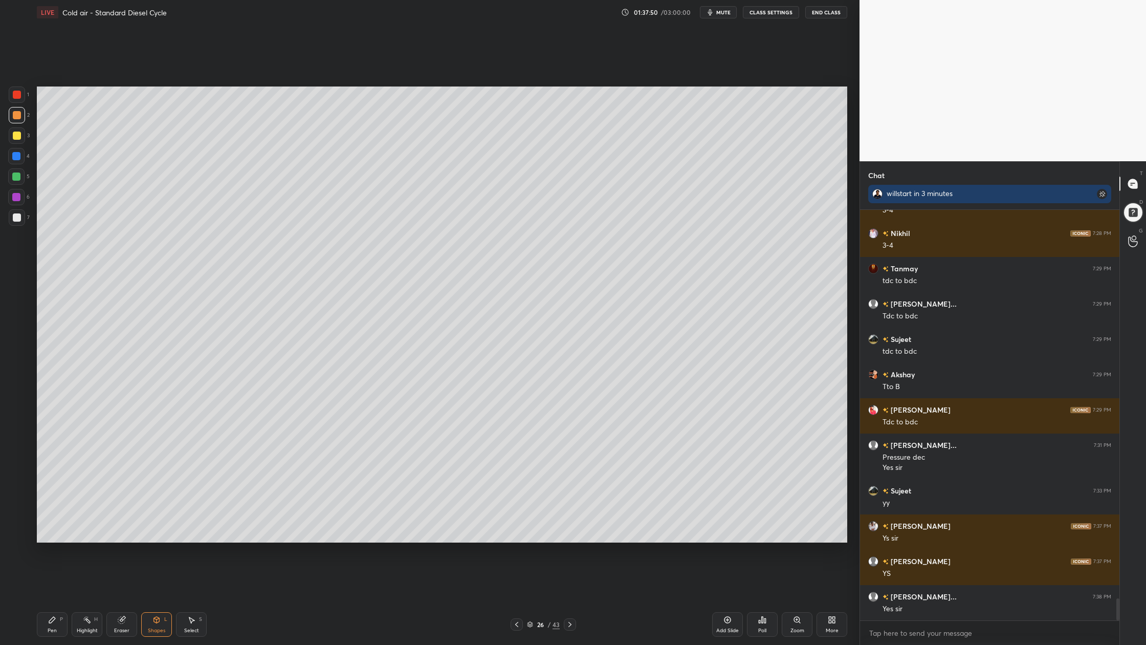
click at [23, 136] on div at bounding box center [17, 135] width 16 height 16
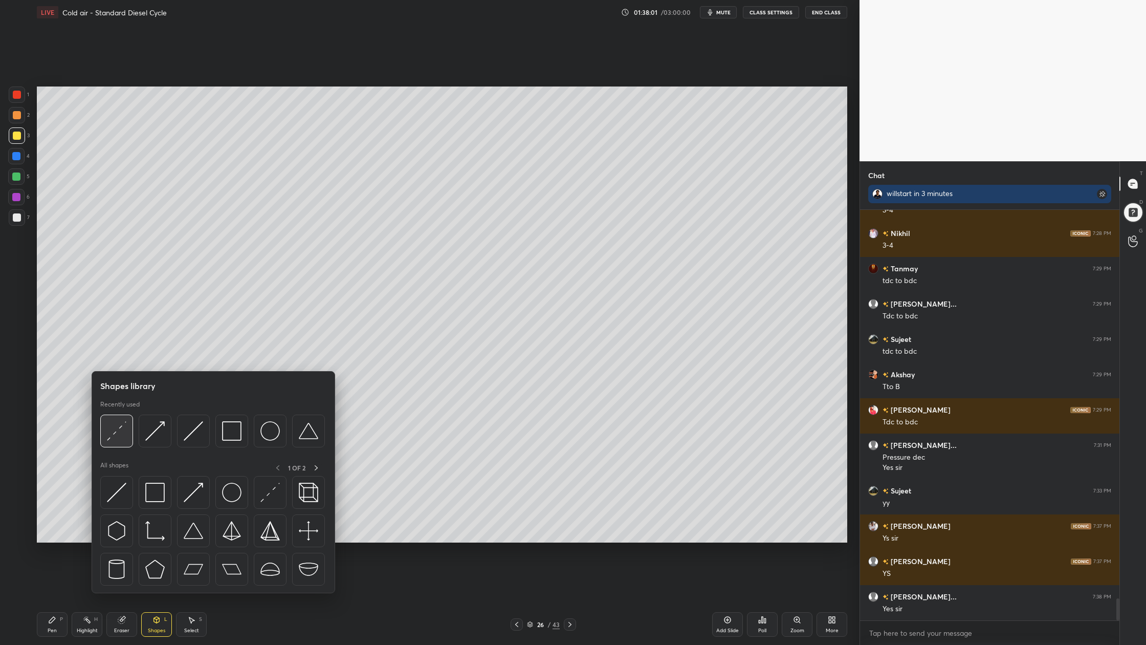
click at [116, 444] on div at bounding box center [116, 431] width 33 height 33
click at [198, 442] on div at bounding box center [193, 431] width 33 height 33
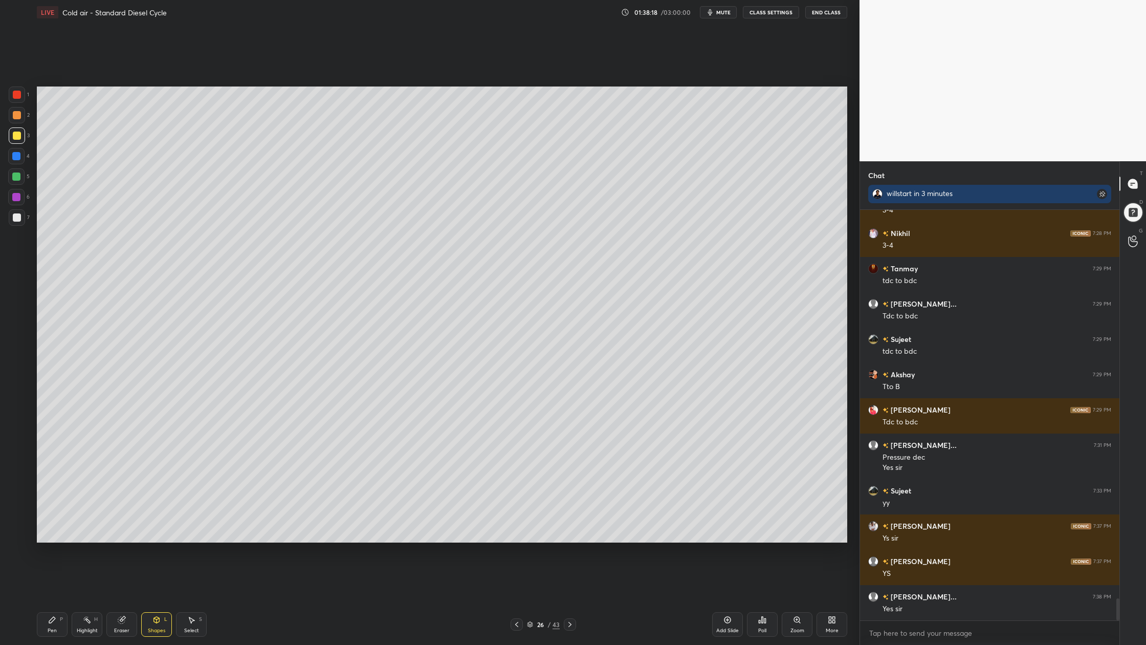
click at [16, 136] on div at bounding box center [17, 136] width 8 height 8
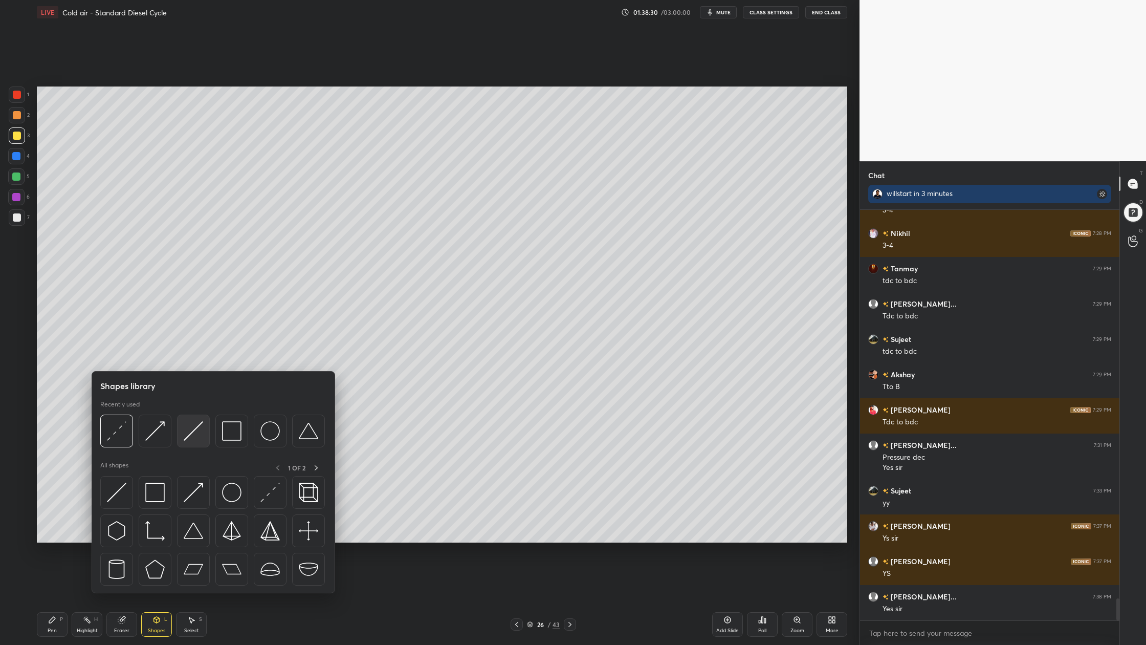
click at [194, 441] on div at bounding box center [193, 431] width 33 height 33
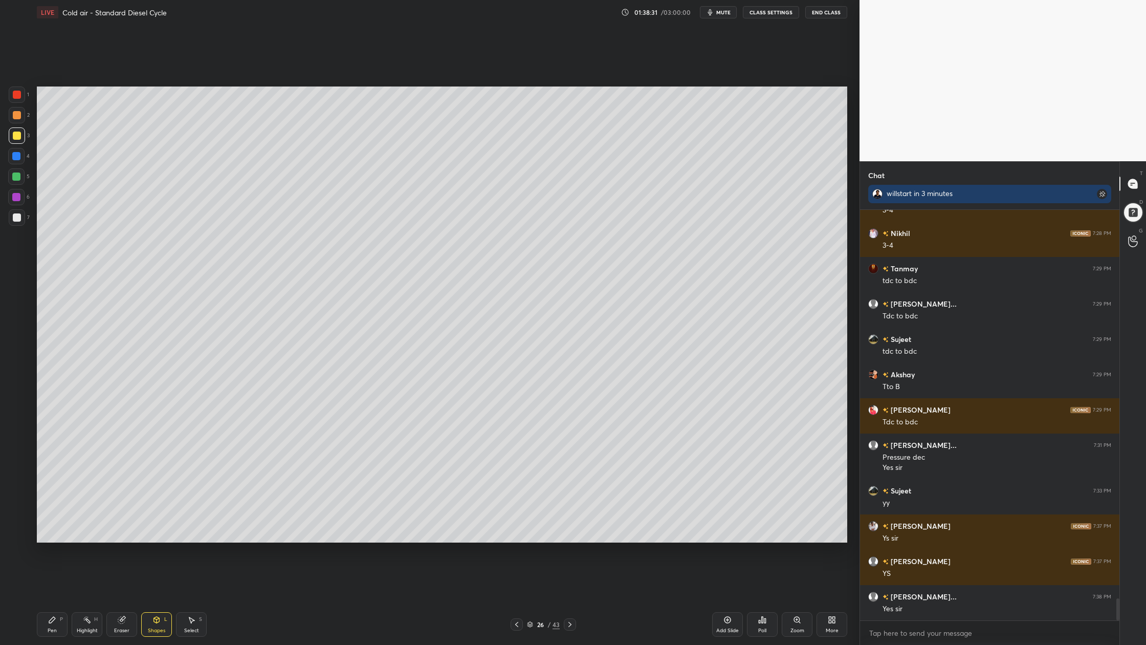
drag, startPoint x: 15, startPoint y: 217, endPoint x: 25, endPoint y: 219, distance: 9.8
click at [15, 218] on div at bounding box center [17, 217] width 8 height 8
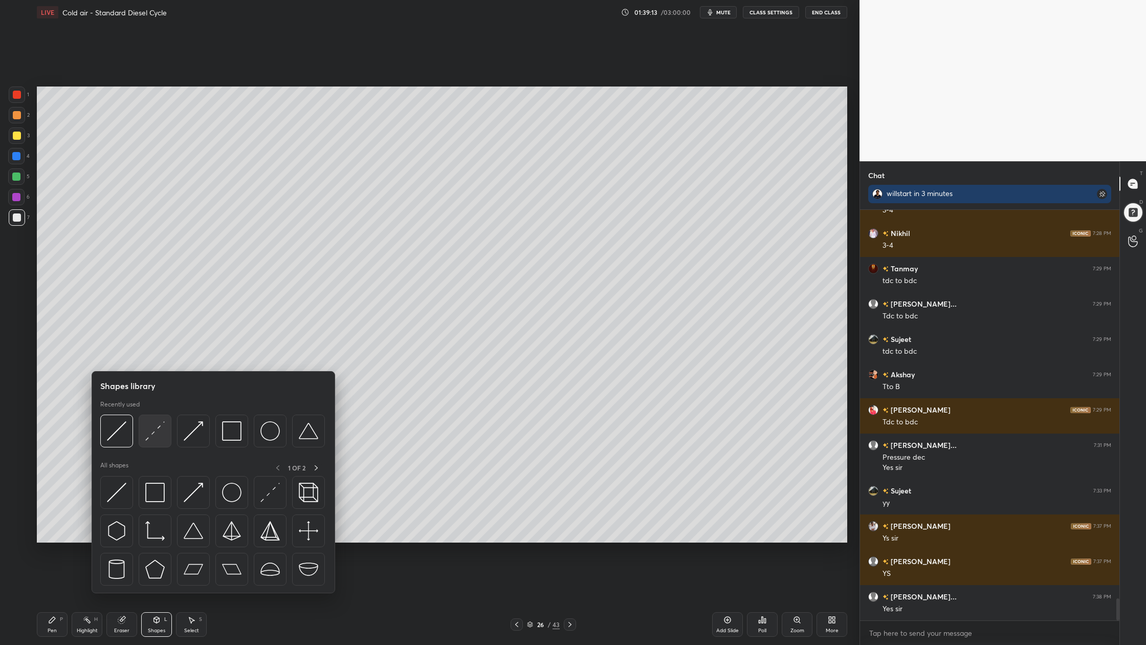
click at [148, 441] on div at bounding box center [155, 431] width 33 height 33
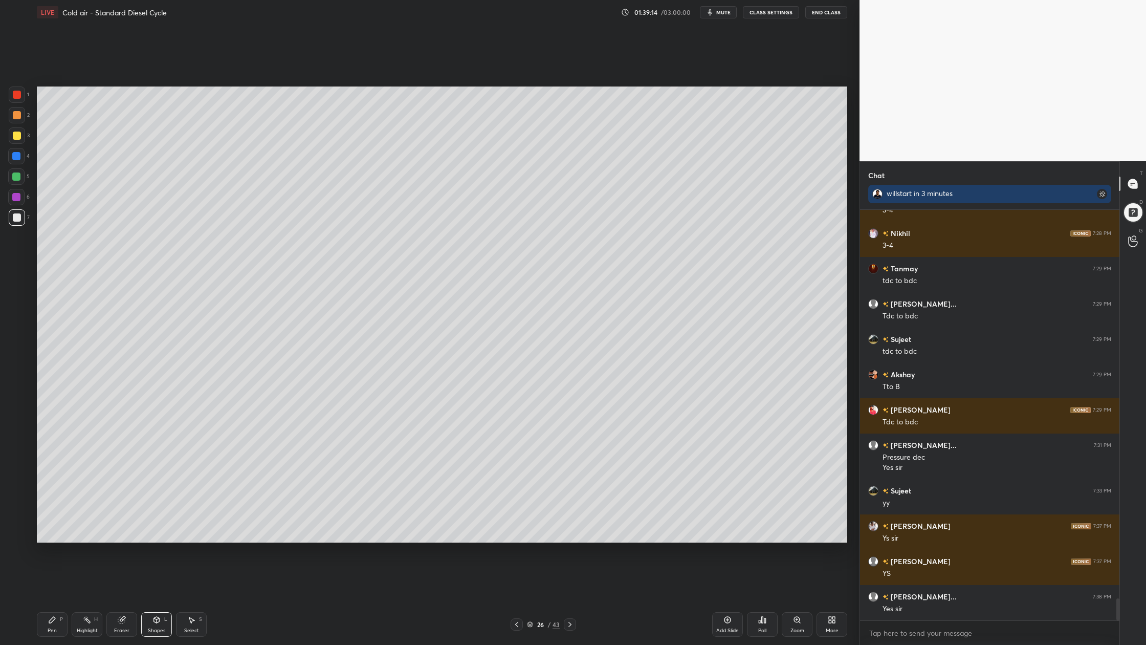
drag, startPoint x: 17, startPoint y: 177, endPoint x: 29, endPoint y: 184, distance: 14.2
click at [16, 179] on div at bounding box center [16, 176] width 8 height 8
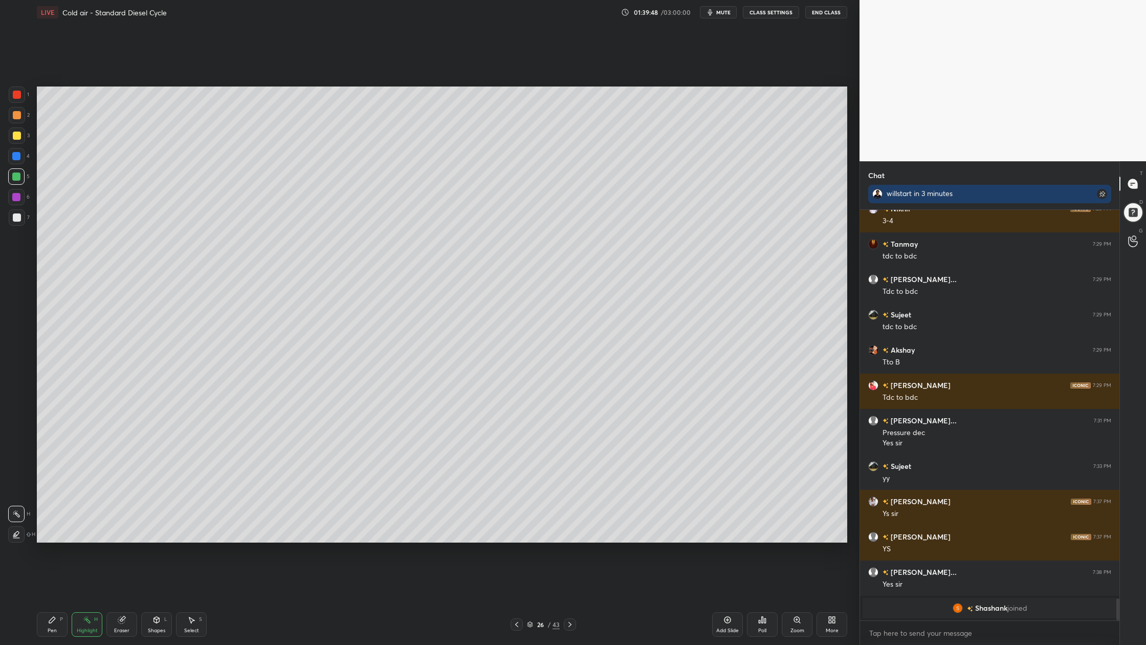
drag, startPoint x: 18, startPoint y: 174, endPoint x: 33, endPoint y: 179, distance: 15.5
click at [22, 178] on div at bounding box center [16, 176] width 16 height 16
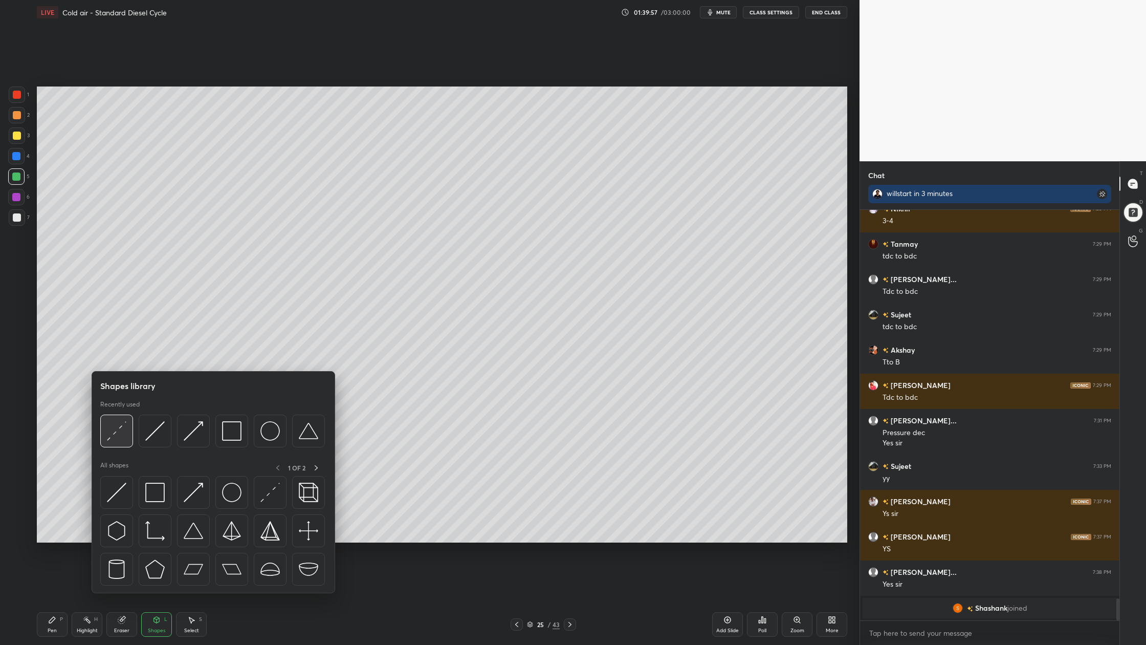
click at [117, 445] on div at bounding box center [116, 431] width 33 height 33
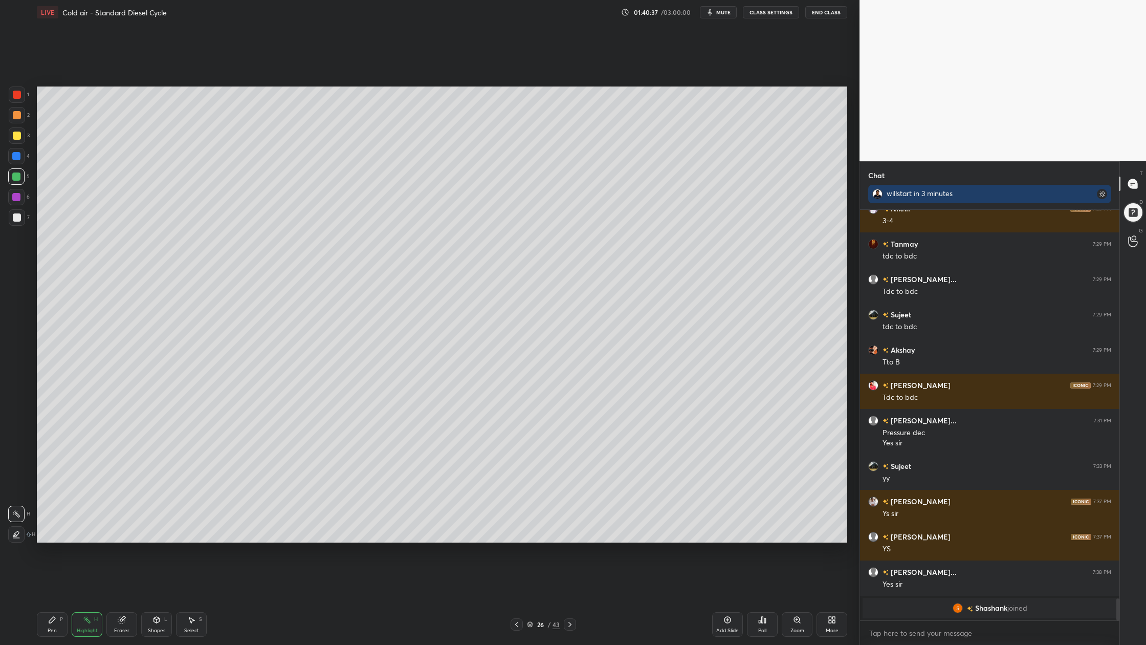
drag, startPoint x: 19, startPoint y: 177, endPoint x: 36, endPoint y: 188, distance: 20.5
click at [27, 184] on div "5" at bounding box center [18, 178] width 21 height 20
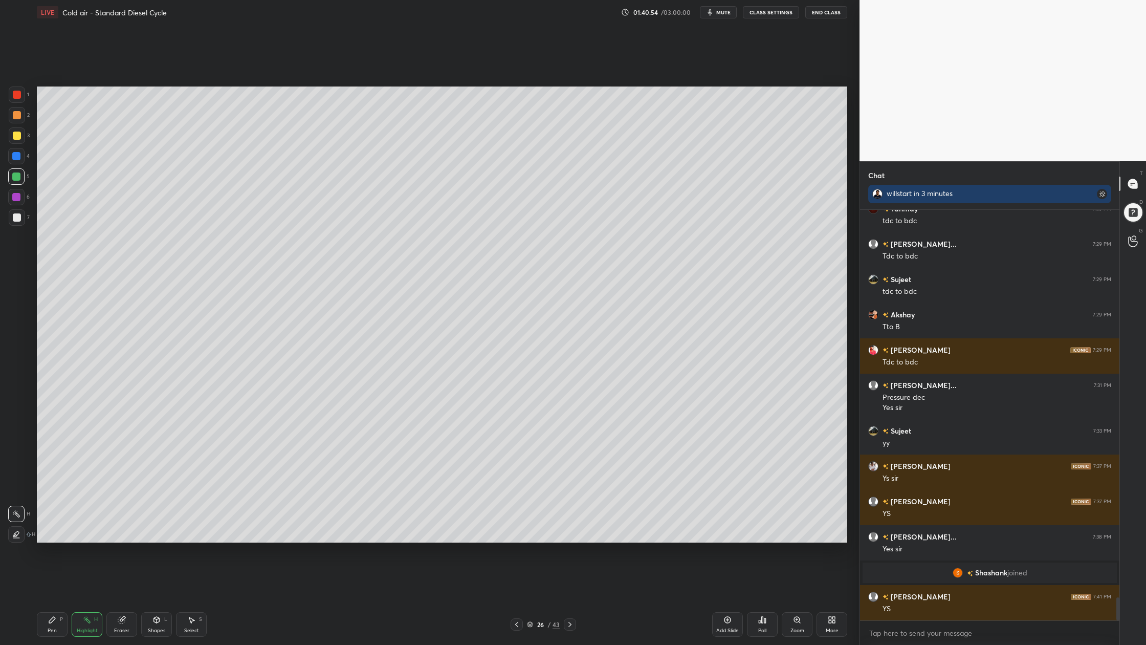
scroll to position [6888, 0]
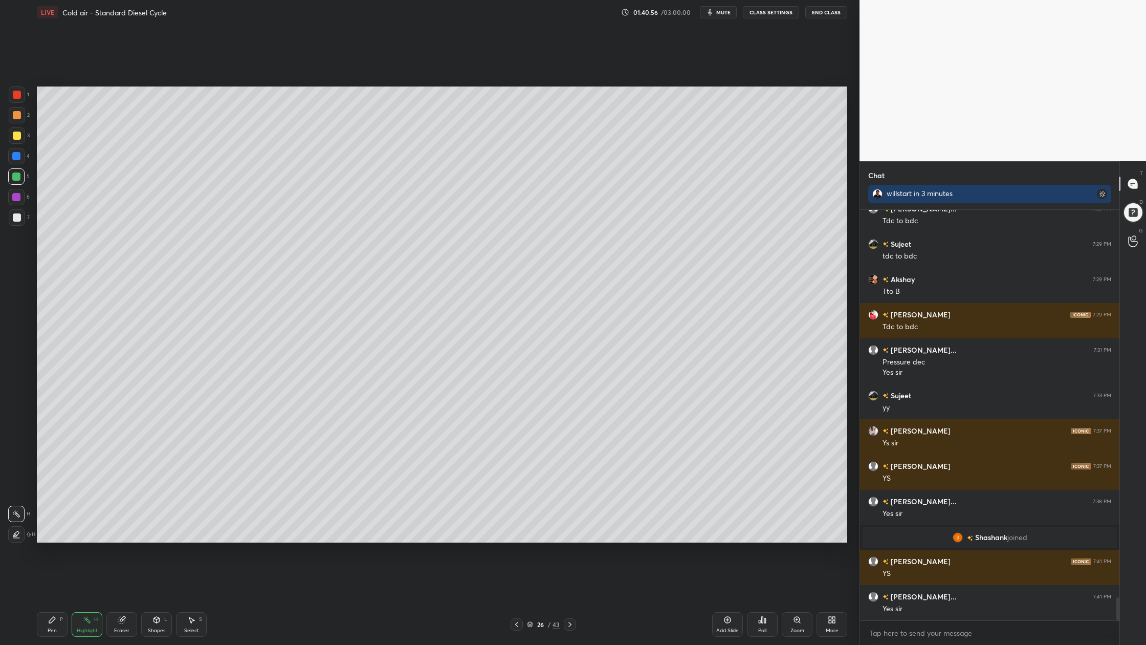
drag, startPoint x: 14, startPoint y: 220, endPoint x: 30, endPoint y: 219, distance: 15.9
click at [14, 219] on div at bounding box center [17, 217] width 8 height 8
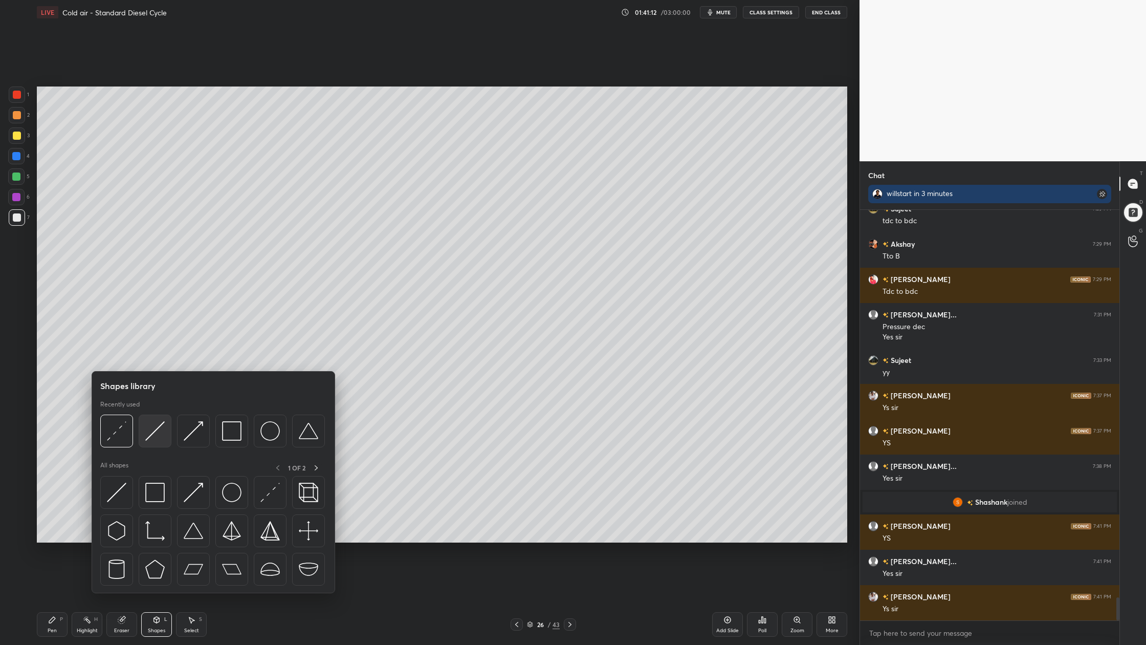
click at [157, 437] on img at bounding box center [154, 430] width 19 height 19
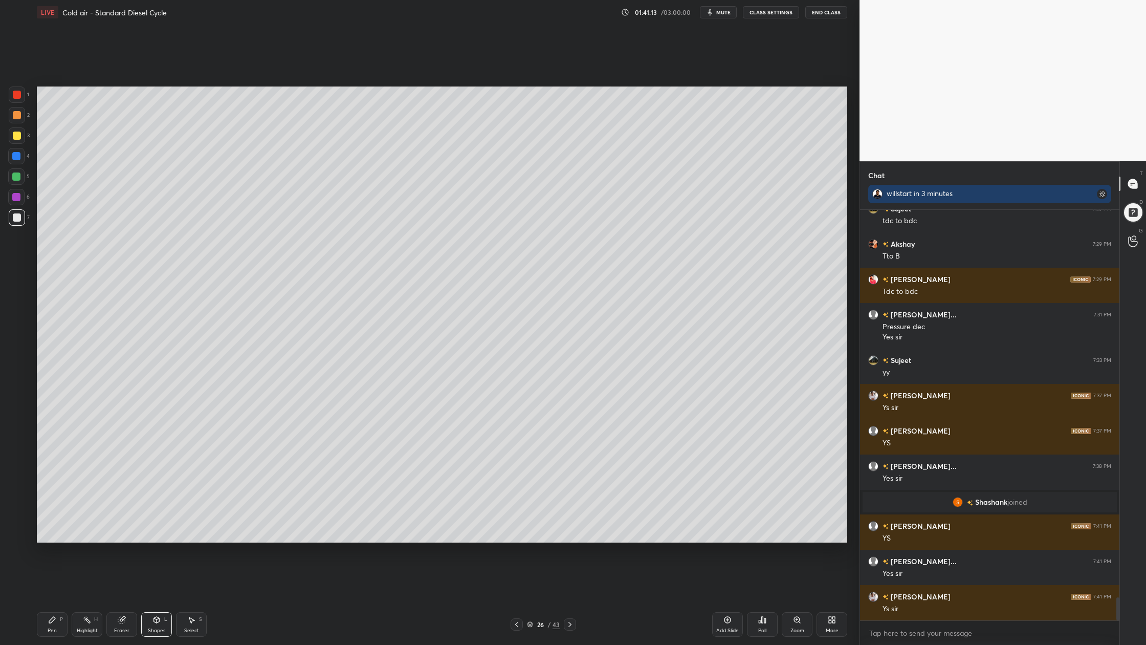
drag, startPoint x: 19, startPoint y: 127, endPoint x: 25, endPoint y: 129, distance: 6.3
click at [18, 128] on div at bounding box center [17, 135] width 16 height 16
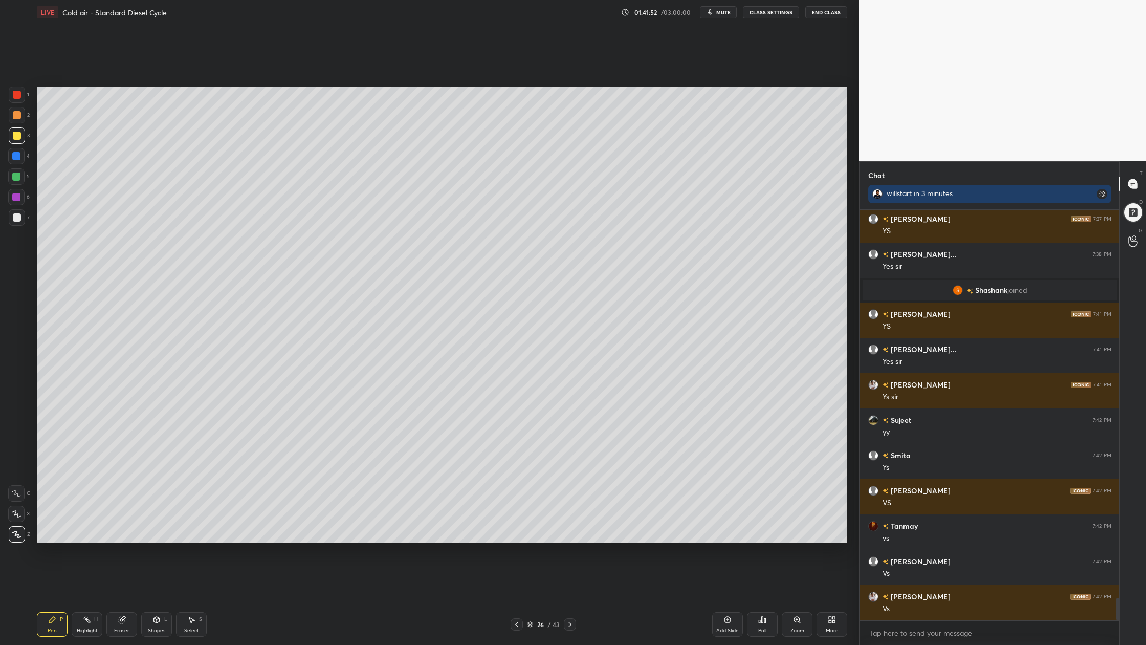
scroll to position [7171, 0]
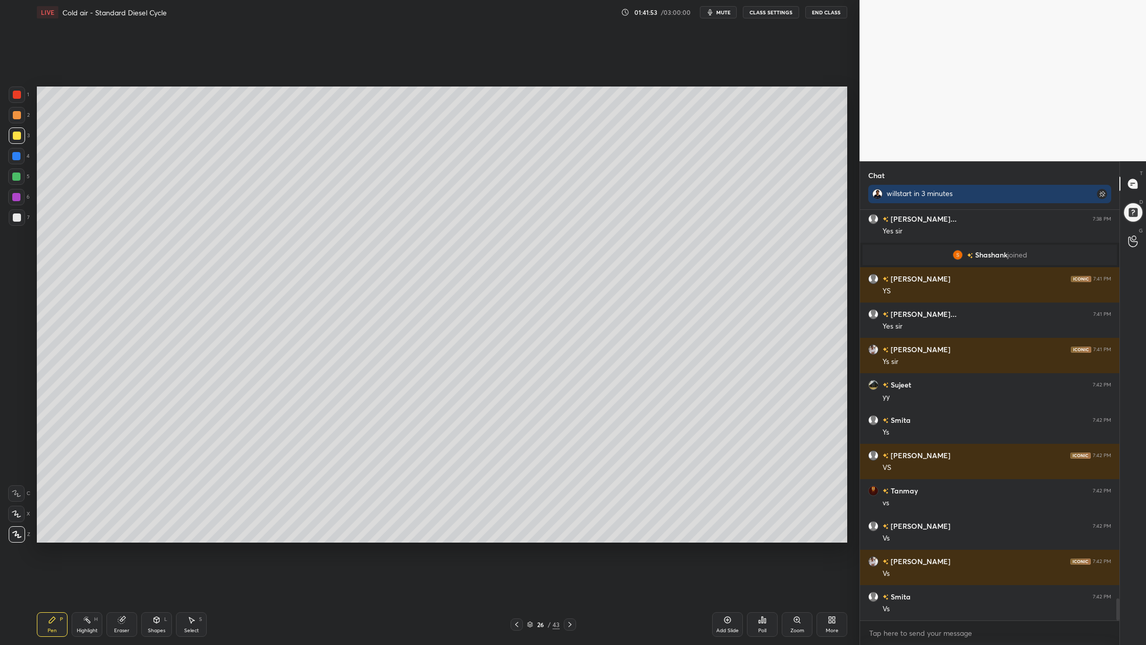
click at [19, 91] on div at bounding box center [17, 95] width 8 height 8
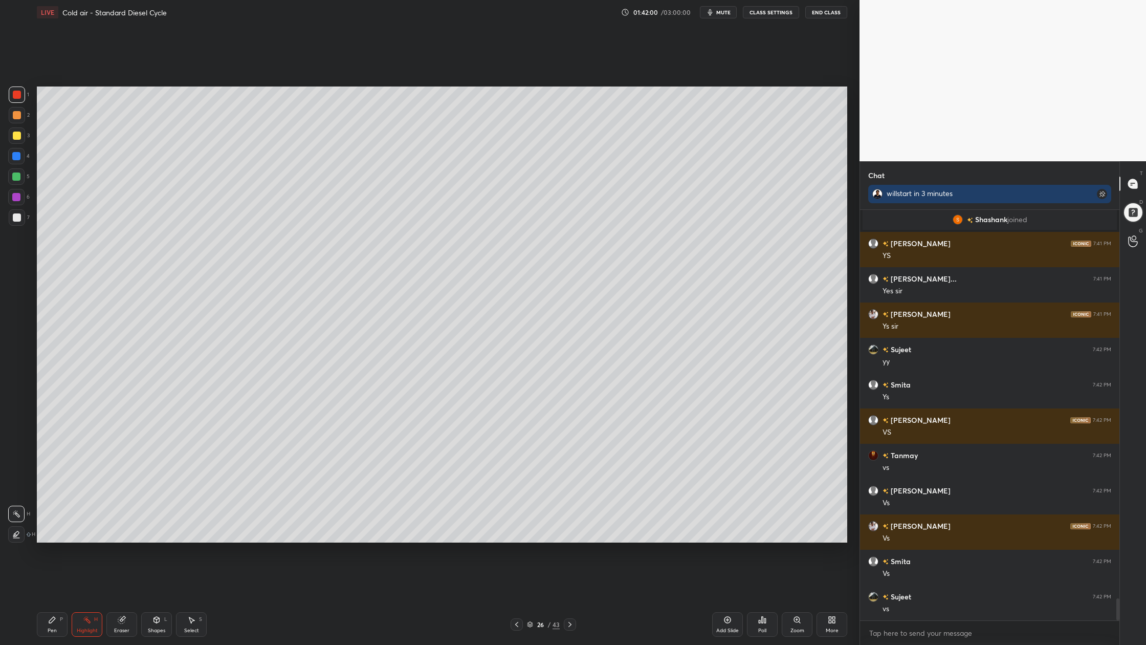
drag, startPoint x: 17, startPoint y: 94, endPoint x: 20, endPoint y: 99, distance: 5.7
click at [19, 100] on div at bounding box center [17, 94] width 16 height 16
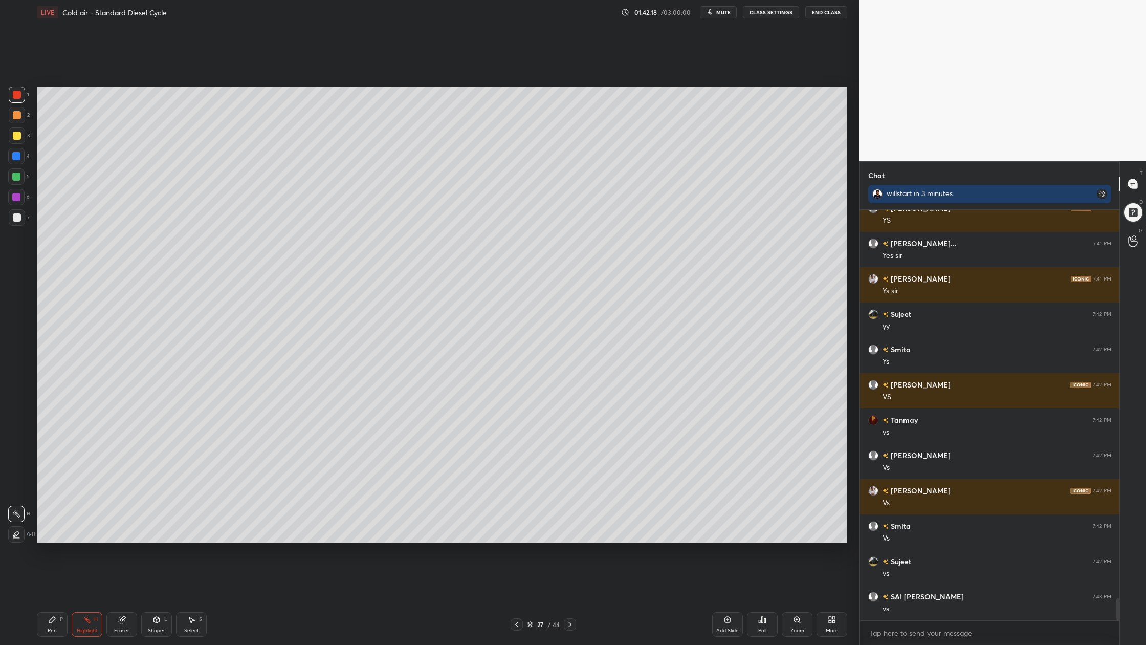
drag, startPoint x: 16, startPoint y: 114, endPoint x: 36, endPoint y: 117, distance: 19.7
click at [17, 114] on div at bounding box center [17, 115] width 8 height 8
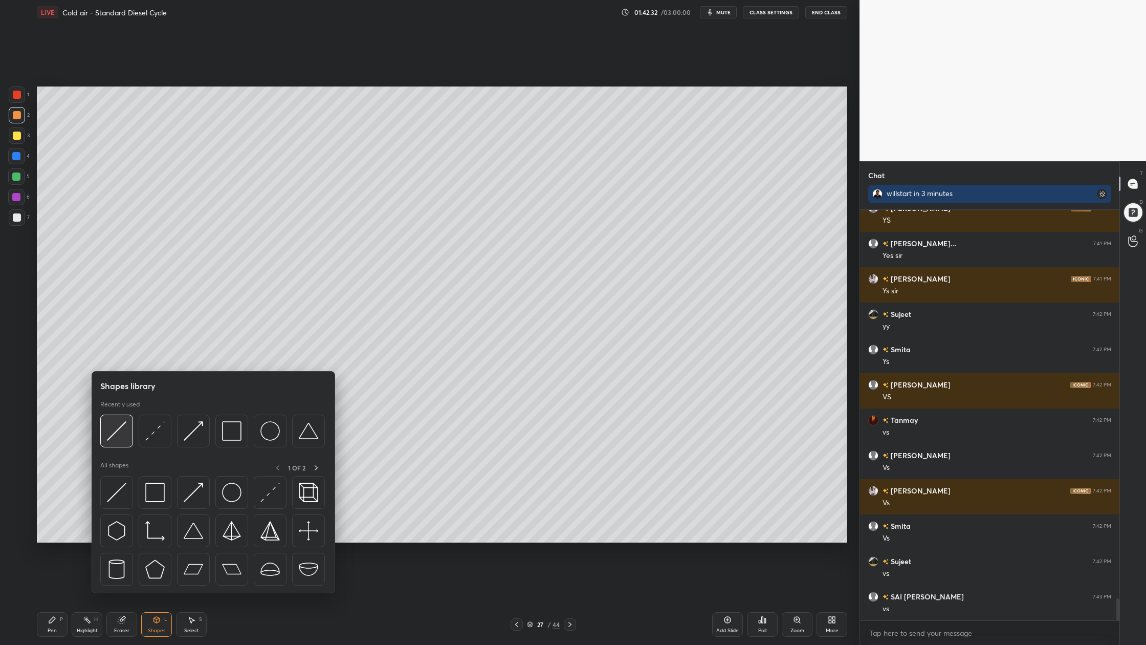
click at [119, 437] on img at bounding box center [116, 430] width 19 height 19
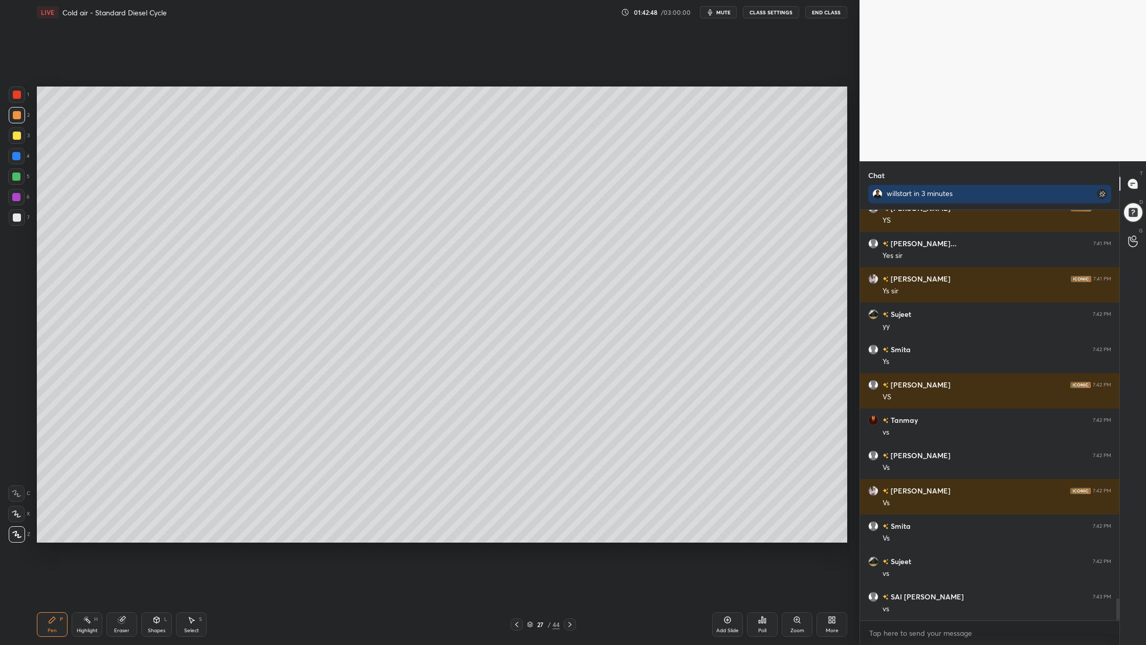
click at [17, 118] on div at bounding box center [17, 115] width 8 height 8
click at [15, 137] on div at bounding box center [17, 136] width 8 height 8
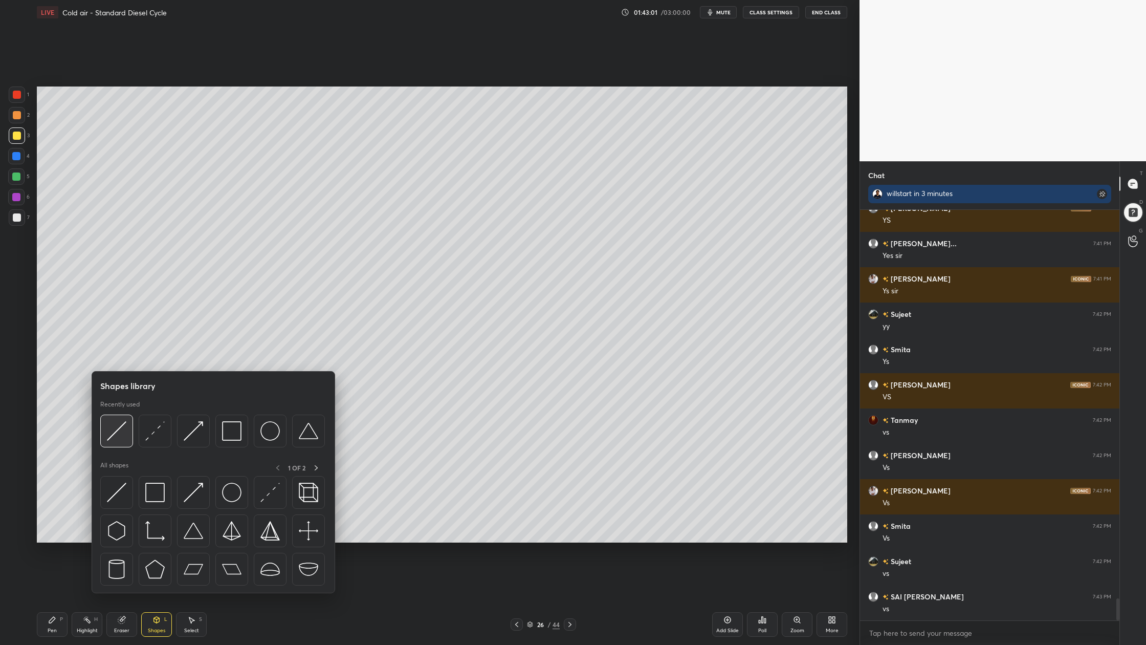
click at [117, 440] on img at bounding box center [116, 430] width 19 height 19
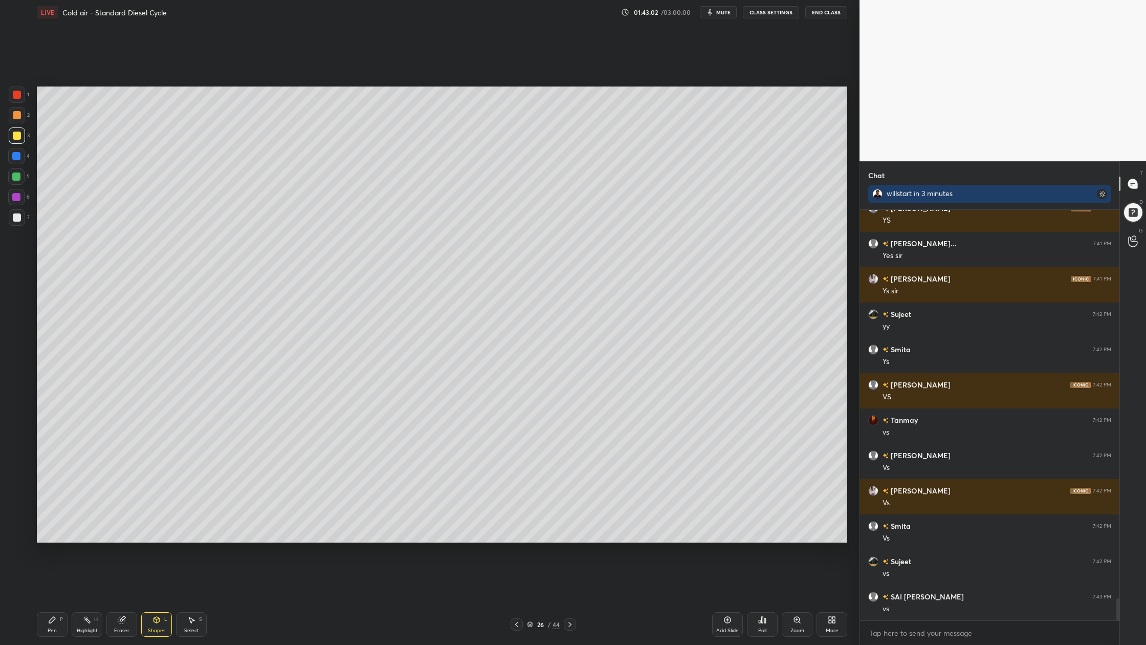
click at [19, 220] on div at bounding box center [17, 217] width 8 height 8
click at [25, 224] on div "7" at bounding box center [19, 217] width 21 height 16
click at [17, 220] on div at bounding box center [17, 217] width 8 height 8
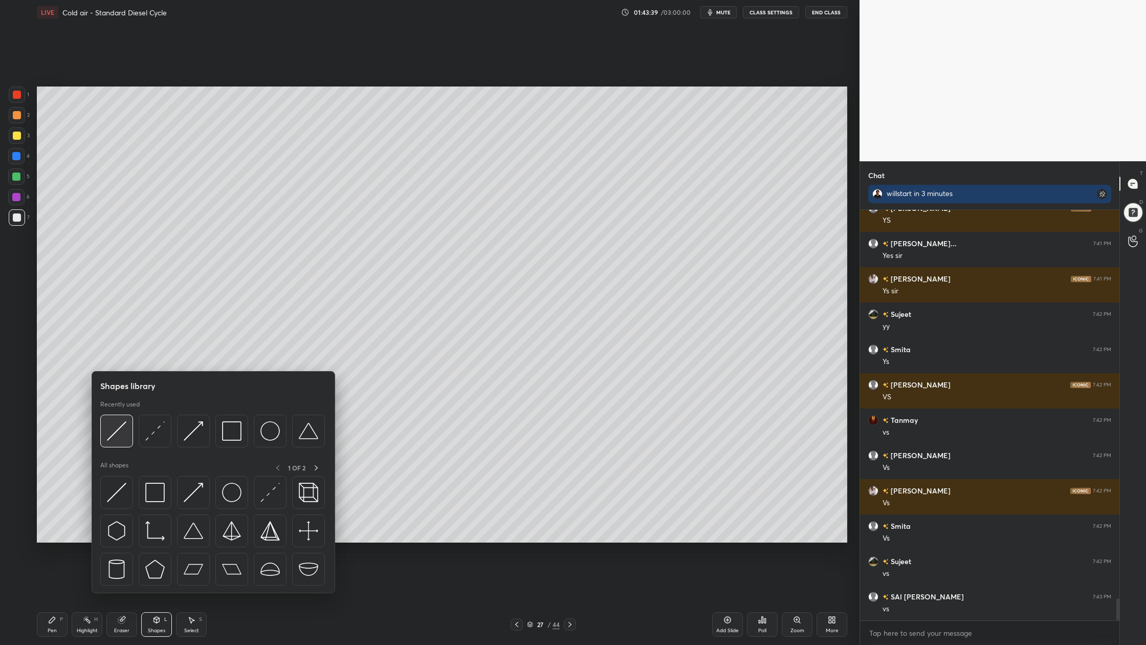
click at [124, 440] on img at bounding box center [116, 430] width 19 height 19
click at [225, 440] on img at bounding box center [231, 430] width 19 height 19
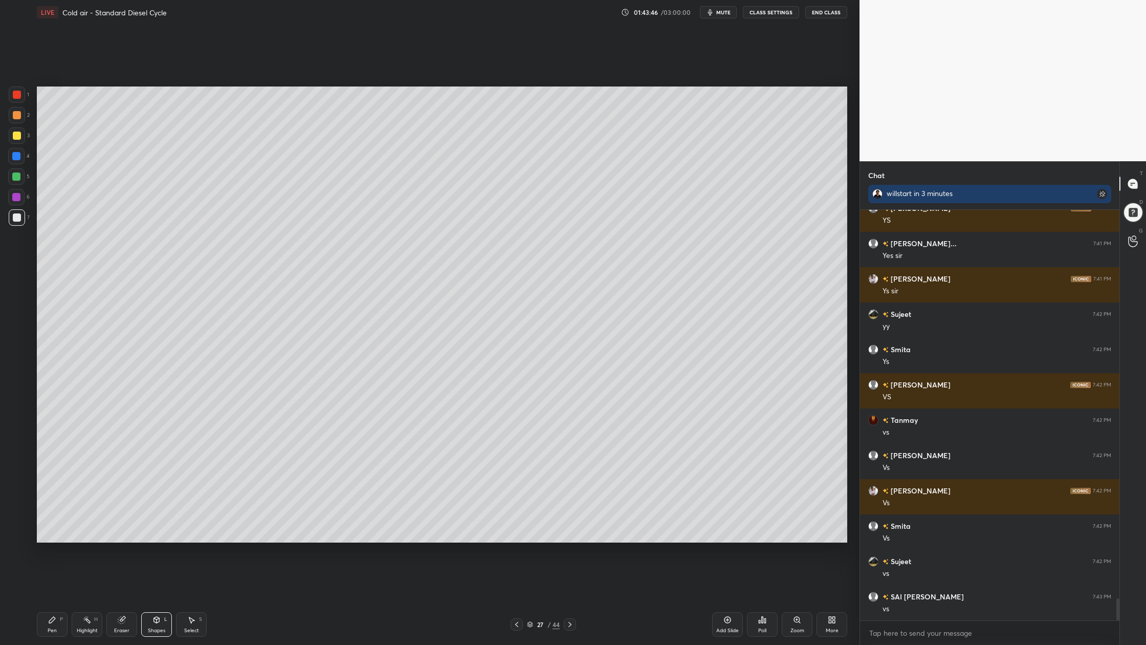
drag, startPoint x: 18, startPoint y: 115, endPoint x: 35, endPoint y: 137, distance: 27.3
click at [20, 119] on div at bounding box center [17, 115] width 16 height 16
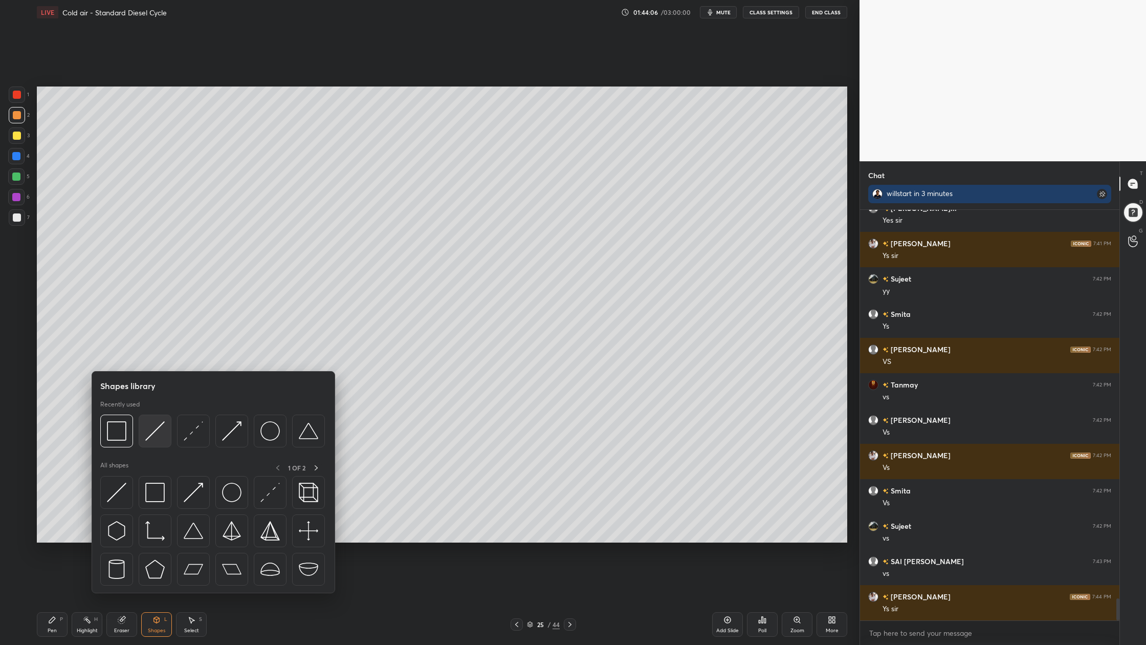
click at [152, 443] on div at bounding box center [155, 431] width 33 height 33
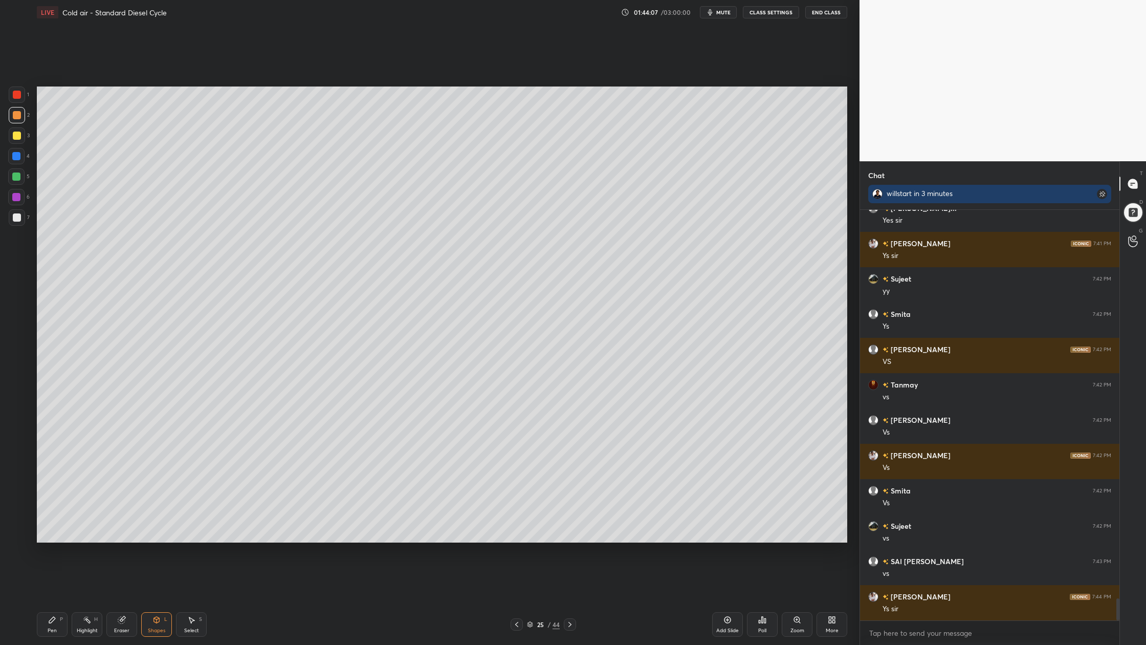
click at [17, 159] on div at bounding box center [16, 156] width 8 height 8
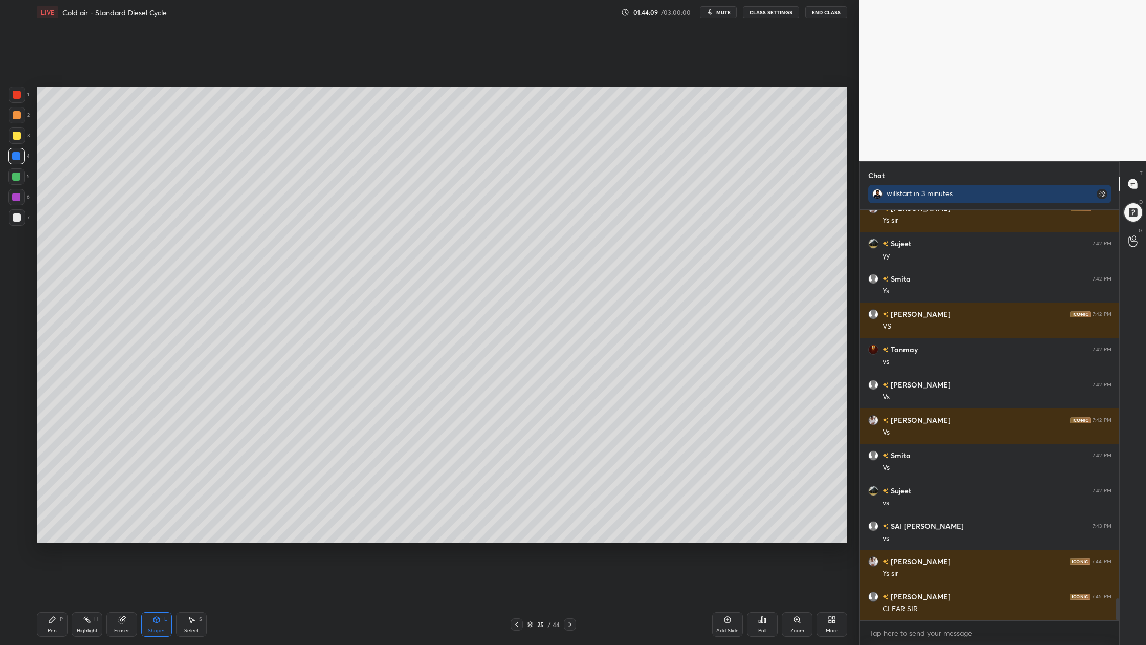
drag, startPoint x: 13, startPoint y: 135, endPoint x: 26, endPoint y: 137, distance: 13.0
click at [13, 135] on div at bounding box center [17, 136] width 8 height 8
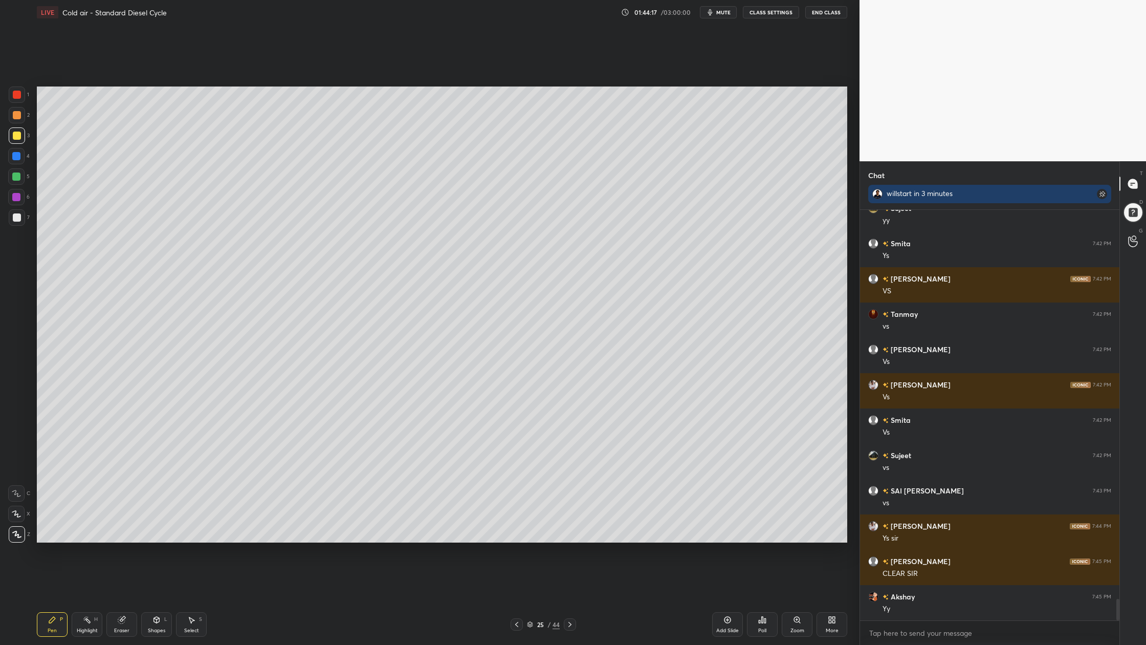
scroll to position [7383, 0]
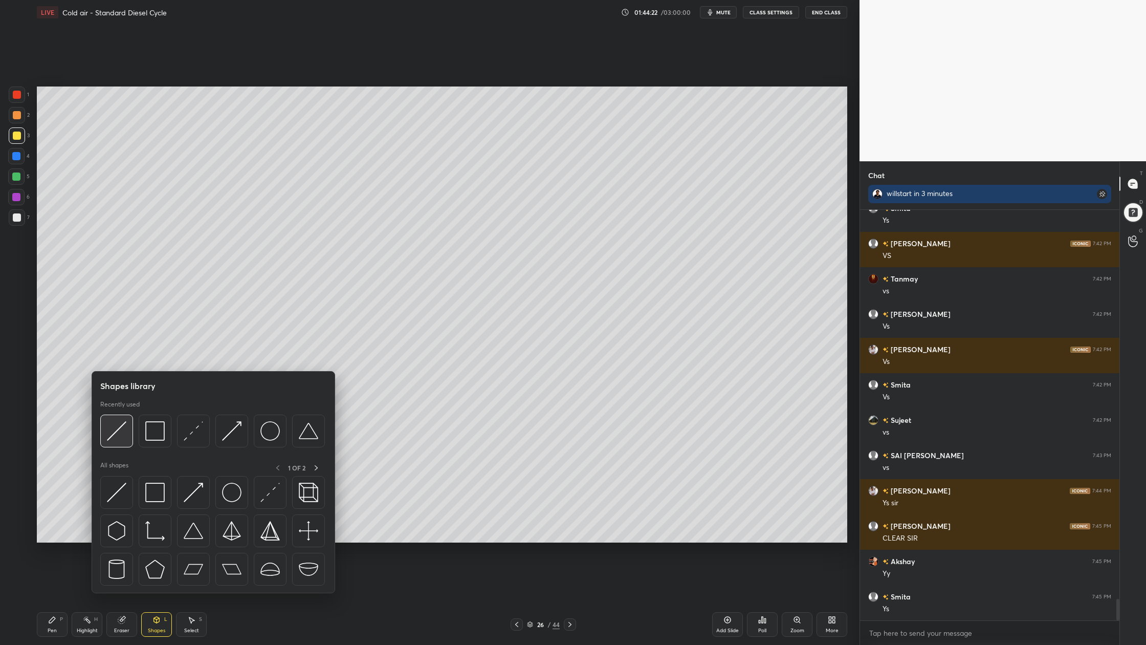
click at [118, 445] on div at bounding box center [116, 431] width 33 height 33
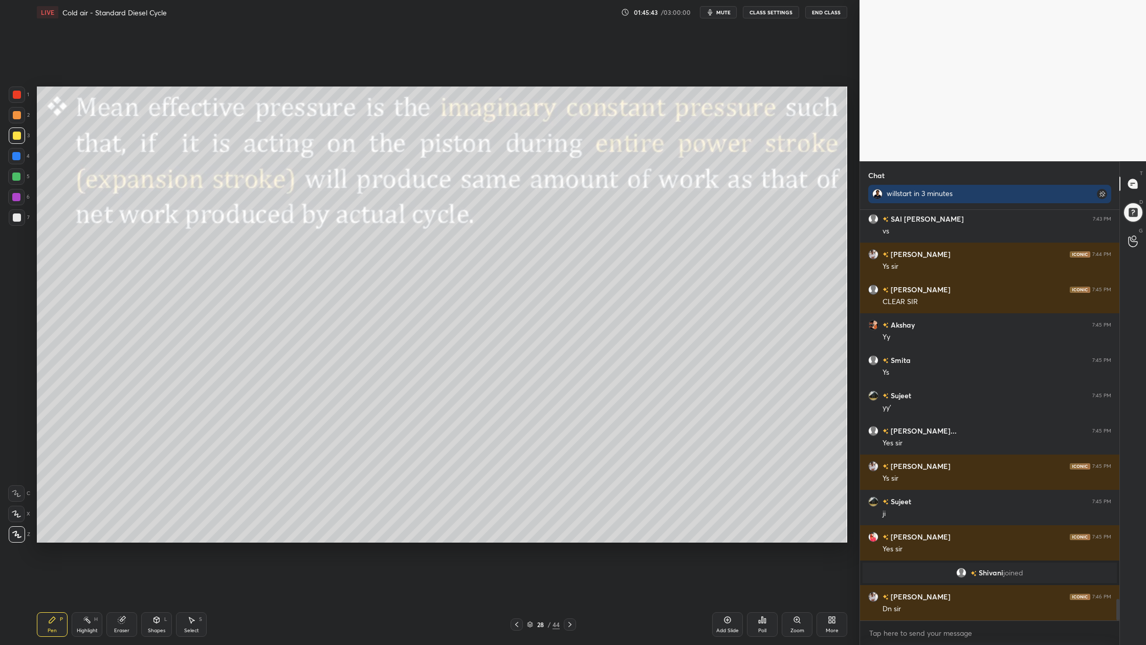
scroll to position [7386, 0]
click at [529, 599] on icon at bounding box center [530, 624] width 6 height 6
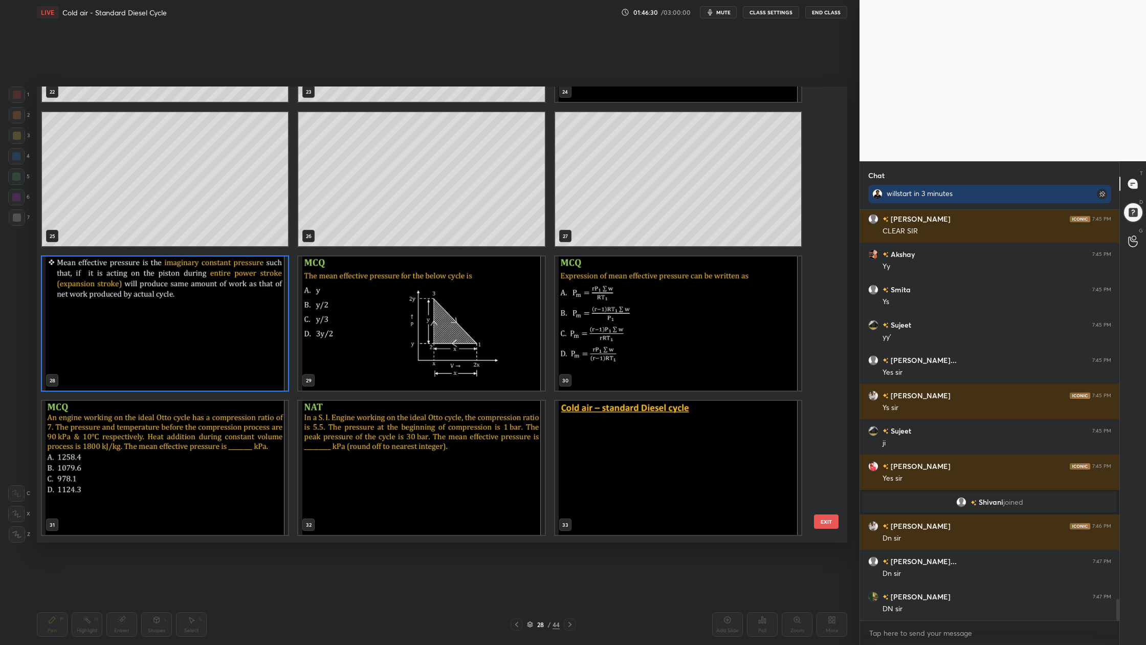
scroll to position [1134, 0]
click at [417, 328] on img "grid" at bounding box center [421, 324] width 246 height 134
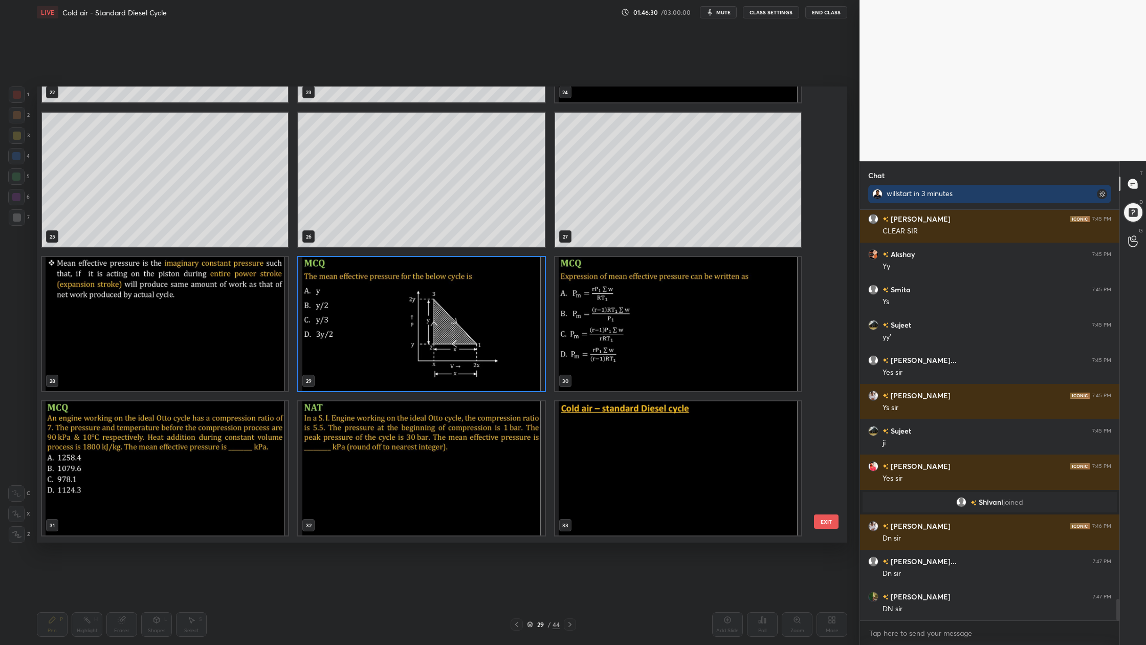
click at [417, 328] on img "grid" at bounding box center [421, 324] width 246 height 134
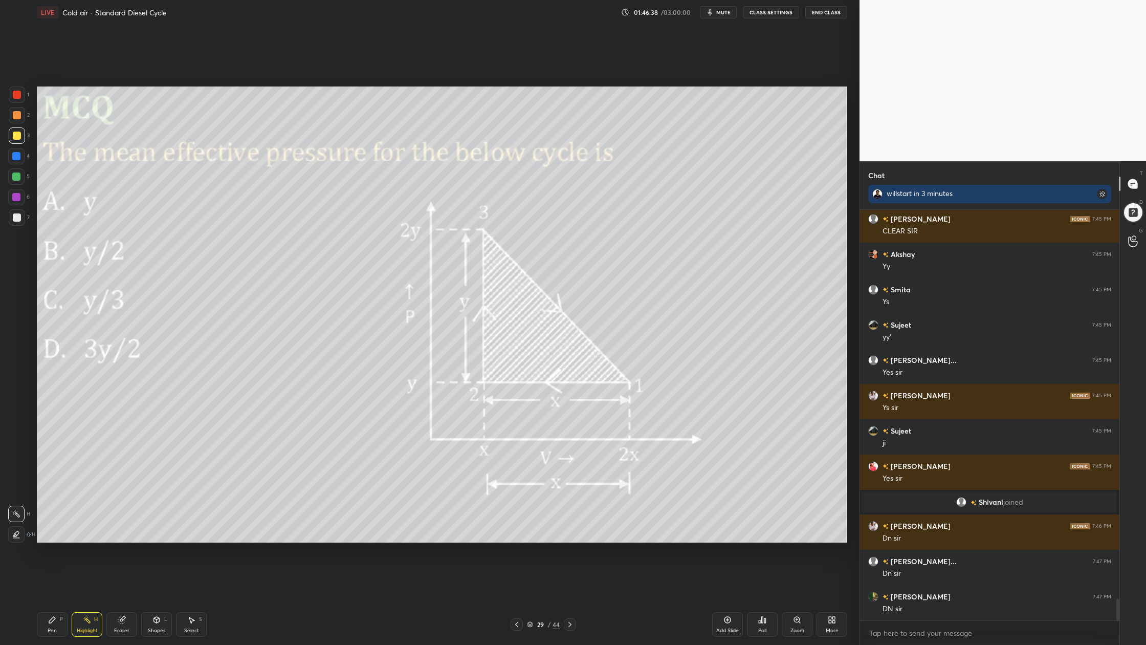
drag, startPoint x: 20, startPoint y: 95, endPoint x: 32, endPoint y: 97, distance: 12.5
click at [25, 96] on div "1" at bounding box center [19, 94] width 20 height 16
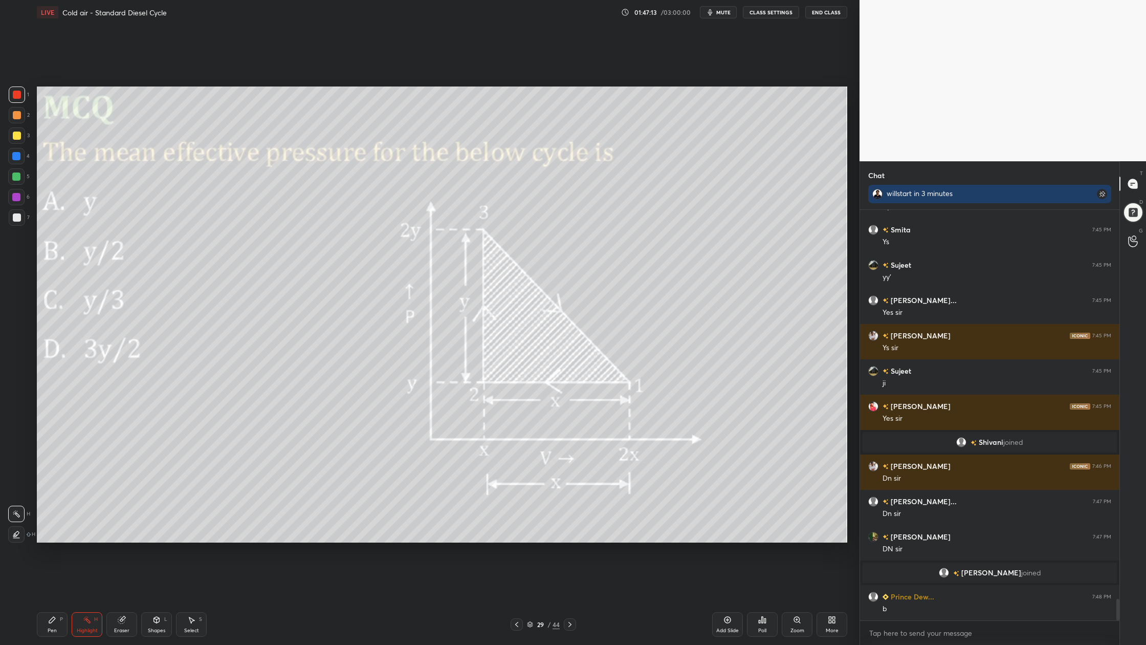
scroll to position [7523, 0]
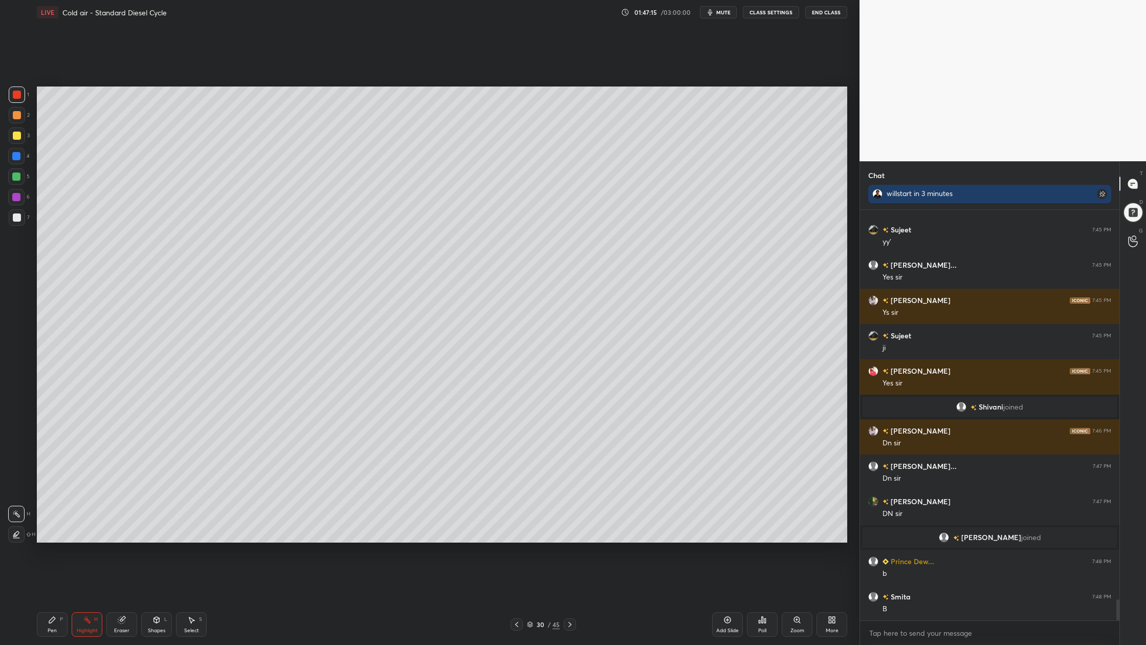
click at [15, 133] on div at bounding box center [17, 136] width 8 height 8
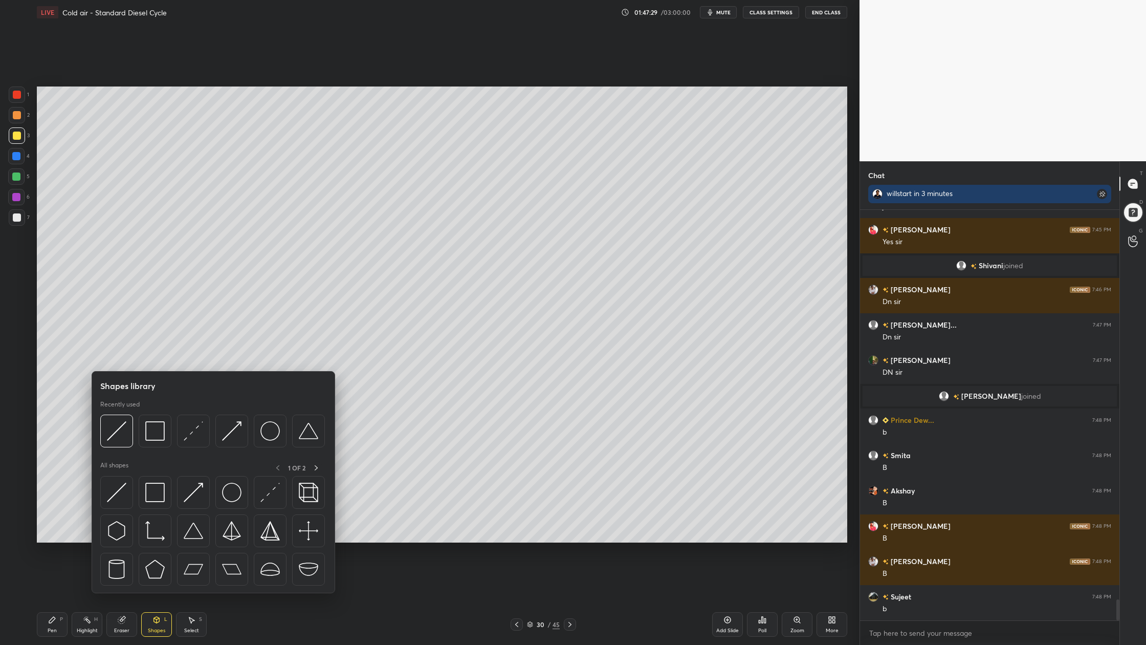
scroll to position [7700, 0]
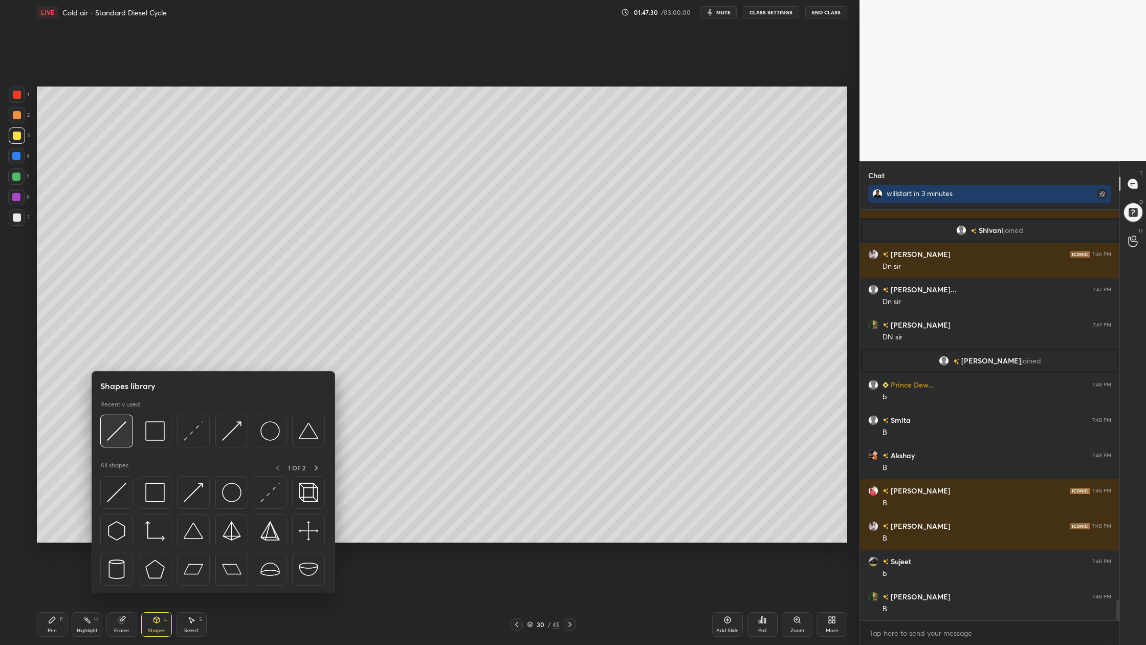
click at [121, 442] on div at bounding box center [116, 431] width 33 height 33
click at [123, 439] on img at bounding box center [116, 430] width 19 height 19
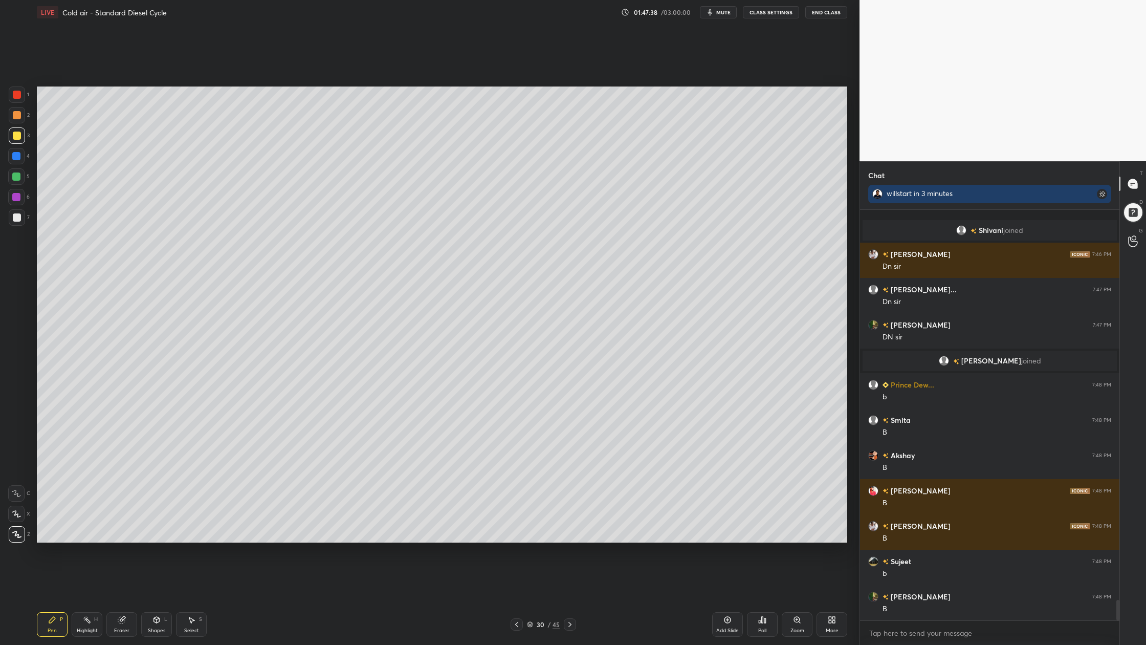
scroll to position [7735, 0]
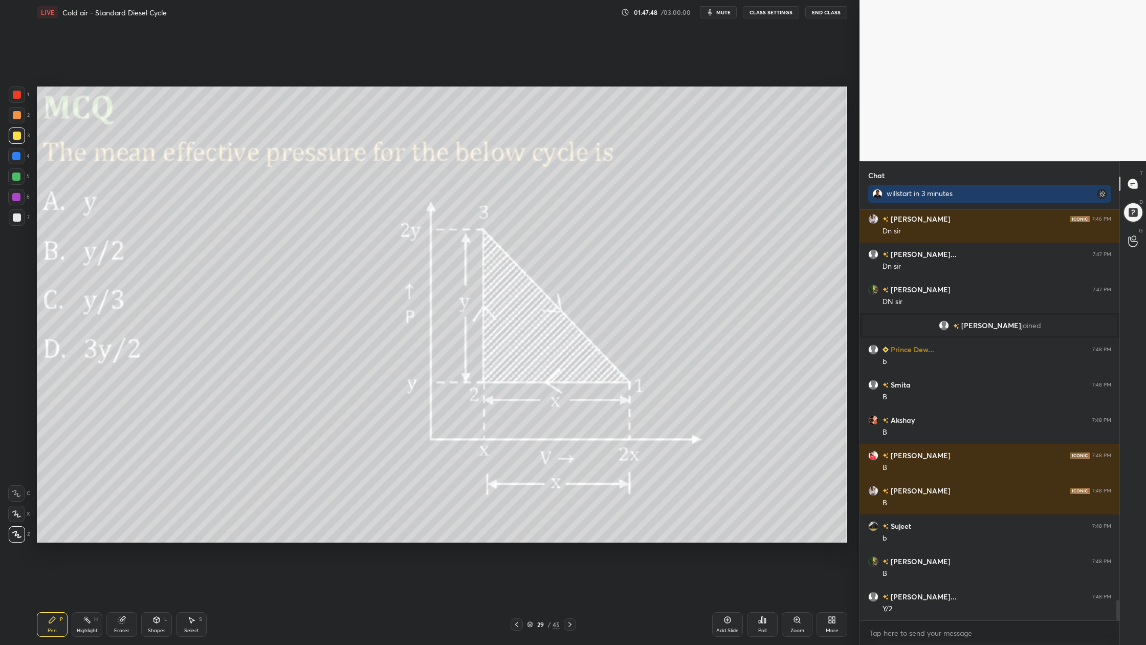
click at [17, 101] on div at bounding box center [17, 94] width 16 height 16
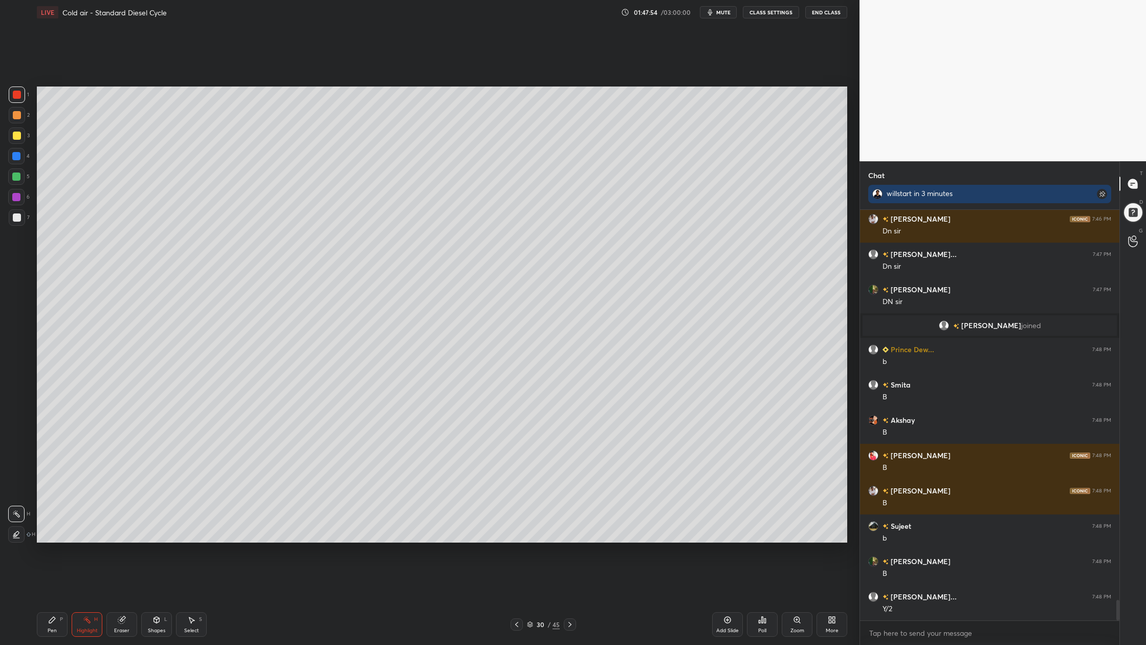
scroll to position [7771, 0]
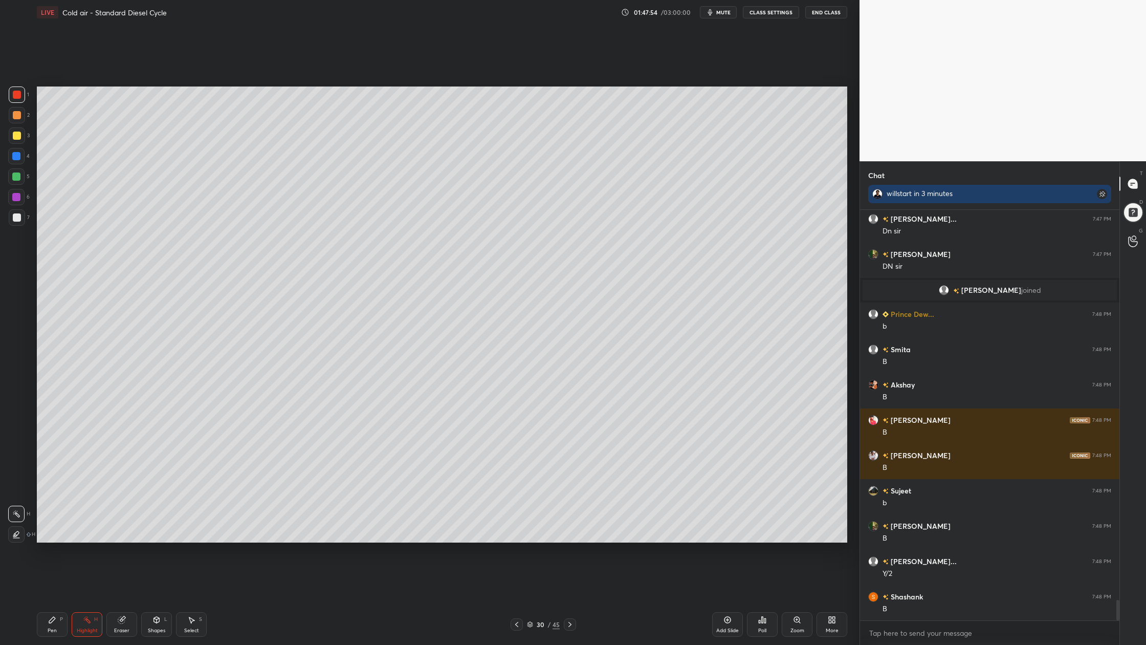
click at [13, 218] on div at bounding box center [17, 217] width 8 height 8
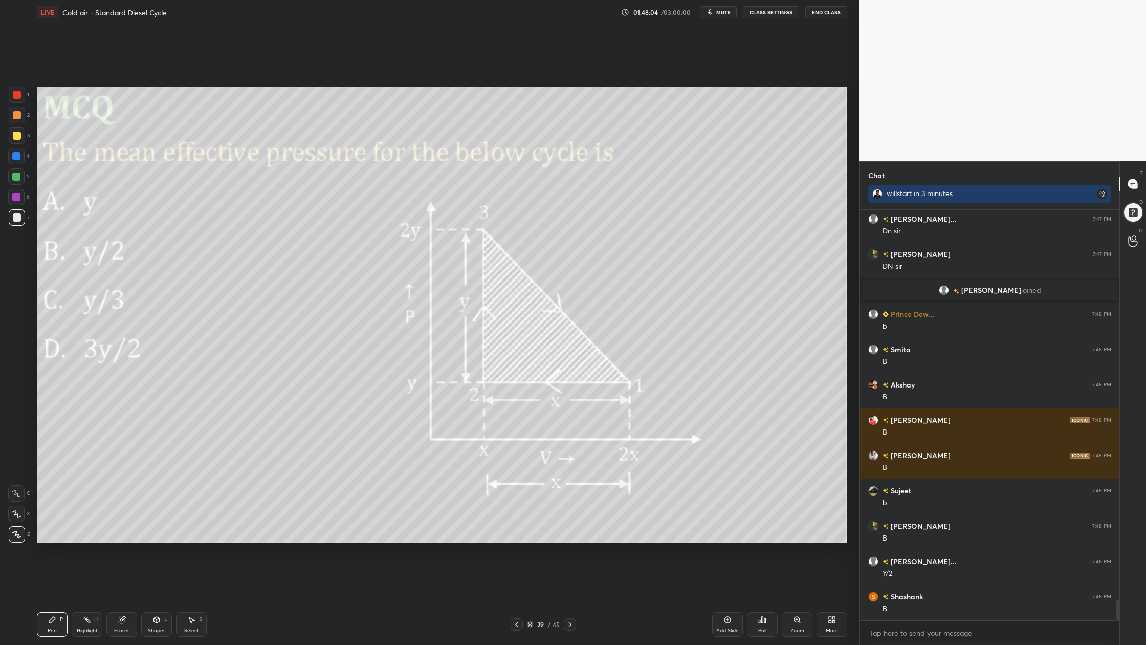
scroll to position [7806, 0]
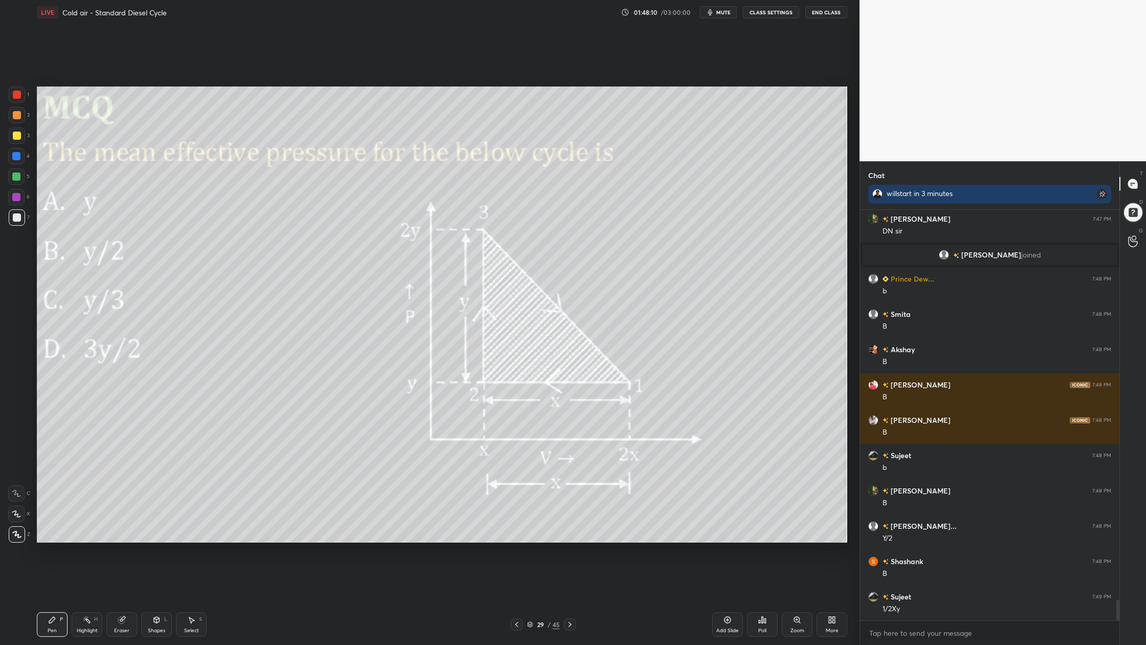
click at [17, 93] on div at bounding box center [17, 94] width 16 height 16
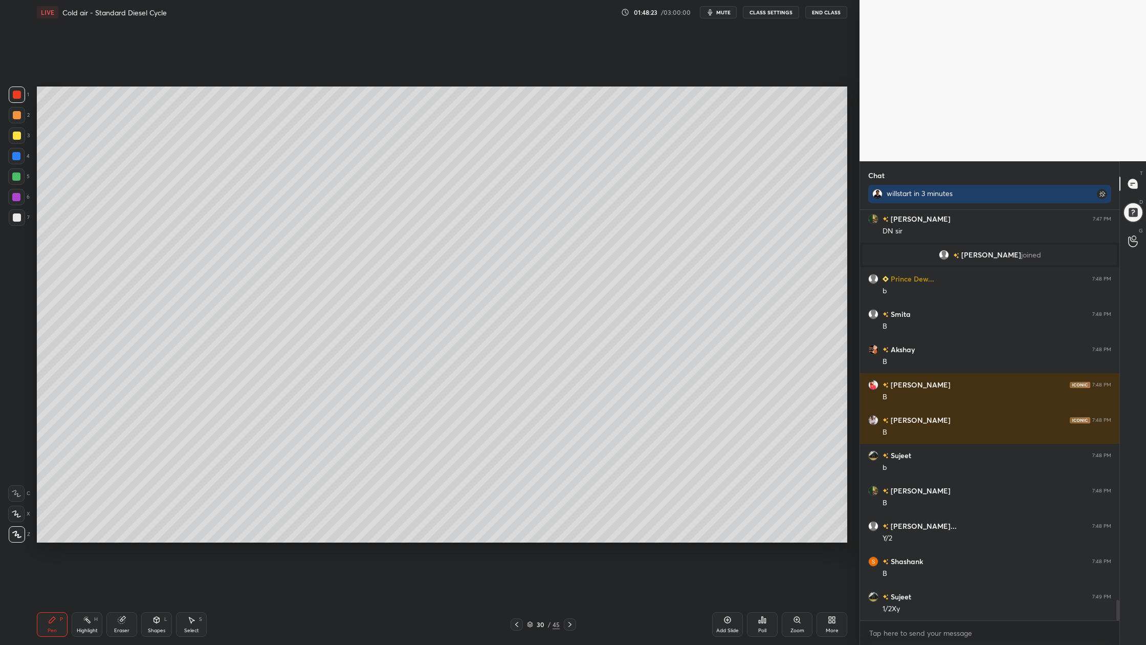
click at [16, 214] on div at bounding box center [17, 217] width 8 height 8
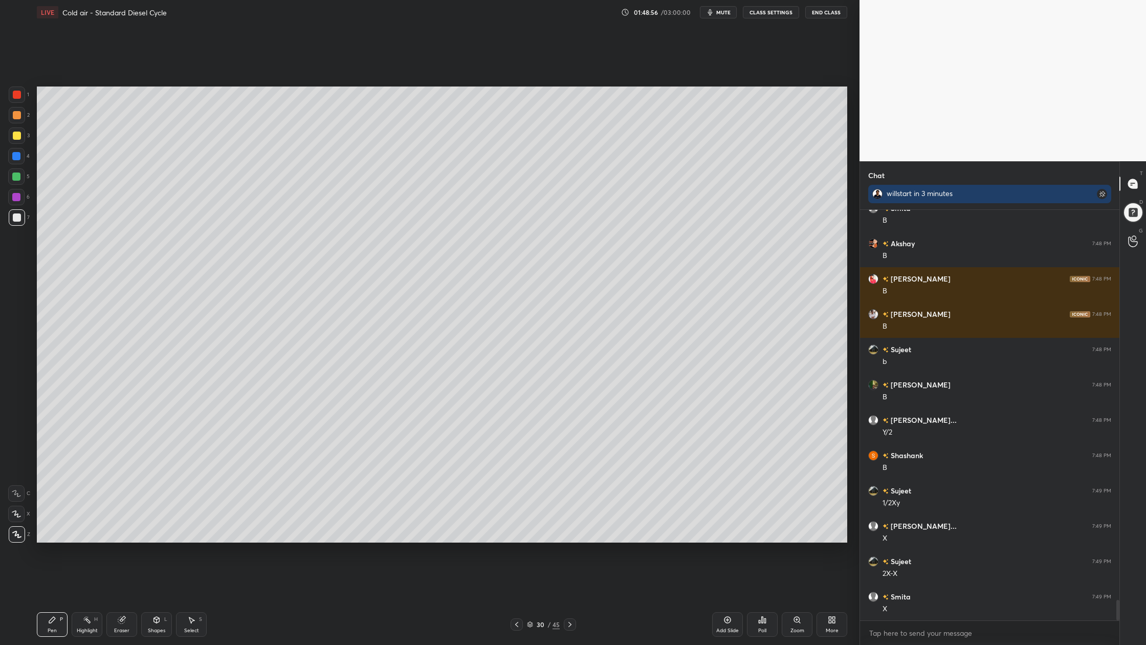
scroll to position [7947, 0]
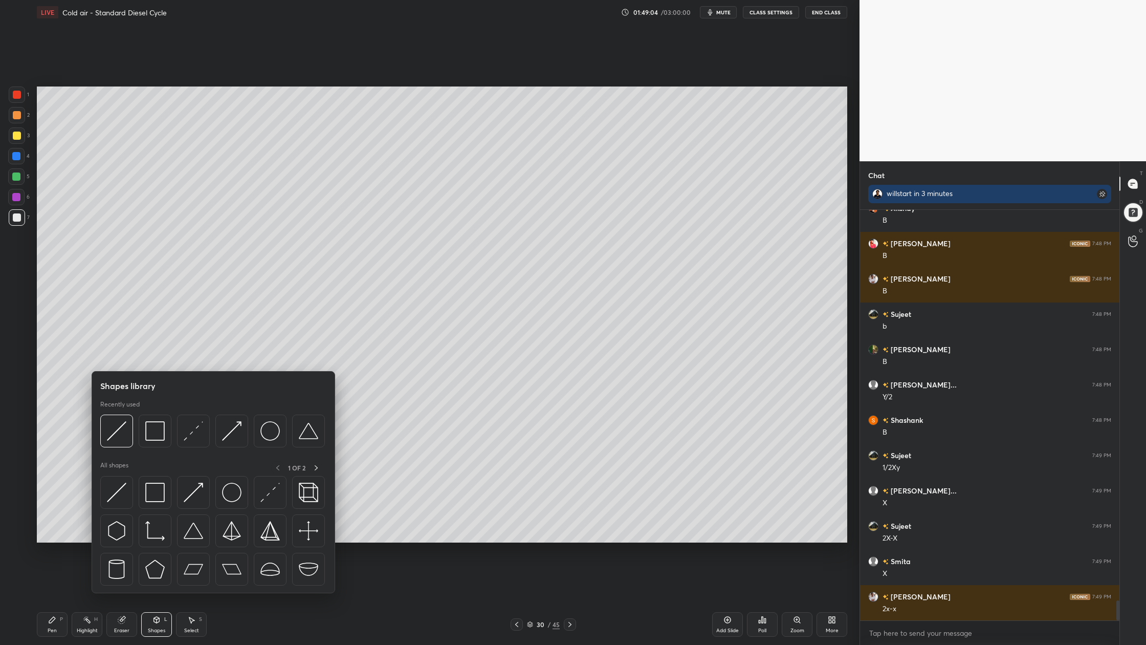
click at [123, 448] on div at bounding box center [212, 434] width 225 height 38
click at [119, 444] on div at bounding box center [116, 431] width 33 height 33
click at [119, 439] on img at bounding box center [116, 430] width 19 height 19
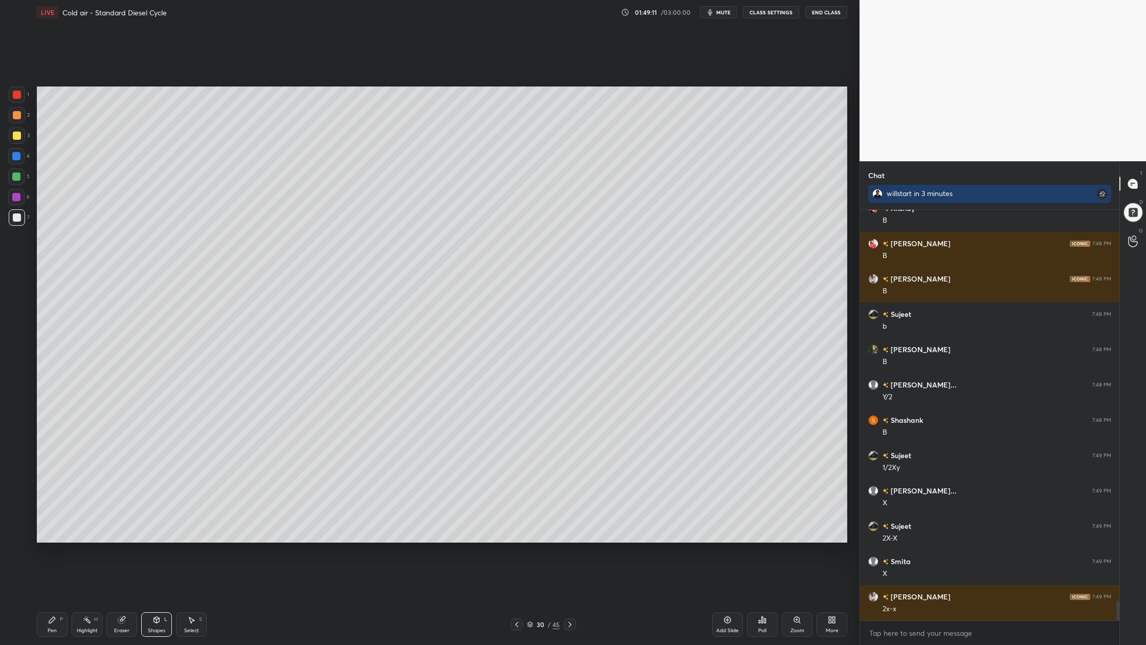
click at [10, 97] on div at bounding box center [17, 94] width 16 height 16
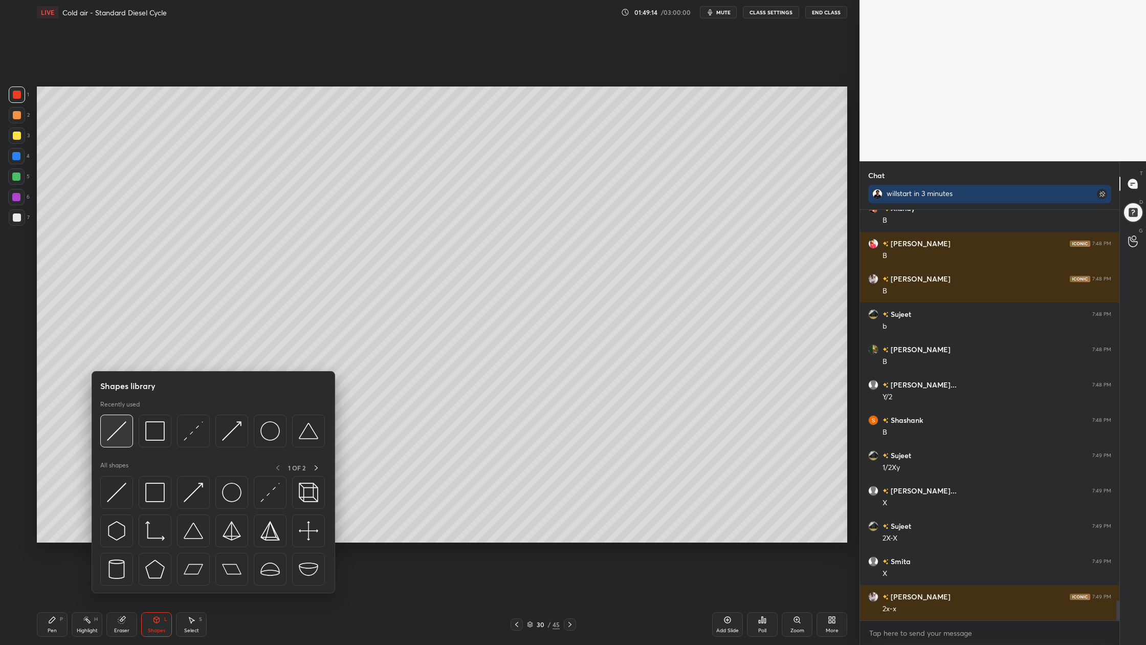
click at [116, 448] on div at bounding box center [212, 434] width 225 height 38
click at [120, 440] on img at bounding box center [116, 430] width 19 height 19
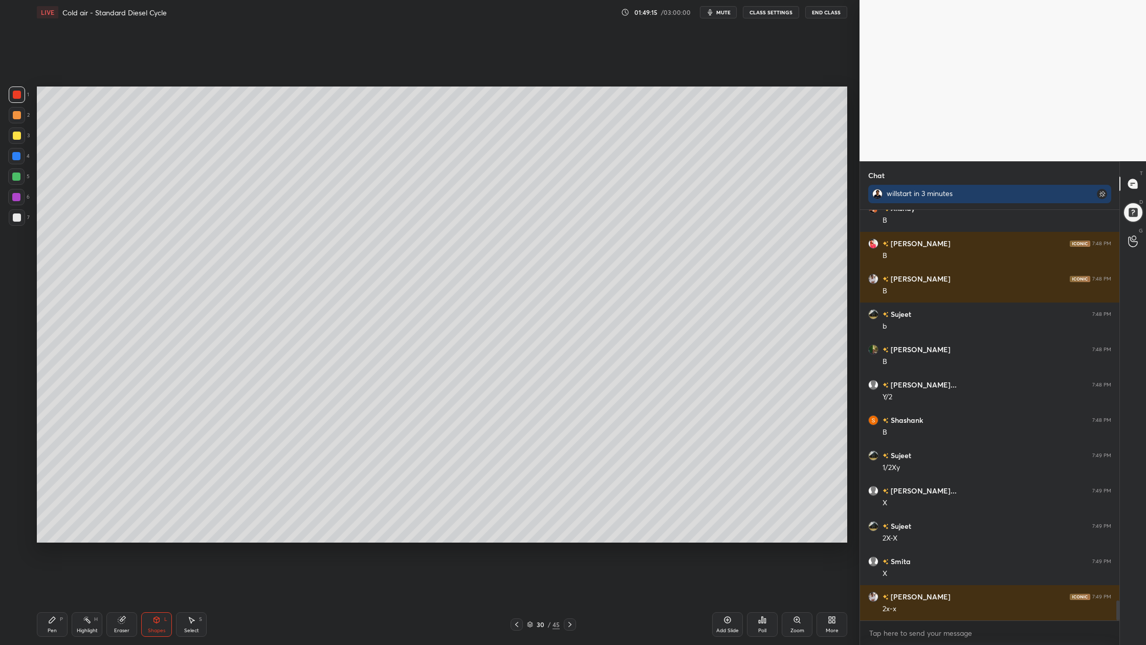
click at [12, 118] on div at bounding box center [17, 115] width 16 height 16
drag, startPoint x: 13, startPoint y: 214, endPoint x: 25, endPoint y: 220, distance: 12.6
click at [15, 216] on div at bounding box center [17, 217] width 8 height 8
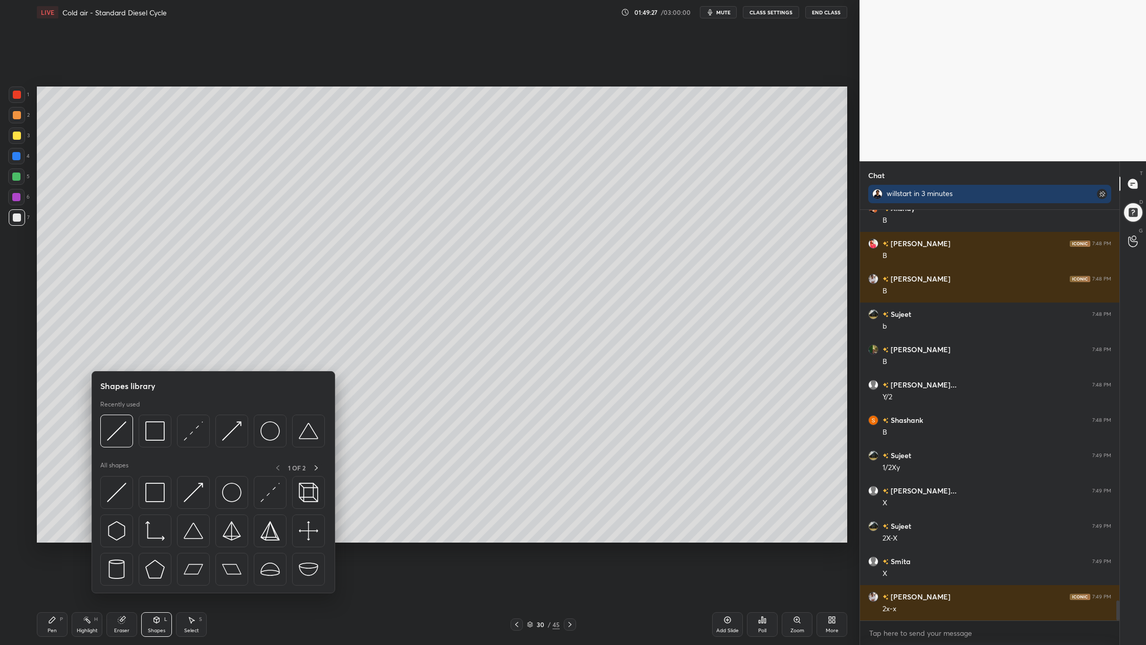
click at [157, 447] on div at bounding box center [212, 434] width 225 height 38
click at [158, 437] on img at bounding box center [154, 430] width 19 height 19
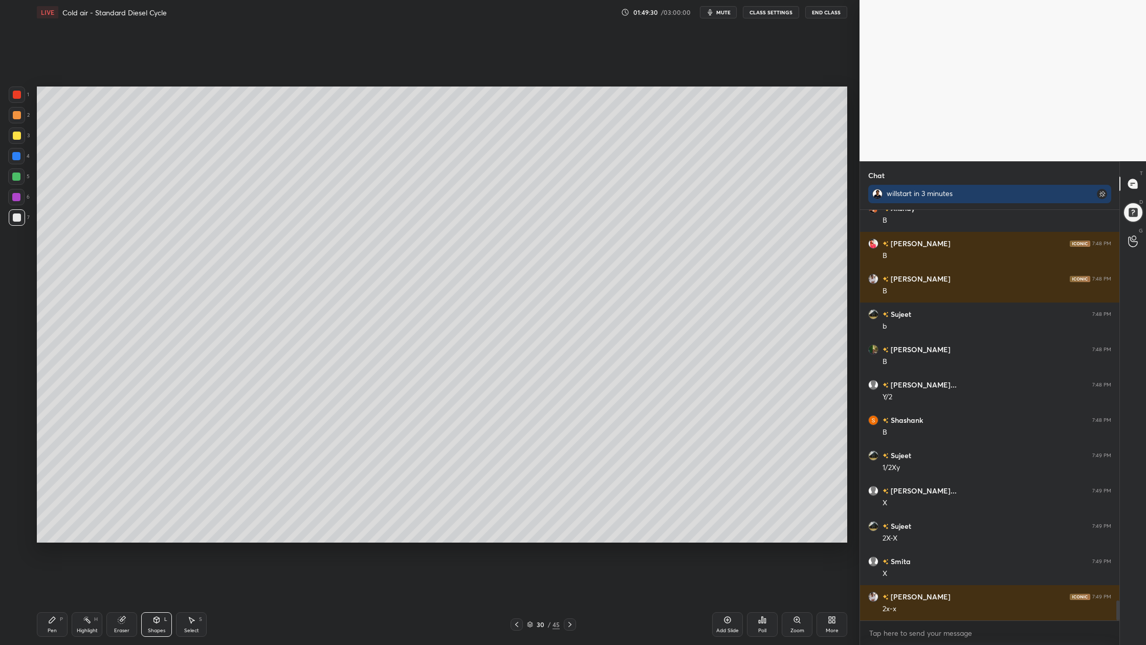
click at [17, 177] on div at bounding box center [16, 176] width 8 height 8
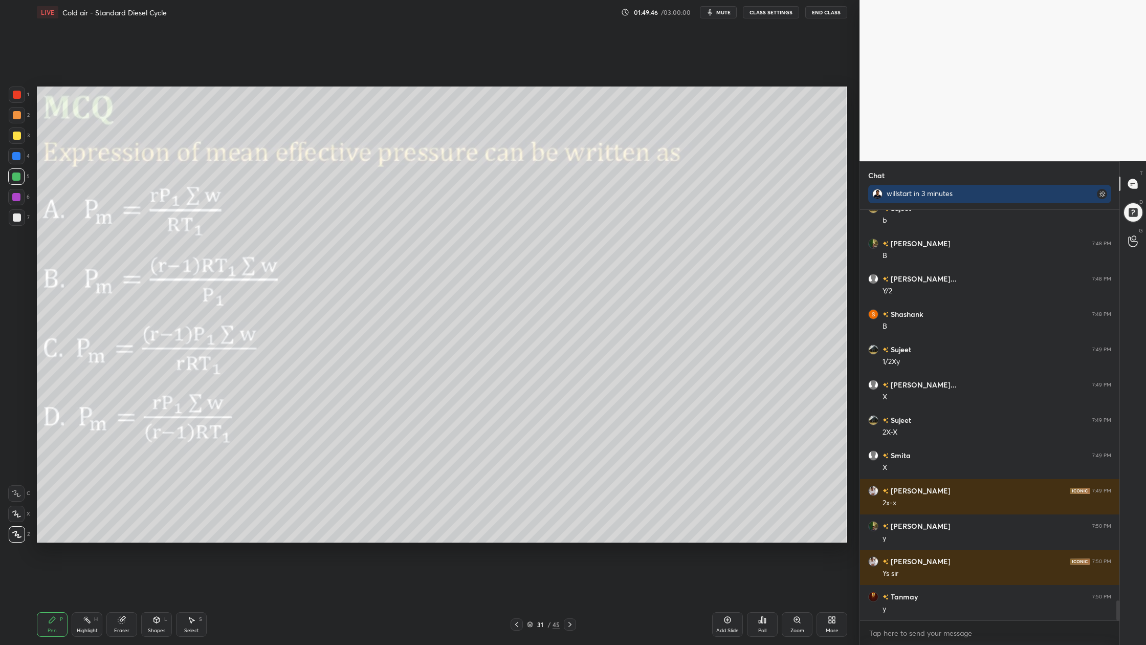
scroll to position [8088, 0]
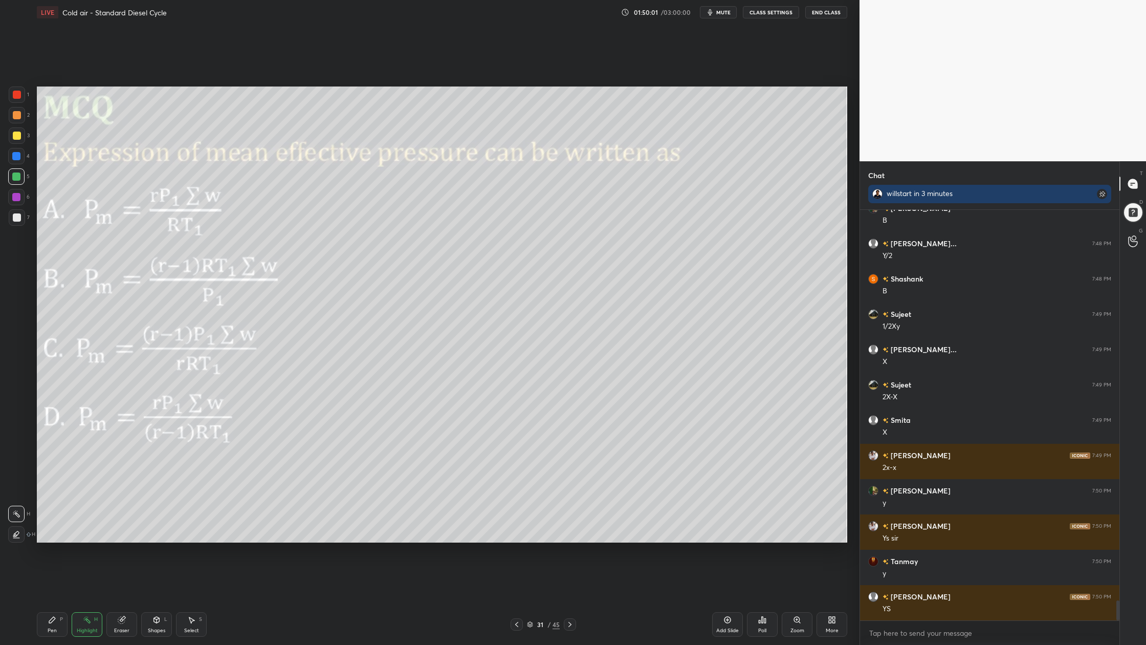
drag, startPoint x: 9, startPoint y: 97, endPoint x: 23, endPoint y: 100, distance: 14.7
click at [13, 97] on div at bounding box center [17, 94] width 16 height 16
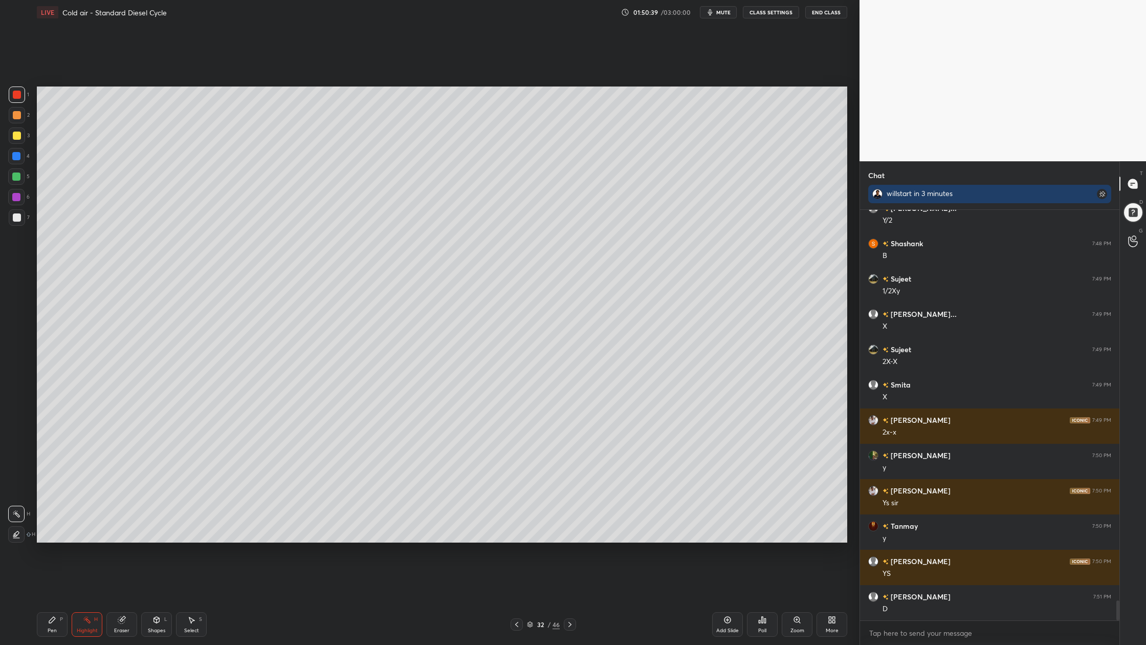
drag, startPoint x: 20, startPoint y: 134, endPoint x: 27, endPoint y: 138, distance: 7.6
click at [20, 134] on div at bounding box center [17, 136] width 8 height 8
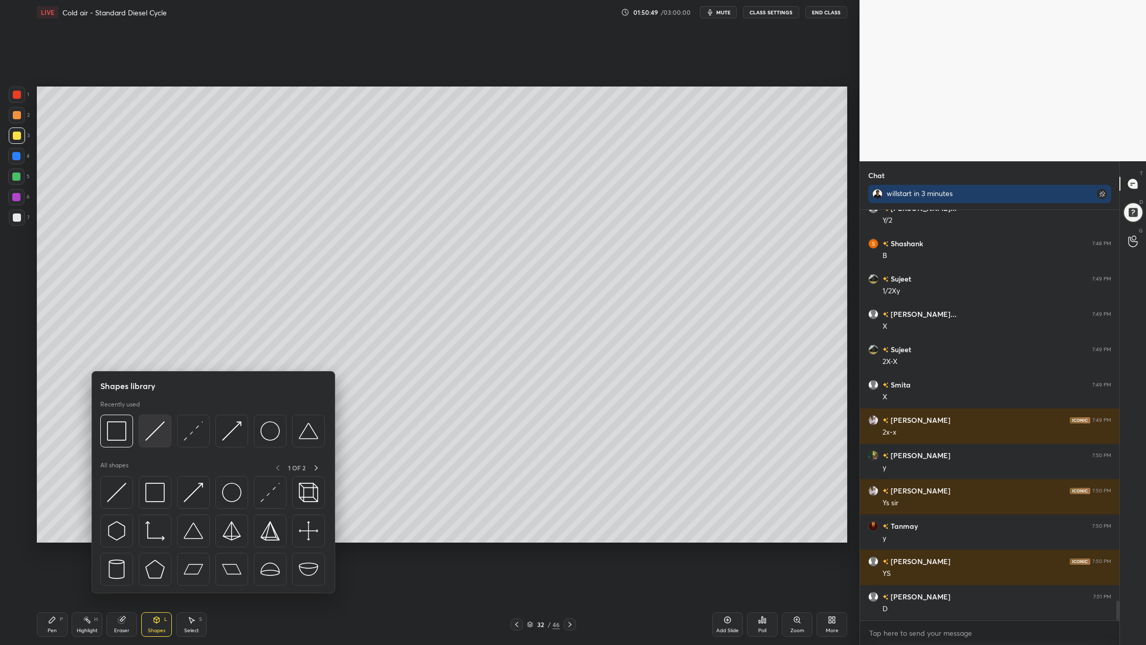
click at [155, 443] on div at bounding box center [155, 431] width 33 height 33
click at [227, 442] on div at bounding box center [231, 431] width 33 height 33
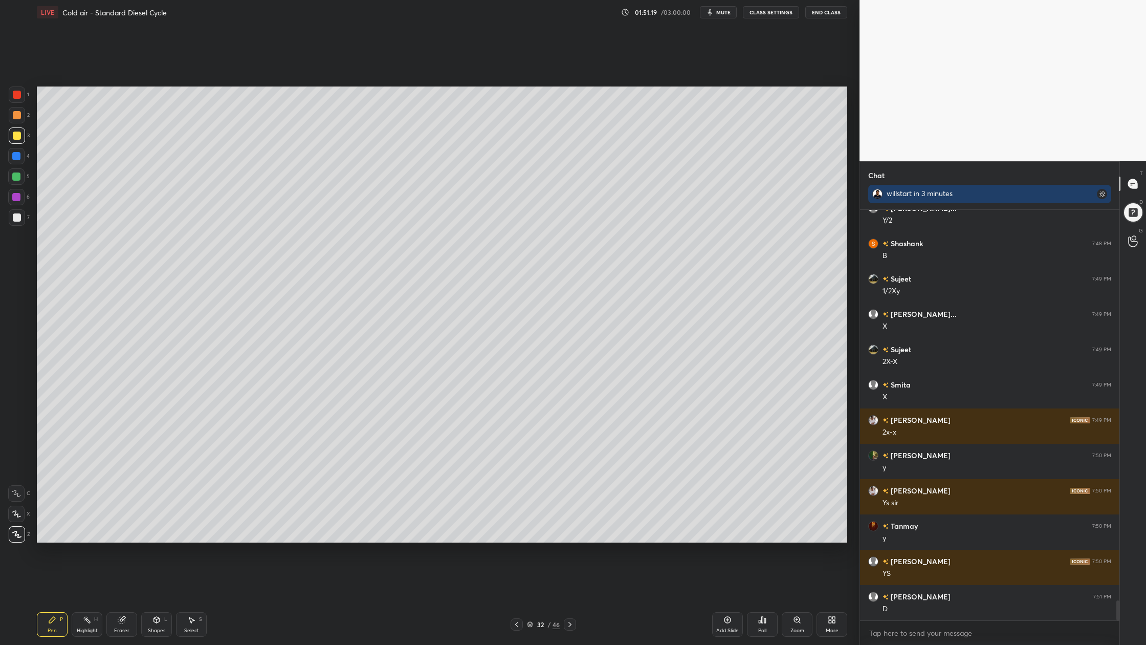
click at [18, 220] on div at bounding box center [17, 217] width 8 height 8
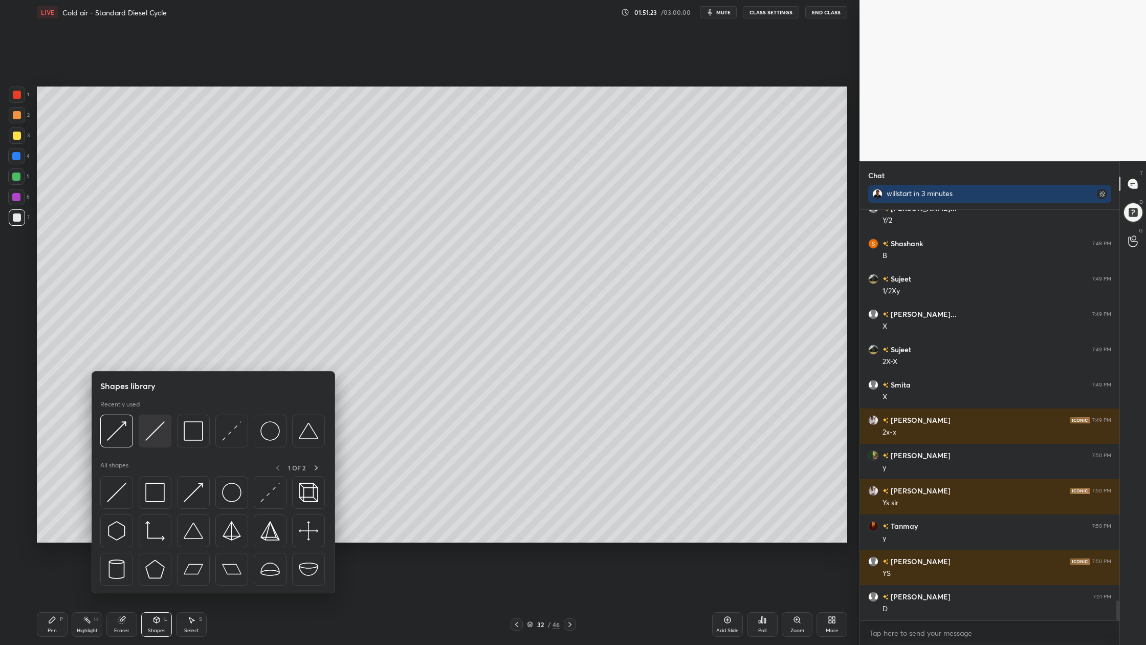
click at [156, 440] on img at bounding box center [154, 430] width 19 height 19
click at [245, 438] on div at bounding box center [231, 431] width 33 height 33
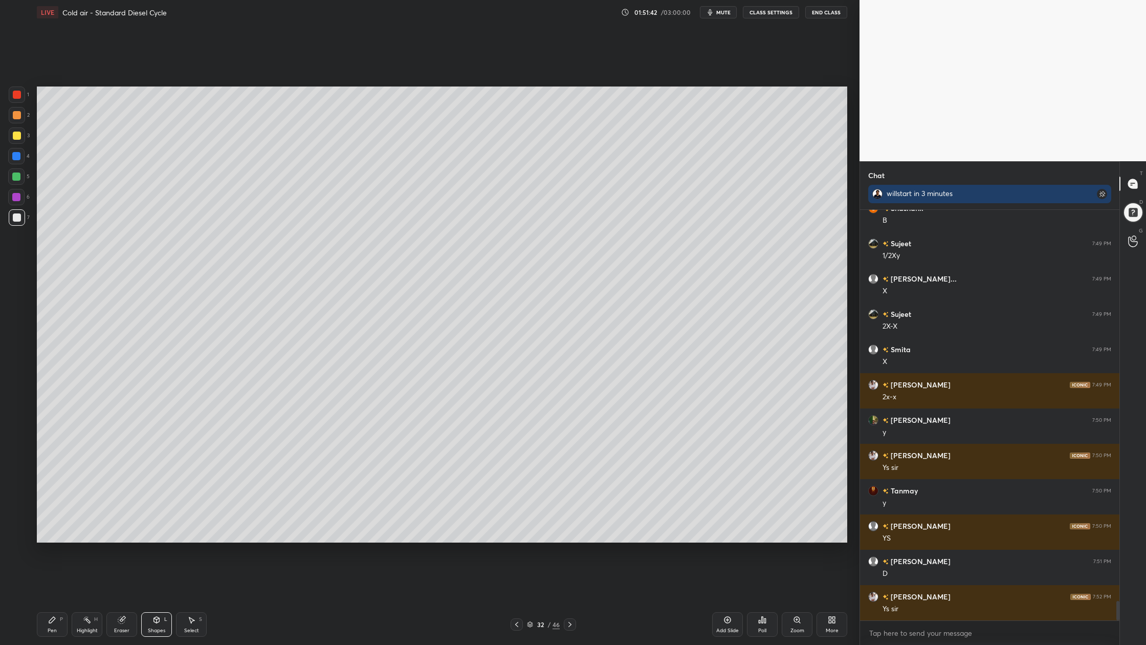
scroll to position [8194, 0]
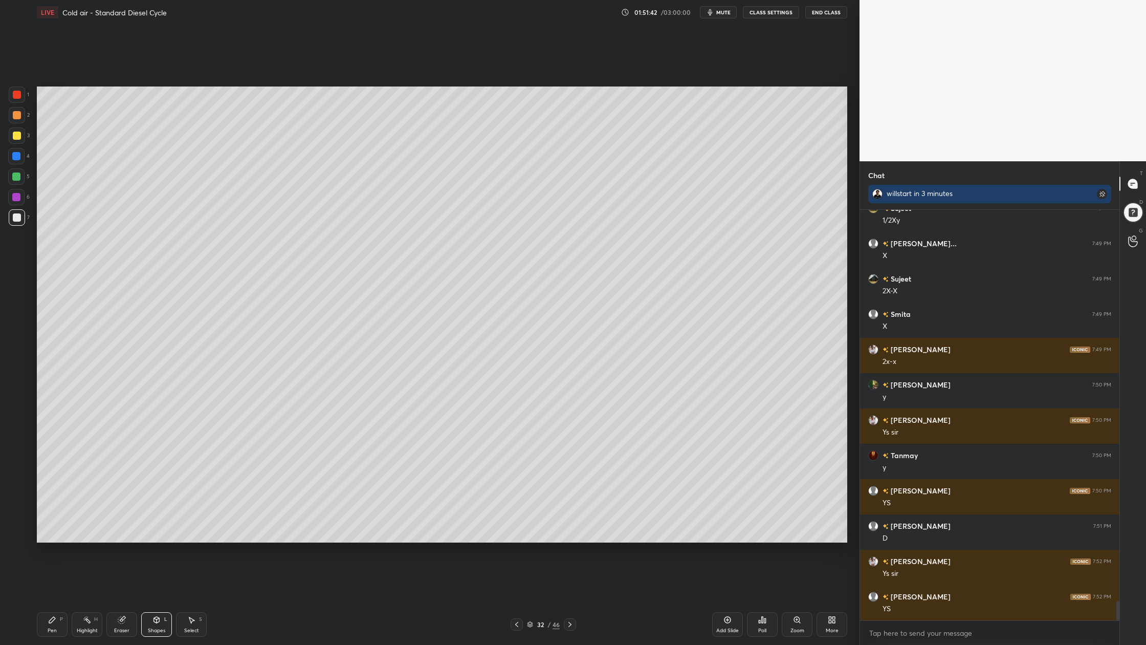
click at [18, 201] on div at bounding box center [16, 197] width 16 height 16
drag, startPoint x: 15, startPoint y: 214, endPoint x: 20, endPoint y: 212, distance: 5.3
click at [15, 214] on div at bounding box center [17, 217] width 8 height 8
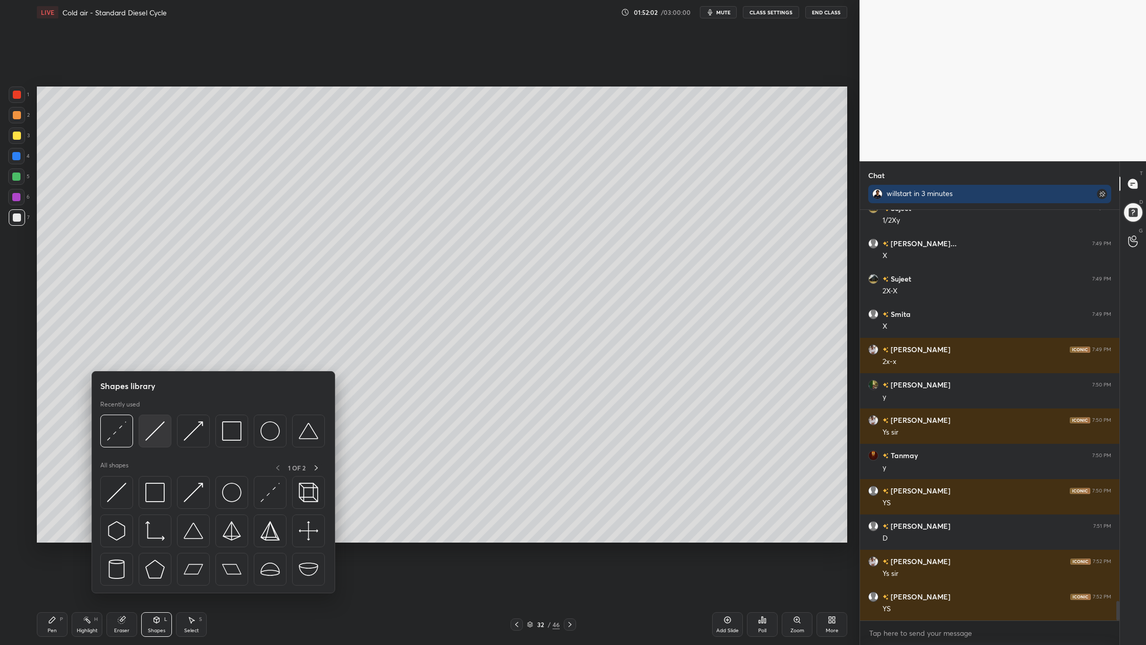
click at [159, 438] on img at bounding box center [154, 430] width 19 height 19
click at [157, 440] on div at bounding box center [155, 431] width 33 height 33
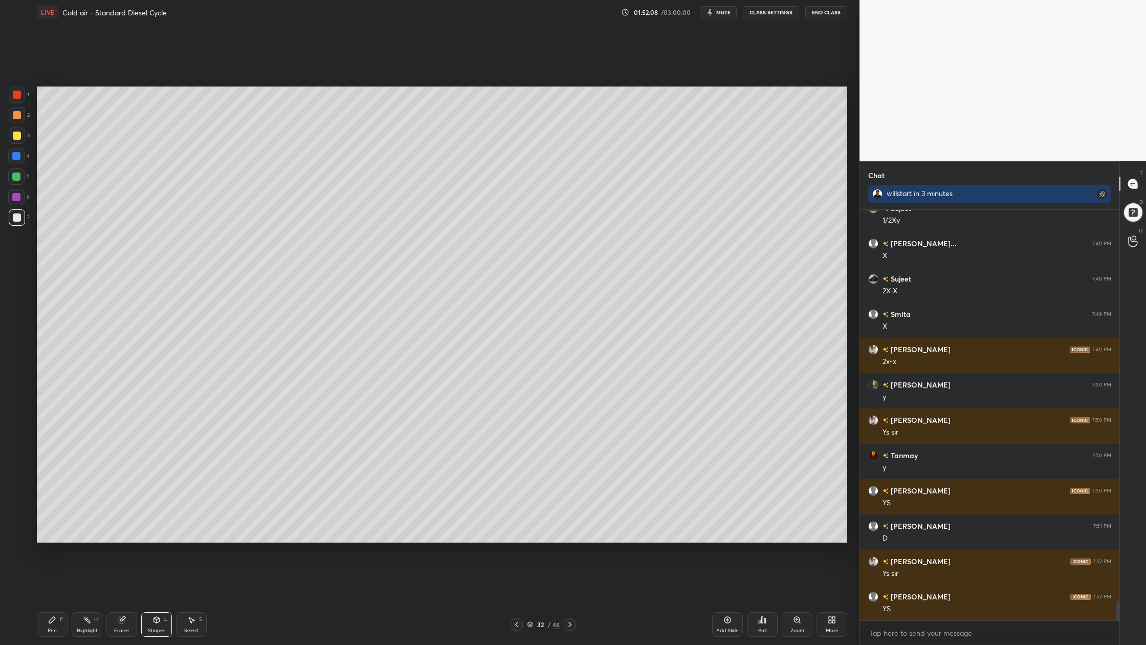
click at [19, 202] on div at bounding box center [16, 197] width 16 height 16
click at [10, 214] on div at bounding box center [17, 217] width 16 height 16
click at [18, 197] on div at bounding box center [16, 197] width 8 height 8
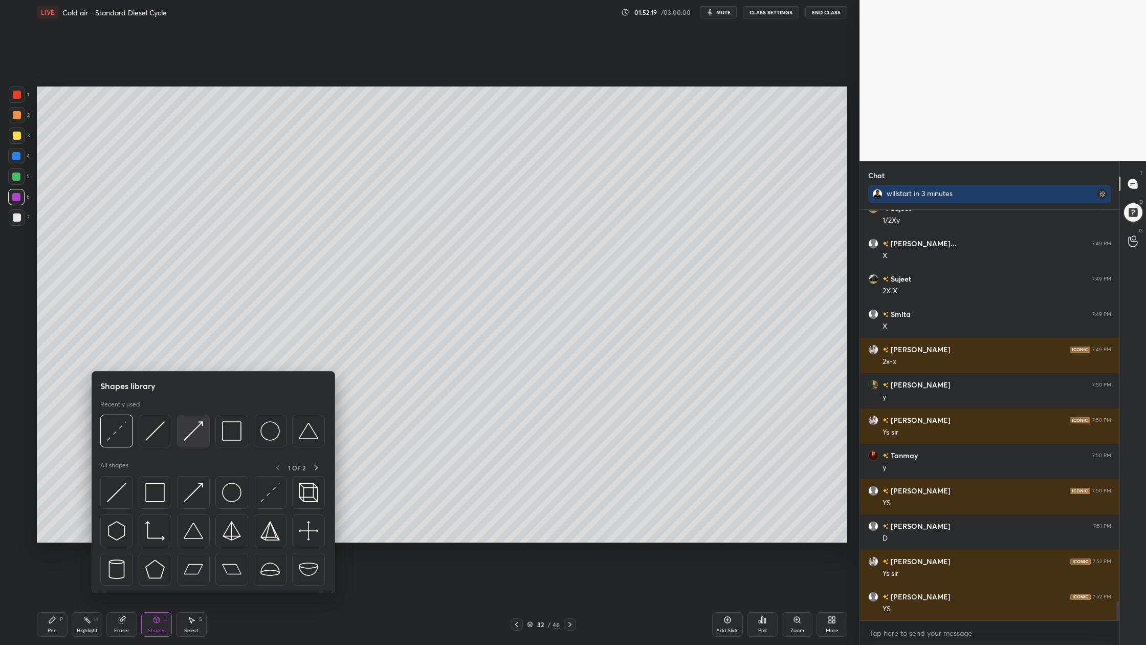
click at [199, 444] on div at bounding box center [193, 431] width 33 height 33
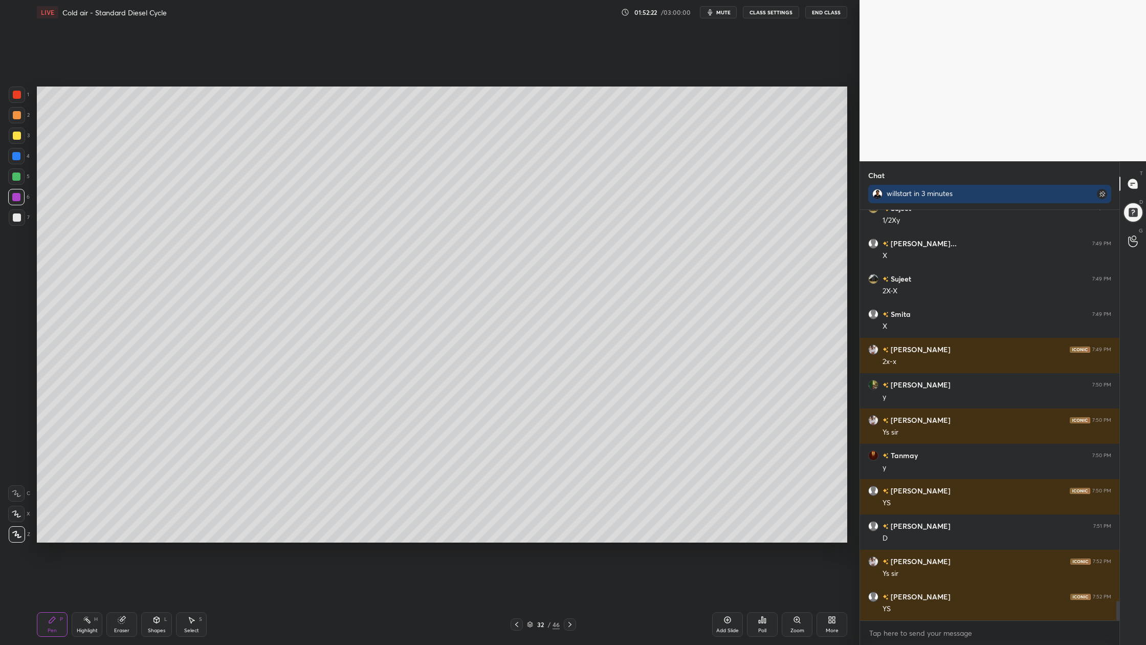
scroll to position [8230, 0]
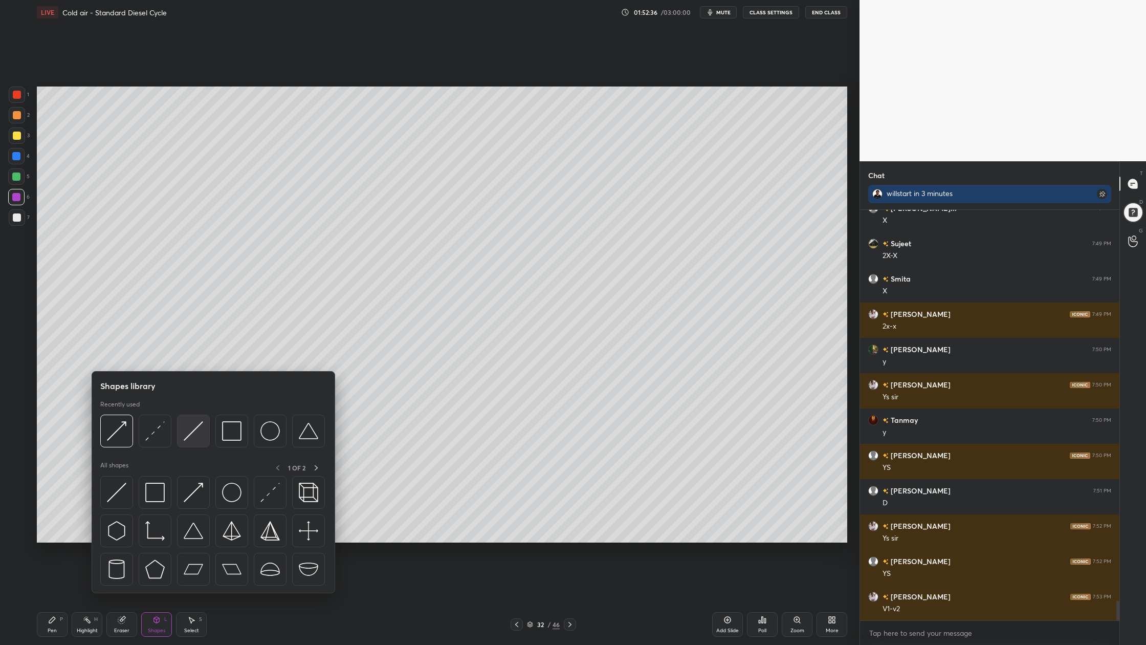
click at [200, 444] on div at bounding box center [193, 431] width 33 height 33
click at [125, 437] on img at bounding box center [116, 430] width 19 height 19
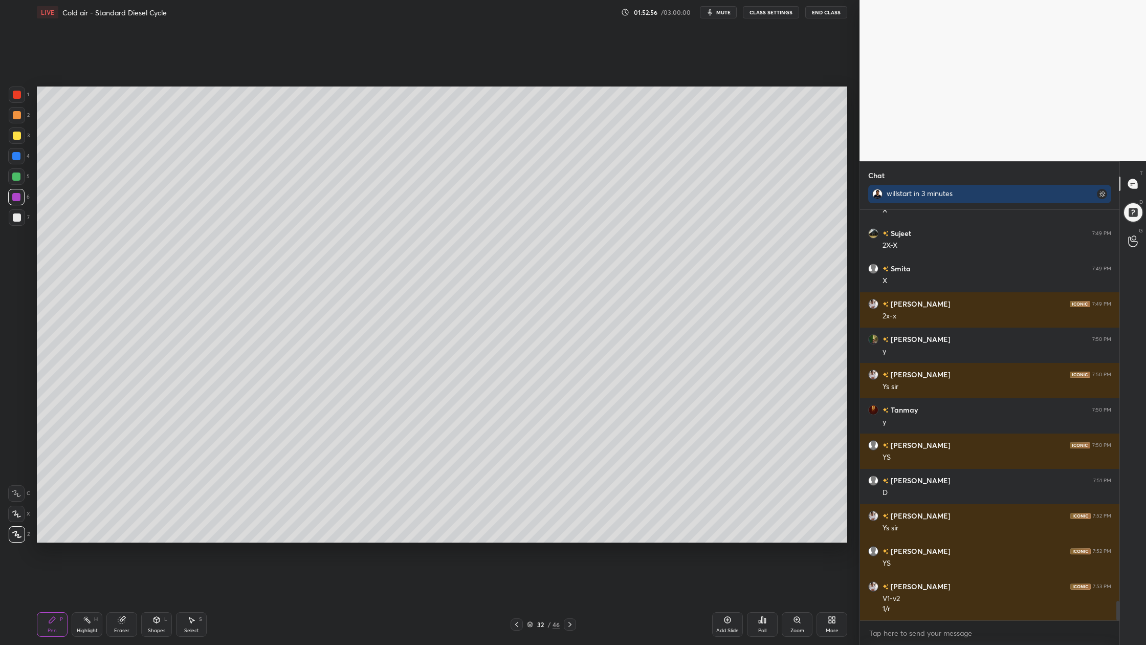
scroll to position [8275, 0]
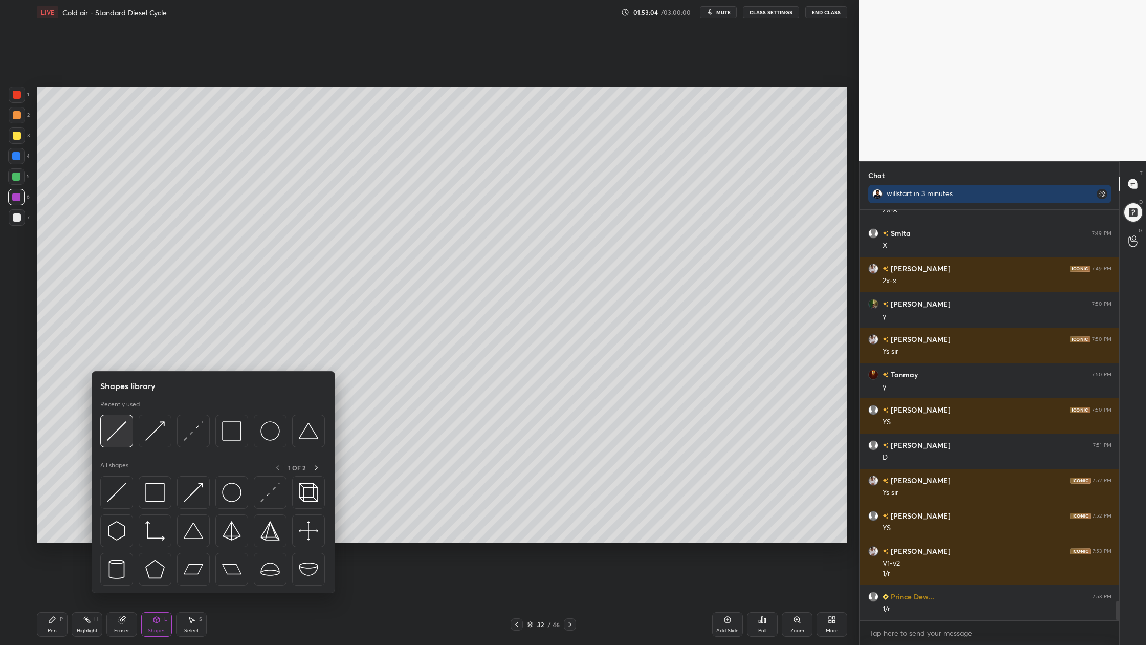
click at [122, 445] on div at bounding box center [116, 431] width 33 height 33
click at [114, 446] on div at bounding box center [116, 431] width 33 height 33
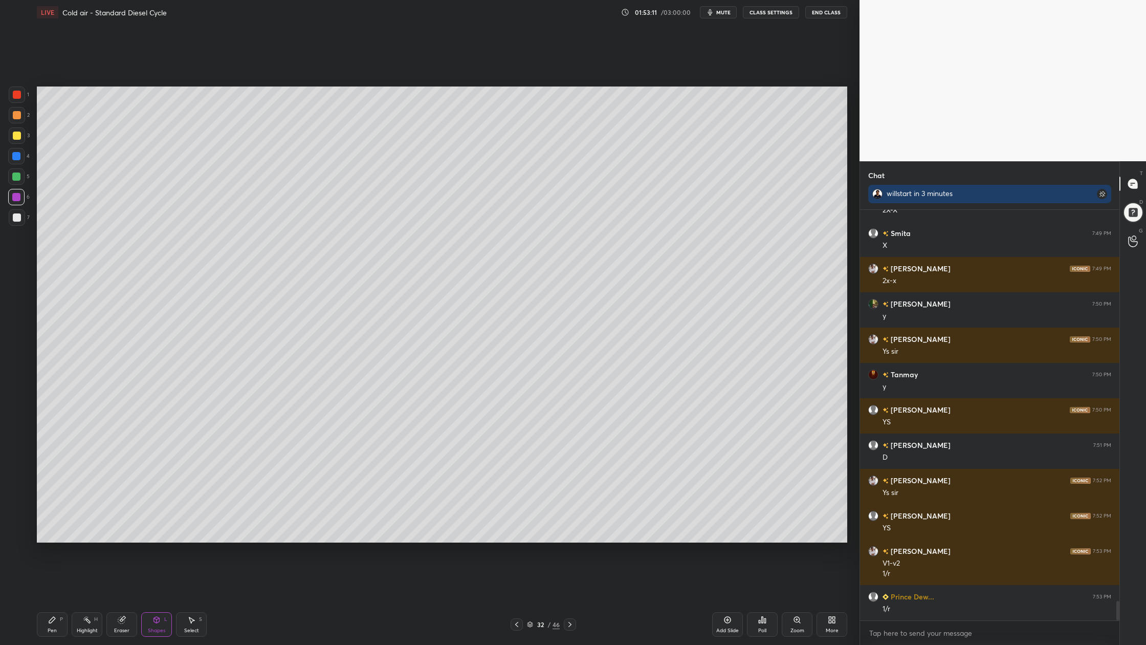
drag, startPoint x: 19, startPoint y: 115, endPoint x: 25, endPoint y: 117, distance: 5.8
click at [19, 116] on div at bounding box center [17, 115] width 8 height 8
click at [19, 220] on div at bounding box center [17, 217] width 8 height 8
click at [17, 202] on div at bounding box center [16, 197] width 16 height 16
click at [19, 221] on div at bounding box center [17, 217] width 16 height 16
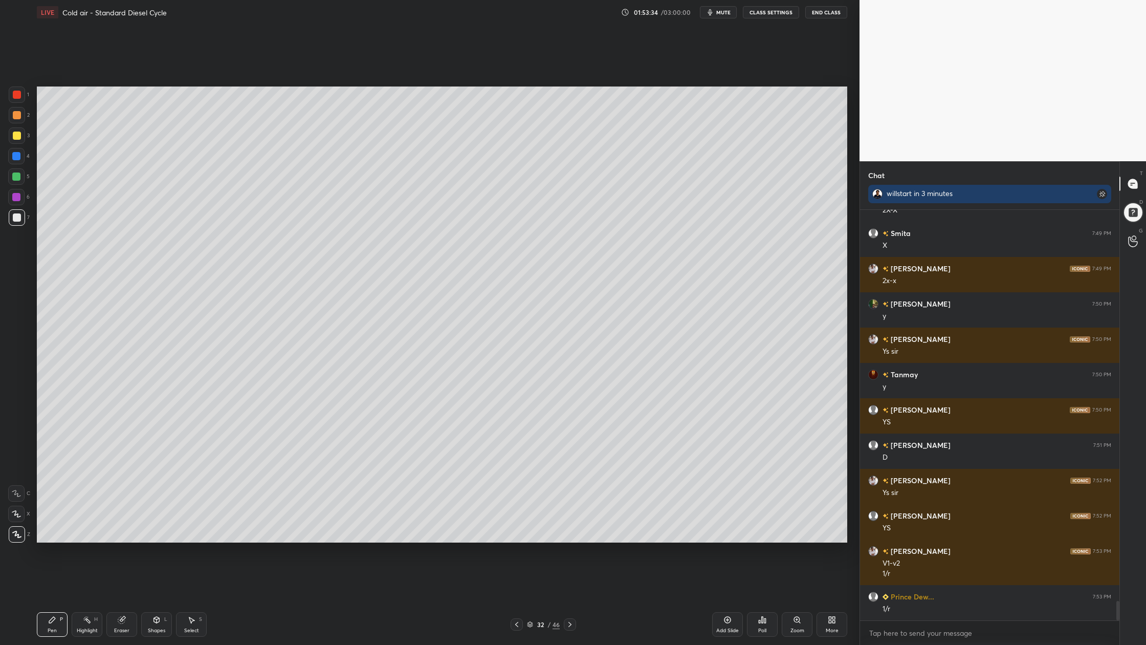
scroll to position [8311, 0]
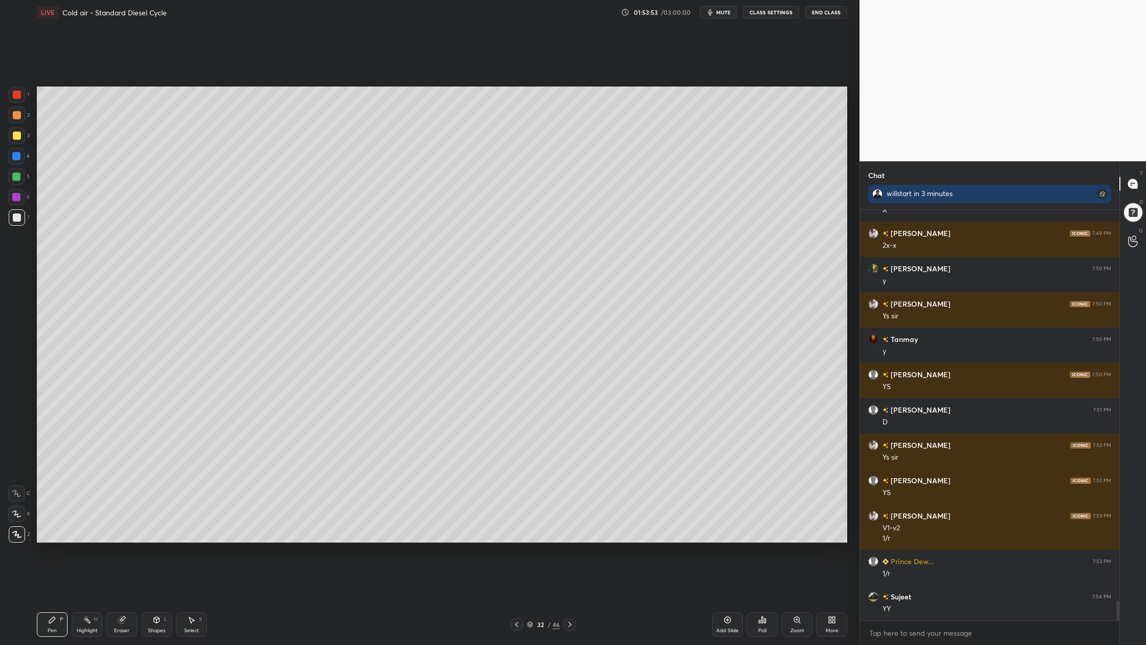
drag, startPoint x: 17, startPoint y: 178, endPoint x: 23, endPoint y: 181, distance: 6.0
click at [17, 179] on div at bounding box center [16, 176] width 8 height 8
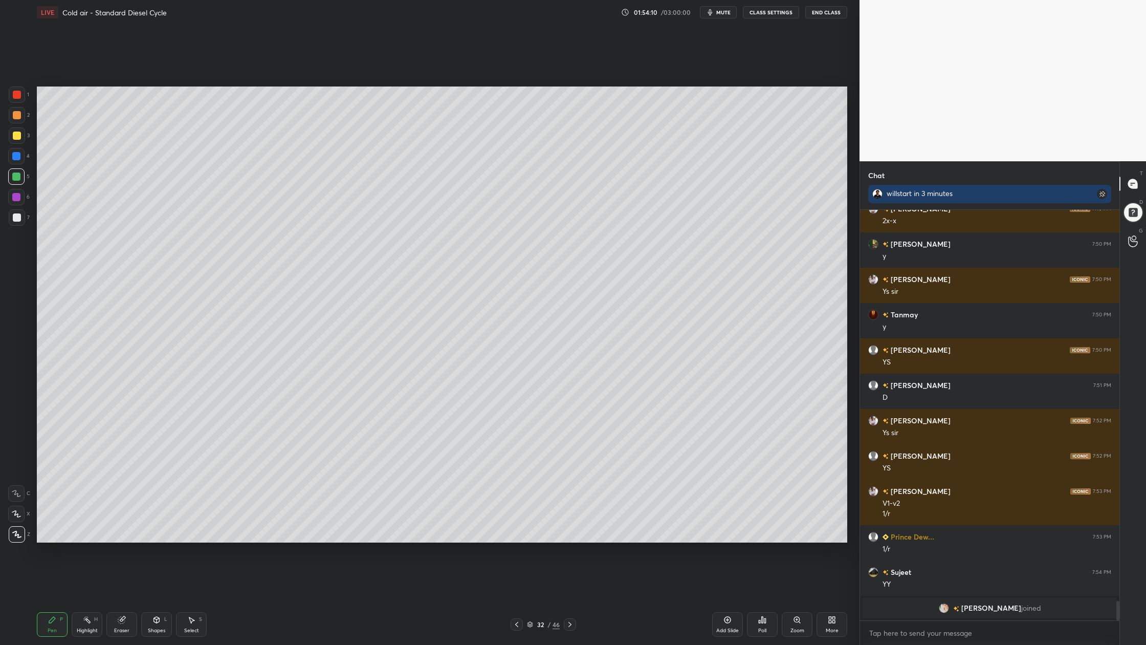
click at [23, 221] on div at bounding box center [17, 217] width 16 height 16
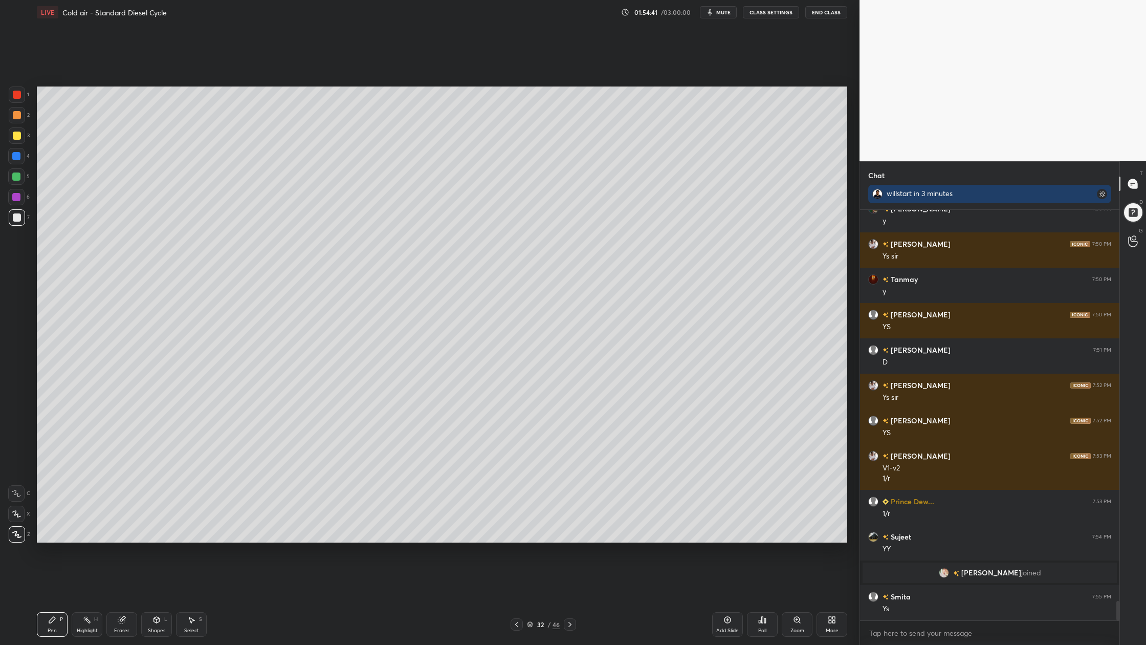
scroll to position [8149, 0]
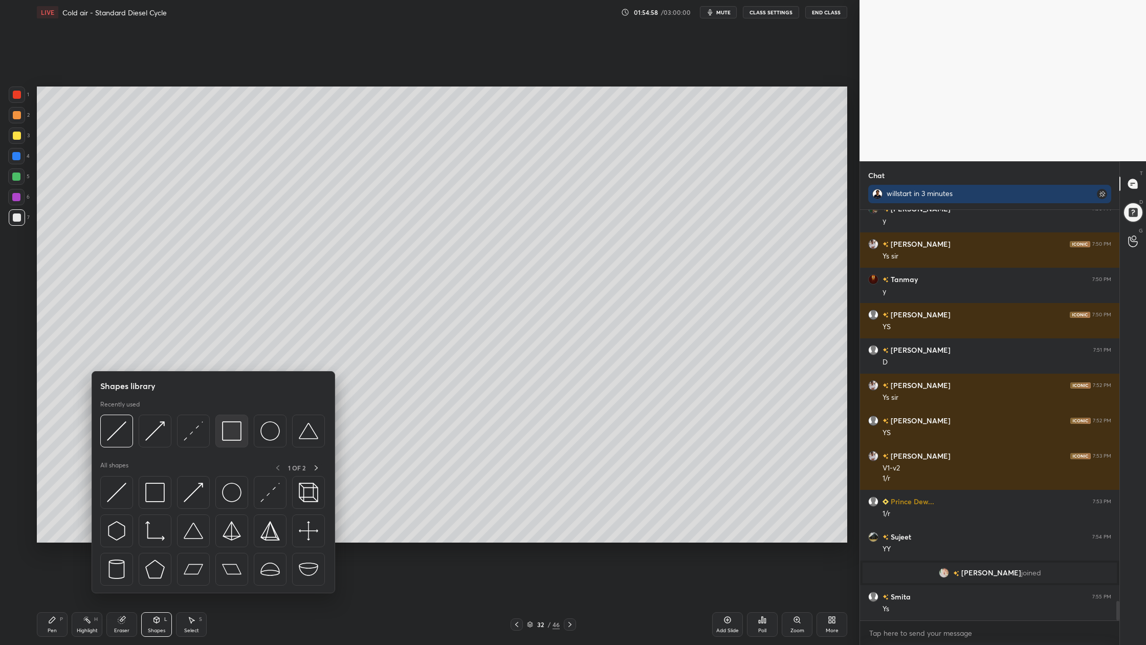
click at [234, 447] on div at bounding box center [212, 434] width 225 height 38
click at [236, 441] on div at bounding box center [231, 431] width 33 height 33
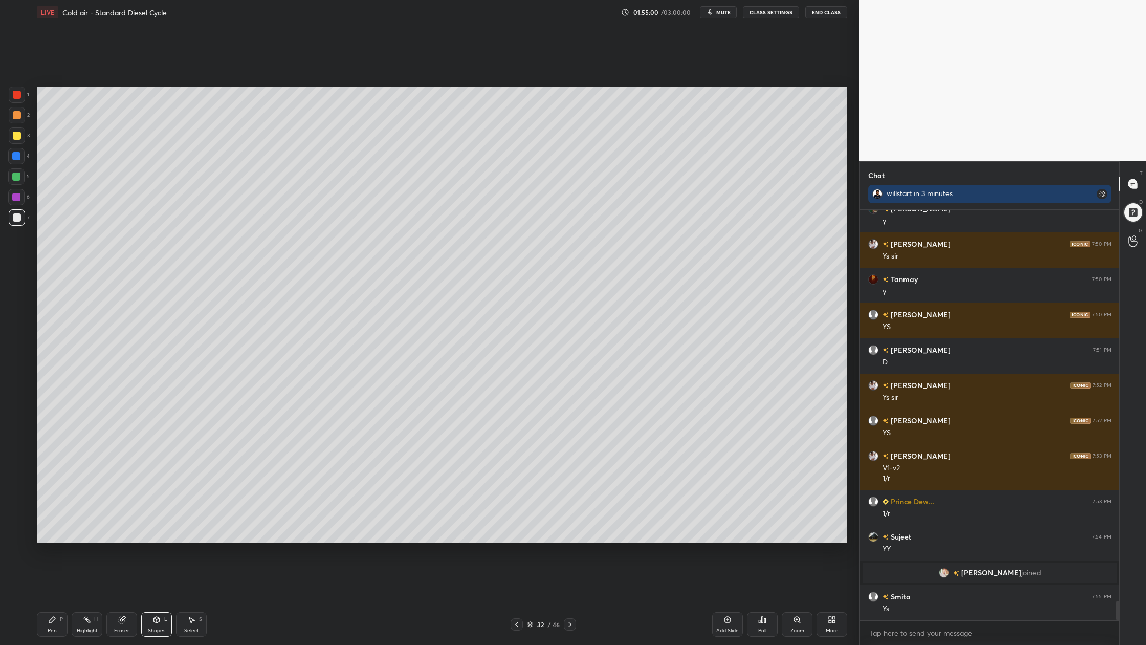
click at [23, 186] on div "5" at bounding box center [18, 178] width 21 height 20
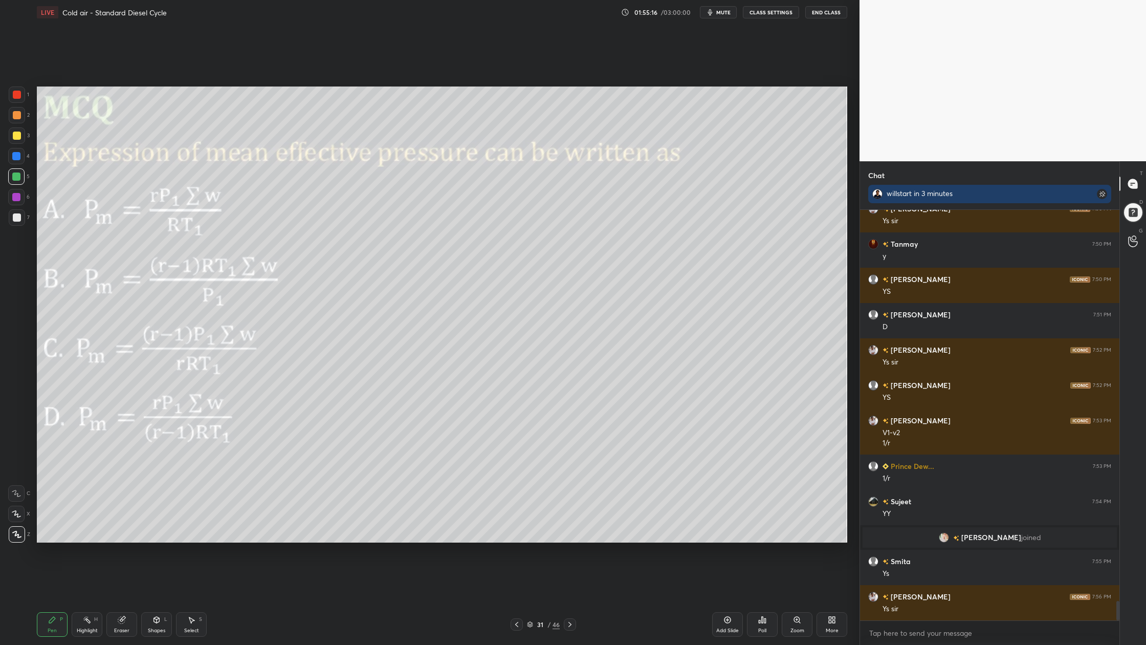
drag, startPoint x: 20, startPoint y: 180, endPoint x: 23, endPoint y: 188, distance: 7.9
click at [21, 185] on div "5" at bounding box center [18, 178] width 21 height 20
click at [531, 599] on icon at bounding box center [530, 624] width 6 height 6
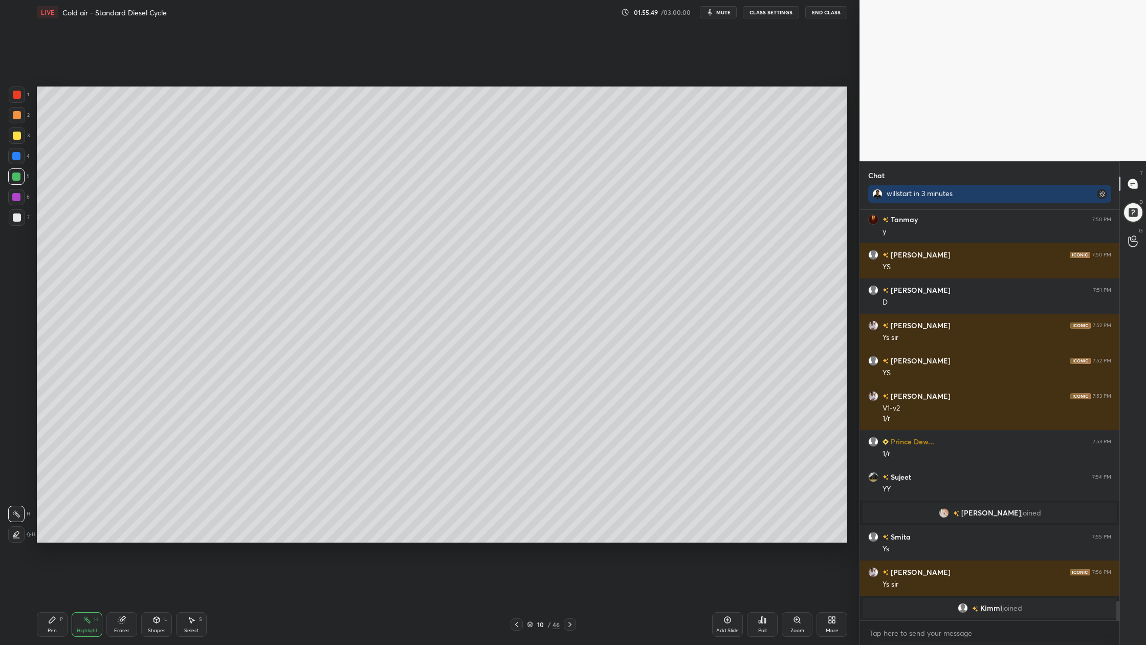
scroll to position [0, 0]
click at [530, 599] on icon at bounding box center [530, 624] width 6 height 6
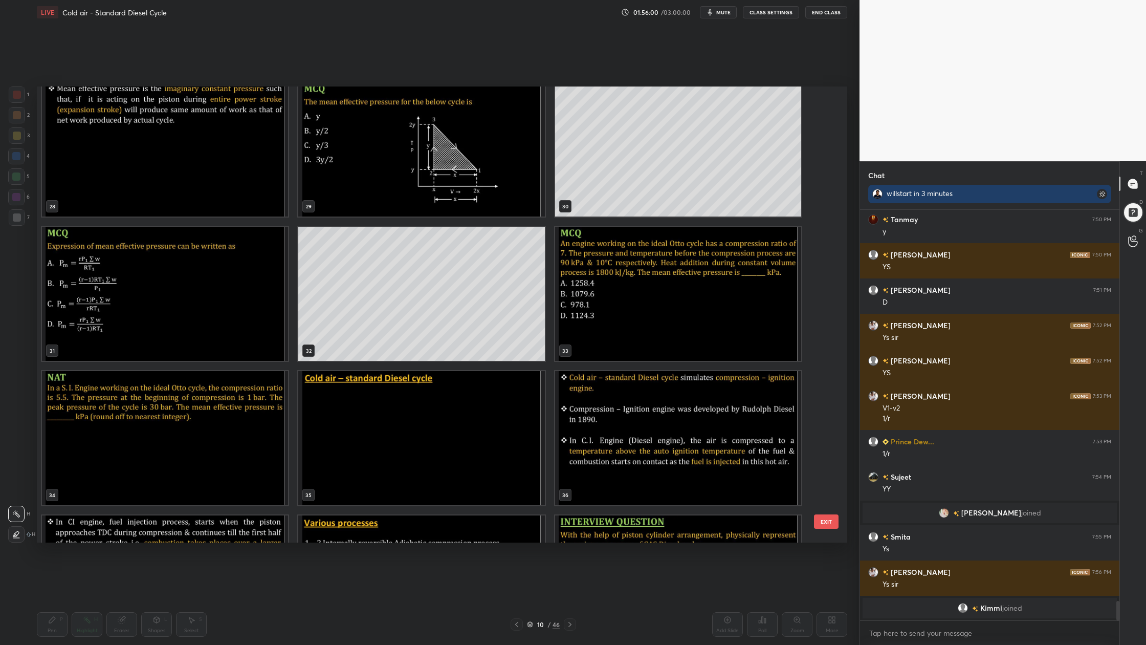
scroll to position [1351, 0]
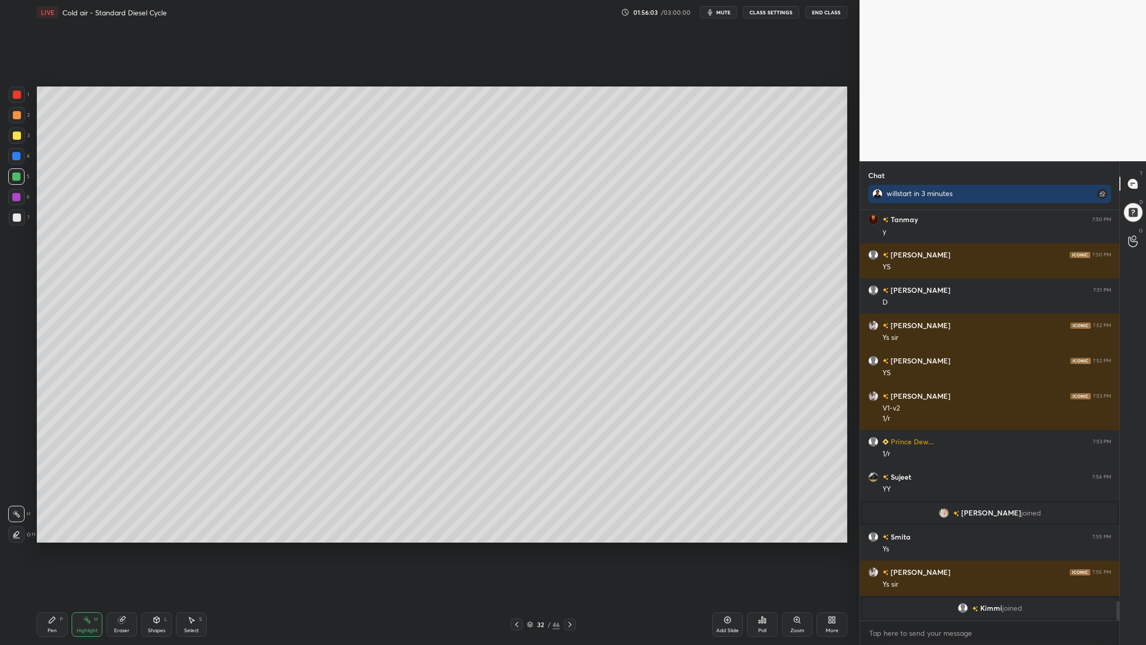
drag, startPoint x: 20, startPoint y: 118, endPoint x: 28, endPoint y: 127, distance: 11.7
click at [24, 125] on div "2" at bounding box center [19, 117] width 21 height 20
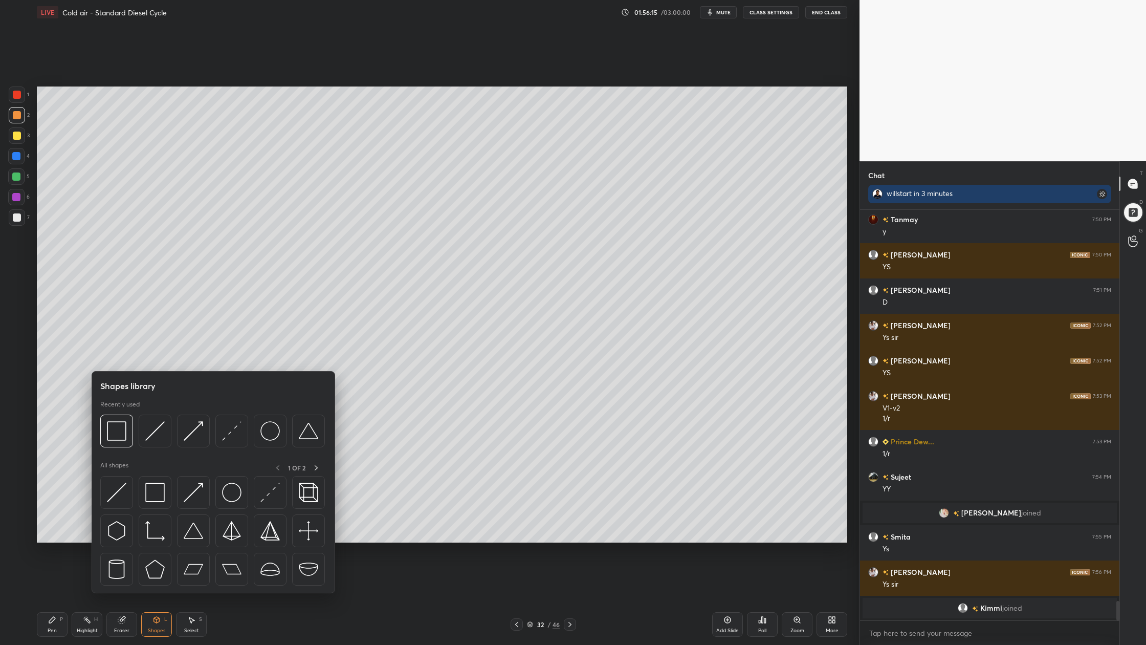
click at [173, 446] on div at bounding box center [212, 434] width 225 height 38
click at [154, 443] on div at bounding box center [155, 431] width 33 height 33
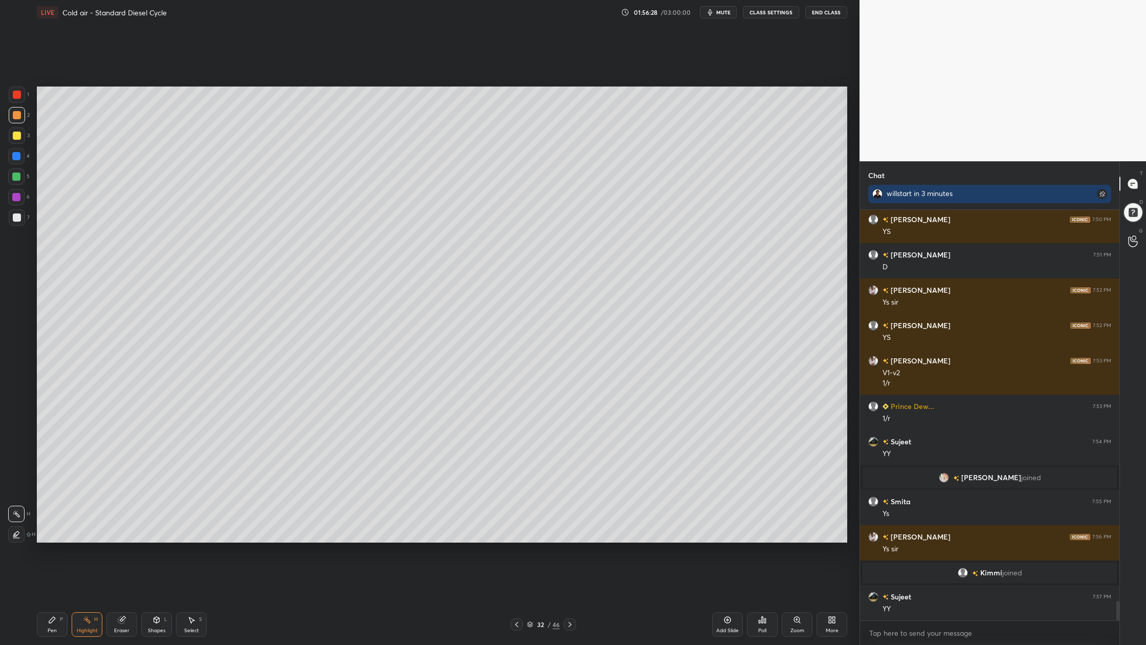
scroll to position [8250, 0]
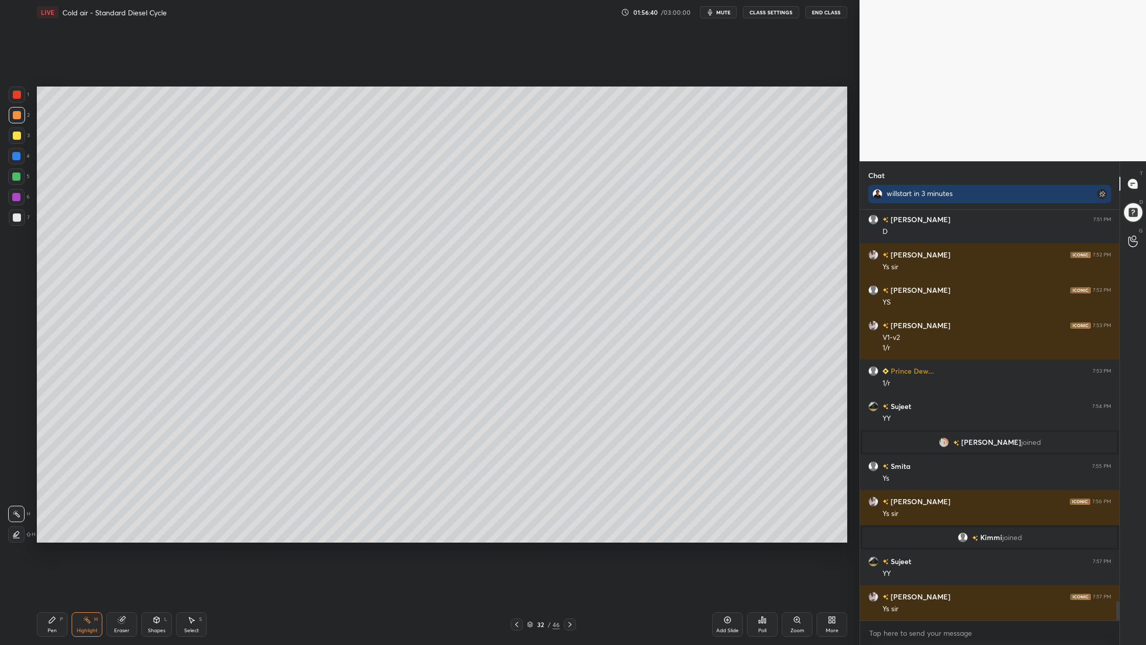
drag, startPoint x: 531, startPoint y: 623, endPoint x: 523, endPoint y: 543, distance: 80.8
click at [531, 599] on icon at bounding box center [530, 624] width 6 height 6
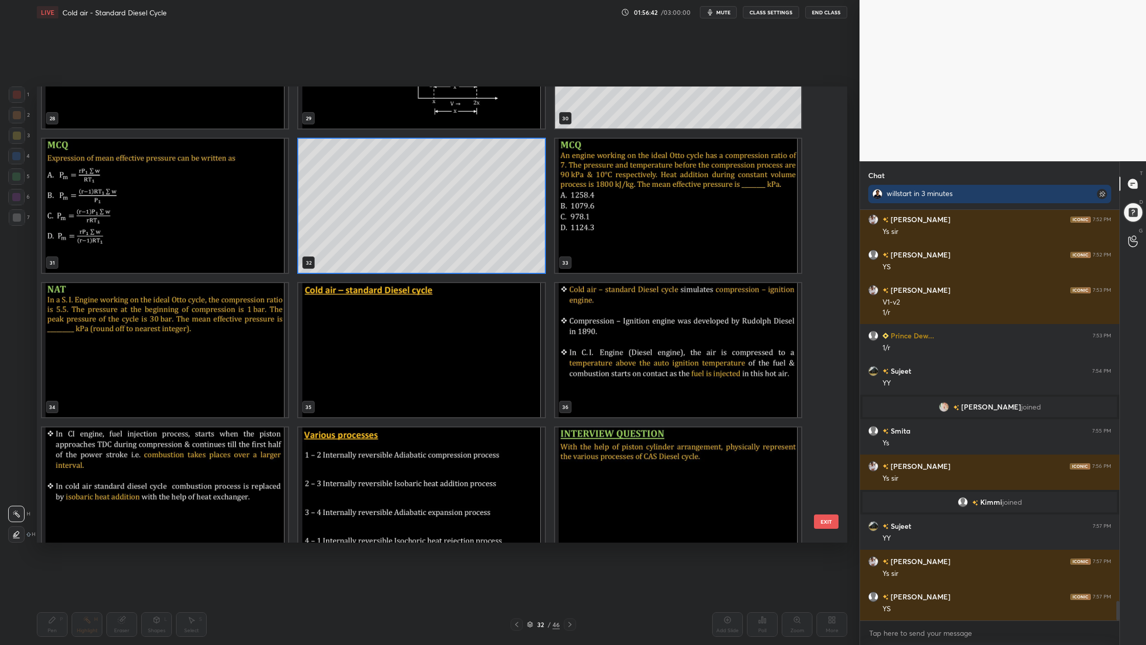
scroll to position [8321, 0]
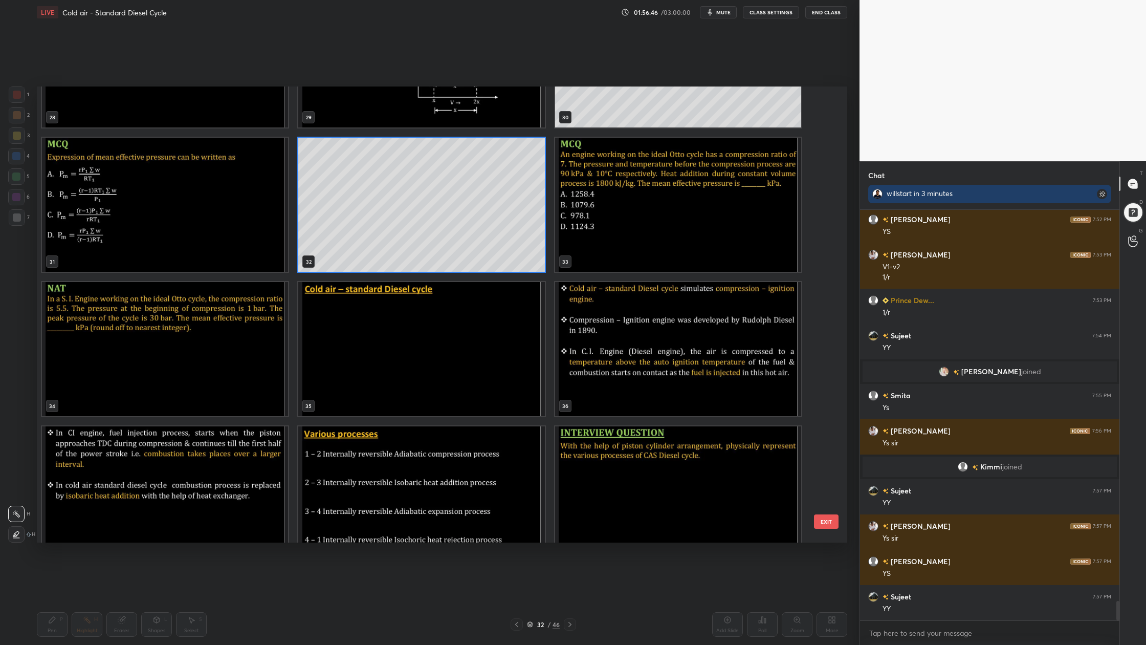
click at [675, 216] on img "grid" at bounding box center [678, 205] width 246 height 134
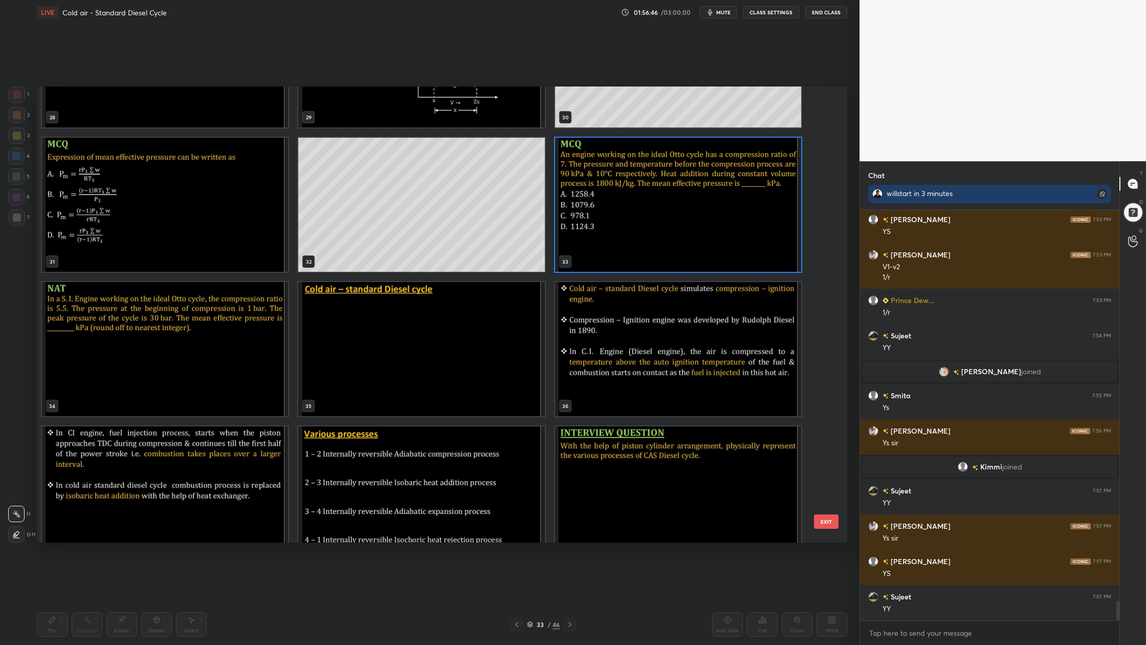
click at [675, 216] on img "grid" at bounding box center [678, 205] width 246 height 134
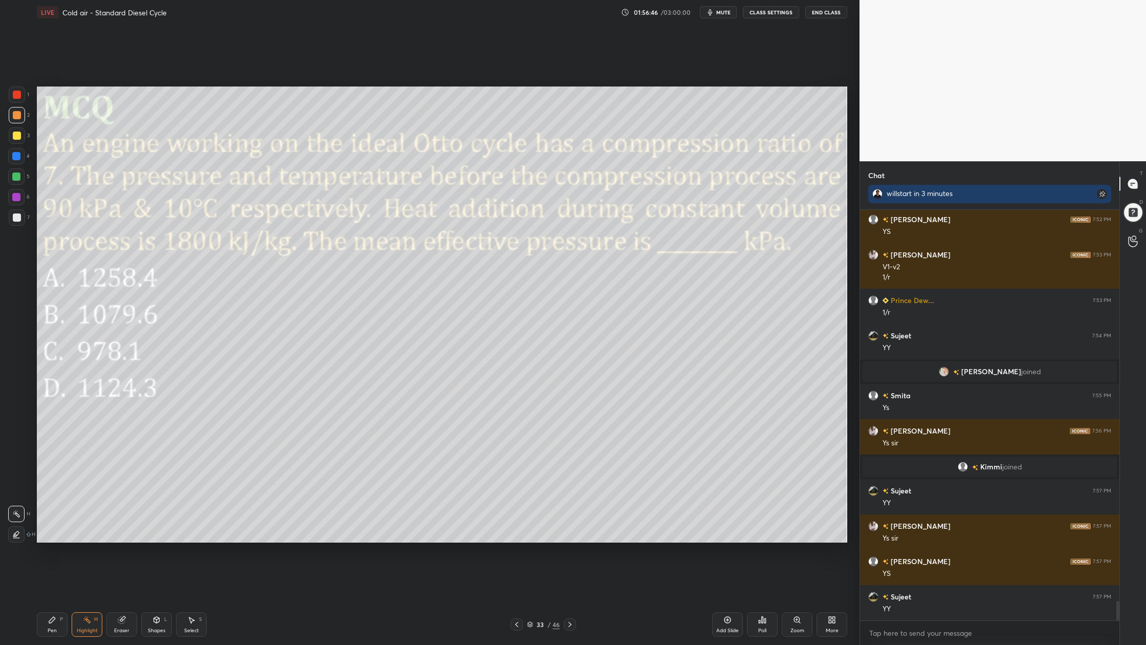
scroll to position [0, 0]
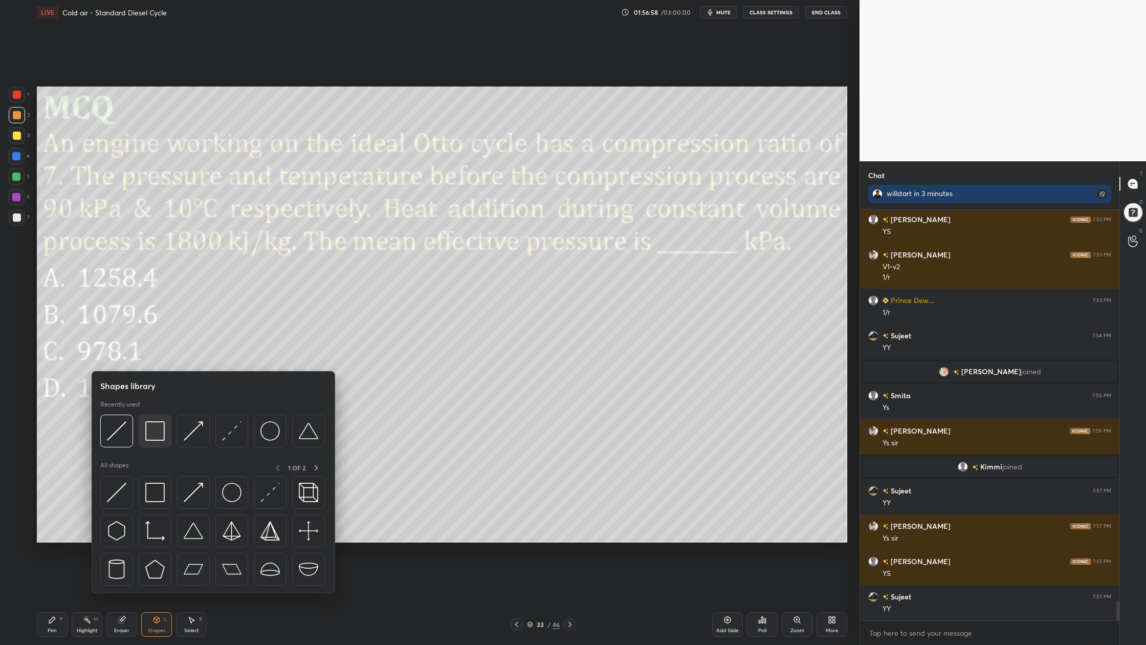
click at [160, 441] on img at bounding box center [154, 430] width 19 height 19
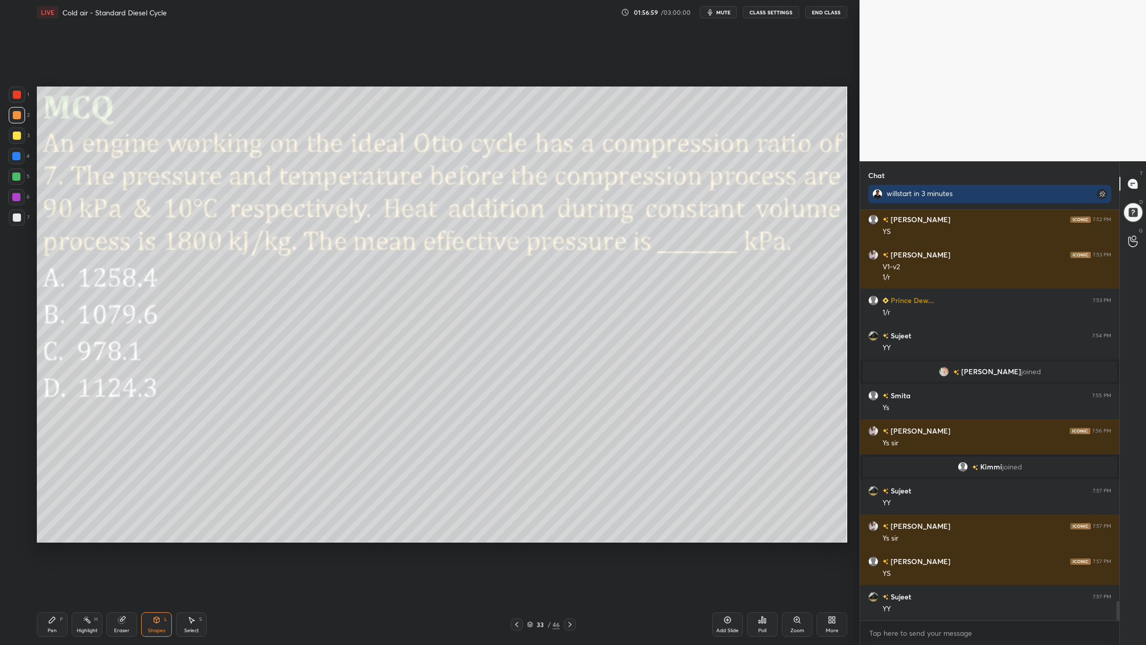
click at [19, 95] on div at bounding box center [17, 95] width 8 height 8
click at [16, 114] on div at bounding box center [17, 115] width 8 height 8
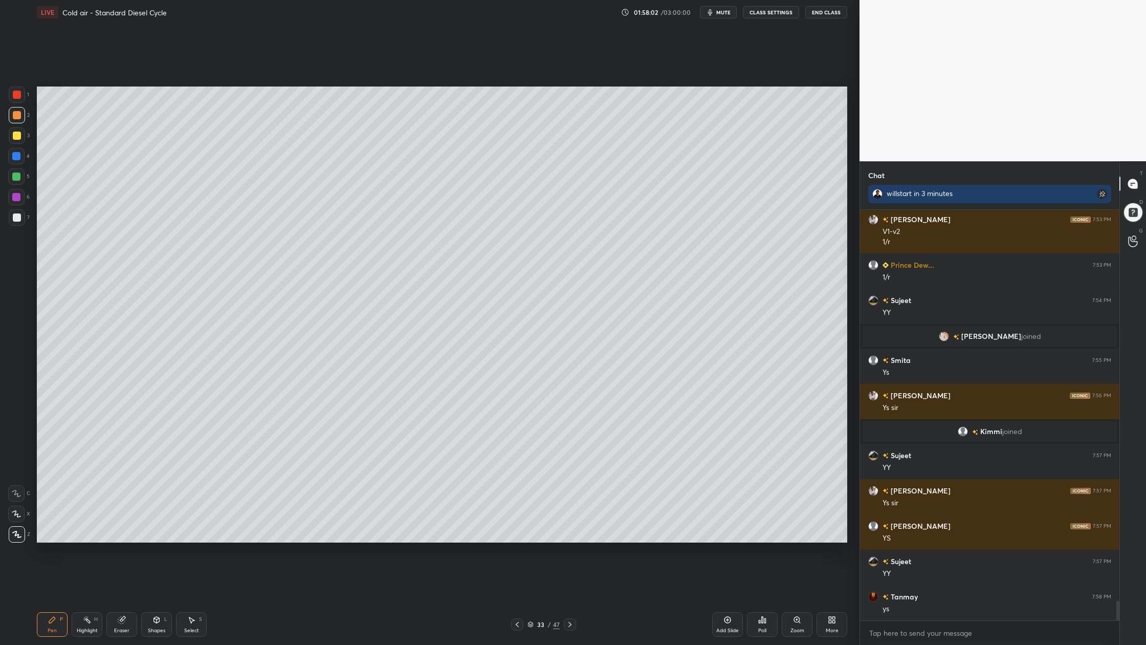
scroll to position [8391, 0]
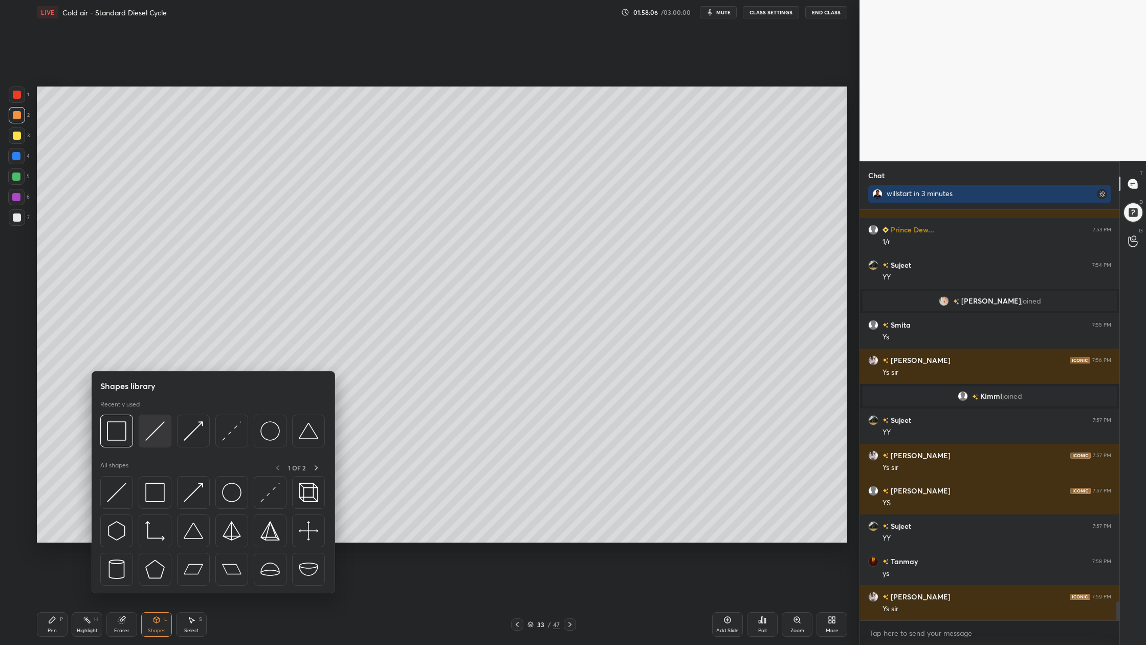
click at [160, 437] on img at bounding box center [154, 430] width 19 height 19
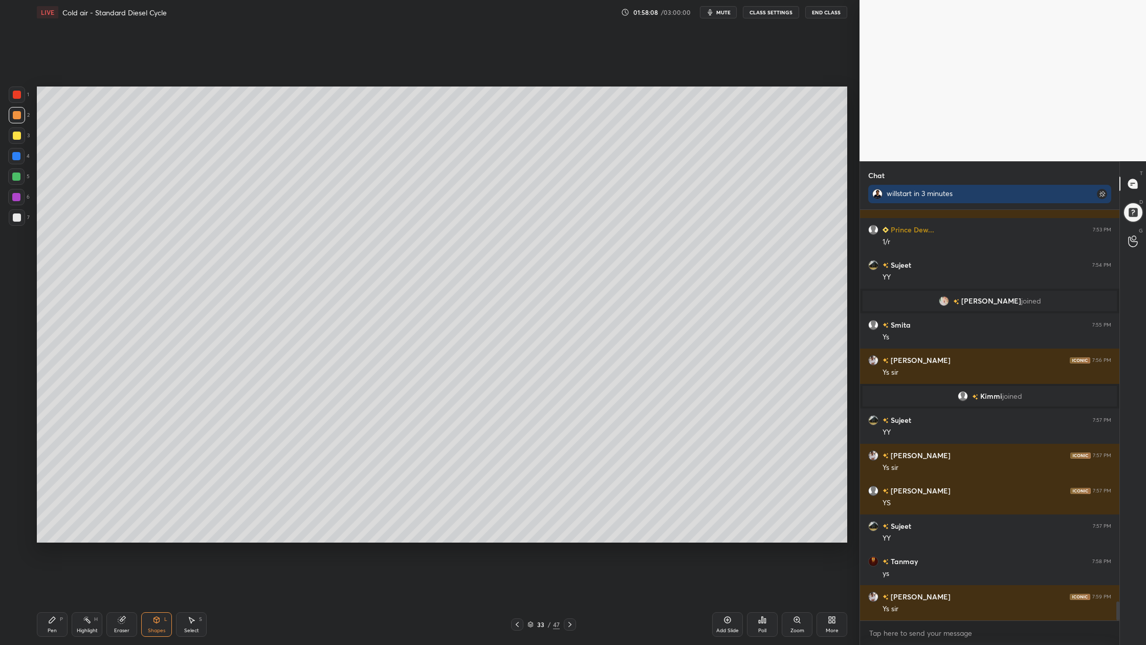
drag, startPoint x: 13, startPoint y: 216, endPoint x: 32, endPoint y: 215, distance: 19.0
click at [14, 217] on div at bounding box center [17, 217] width 8 height 8
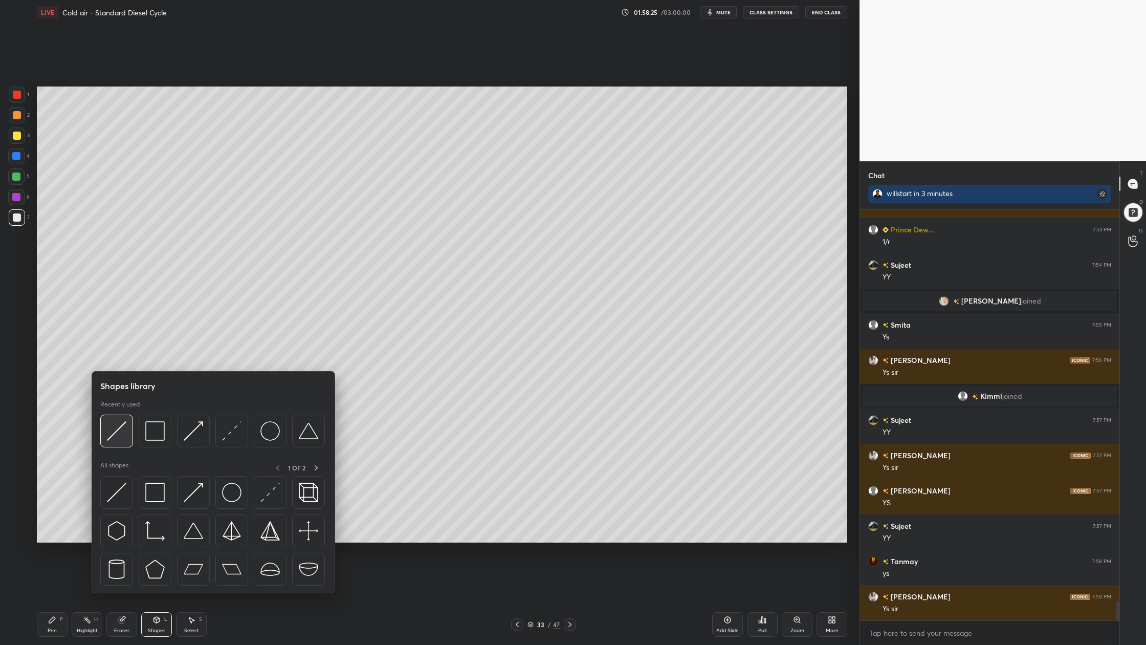
click at [116, 436] on img at bounding box center [116, 430] width 19 height 19
click at [161, 442] on div at bounding box center [155, 431] width 33 height 33
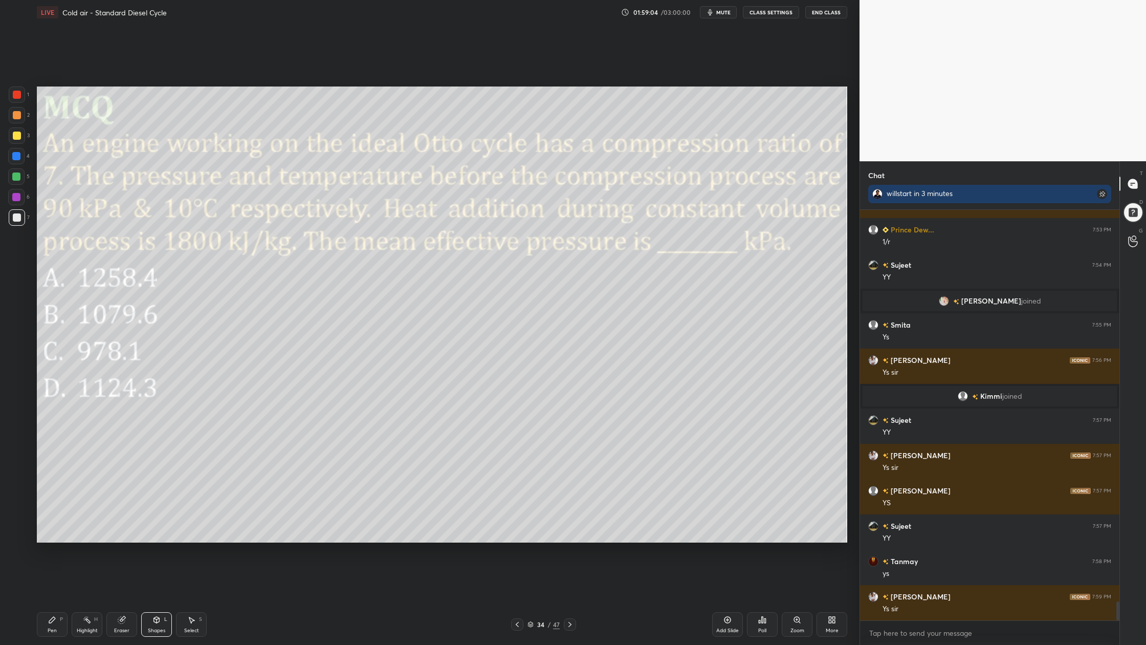
drag, startPoint x: 21, startPoint y: 99, endPoint x: 32, endPoint y: 118, distance: 22.0
click at [21, 104] on div "1" at bounding box center [19, 96] width 20 height 20
drag, startPoint x: 18, startPoint y: 136, endPoint x: 27, endPoint y: 135, distance: 8.3
click at [18, 136] on div at bounding box center [17, 136] width 8 height 8
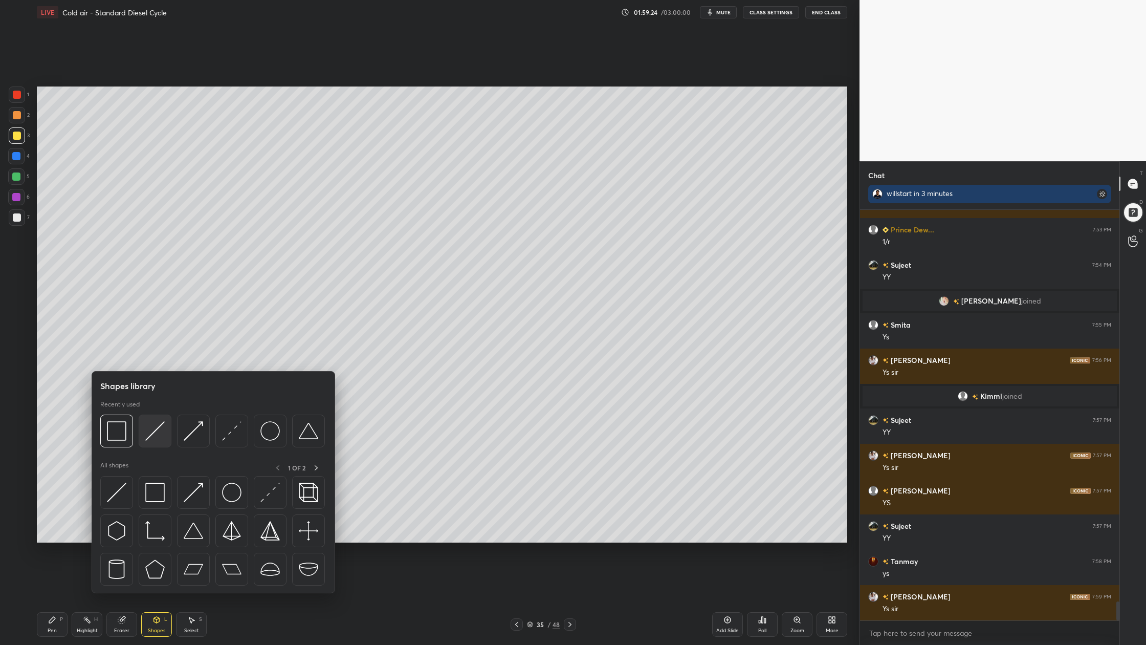
click at [150, 444] on div at bounding box center [155, 431] width 33 height 33
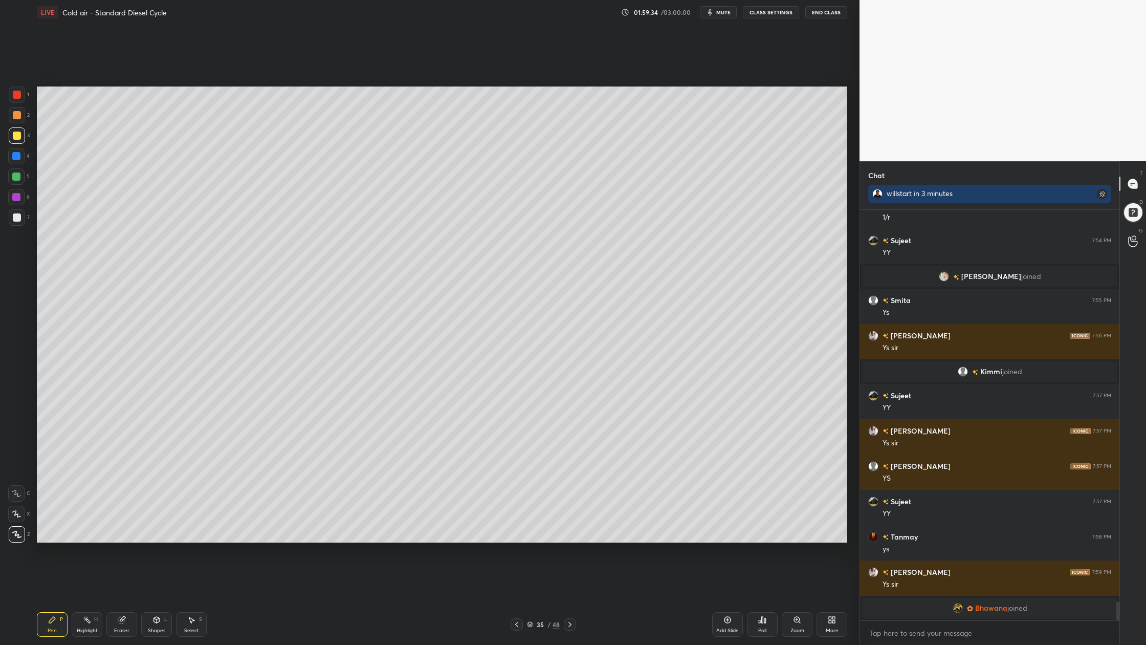
scroll to position [8383, 0]
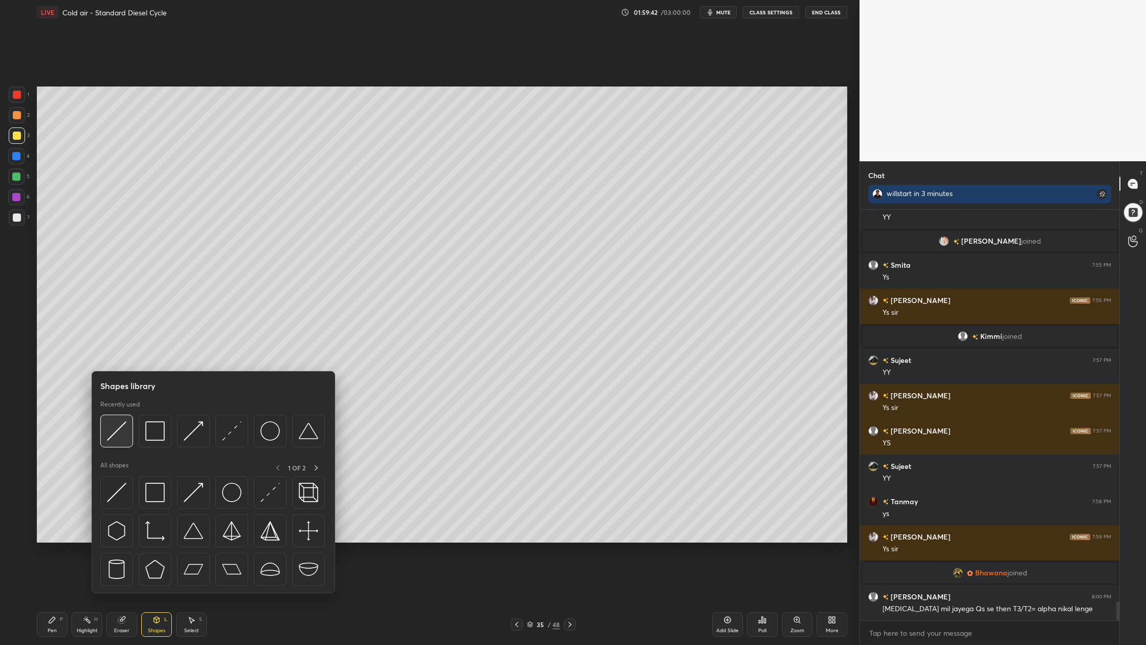
click at [123, 440] on img at bounding box center [116, 430] width 19 height 19
click at [193, 442] on div at bounding box center [193, 431] width 33 height 33
click at [119, 441] on div at bounding box center [116, 431] width 33 height 33
click at [160, 442] on div at bounding box center [155, 431] width 33 height 33
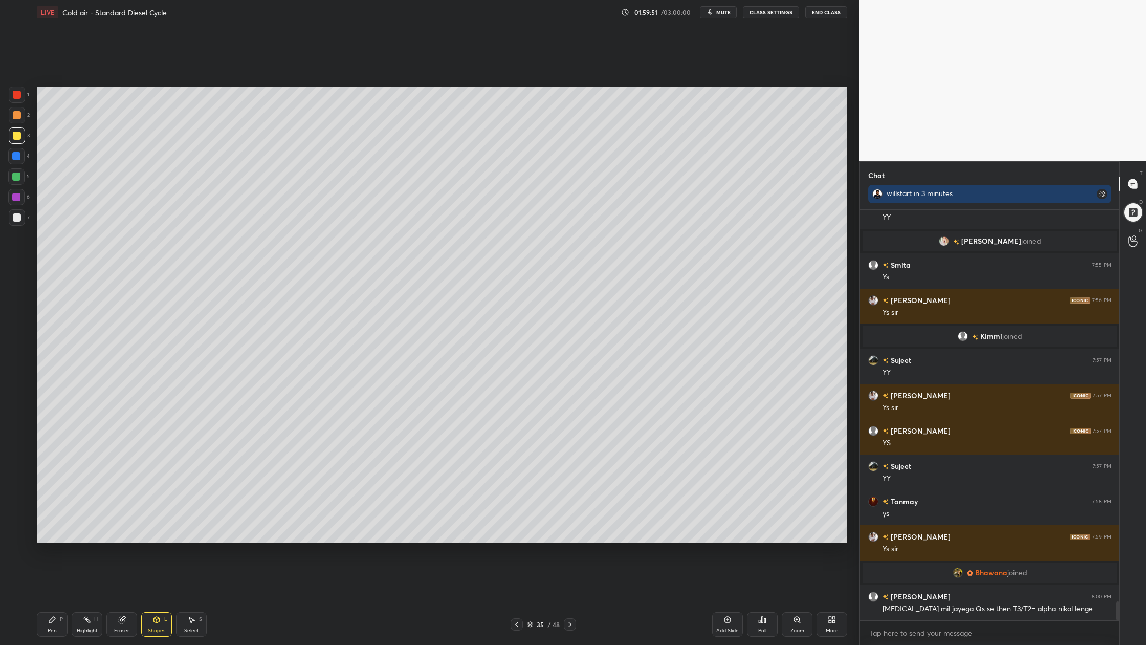
drag, startPoint x: 11, startPoint y: 98, endPoint x: 20, endPoint y: 98, distance: 9.2
click at [13, 99] on div at bounding box center [17, 94] width 16 height 16
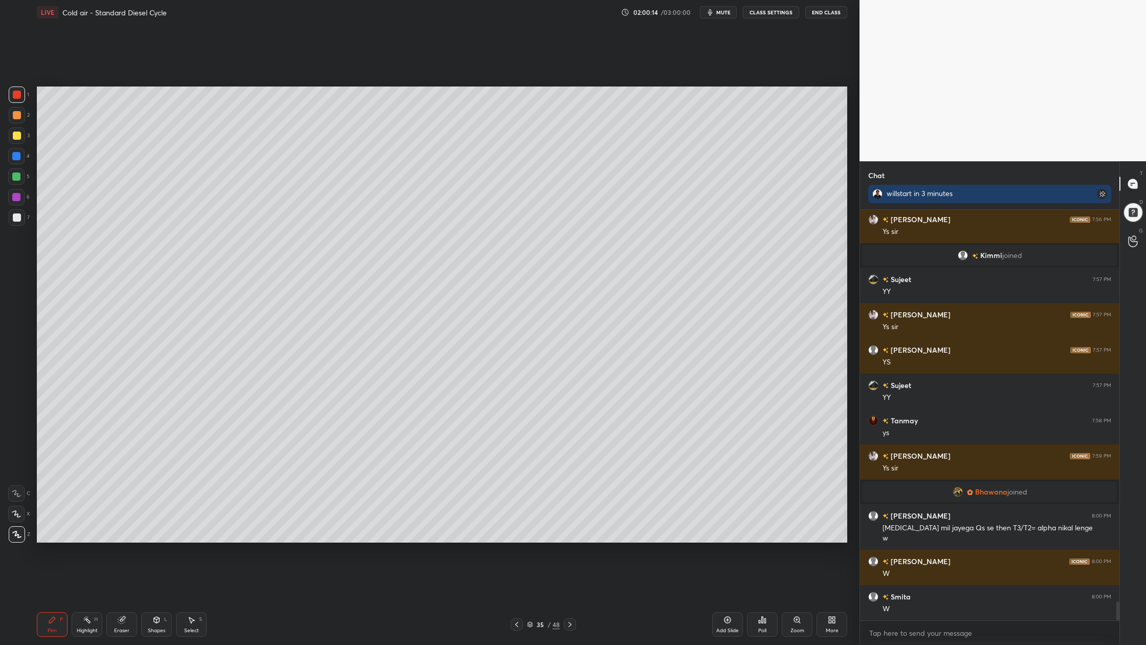
scroll to position [8499, 0]
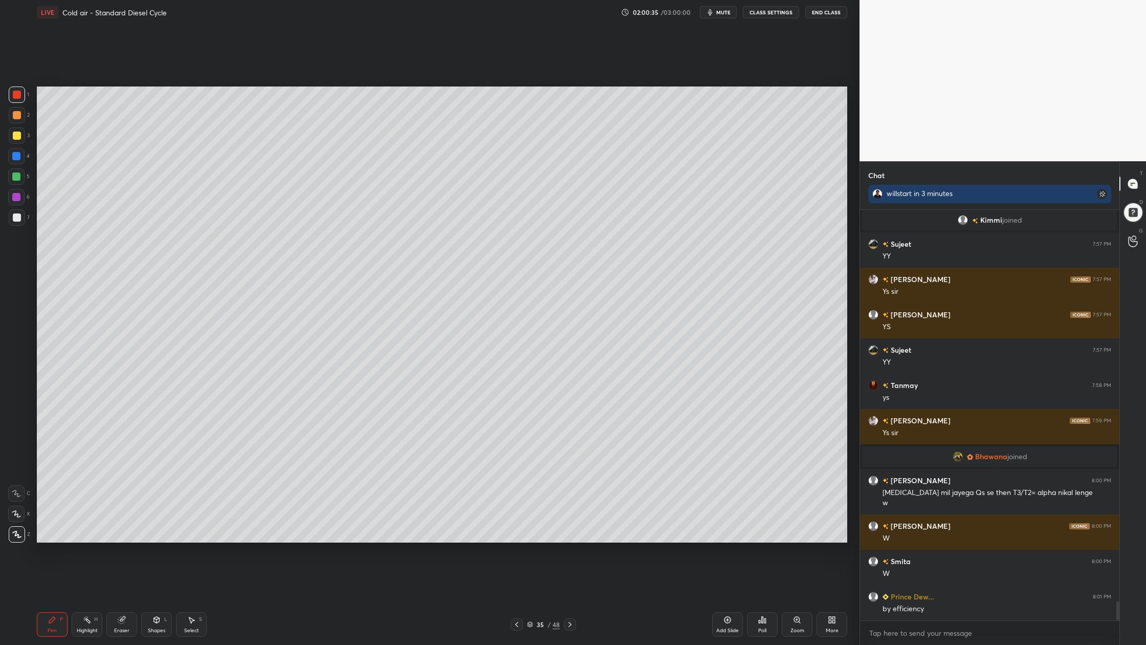
click at [18, 195] on div at bounding box center [16, 197] width 16 height 16
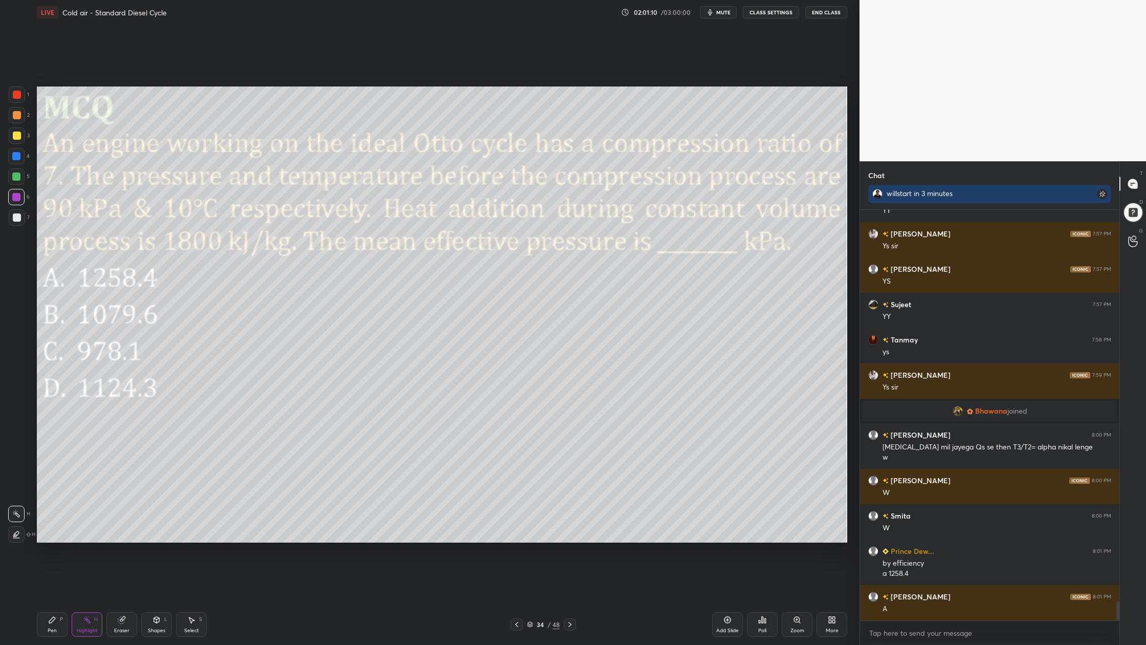
scroll to position [8580, 0]
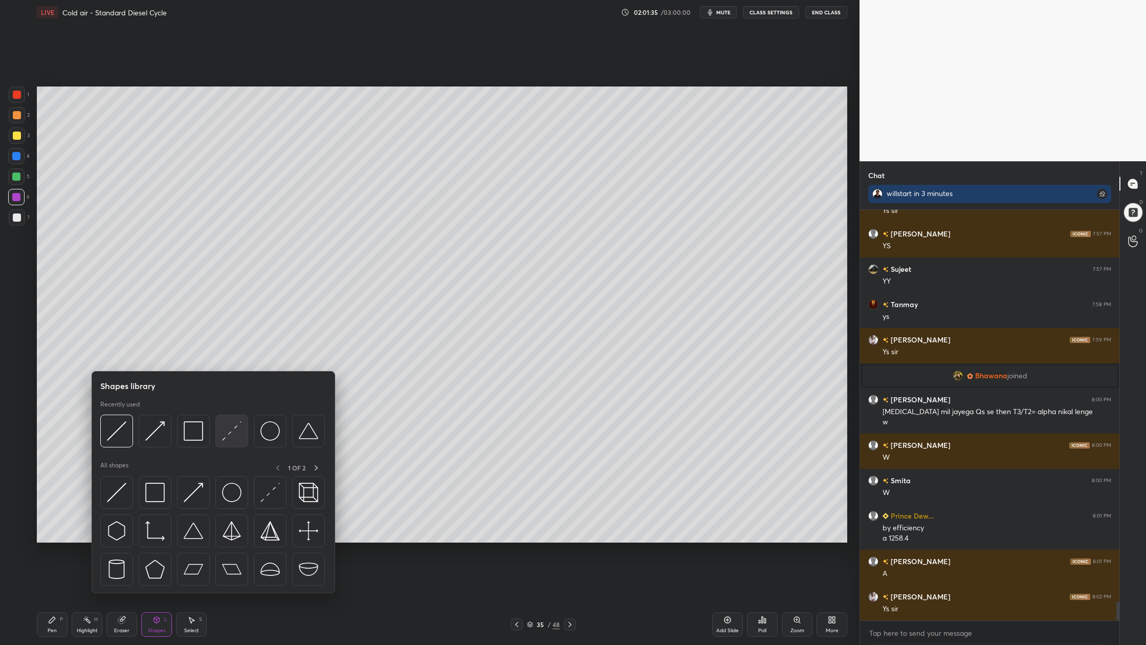
click at [234, 439] on img at bounding box center [231, 430] width 19 height 19
click at [122, 444] on div at bounding box center [116, 431] width 33 height 33
click at [120, 441] on div at bounding box center [116, 431] width 33 height 33
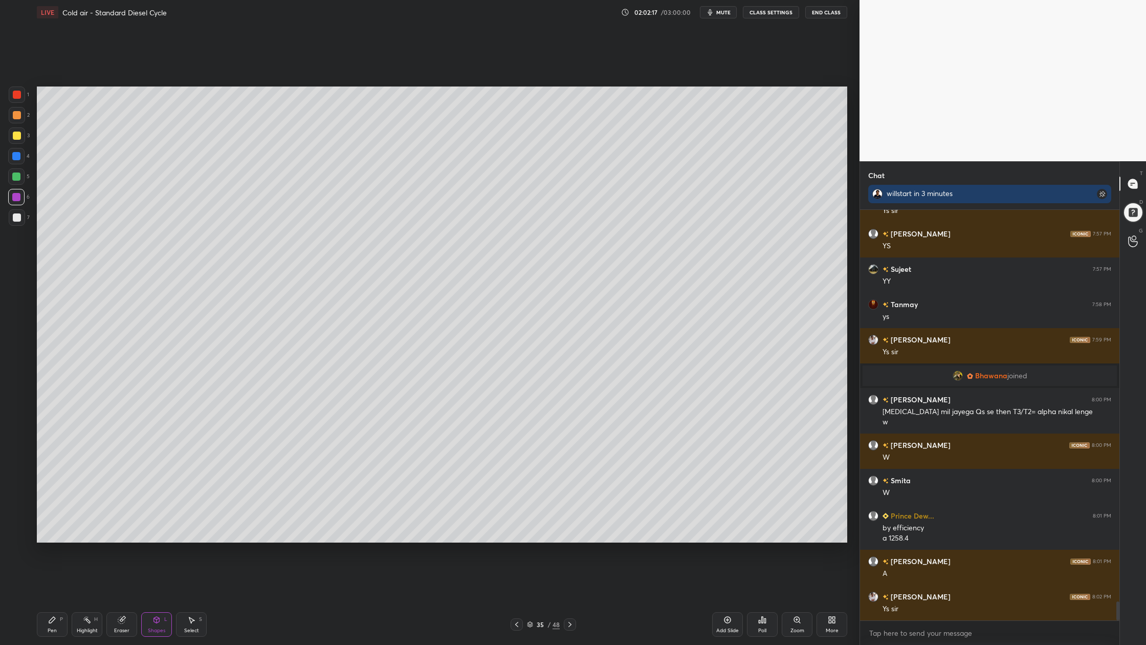
drag, startPoint x: 19, startPoint y: 115, endPoint x: 23, endPoint y: 119, distance: 5.8
click at [20, 117] on div at bounding box center [17, 115] width 8 height 8
click at [16, 177] on div at bounding box center [16, 176] width 8 height 8
click at [18, 221] on div at bounding box center [17, 217] width 8 height 8
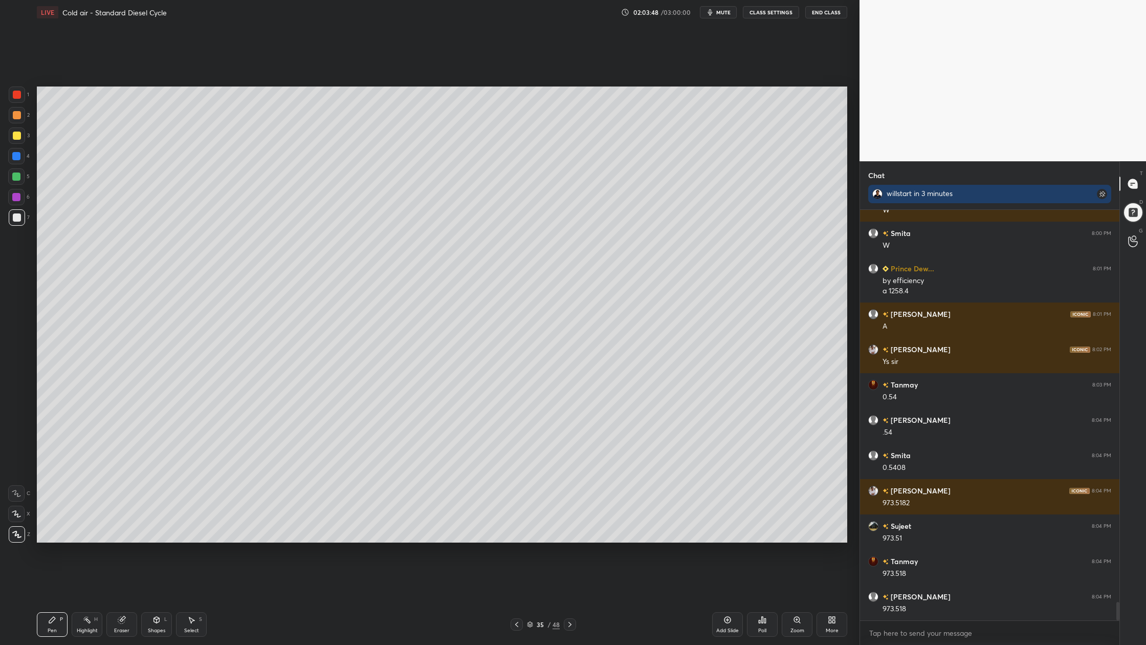
scroll to position [8863, 0]
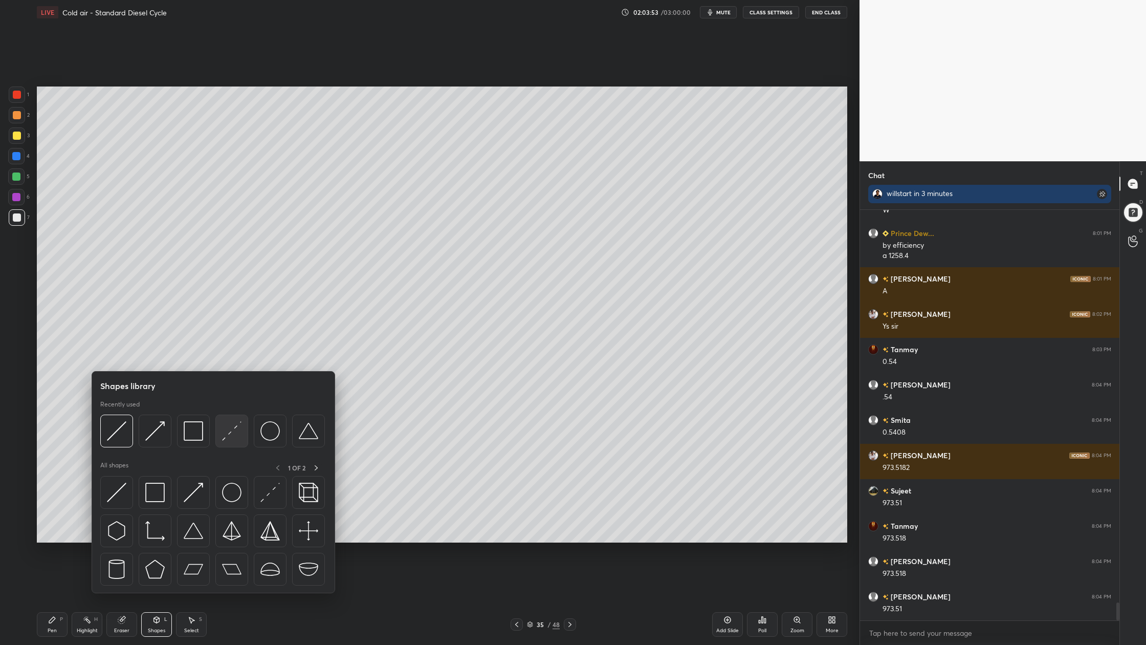
click at [234, 446] on div at bounding box center [231, 431] width 33 height 33
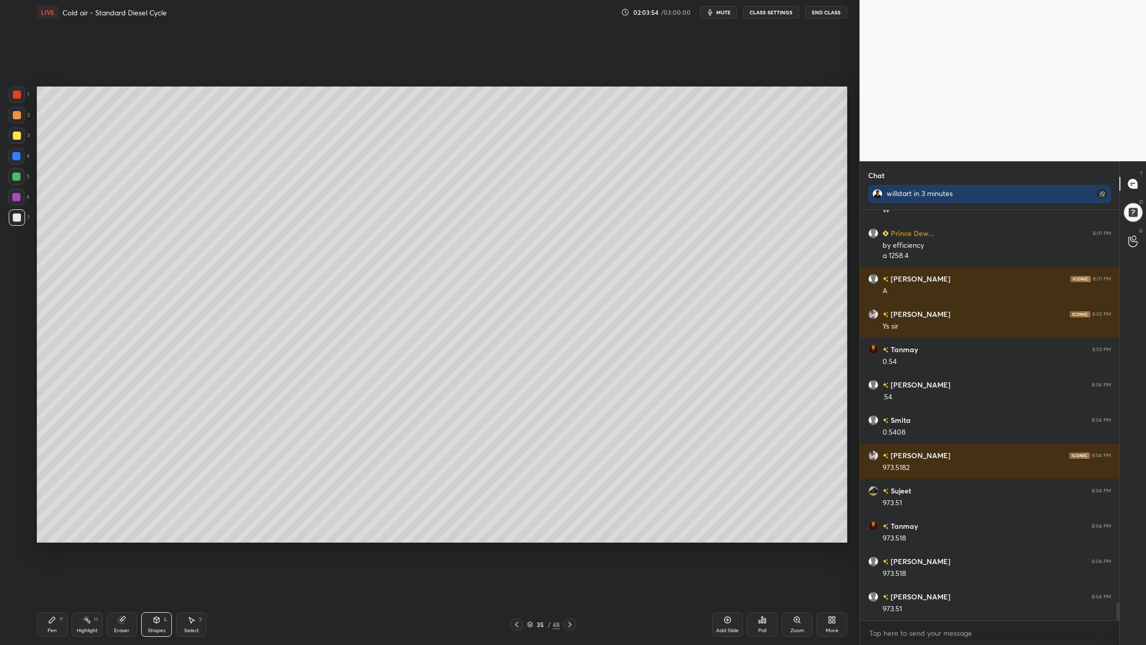
click at [18, 178] on div at bounding box center [16, 176] width 8 height 8
drag, startPoint x: 19, startPoint y: 221, endPoint x: 35, endPoint y: 222, distance: 16.4
click at [19, 221] on div at bounding box center [17, 217] width 16 height 16
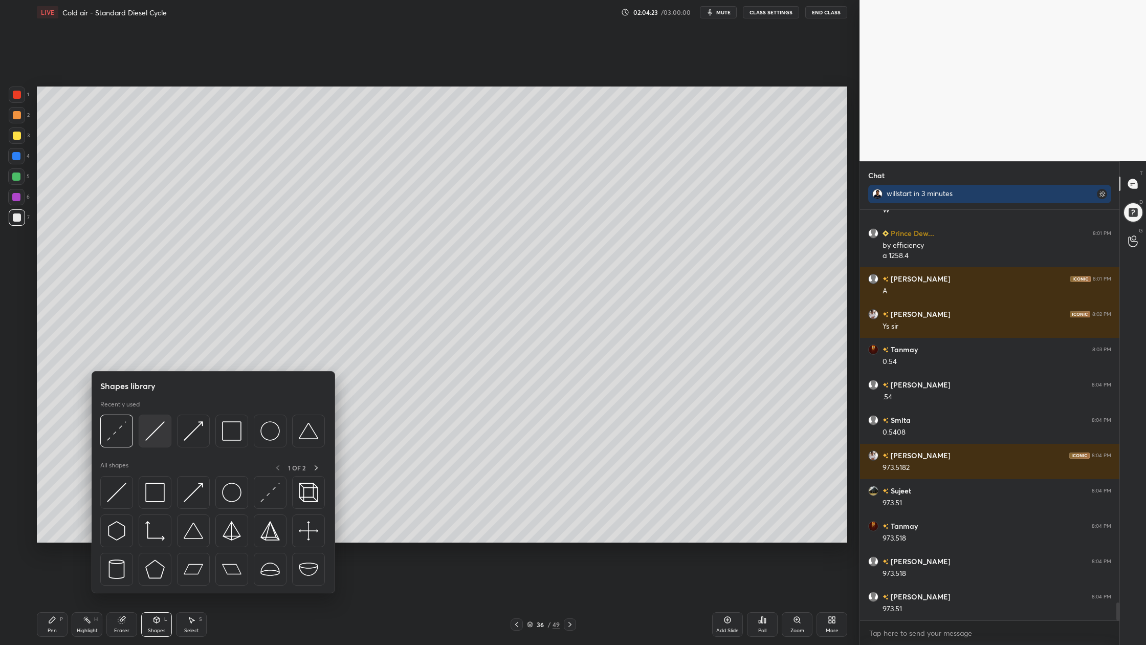
click at [157, 437] on img at bounding box center [154, 430] width 19 height 19
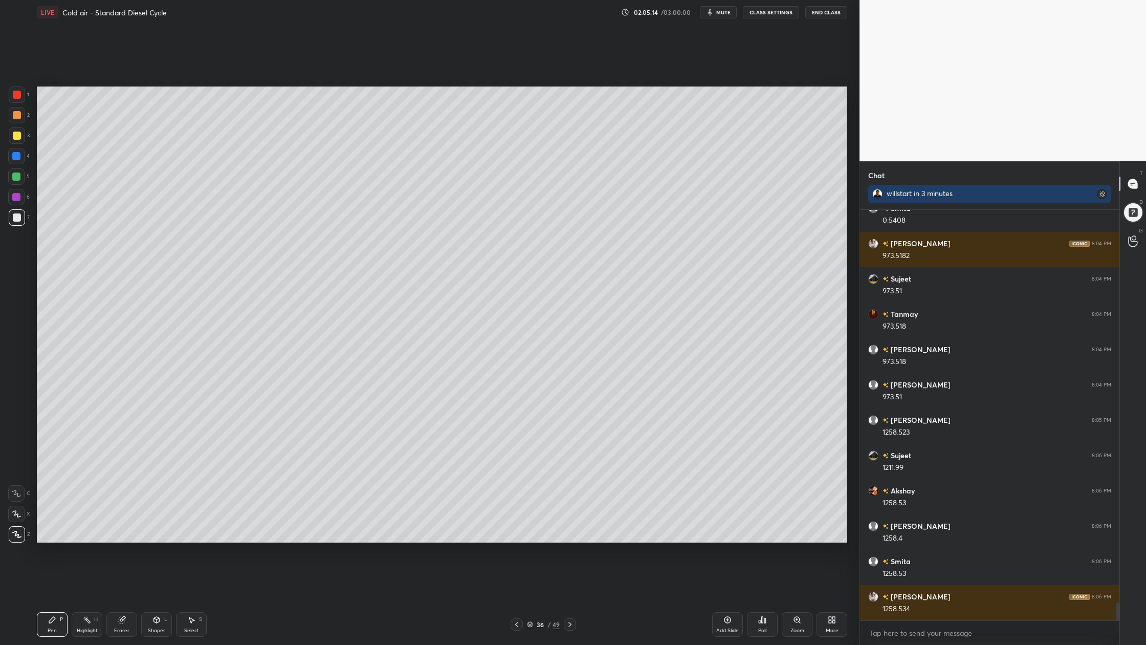
scroll to position [9110, 0]
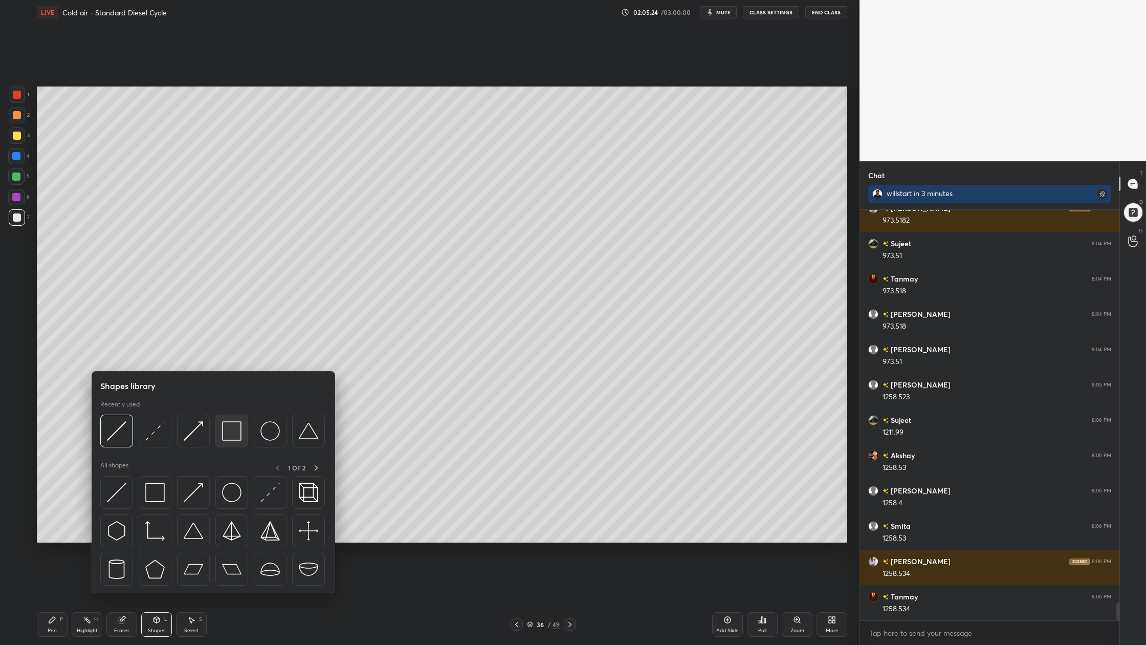
click at [235, 443] on div at bounding box center [231, 431] width 33 height 33
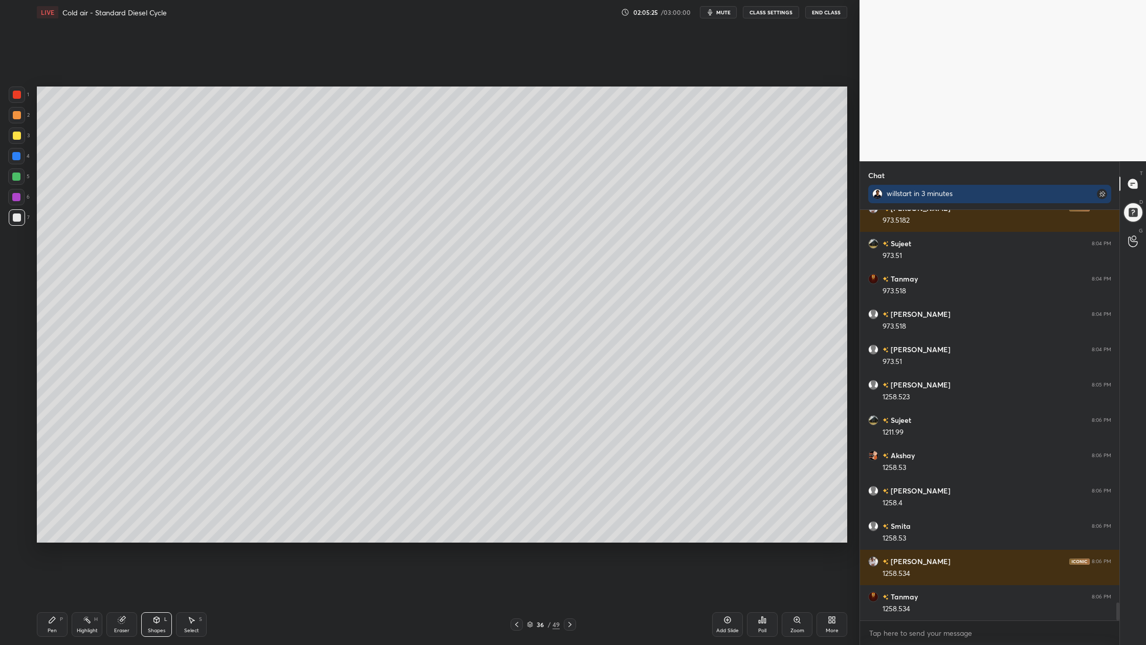
click at [17, 179] on div at bounding box center [16, 176] width 8 height 8
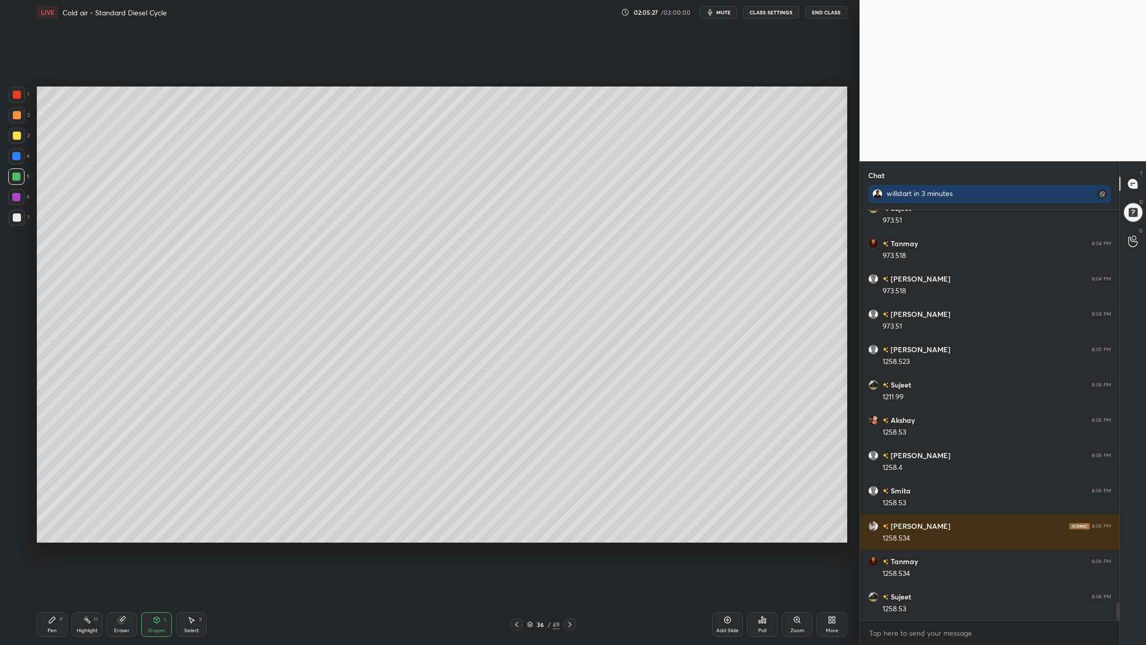
scroll to position [9181, 0]
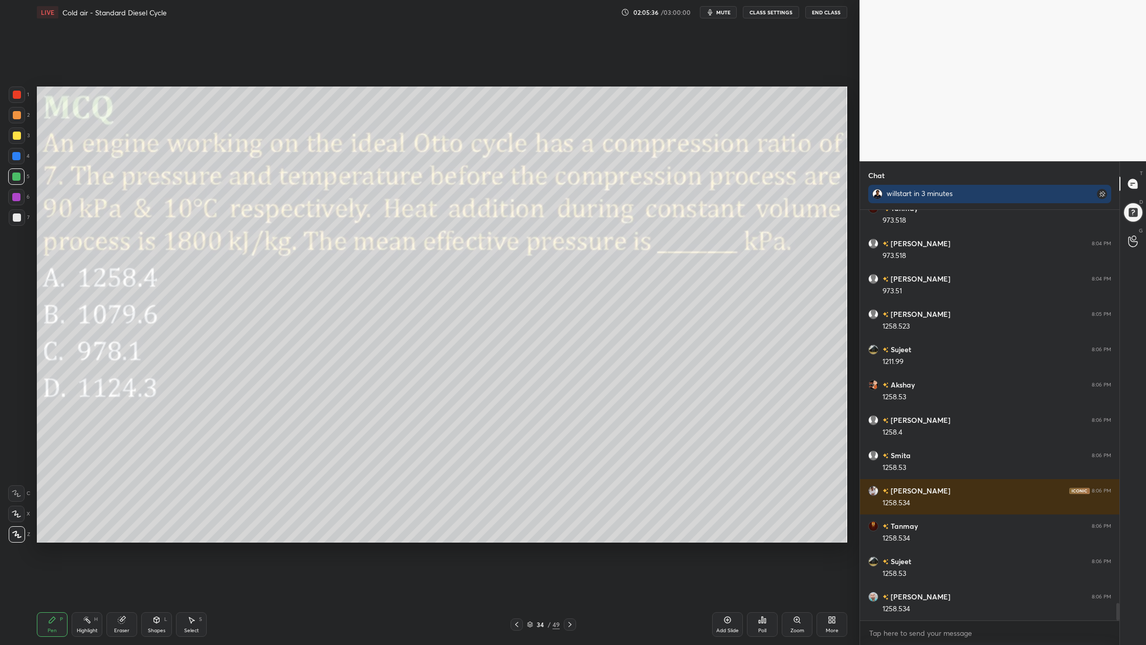
drag, startPoint x: 19, startPoint y: 94, endPoint x: 20, endPoint y: 106, distance: 12.3
click at [19, 98] on div at bounding box center [17, 95] width 8 height 8
click at [17, 175] on div at bounding box center [16, 176] width 8 height 8
click at [532, 599] on icon at bounding box center [530, 623] width 5 height 3
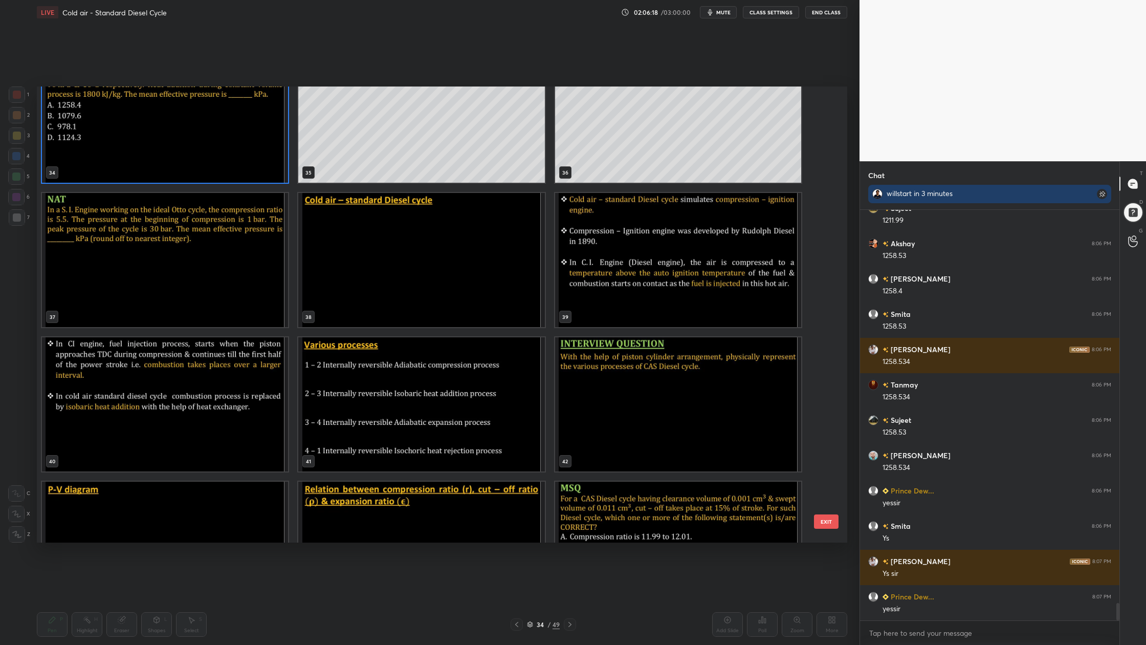
scroll to position [9357, 0]
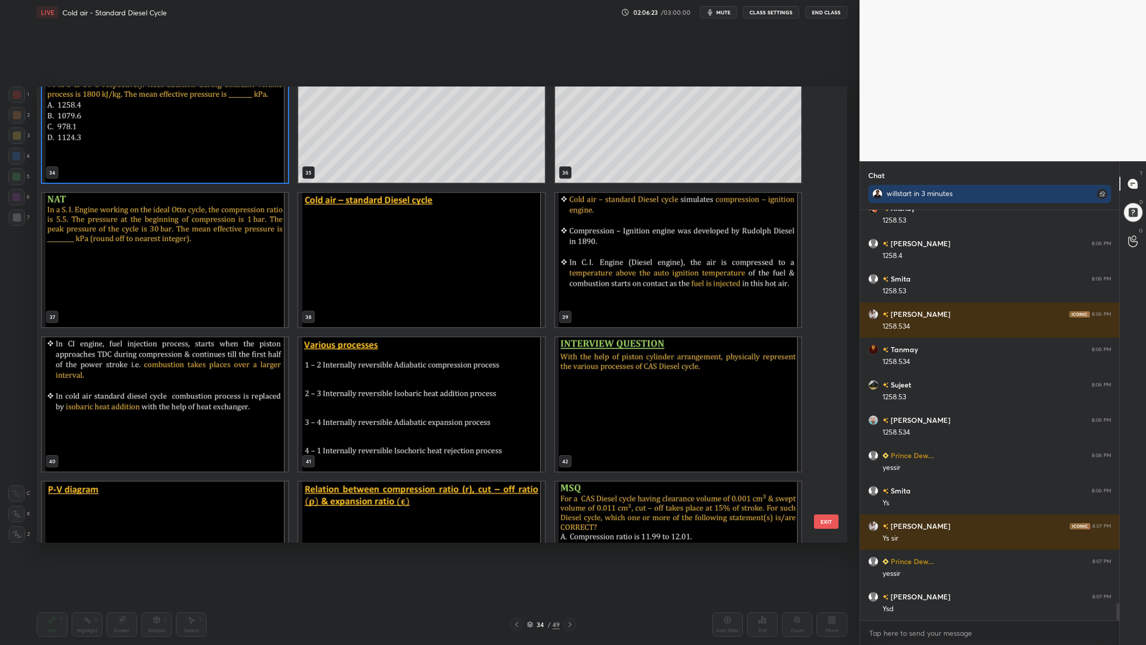
click at [163, 278] on img "grid" at bounding box center [165, 260] width 246 height 134
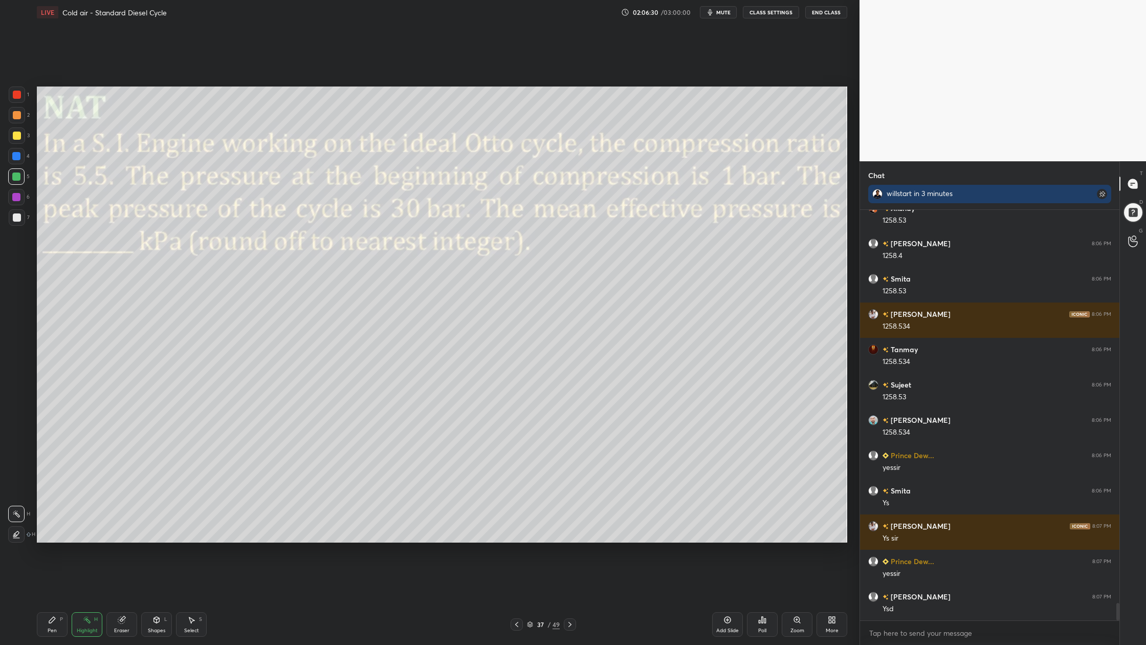
drag, startPoint x: 18, startPoint y: 91, endPoint x: 31, endPoint y: 96, distance: 13.6
click at [23, 94] on div at bounding box center [17, 94] width 16 height 16
drag, startPoint x: 15, startPoint y: 97, endPoint x: 14, endPoint y: 103, distance: 6.7
click at [14, 102] on div at bounding box center [17, 94] width 16 height 16
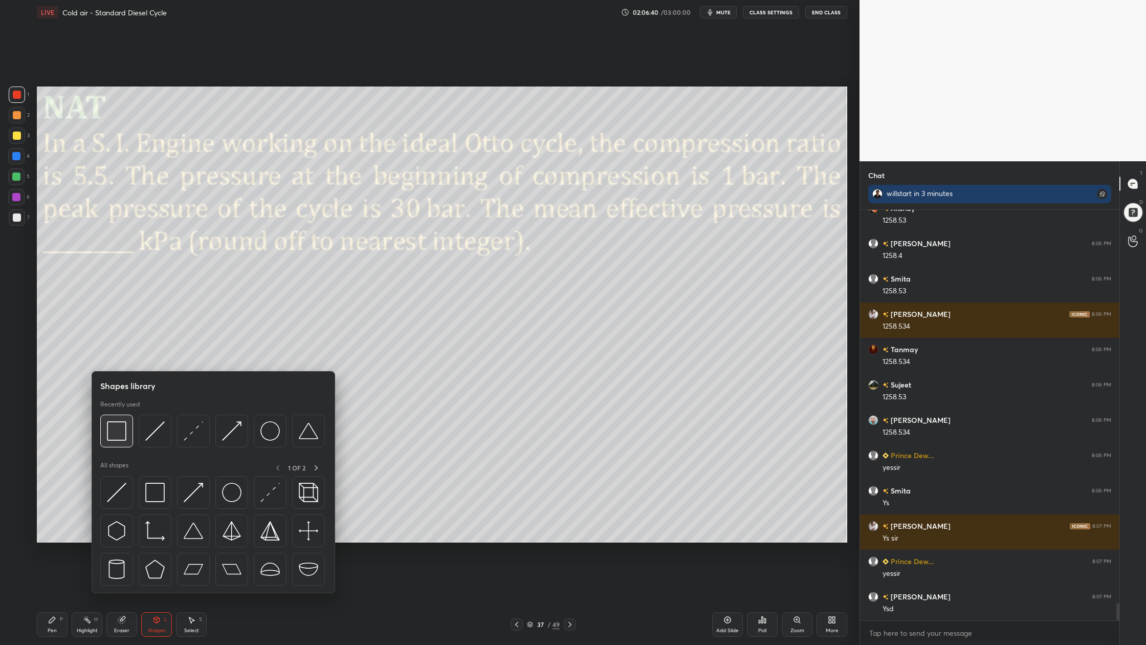
click at [121, 443] on div at bounding box center [116, 431] width 33 height 33
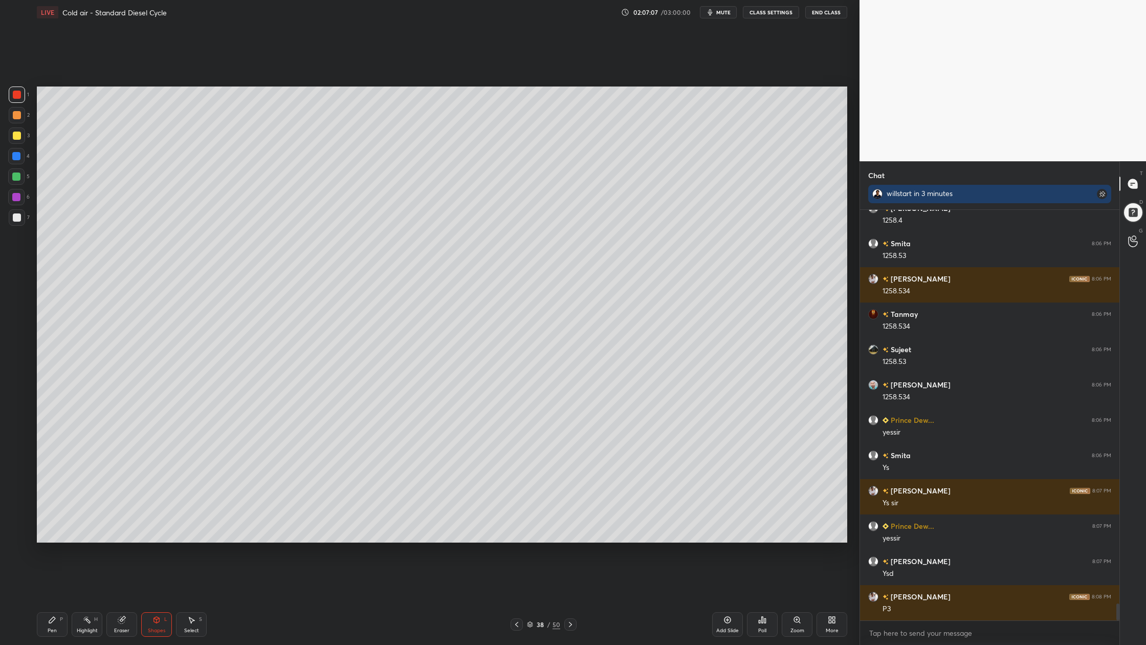
scroll to position [9428, 0]
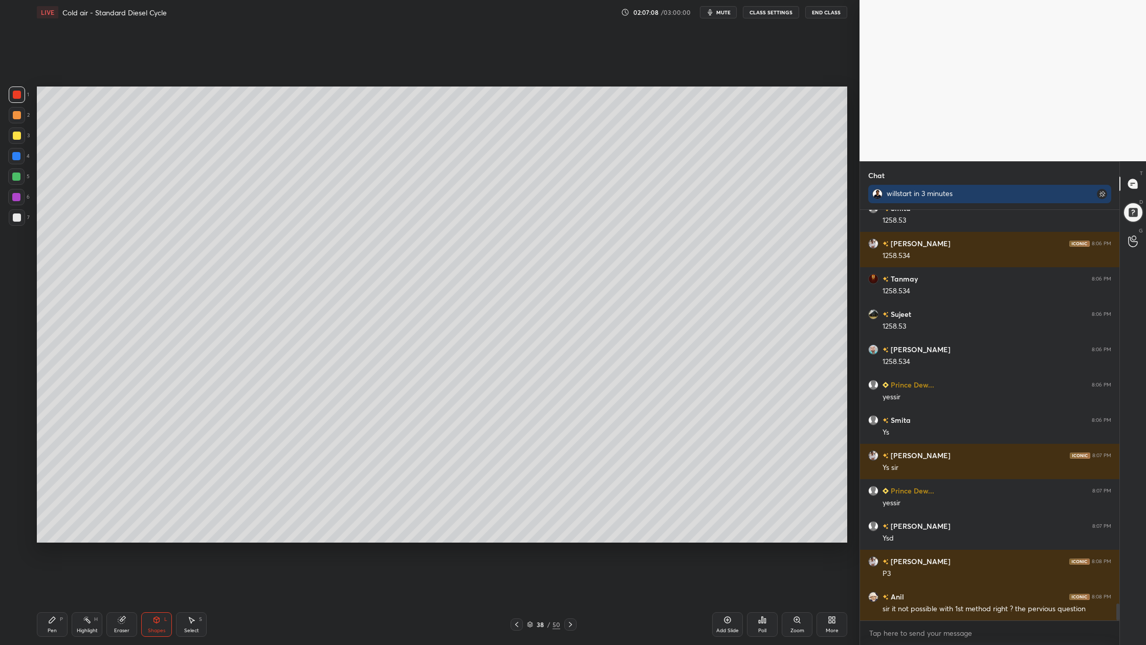
click at [18, 136] on div at bounding box center [17, 136] width 8 height 8
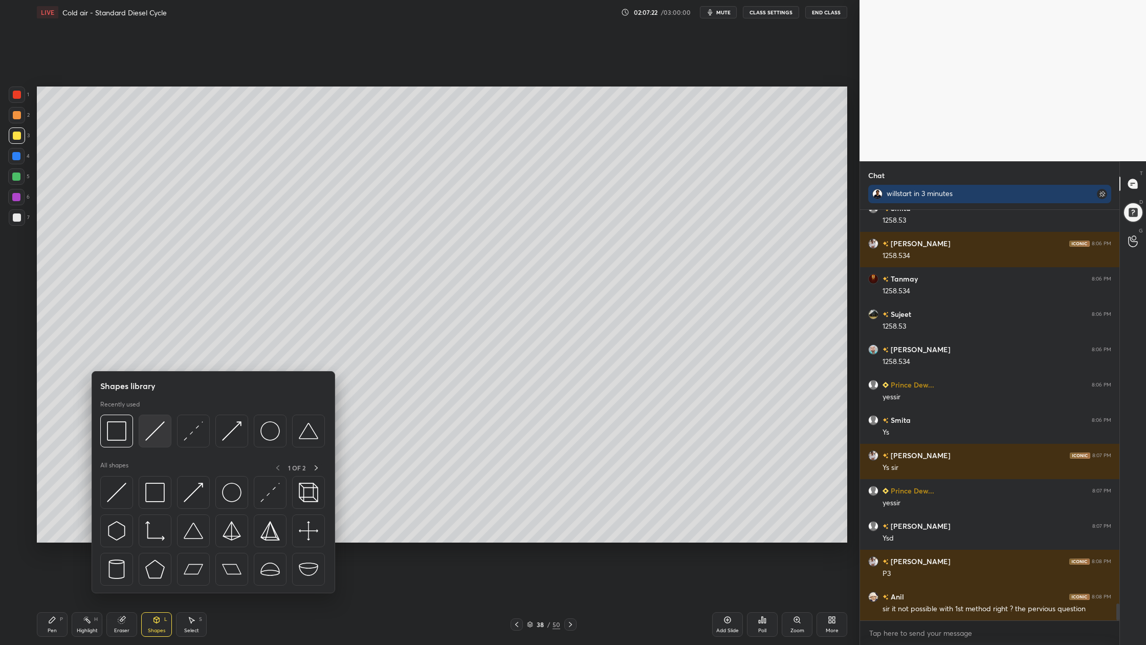
click at [150, 444] on div at bounding box center [155, 431] width 33 height 33
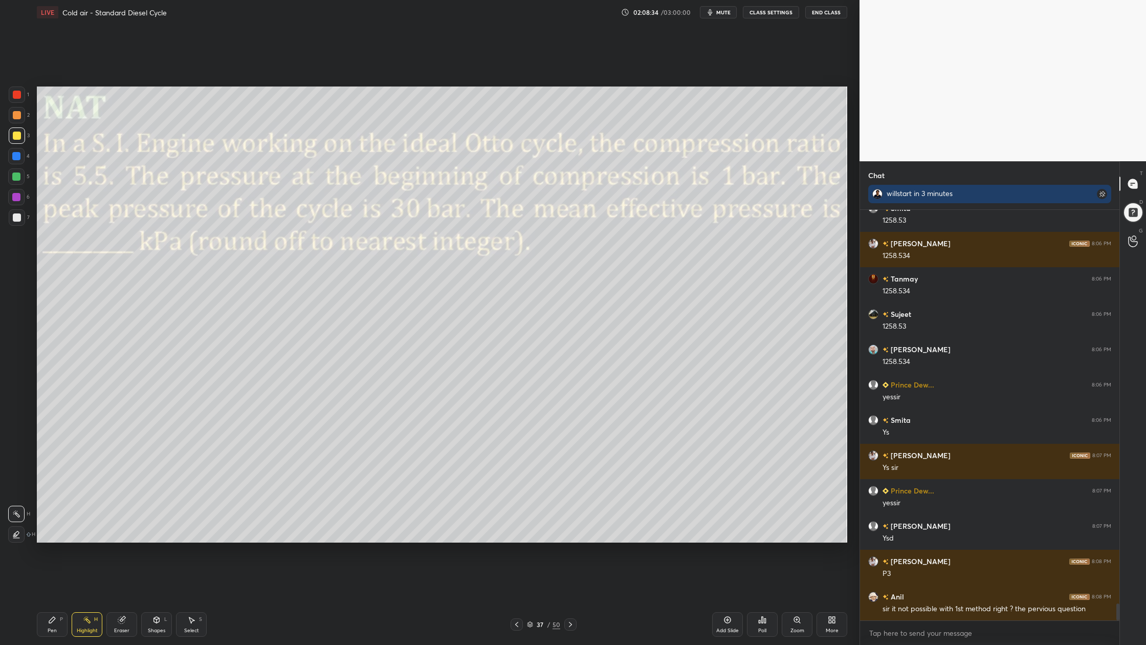
scroll to position [9463, 0]
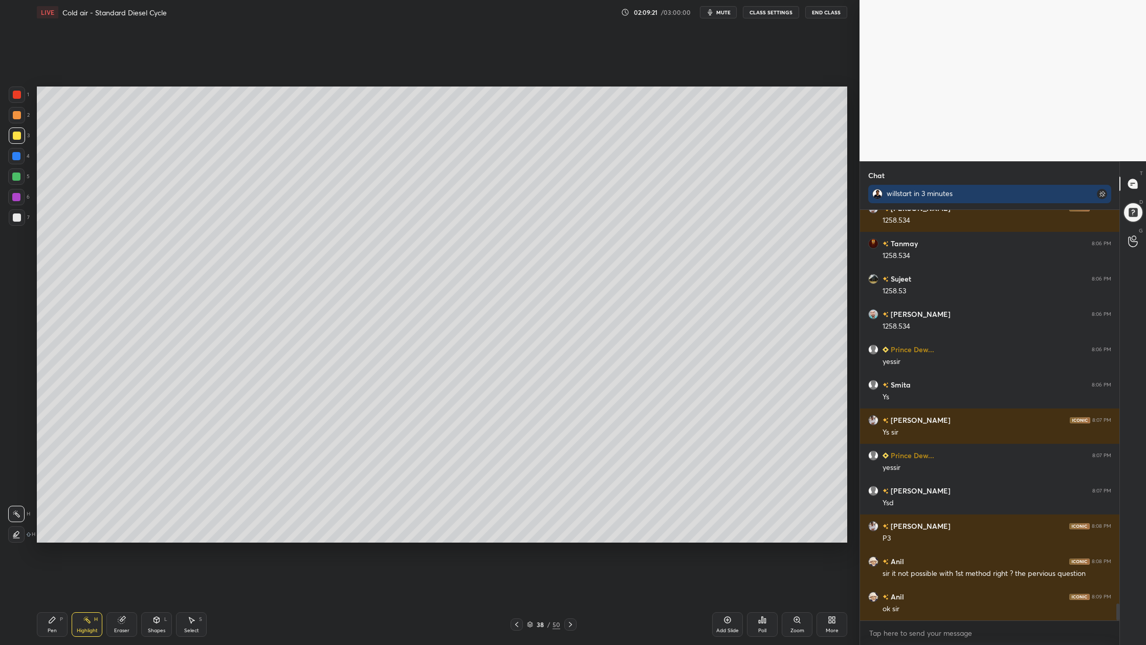
click at [19, 179] on div at bounding box center [16, 176] width 8 height 8
drag, startPoint x: 18, startPoint y: 136, endPoint x: 16, endPoint y: 143, distance: 7.3
click at [17, 137] on div at bounding box center [17, 136] width 8 height 8
click at [530, 599] on icon at bounding box center [530, 624] width 6 height 6
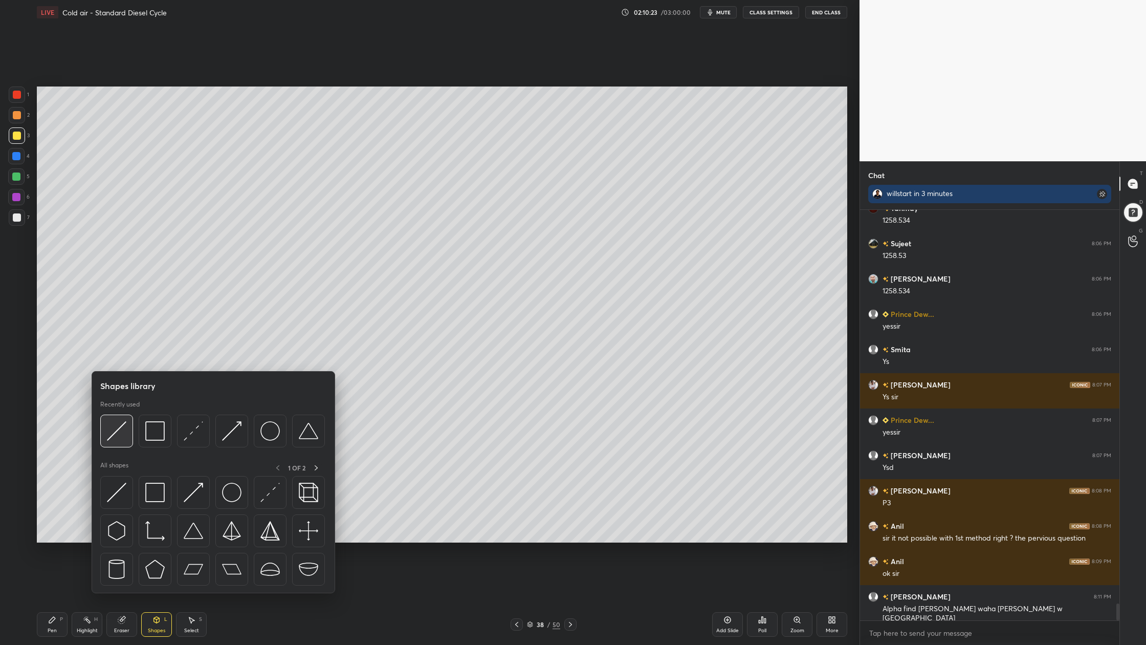
click at [120, 437] on img at bounding box center [116, 430] width 19 height 19
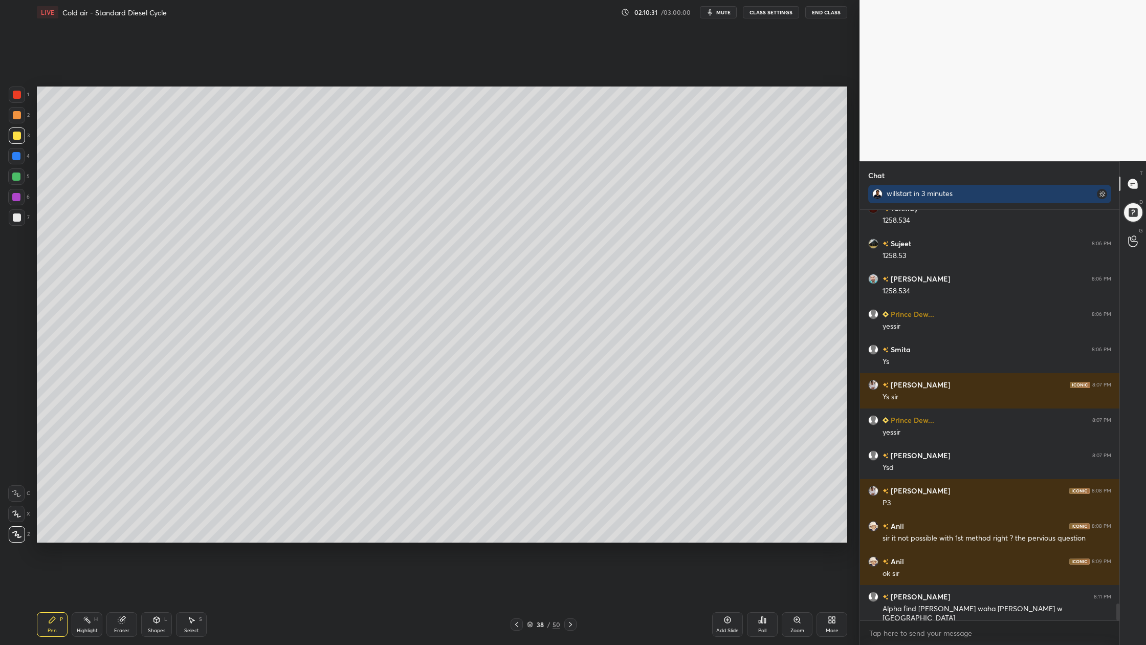
click at [13, 219] on div at bounding box center [17, 217] width 8 height 8
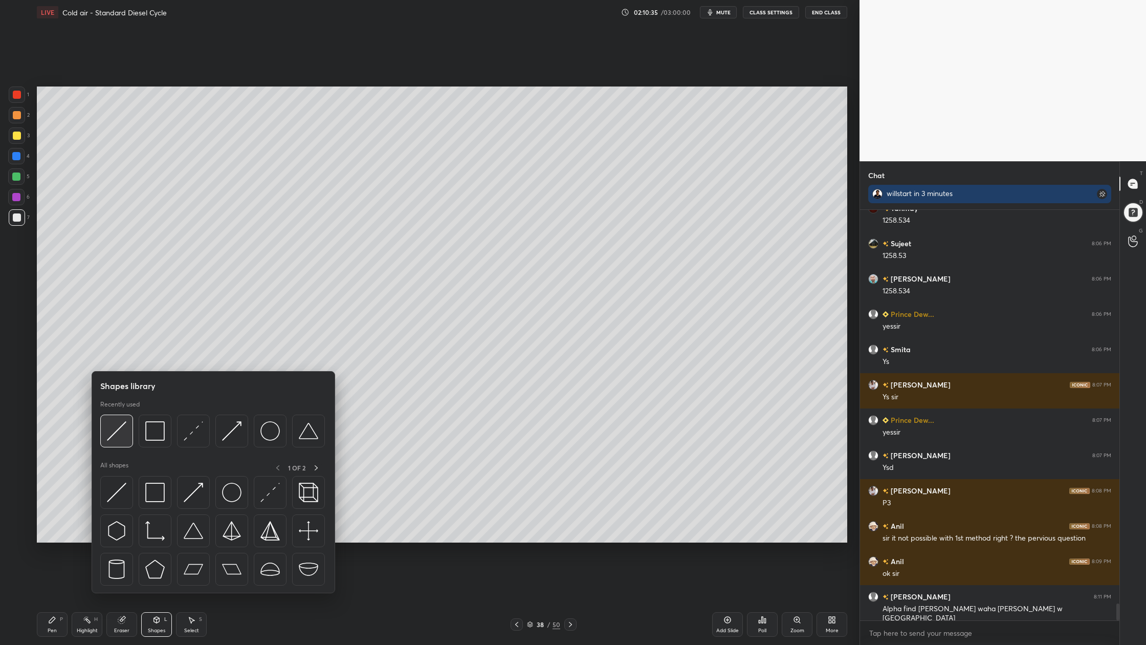
click at [119, 439] on img at bounding box center [116, 430] width 19 height 19
click at [230, 450] on div at bounding box center [212, 434] width 225 height 38
click at [231, 443] on div at bounding box center [231, 431] width 33 height 33
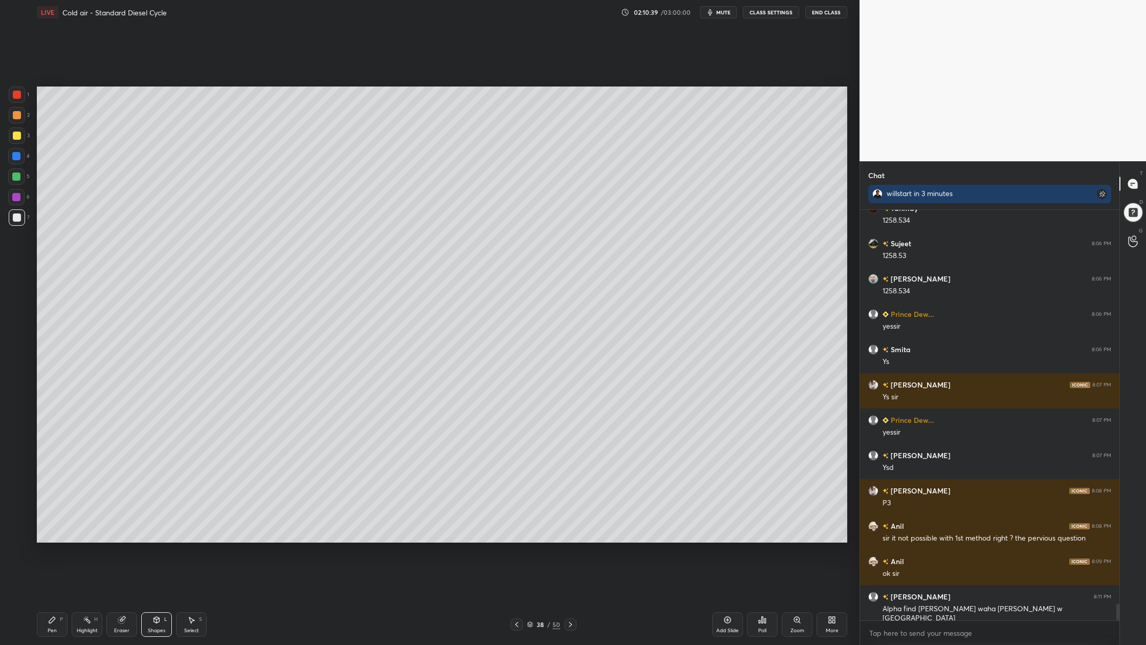
click at [18, 134] on div at bounding box center [17, 136] width 8 height 8
click at [14, 220] on div at bounding box center [17, 217] width 8 height 8
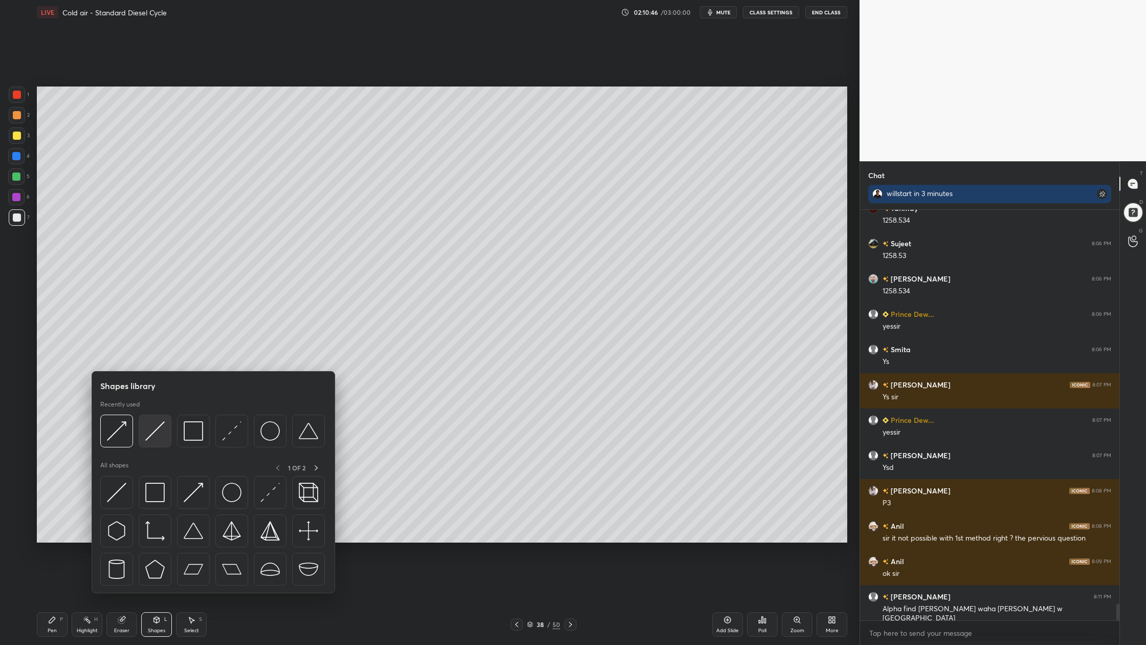
click at [158, 444] on div at bounding box center [155, 431] width 33 height 33
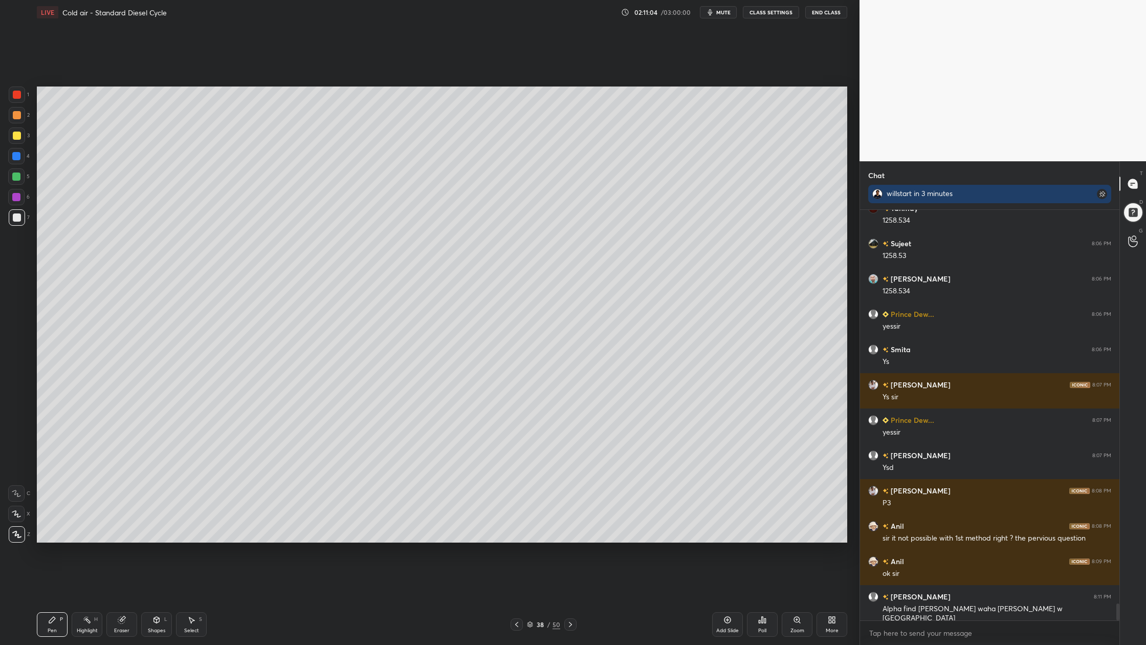
scroll to position [9534, 0]
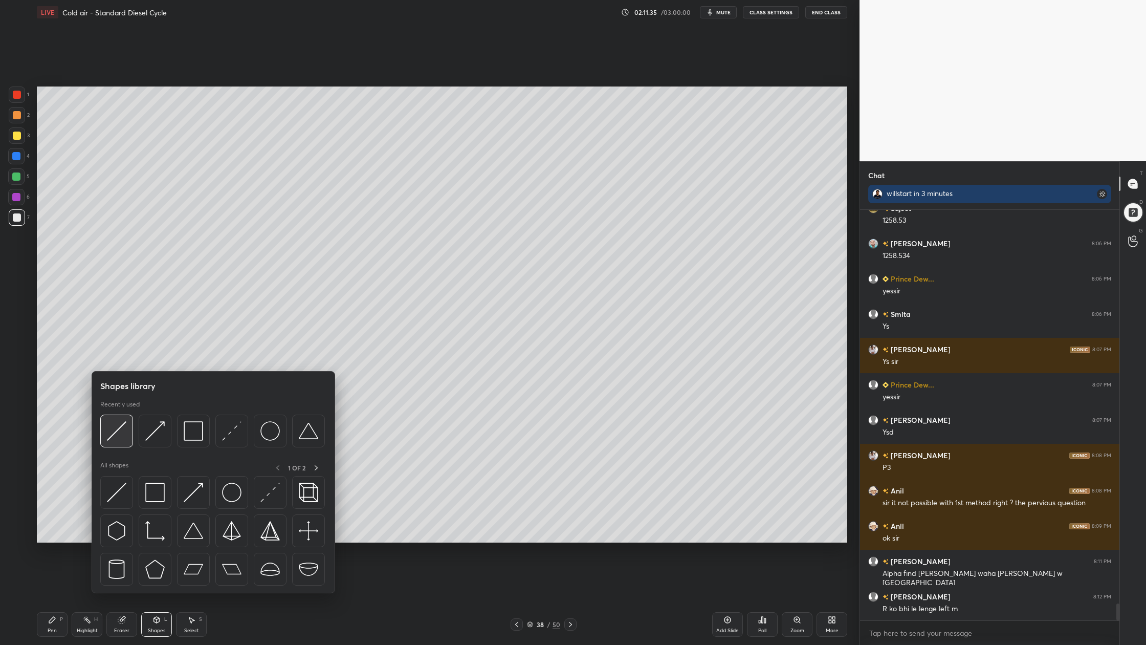
click at [115, 439] on img at bounding box center [116, 430] width 19 height 19
click at [119, 444] on div at bounding box center [116, 431] width 33 height 33
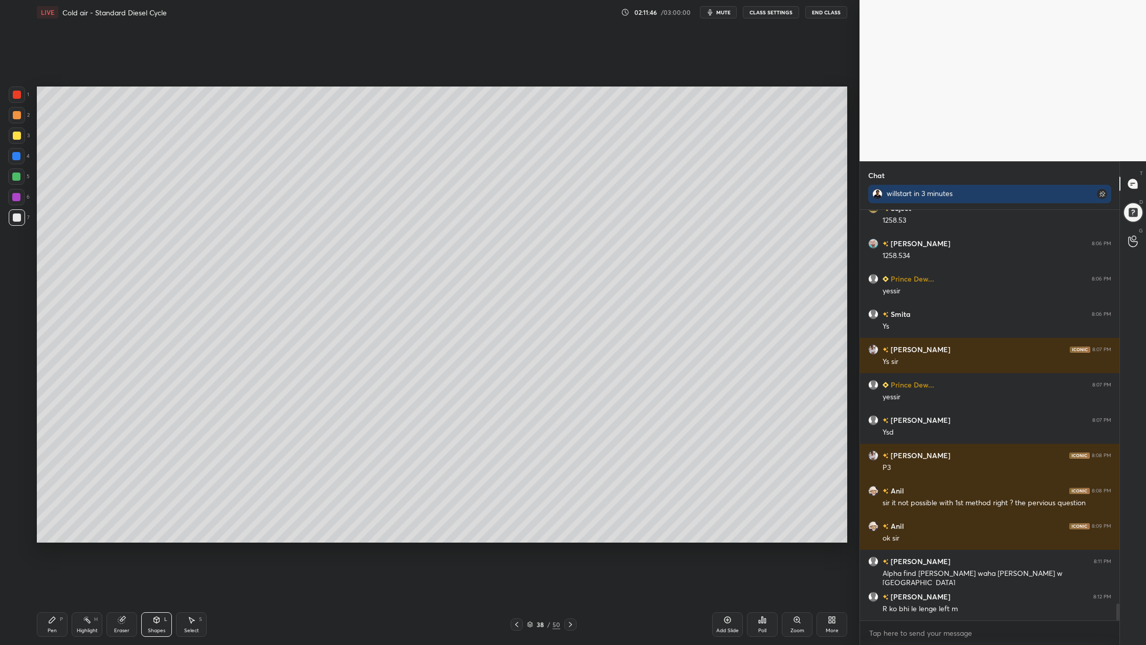
click at [19, 115] on div at bounding box center [17, 115] width 8 height 8
drag, startPoint x: 32, startPoint y: 182, endPoint x: 36, endPoint y: 187, distance: 6.6
click at [34, 185] on div "1 2 3 4 5 6 7 C X Z C X Z E E Erase all H H LIVE Cold air - Standard Diesel Cyc…" at bounding box center [426, 322] width 852 height 645
click at [19, 177] on div at bounding box center [16, 176] width 8 height 8
drag, startPoint x: 17, startPoint y: 177, endPoint x: 33, endPoint y: 186, distance: 18.3
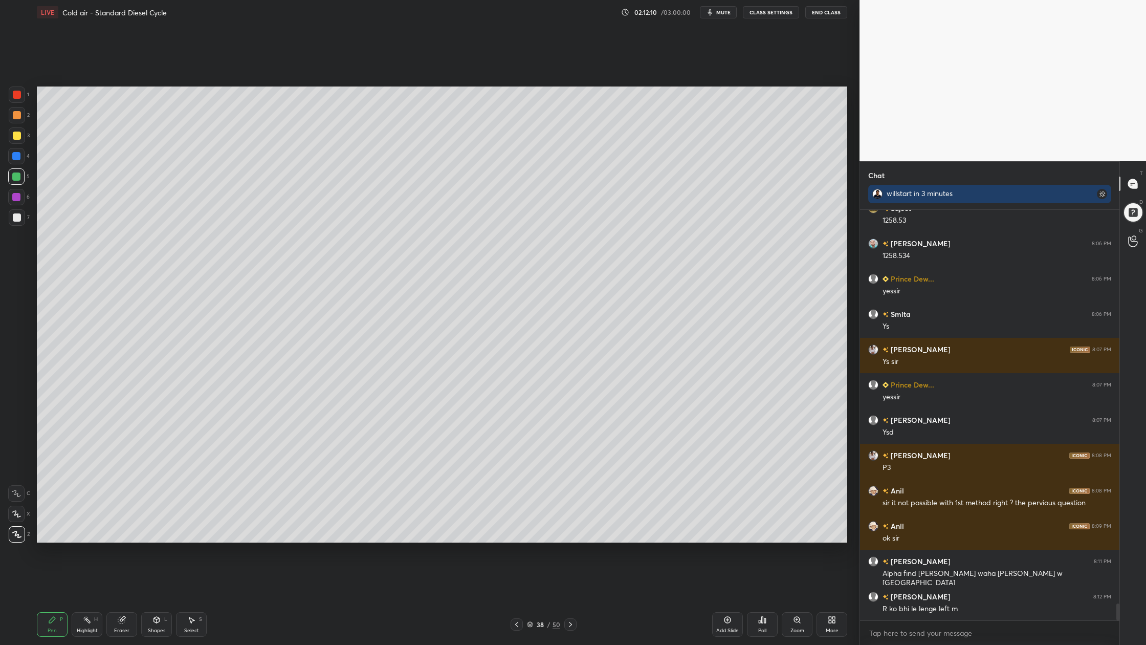
click at [17, 180] on div at bounding box center [16, 176] width 16 height 16
drag, startPoint x: 20, startPoint y: 216, endPoint x: 20, endPoint y: 222, distance: 5.7
click at [18, 219] on div at bounding box center [17, 217] width 16 height 16
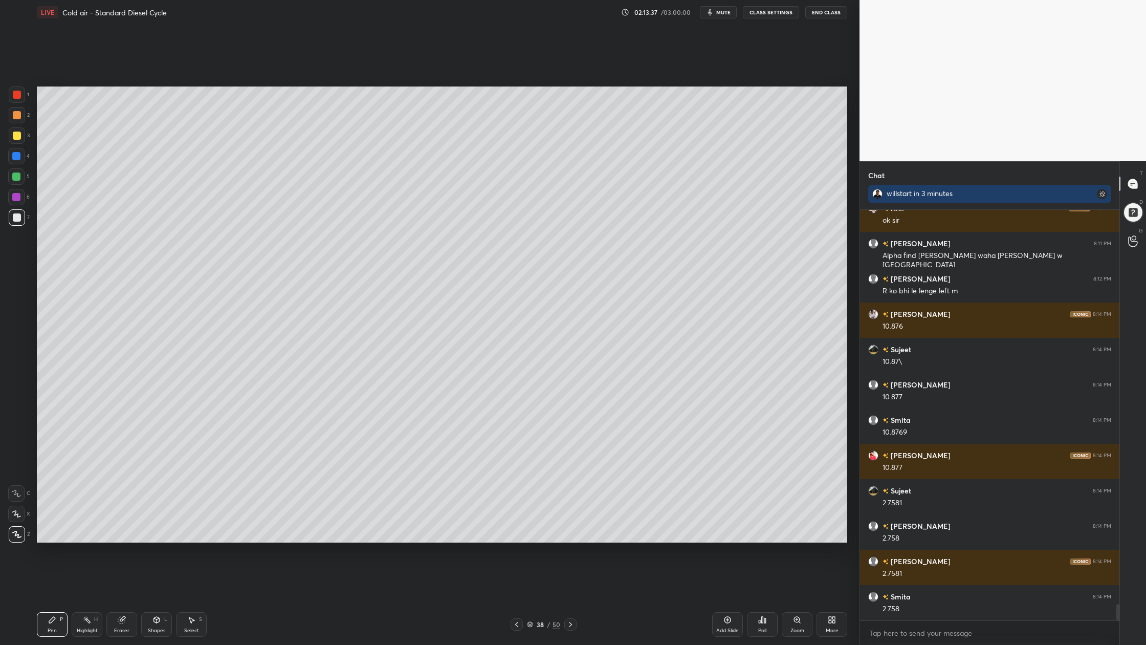
scroll to position [9887, 0]
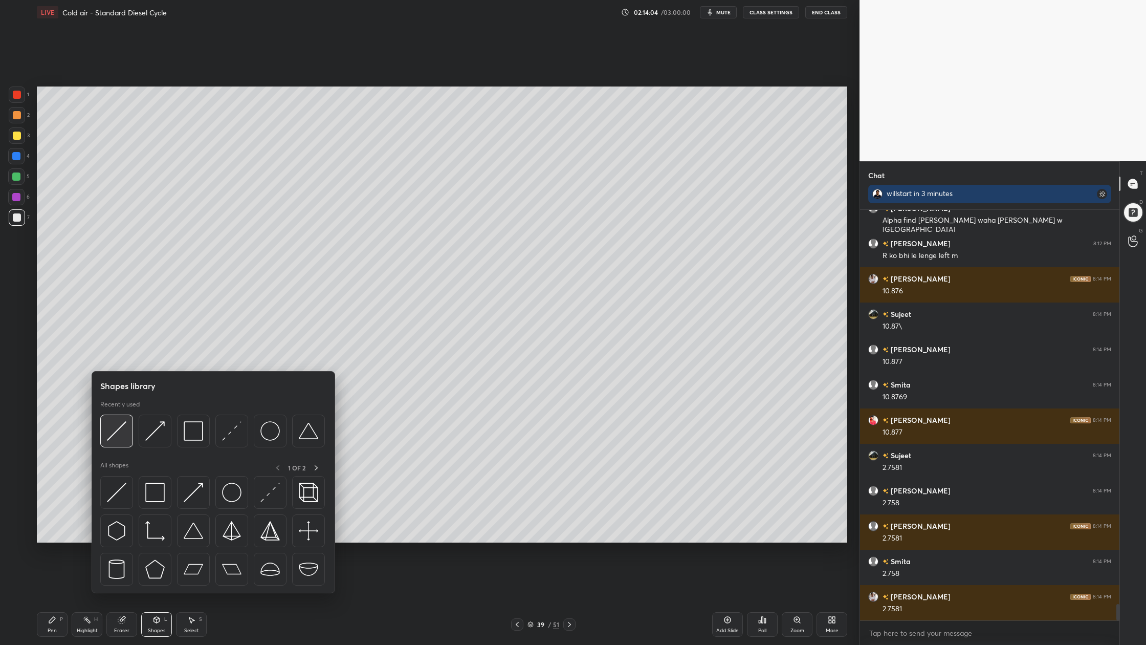
click at [119, 441] on div at bounding box center [116, 431] width 33 height 33
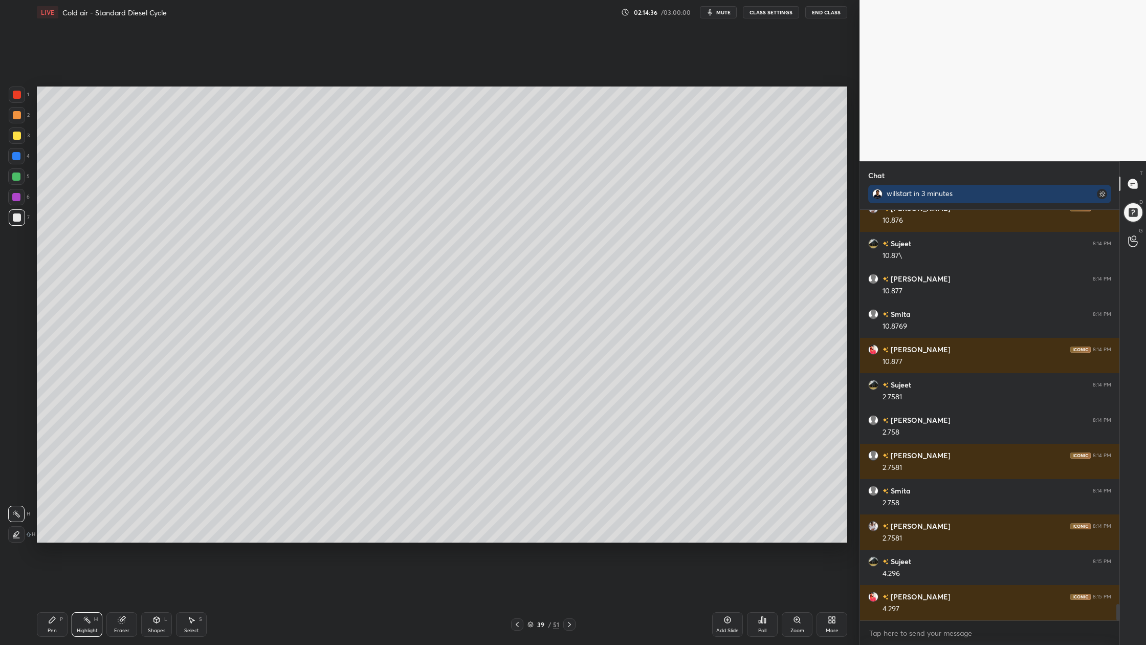
scroll to position [9993, 0]
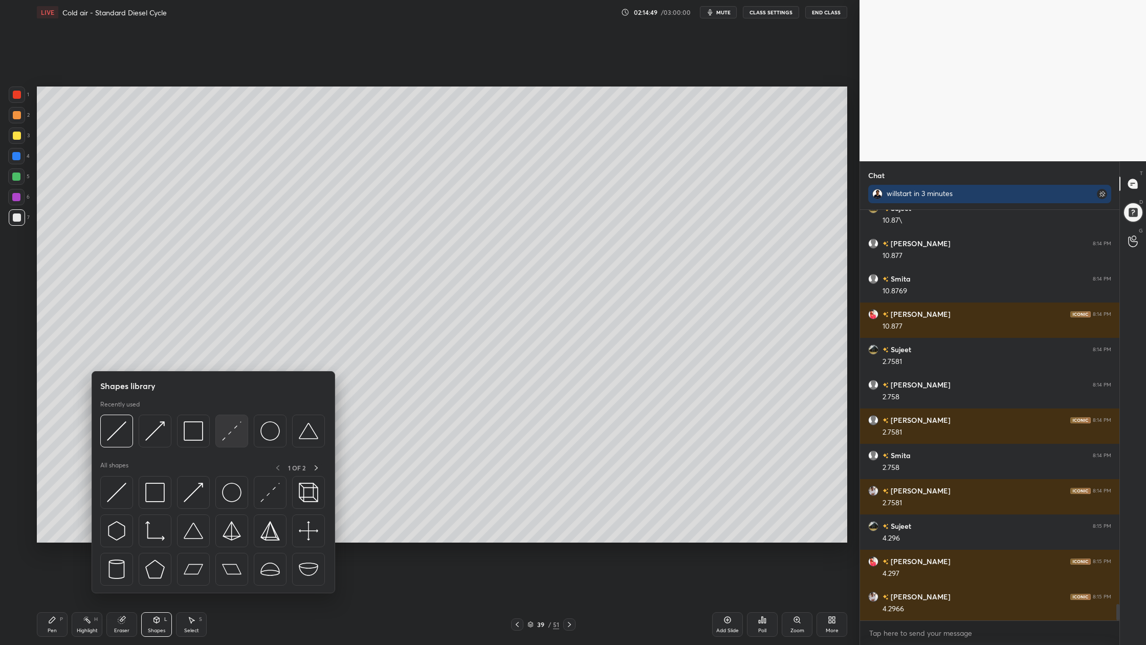
click at [233, 437] on img at bounding box center [231, 430] width 19 height 19
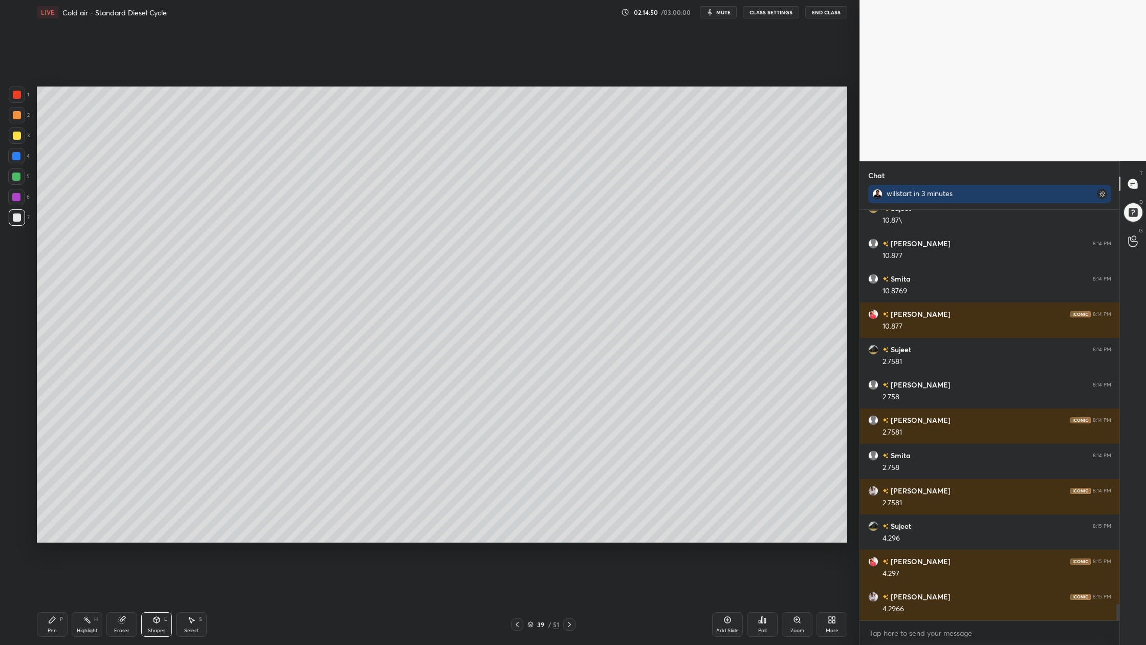
click at [21, 176] on div at bounding box center [16, 176] width 16 height 16
click at [18, 220] on div at bounding box center [17, 217] width 8 height 8
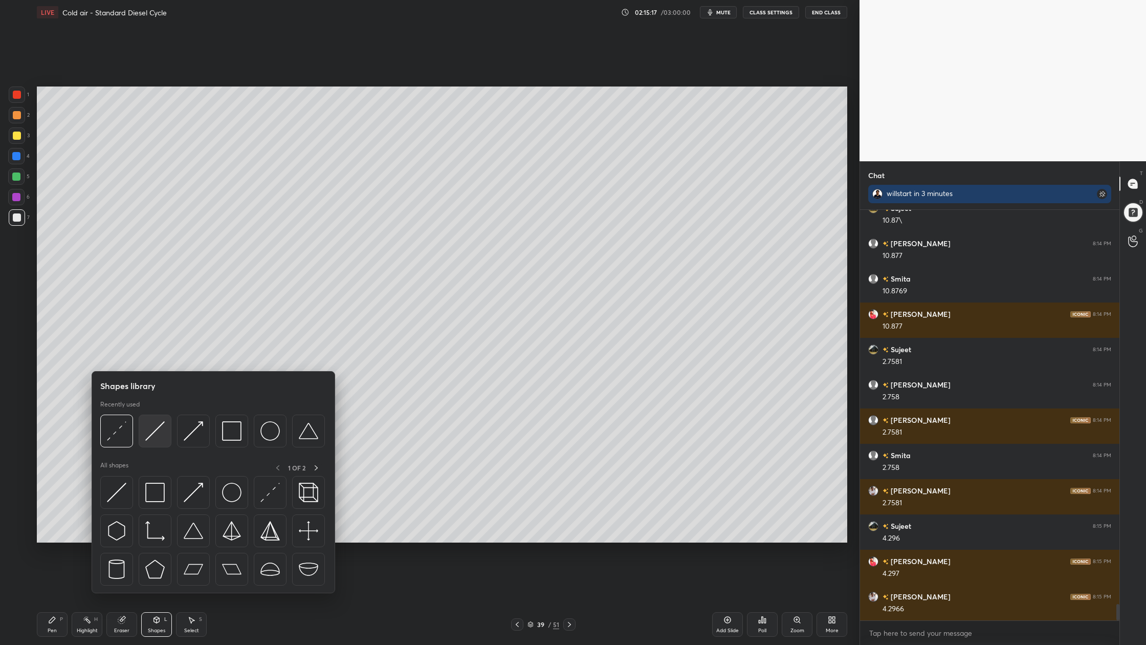
click at [162, 445] on div at bounding box center [155, 431] width 33 height 33
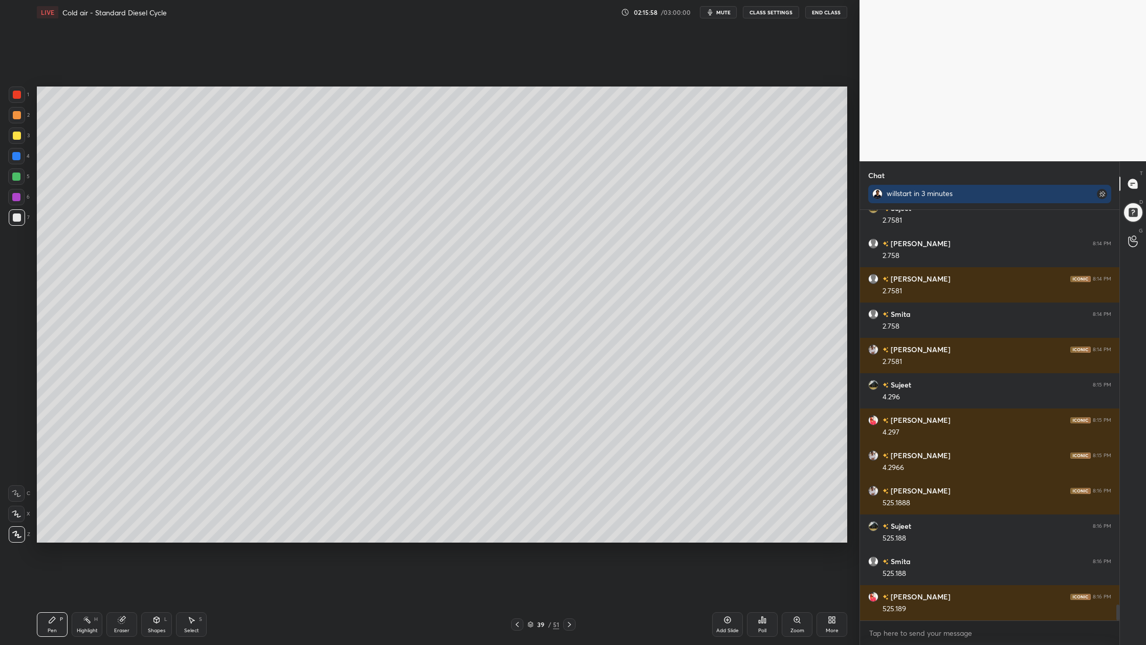
scroll to position [10169, 0]
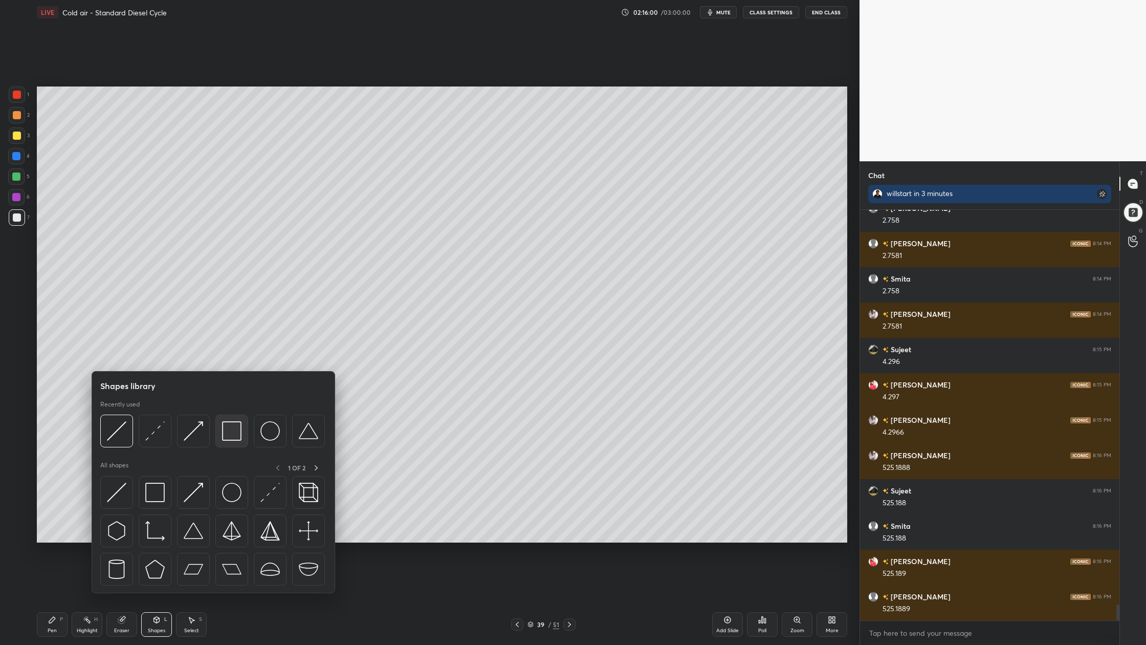
click at [242, 443] on div at bounding box center [231, 431] width 33 height 33
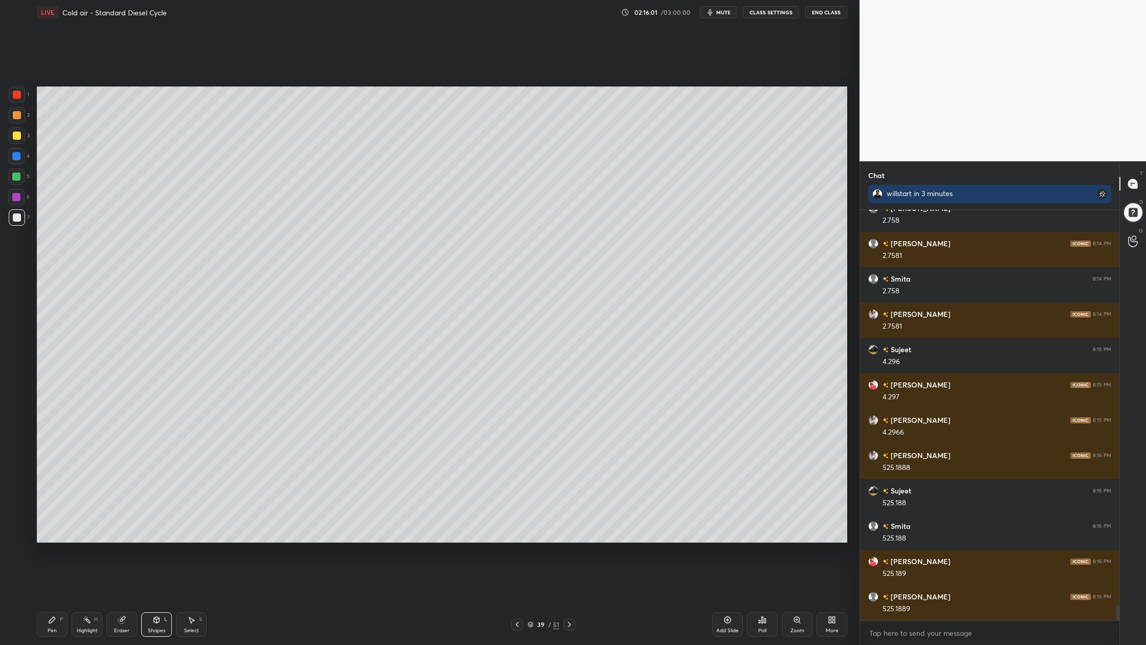
drag, startPoint x: 25, startPoint y: 179, endPoint x: 25, endPoint y: 209, distance: 30.7
click at [25, 182] on div "5" at bounding box center [18, 176] width 21 height 16
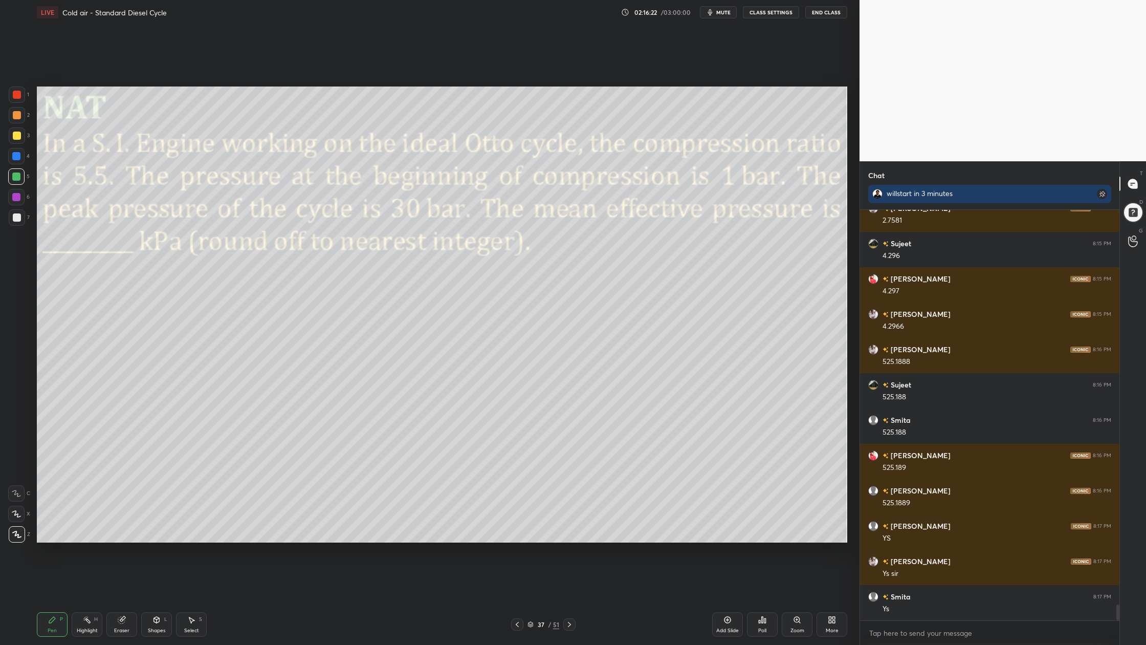
scroll to position [10311, 0]
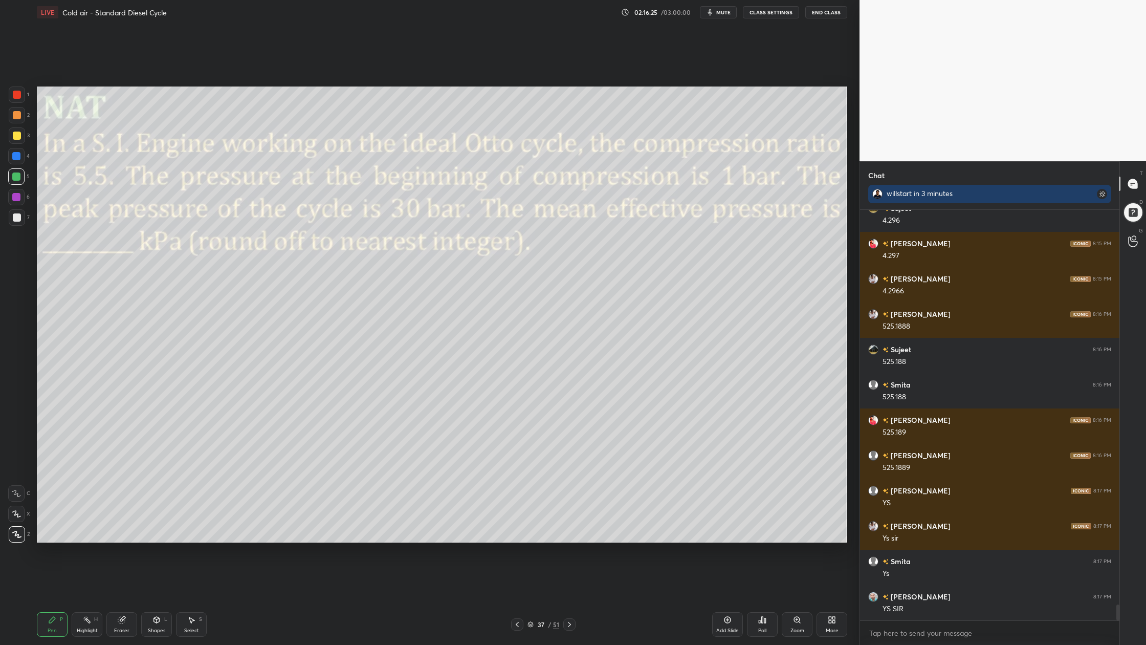
drag, startPoint x: 533, startPoint y: 625, endPoint x: 532, endPoint y: 613, distance: 12.3
click at [532, 599] on icon at bounding box center [531, 624] width 6 height 6
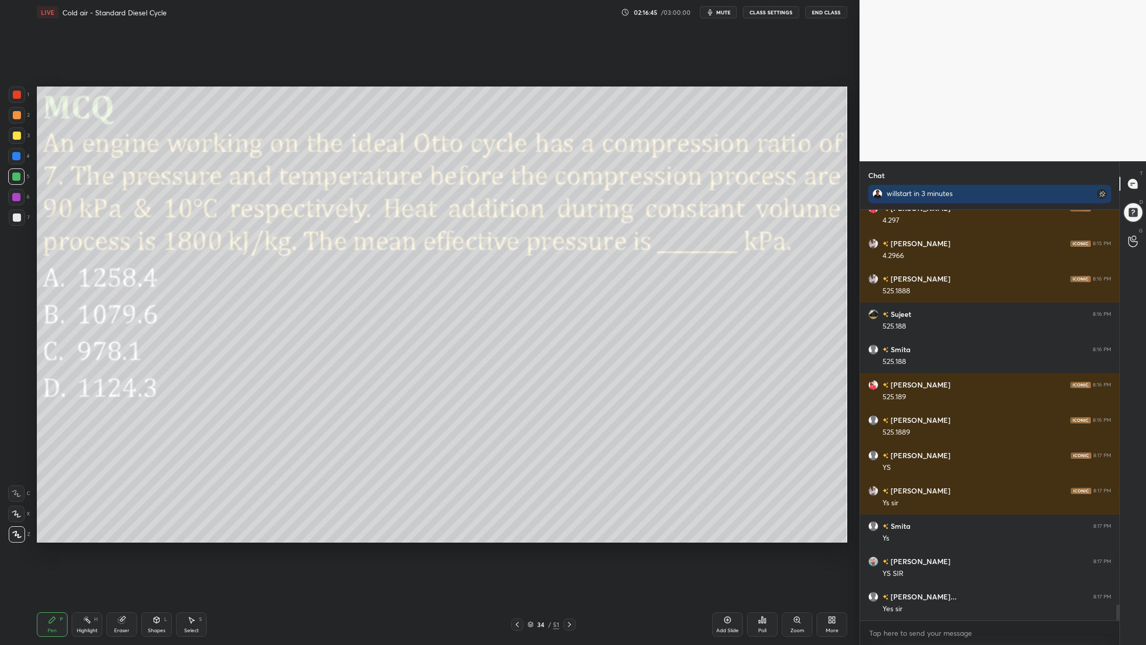
scroll to position [10381, 0]
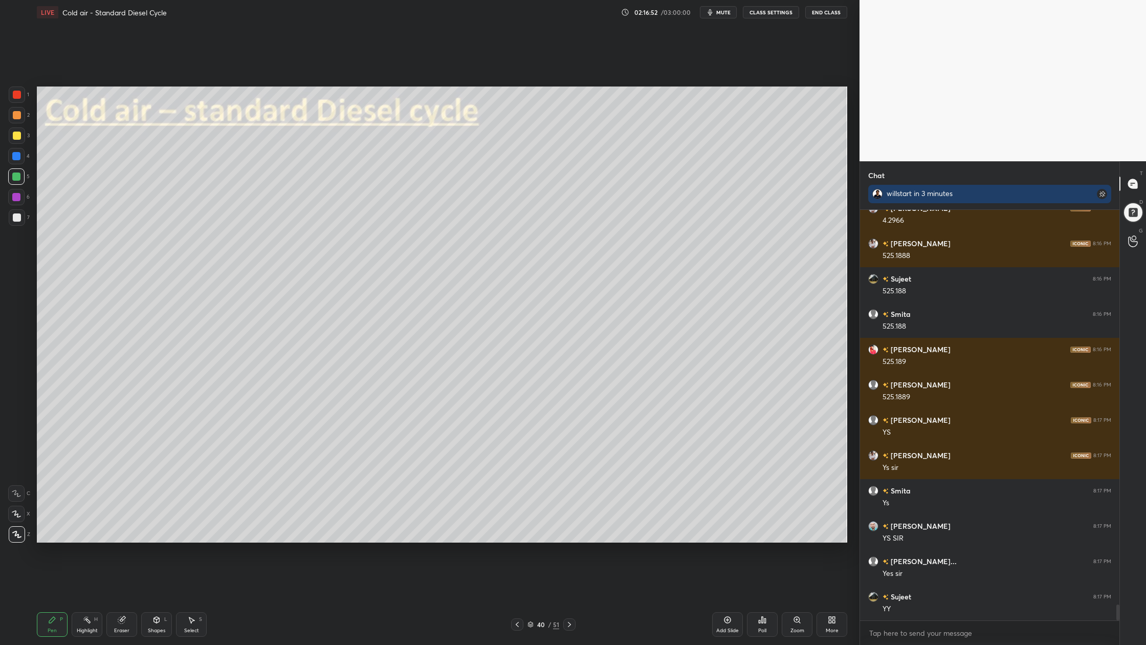
drag, startPoint x: 534, startPoint y: 623, endPoint x: 521, endPoint y: 548, distance: 76.4
click at [534, 599] on div "40 / 51" at bounding box center [544, 624] width 32 height 9
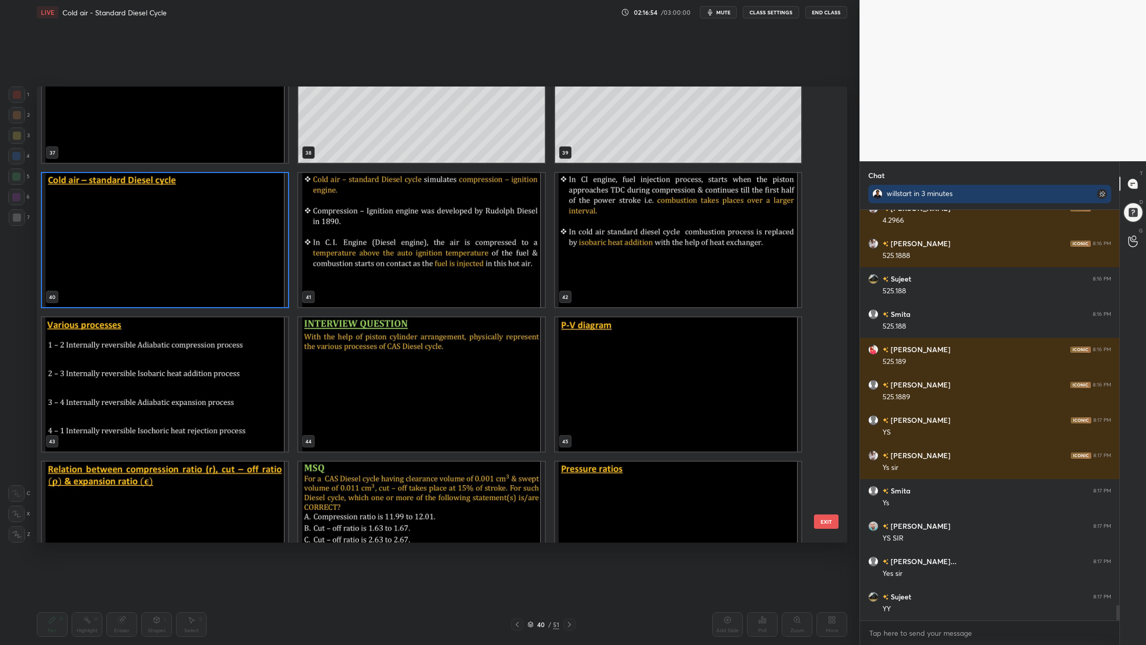
scroll to position [10417, 0]
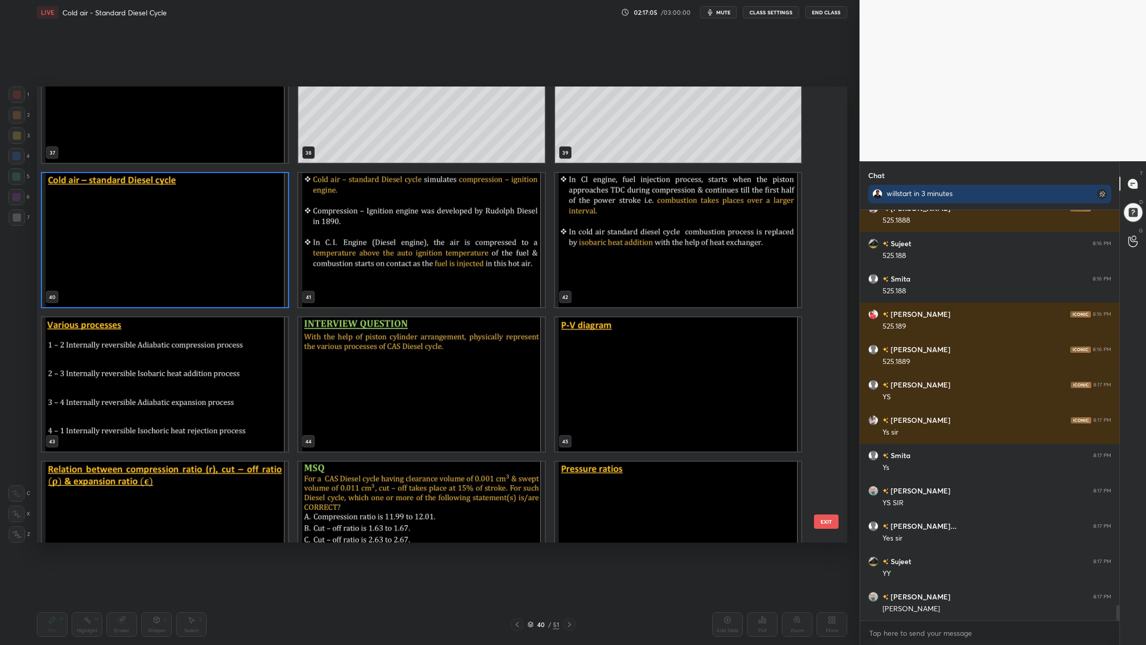
click at [225, 249] on div "37 38 39 40 41 42 43 44 45 46 47 48 49 50 51" at bounding box center [433, 314] width 793 height 456
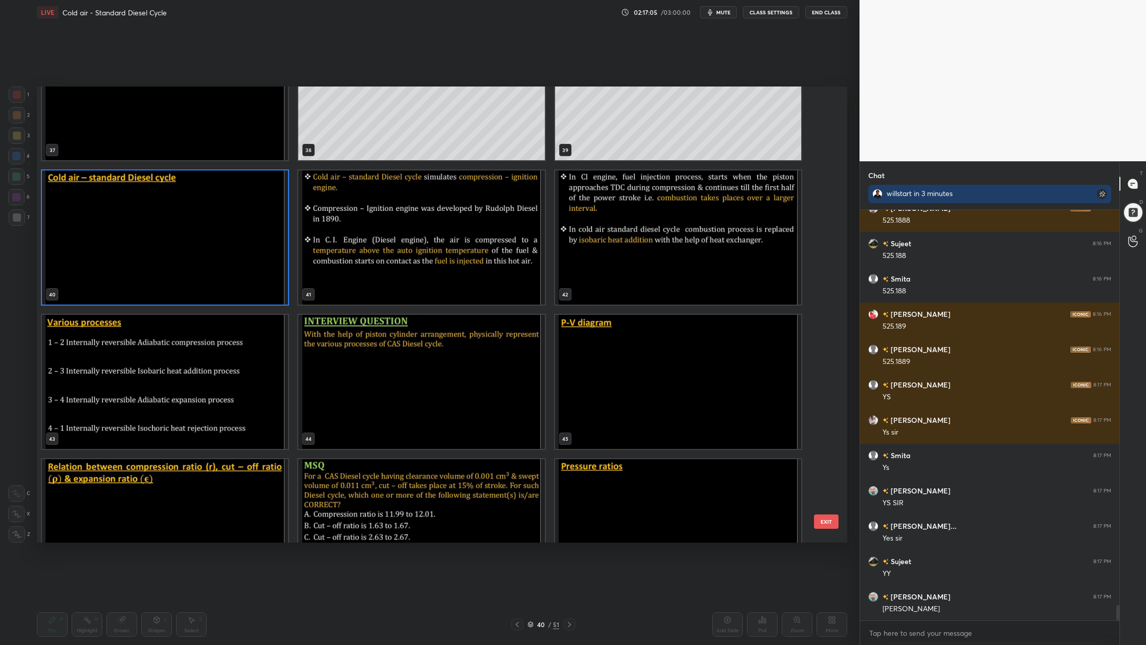
click at [225, 249] on div "37 38 39 40 41 42 43 44 45 46 47 48 49 50 51" at bounding box center [433, 314] width 793 height 456
click at [225, 249] on img "grid" at bounding box center [165, 237] width 246 height 134
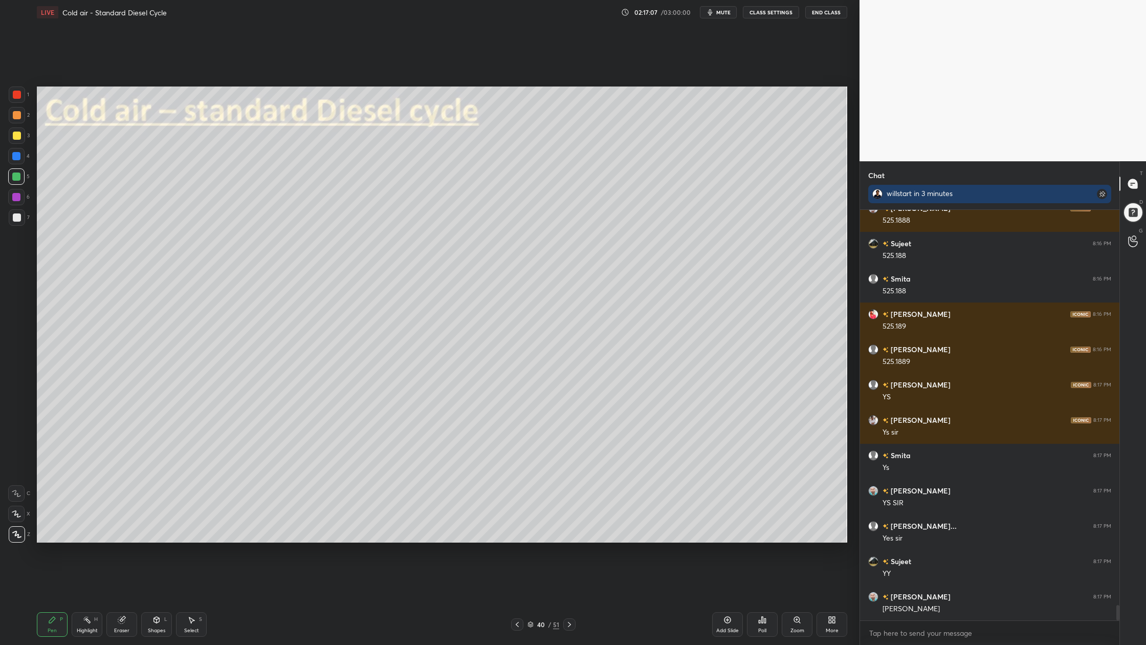
click at [225, 249] on img "grid" at bounding box center [165, 237] width 246 height 134
click at [16, 115] on div at bounding box center [17, 115] width 8 height 8
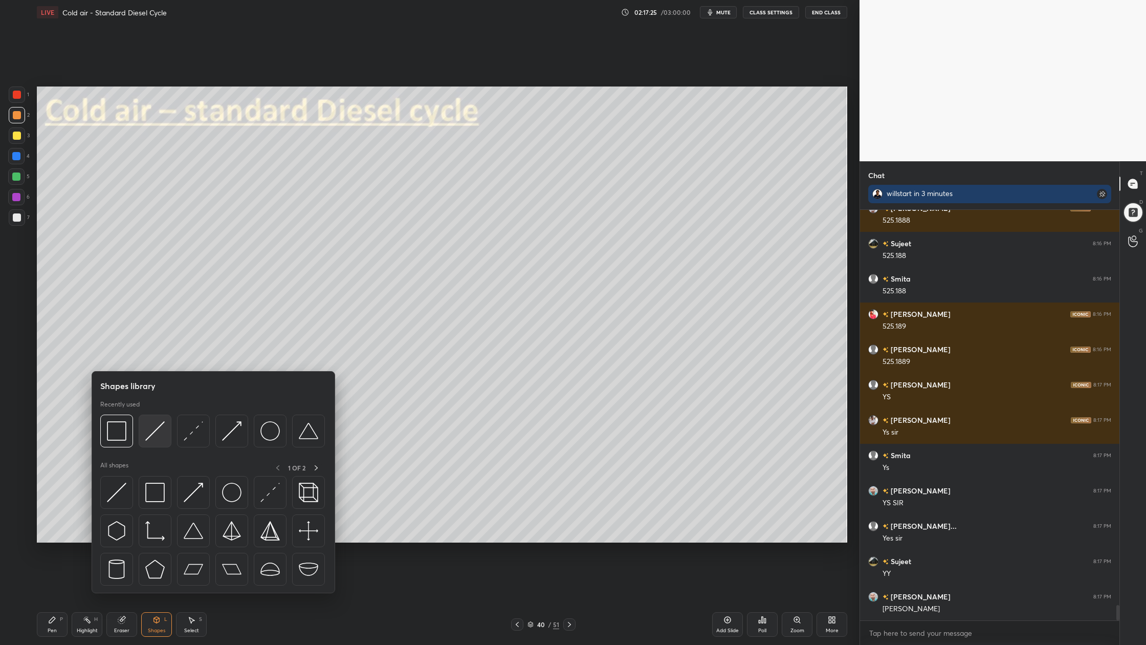
click at [157, 440] on img at bounding box center [154, 430] width 19 height 19
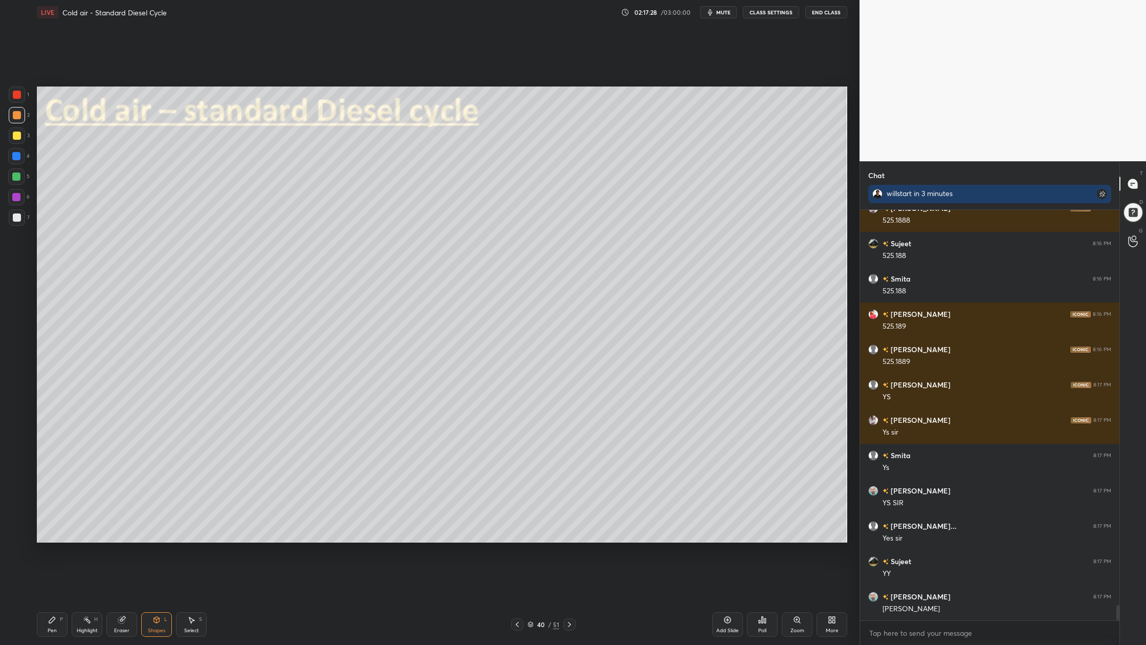
click at [18, 222] on div at bounding box center [17, 217] width 16 height 16
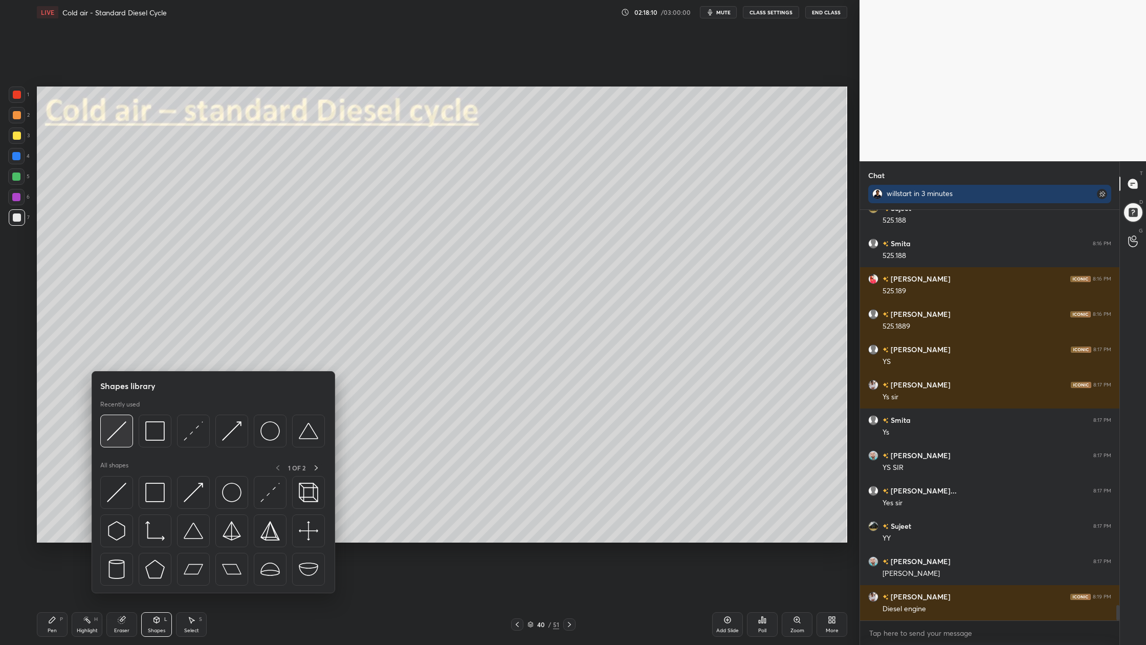
click at [116, 437] on img at bounding box center [116, 430] width 19 height 19
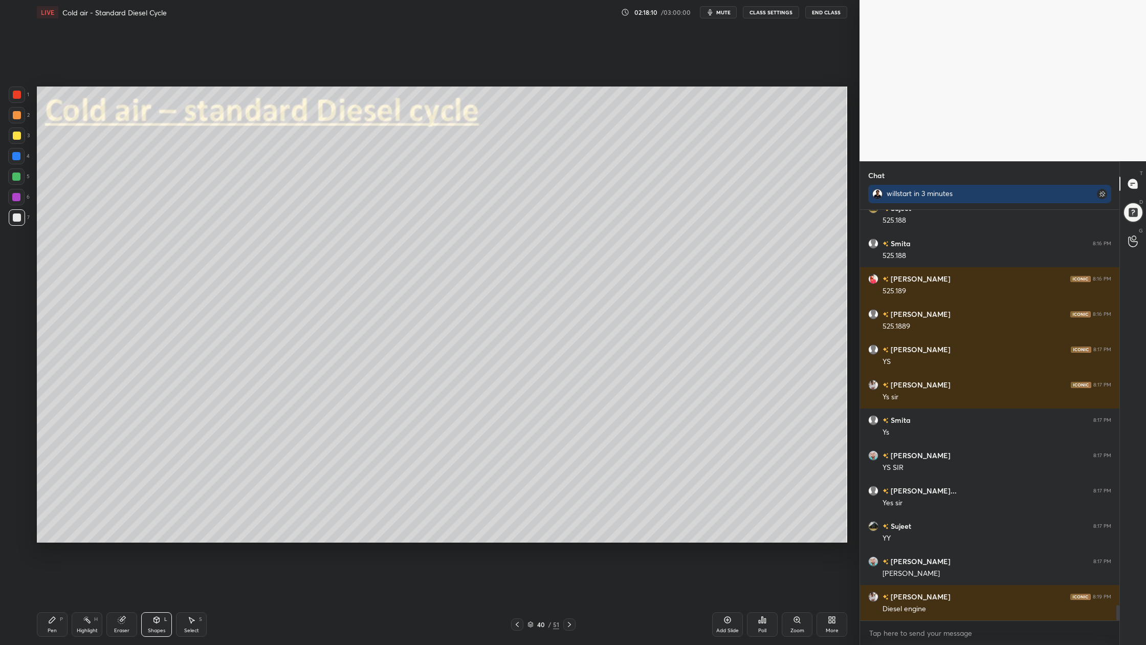
click at [19, 220] on div at bounding box center [17, 217] width 8 height 8
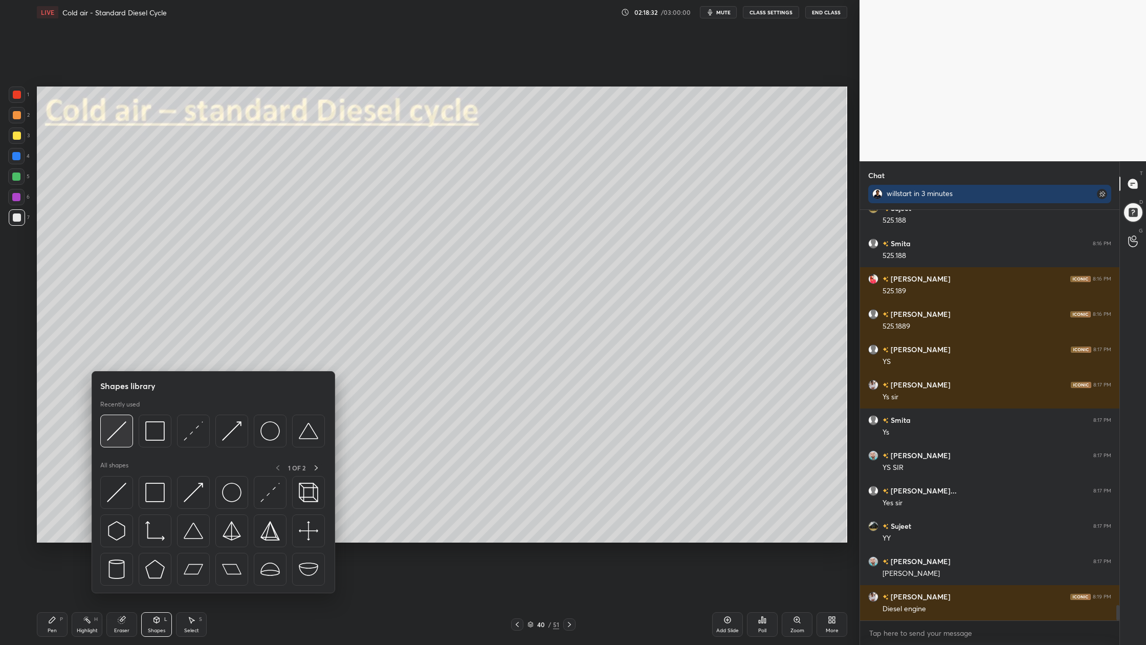
click at [118, 438] on img at bounding box center [116, 430] width 19 height 19
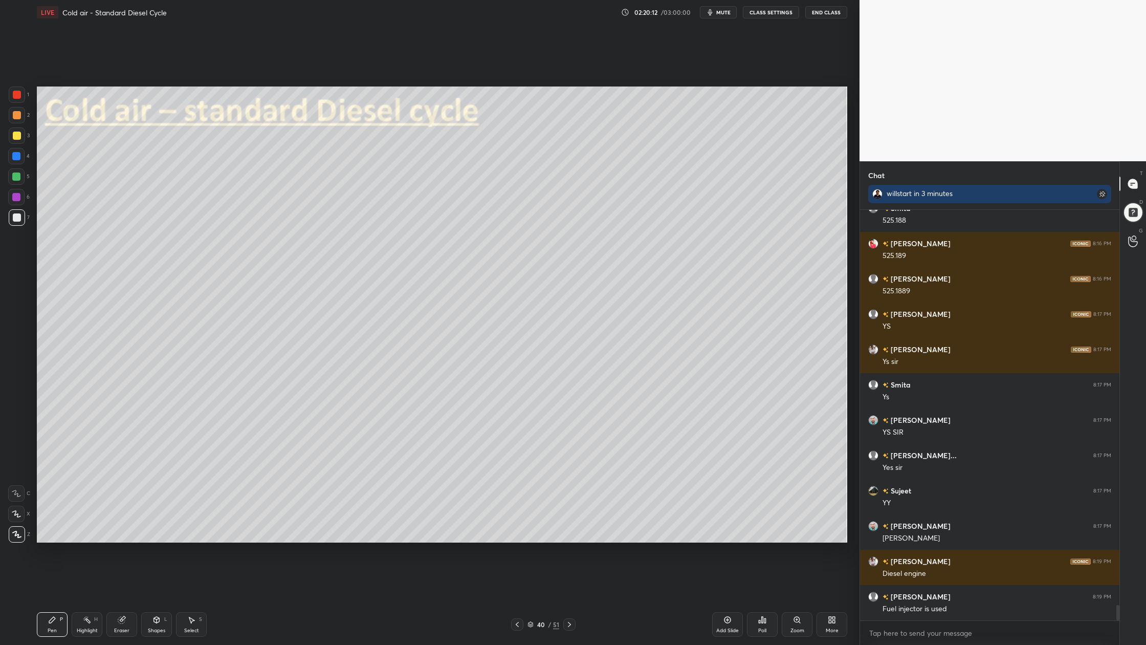
scroll to position [10523, 0]
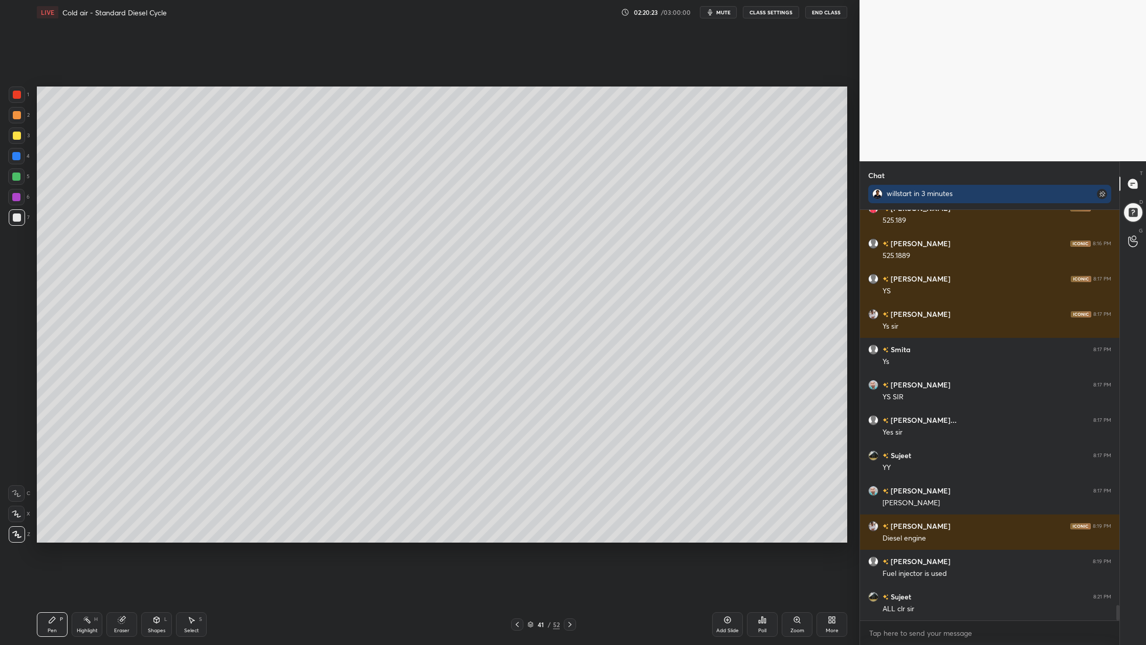
click at [20, 116] on div at bounding box center [17, 115] width 8 height 8
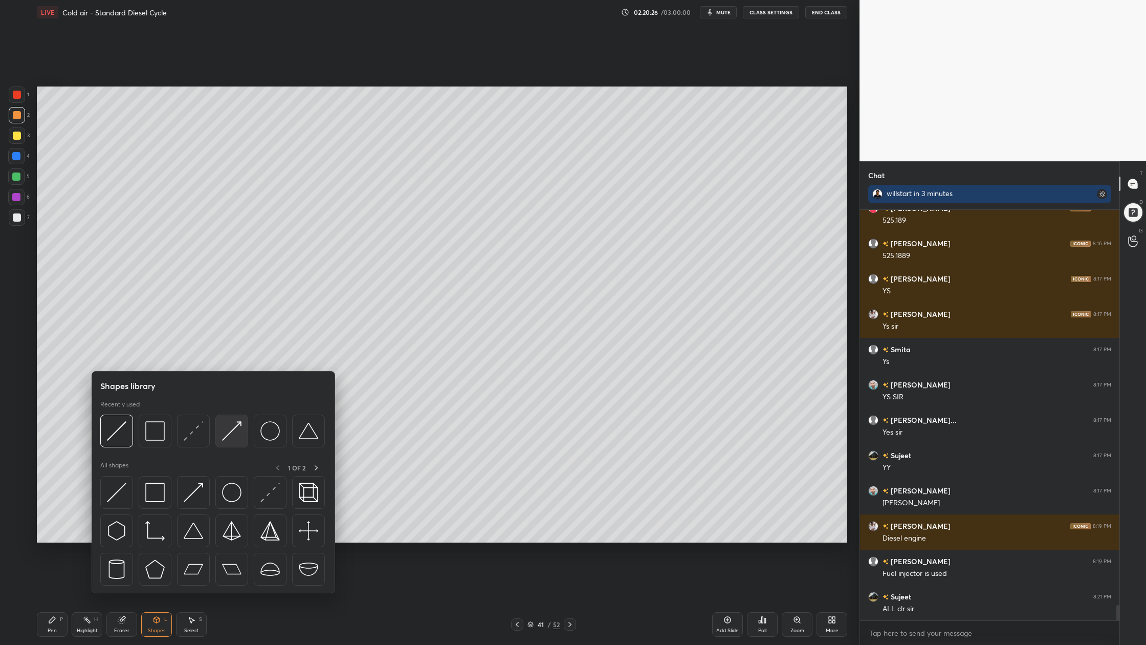
click at [234, 440] on div at bounding box center [231, 431] width 33 height 33
click at [233, 441] on img at bounding box center [231, 430] width 19 height 19
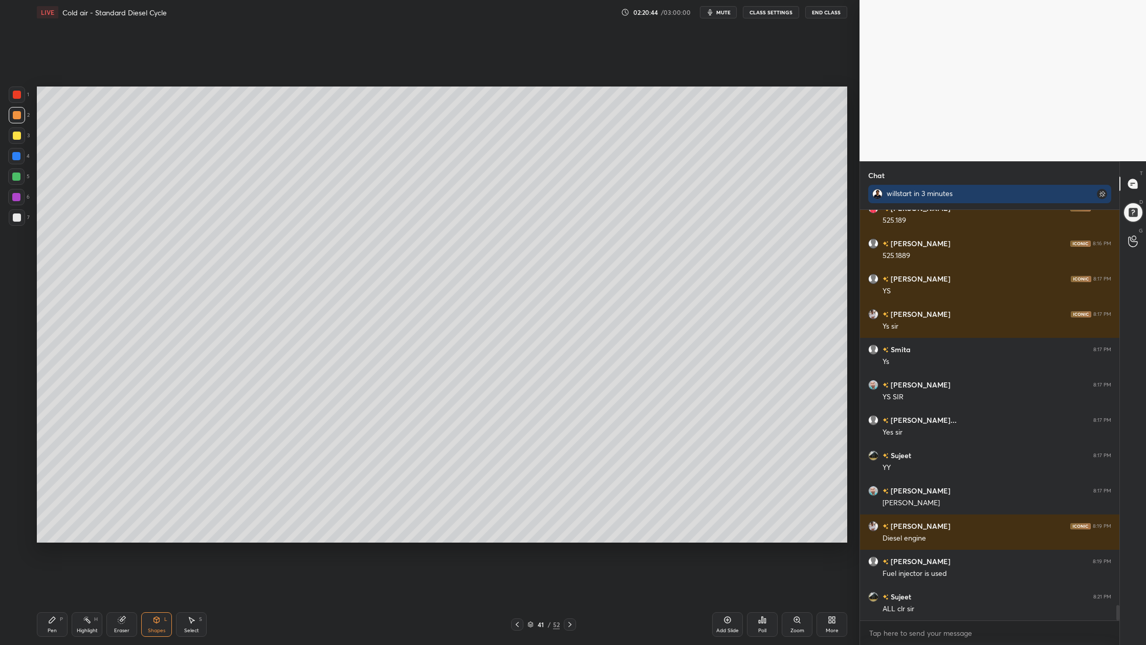
drag, startPoint x: 13, startPoint y: 137, endPoint x: 22, endPoint y: 140, distance: 9.2
click at [13, 138] on div at bounding box center [17, 136] width 8 height 8
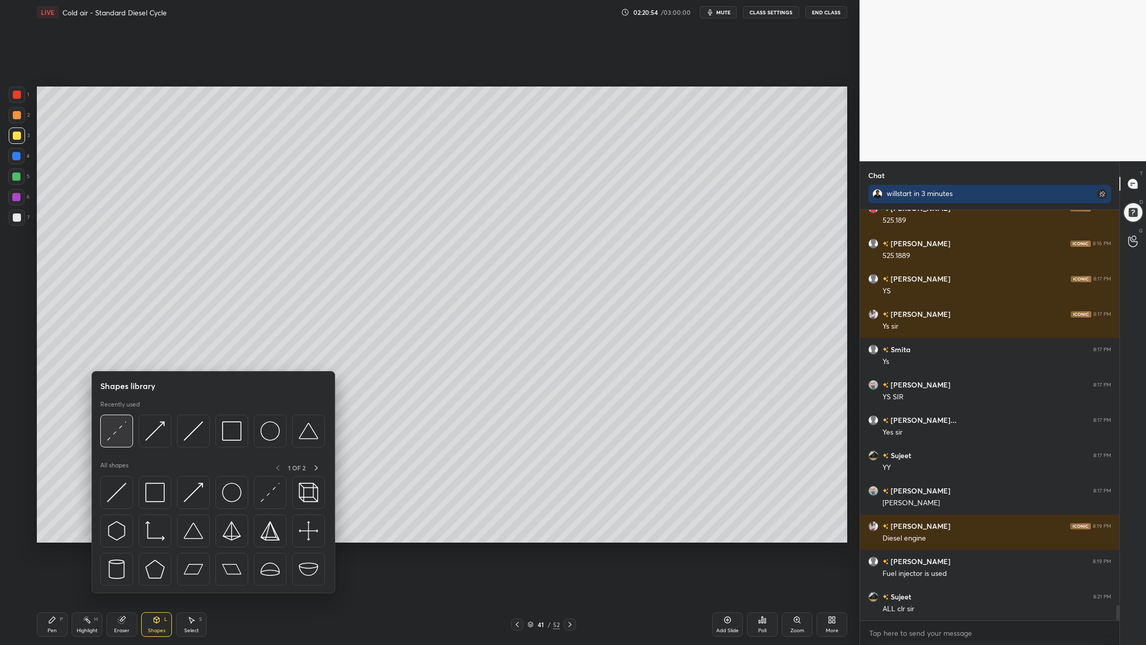
click at [119, 433] on img at bounding box center [116, 430] width 19 height 19
click at [126, 441] on div at bounding box center [116, 431] width 33 height 33
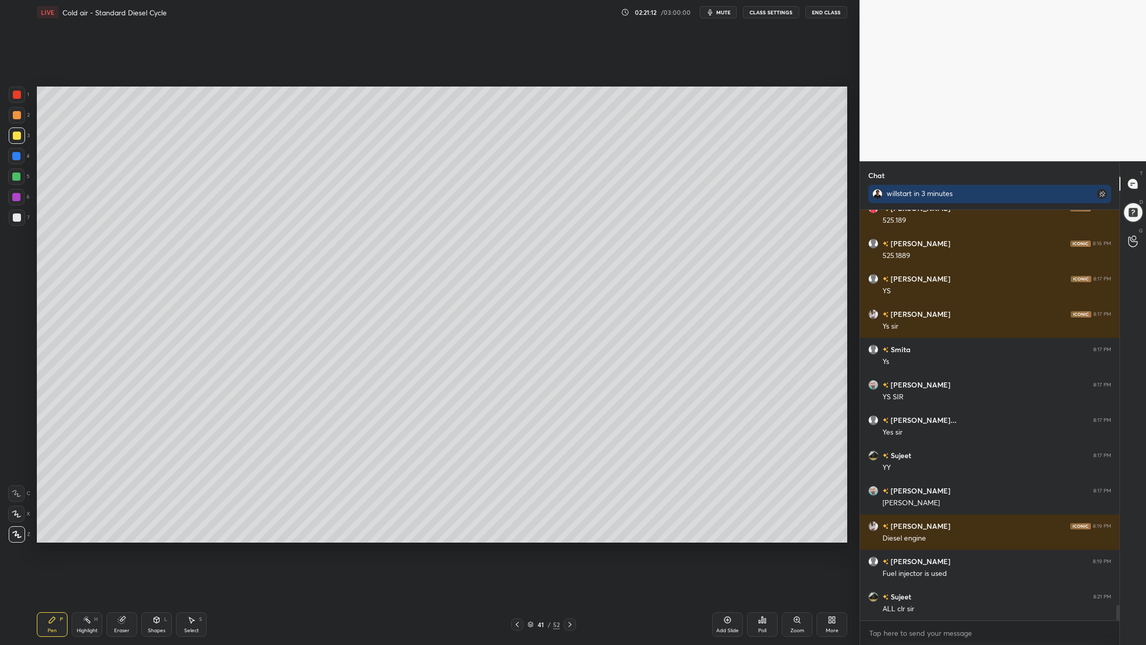
drag, startPoint x: 18, startPoint y: 217, endPoint x: 25, endPoint y: 219, distance: 6.8
click at [16, 218] on div at bounding box center [17, 217] width 8 height 8
click at [16, 96] on div at bounding box center [17, 95] width 8 height 8
click at [16, 177] on div at bounding box center [16, 176] width 8 height 8
click at [17, 222] on div at bounding box center [17, 217] width 16 height 16
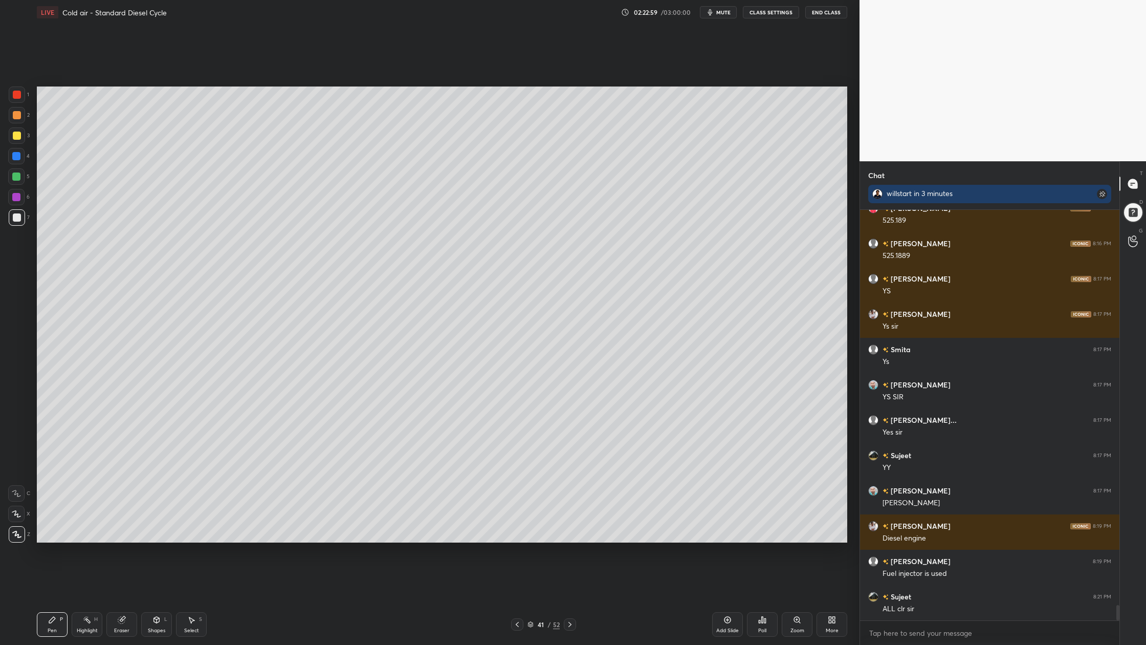
click at [20, 97] on div at bounding box center [17, 95] width 8 height 8
click at [14, 219] on div at bounding box center [17, 217] width 8 height 8
click at [19, 201] on div at bounding box center [16, 197] width 16 height 16
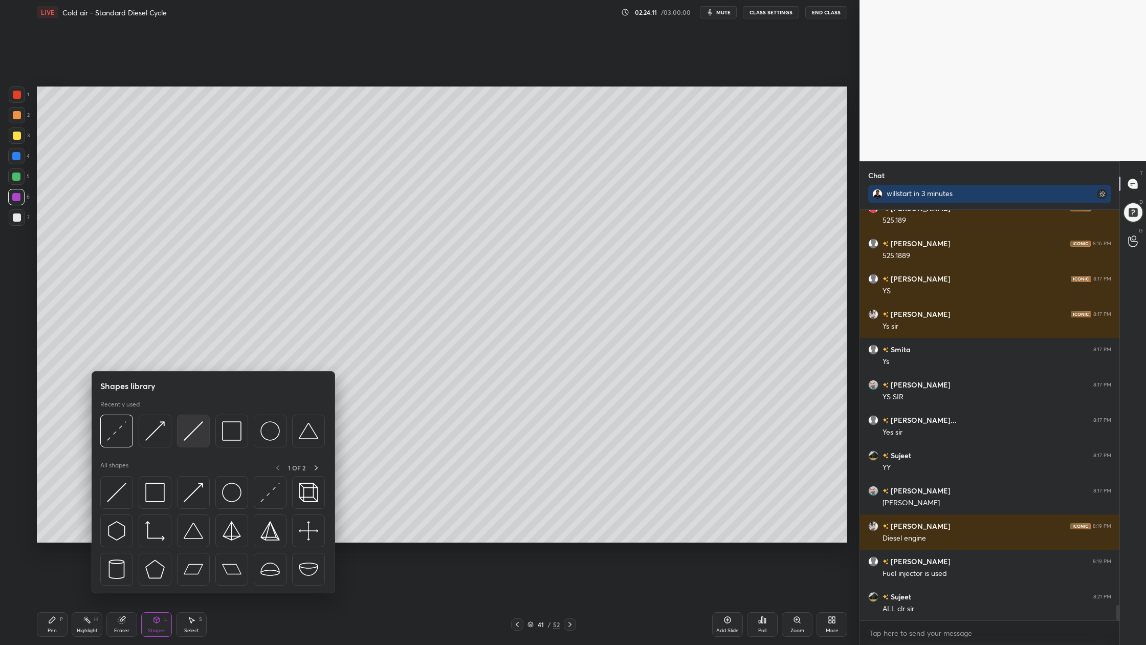
click at [191, 438] on div at bounding box center [193, 431] width 33 height 33
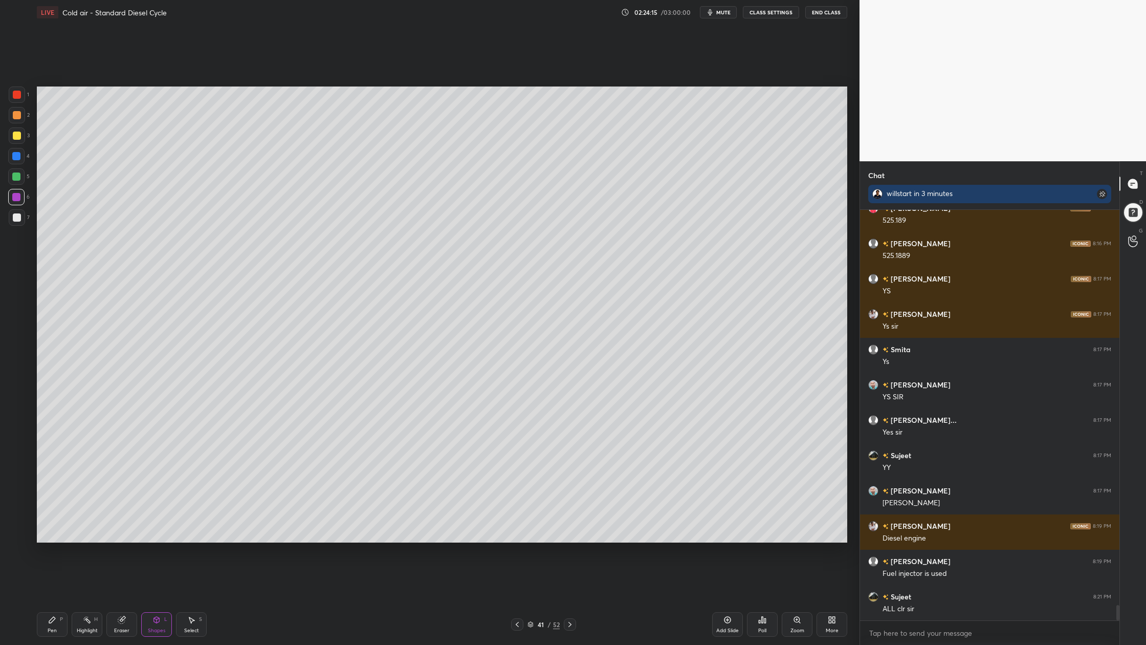
click at [14, 93] on div at bounding box center [17, 95] width 8 height 8
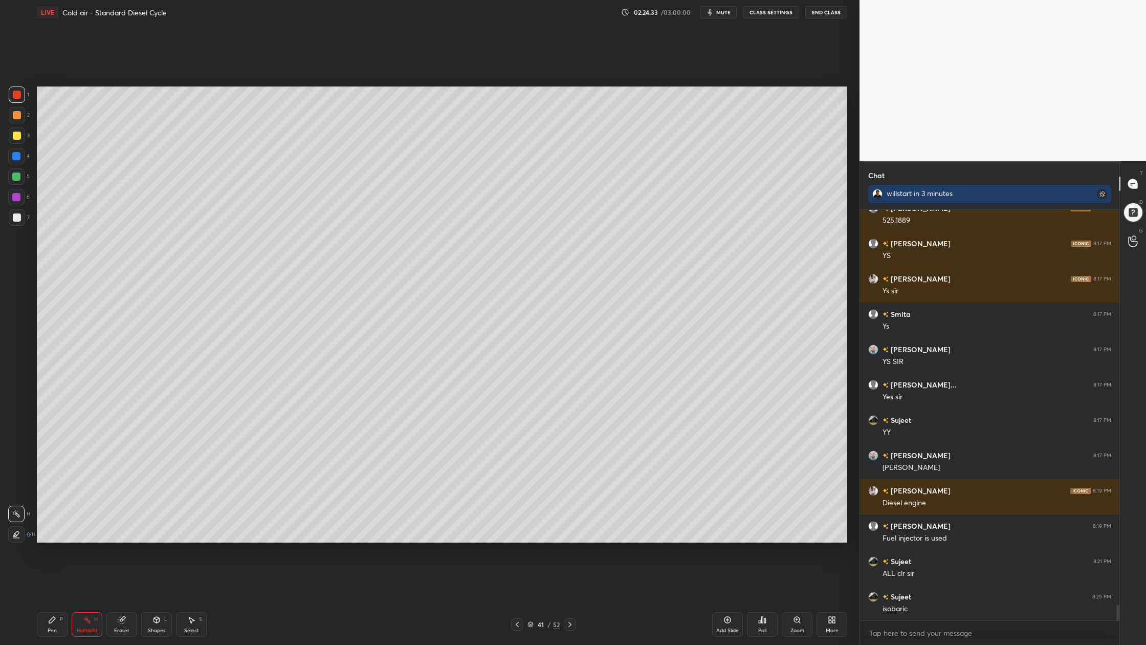
drag, startPoint x: 17, startPoint y: 139, endPoint x: 34, endPoint y: 142, distance: 16.7
click at [18, 140] on div at bounding box center [17, 135] width 16 height 16
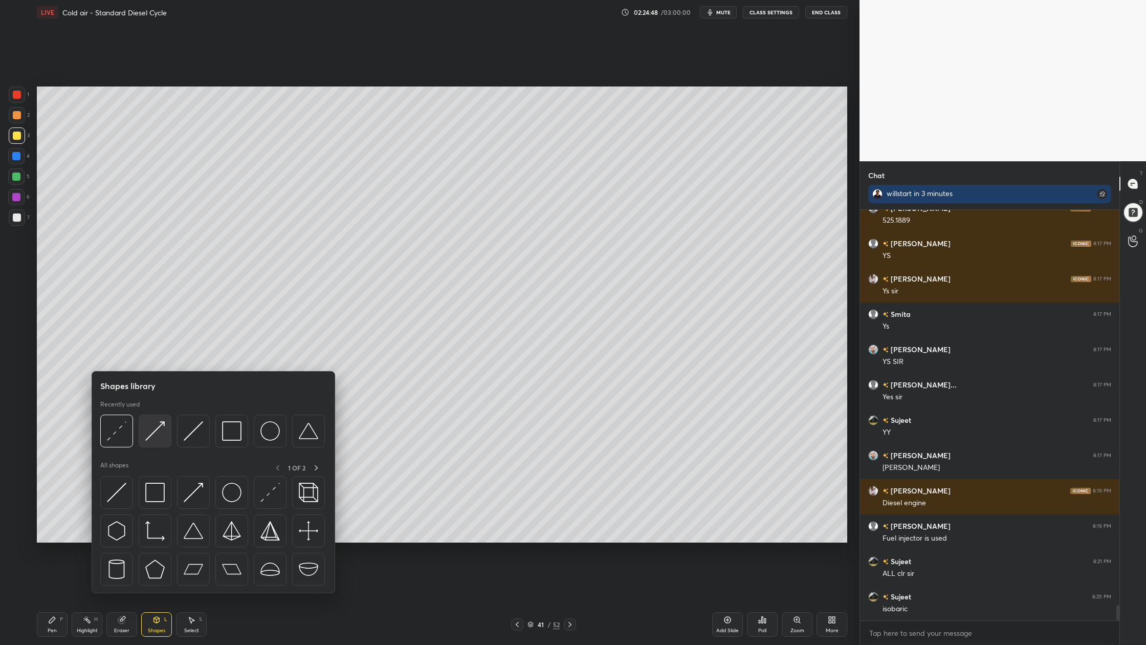
click at [151, 444] on div at bounding box center [155, 431] width 33 height 33
click at [151, 439] on div at bounding box center [155, 431] width 33 height 33
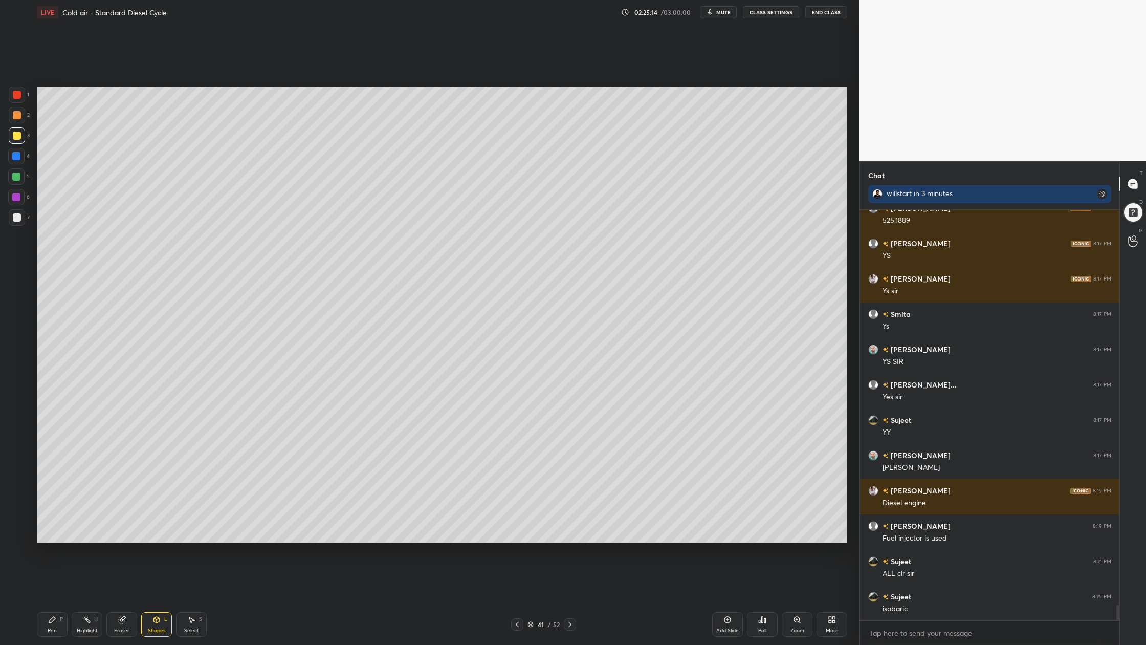
drag, startPoint x: 21, startPoint y: 115, endPoint x: 36, endPoint y: 119, distance: 14.9
click at [21, 115] on div at bounding box center [17, 115] width 16 height 16
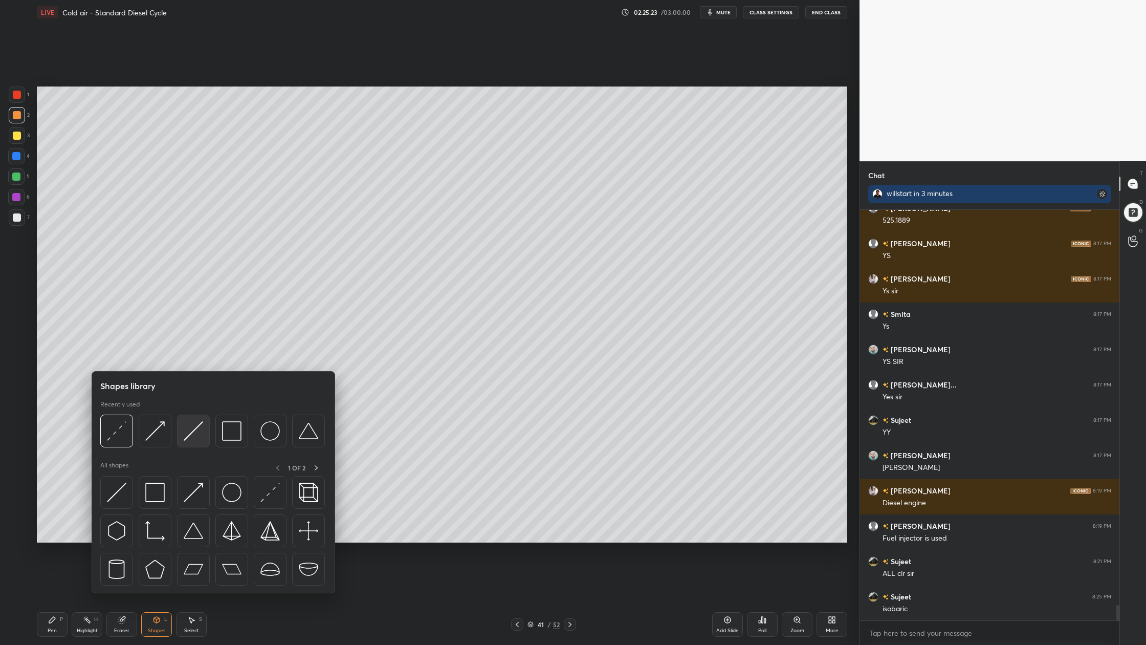
click at [199, 443] on div at bounding box center [193, 431] width 33 height 33
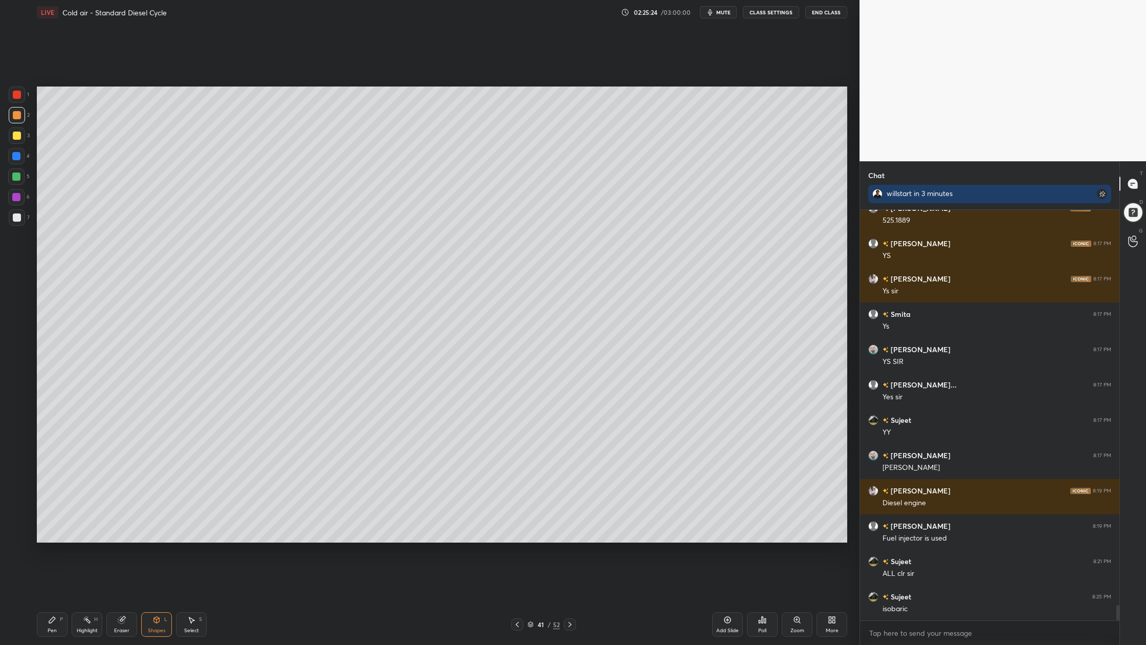
drag, startPoint x: 9, startPoint y: 85, endPoint x: 11, endPoint y: 91, distance: 6.2
click at [11, 90] on div "1 2 3 4 5 6 7 C X Z C X Z E E Erase all H H LIVE Cold air - Standard Diesel Cyc…" at bounding box center [426, 322] width 852 height 645
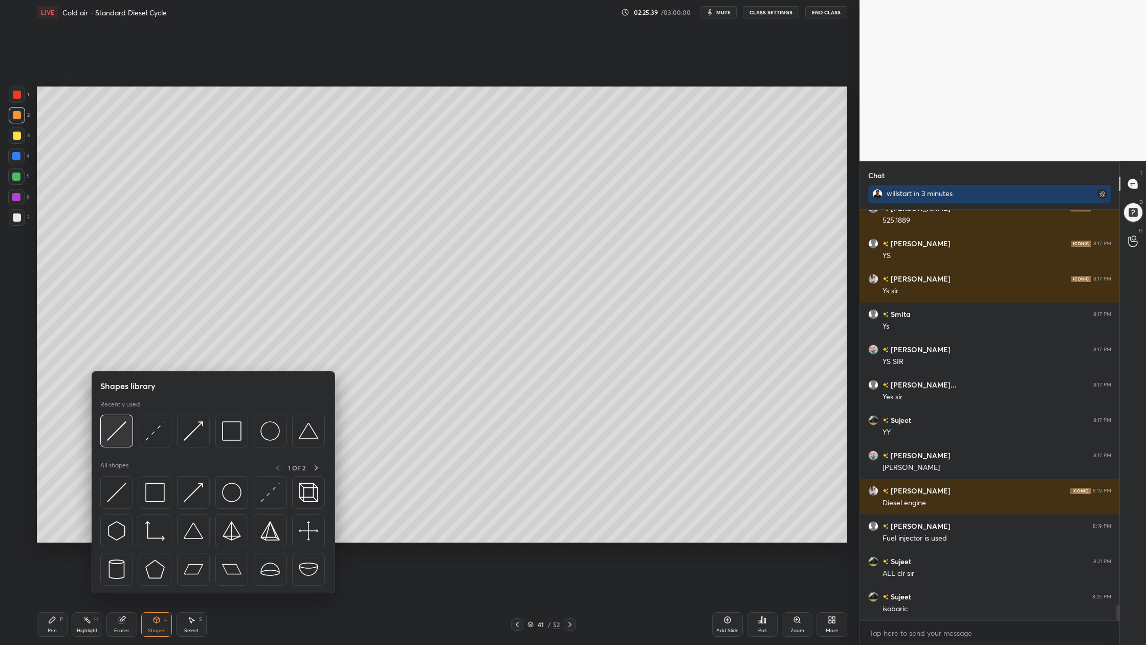
click at [123, 432] on img at bounding box center [116, 430] width 19 height 19
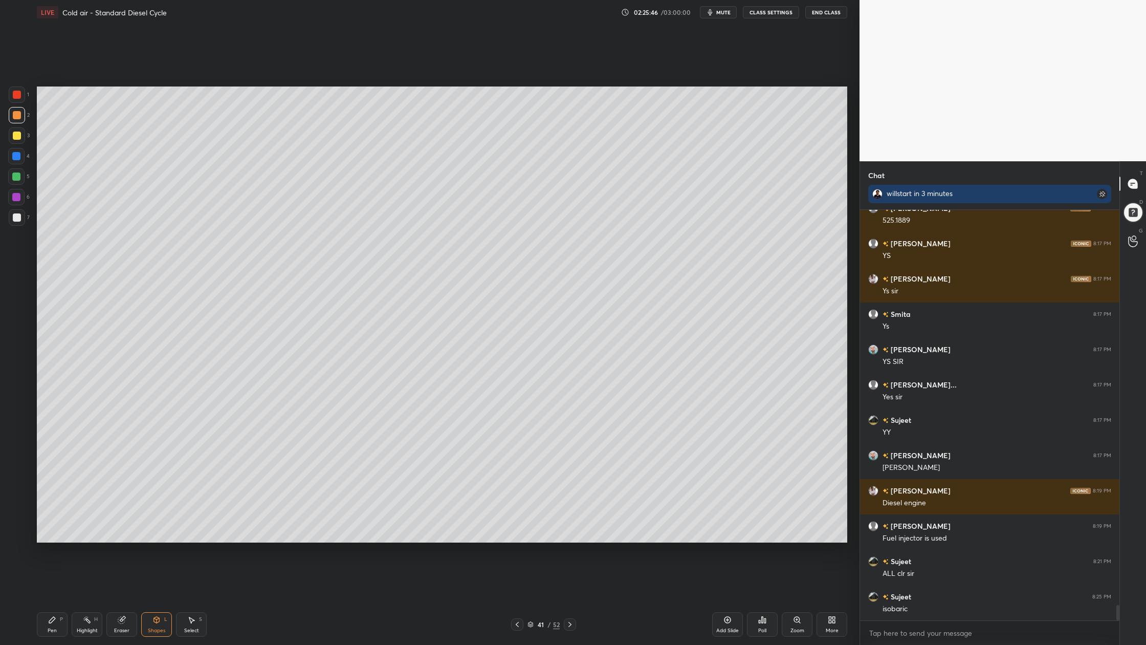
scroll to position [10593, 0]
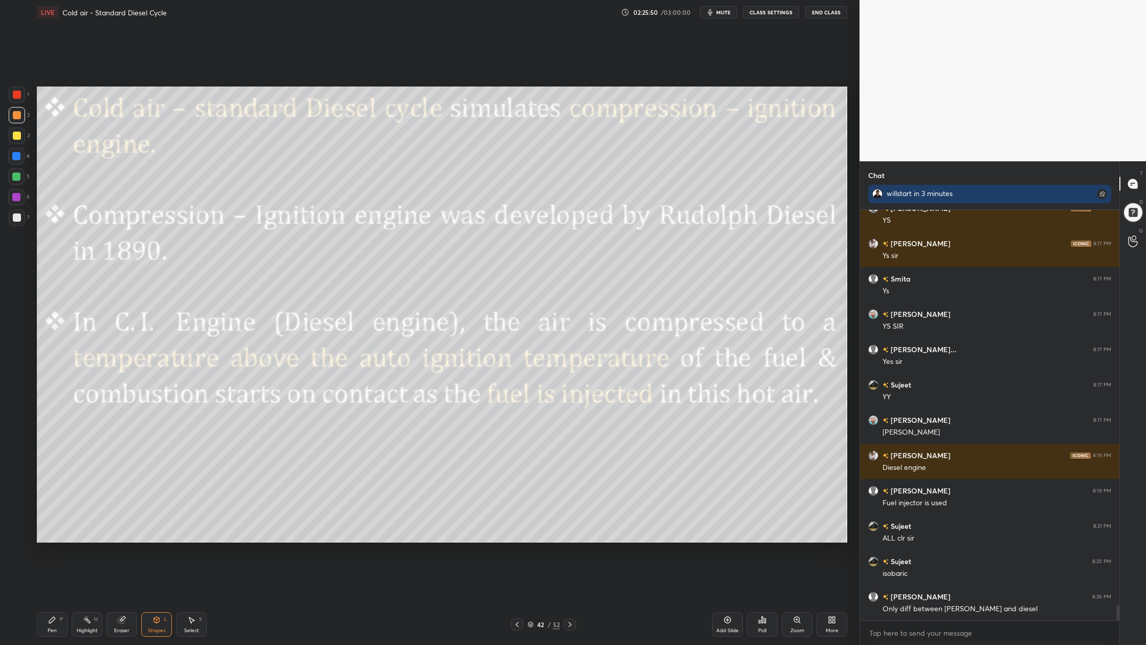
click at [531, 599] on icon at bounding box center [530, 623] width 5 height 3
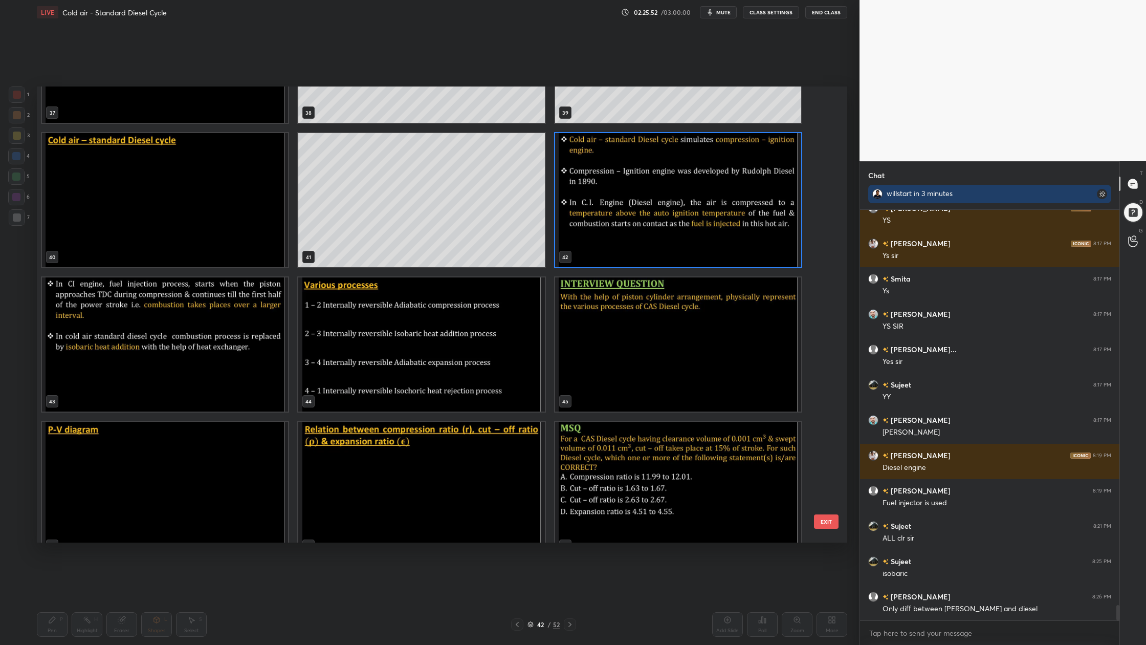
scroll to position [1838, 0]
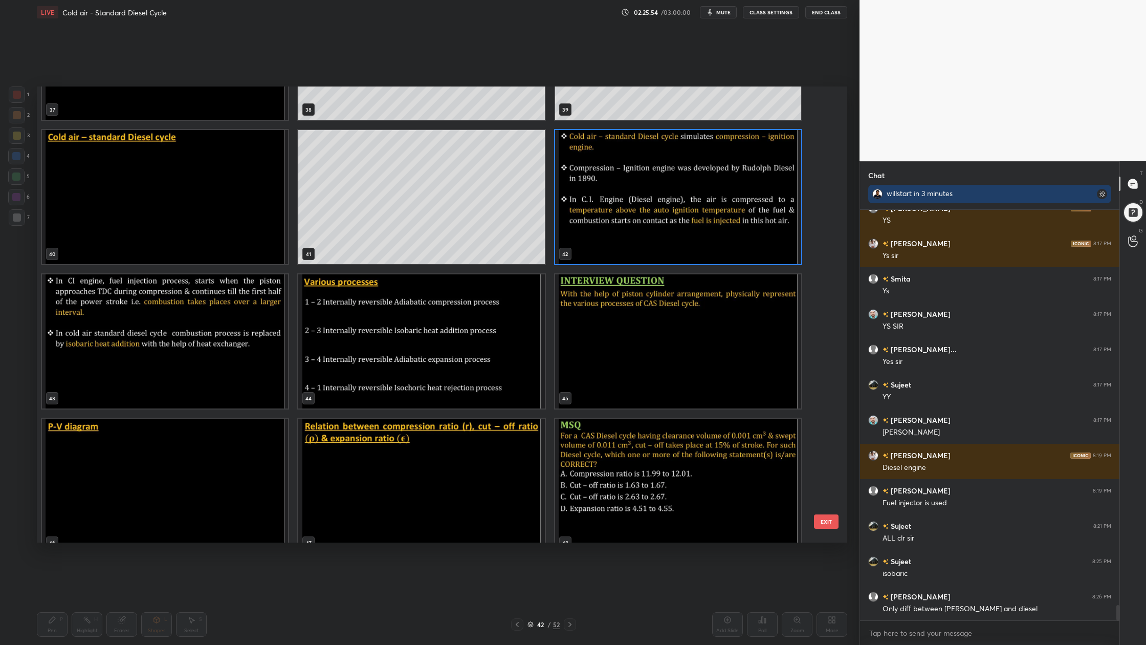
click at [705, 211] on img "grid" at bounding box center [678, 197] width 246 height 134
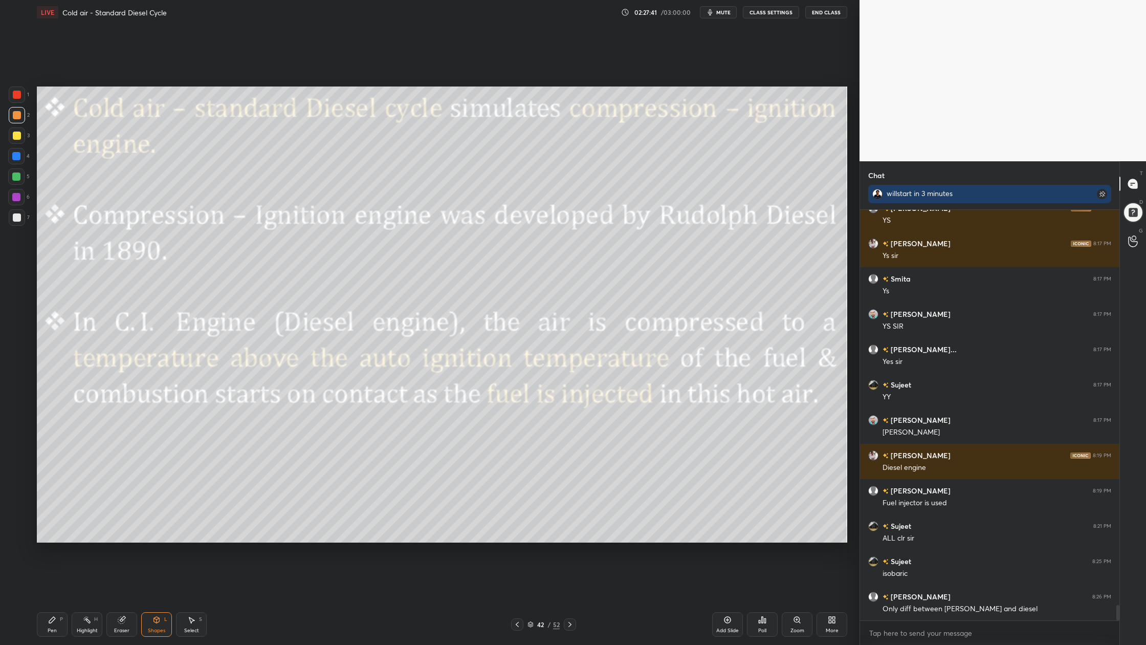
scroll to position [10629, 0]
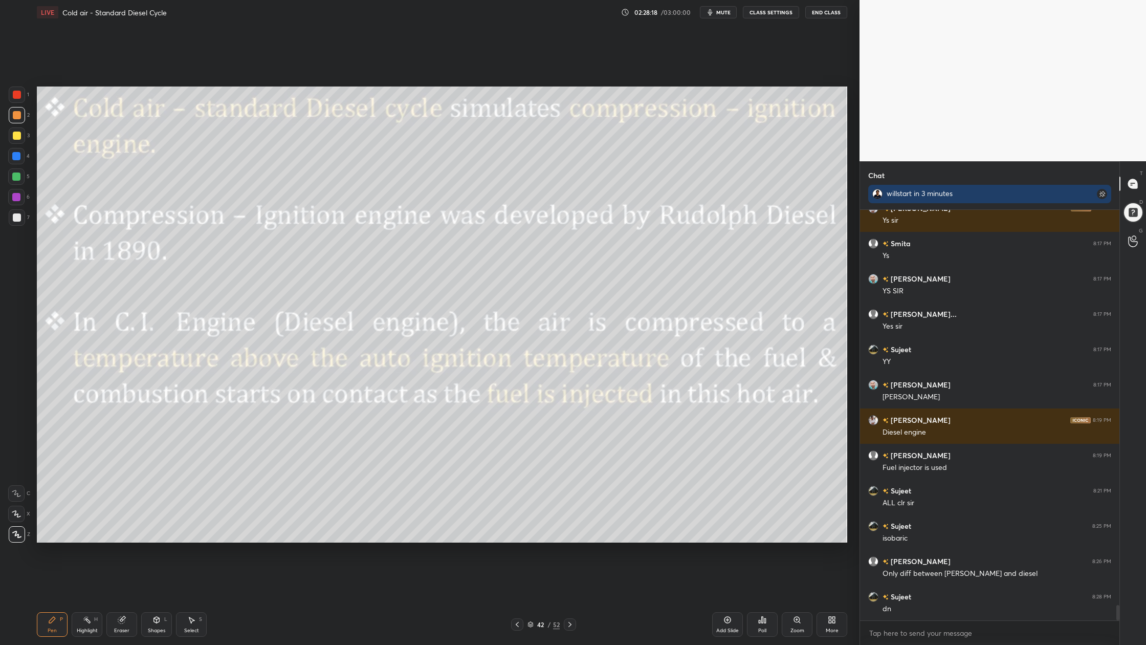
click at [12, 175] on div at bounding box center [16, 176] width 8 height 8
drag, startPoint x: 25, startPoint y: 95, endPoint x: 27, endPoint y: 114, distance: 19.5
click at [23, 96] on div "1" at bounding box center [19, 94] width 20 height 16
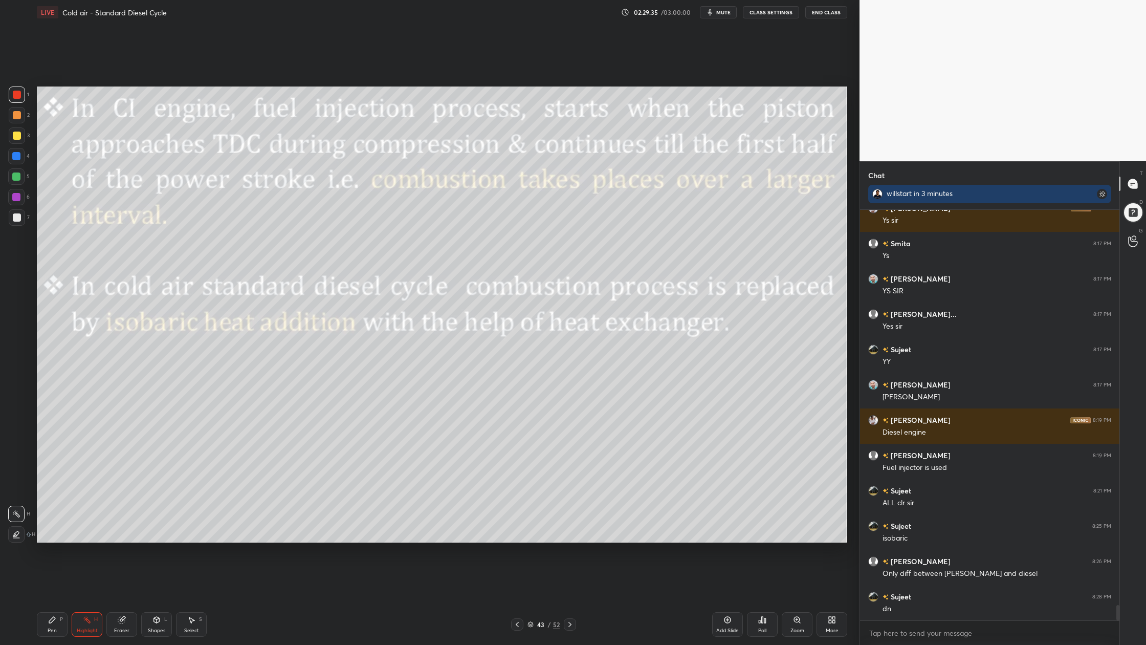
click at [27, 90] on div "1" at bounding box center [19, 94] width 20 height 16
drag, startPoint x: 530, startPoint y: 623, endPoint x: 548, endPoint y: 543, distance: 82.3
click at [530, 599] on icon at bounding box center [531, 624] width 6 height 6
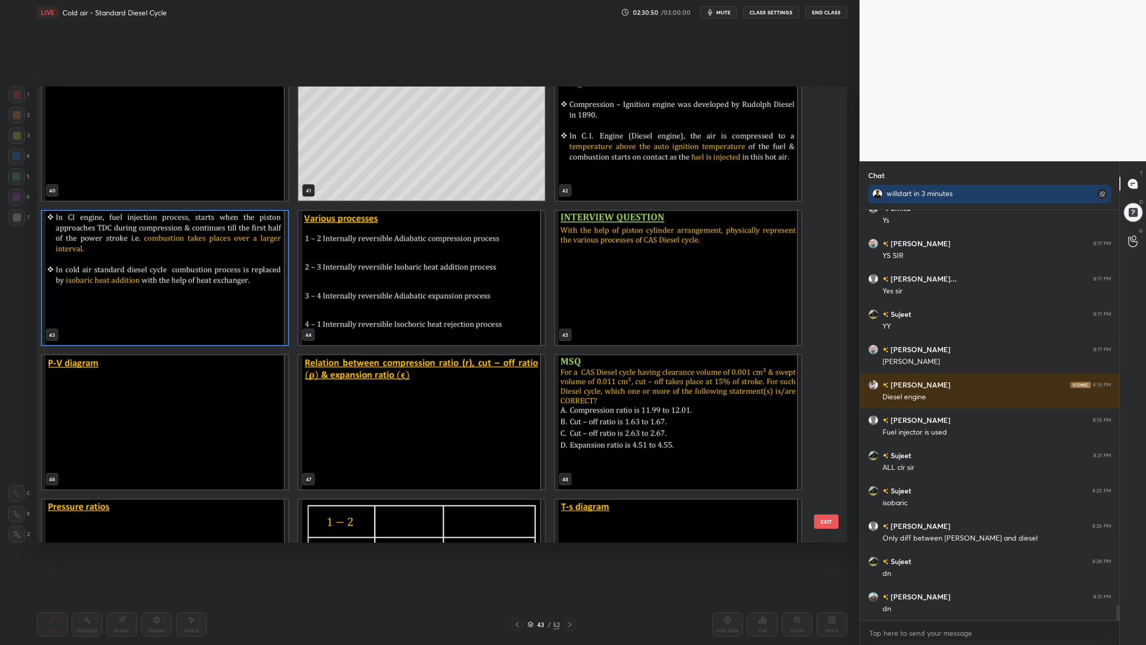
scroll to position [1900, 0]
click at [392, 274] on img "grid" at bounding box center [421, 279] width 246 height 134
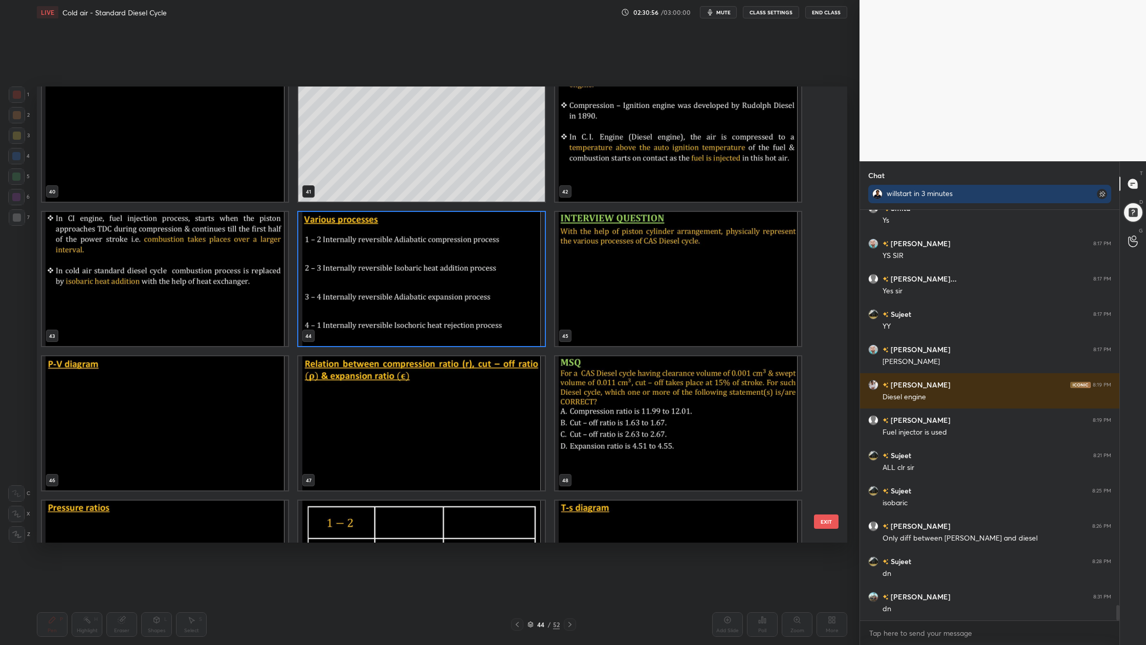
click at [392, 274] on img "grid" at bounding box center [421, 279] width 246 height 134
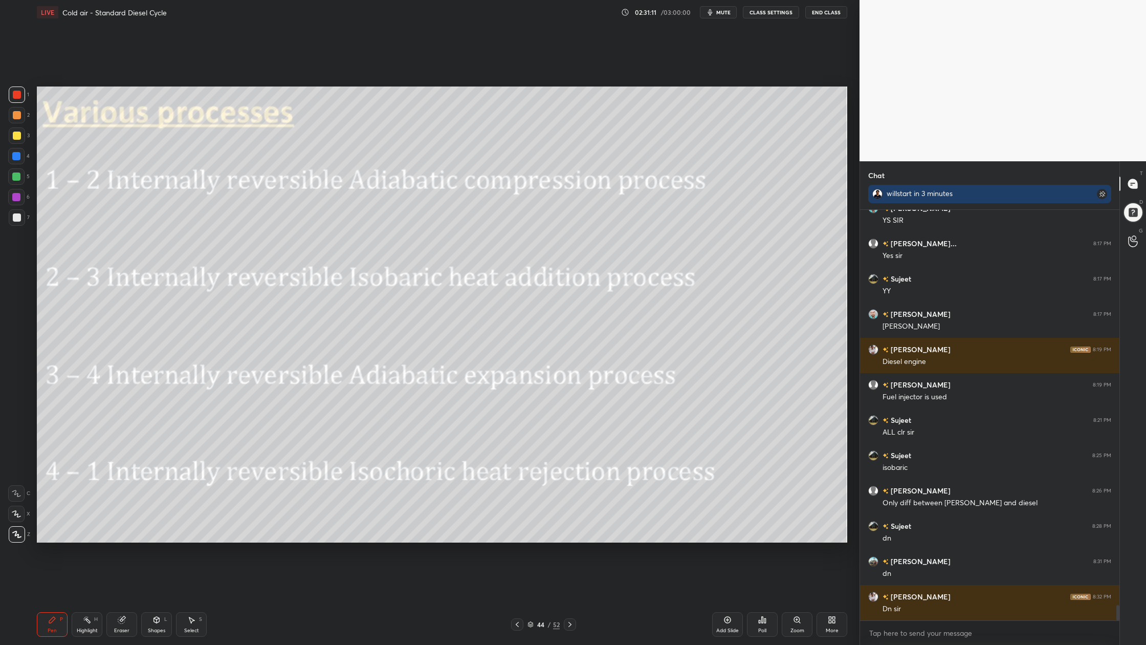
scroll to position [10734, 0]
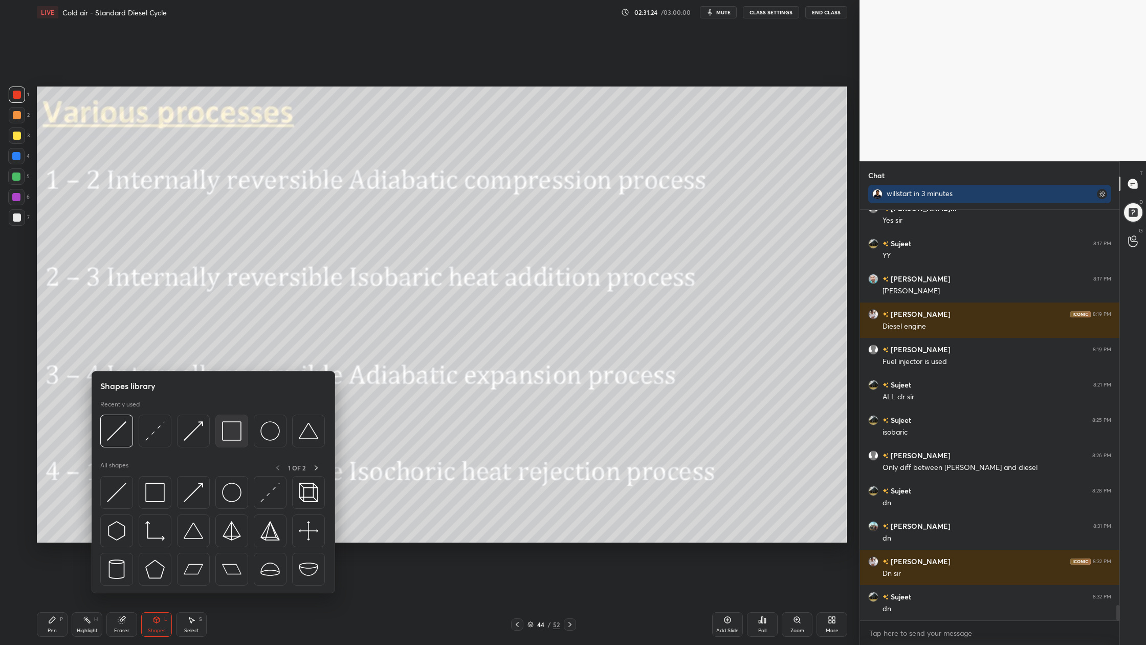
click at [232, 441] on div at bounding box center [231, 431] width 33 height 33
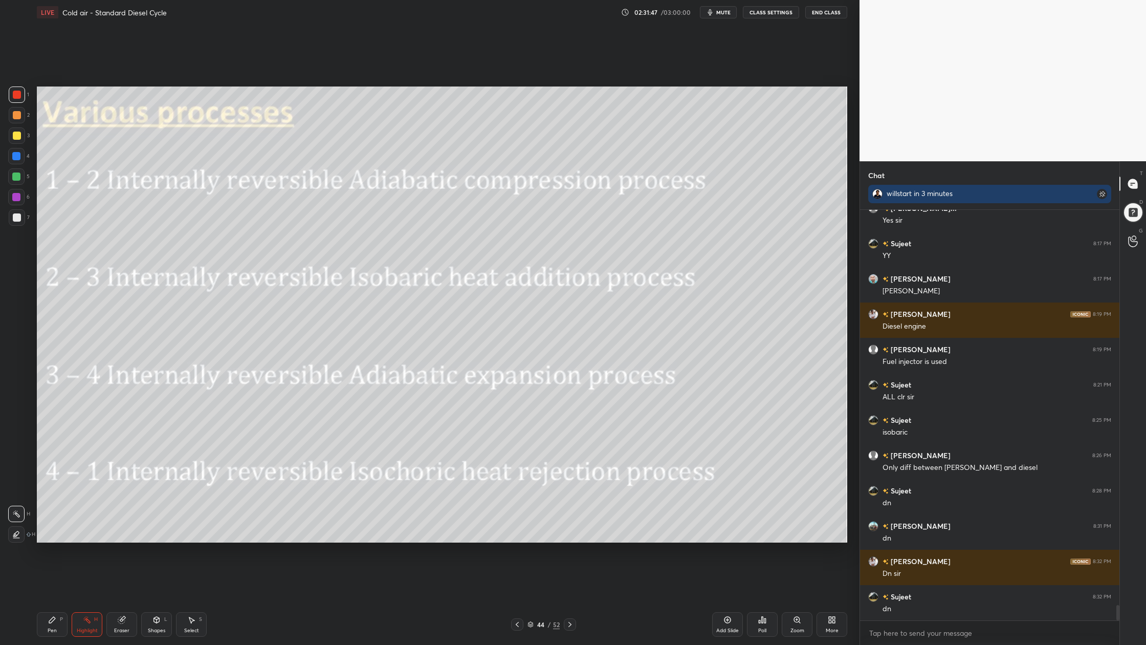
click at [13, 177] on div at bounding box center [16, 176] width 8 height 8
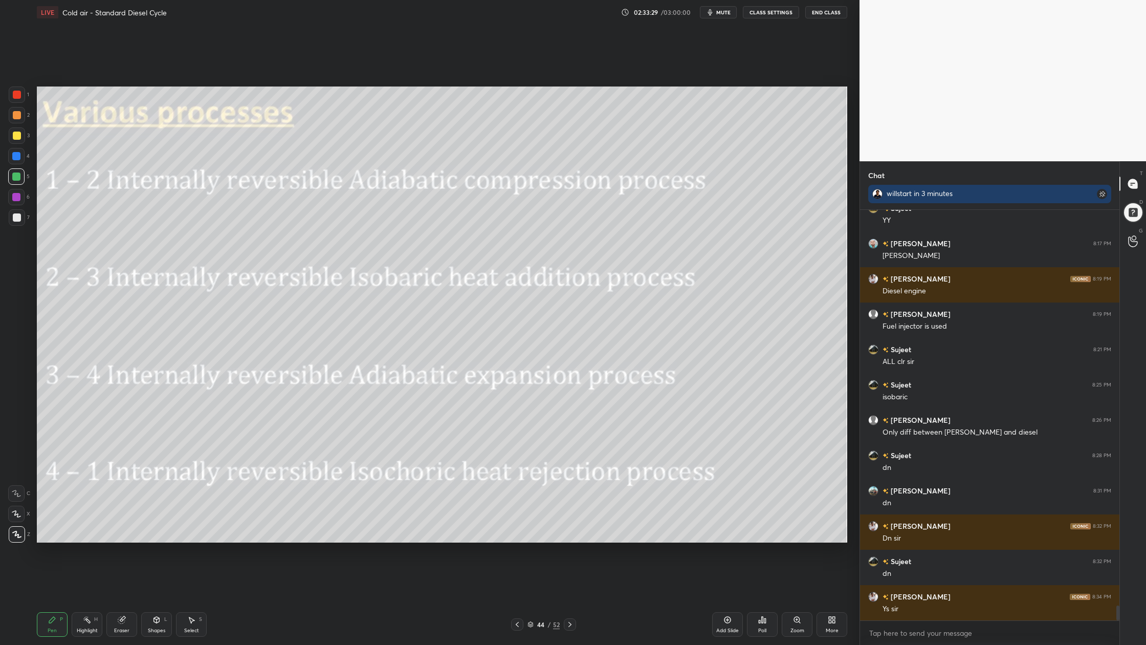
drag, startPoint x: 530, startPoint y: 626, endPoint x: 527, endPoint y: 581, distance: 45.1
click at [529, 599] on icon at bounding box center [531, 624] width 6 height 6
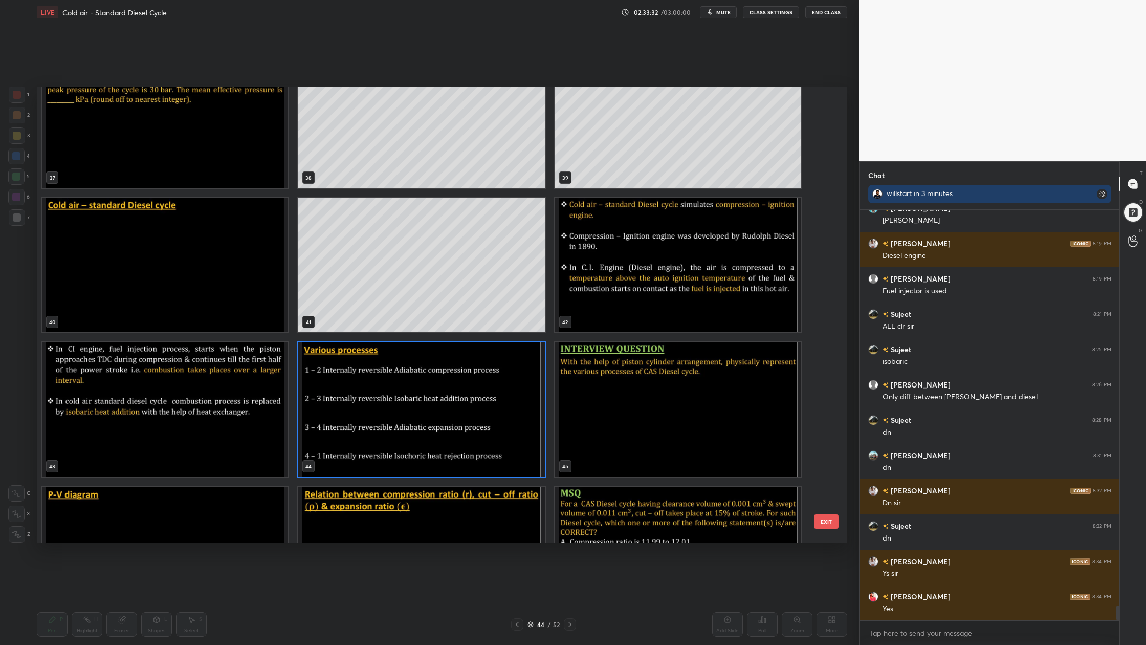
scroll to position [1771, 0]
click at [524, 454] on img "grid" at bounding box center [421, 408] width 246 height 134
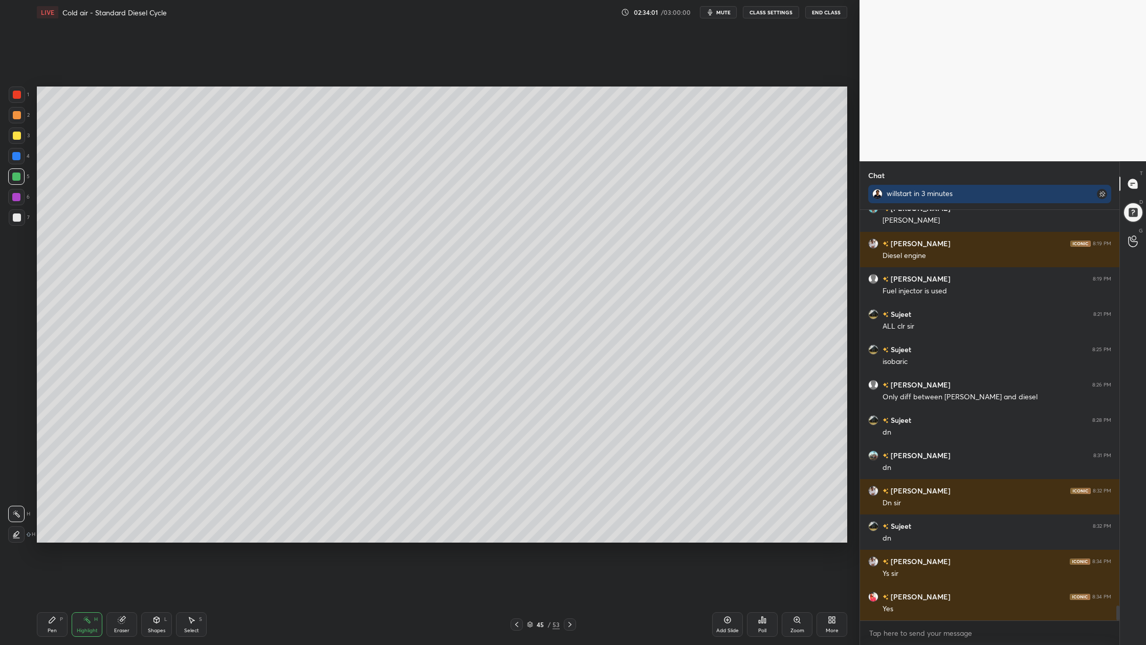
click at [18, 115] on div at bounding box center [17, 115] width 8 height 8
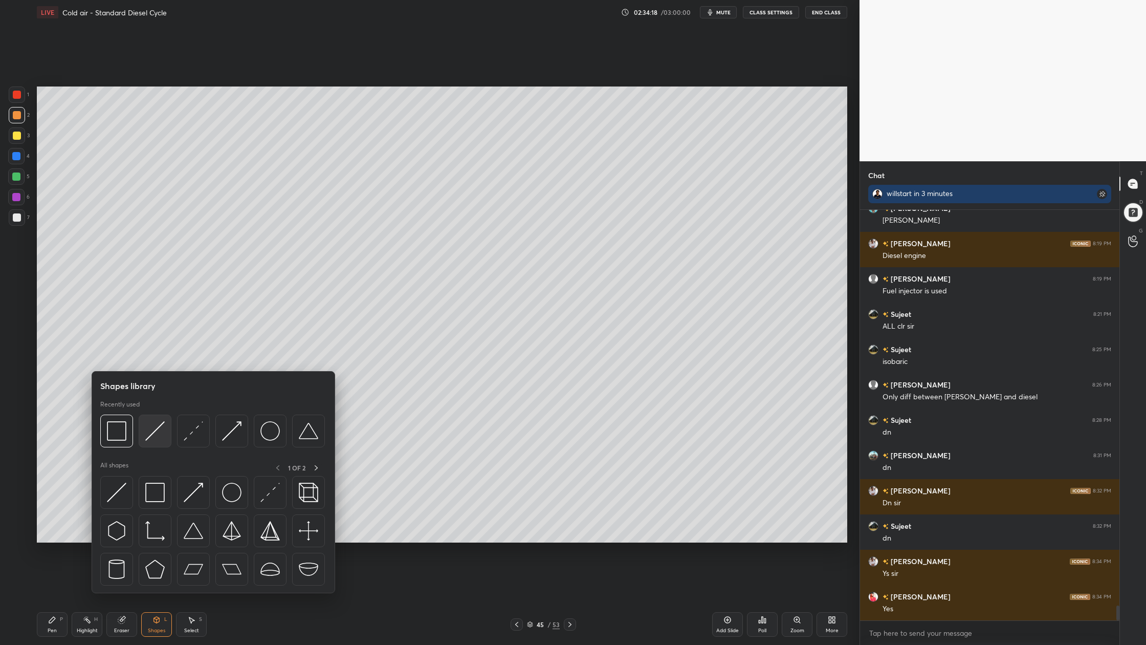
click at [159, 439] on img at bounding box center [154, 430] width 19 height 19
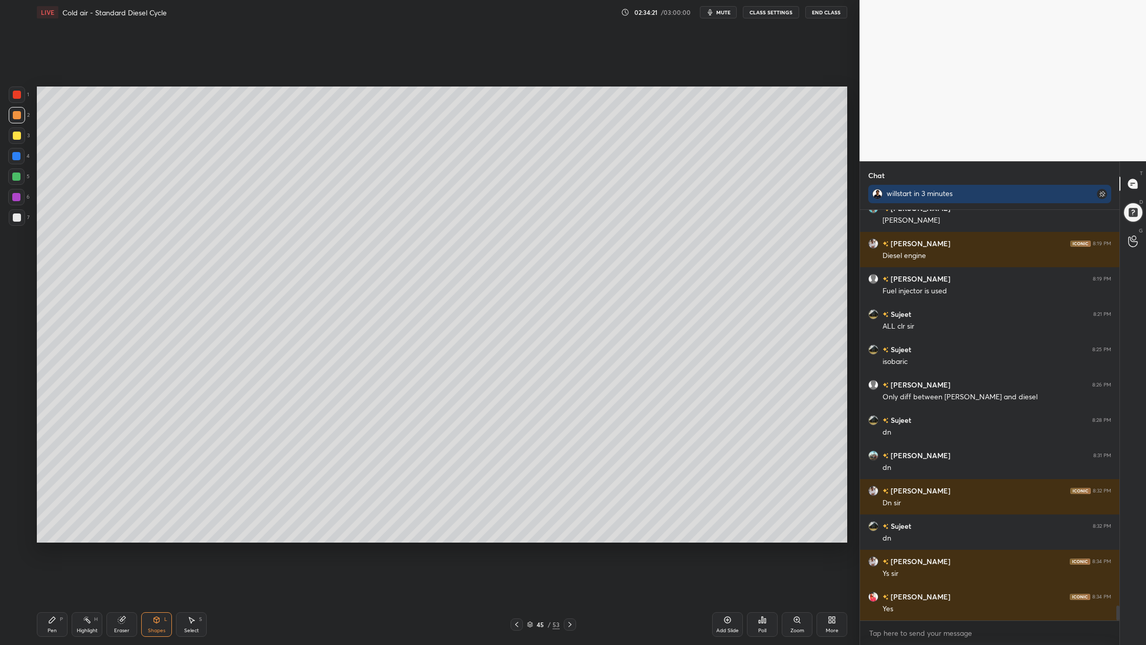
click at [18, 221] on div at bounding box center [17, 217] width 16 height 16
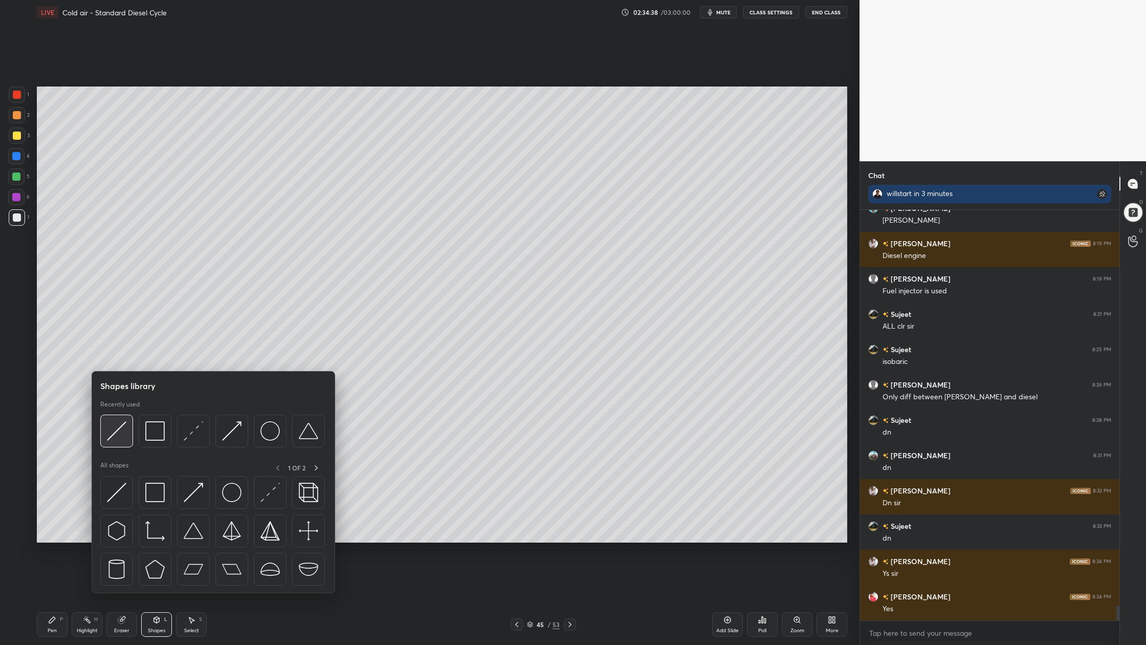
click at [118, 443] on div at bounding box center [116, 431] width 33 height 33
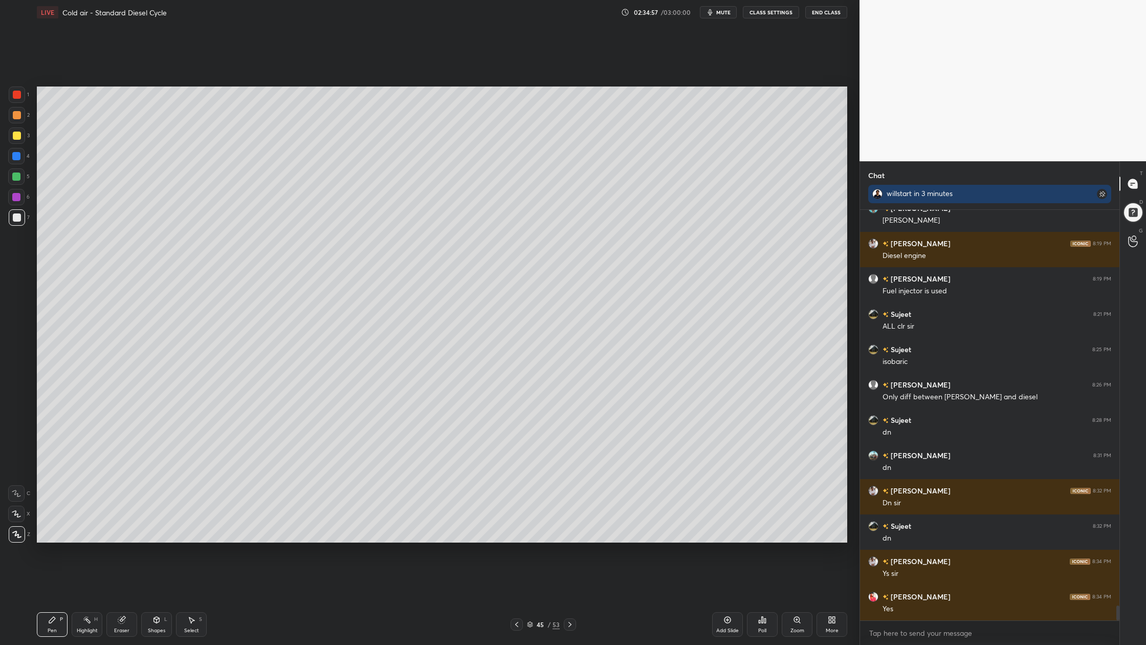
click at [11, 141] on div at bounding box center [17, 135] width 16 height 16
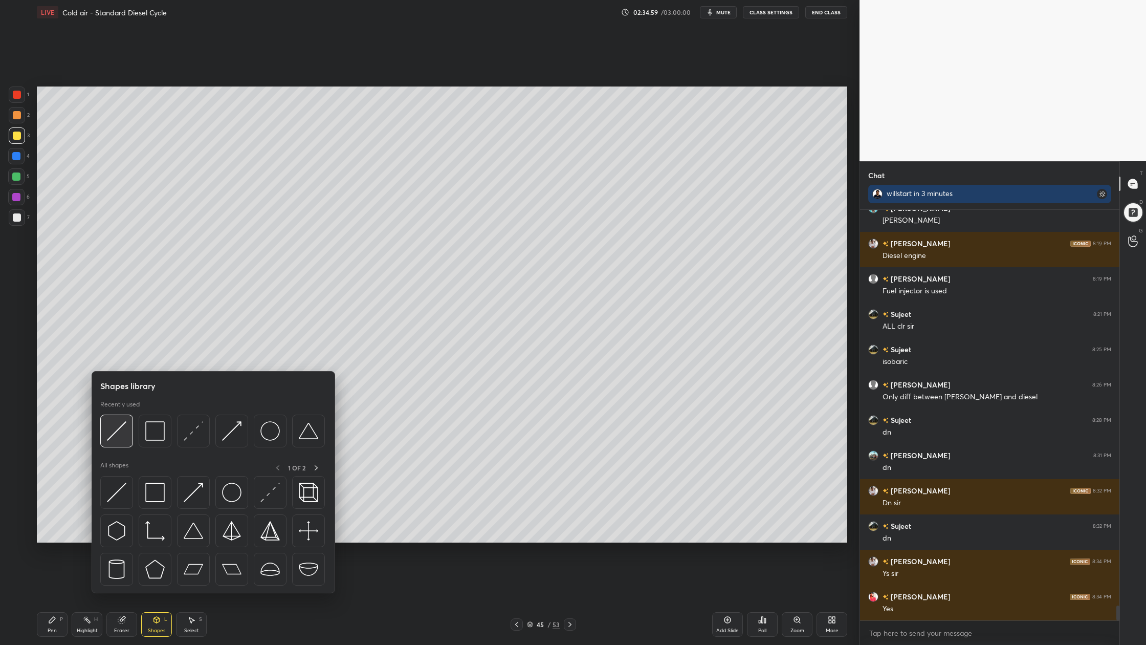
click at [119, 444] on div at bounding box center [116, 431] width 33 height 33
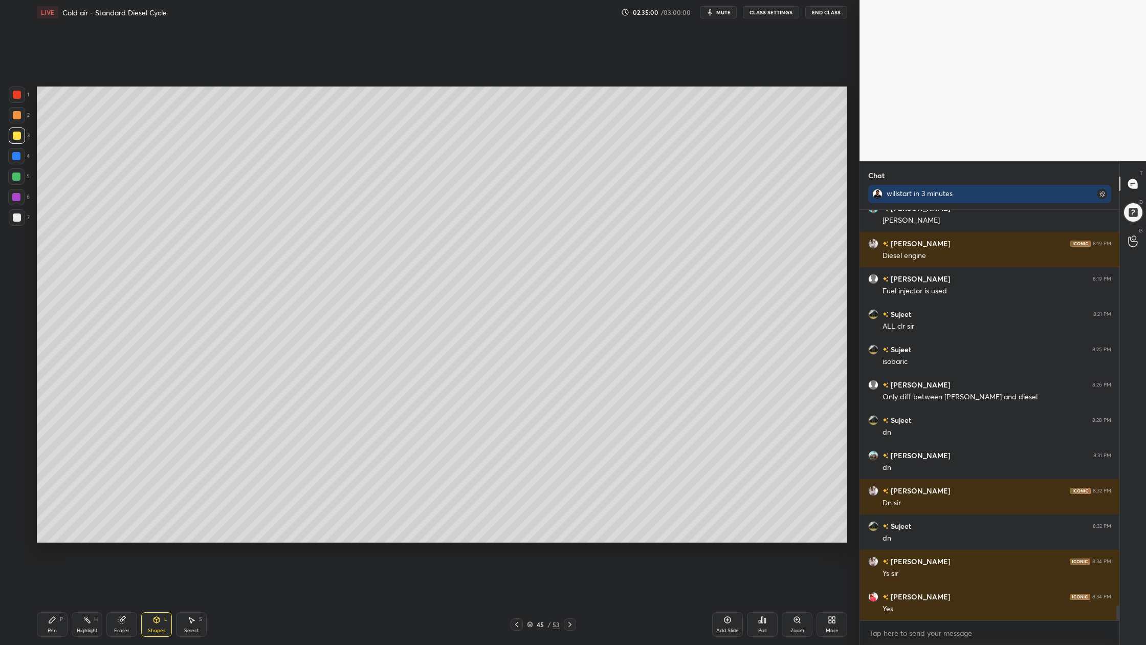
click at [18, 177] on div at bounding box center [16, 176] width 8 height 8
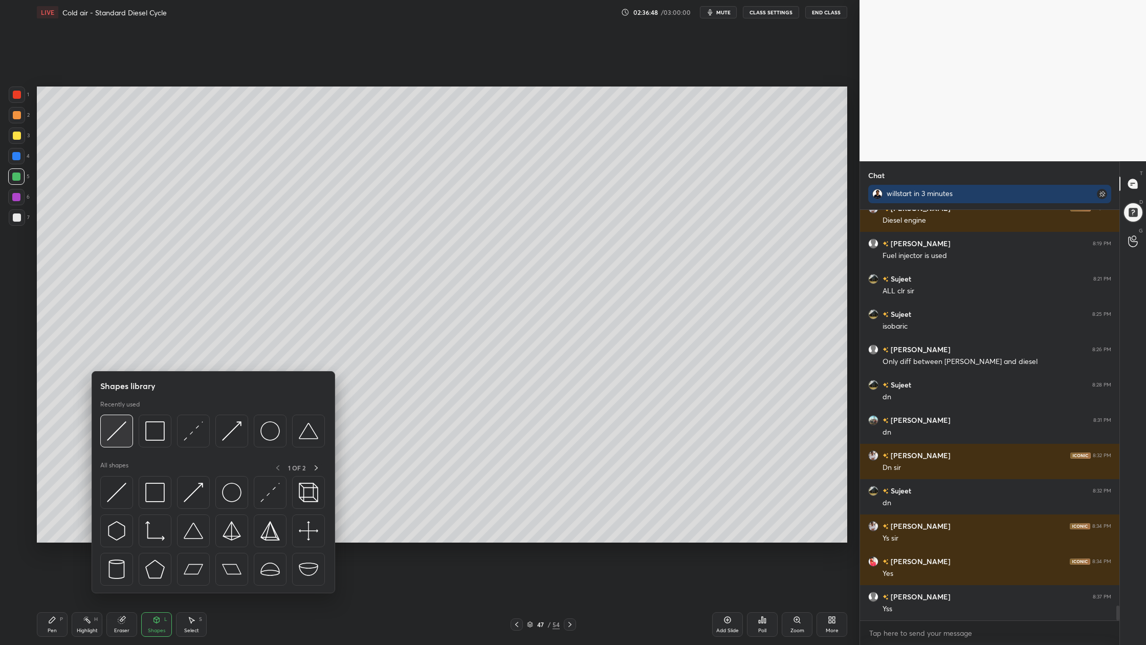
click at [121, 444] on div at bounding box center [116, 431] width 33 height 33
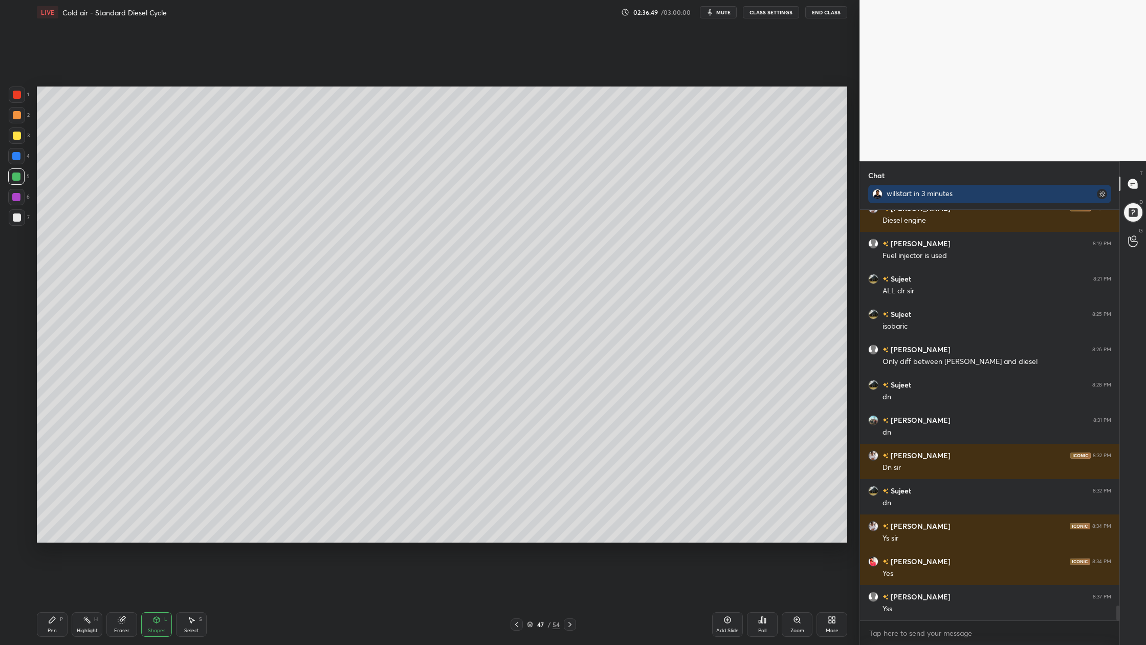
click at [17, 115] on div at bounding box center [17, 115] width 8 height 8
drag, startPoint x: 195, startPoint y: 626, endPoint x: 192, endPoint y: 578, distance: 47.7
click at [195, 599] on div "Select S" at bounding box center [191, 624] width 31 height 25
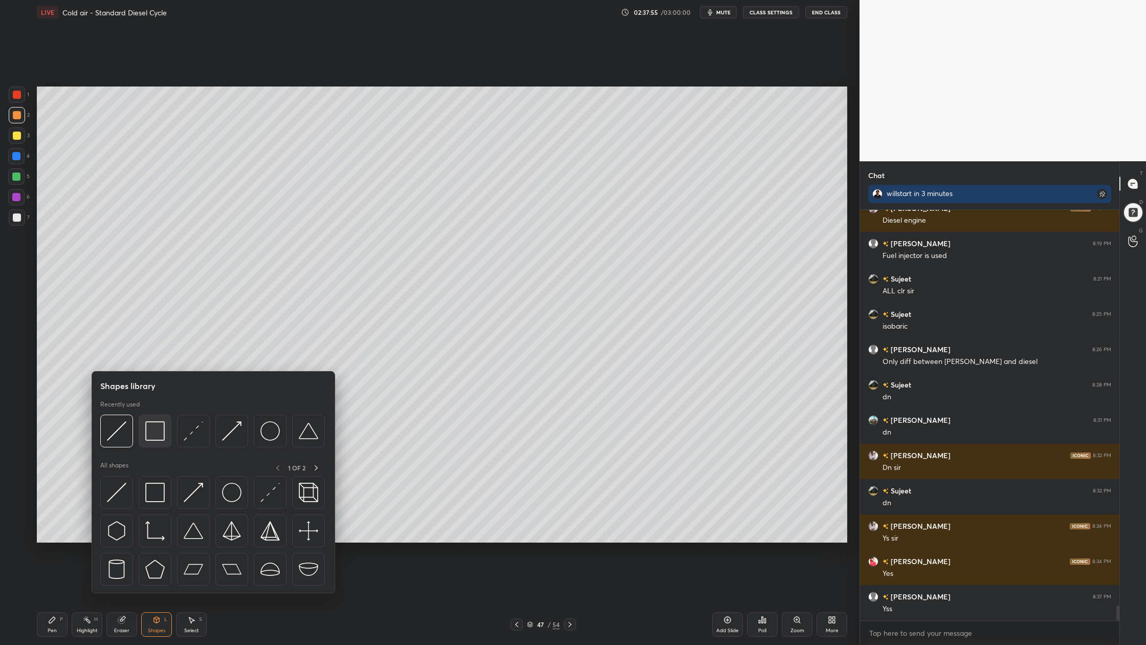
click at [155, 443] on div at bounding box center [155, 431] width 33 height 33
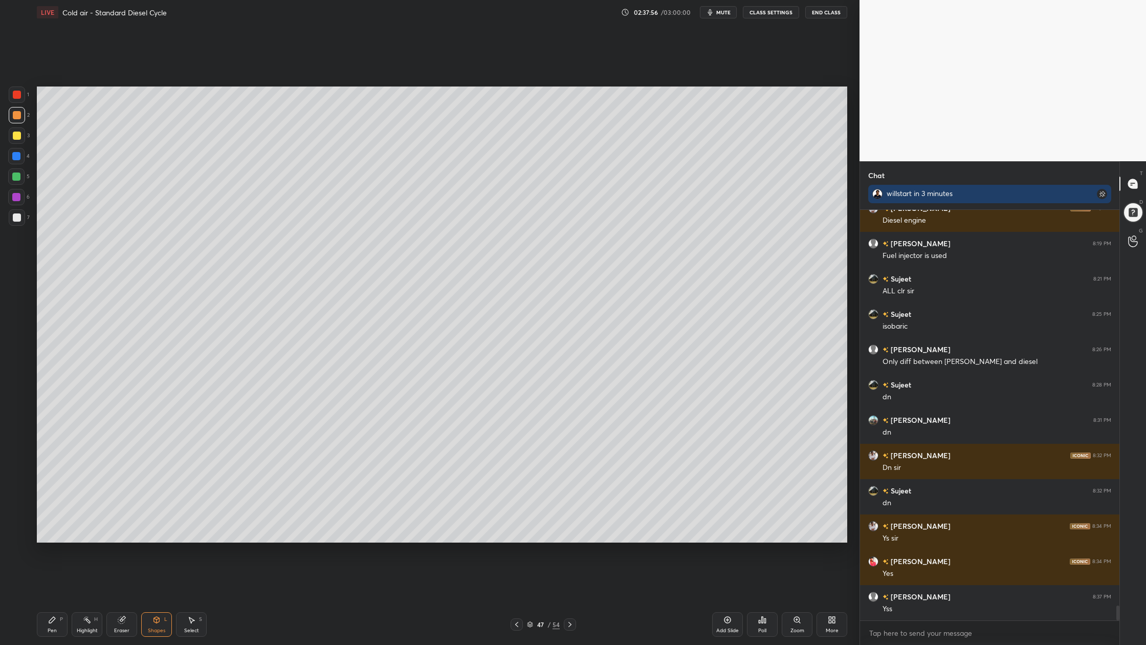
drag, startPoint x: 18, startPoint y: 115, endPoint x: 20, endPoint y: 122, distance: 7.5
click at [17, 119] on div at bounding box center [17, 115] width 16 height 16
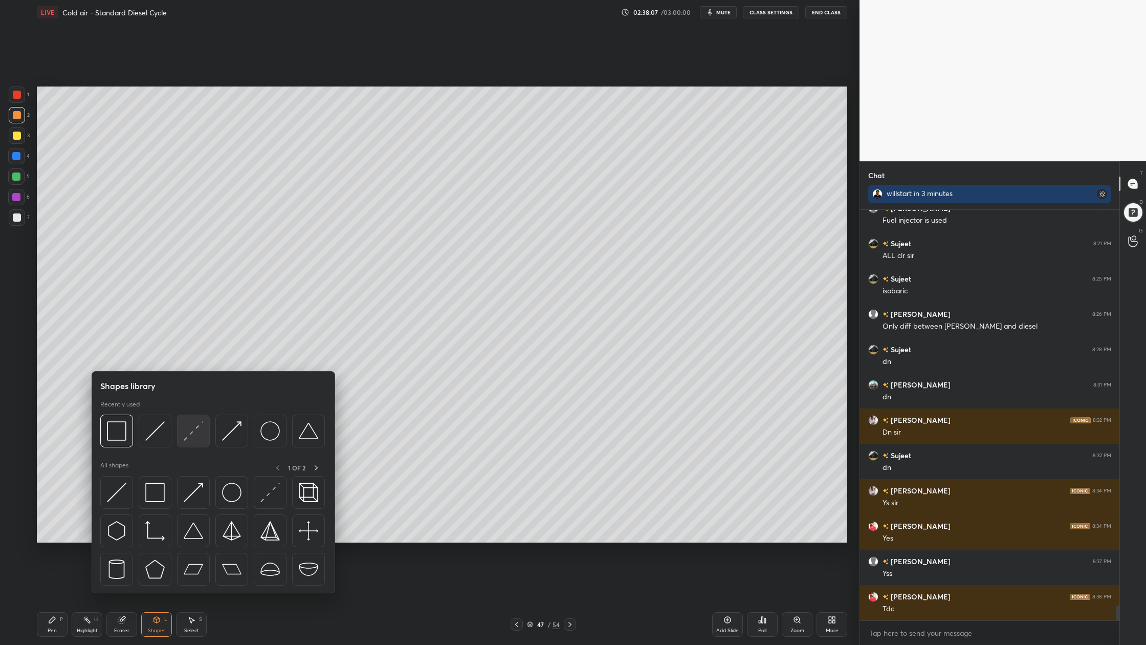
click at [203, 445] on div at bounding box center [193, 431] width 33 height 33
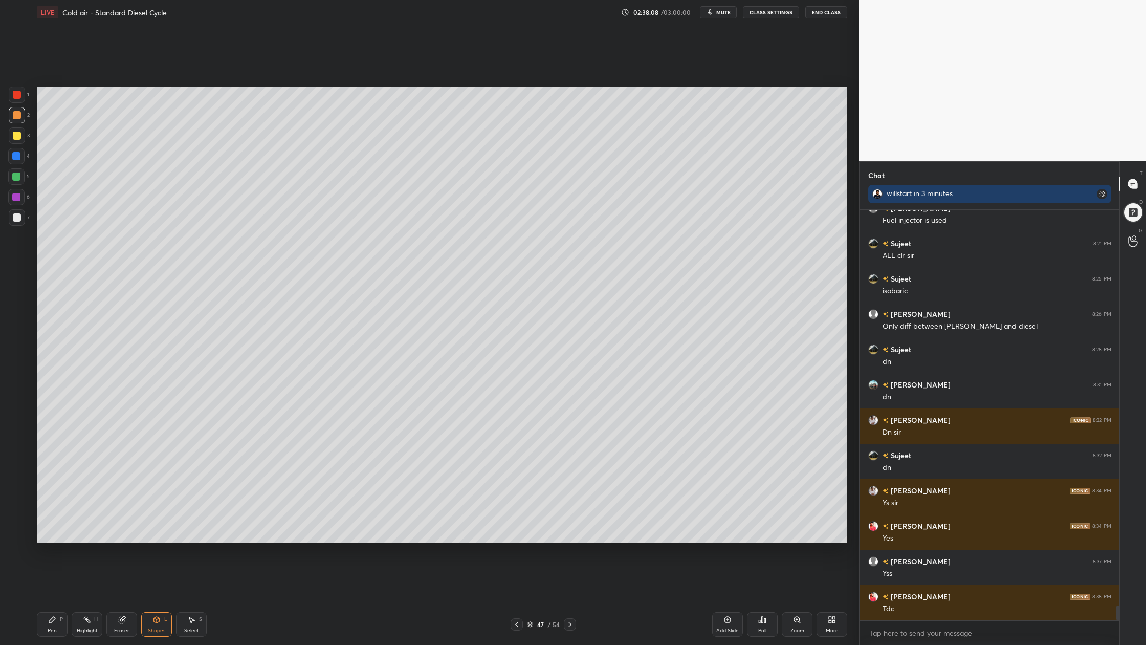
drag, startPoint x: 13, startPoint y: 86, endPoint x: 21, endPoint y: 90, distance: 9.2
click at [13, 88] on div at bounding box center [17, 94] width 16 height 16
drag, startPoint x: 16, startPoint y: 114, endPoint x: 15, endPoint y: 180, distance: 66.0
click at [16, 117] on div at bounding box center [17, 115] width 8 height 8
click at [21, 95] on div at bounding box center [17, 94] width 16 height 16
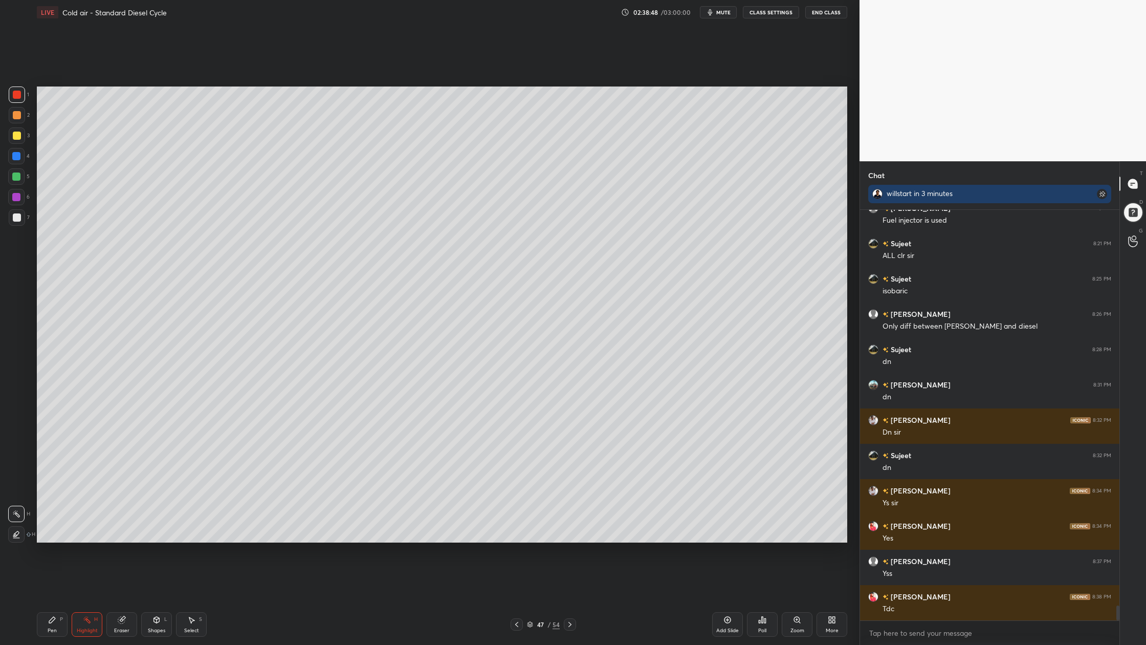
scroll to position [10911, 0]
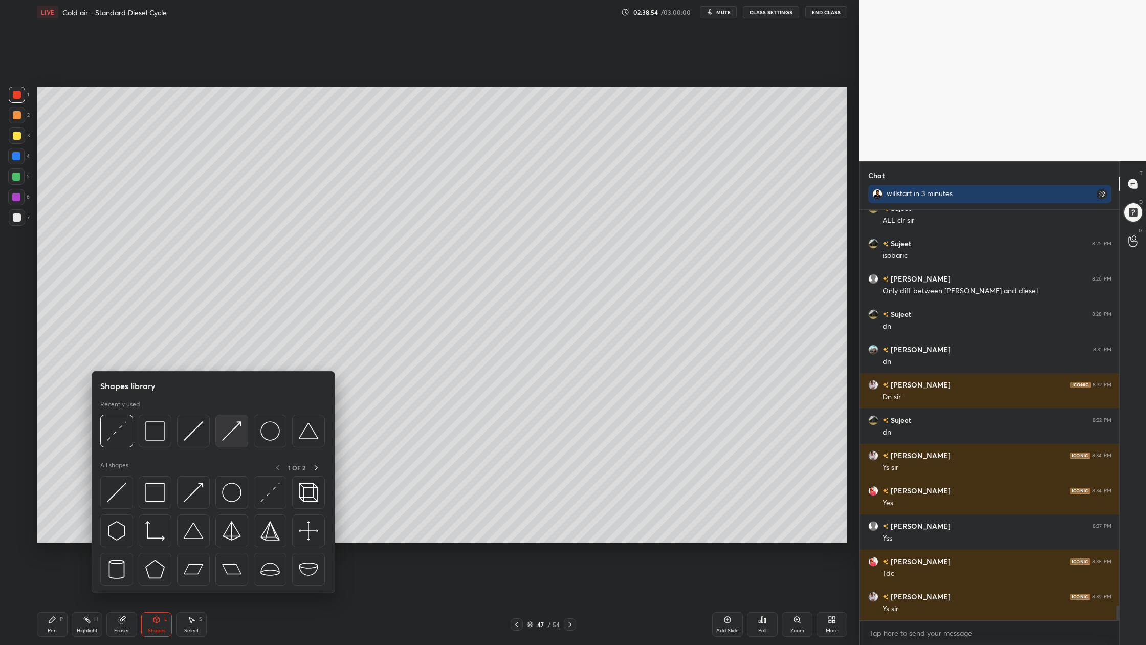
click at [236, 441] on div at bounding box center [231, 431] width 33 height 33
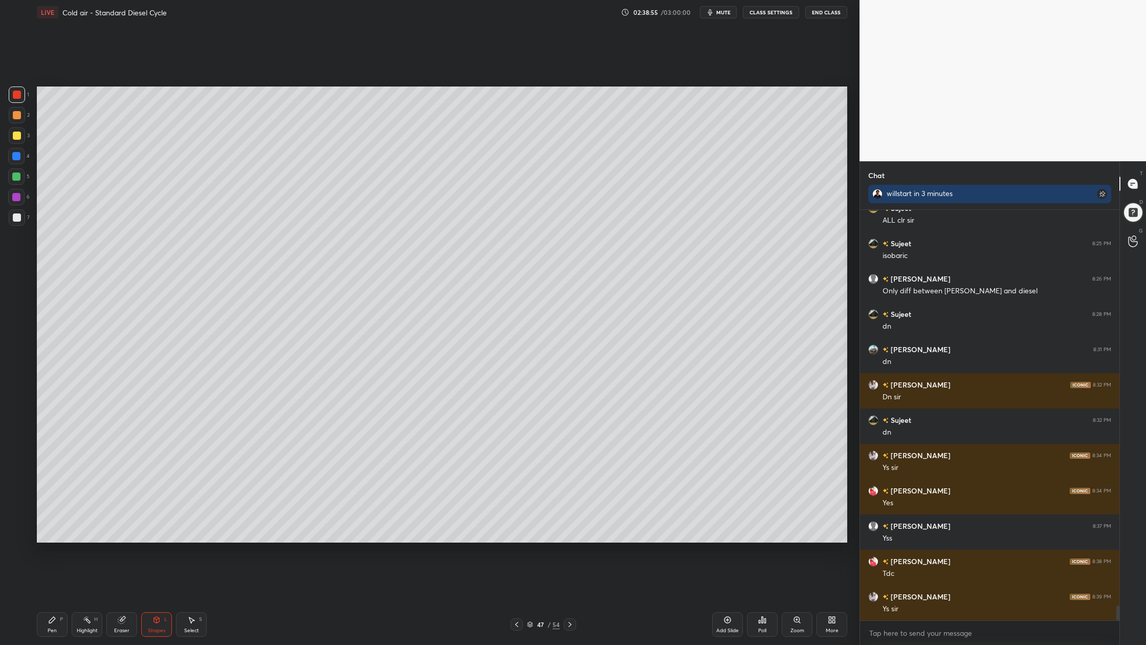
drag, startPoint x: 16, startPoint y: 175, endPoint x: 27, endPoint y: 176, distance: 10.8
click at [16, 175] on div at bounding box center [16, 176] width 8 height 8
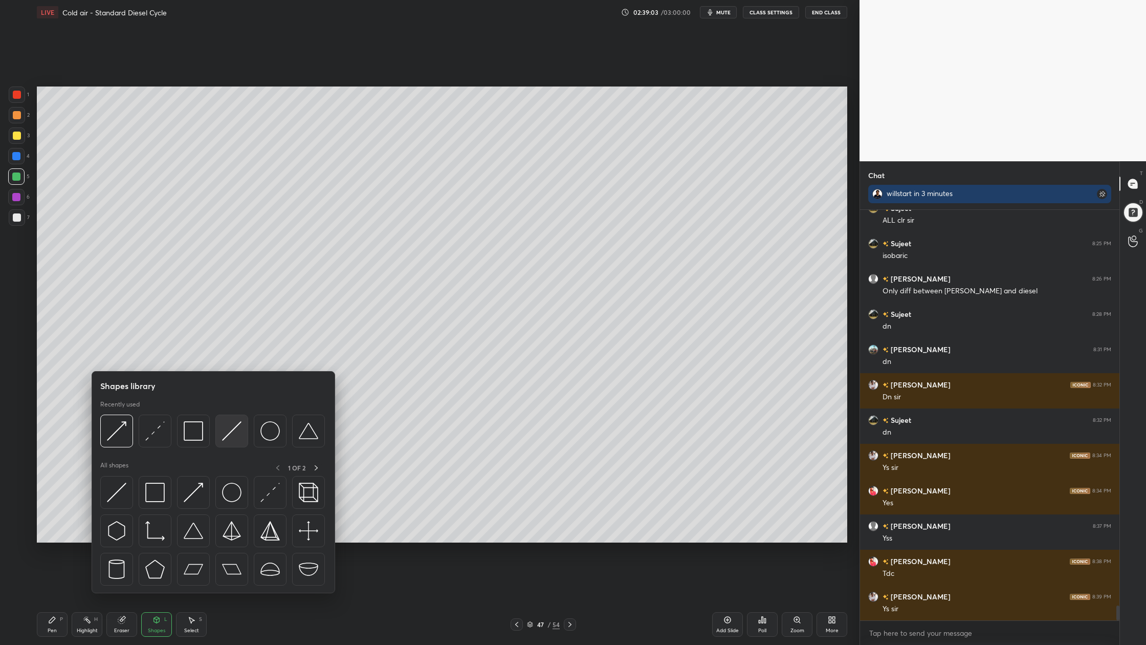
click at [228, 440] on div at bounding box center [231, 431] width 33 height 33
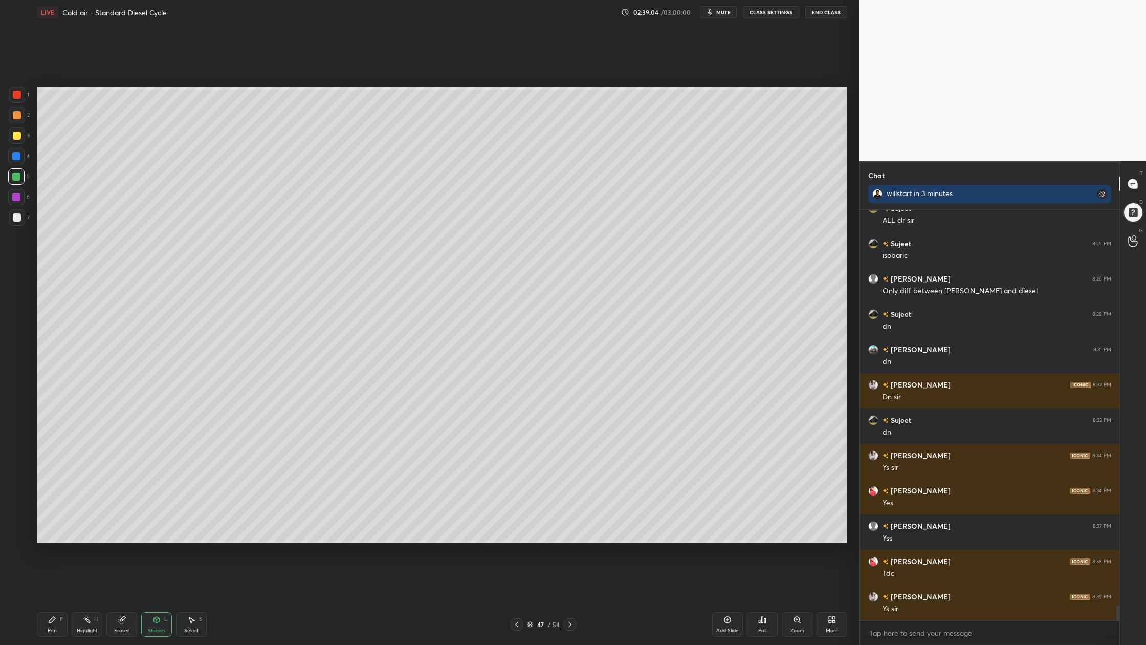
drag, startPoint x: 19, startPoint y: 114, endPoint x: 20, endPoint y: 120, distance: 6.7
click at [19, 117] on div at bounding box center [17, 115] width 8 height 8
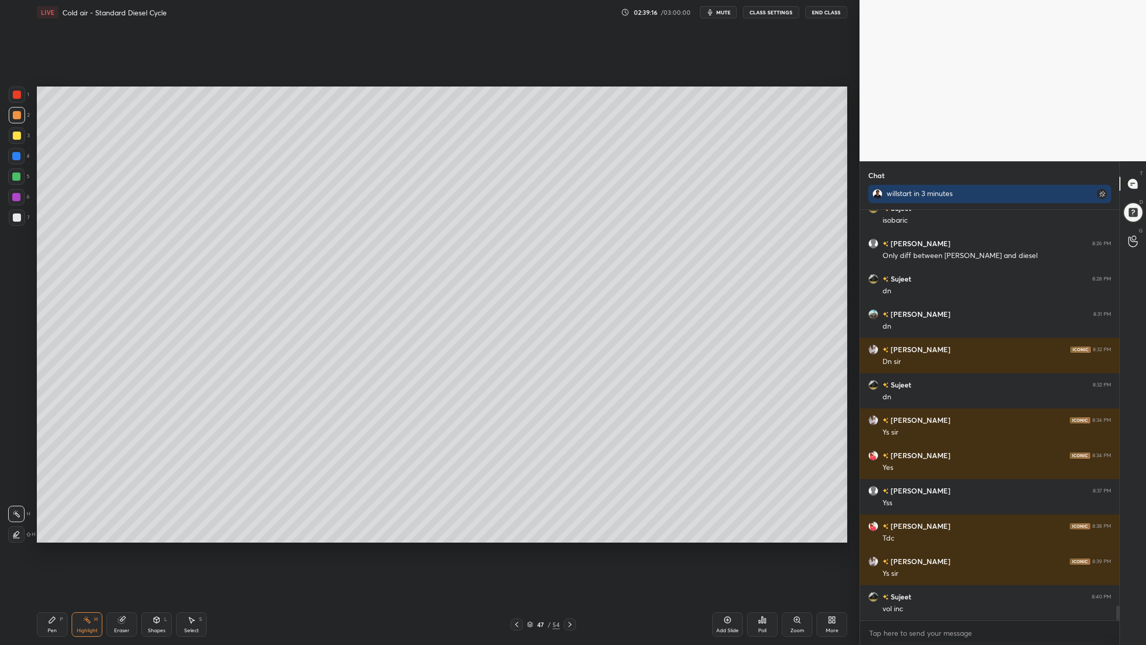
click at [21, 196] on div at bounding box center [16, 197] width 16 height 16
drag, startPoint x: 14, startPoint y: 117, endPoint x: 27, endPoint y: 122, distance: 13.3
click at [16, 116] on div at bounding box center [17, 115] width 8 height 8
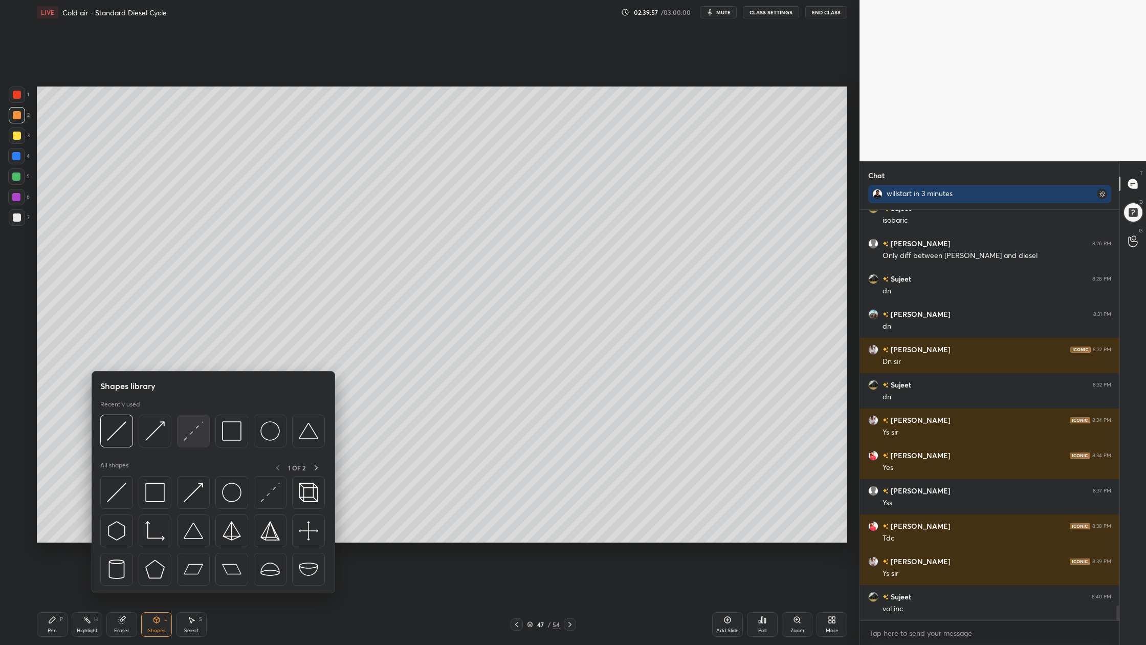
click at [195, 442] on div at bounding box center [193, 431] width 33 height 33
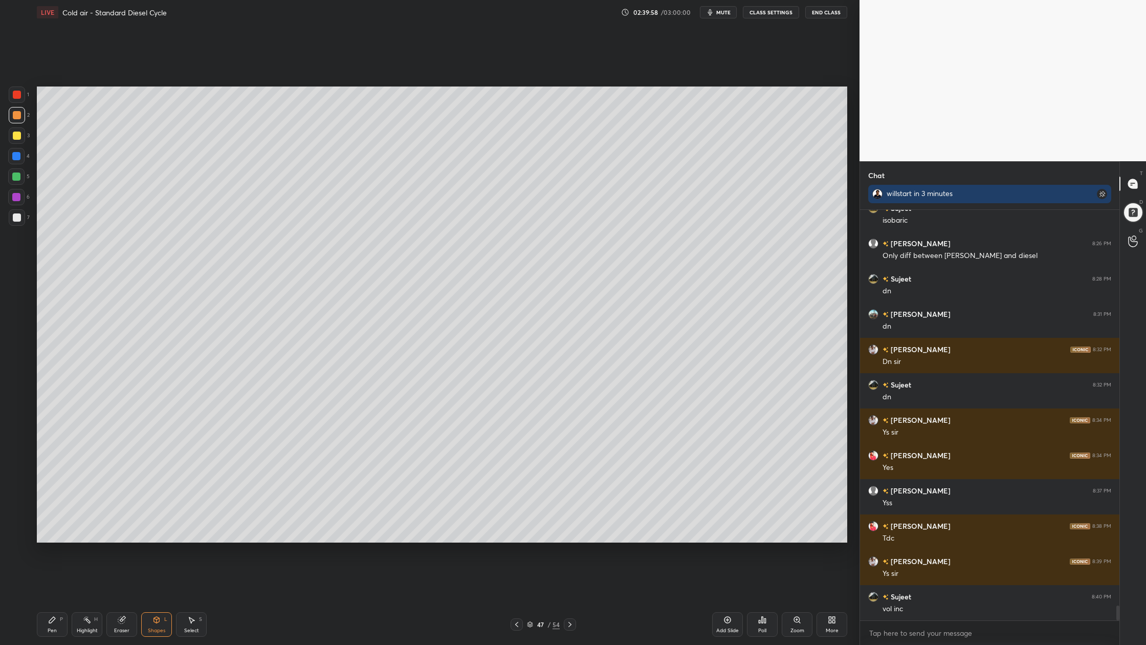
click at [17, 198] on div at bounding box center [16, 197] width 8 height 8
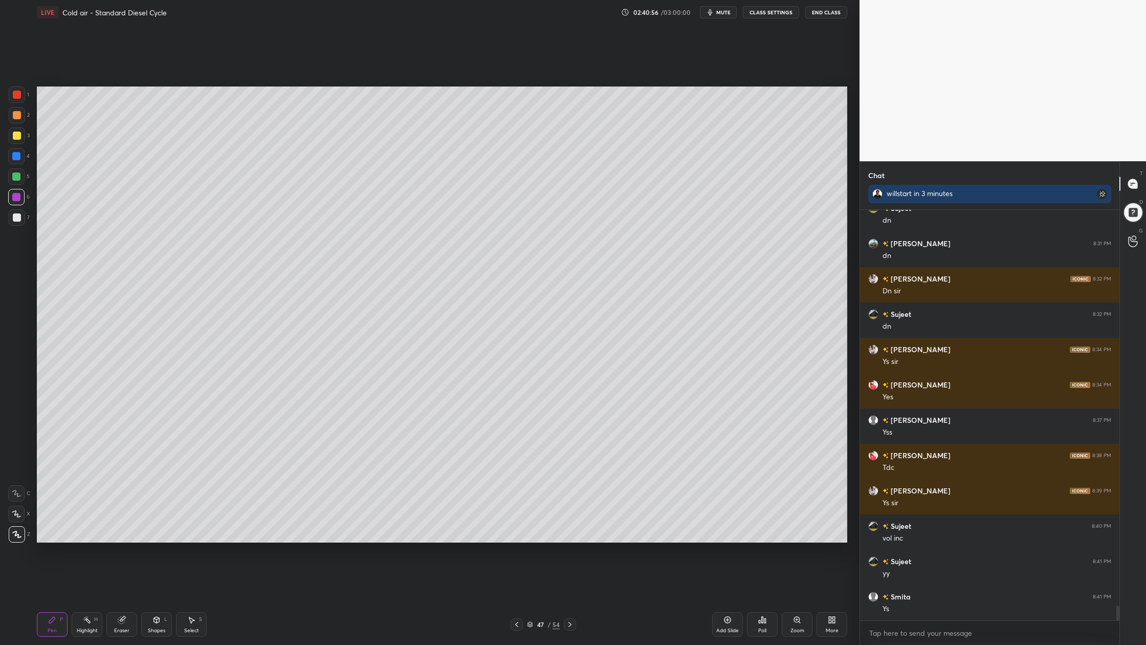
scroll to position [4, 4]
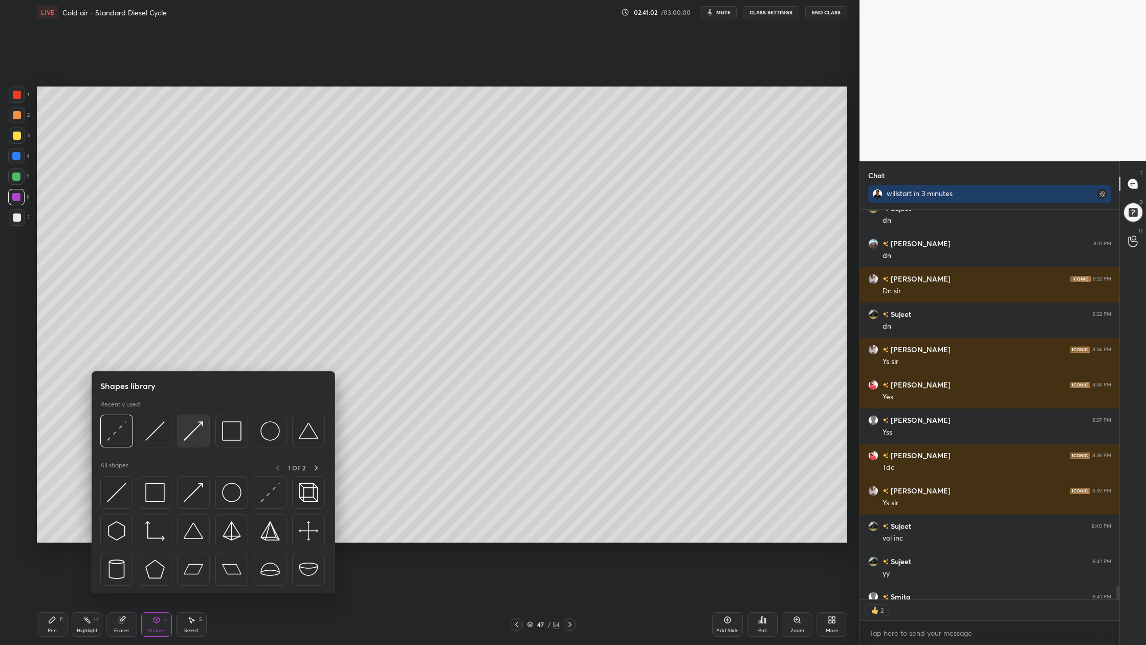
click at [198, 443] on div at bounding box center [193, 431] width 33 height 33
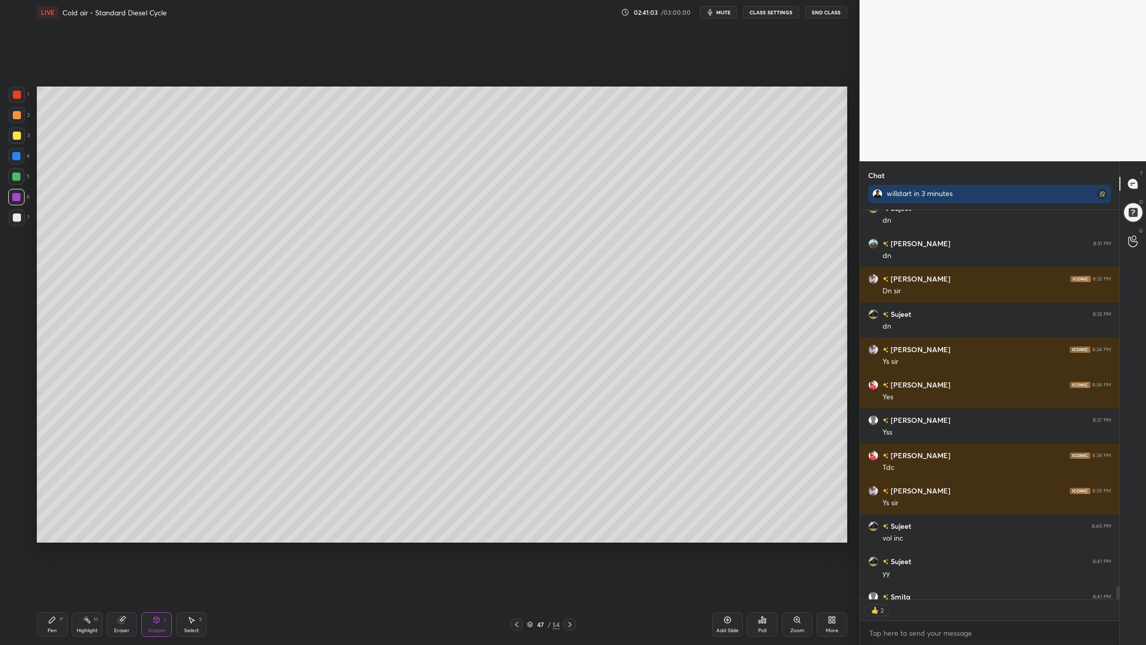
click at [15, 175] on div at bounding box center [16, 176] width 8 height 8
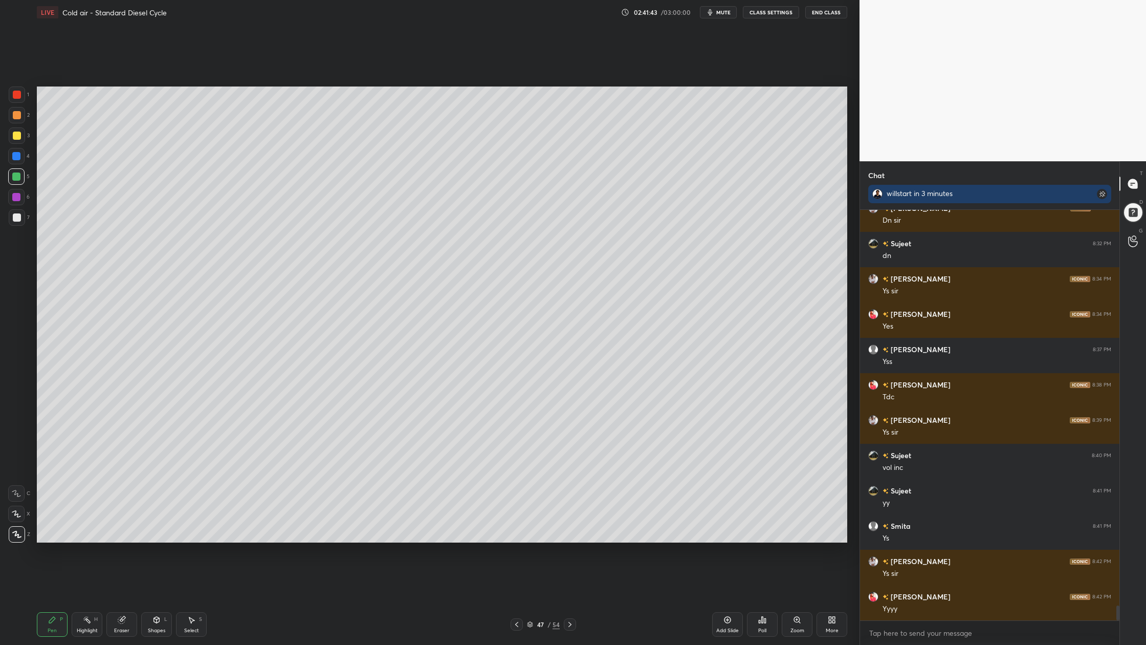
scroll to position [11123, 0]
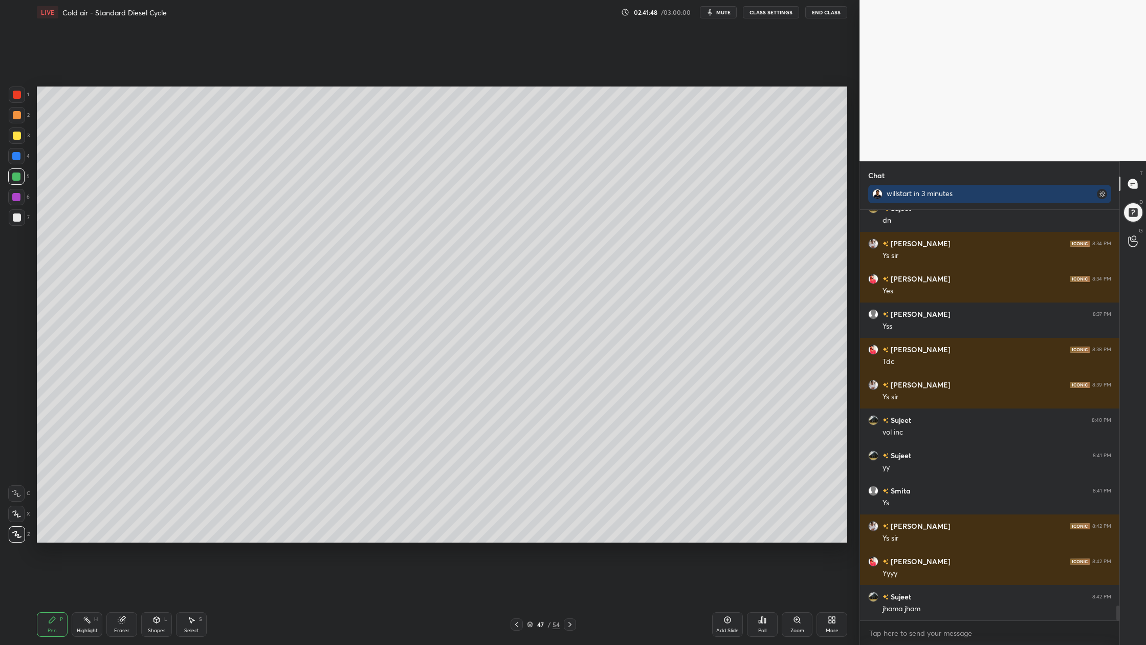
click at [17, 135] on div at bounding box center [17, 136] width 8 height 8
click at [22, 118] on div at bounding box center [17, 115] width 16 height 16
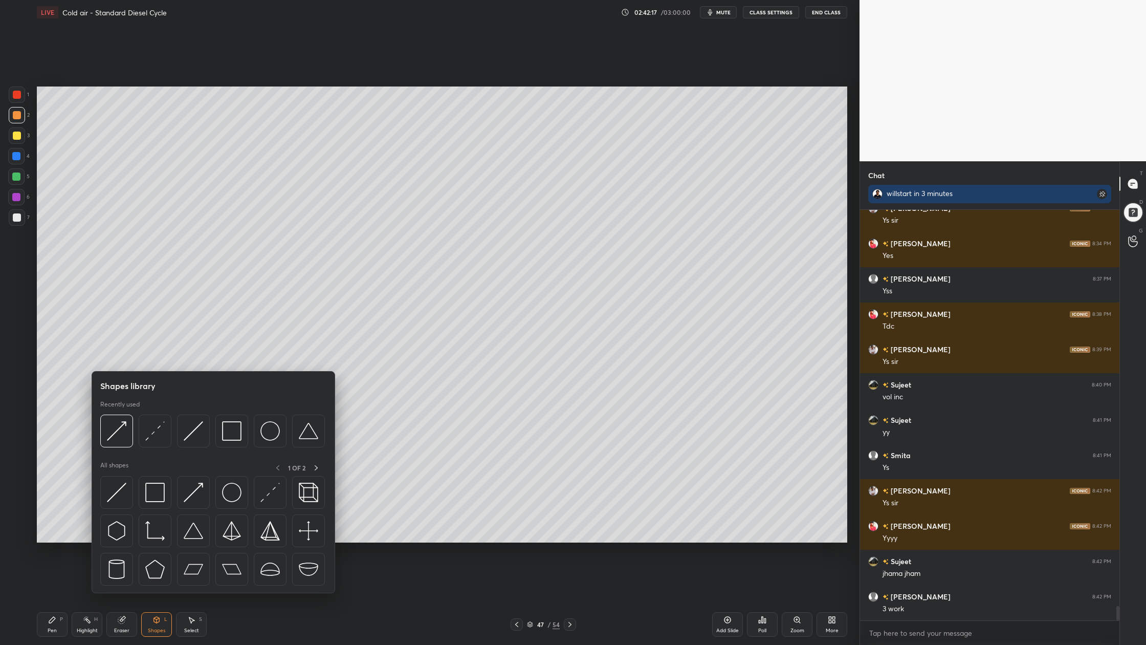
scroll to position [11194, 0]
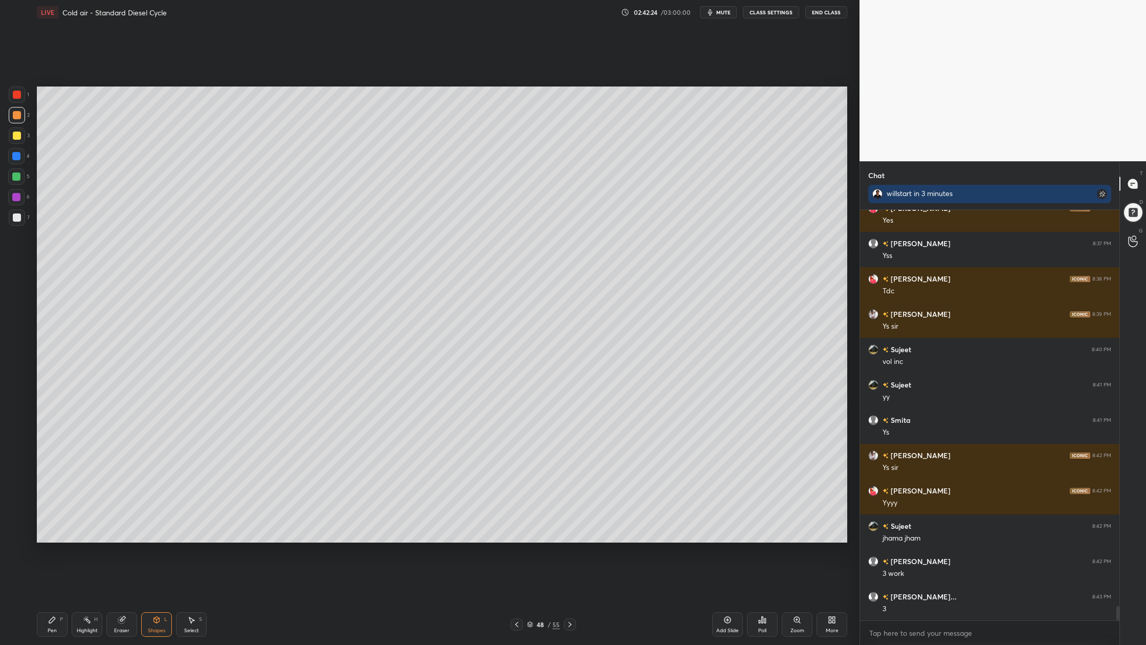
click at [18, 117] on div at bounding box center [17, 115] width 8 height 8
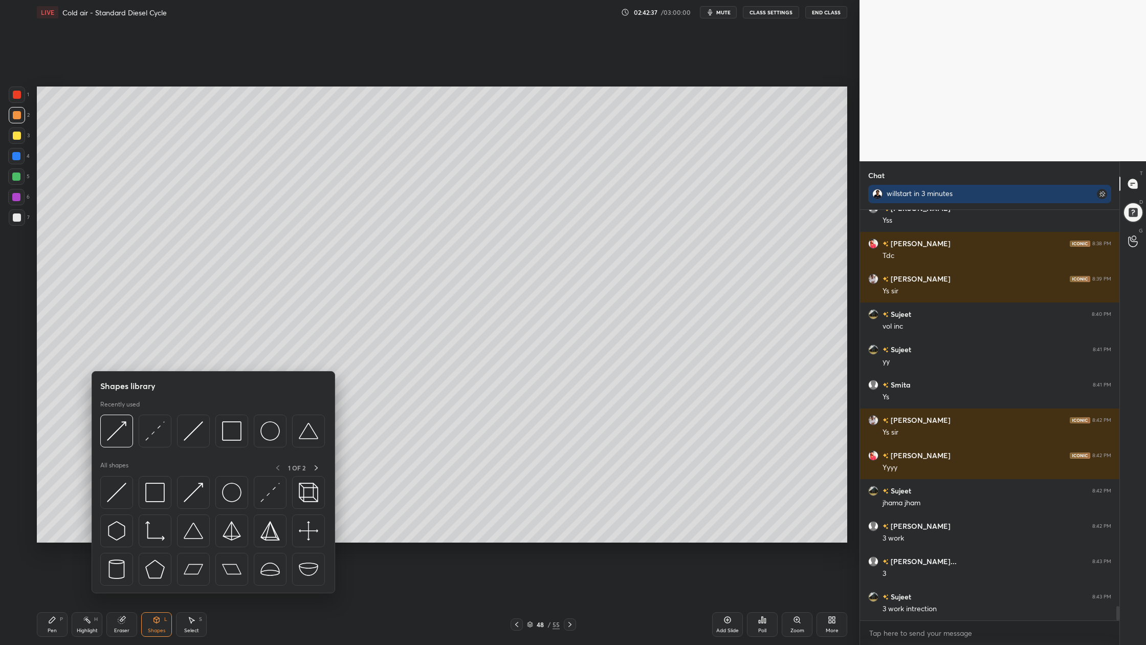
click at [203, 449] on div at bounding box center [212, 434] width 225 height 38
click at [194, 444] on div at bounding box center [193, 431] width 33 height 33
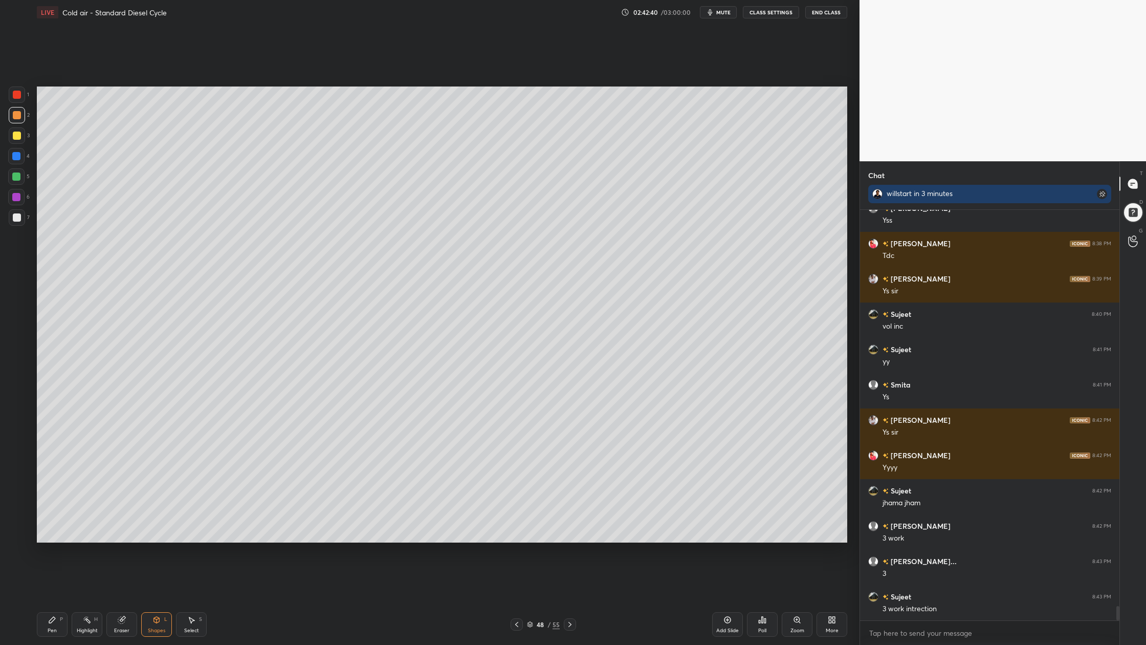
click at [18, 220] on div at bounding box center [17, 217] width 8 height 8
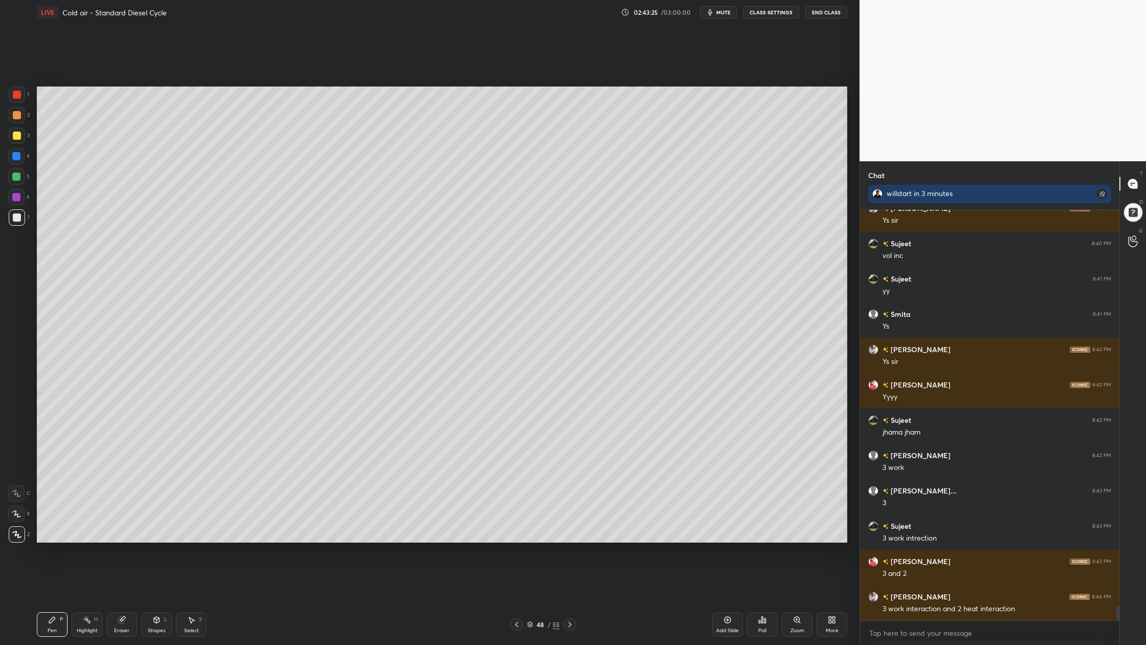
scroll to position [11310, 0]
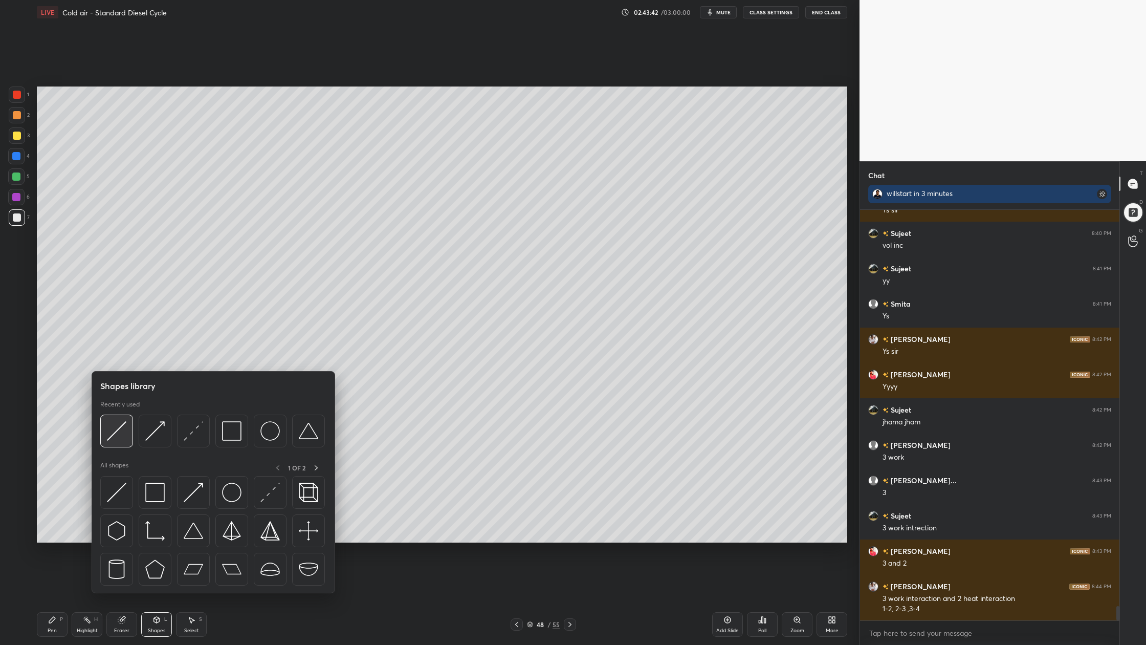
click at [109, 443] on div at bounding box center [116, 431] width 33 height 33
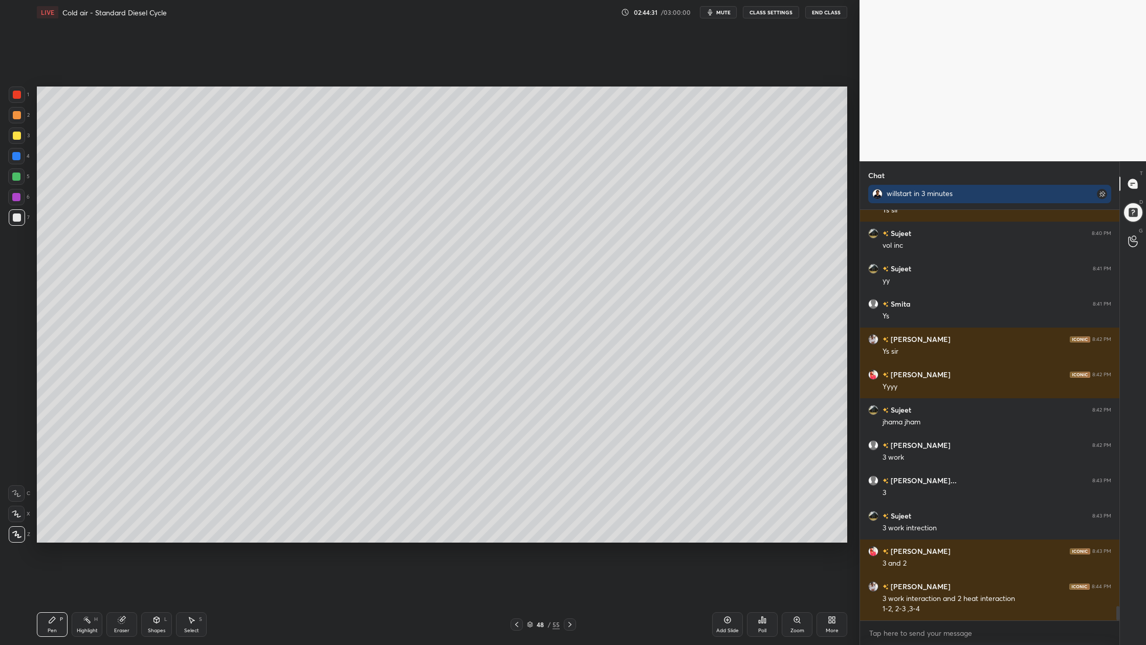
scroll to position [11345, 0]
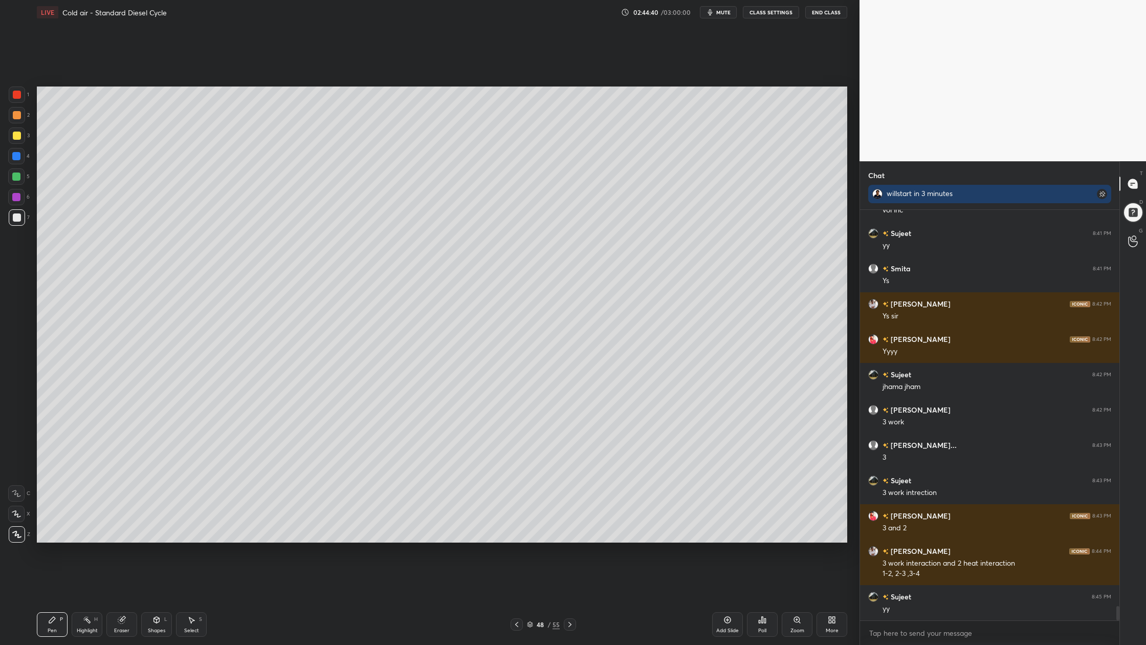
drag, startPoint x: 531, startPoint y: 623, endPoint x: 517, endPoint y: 567, distance: 58.1
click at [531, 599] on icon at bounding box center [530, 624] width 6 height 6
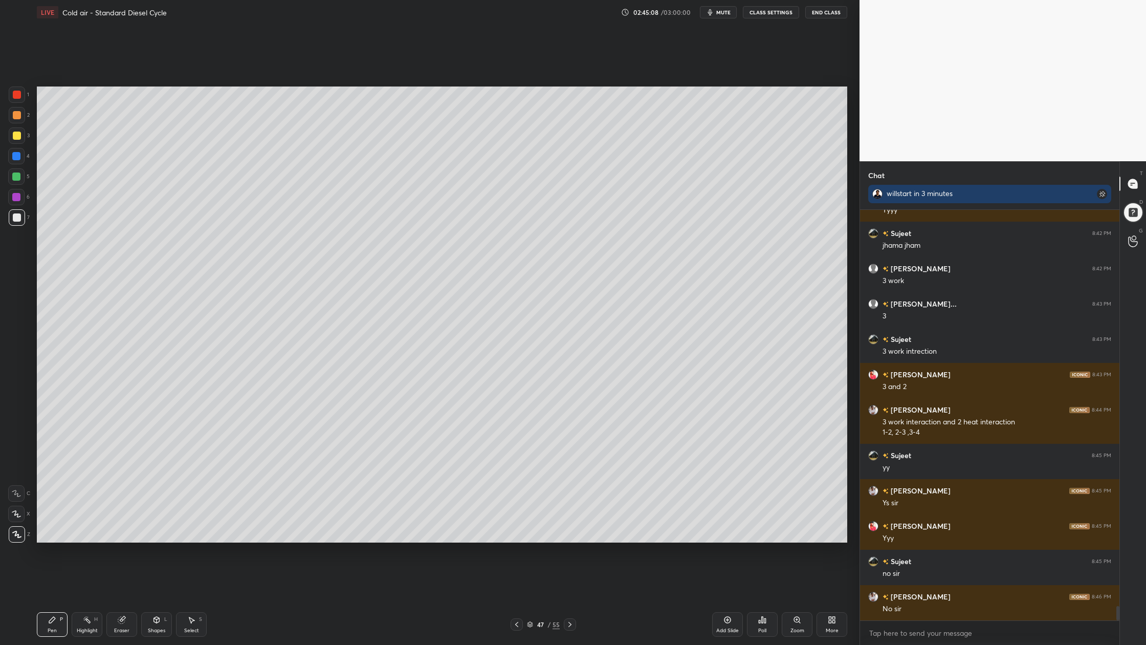
scroll to position [11522, 0]
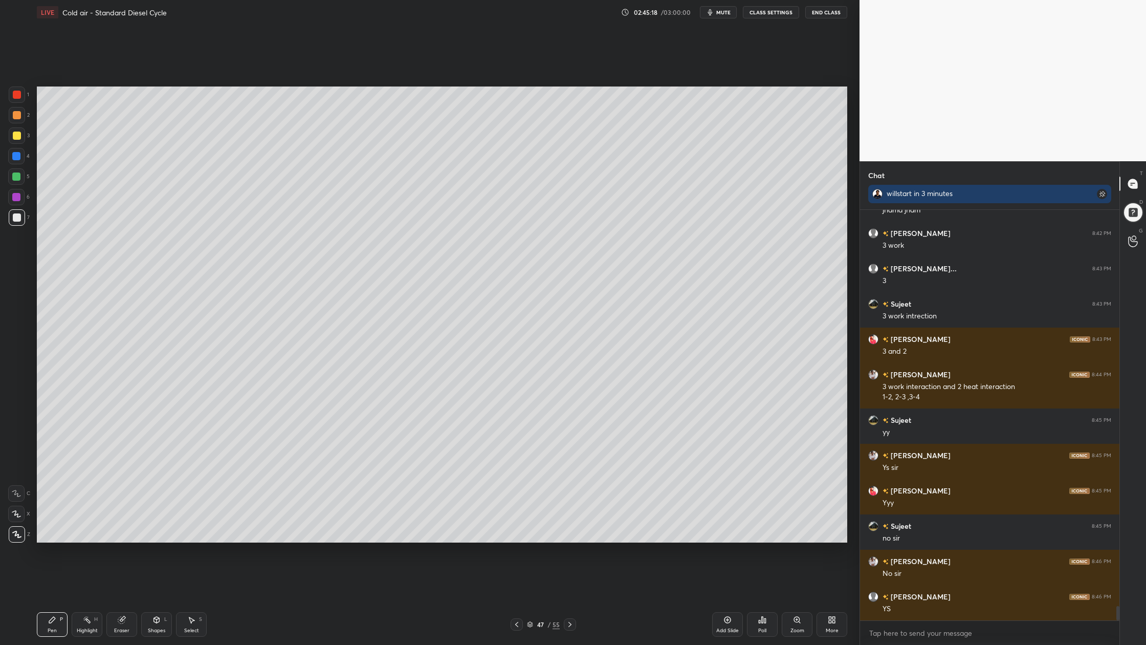
click at [18, 222] on div at bounding box center [17, 217] width 16 height 16
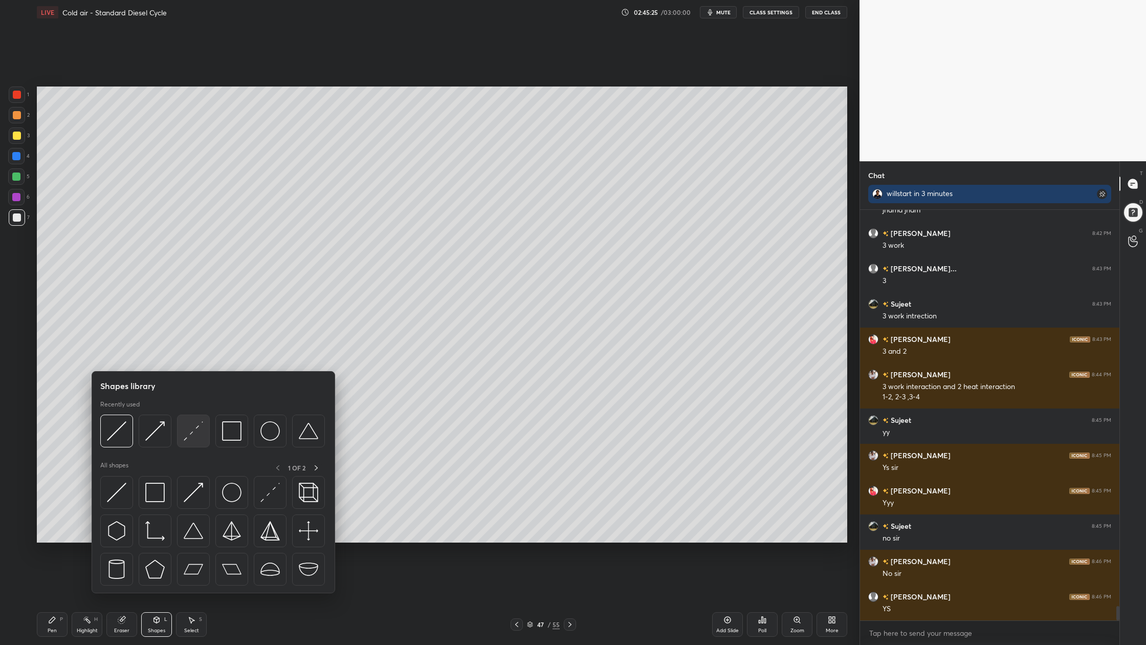
click at [191, 444] on div at bounding box center [193, 431] width 33 height 33
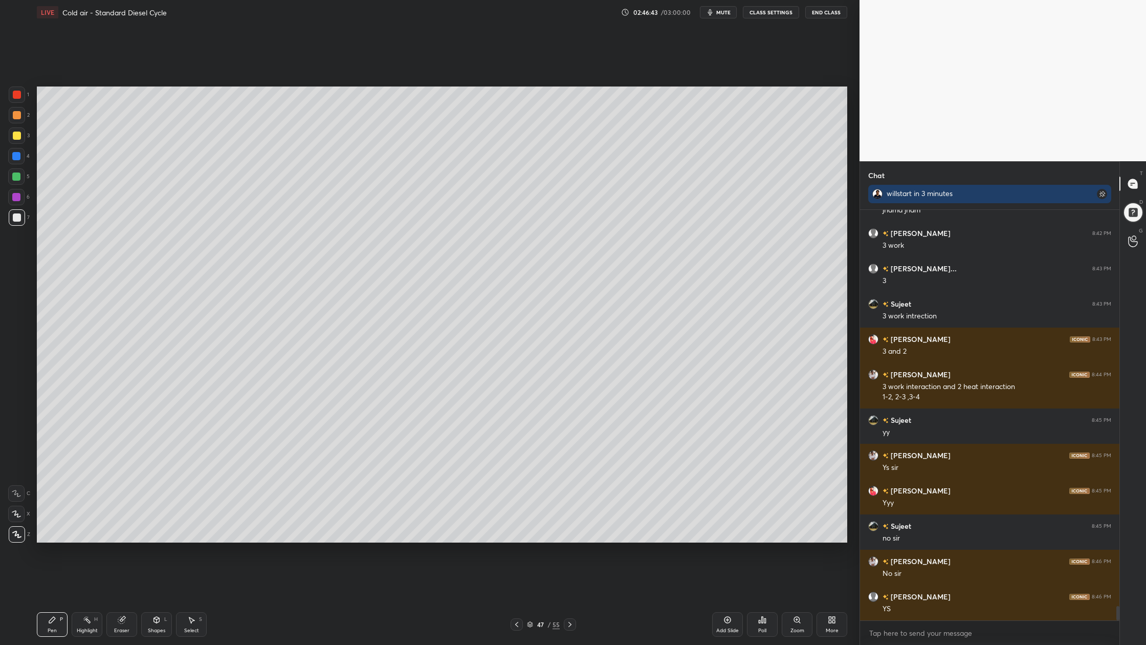
click at [17, 96] on div at bounding box center [17, 95] width 8 height 8
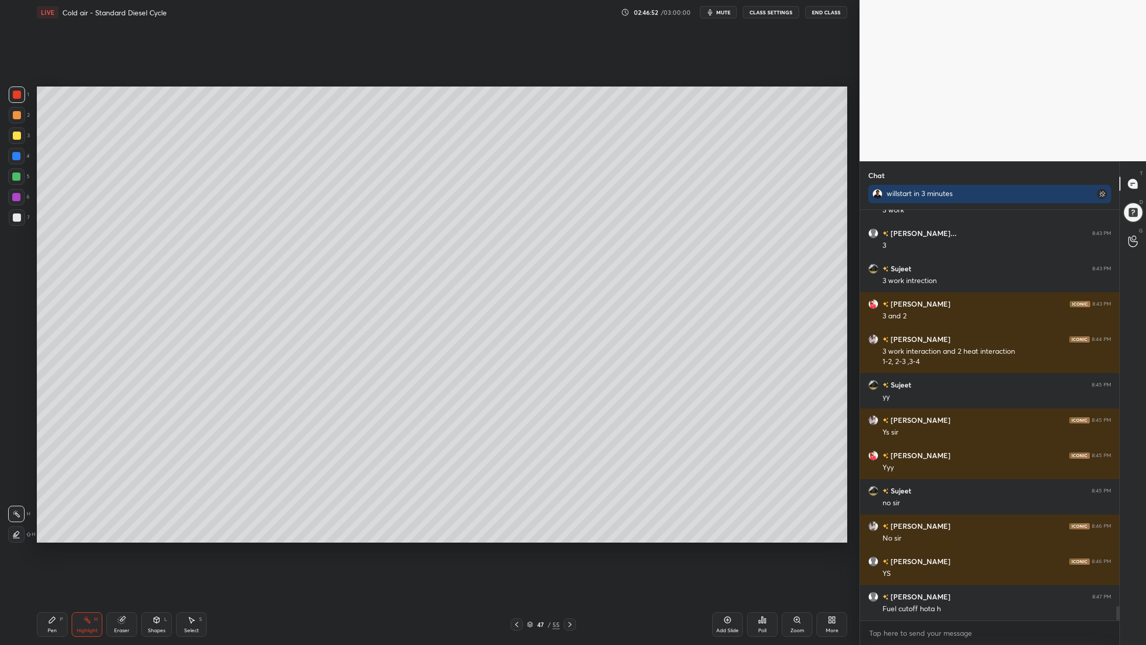
drag, startPoint x: 16, startPoint y: 218, endPoint x: 18, endPoint y: 209, distance: 9.1
click at [17, 218] on div at bounding box center [17, 217] width 8 height 8
drag, startPoint x: 22, startPoint y: 179, endPoint x: 28, endPoint y: 179, distance: 6.2
click at [26, 179] on div "5" at bounding box center [18, 176] width 21 height 16
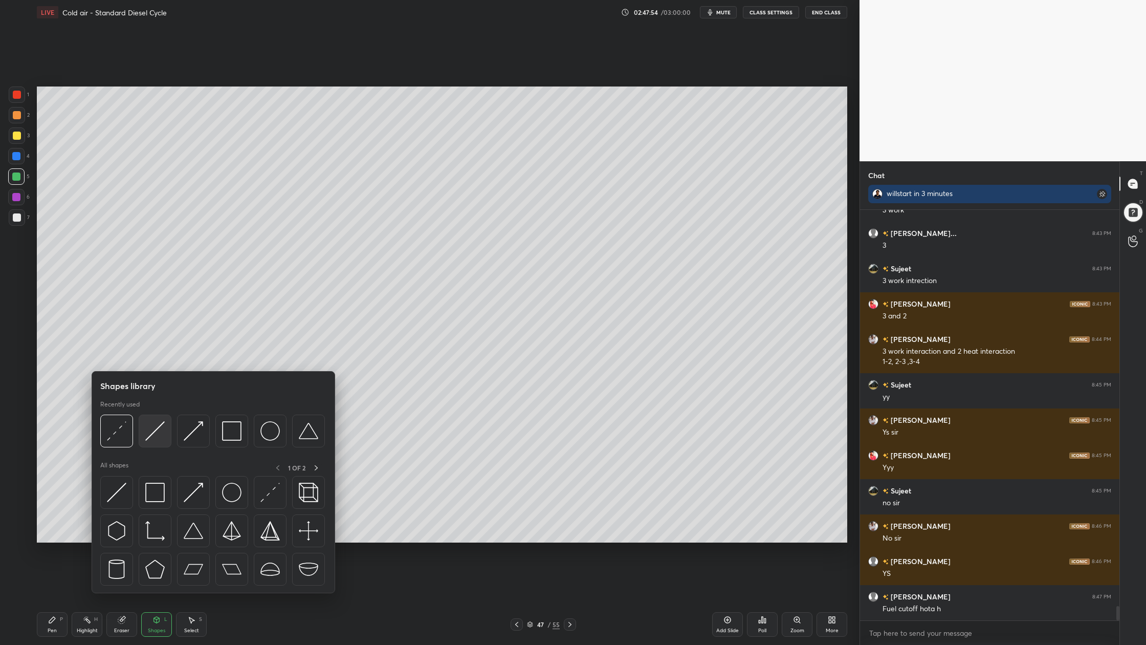
click at [155, 442] on div at bounding box center [155, 431] width 33 height 33
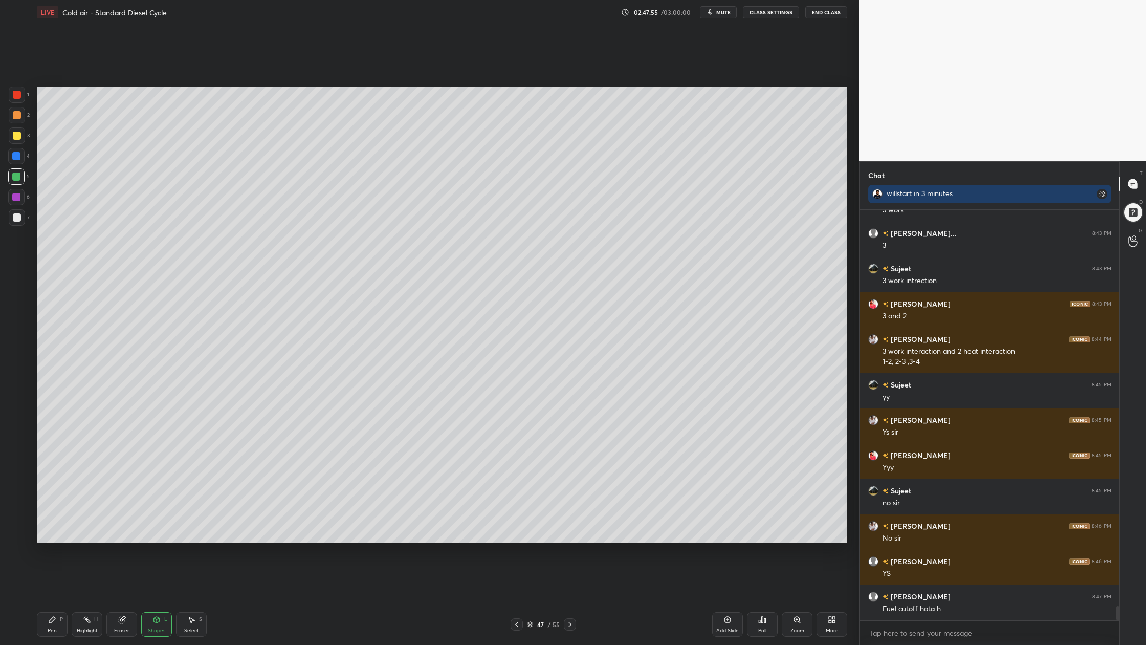
scroll to position [11592, 0]
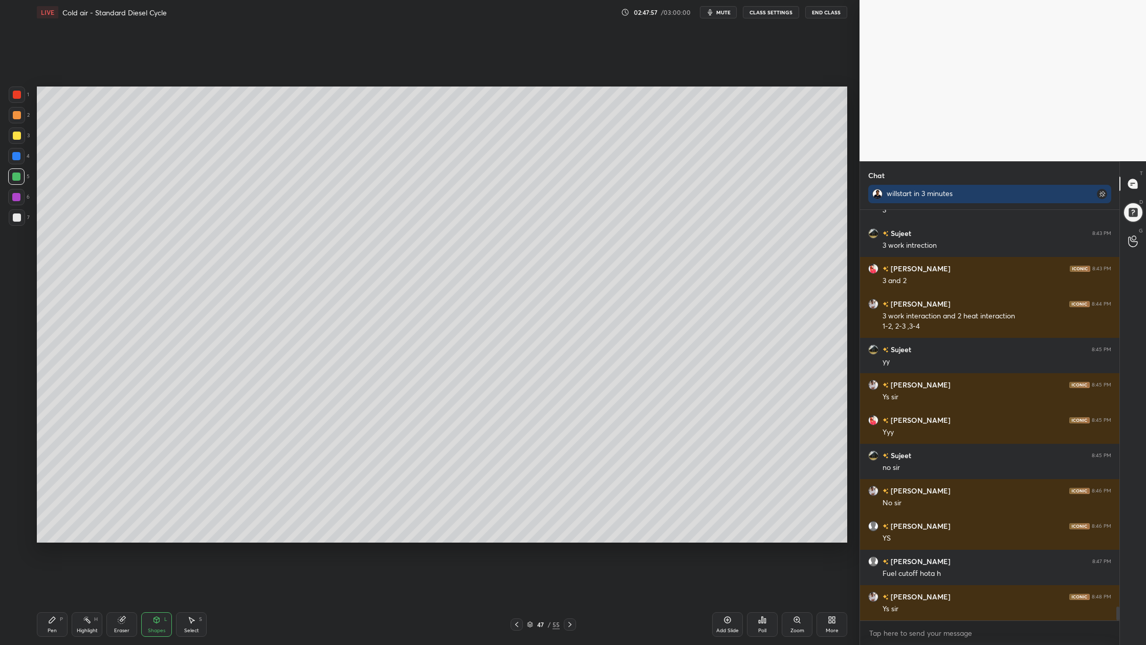
click at [17, 173] on div at bounding box center [16, 176] width 8 height 8
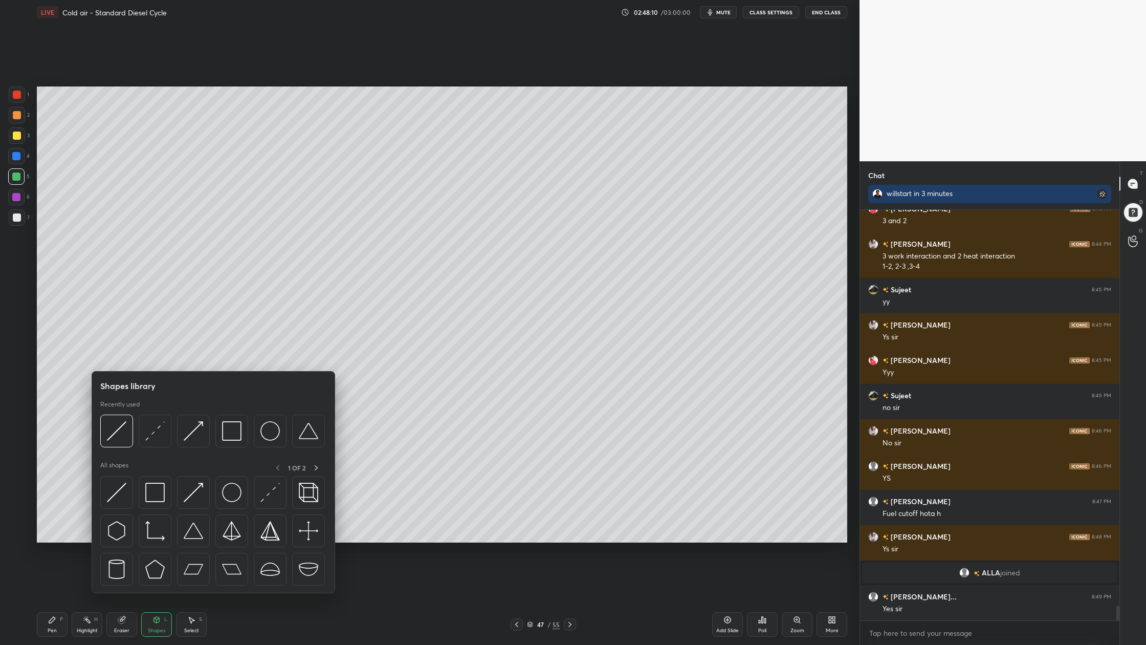
scroll to position [10794, 0]
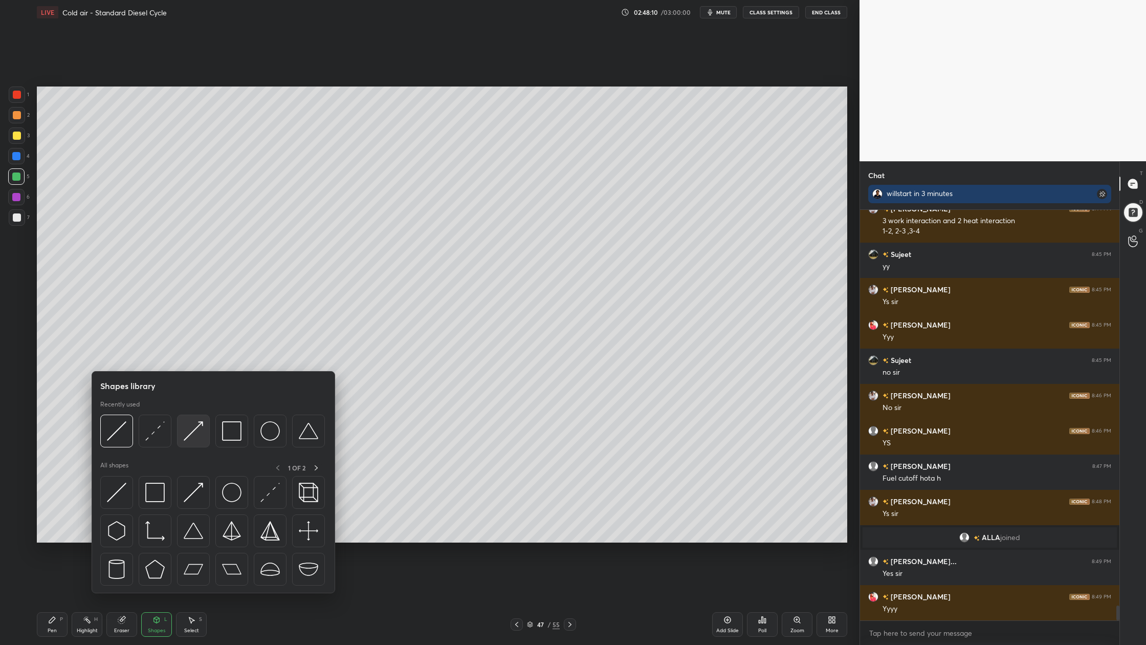
click at [194, 441] on div at bounding box center [193, 431] width 33 height 33
click at [198, 443] on div at bounding box center [193, 431] width 33 height 33
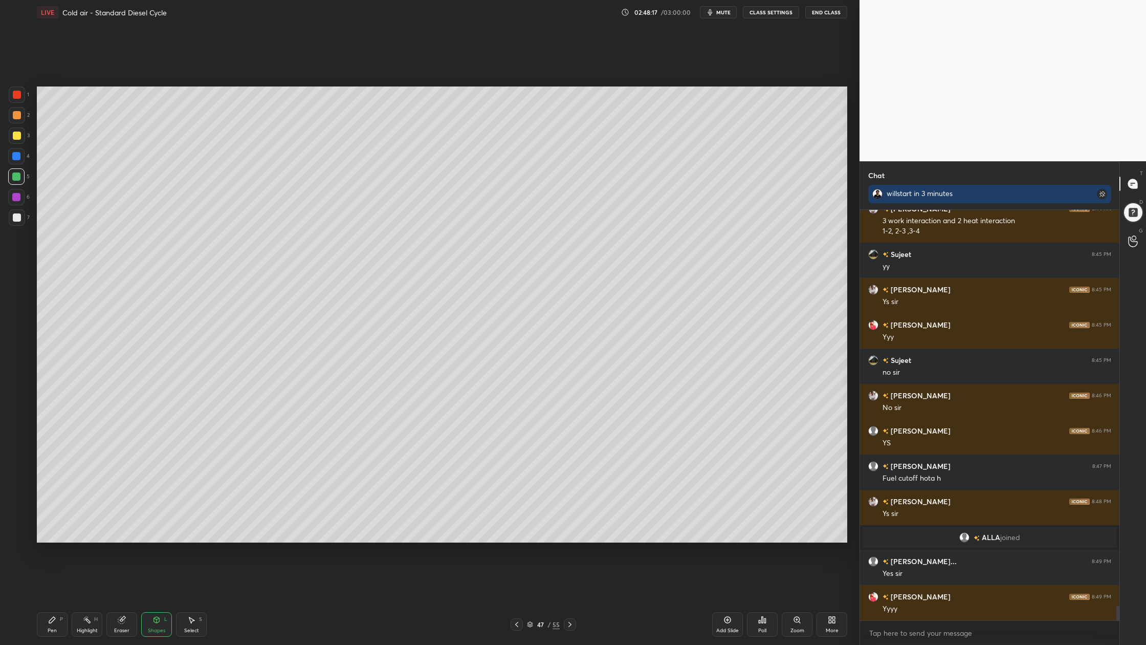
click at [20, 181] on div at bounding box center [16, 176] width 16 height 16
drag, startPoint x: 18, startPoint y: 93, endPoint x: 22, endPoint y: 102, distance: 9.4
click at [20, 97] on div at bounding box center [17, 95] width 8 height 8
click at [531, 599] on icon at bounding box center [530, 624] width 6 height 6
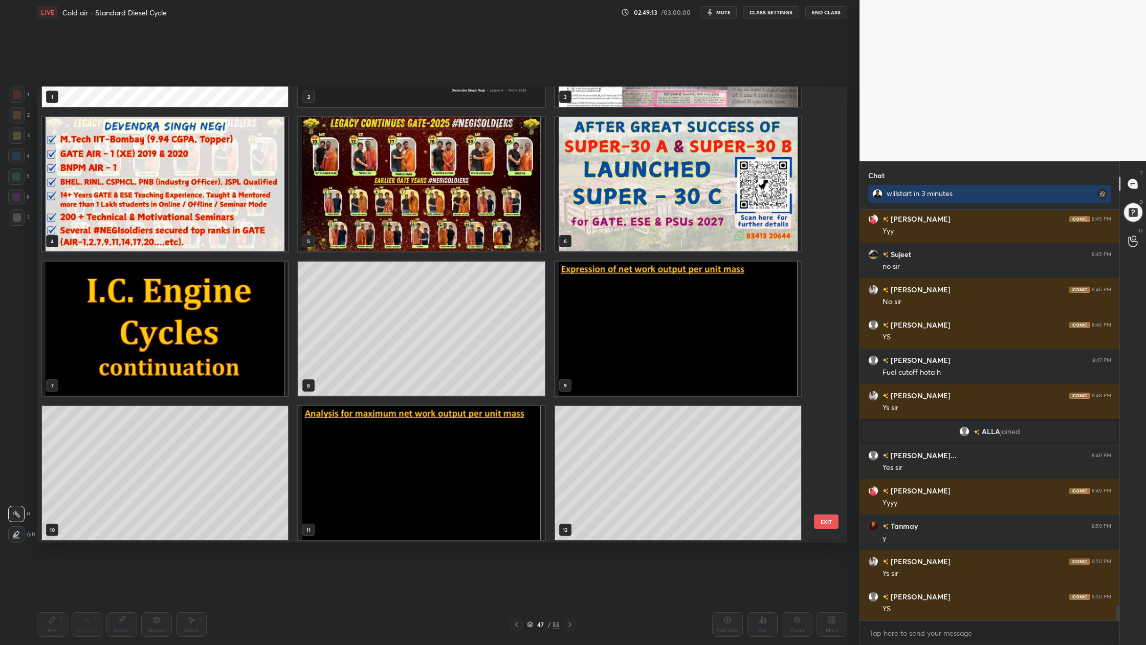
scroll to position [49, 0]
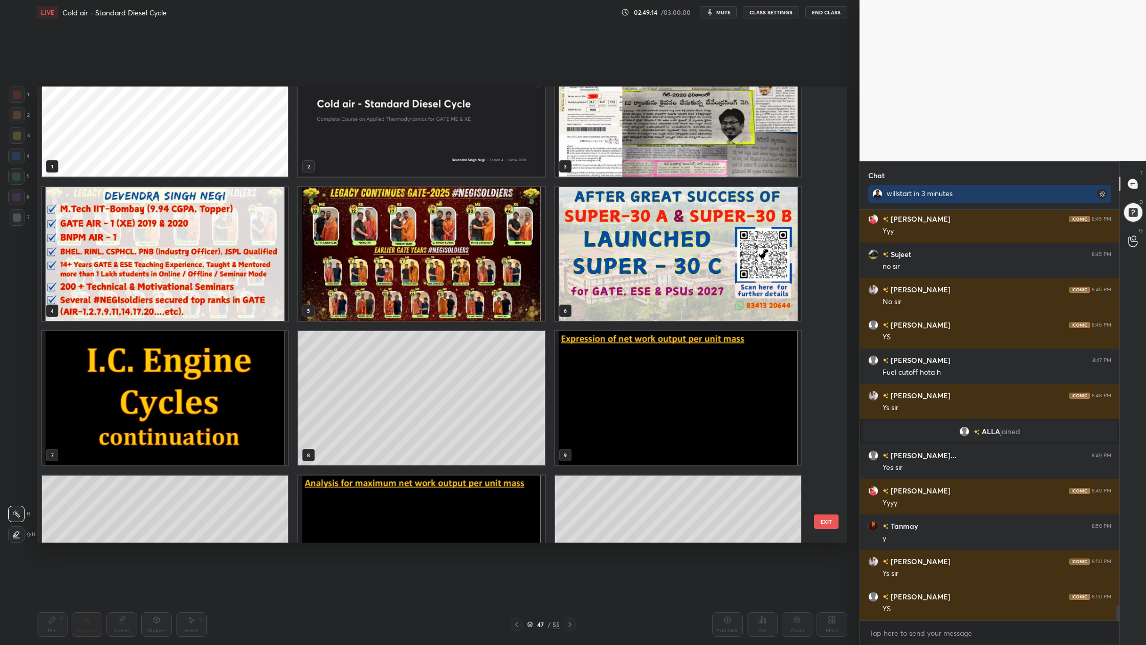
click at [706, 286] on img "grid" at bounding box center [678, 254] width 246 height 134
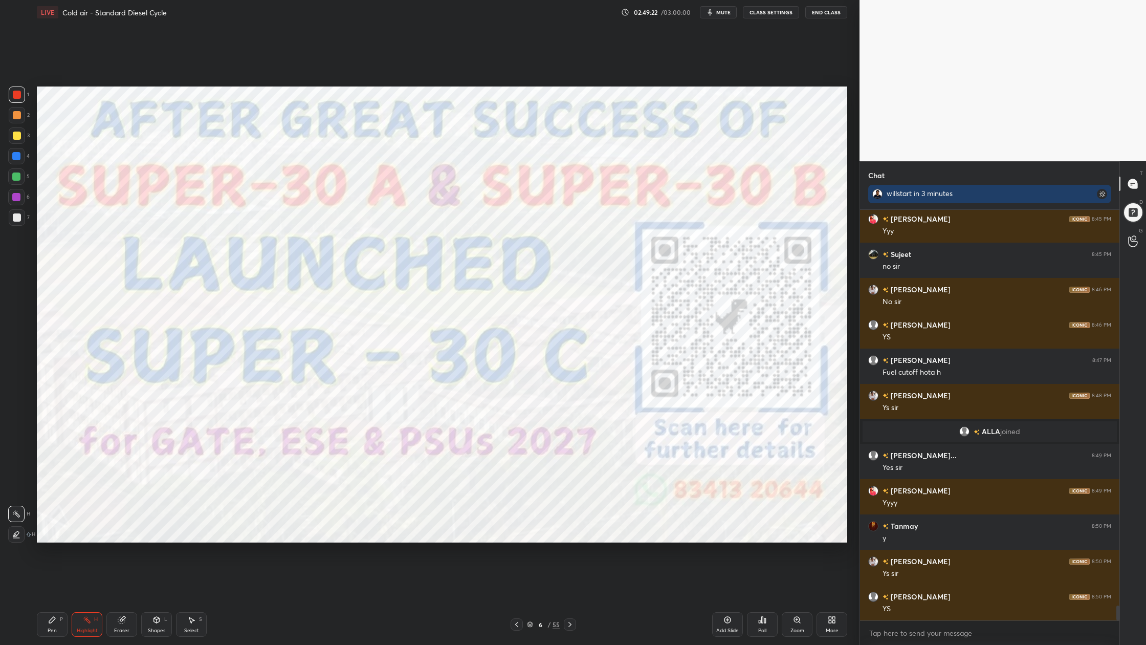
click at [21, 120] on div at bounding box center [17, 115] width 16 height 16
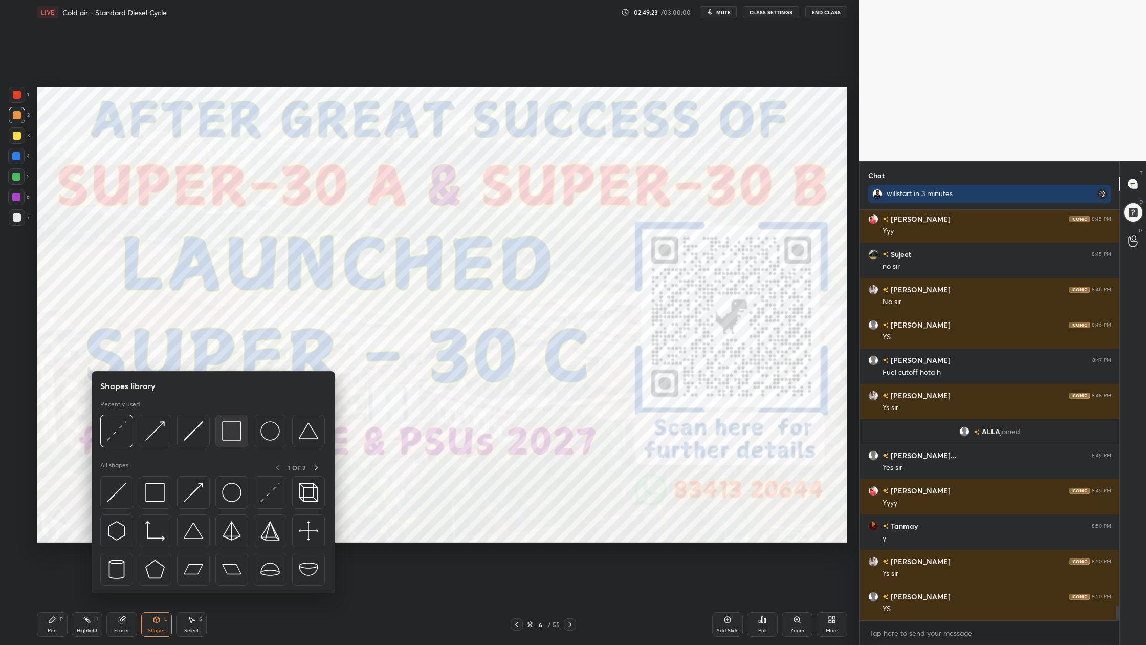
click at [228, 444] on div at bounding box center [231, 431] width 33 height 33
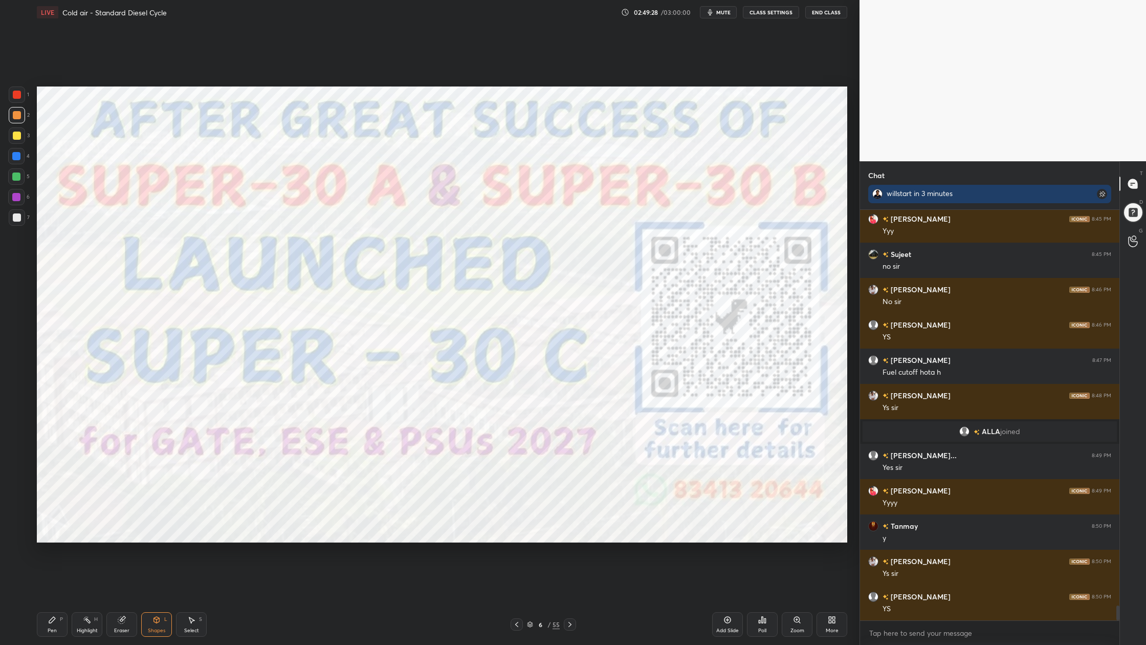
click at [19, 95] on div at bounding box center [17, 95] width 8 height 8
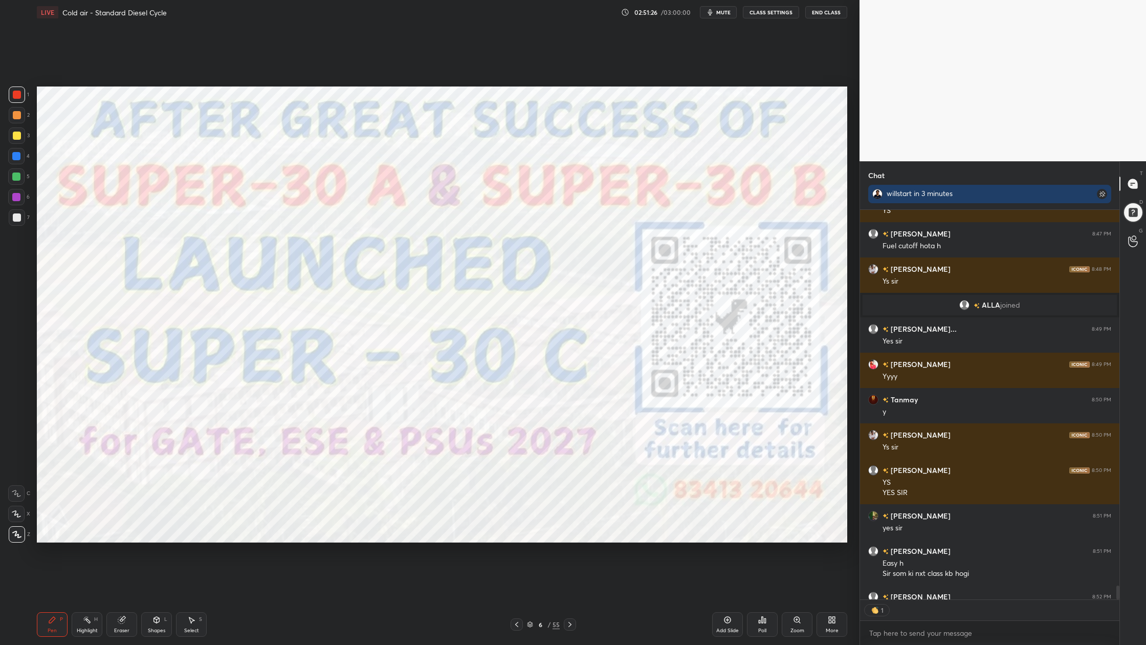
scroll to position [11083, 0]
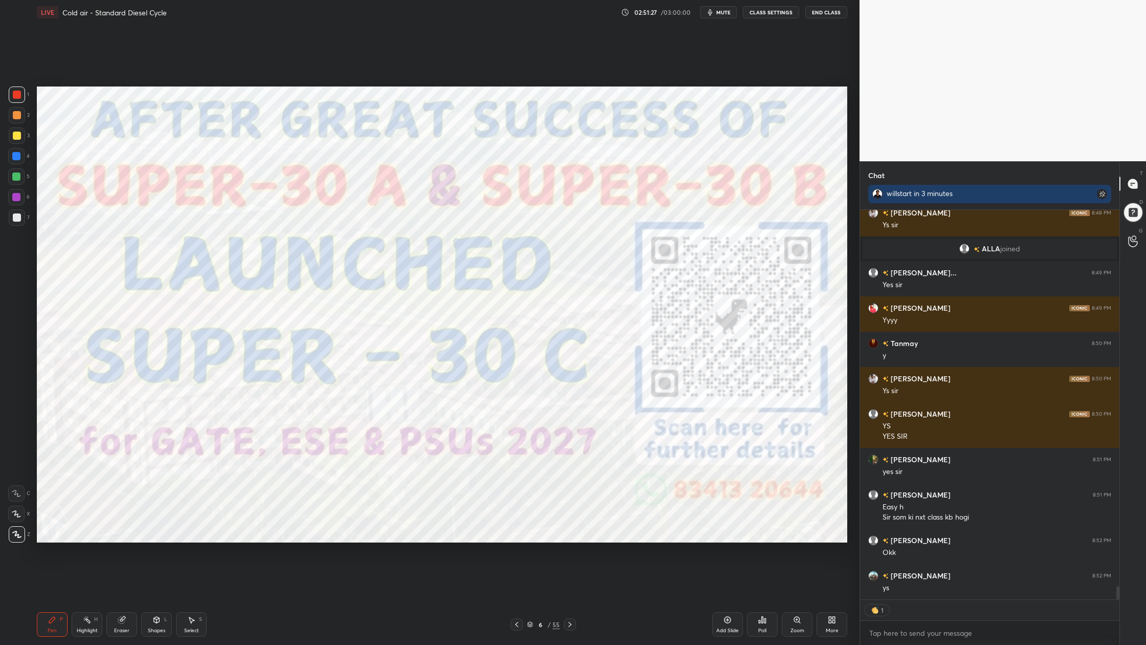
drag, startPoint x: 528, startPoint y: 625, endPoint x: 546, endPoint y: 561, distance: 65.8
click at [528, 599] on icon at bounding box center [530, 624] width 6 height 6
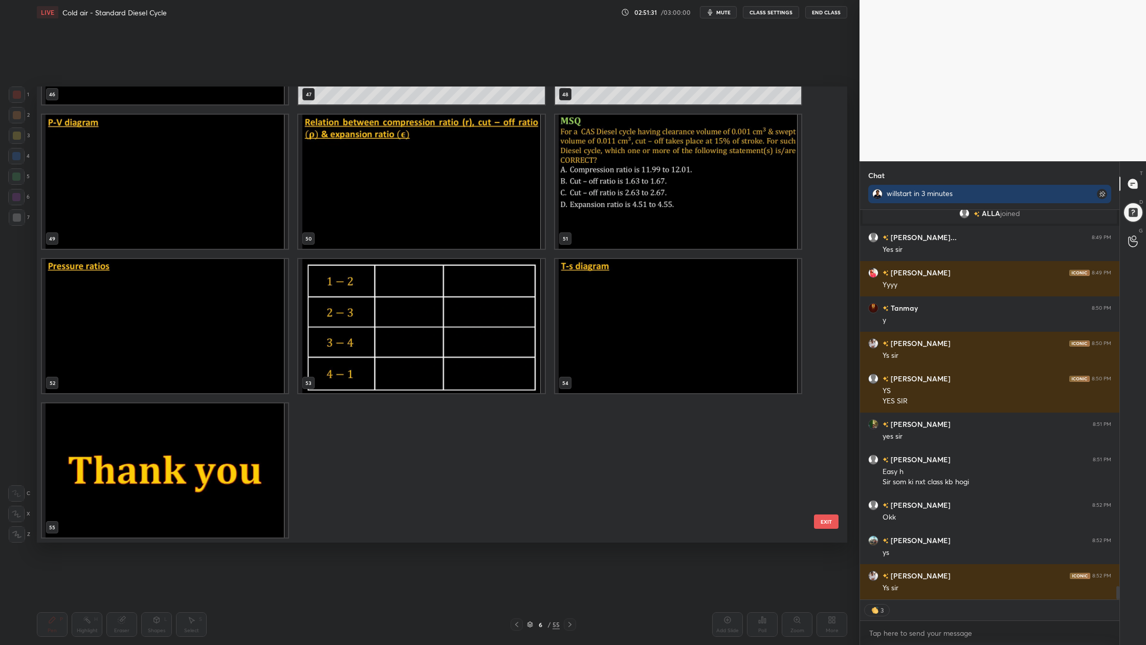
scroll to position [11154, 0]
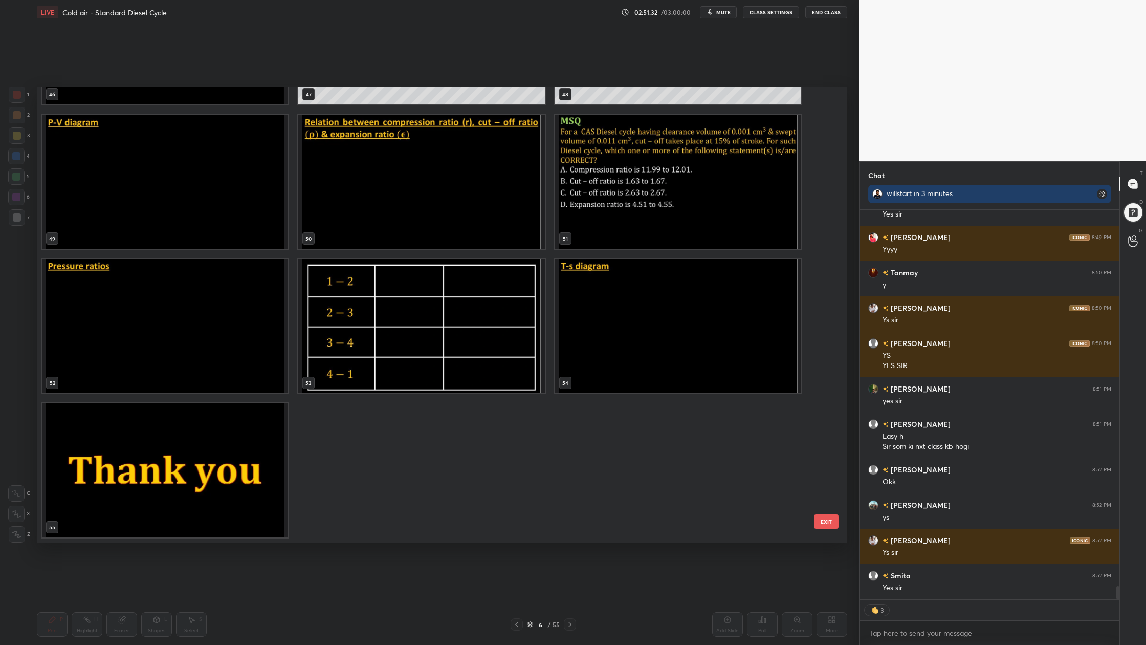
click at [111, 468] on img "grid" at bounding box center [165, 470] width 246 height 134
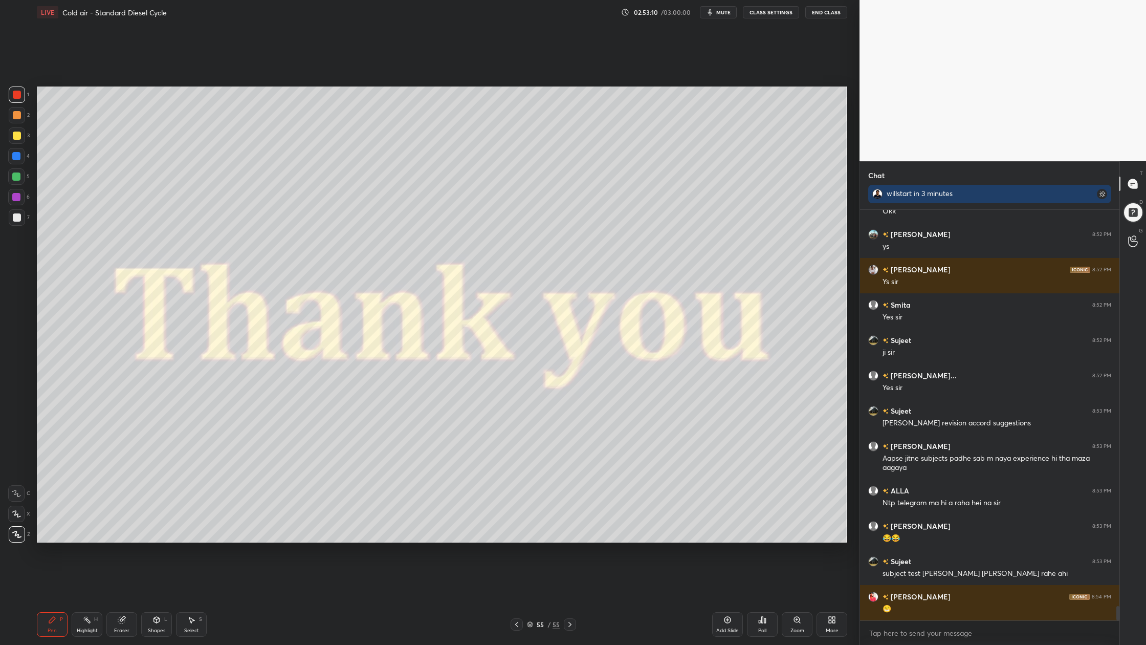
scroll to position [11460, 0]
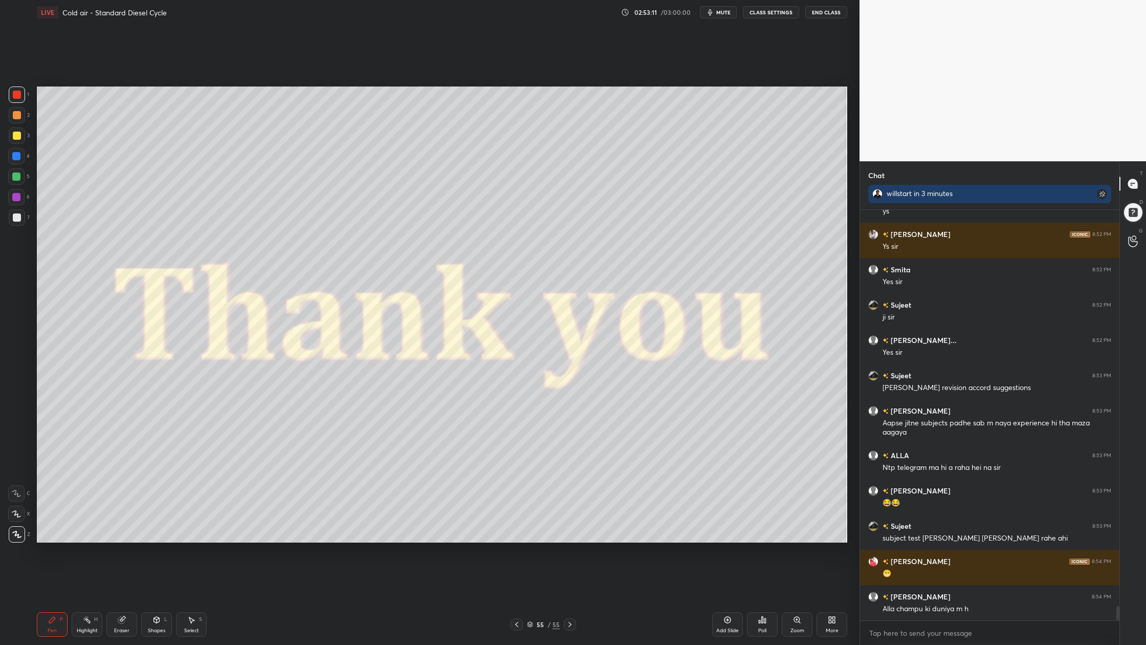
click at [20, 136] on div at bounding box center [17, 135] width 16 height 16
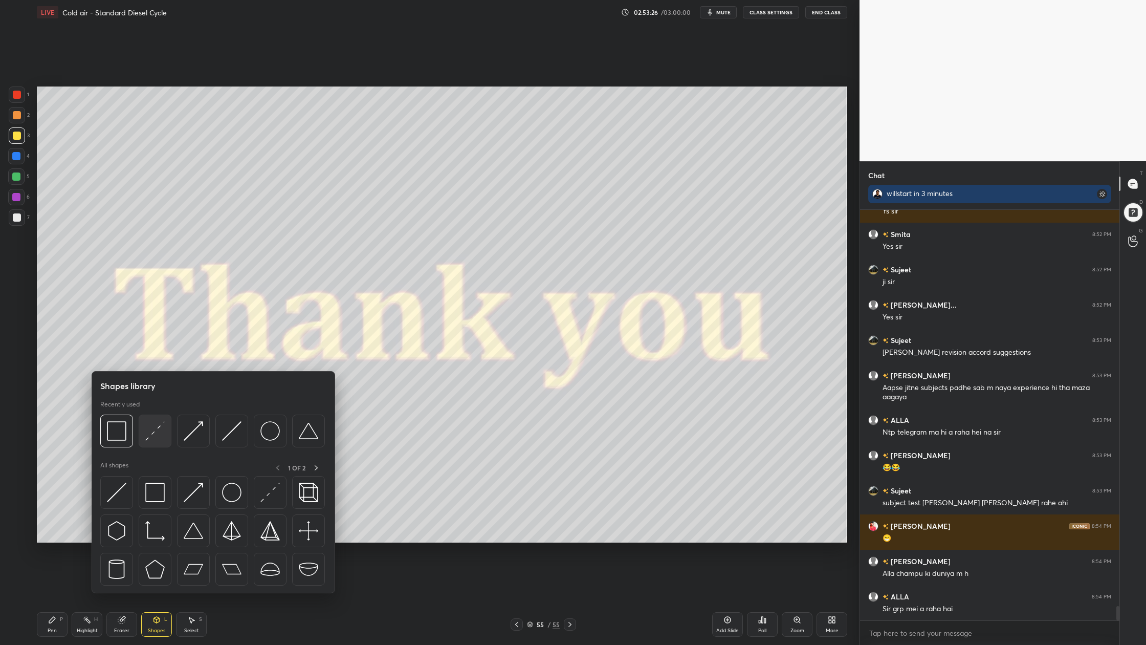
click at [149, 444] on div at bounding box center [155, 431] width 33 height 33
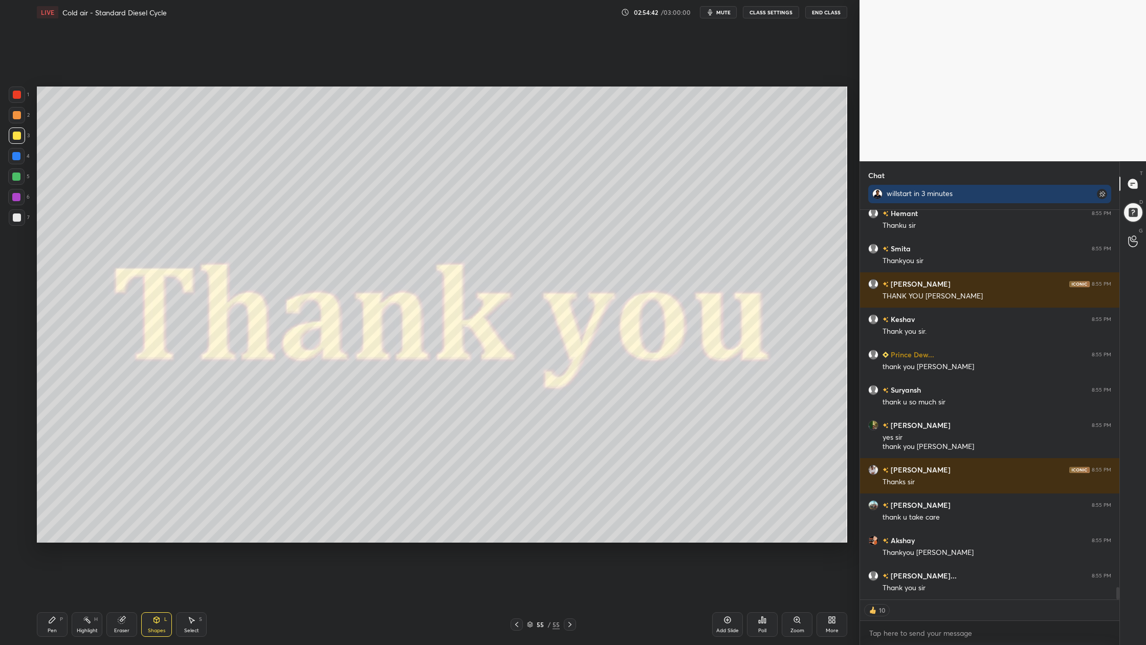
scroll to position [12112, 0]
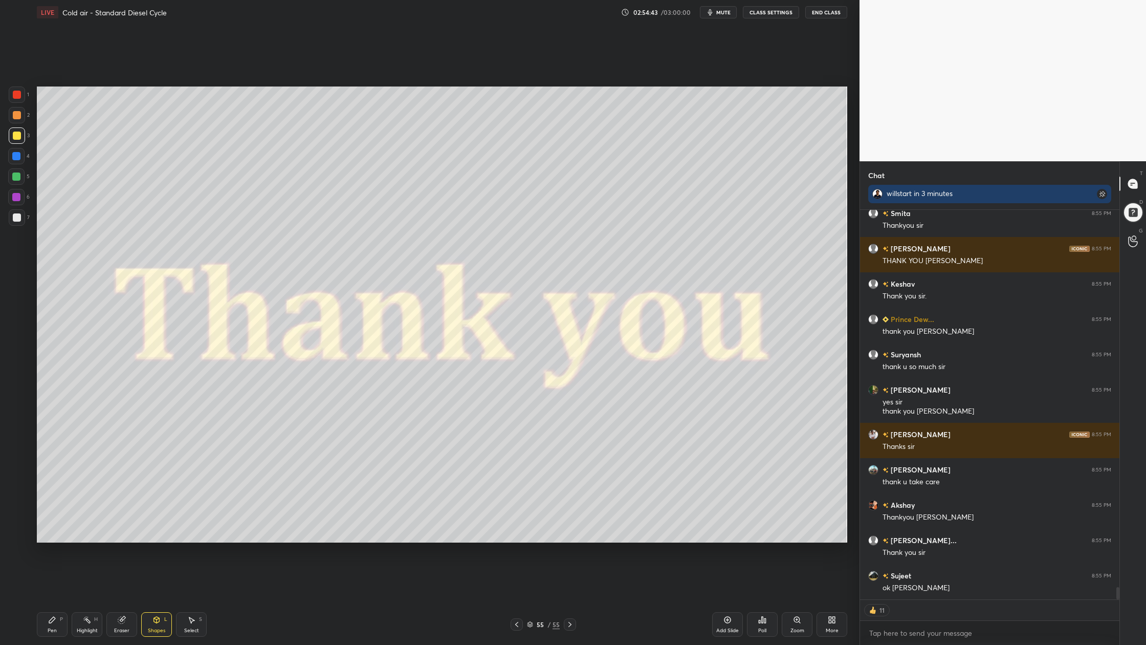
click at [827, 13] on button "End Class" at bounding box center [827, 12] width 42 height 12
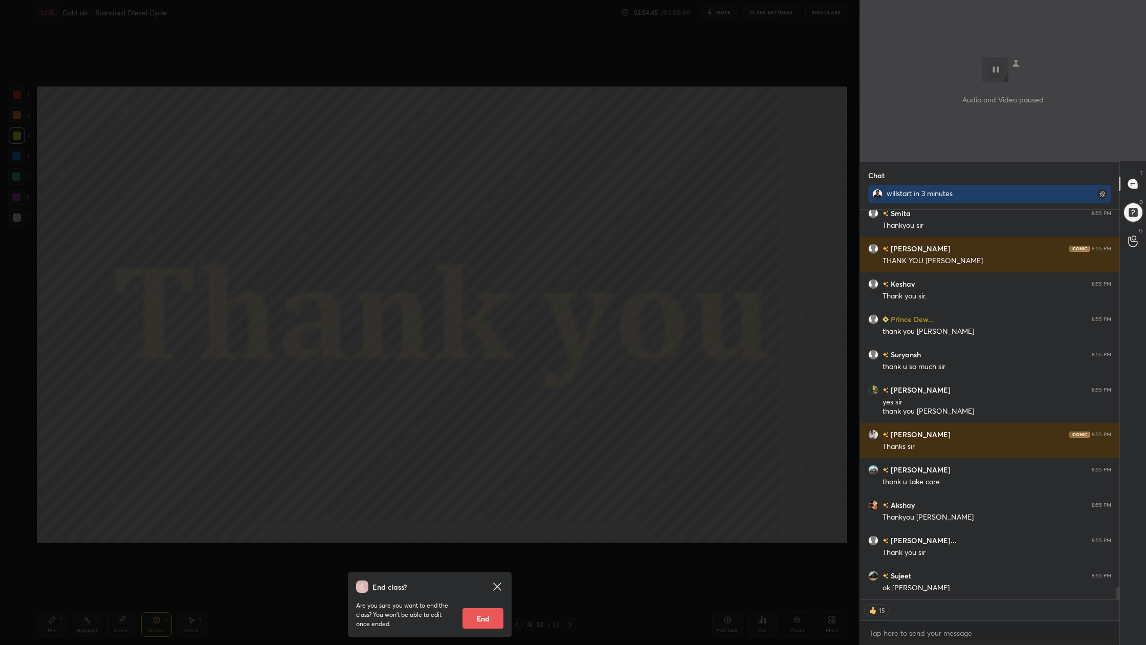
click at [480, 599] on button "End" at bounding box center [483, 618] width 41 height 20
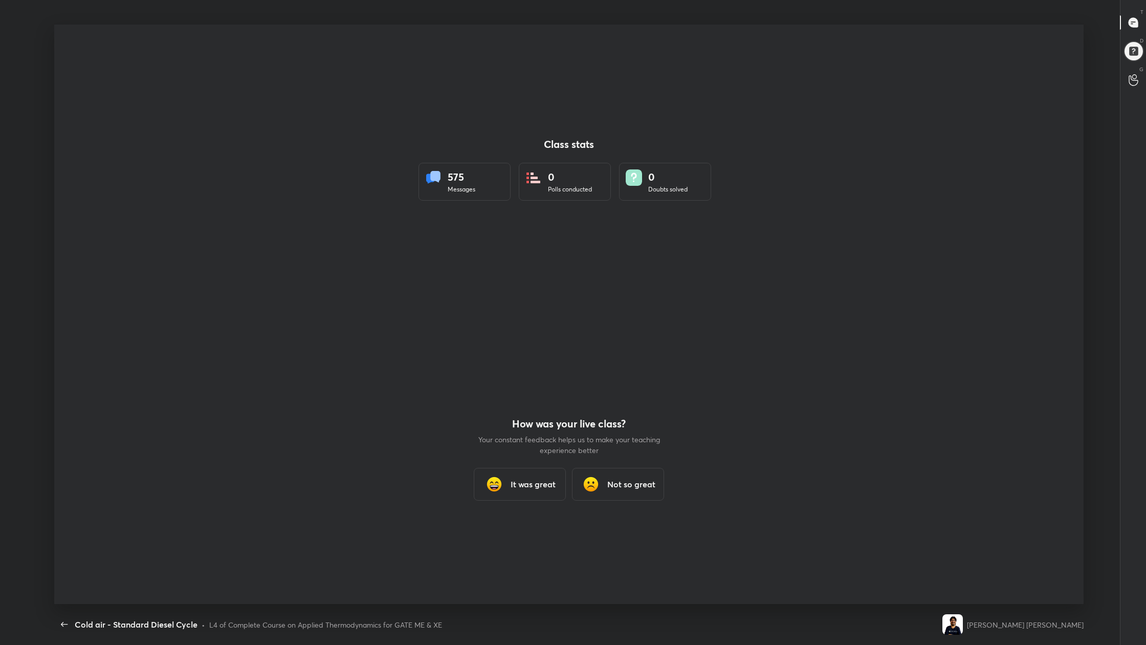
scroll to position [50600, 50047]
click at [519, 482] on h3 "It was great" at bounding box center [533, 484] width 45 height 12
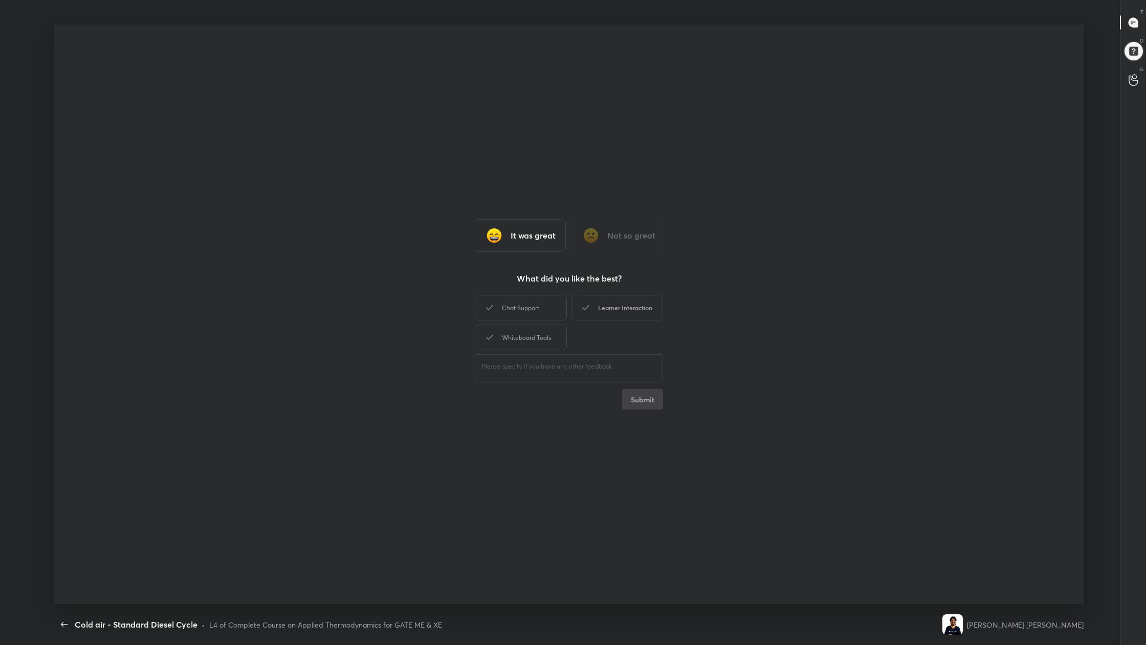
click at [623, 306] on div "Learner Interaction" at bounding box center [617, 308] width 92 height 26
click at [646, 401] on button "Submit" at bounding box center [642, 399] width 41 height 20
type textarea "x"
